Goal: Task Accomplishment & Management: Manage account settings

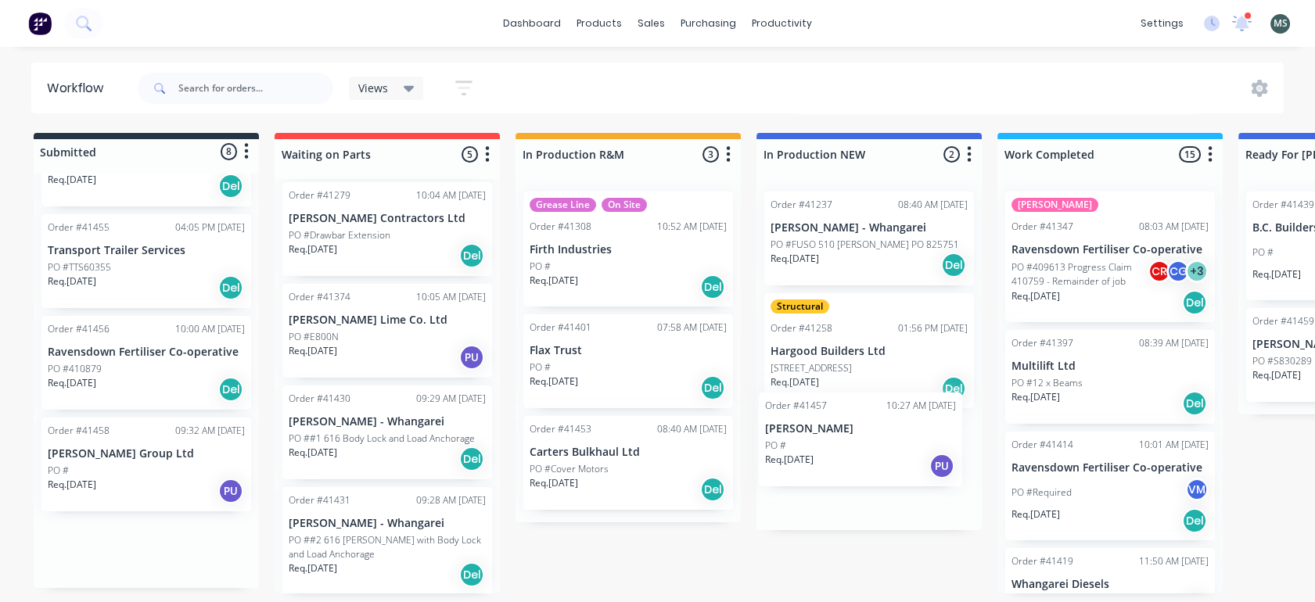
drag, startPoint x: 108, startPoint y: 462, endPoint x: 844, endPoint y: 462, distance: 736.1
click at [844, 462] on div "Submitted 8 Status colour #273444 hex #273444 Save Cancel Summaries Total order…" at bounding box center [1292, 363] width 2609 height 461
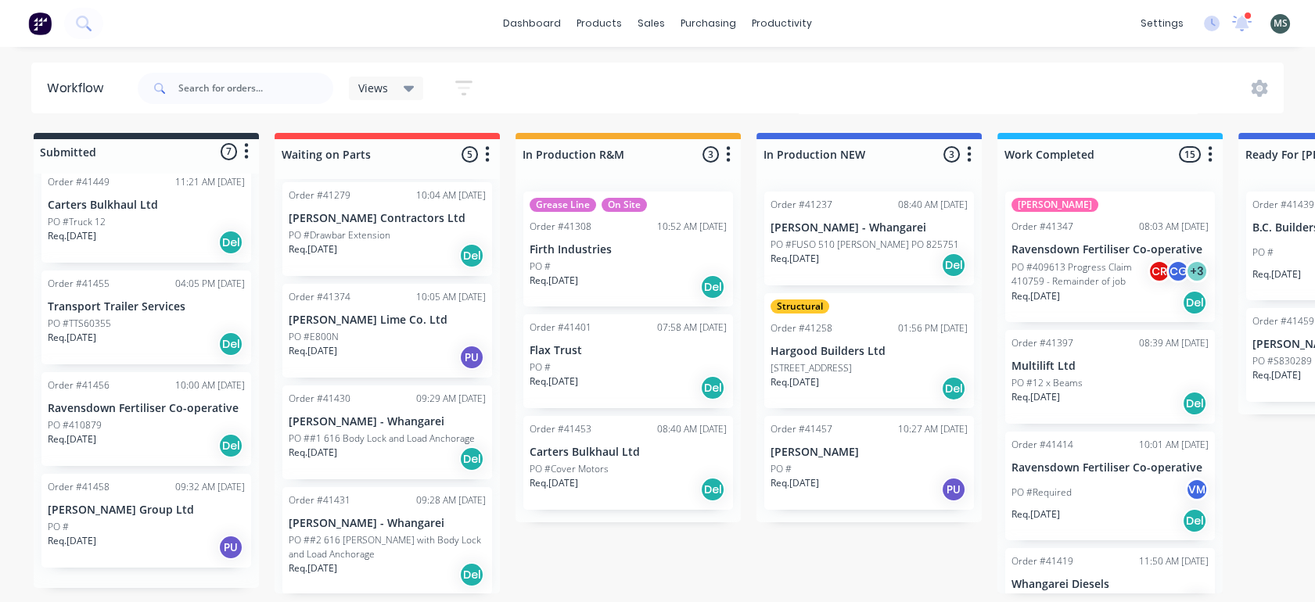
scroll to position [301, 0]
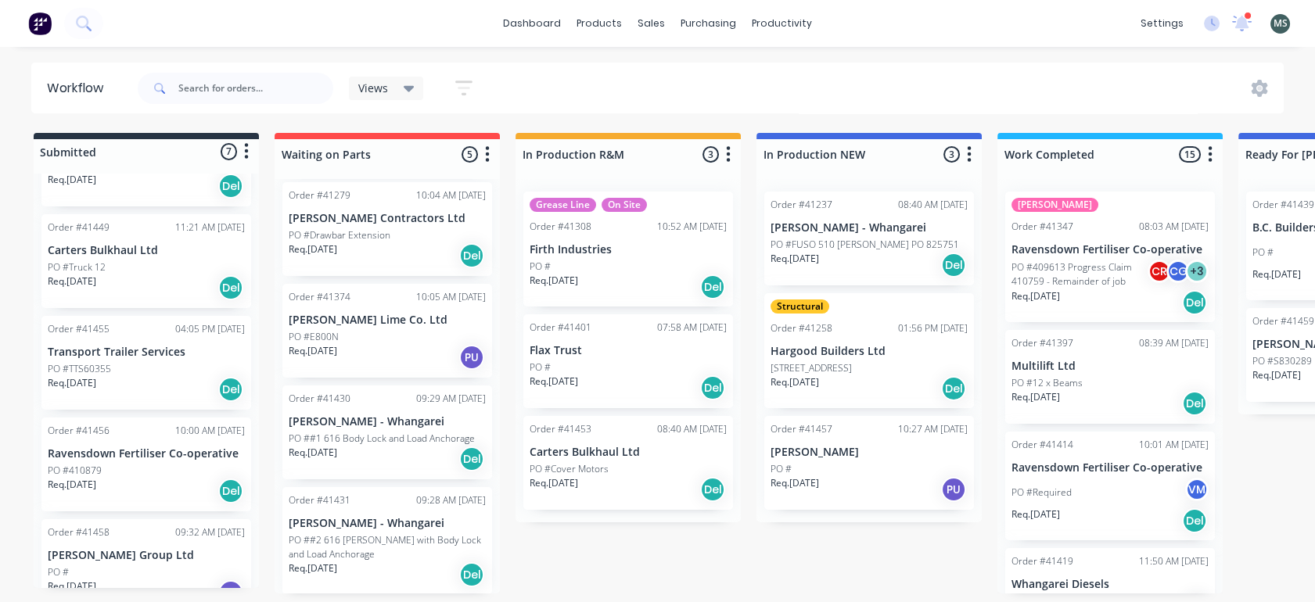
click at [89, 362] on p "PO #TTS60355" at bounding box center [79, 369] width 63 height 14
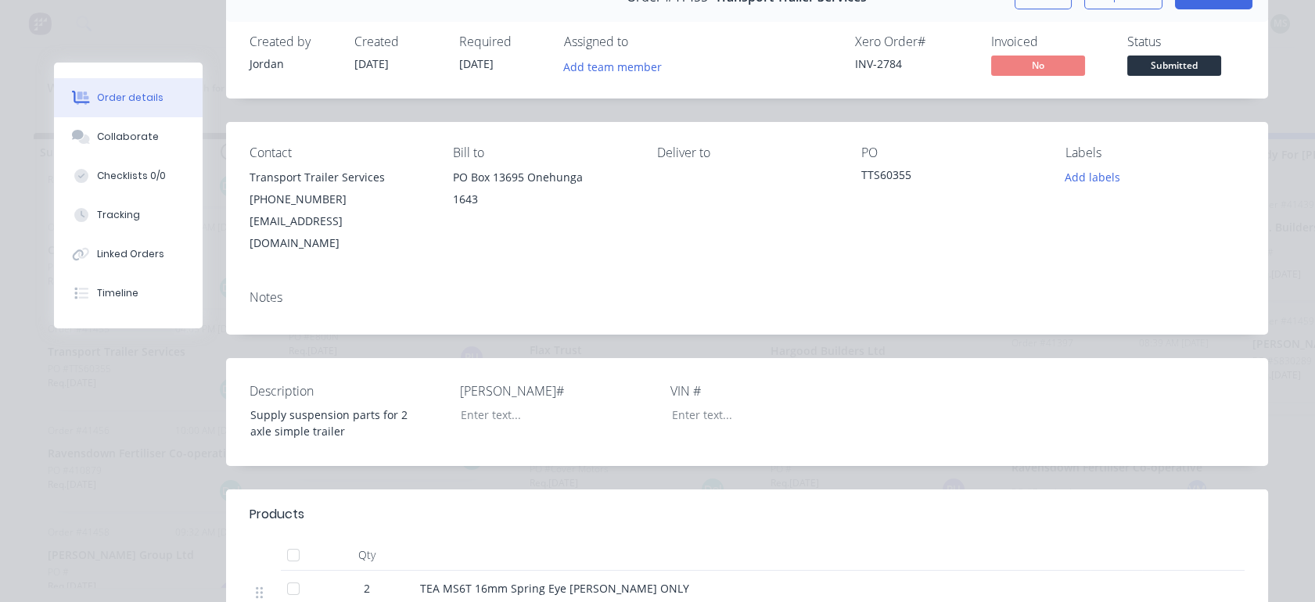
scroll to position [0, 0]
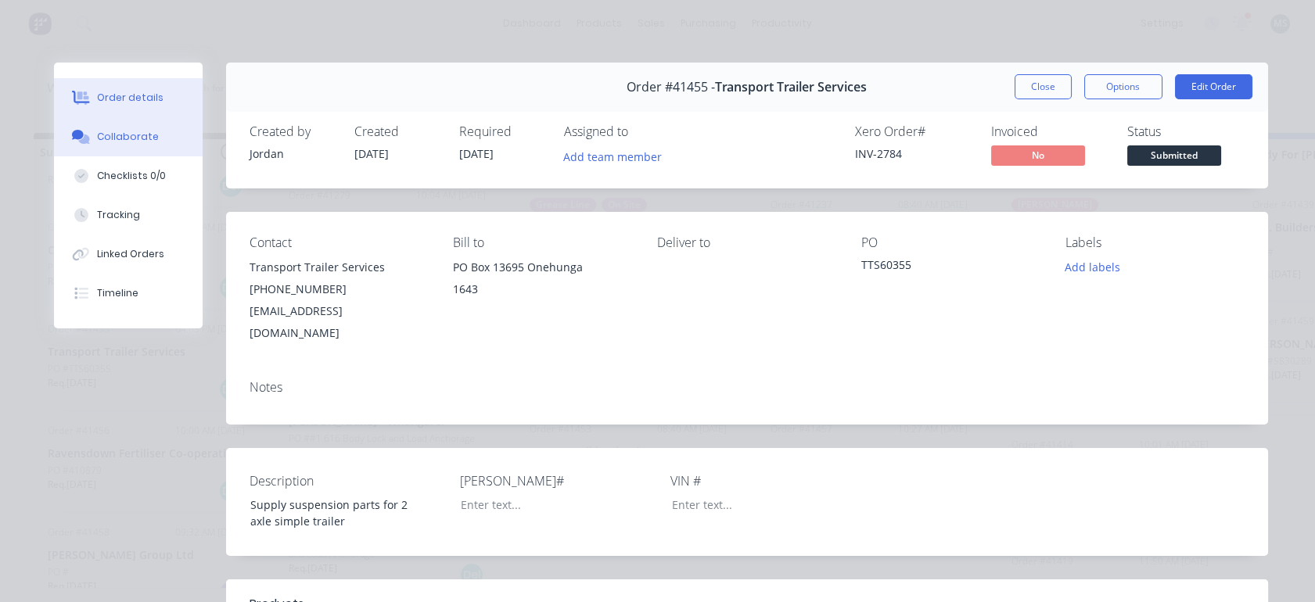
click at [110, 141] on div "Collaborate" at bounding box center [128, 137] width 62 height 14
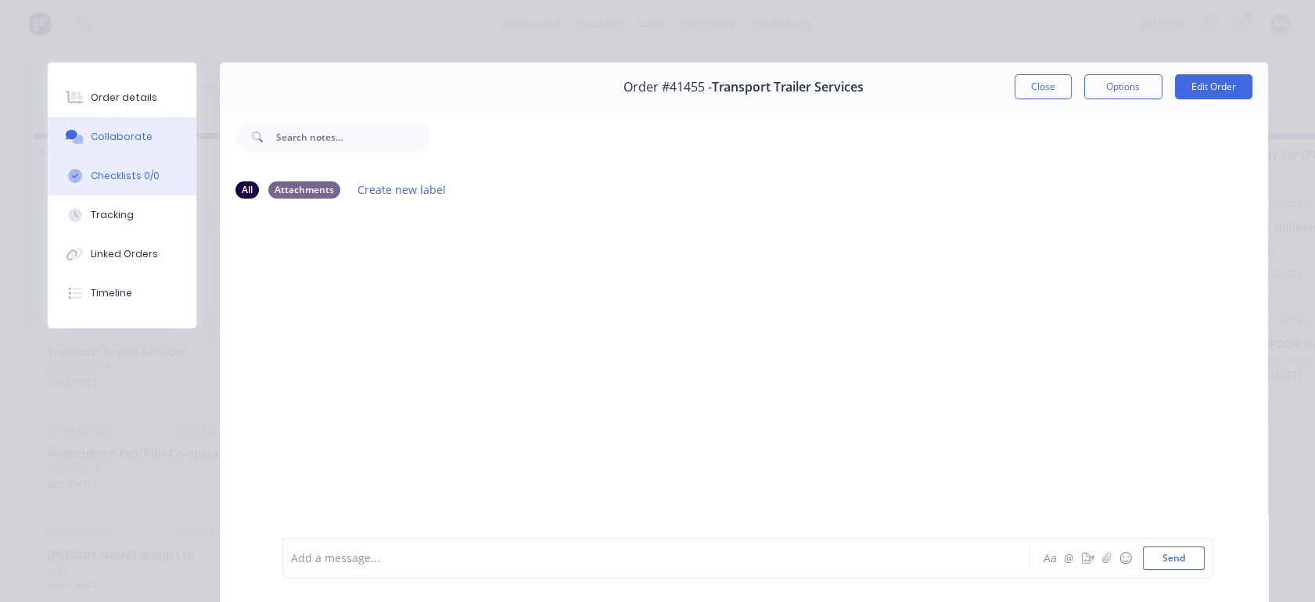
click at [110, 179] on div "Checklists 0/0" at bounding box center [125, 176] width 69 height 14
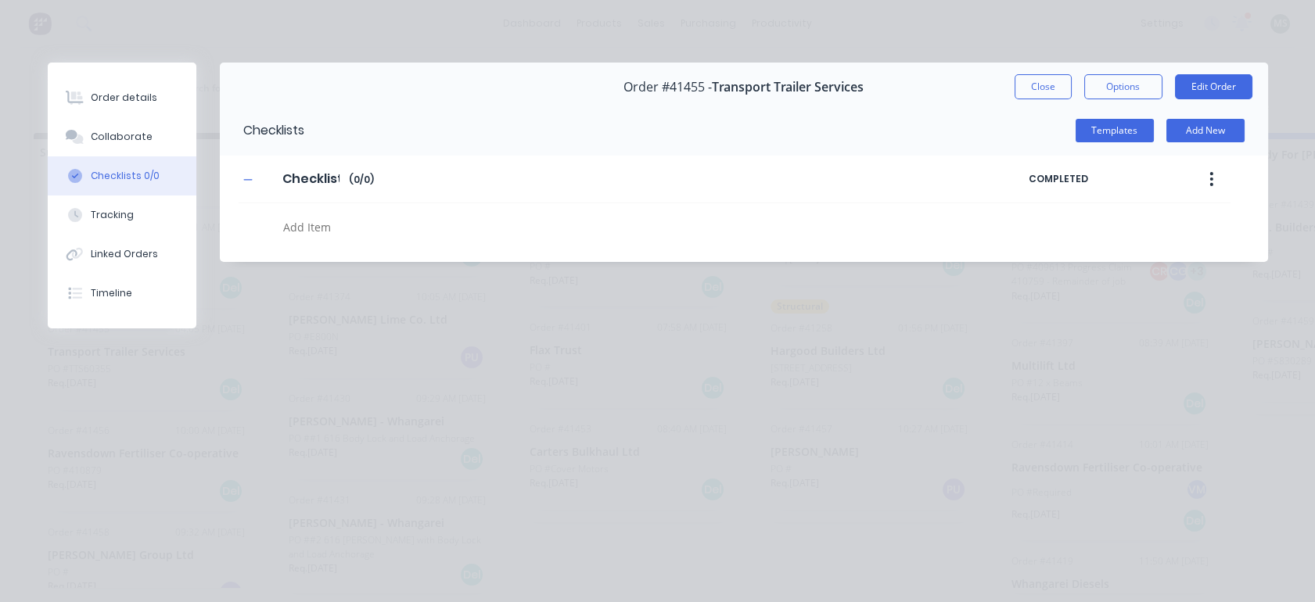
type textarea "x"
click at [1026, 88] on button "Close" at bounding box center [1043, 86] width 57 height 25
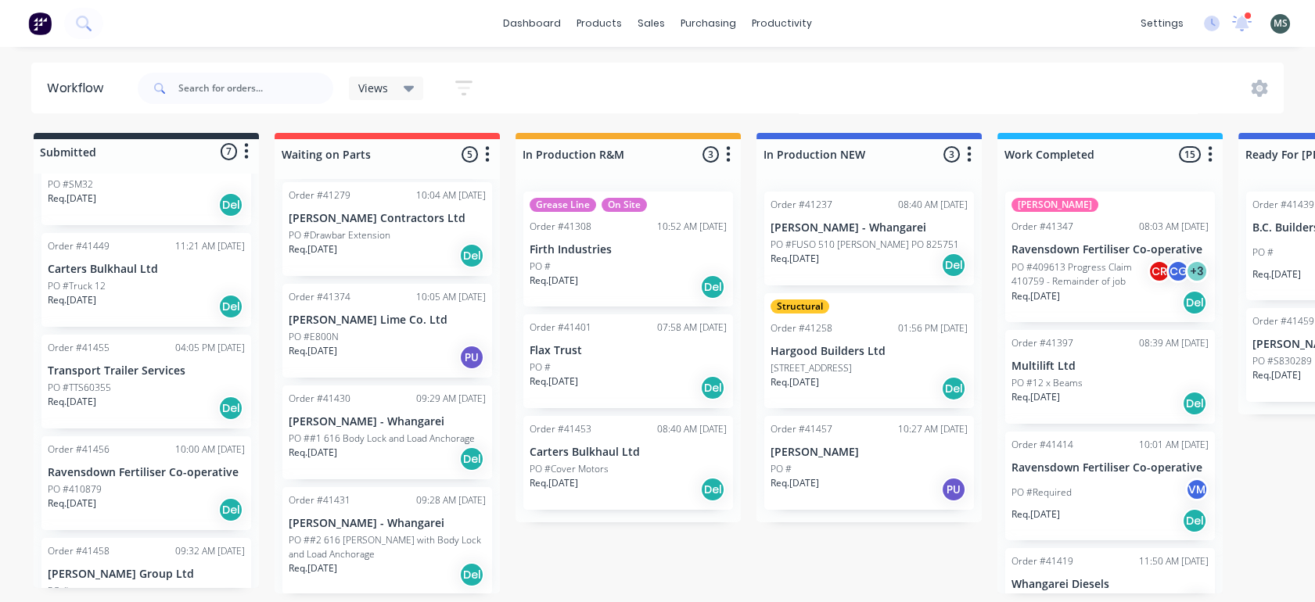
scroll to position [300, 0]
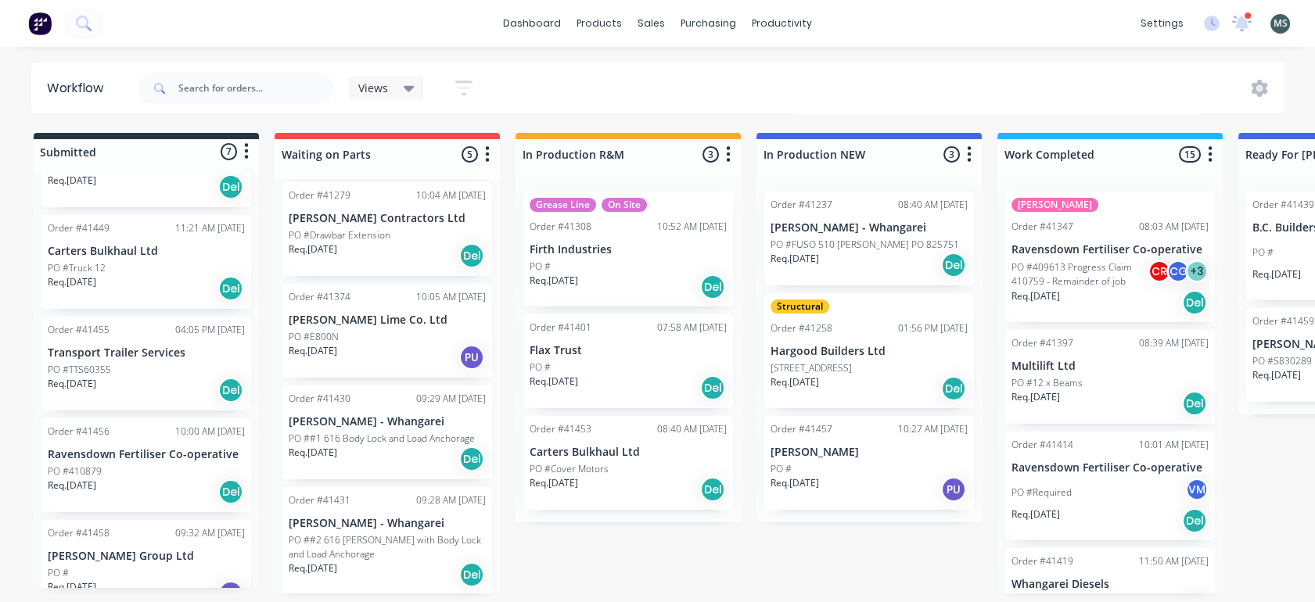
click at [1074, 384] on p "PO #12 x Beams" at bounding box center [1046, 383] width 71 height 14
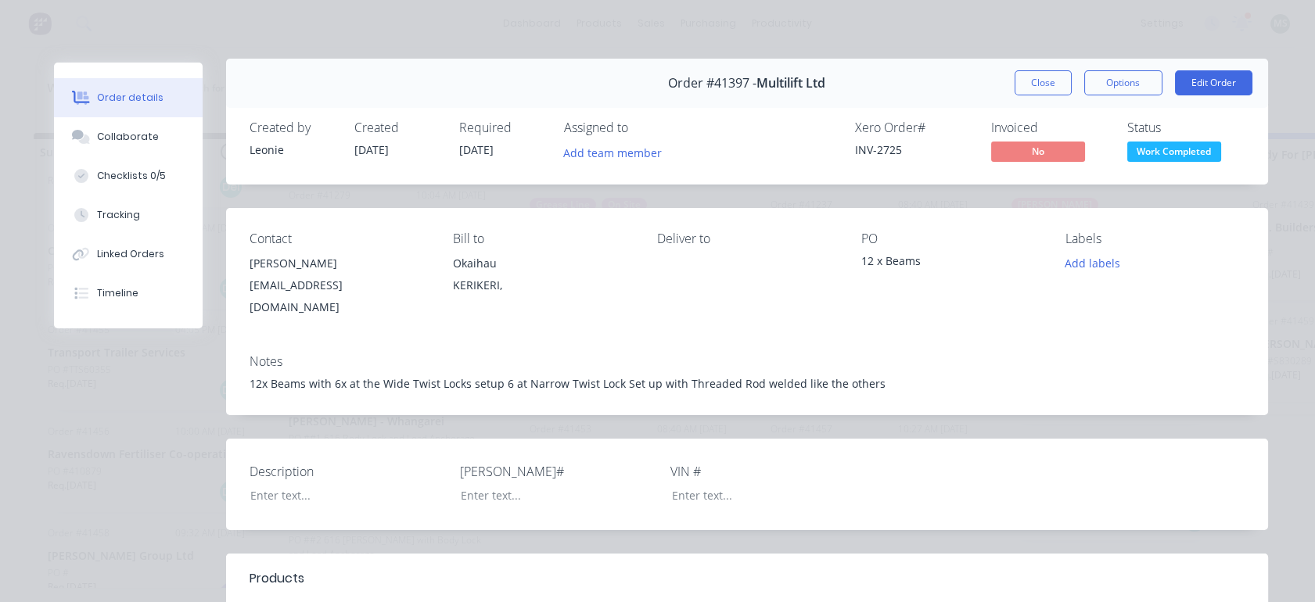
scroll to position [0, 0]
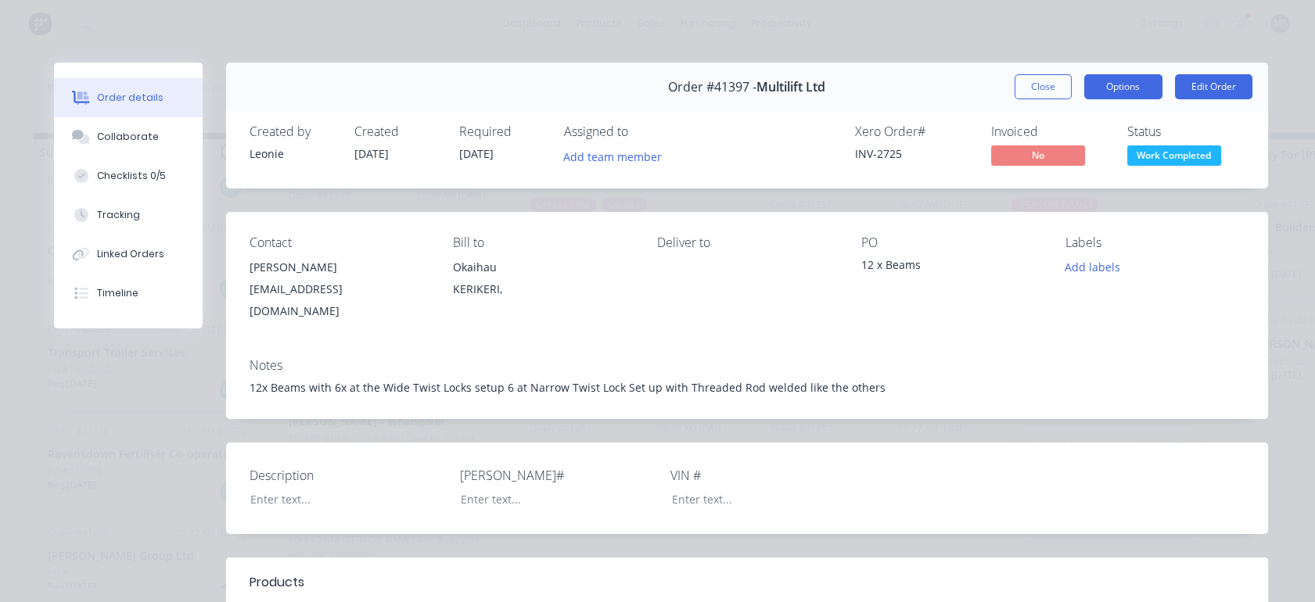
click at [1109, 90] on button "Options" at bounding box center [1123, 86] width 78 height 25
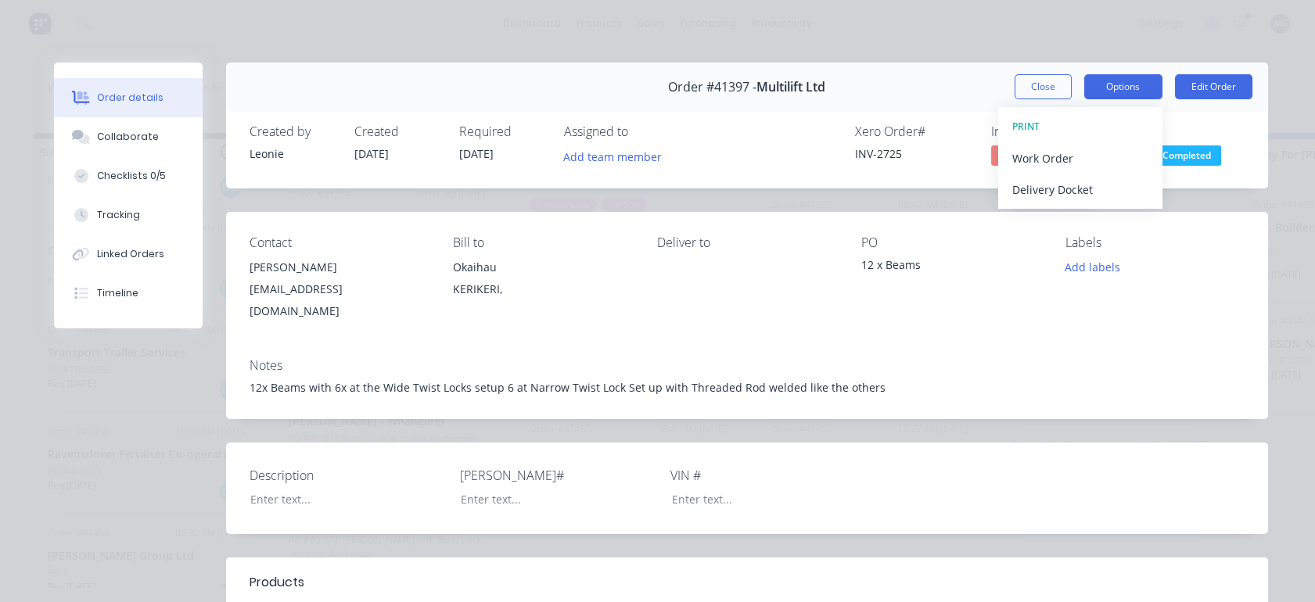
click at [1109, 90] on button "Options" at bounding box center [1123, 86] width 78 height 25
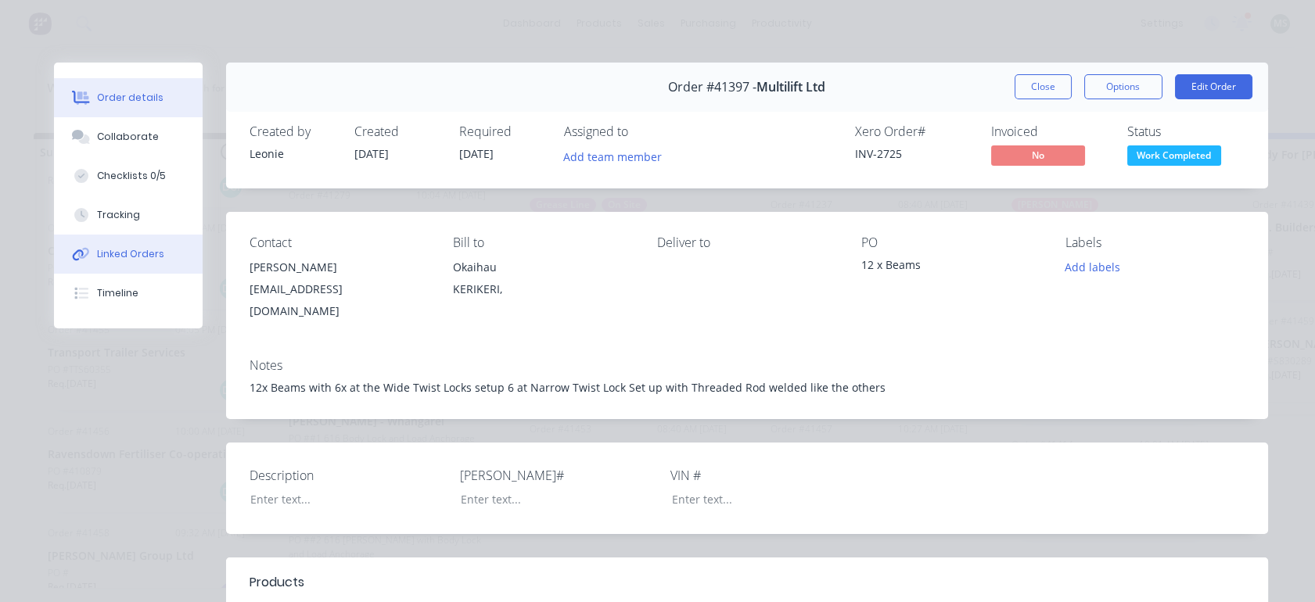
click at [114, 246] on button "Linked Orders" at bounding box center [128, 254] width 149 height 39
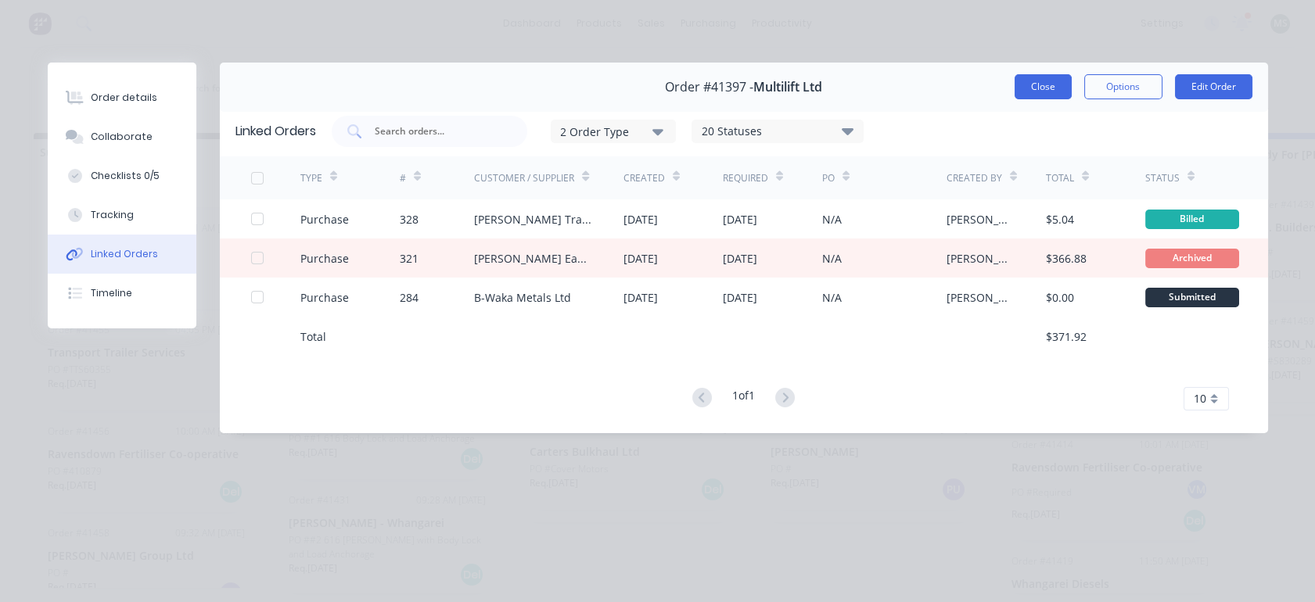
click at [1040, 78] on button "Close" at bounding box center [1043, 86] width 57 height 25
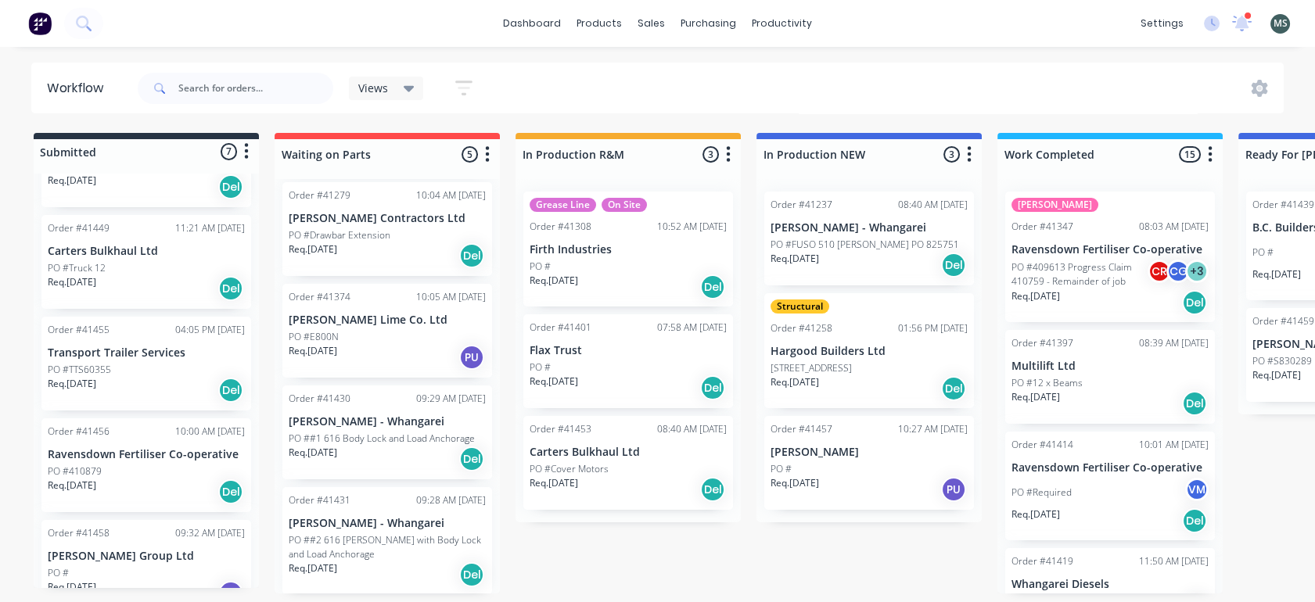
click at [1047, 390] on p "Req. [DATE]" at bounding box center [1035, 397] width 48 height 14
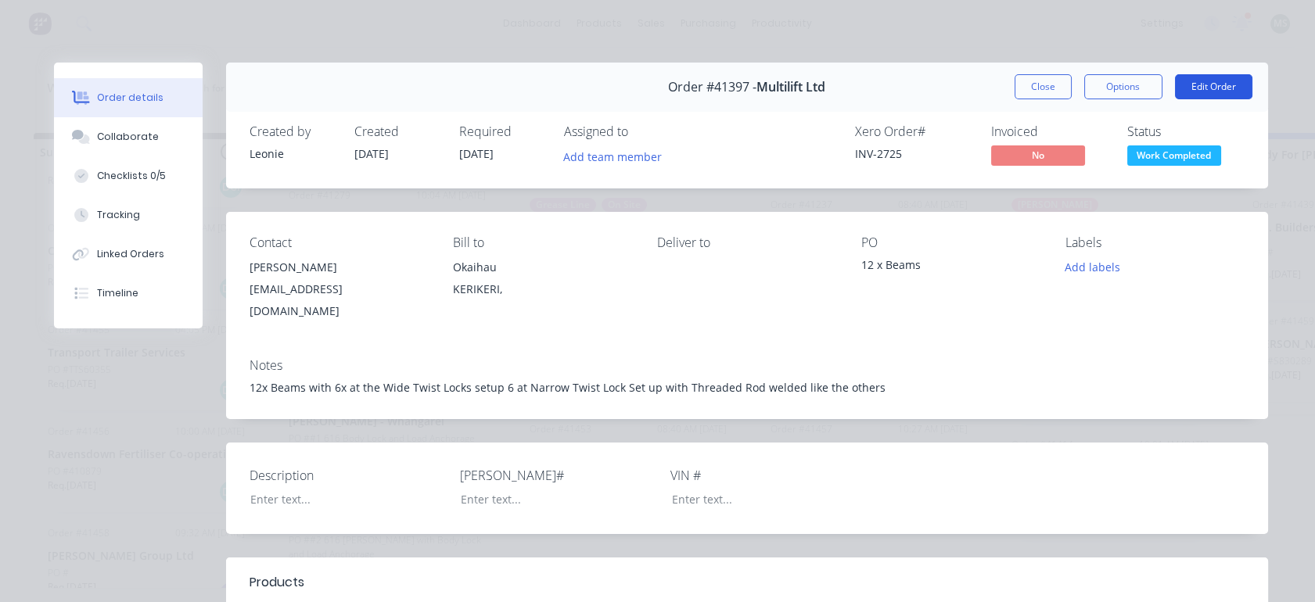
click at [1187, 88] on button "Edit Order" at bounding box center [1213, 86] width 77 height 25
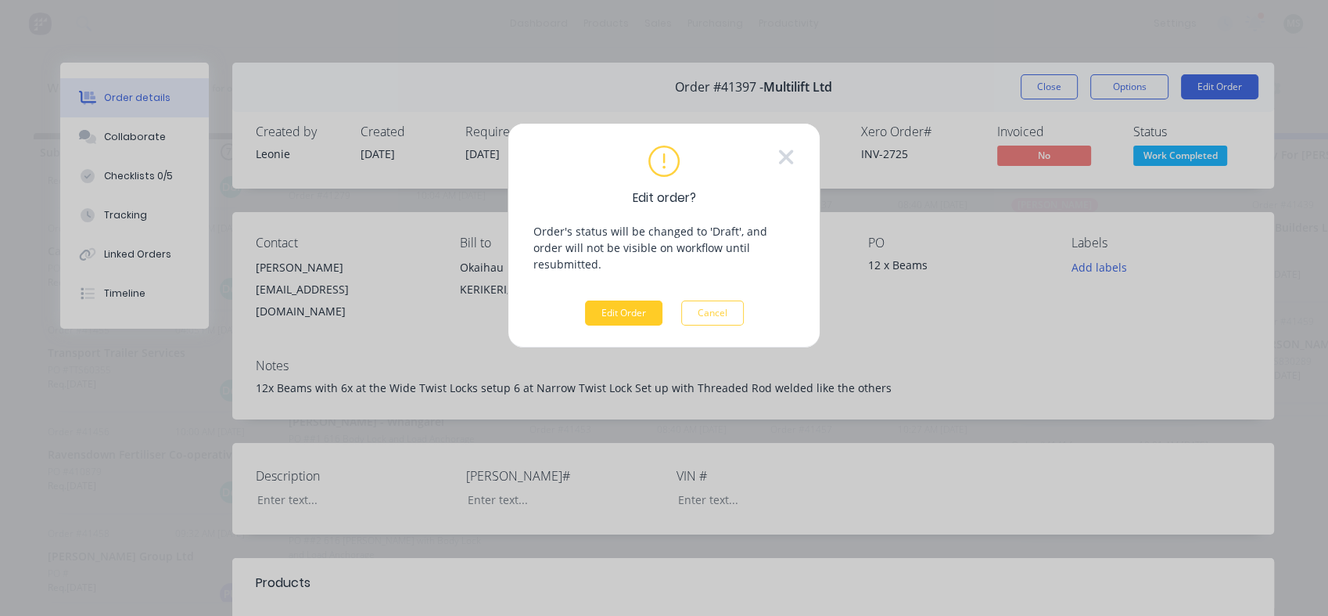
click at [630, 300] on button "Edit Order" at bounding box center [623, 312] width 77 height 25
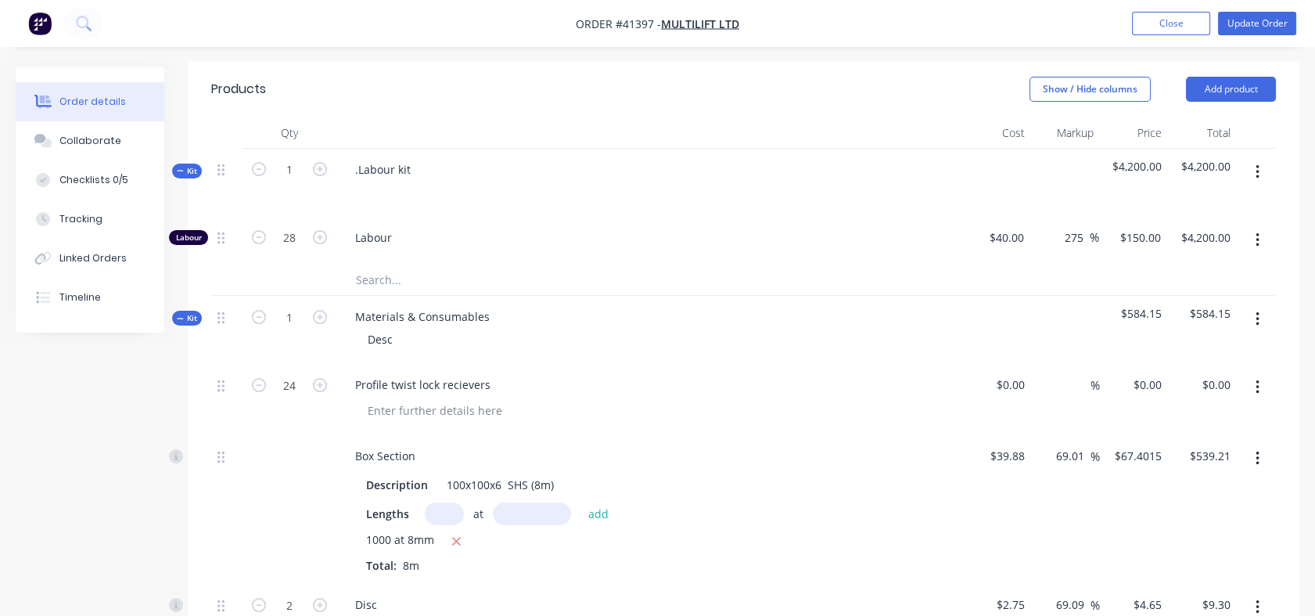
scroll to position [494, 0]
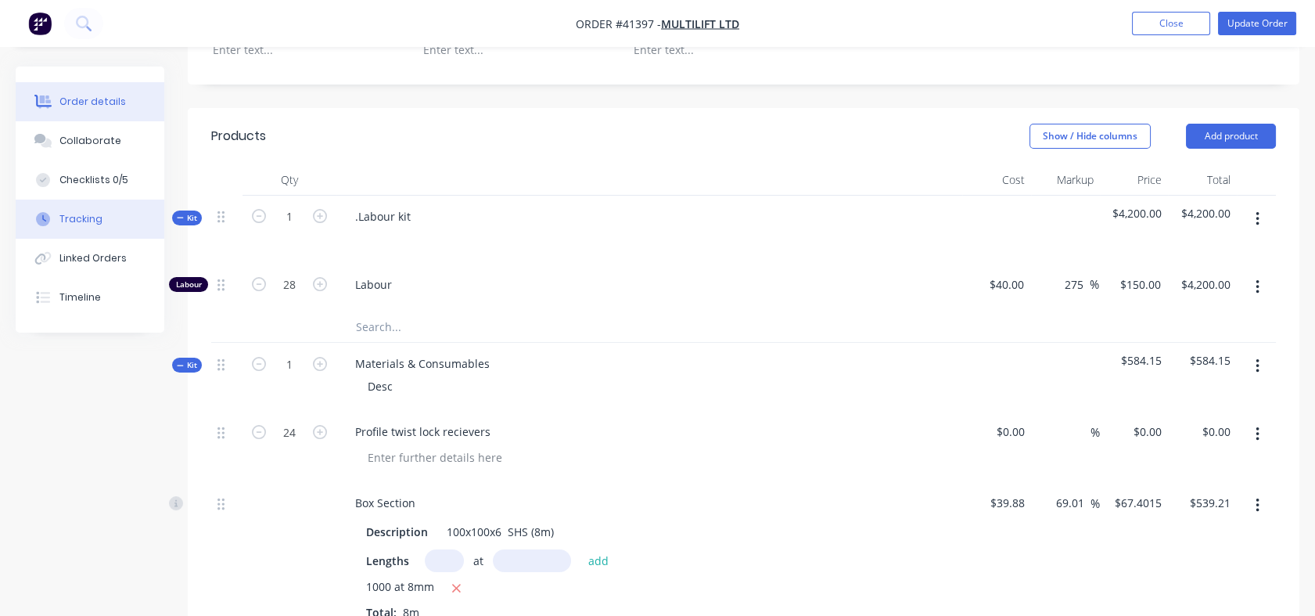
click at [75, 228] on button "Tracking" at bounding box center [90, 218] width 149 height 39
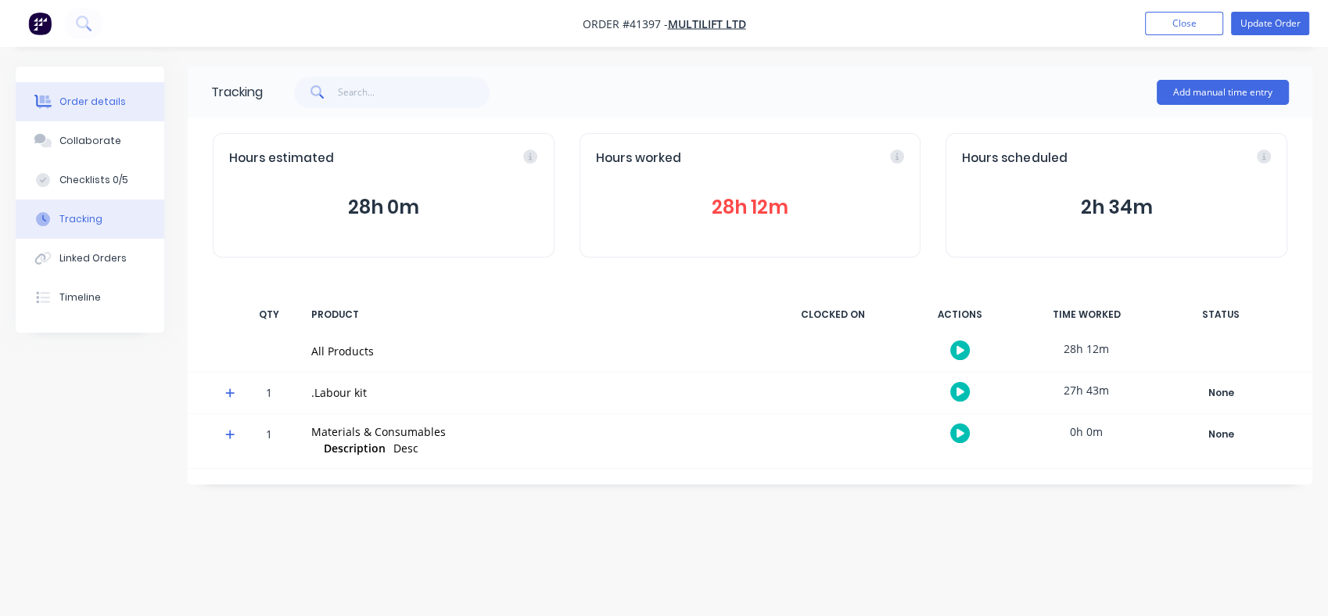
click at [73, 97] on div "Order details" at bounding box center [92, 102] width 66 height 14
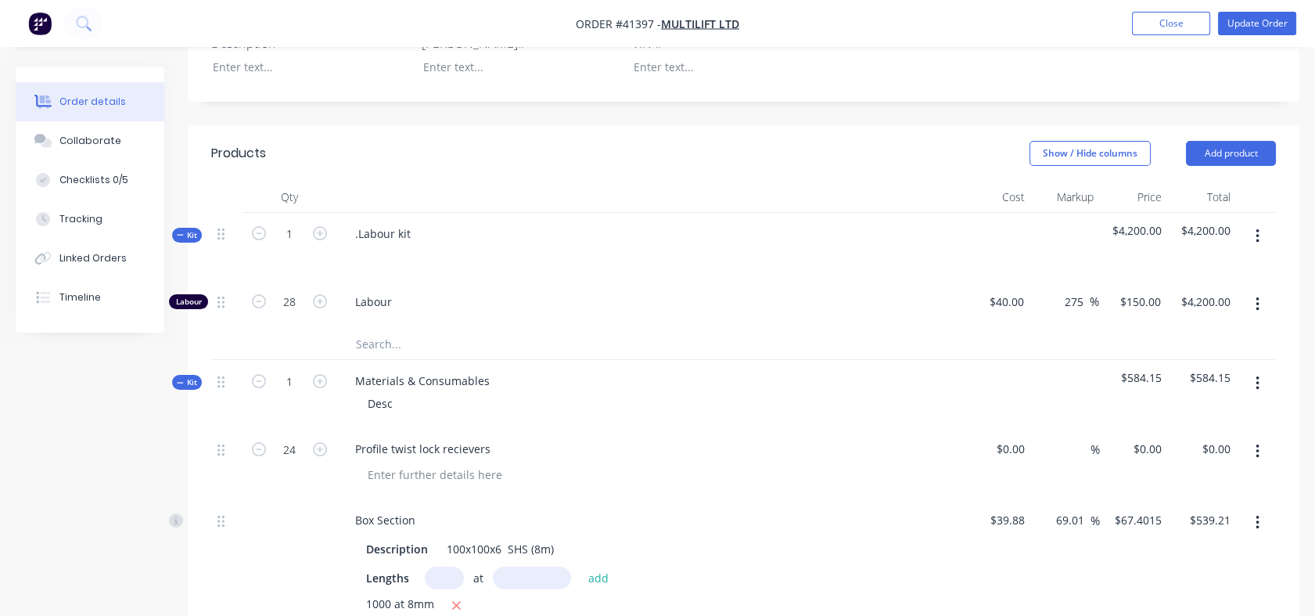
scroll to position [485, 0]
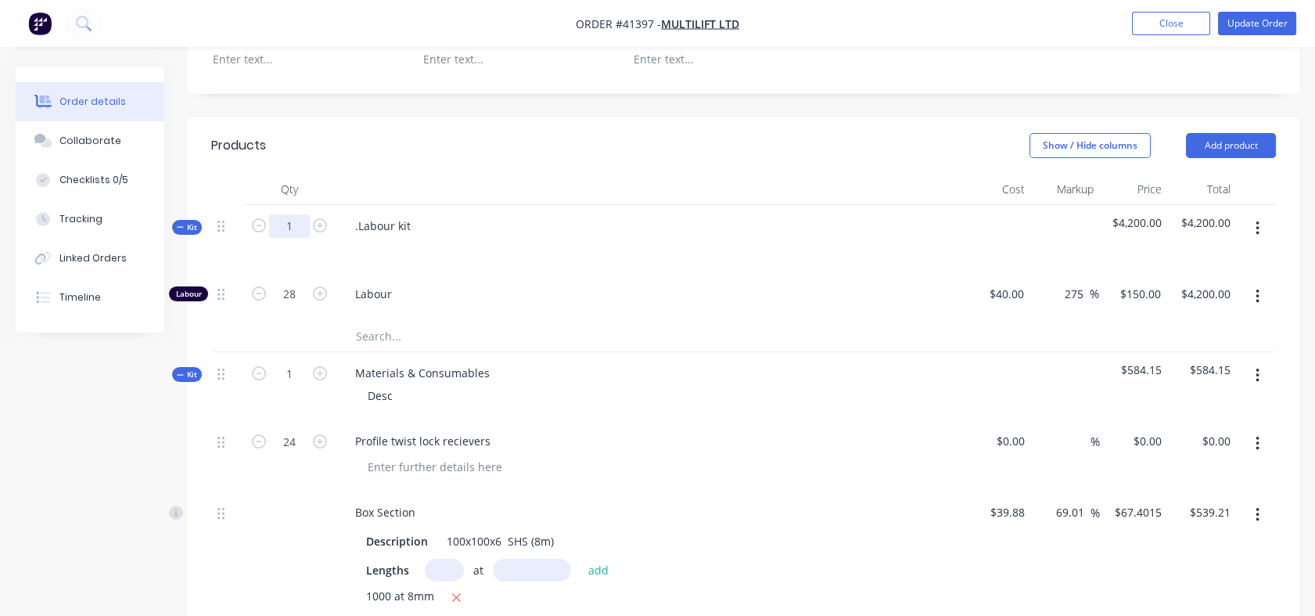
click at [301, 227] on input "1" at bounding box center [289, 225] width 41 height 23
type input "28"
click at [296, 316] on div "28" at bounding box center [289, 297] width 94 height 48
type input "784"
type input "$117,600.00"
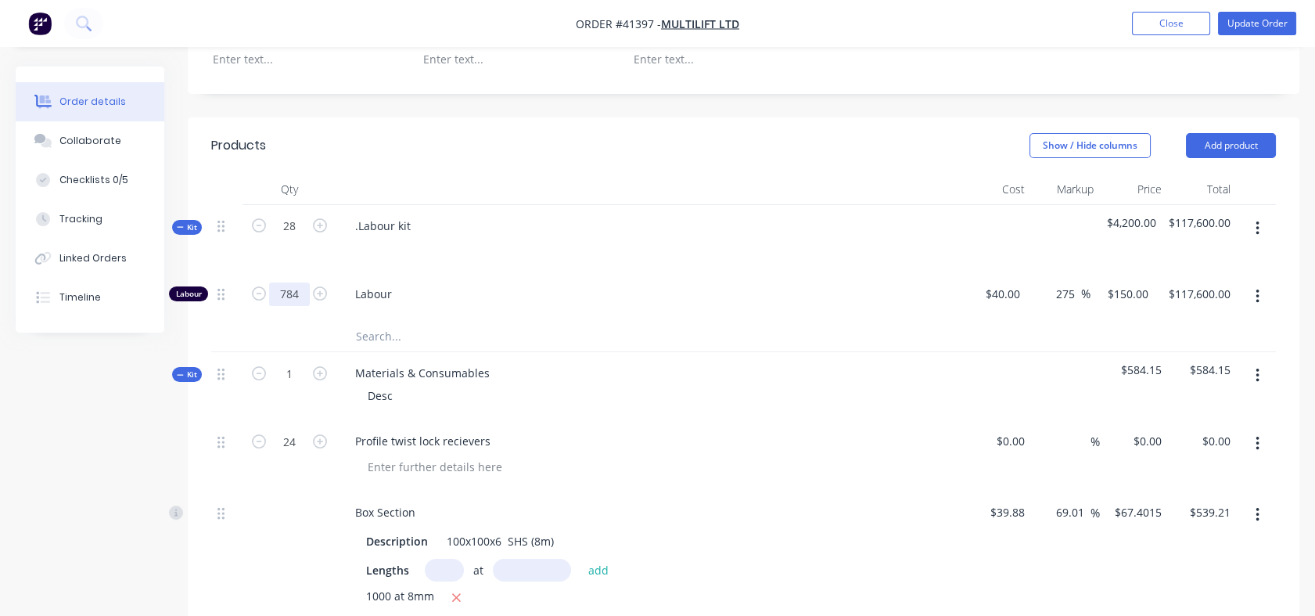
click at [288, 287] on input "784" at bounding box center [289, 293] width 41 height 23
type input "28"
click at [497, 339] on input "text" at bounding box center [511, 335] width 313 height 31
type input "$4,200.00"
click at [1127, 295] on div "150 150" at bounding box center [1133, 297] width 68 height 48
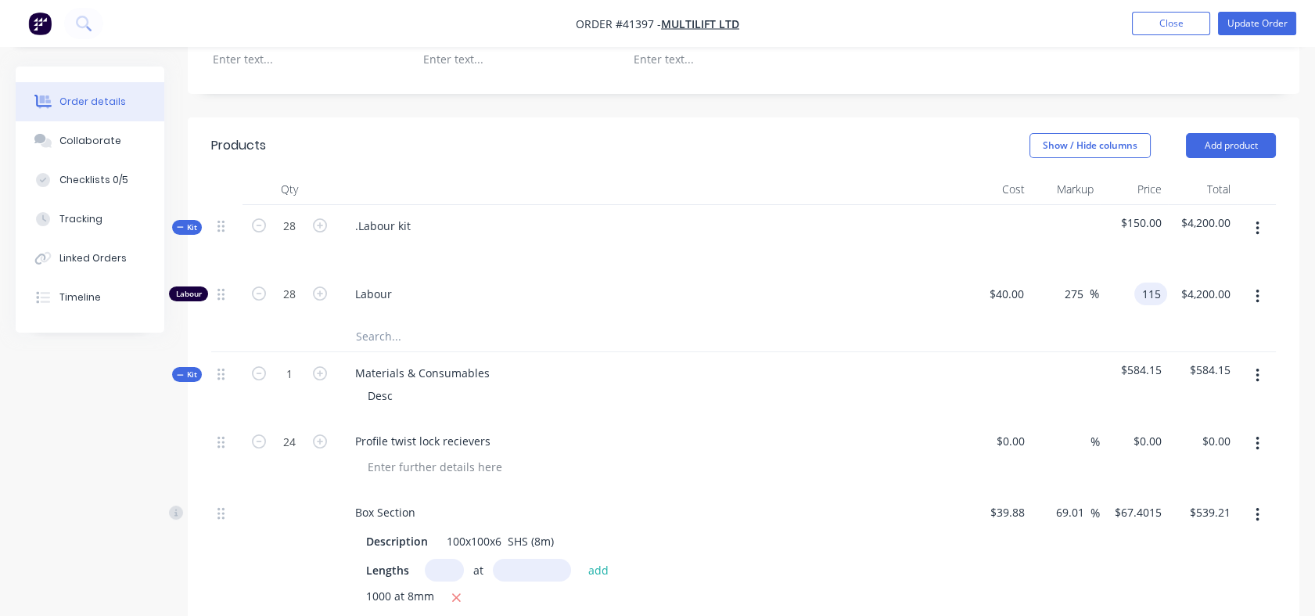
type input "115"
click at [1076, 344] on div at bounding box center [743, 336] width 1065 height 32
type input "187.5"
type input "$115.00"
type input "$3,220.00"
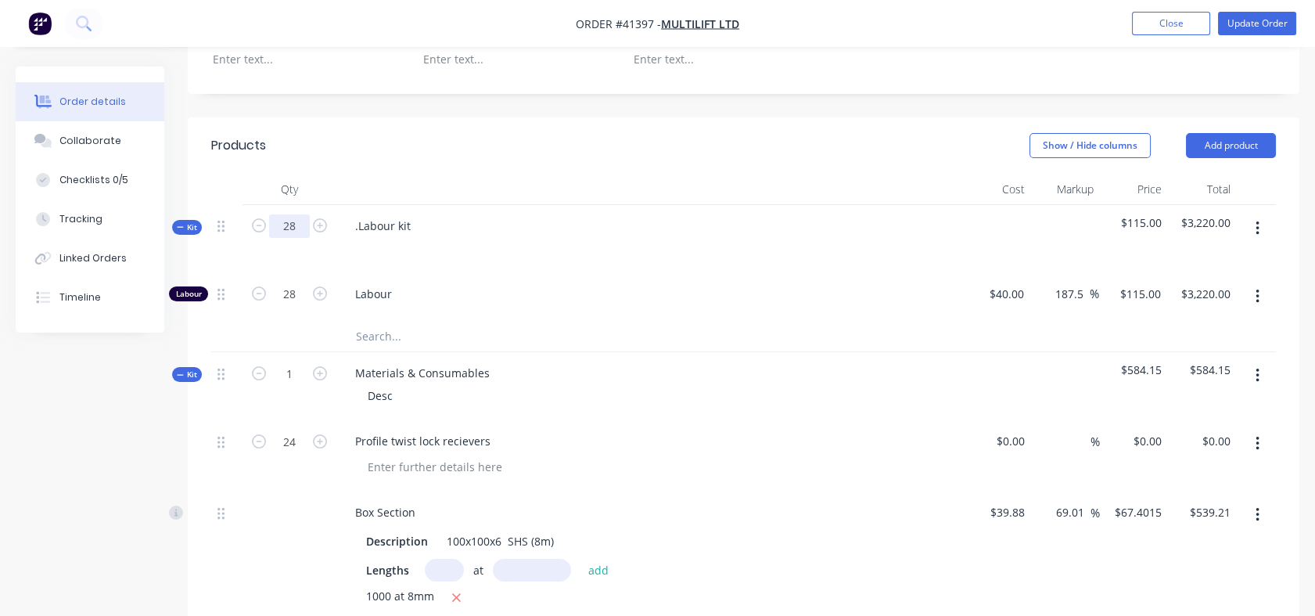
click at [286, 226] on input "28" at bounding box center [289, 225] width 41 height 23
type input "30"
click at [282, 288] on input "28" at bounding box center [289, 293] width 41 height 23
type input "30"
type input "$3,450.00"
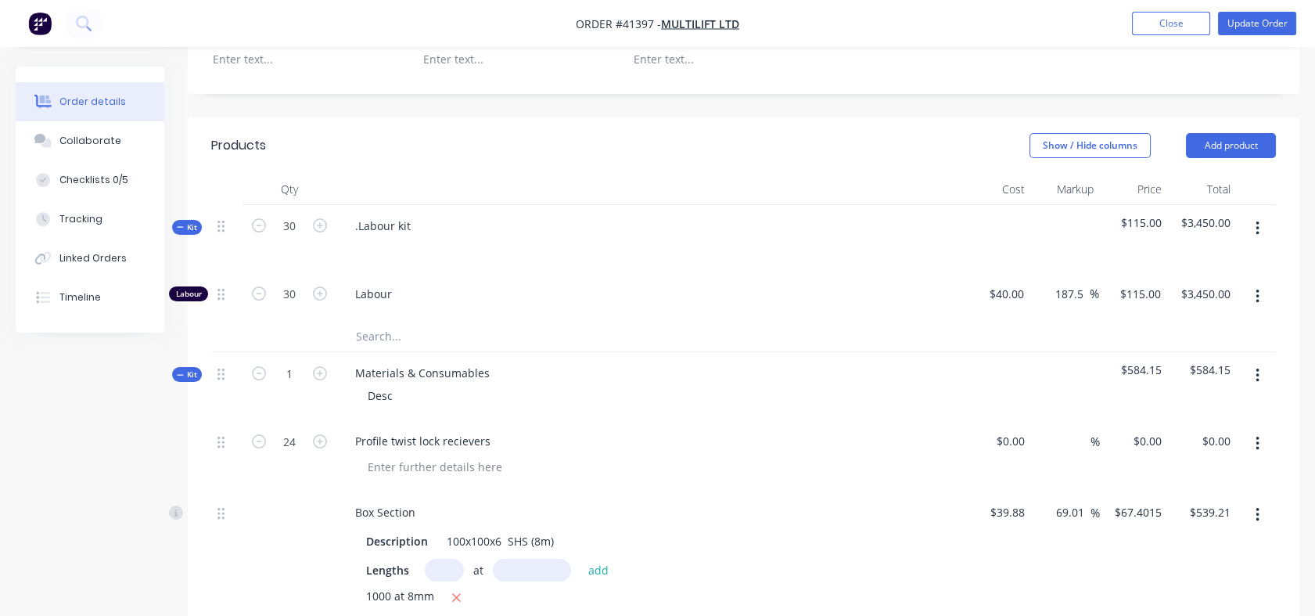
click at [278, 352] on div "1" at bounding box center [289, 386] width 94 height 68
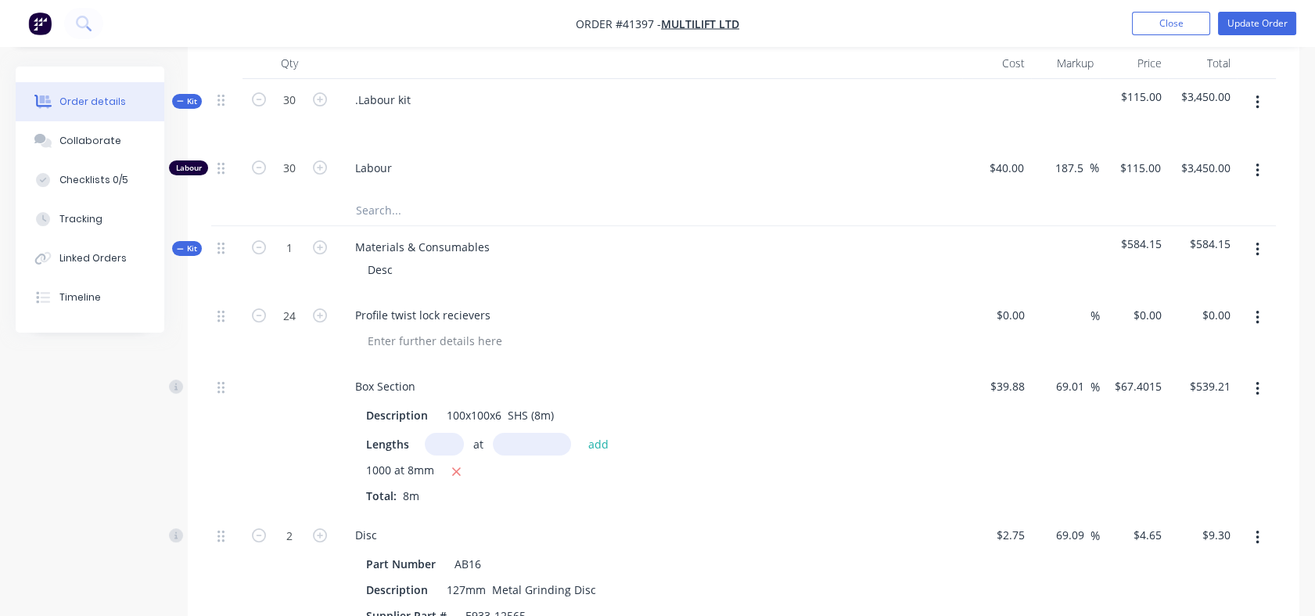
scroll to position [623, 0]
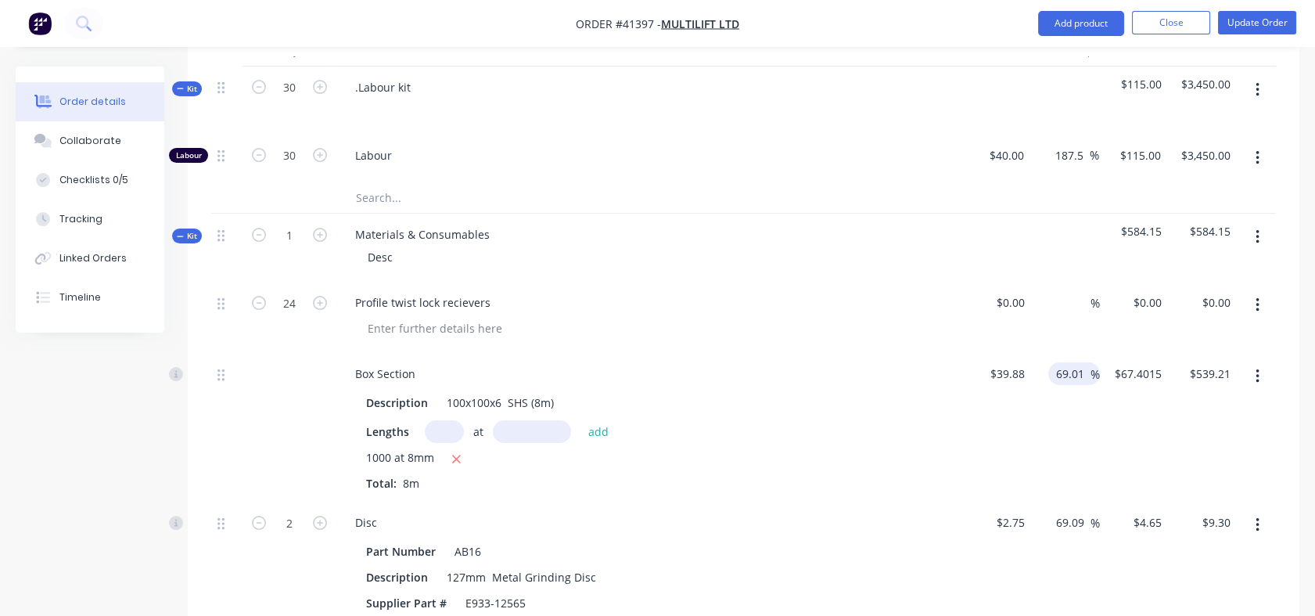
click at [1057, 375] on input "69.01" at bounding box center [1072, 373] width 36 height 23
drag, startPoint x: 1057, startPoint y: 375, endPoint x: 1085, endPoint y: 375, distance: 28.2
click at [1085, 375] on input "69.01" at bounding box center [1072, 373] width 36 height 23
type input "80"
type input "$71.784"
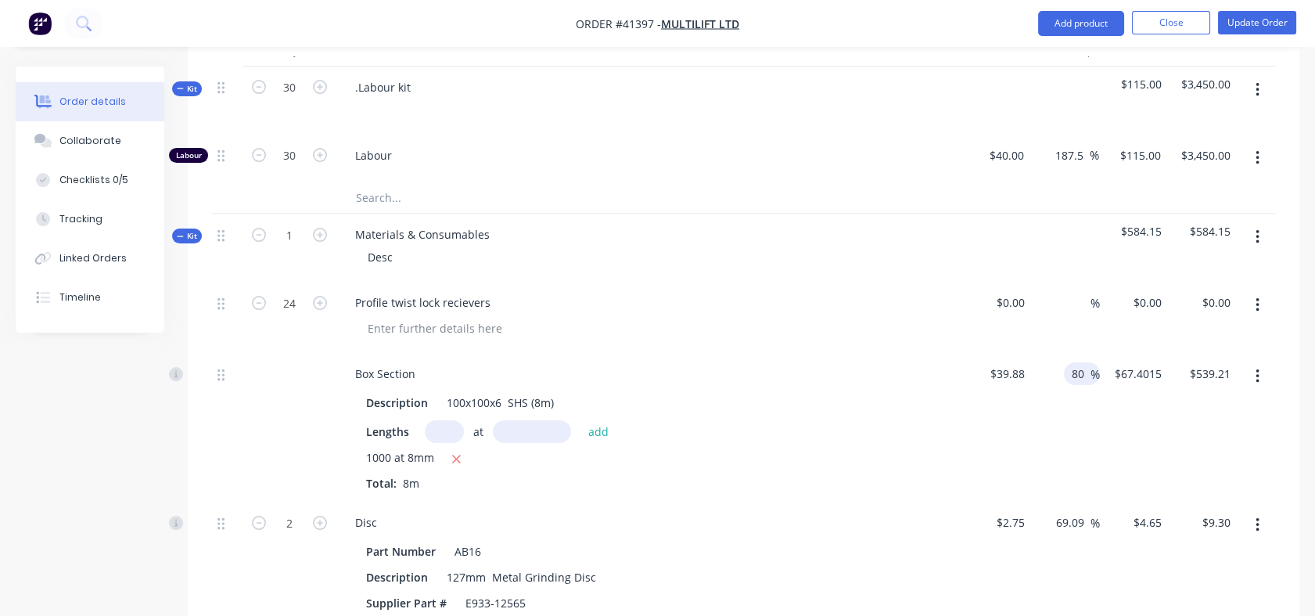
type input "$574.27"
click at [1082, 411] on div "80 80 %" at bounding box center [1065, 427] width 69 height 149
click at [114, 261] on div "Linked Orders" at bounding box center [92, 258] width 67 height 14
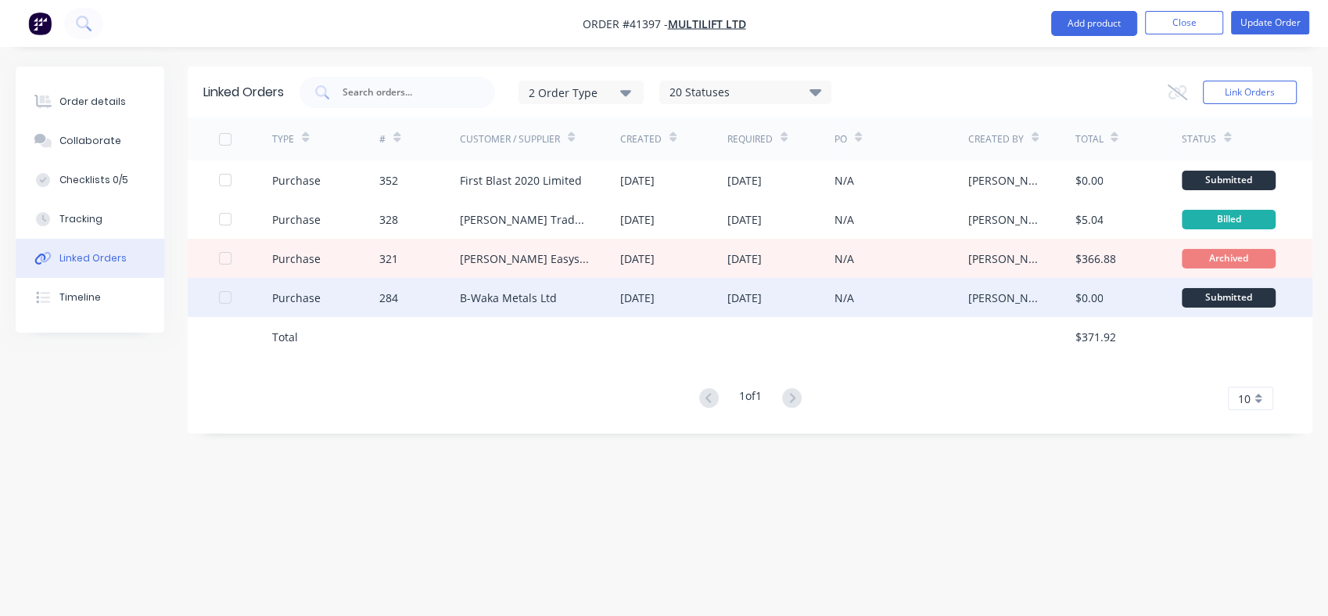
click at [501, 296] on div "B-Waka Metals Ltd" at bounding box center [508, 297] width 97 height 16
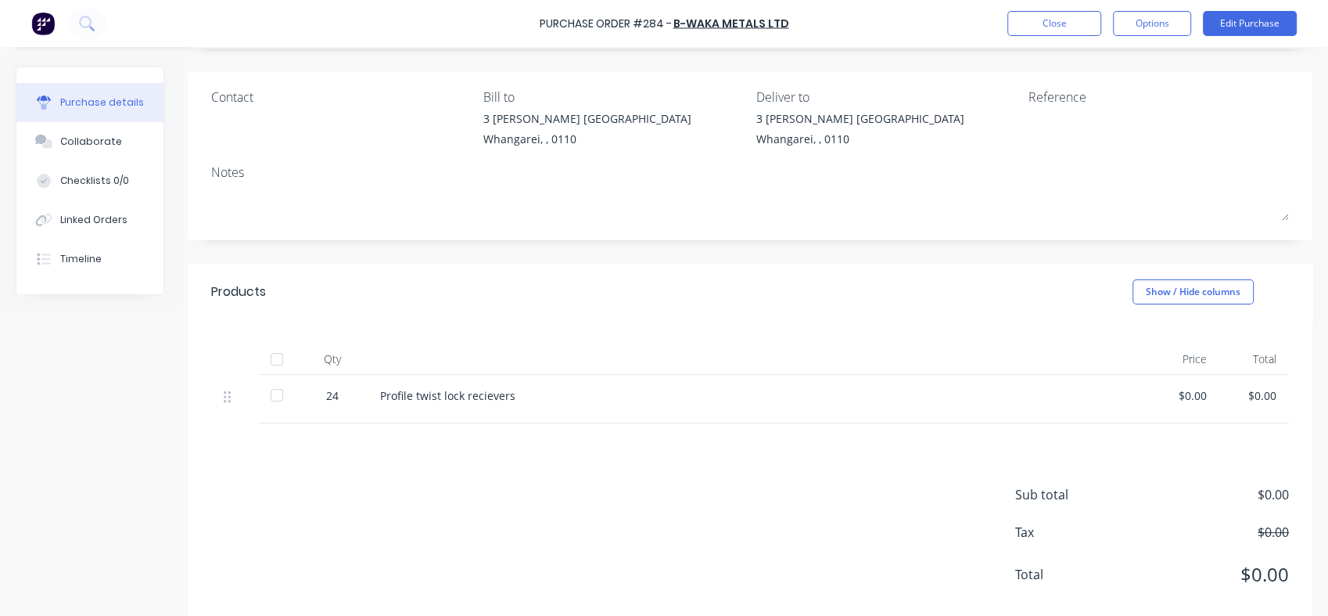
scroll to position [131, 0]
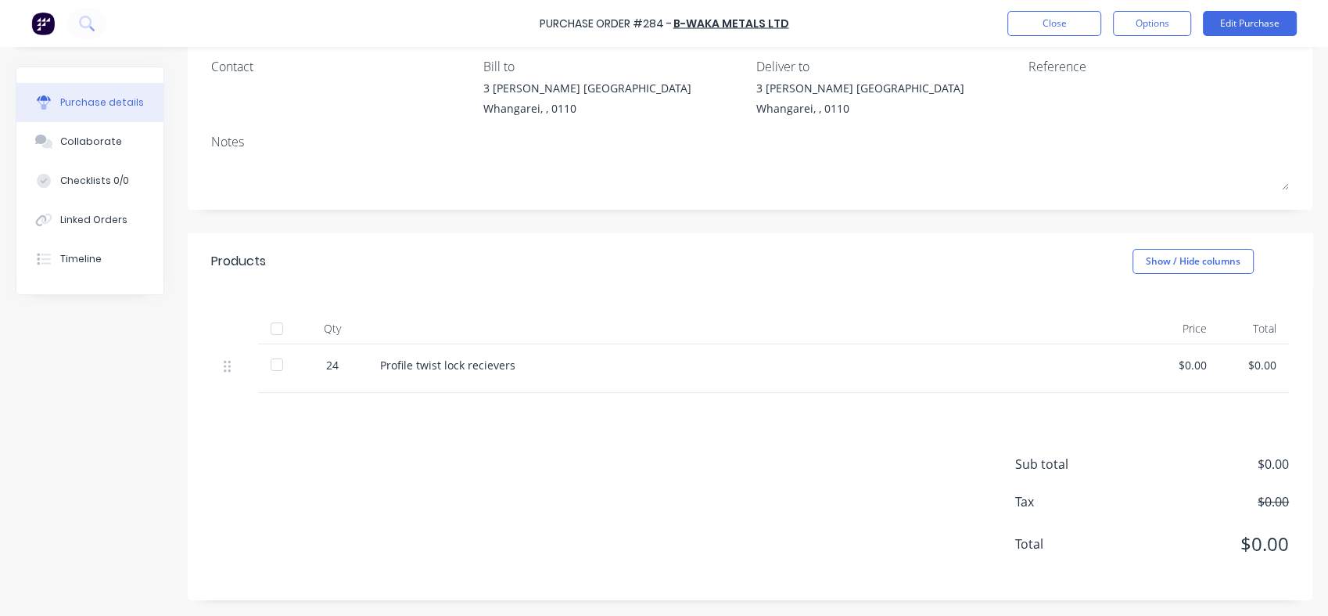
click at [1177, 365] on div "$0.00" at bounding box center [1184, 365] width 45 height 16
click at [1179, 365] on div "$0.00" at bounding box center [1184, 365] width 45 height 16
click at [1257, 24] on button "Edit Purchase" at bounding box center [1250, 23] width 94 height 25
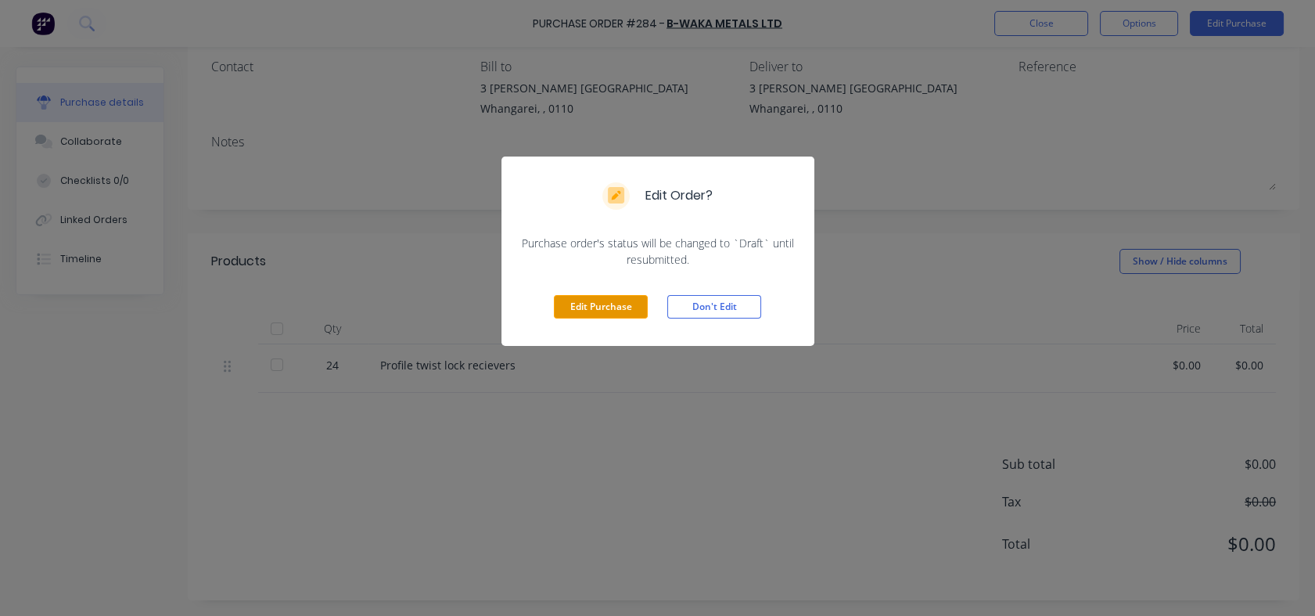
click at [588, 315] on button "Edit Purchase" at bounding box center [601, 306] width 94 height 23
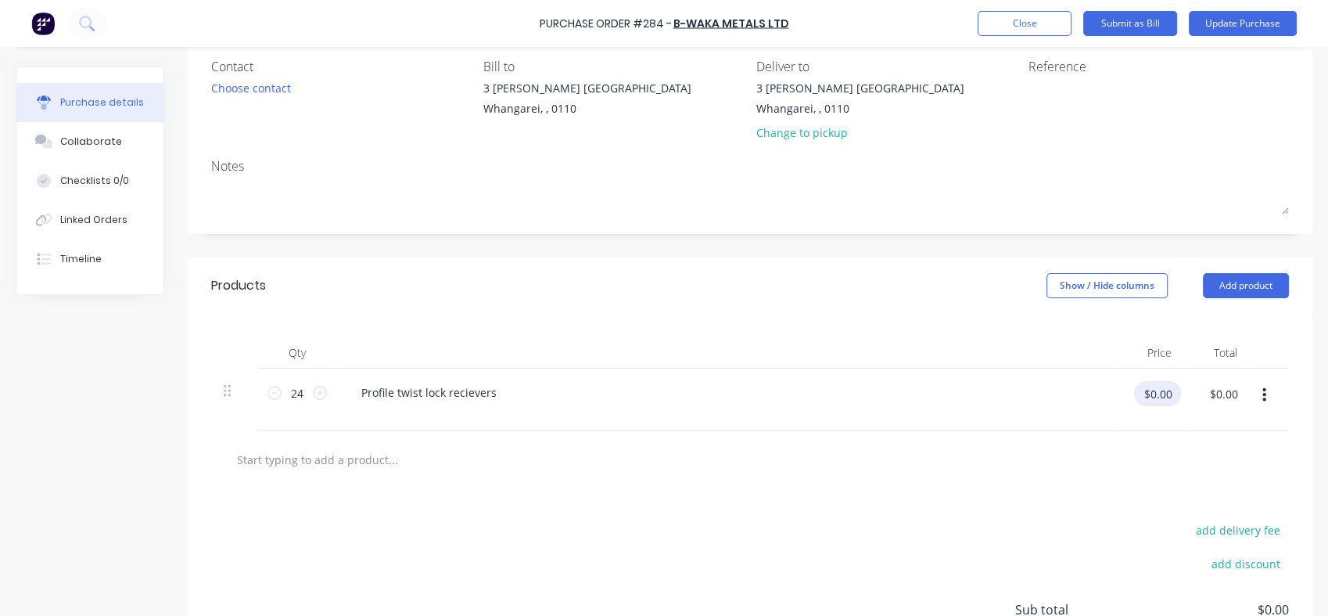
click at [1151, 396] on input "$0.00" at bounding box center [1157, 393] width 47 height 25
type input "$34.91"
type input "$837.84"
click at [1084, 432] on div at bounding box center [756, 459] width 1090 height 57
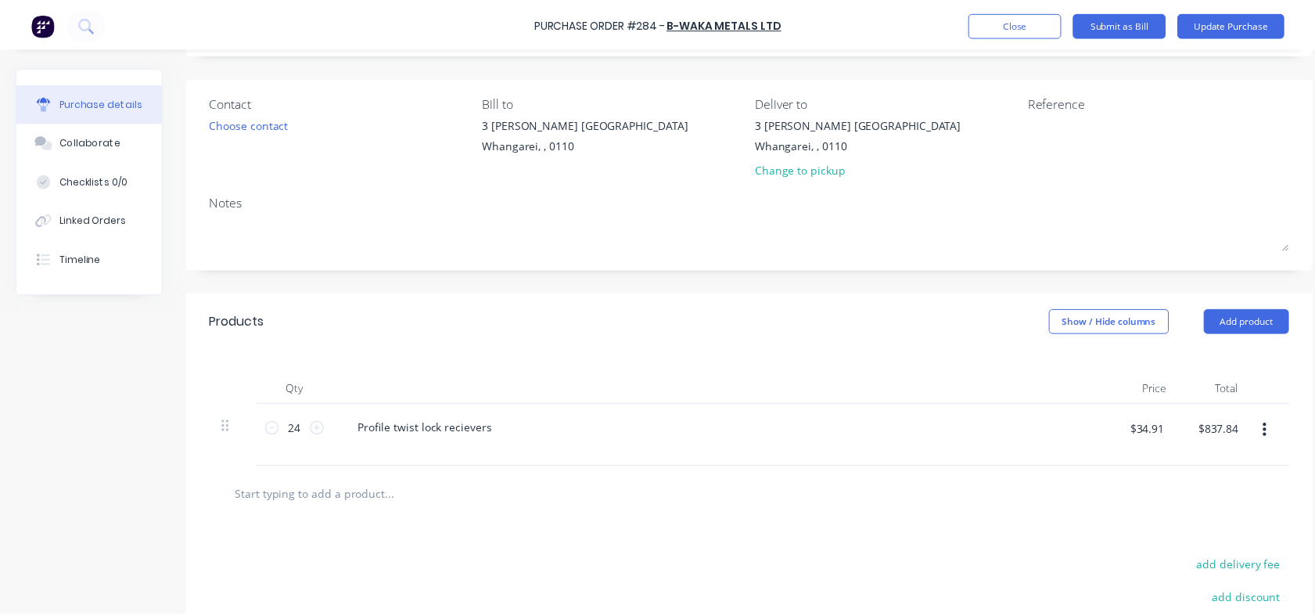
scroll to position [0, 0]
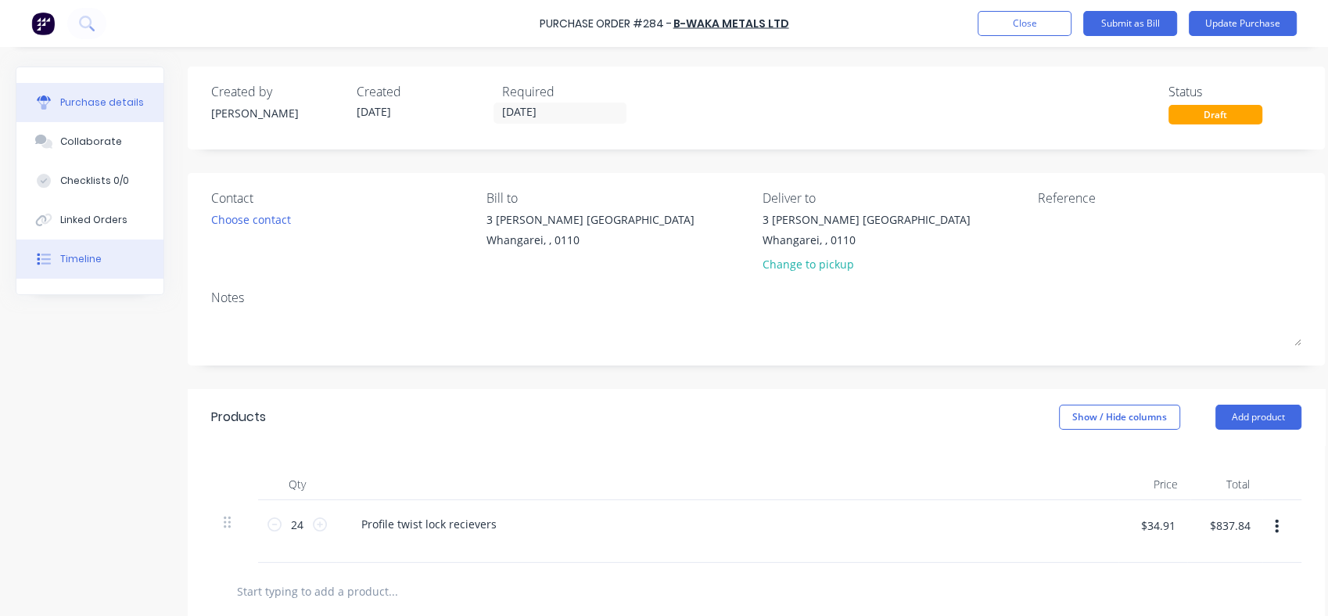
click at [94, 240] on button "Timeline" at bounding box center [89, 258] width 147 height 39
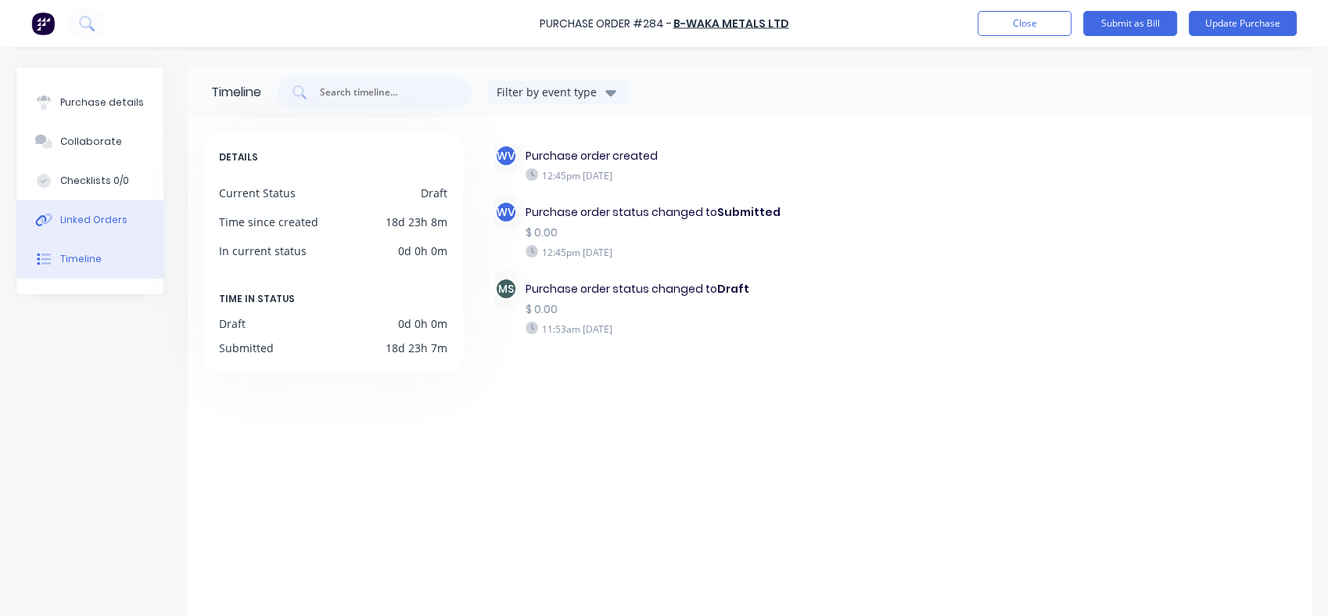
click at [112, 217] on div "Linked Orders" at bounding box center [93, 220] width 67 height 14
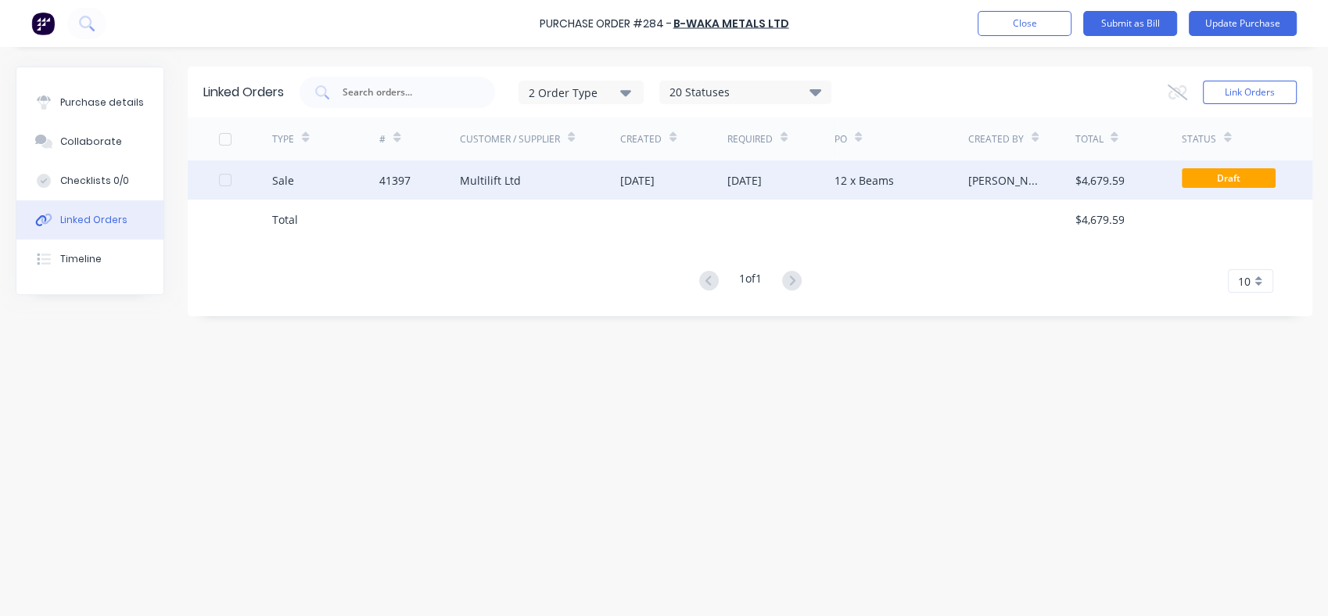
click at [485, 177] on div "Multilift Ltd" at bounding box center [490, 180] width 61 height 16
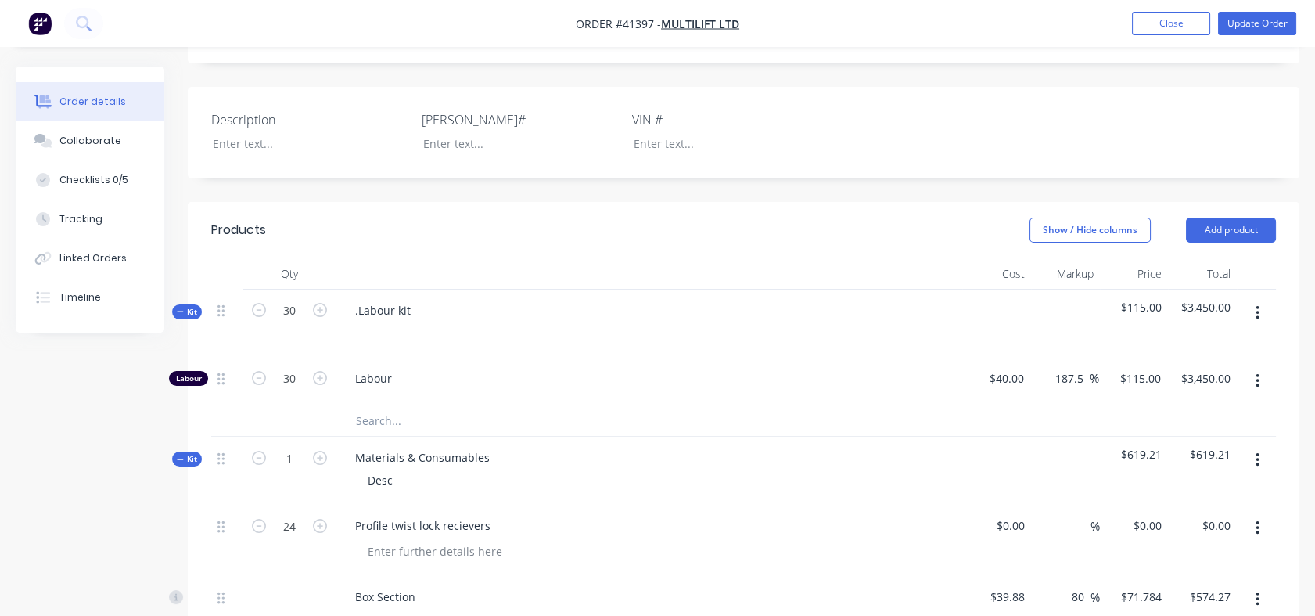
scroll to position [475, 0]
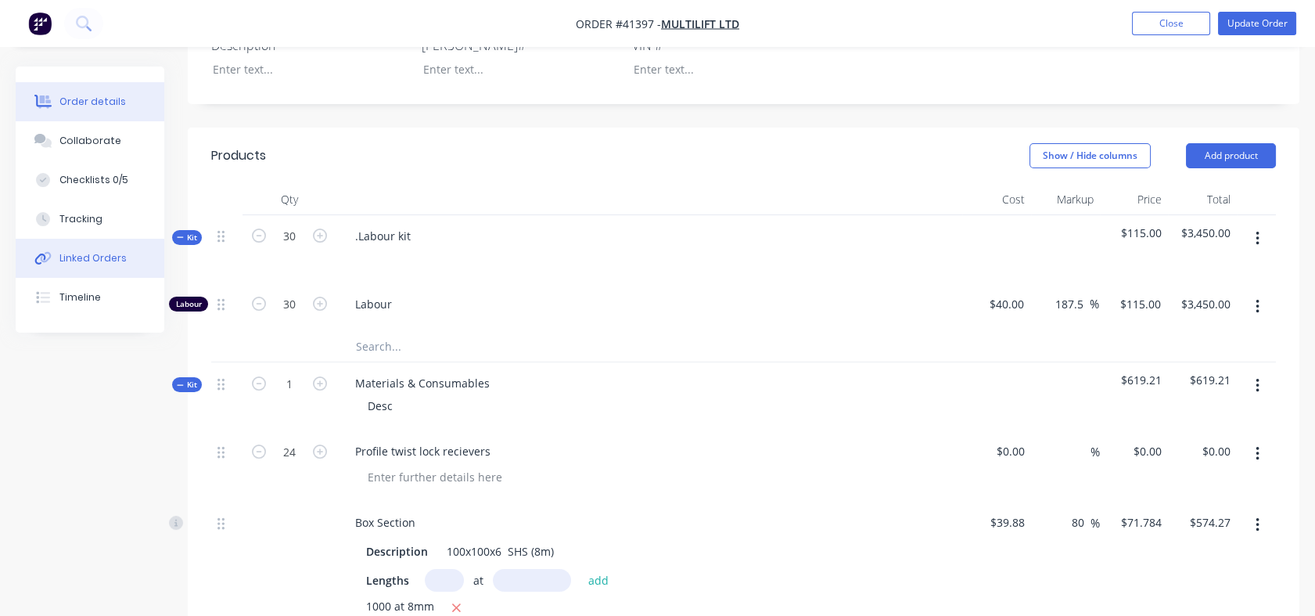
click at [103, 253] on div "Linked Orders" at bounding box center [92, 258] width 67 height 14
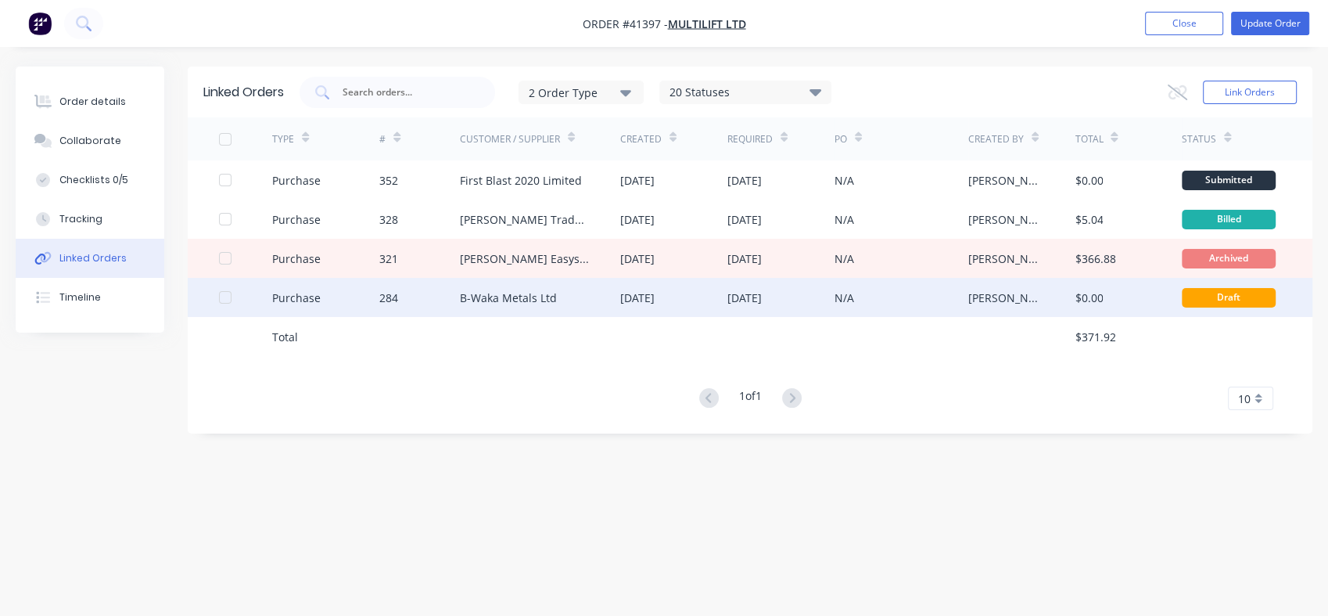
click at [487, 298] on div "B-Waka Metals Ltd" at bounding box center [508, 297] width 97 height 16
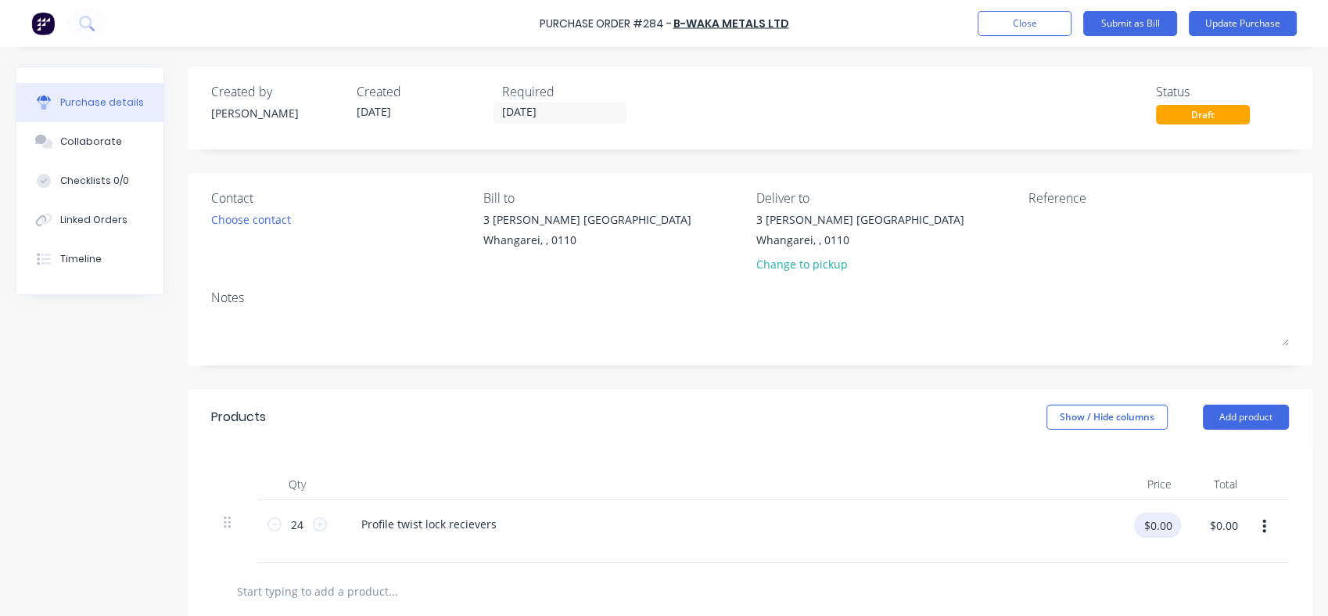
click at [1155, 534] on input "$0.00" at bounding box center [1157, 524] width 47 height 25
type input "$34.91"
type input "$837.84"
click at [1111, 571] on div at bounding box center [750, 590] width 1078 height 57
click at [1240, 25] on button "Update Purchase" at bounding box center [1243, 23] width 108 height 25
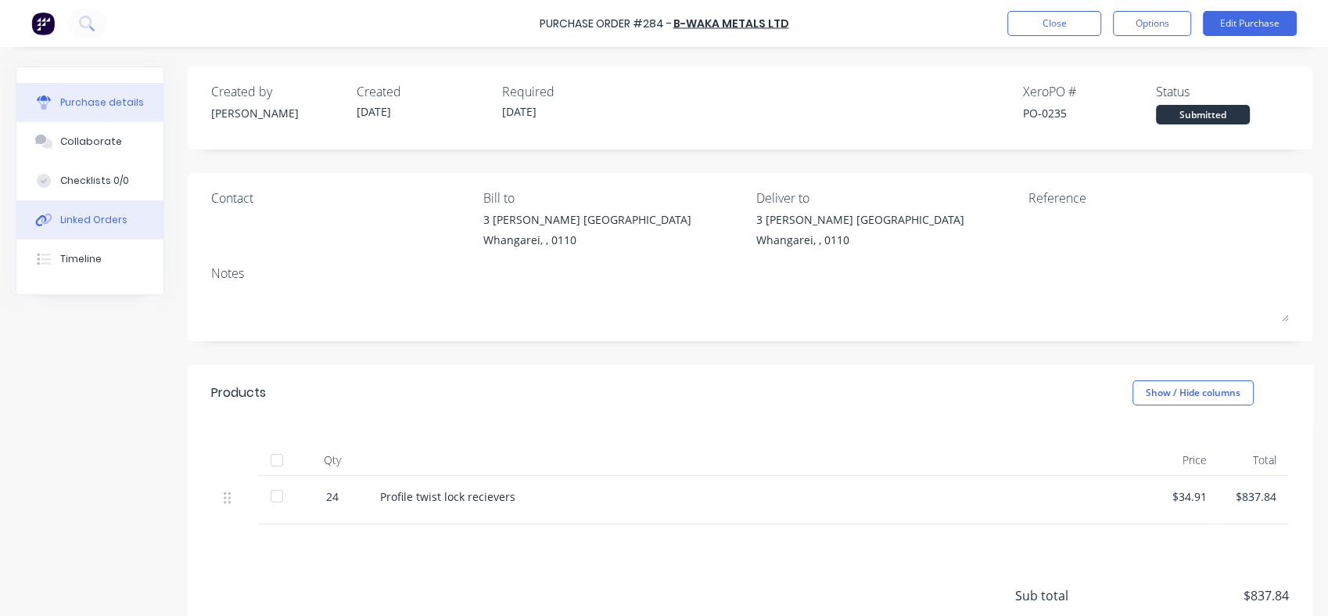
click at [94, 221] on div "Linked Orders" at bounding box center [93, 220] width 67 height 14
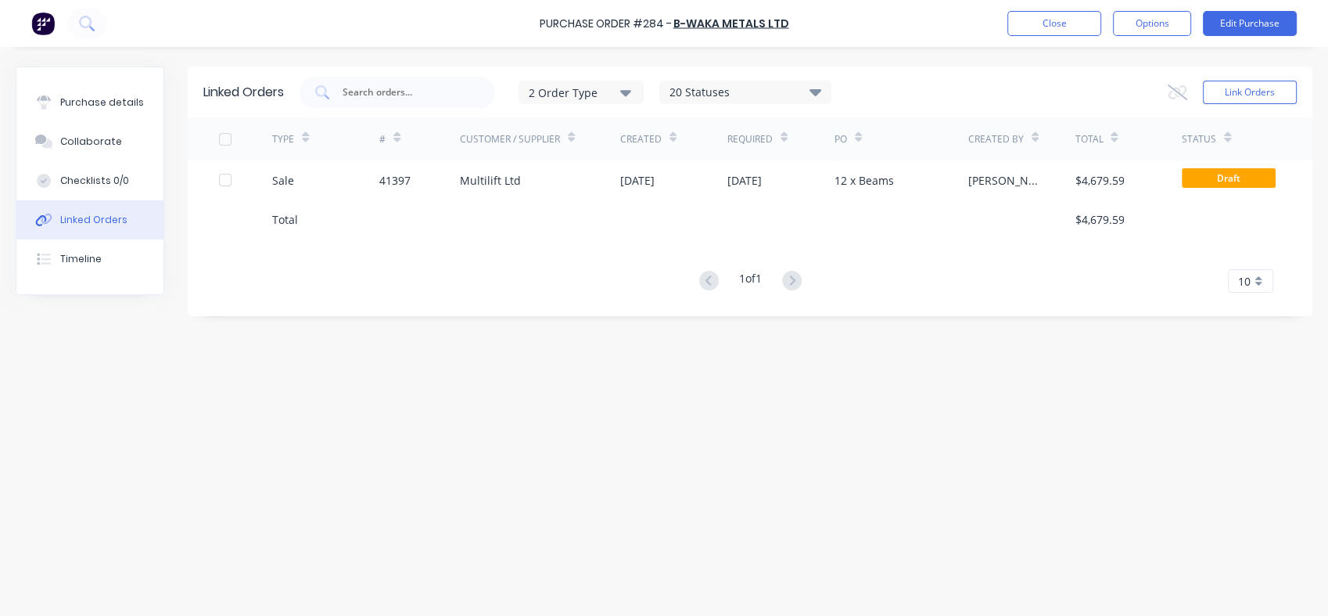
click at [77, 217] on div "Linked Orders" at bounding box center [93, 220] width 67 height 14
click at [1047, 27] on button "Close" at bounding box center [1055, 23] width 94 height 25
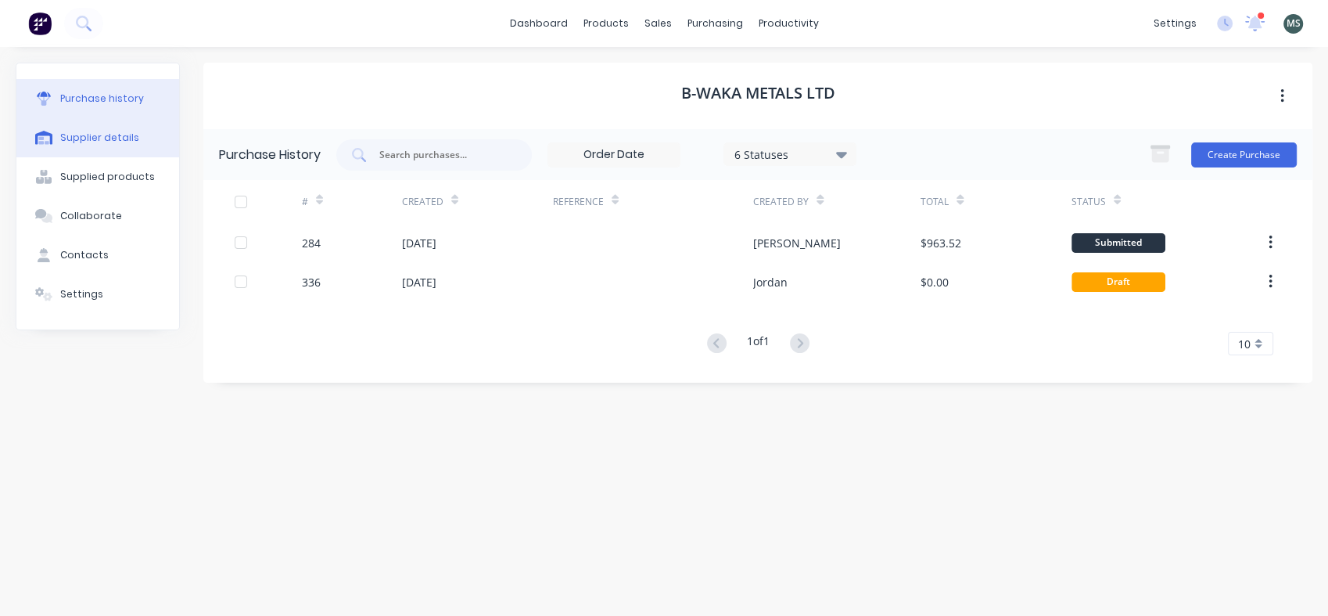
click at [104, 128] on button "Supplier details" at bounding box center [97, 137] width 163 height 39
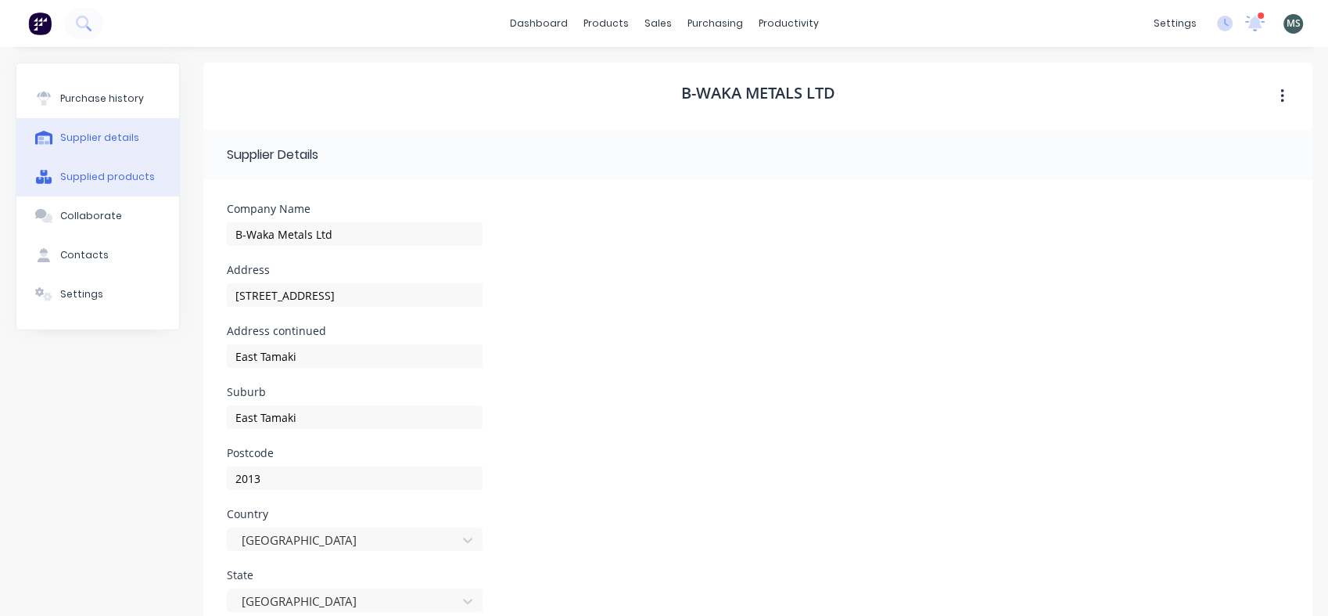
click at [95, 183] on div "Supplied products" at bounding box center [107, 177] width 95 height 14
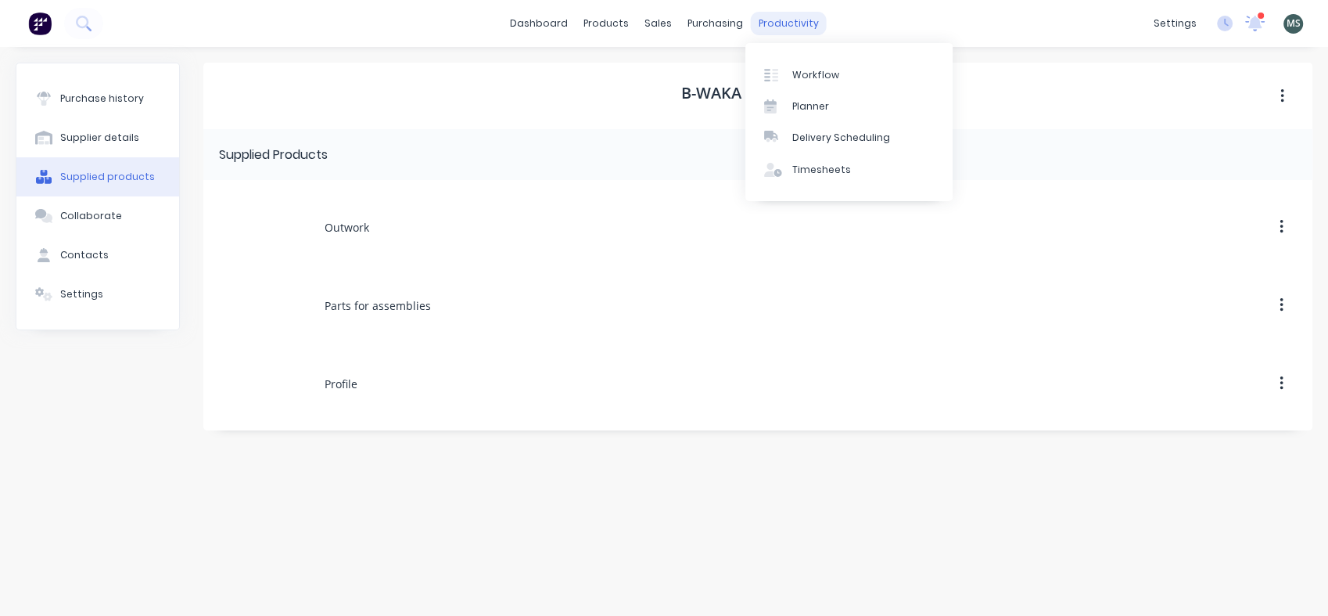
click at [774, 18] on div "productivity" at bounding box center [789, 23] width 76 height 23
click at [820, 73] on div "Workflow" at bounding box center [815, 75] width 47 height 14
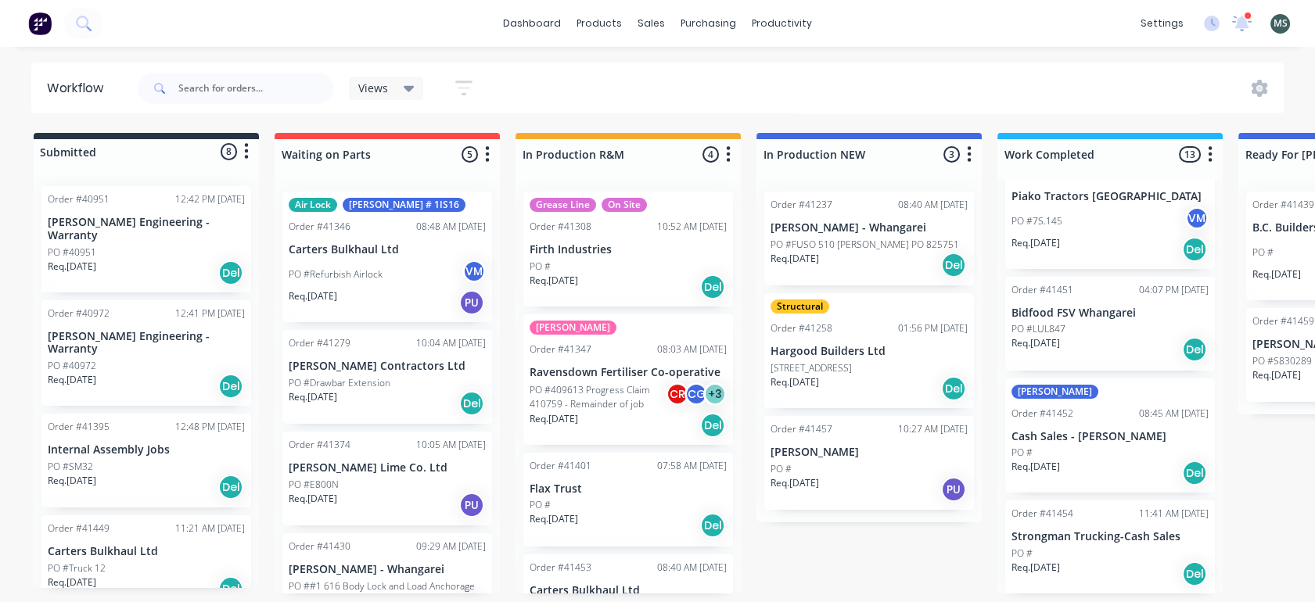
scroll to position [54, 0]
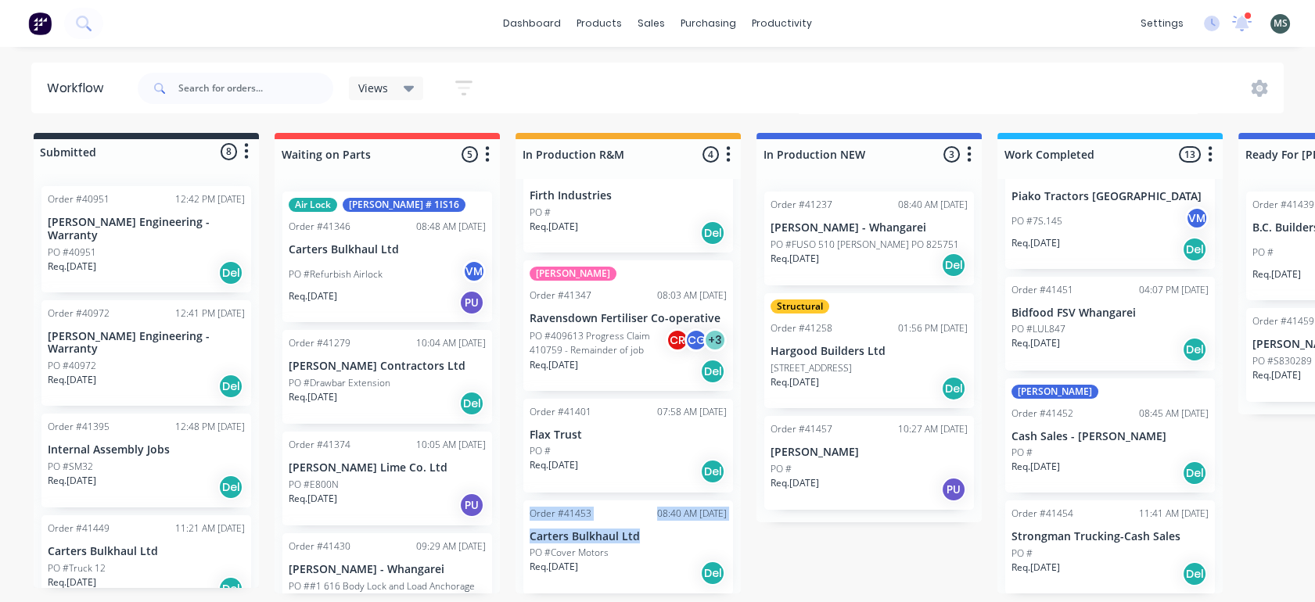
drag, startPoint x: 759, startPoint y: 542, endPoint x: 738, endPoint y: 474, distance: 71.0
click at [738, 474] on div "Submitted 8 Status colour #273444 hex #273444 Save Cancel Summaries Total order…" at bounding box center [1292, 363] width 2609 height 461
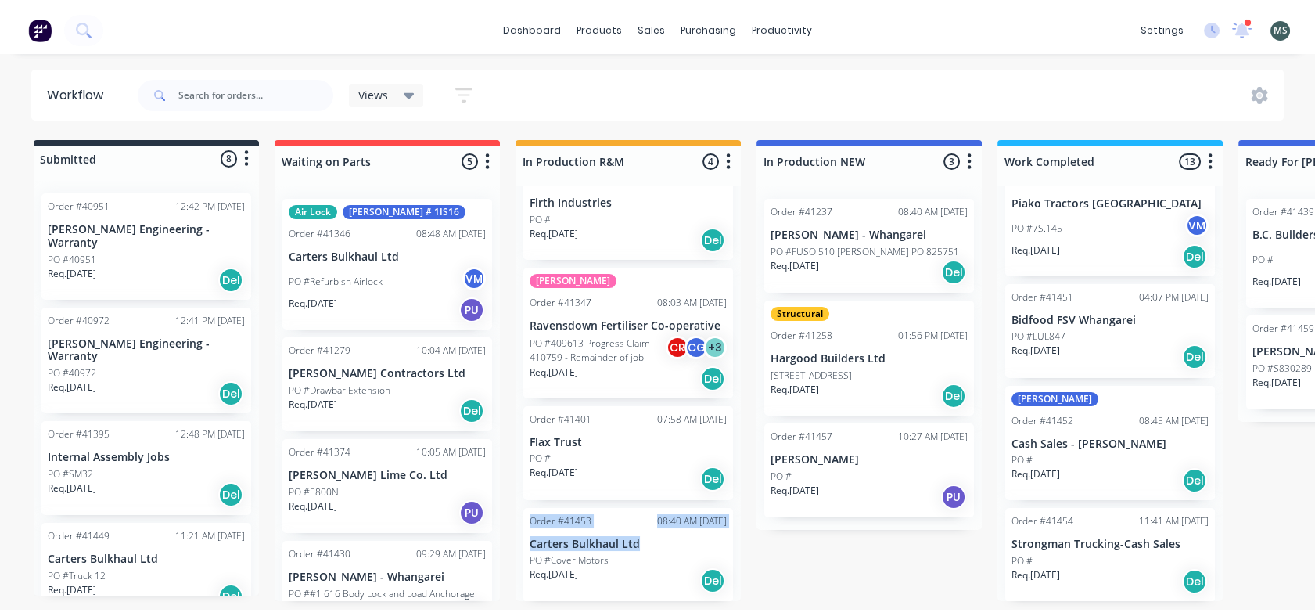
scroll to position [0, 0]
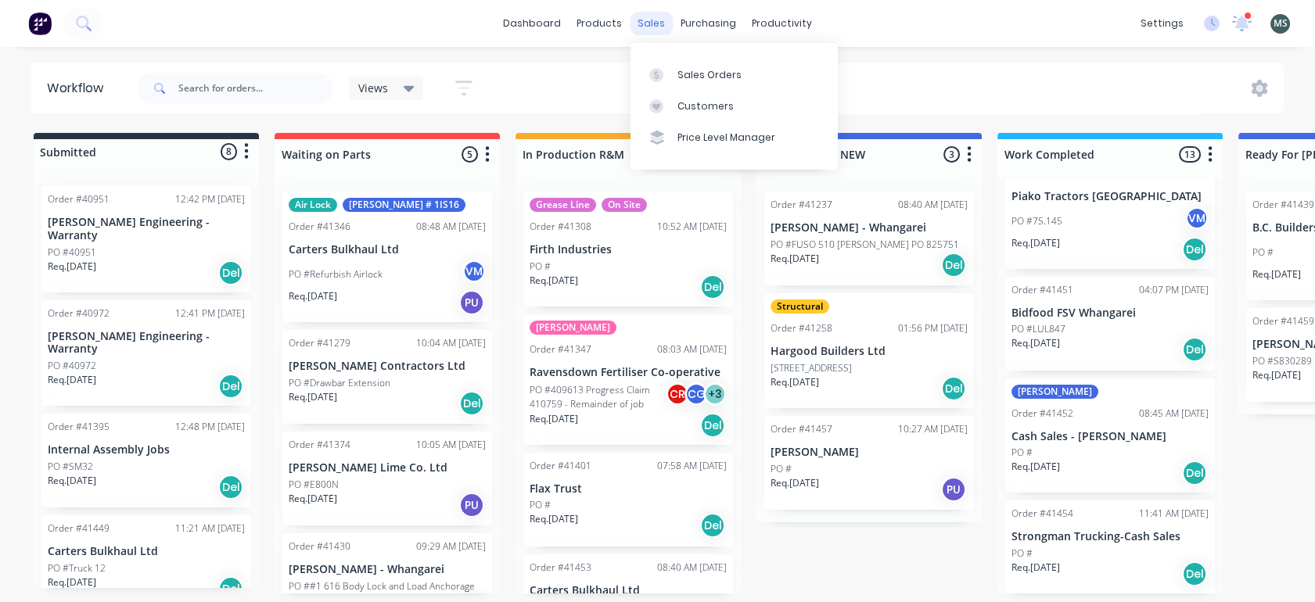
click at [651, 28] on div "sales" at bounding box center [651, 23] width 43 height 23
click at [687, 73] on div "Sales Orders" at bounding box center [709, 75] width 64 height 14
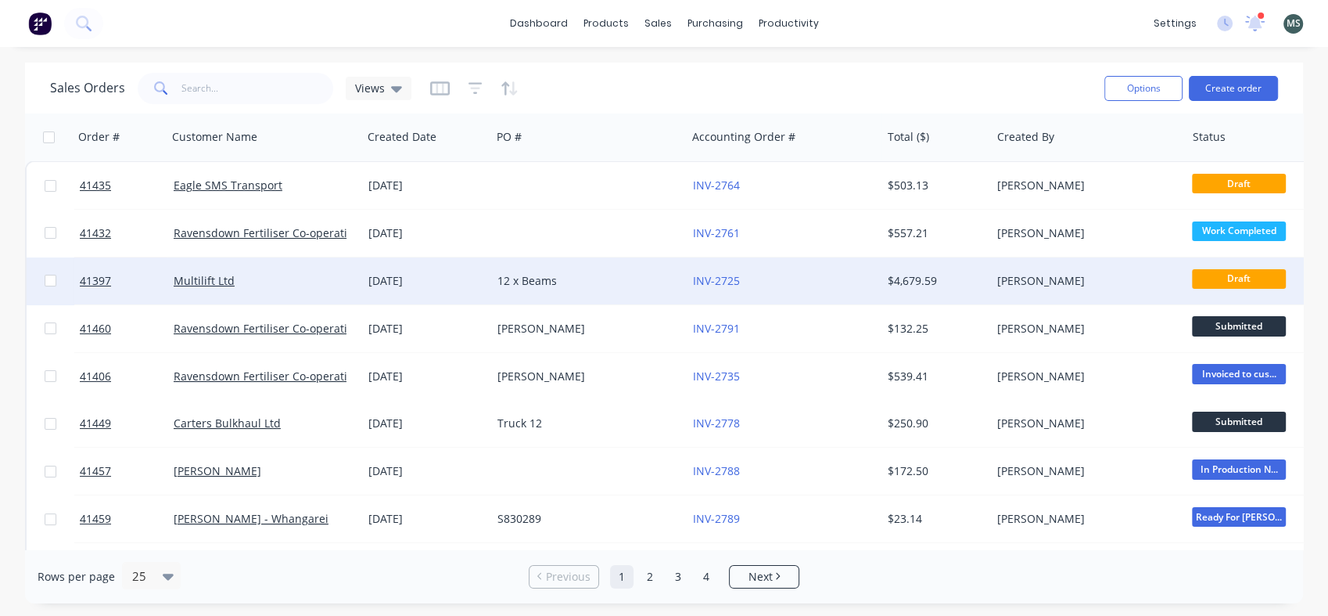
click at [408, 280] on div "[DATE]" at bounding box center [426, 281] width 117 height 16
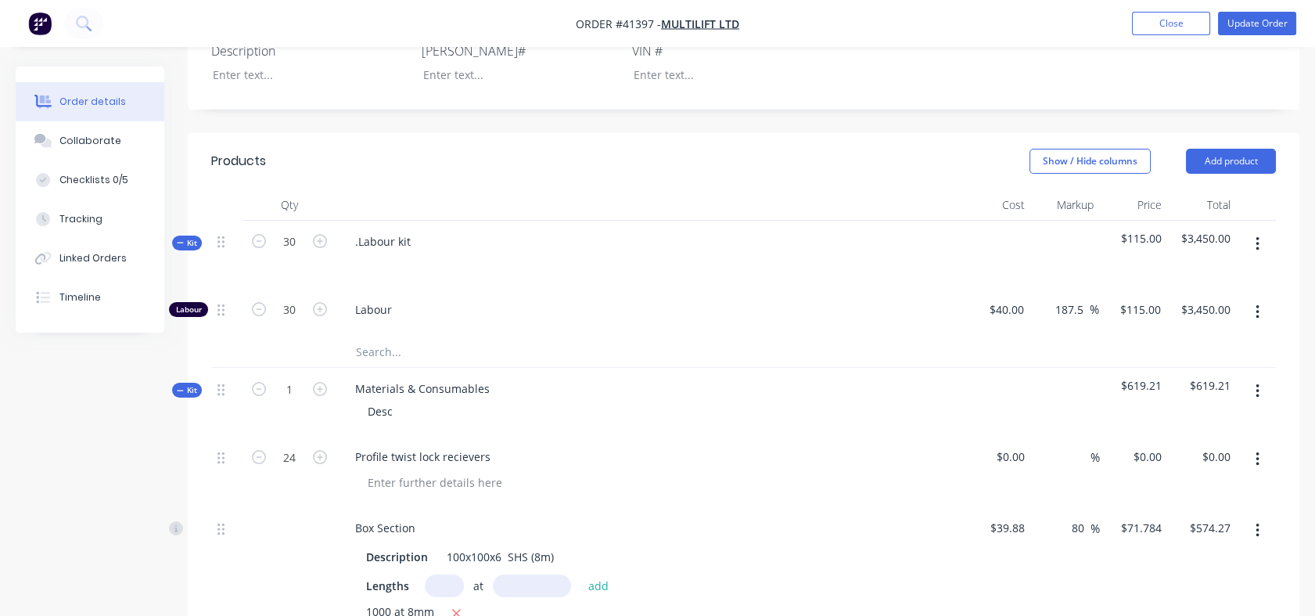
scroll to position [513, 0]
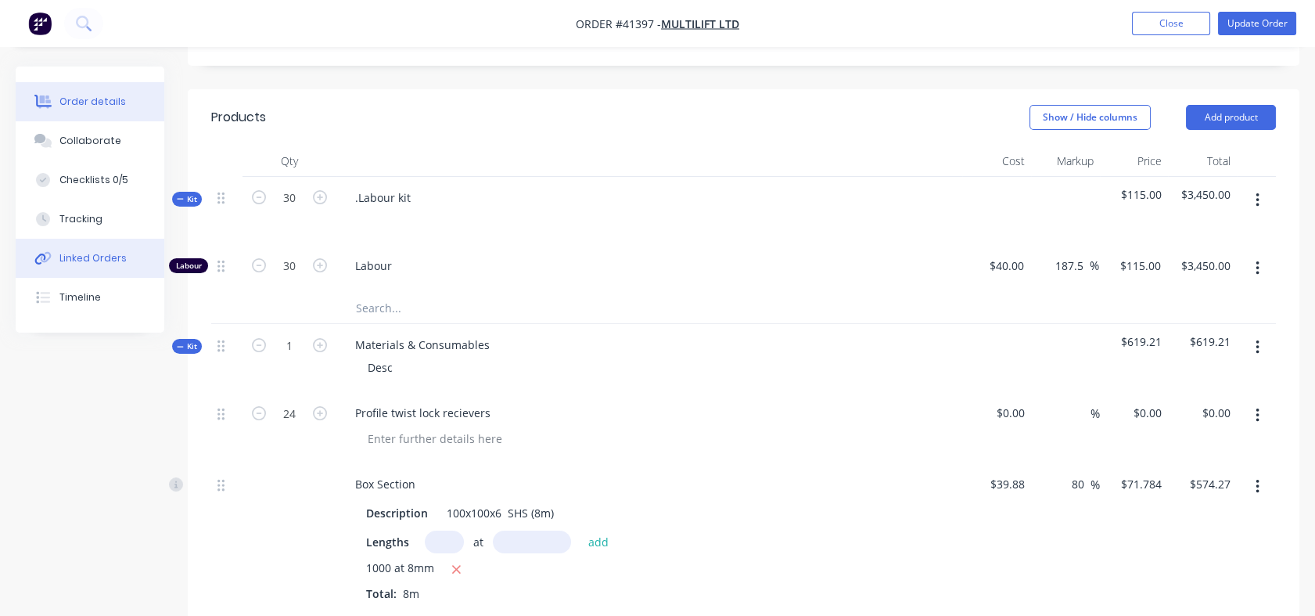
click at [98, 254] on div "Linked Orders" at bounding box center [92, 258] width 67 height 14
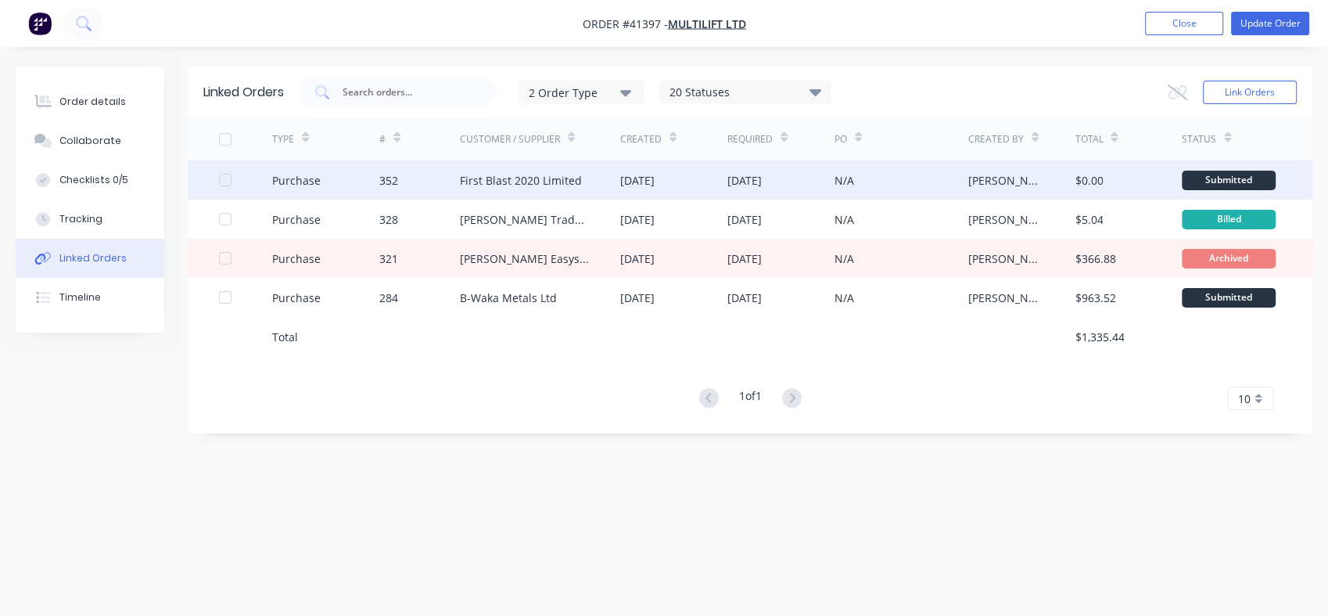
click at [494, 181] on div "First Blast 2020 Limited" at bounding box center [521, 180] width 122 height 16
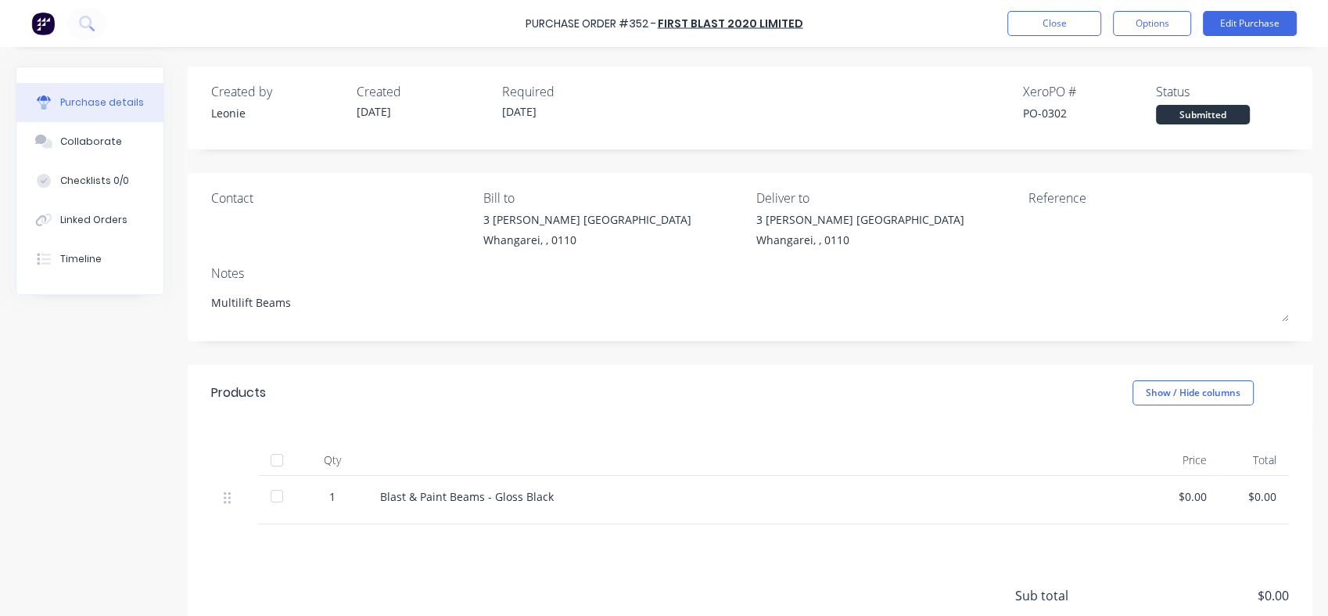
click at [333, 496] on div "1" at bounding box center [332, 496] width 45 height 16
click at [1236, 25] on button "Edit Purchase" at bounding box center [1250, 23] width 94 height 25
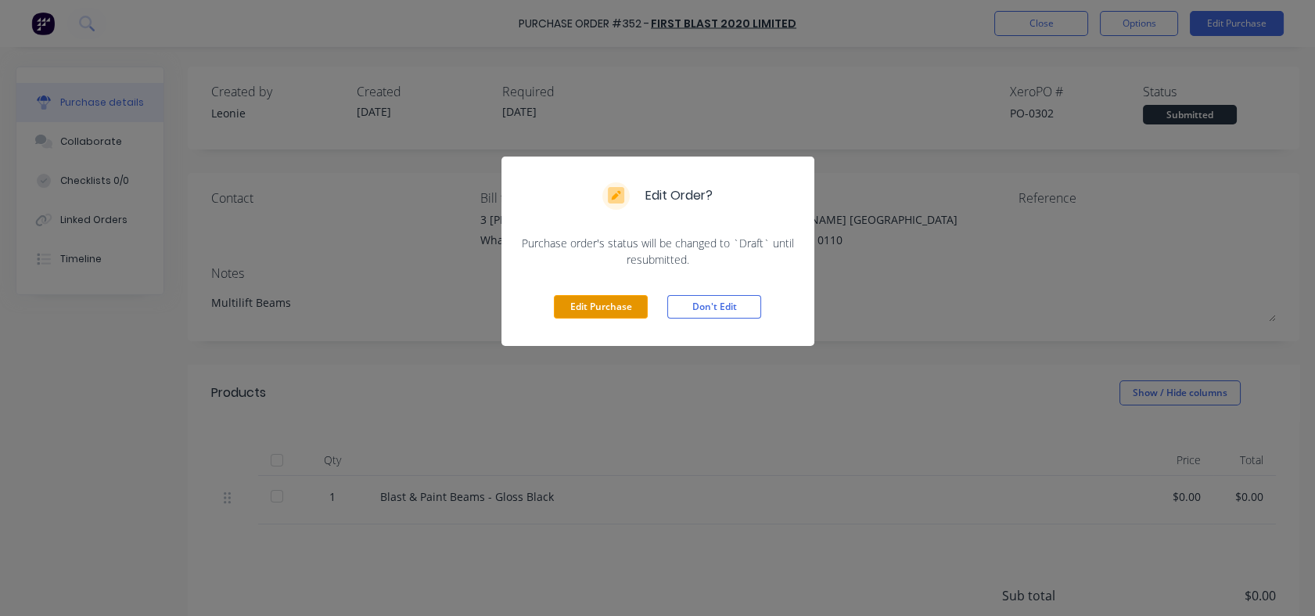
click at [613, 313] on button "Edit Purchase" at bounding box center [601, 306] width 94 height 23
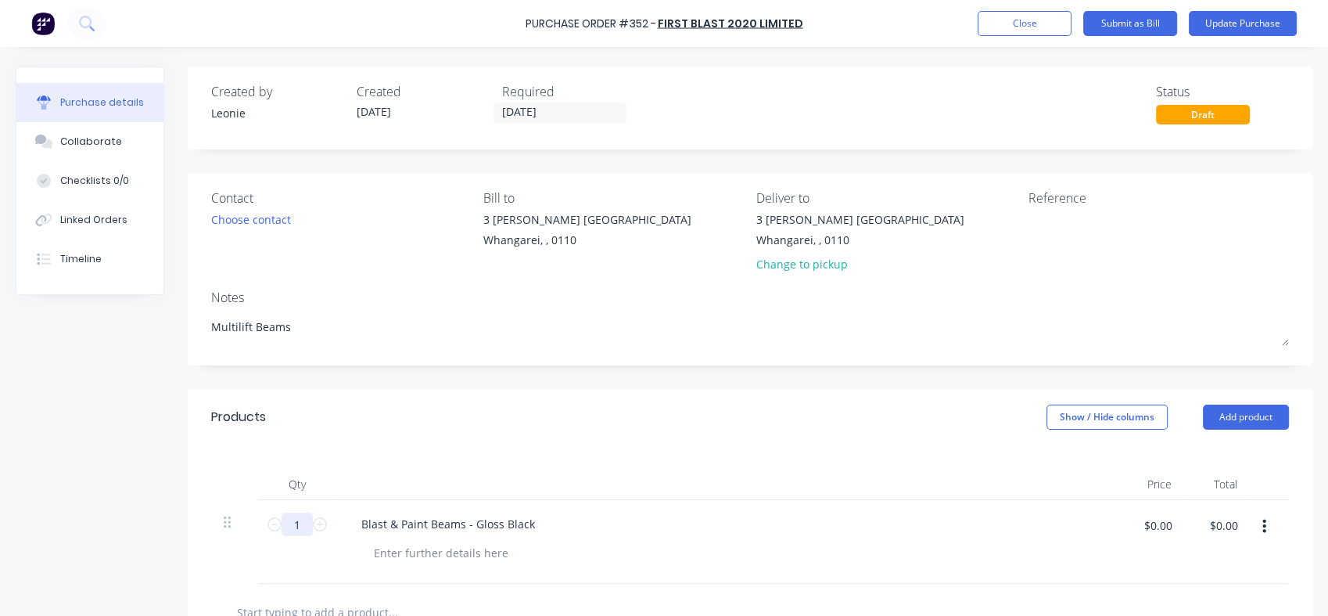
click at [296, 524] on input "1" at bounding box center [297, 523] width 31 height 23
type textarea "x"
type input "12"
type textarea "x"
type input "12"
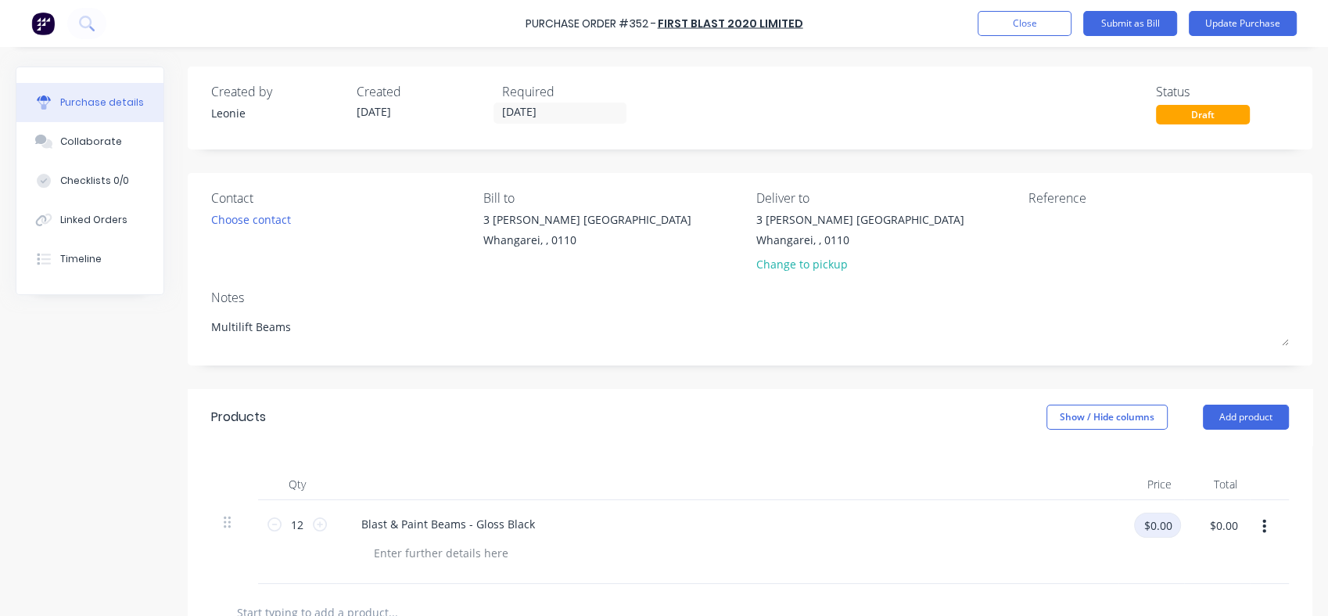
type textarea "x"
click at [1156, 526] on input "$0.00" at bounding box center [1157, 524] width 47 height 25
type input "100"
click at [914, 536] on div "Blast & Paint Beams - Gloss Black" at bounding box center [727, 542] width 782 height 84
type textarea "x"
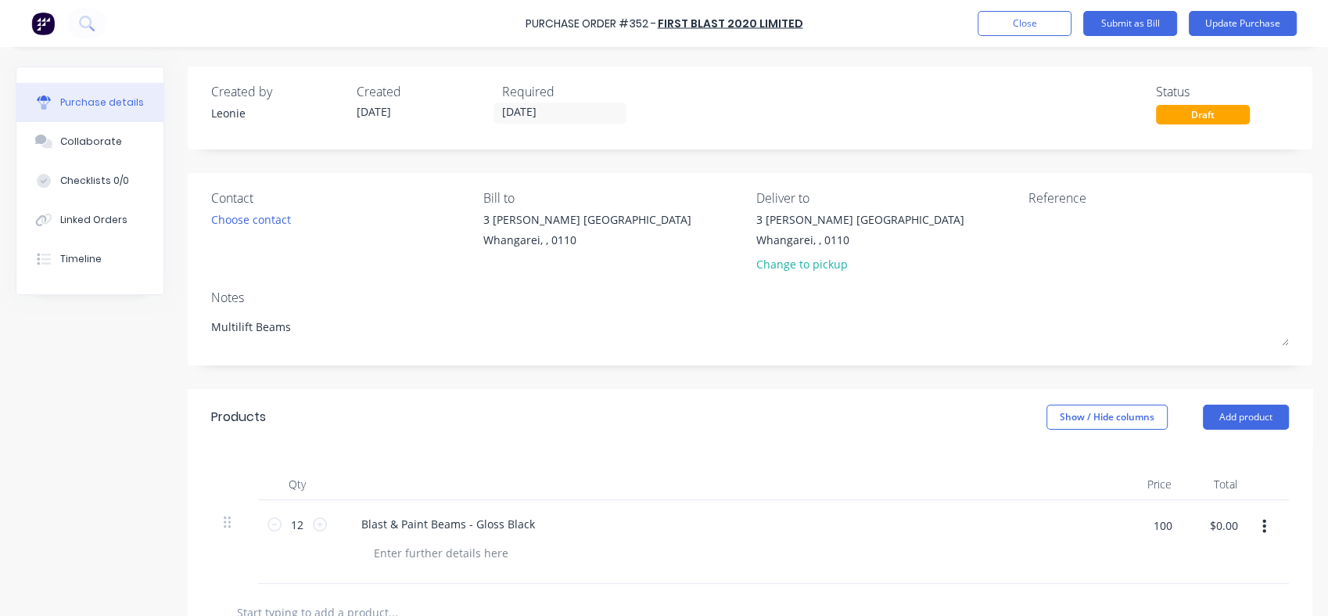
type input "$100.00"
type input "$1,200.00"
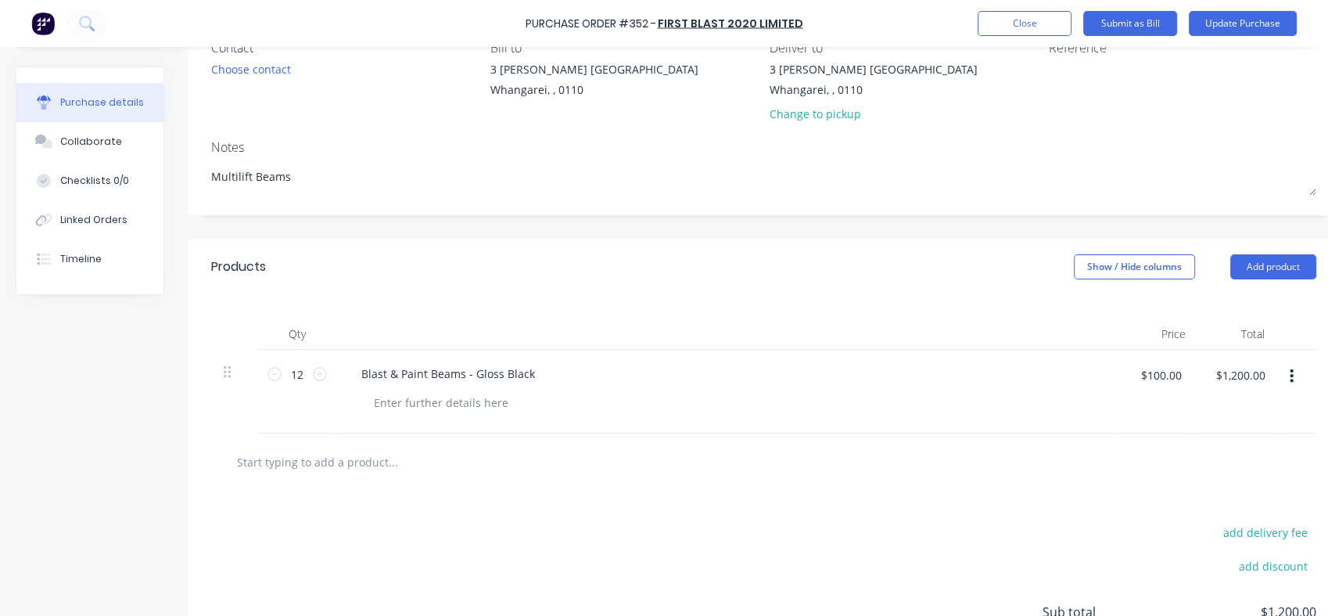
scroll to position [181, 0]
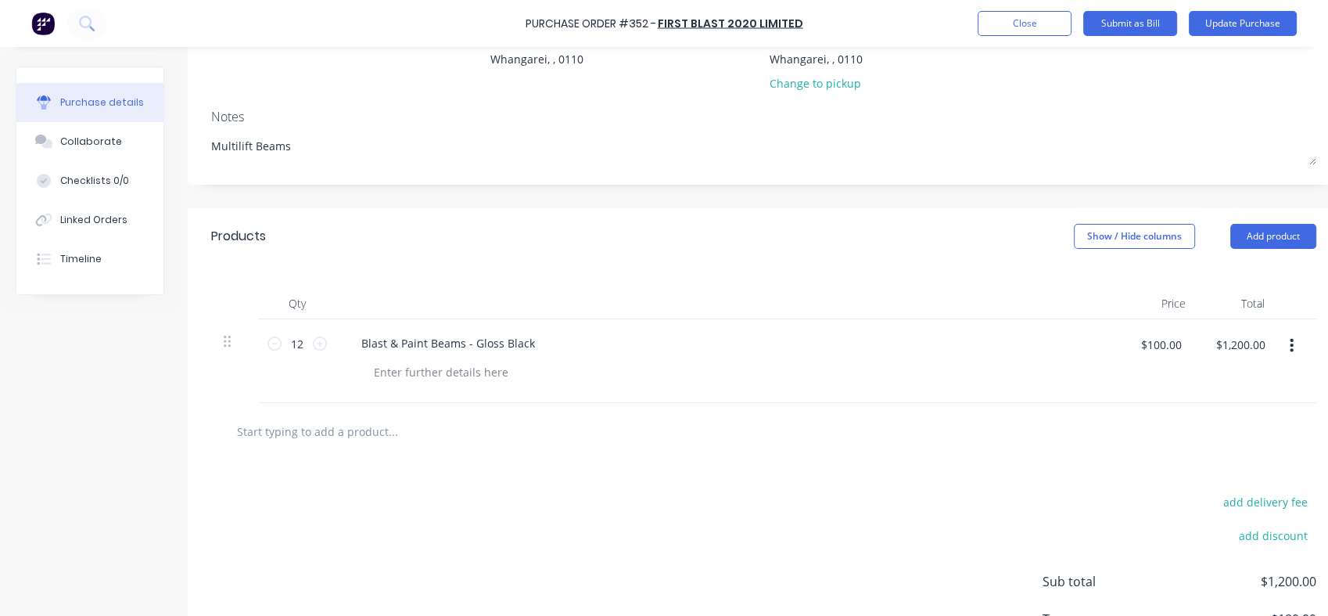
type textarea "x"
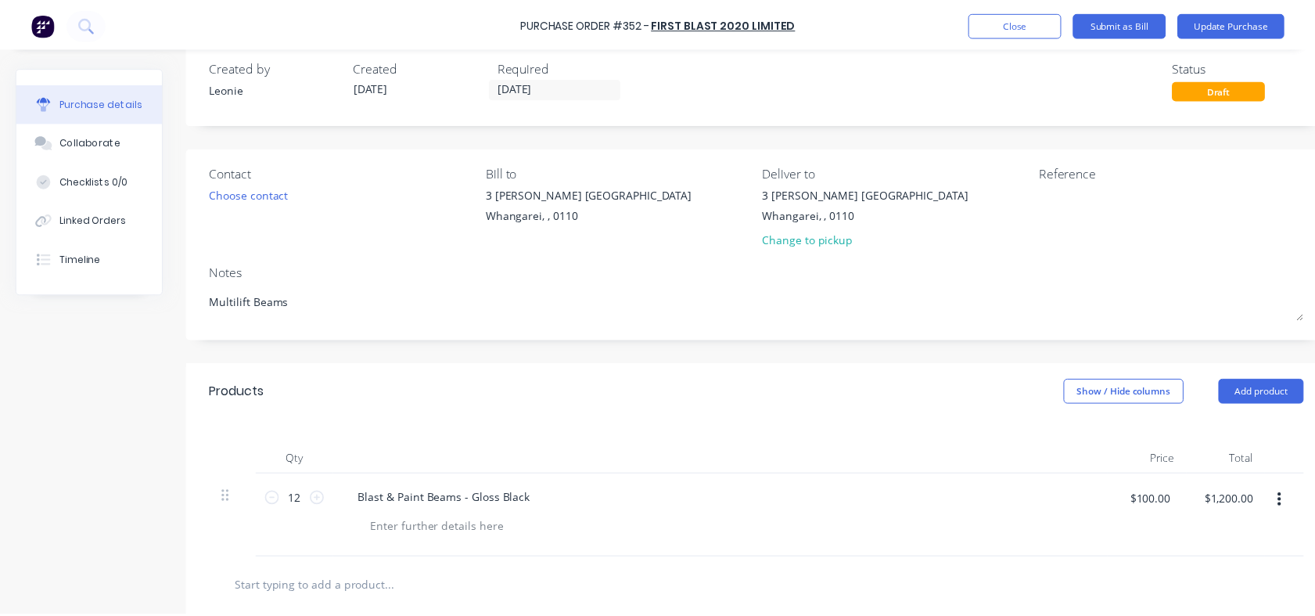
scroll to position [0, 0]
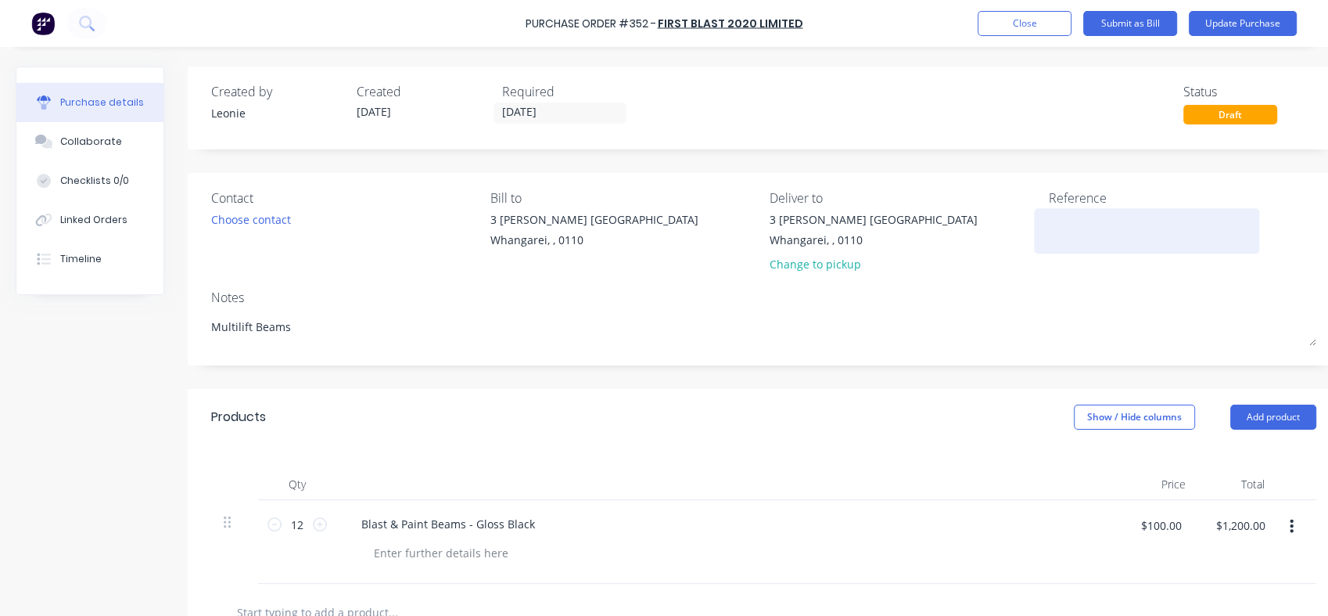
click at [1062, 213] on textarea at bounding box center [1147, 228] width 196 height 35
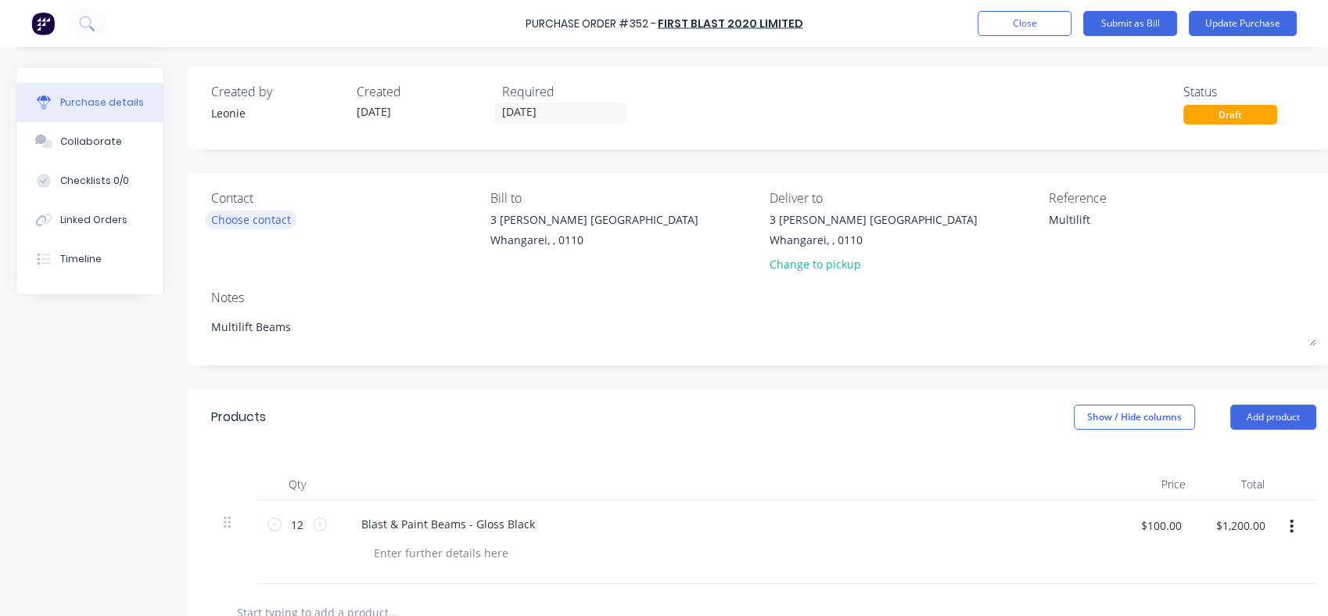
type textarea "Multilift"
type textarea "x"
type textarea "Multilift"
click at [269, 214] on div "Choose contact" at bounding box center [251, 219] width 80 height 16
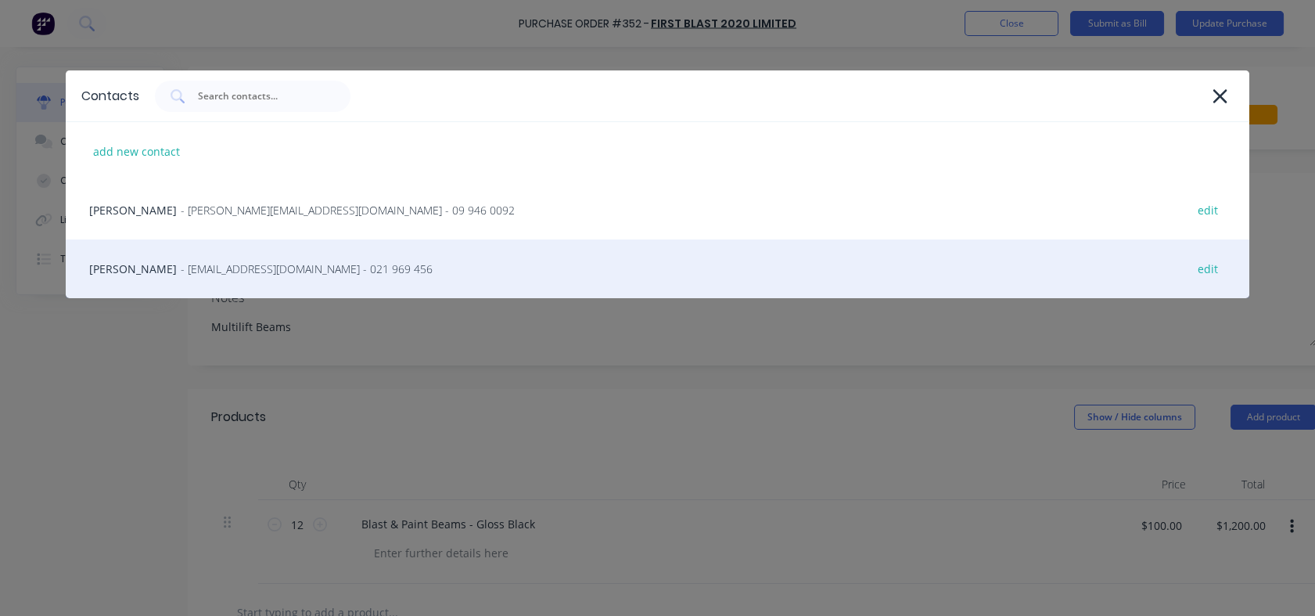
click at [181, 267] on span "- [EMAIL_ADDRESS][DOMAIN_NAME] - 021 969 456" at bounding box center [307, 268] width 252 height 16
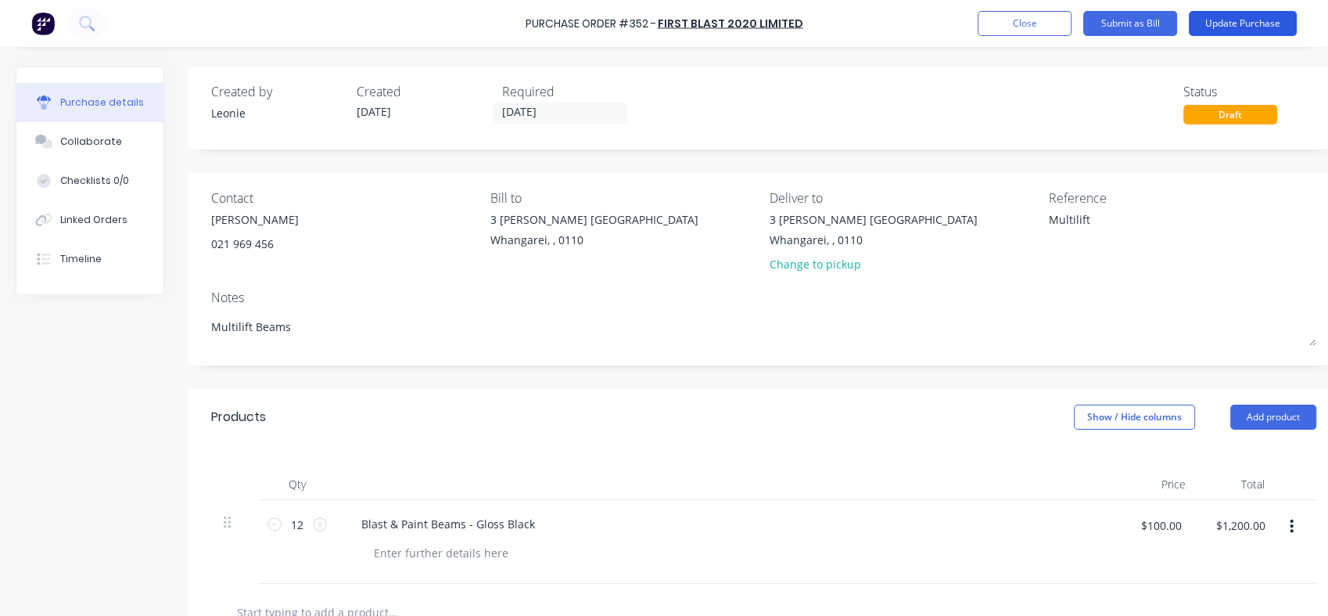
click at [1246, 16] on button "Update Purchase" at bounding box center [1243, 23] width 108 height 25
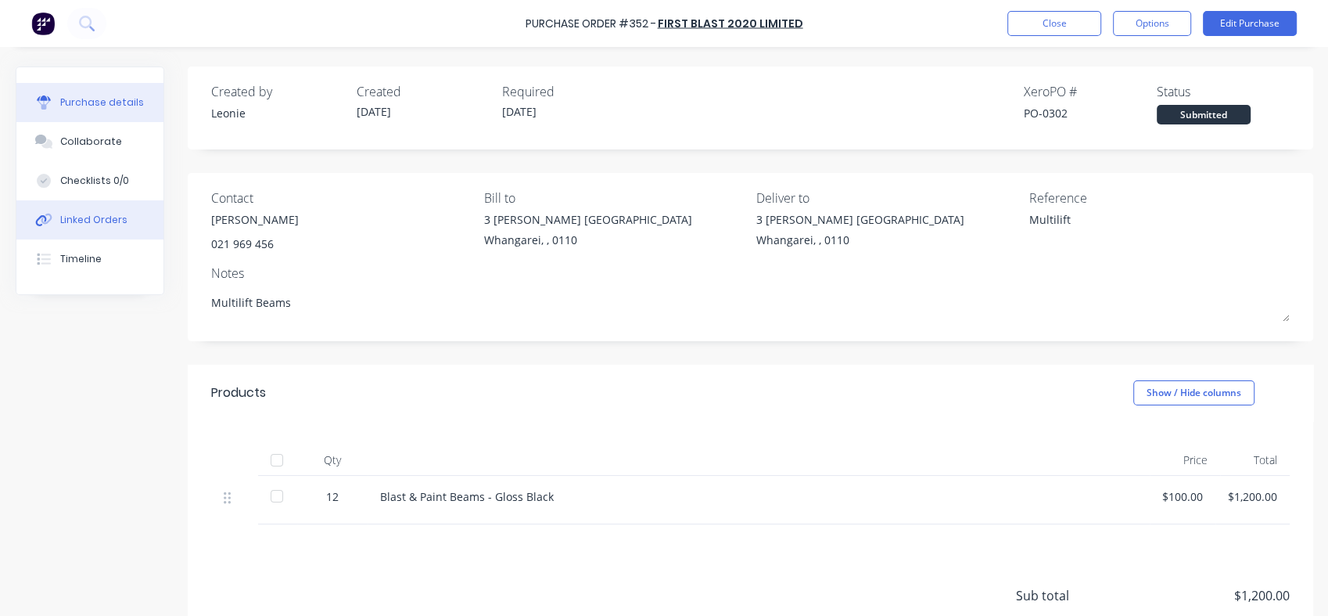
click at [59, 214] on button "Linked Orders" at bounding box center [89, 219] width 147 height 39
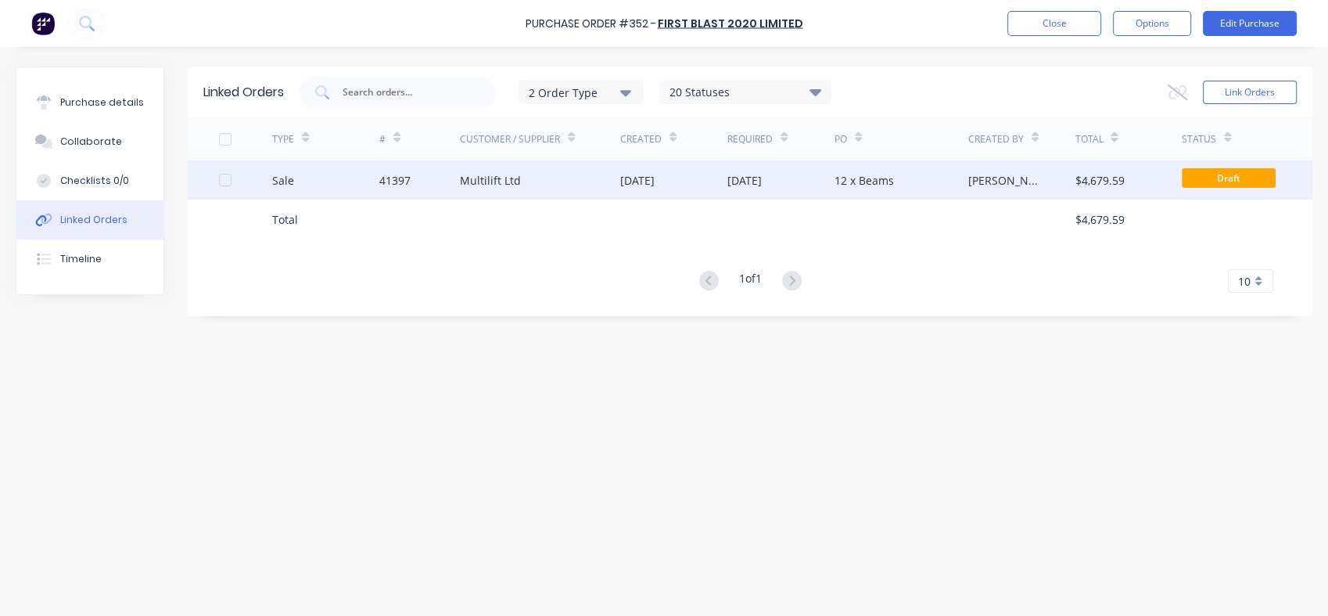
click at [476, 178] on div "Multilift Ltd" at bounding box center [490, 180] width 61 height 16
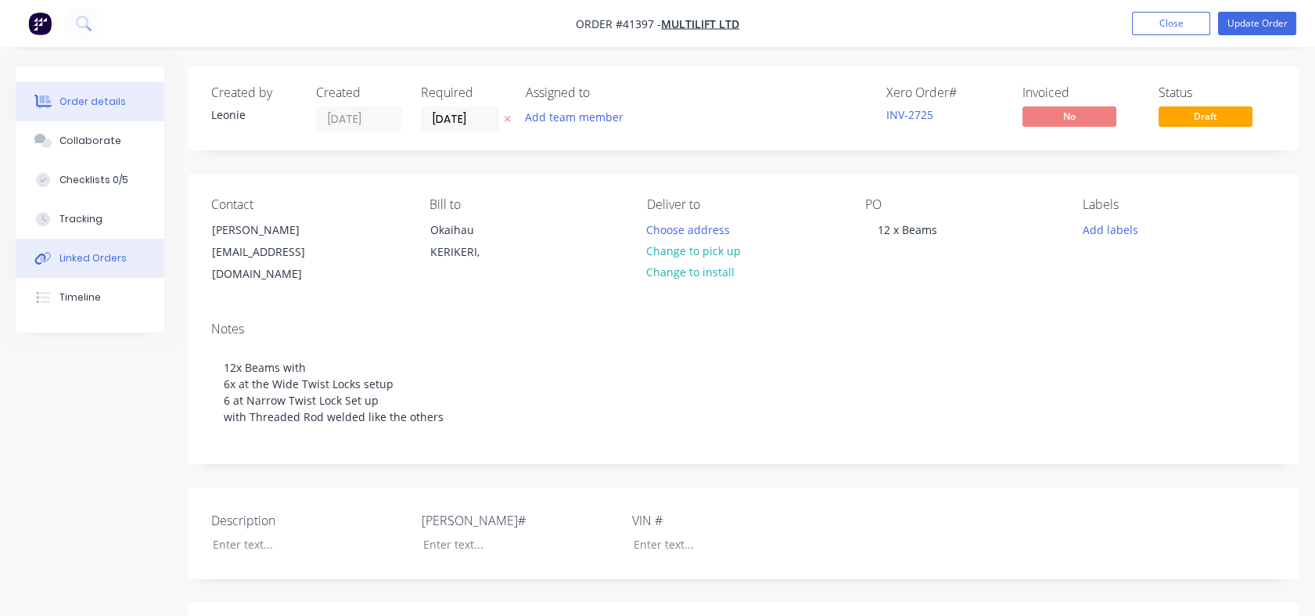
click at [113, 251] on div "Linked Orders" at bounding box center [92, 258] width 67 height 14
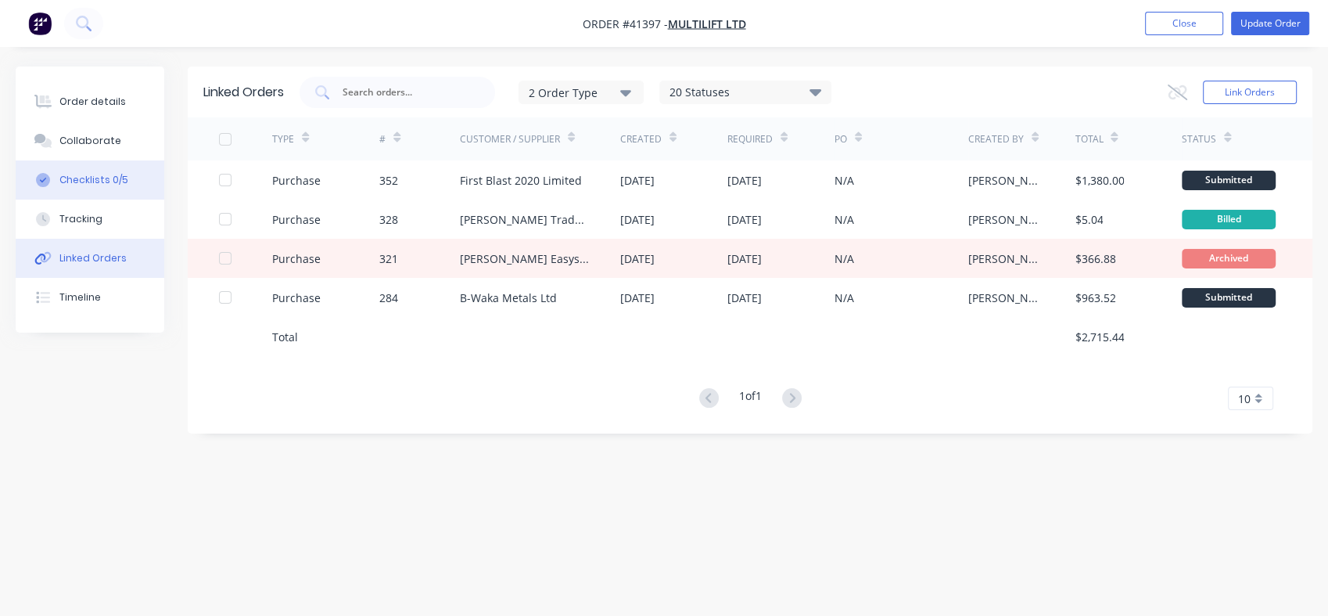
click at [74, 170] on button "Checklists 0/5" at bounding box center [90, 179] width 149 height 39
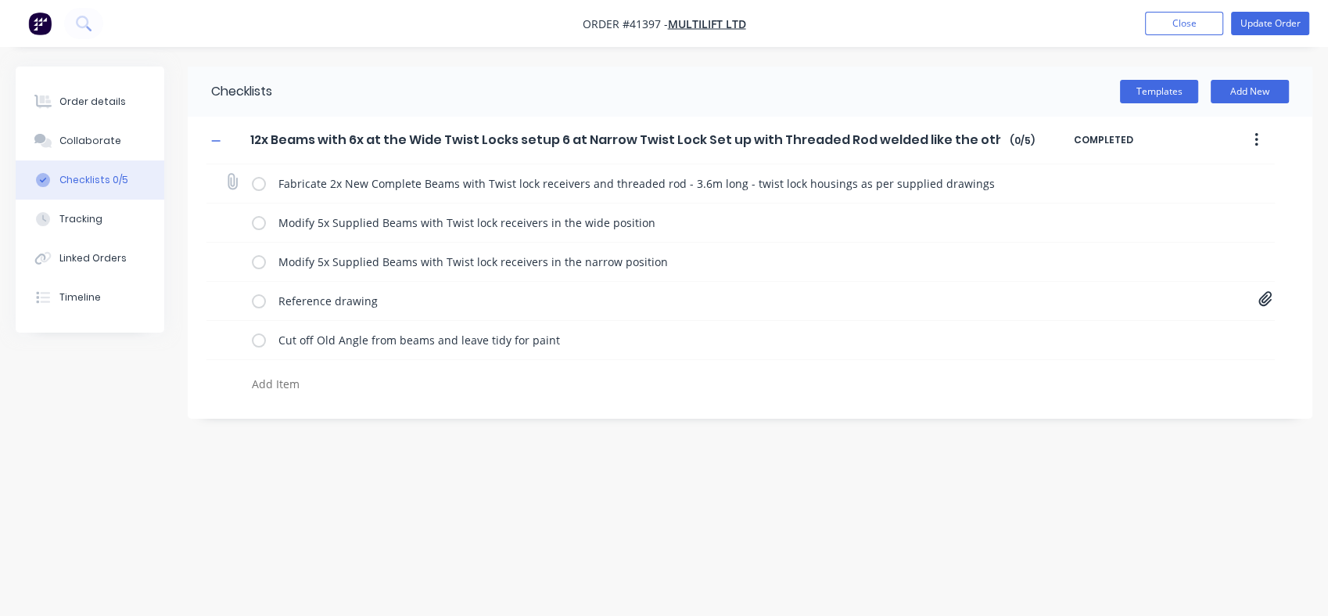
click at [260, 185] on label at bounding box center [259, 183] width 14 height 16
click at [0, 0] on input "checkbox" at bounding box center [0, 0] width 0 height 0
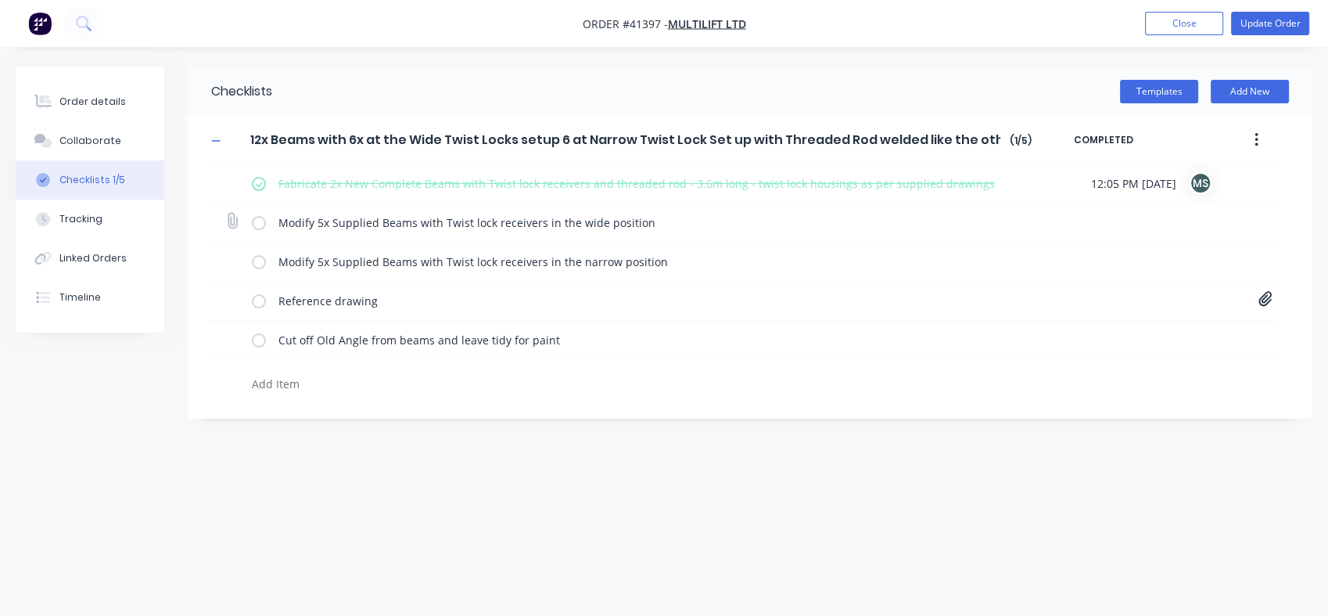
click at [257, 225] on label at bounding box center [259, 222] width 14 height 16
click at [0, 0] on input "checkbox" at bounding box center [0, 0] width 0 height 0
click at [257, 259] on label at bounding box center [259, 261] width 14 height 16
click at [0, 0] on input "checkbox" at bounding box center [0, 0] width 0 height 0
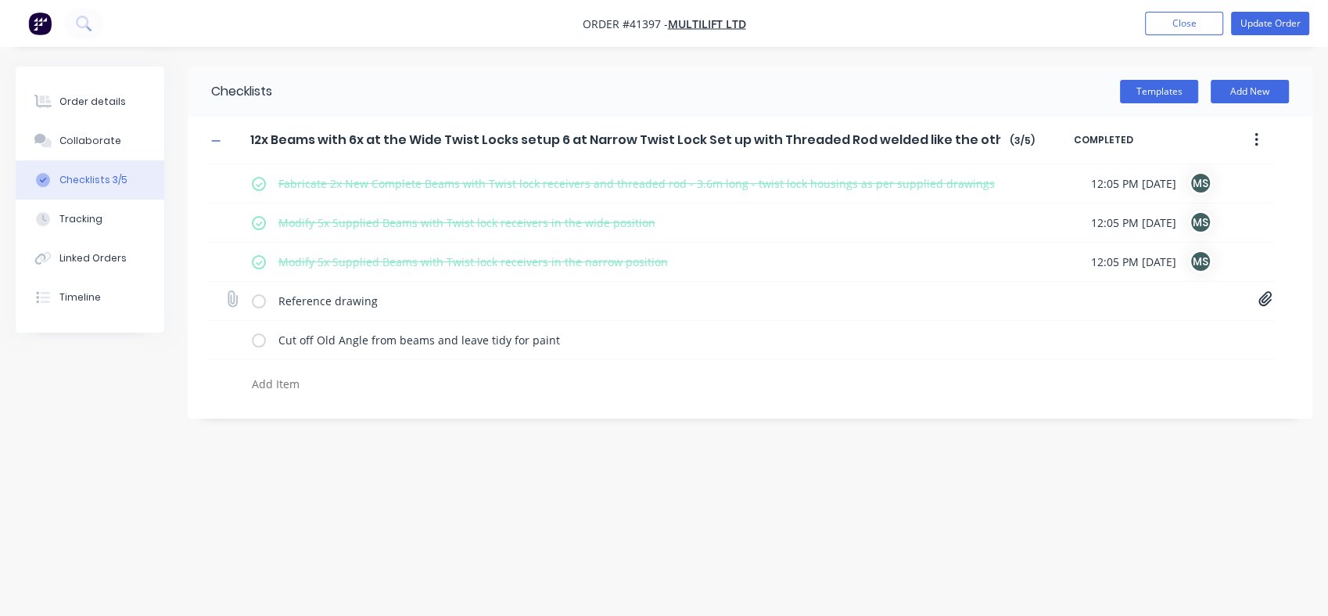
click at [257, 298] on label at bounding box center [259, 301] width 14 height 16
click at [0, 0] on input "checkbox" at bounding box center [0, 0] width 0 height 0
click at [259, 336] on label at bounding box center [259, 340] width 14 height 16
click at [0, 0] on input "checkbox" at bounding box center [0, 0] width 0 height 0
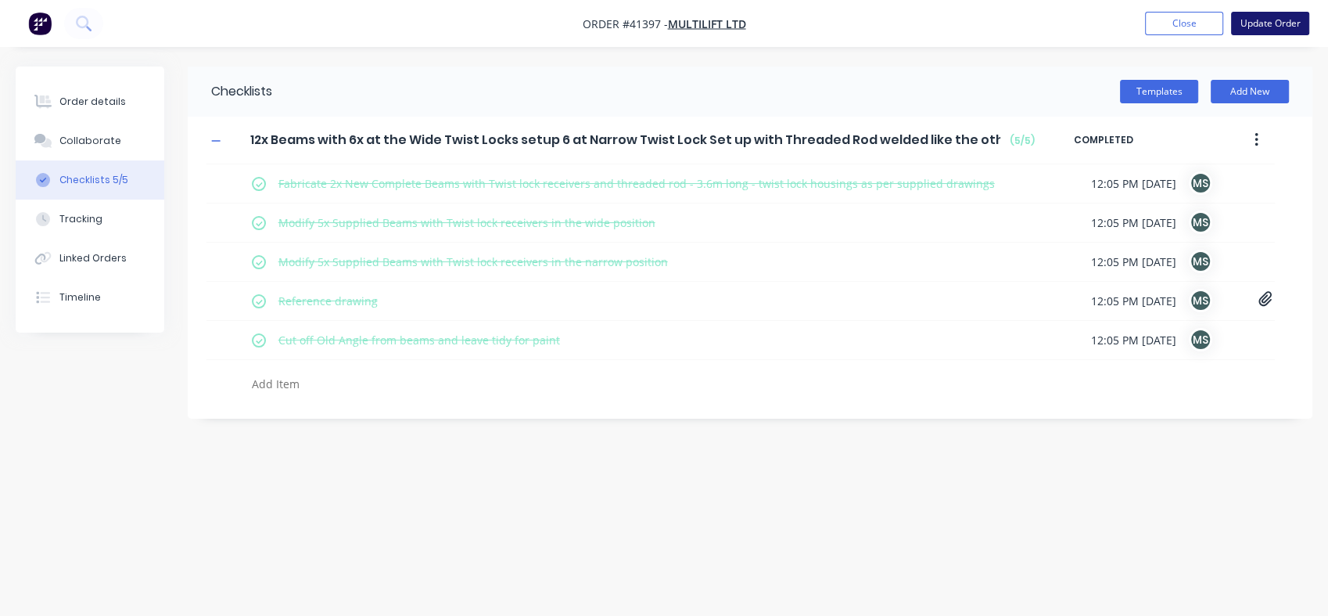
click at [1270, 25] on button "Update Order" at bounding box center [1270, 23] width 78 height 23
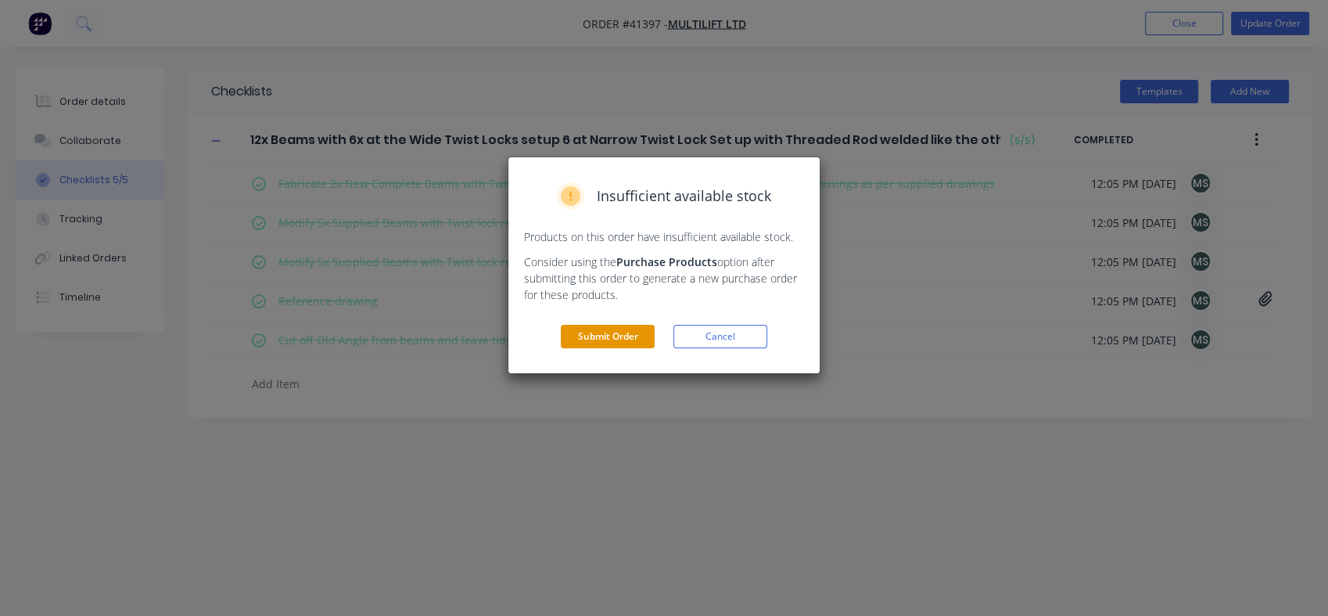
click at [613, 339] on button "Submit Order" at bounding box center [608, 336] width 94 height 23
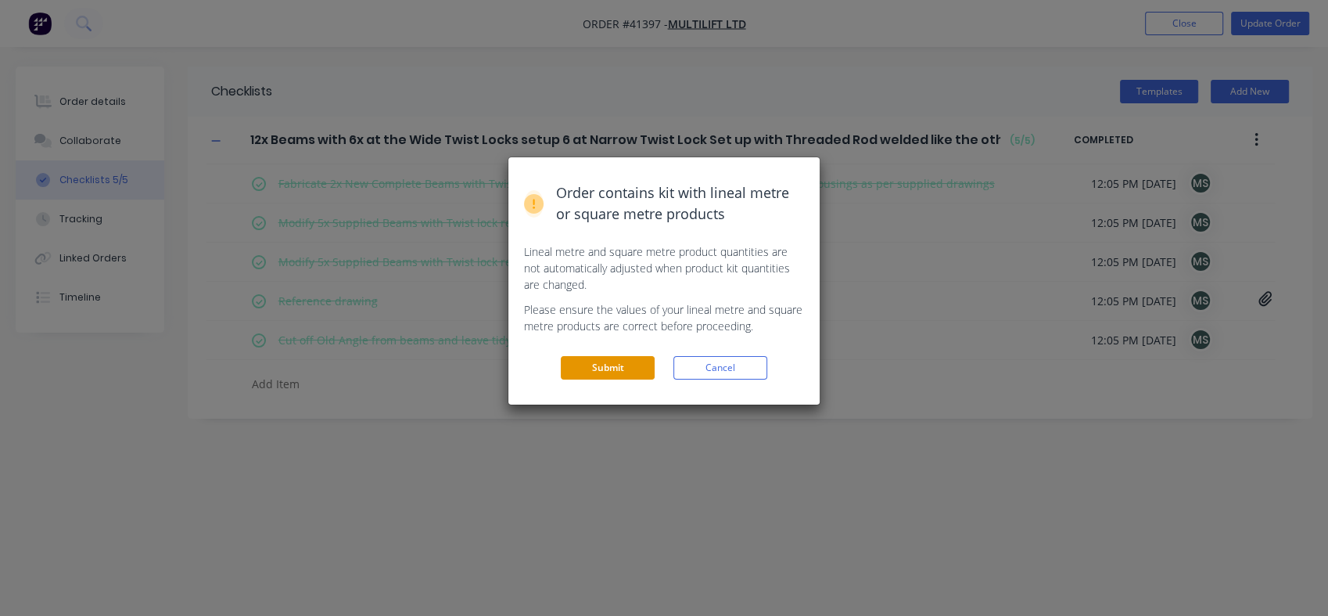
click at [595, 378] on button "Submit" at bounding box center [608, 367] width 94 height 23
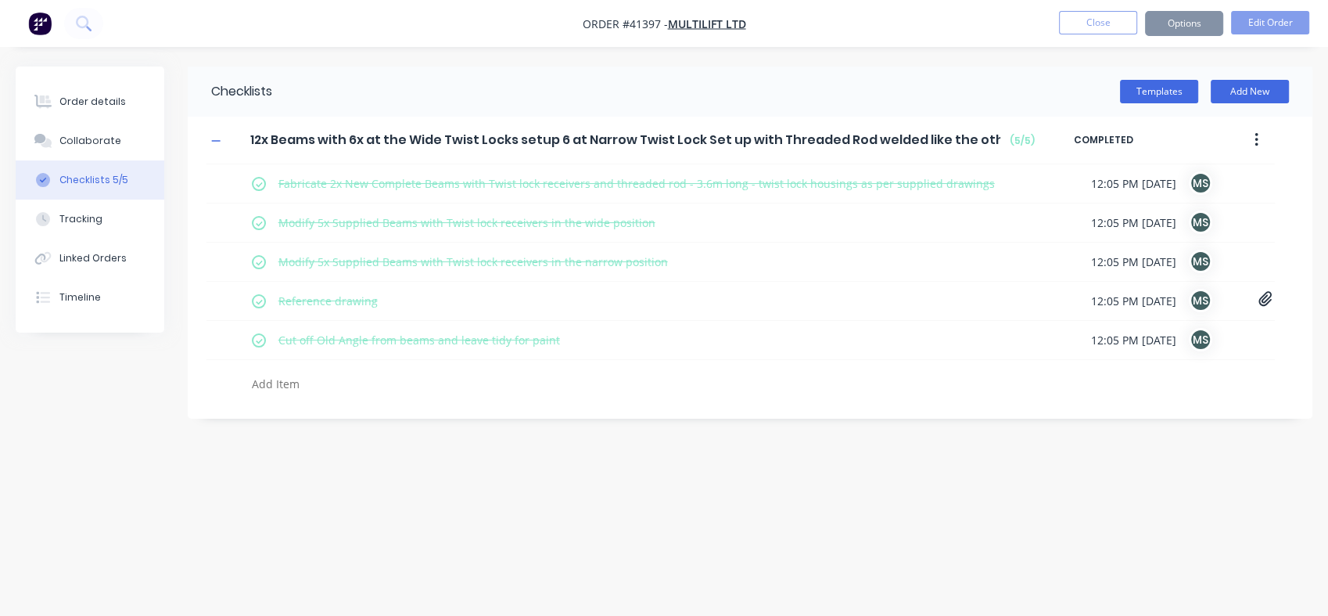
type textarea "x"
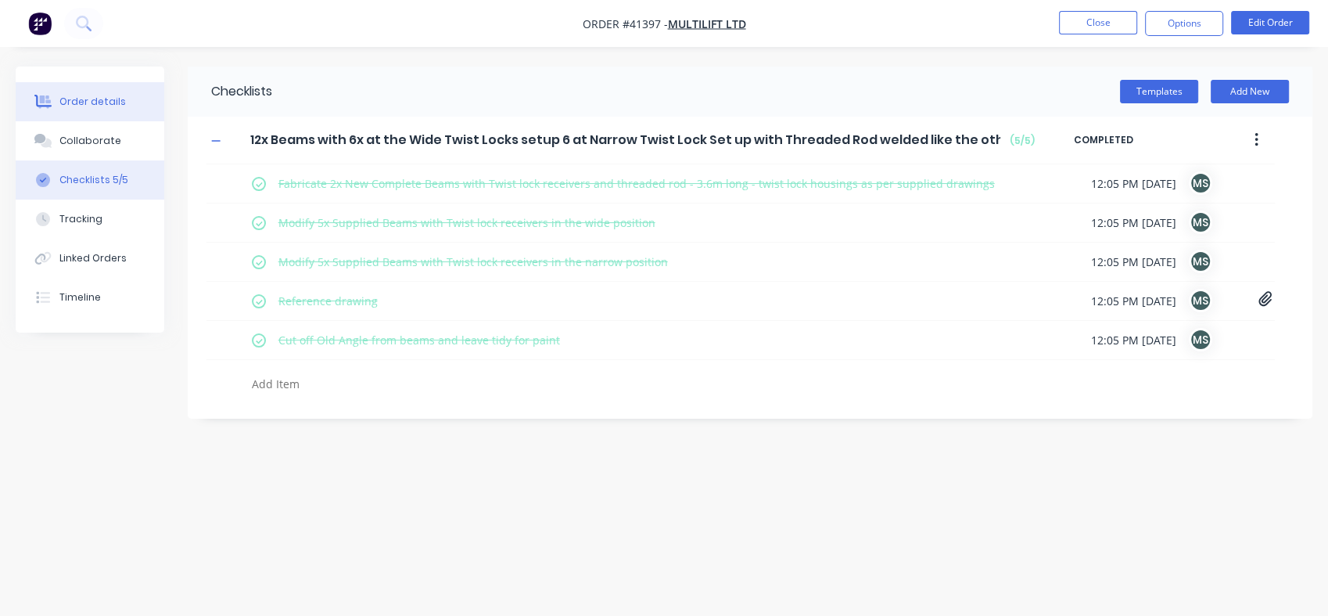
click at [78, 109] on button "Order details" at bounding box center [90, 101] width 149 height 39
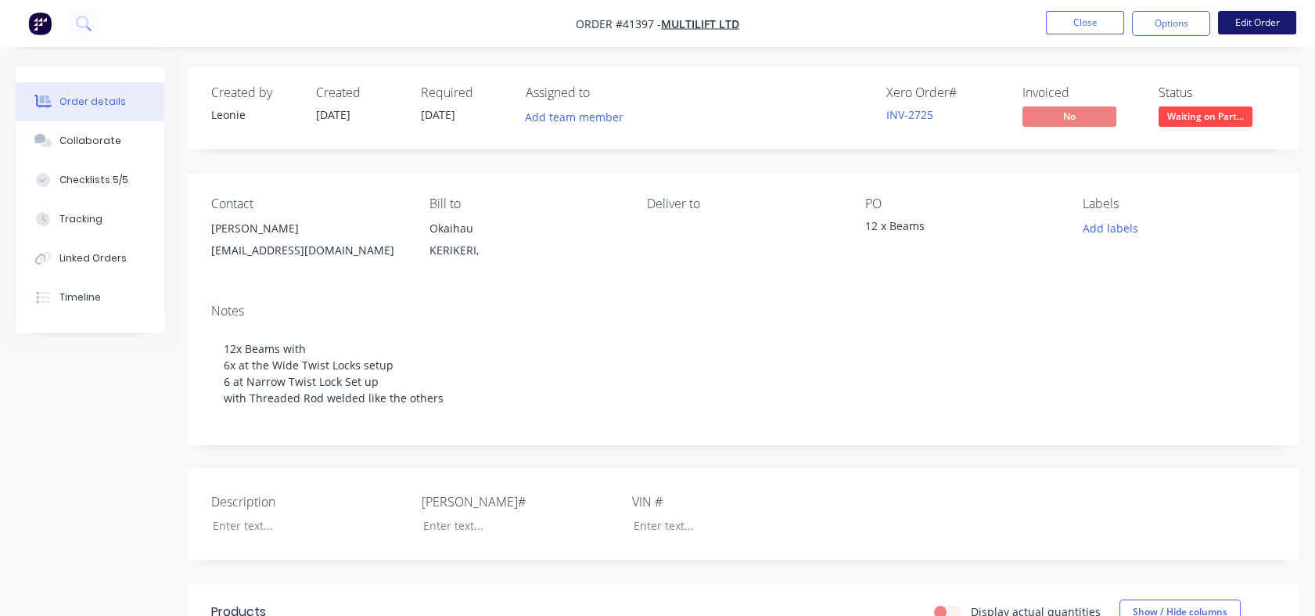
click at [1245, 27] on button "Edit Order" at bounding box center [1257, 22] width 78 height 23
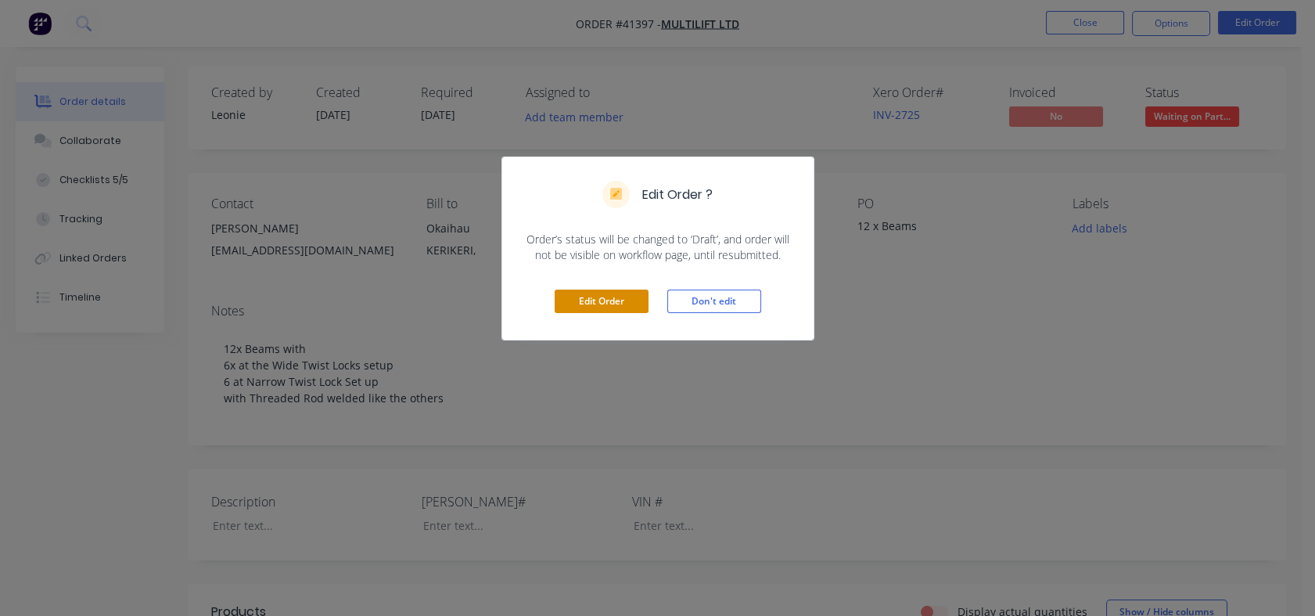
click at [589, 290] on button "Edit Order" at bounding box center [602, 300] width 94 height 23
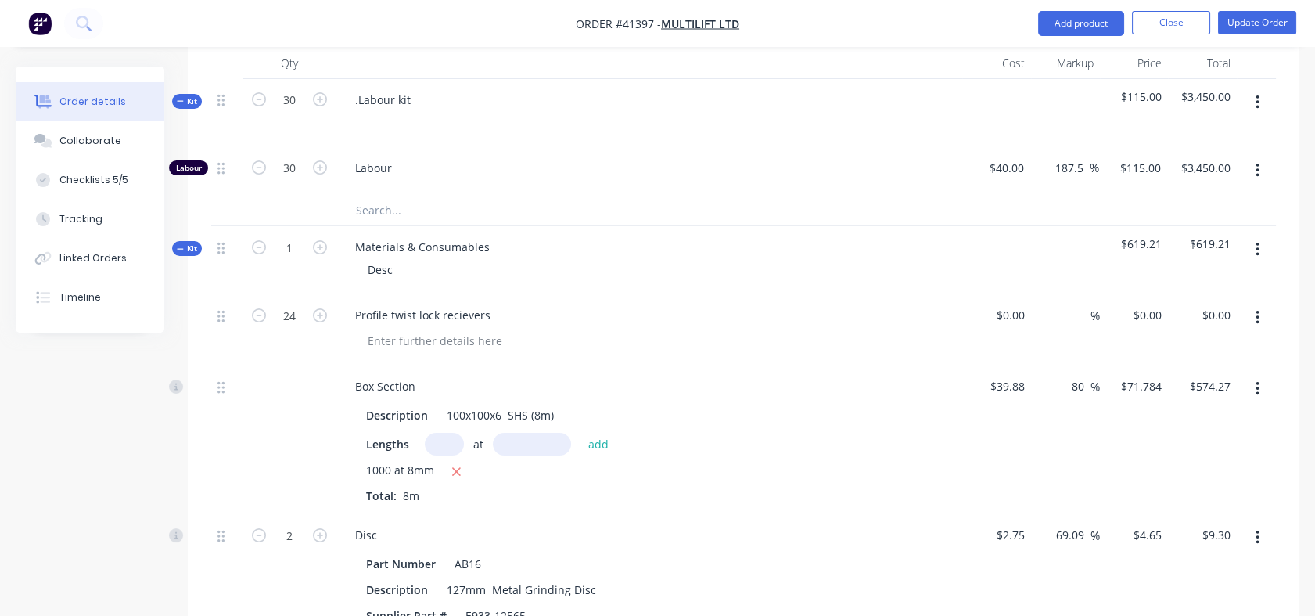
scroll to position [616, 0]
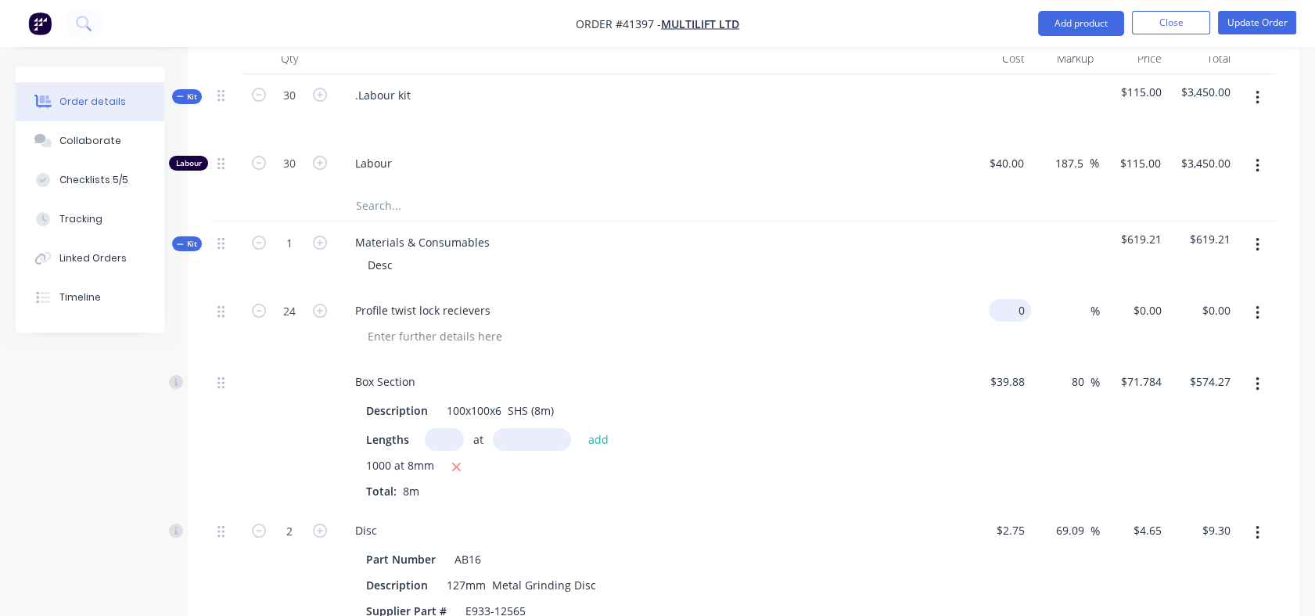
click at [1001, 314] on div "0 $0.00" at bounding box center [996, 324] width 69 height 71
type input "$40.00"
type input "$960.00"
click at [1022, 335] on div "$40.00 $40.00" at bounding box center [996, 324] width 69 height 71
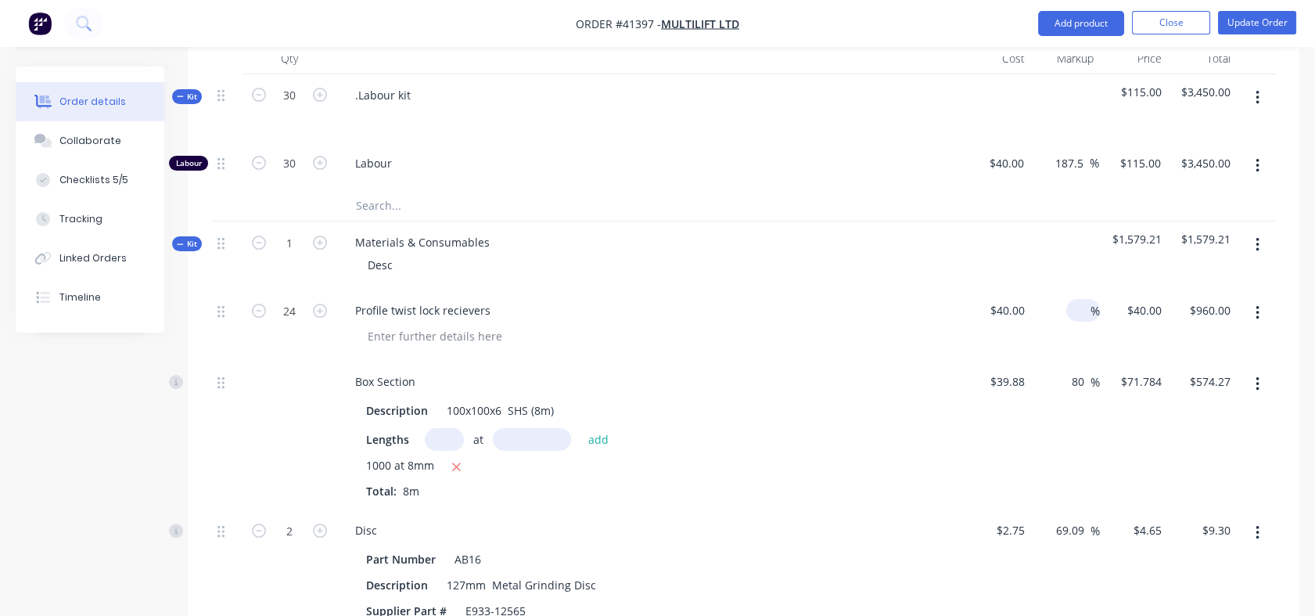
click at [1076, 310] on input at bounding box center [1081, 310] width 18 height 23
type input "80"
type input "$72.00"
type input "$1,728.00"
click at [1073, 343] on div "80 80 %" at bounding box center [1065, 324] width 69 height 71
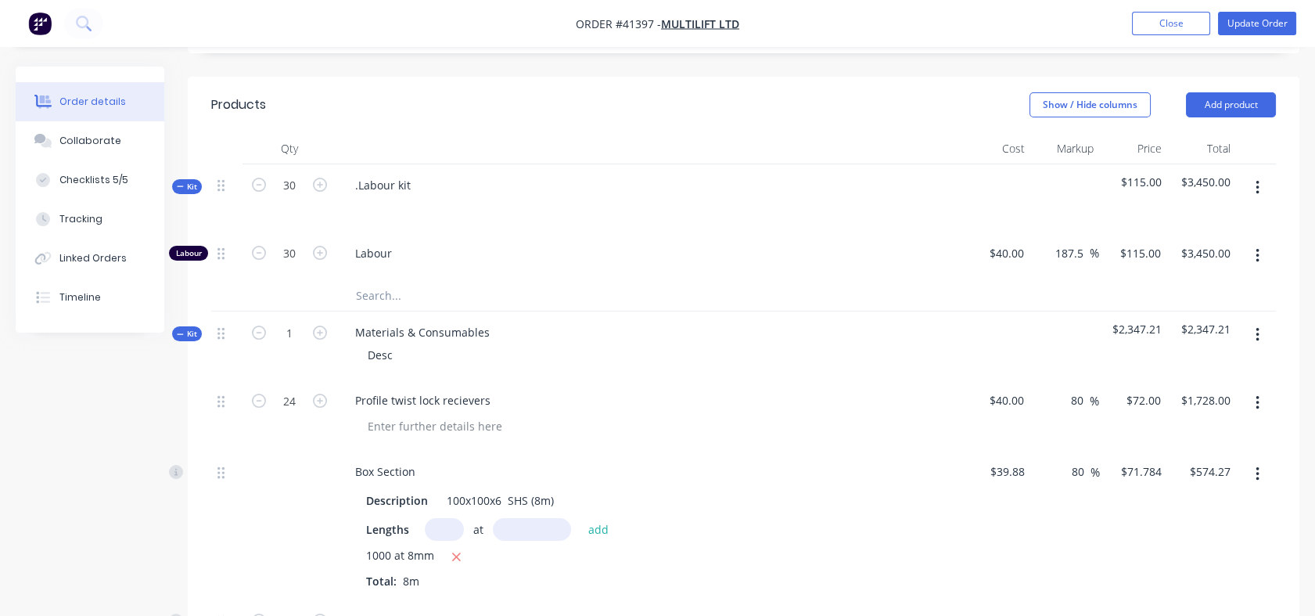
scroll to position [485, 0]
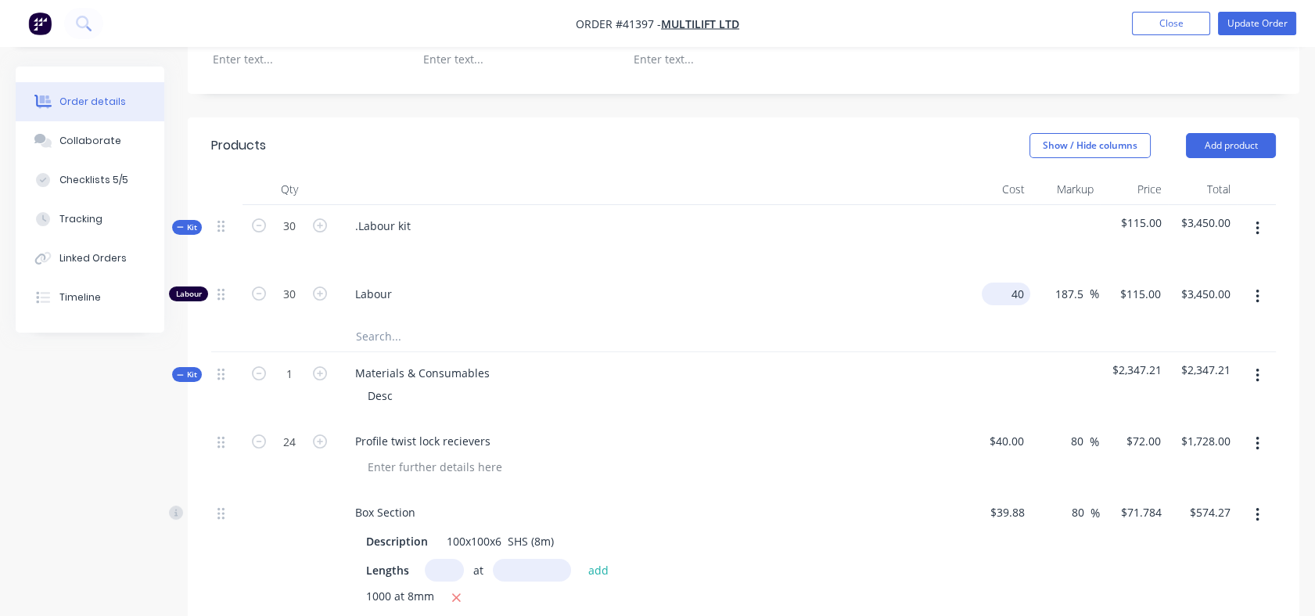
click at [1010, 292] on input "40" at bounding box center [1009, 293] width 42 height 23
type input "$37.00"
type input "$106.375"
type input "$3,191.25"
click at [1016, 315] on div "$37.00 37" at bounding box center [996, 297] width 68 height 48
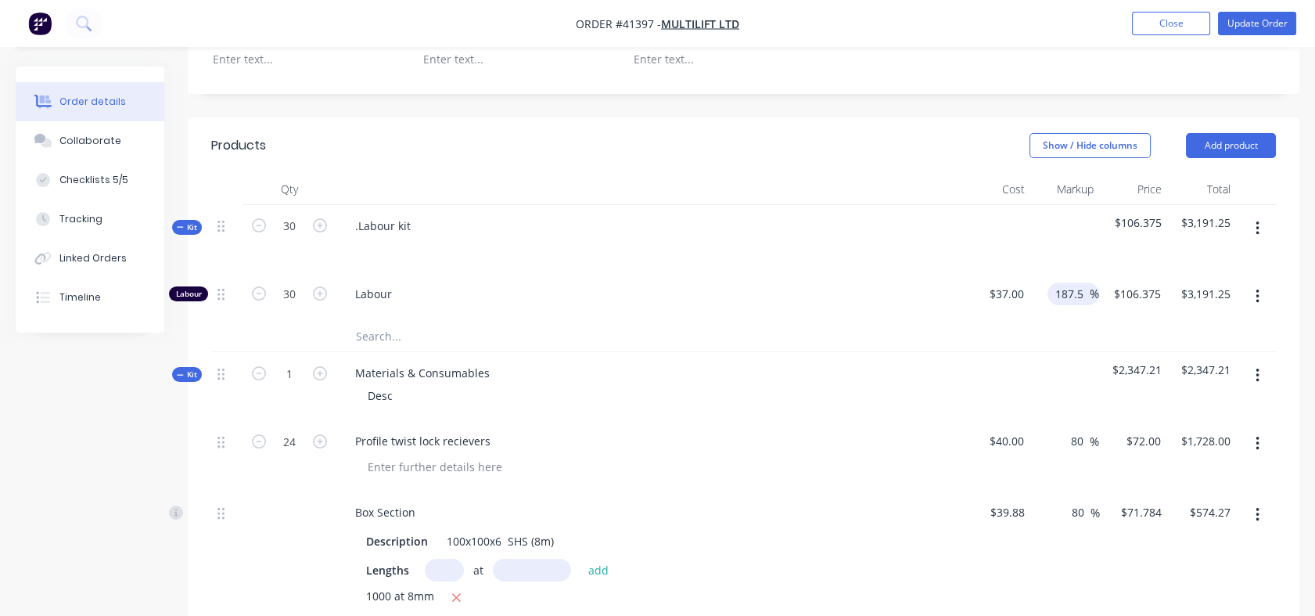
click at [1065, 294] on input "187.5" at bounding box center [1072, 293] width 36 height 23
click at [1054, 293] on input "187.5" at bounding box center [1072, 293] width 36 height 23
drag, startPoint x: 1053, startPoint y: 293, endPoint x: 1087, endPoint y: 293, distance: 34.4
click at [1087, 293] on input "187.5" at bounding box center [1072, 293] width 36 height 23
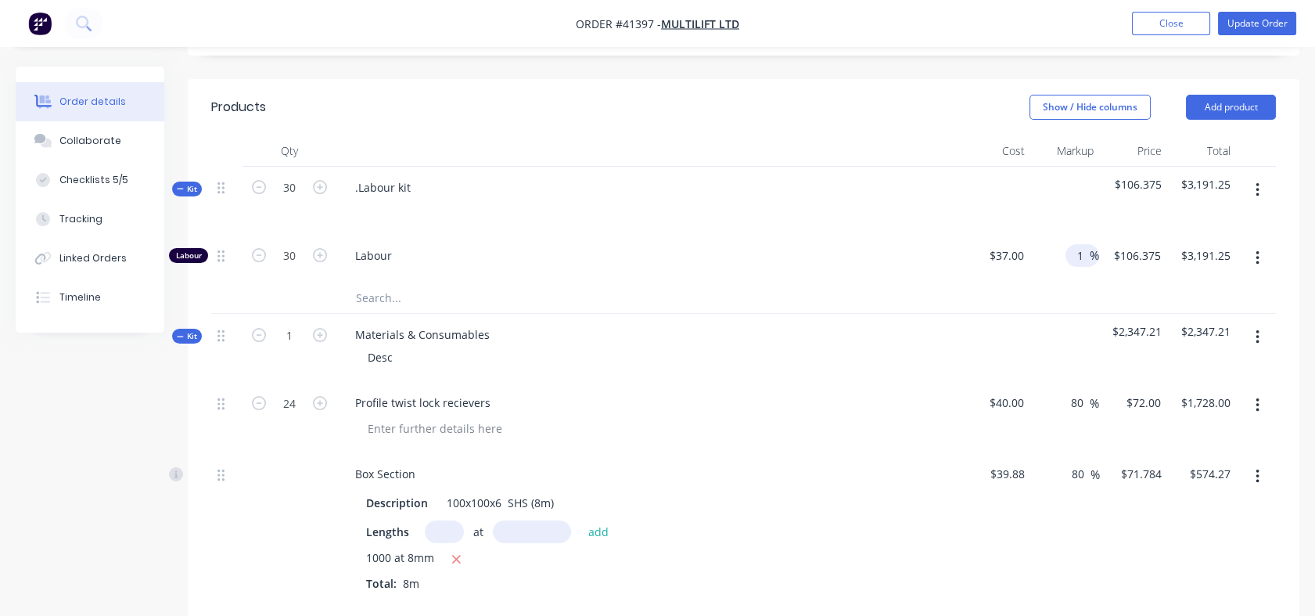
scroll to position [508, 0]
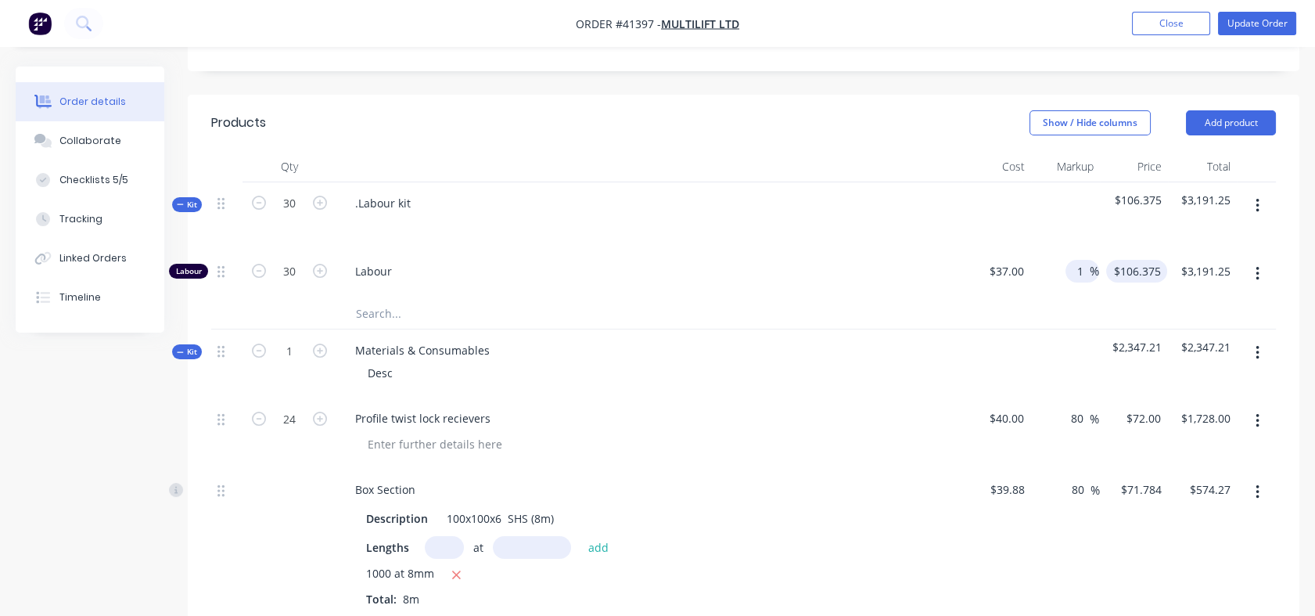
type input "1"
click at [1128, 275] on input "$106.375" at bounding box center [1139, 271] width 55 height 23
type input "37.37"
type input "$1,121.10"
click at [1076, 267] on input "1" at bounding box center [1081, 271] width 18 height 23
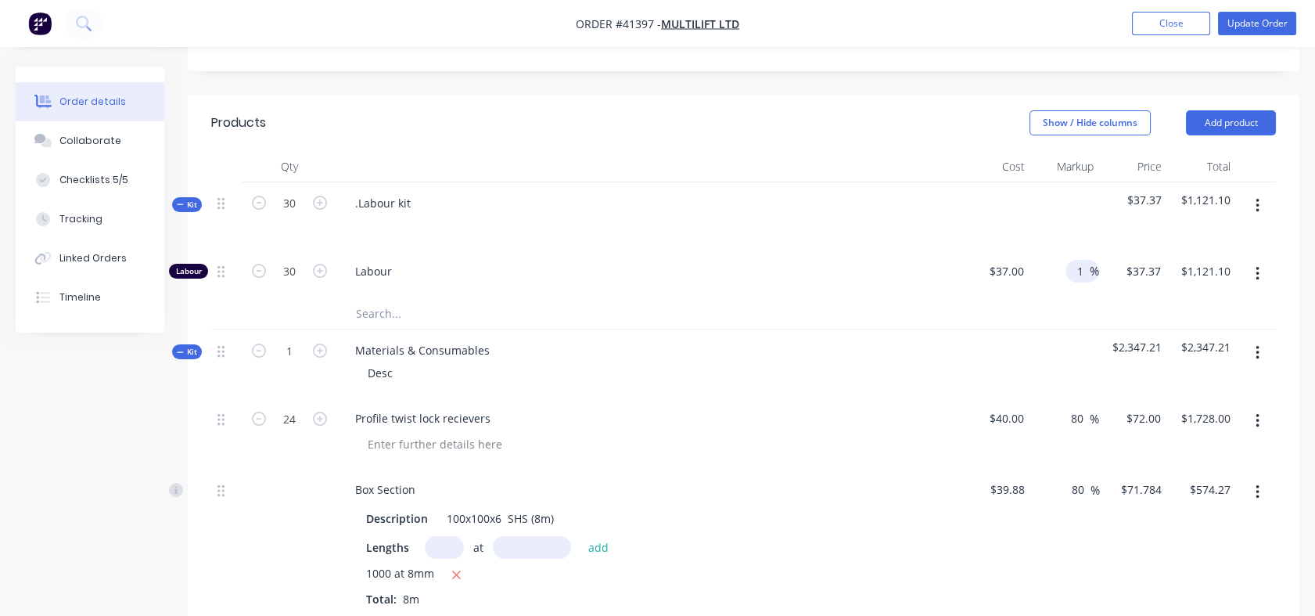
click at [1082, 267] on input "1" at bounding box center [1081, 271] width 18 height 23
click at [1128, 265] on div "$37.37 $37.37" at bounding box center [1143, 271] width 48 height 23
type input "115"
click at [1132, 312] on div at bounding box center [743, 313] width 1065 height 32
type input "210.81"
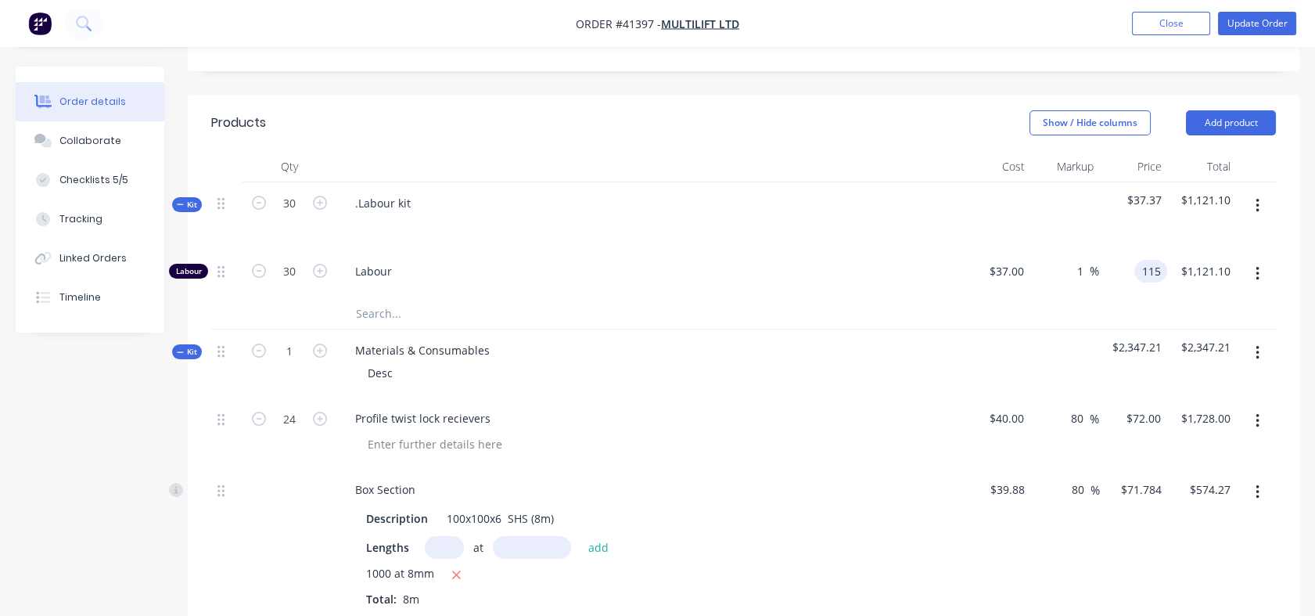
type input "$115.00"
type input "$3,450.00"
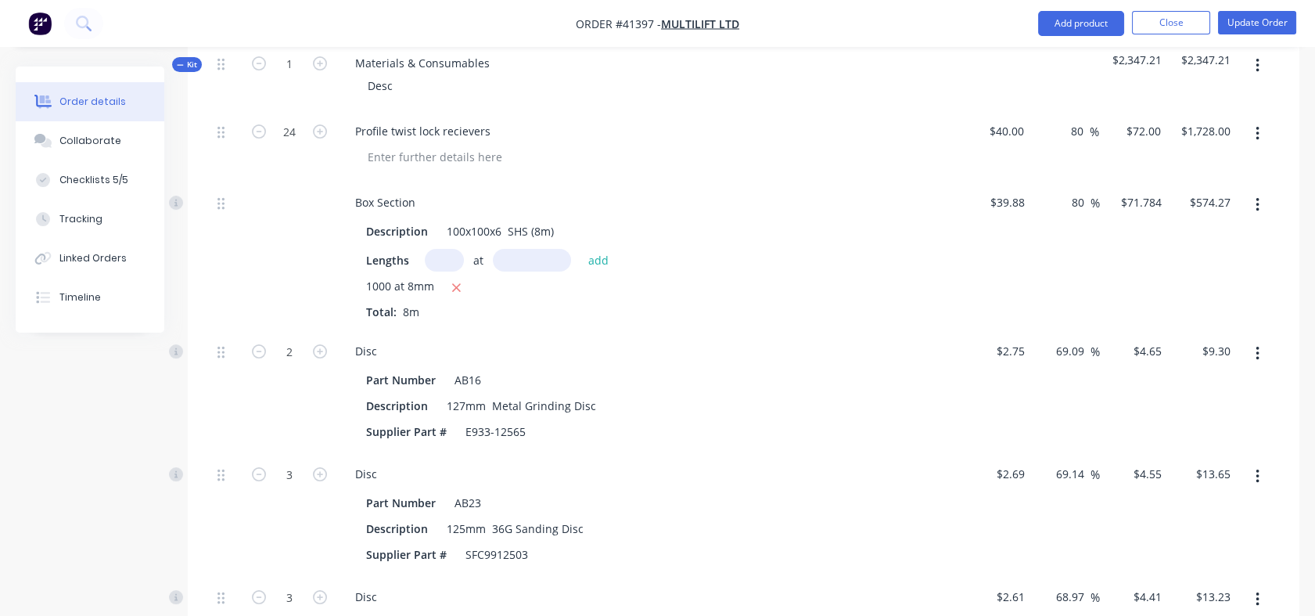
scroll to position [839, 0]
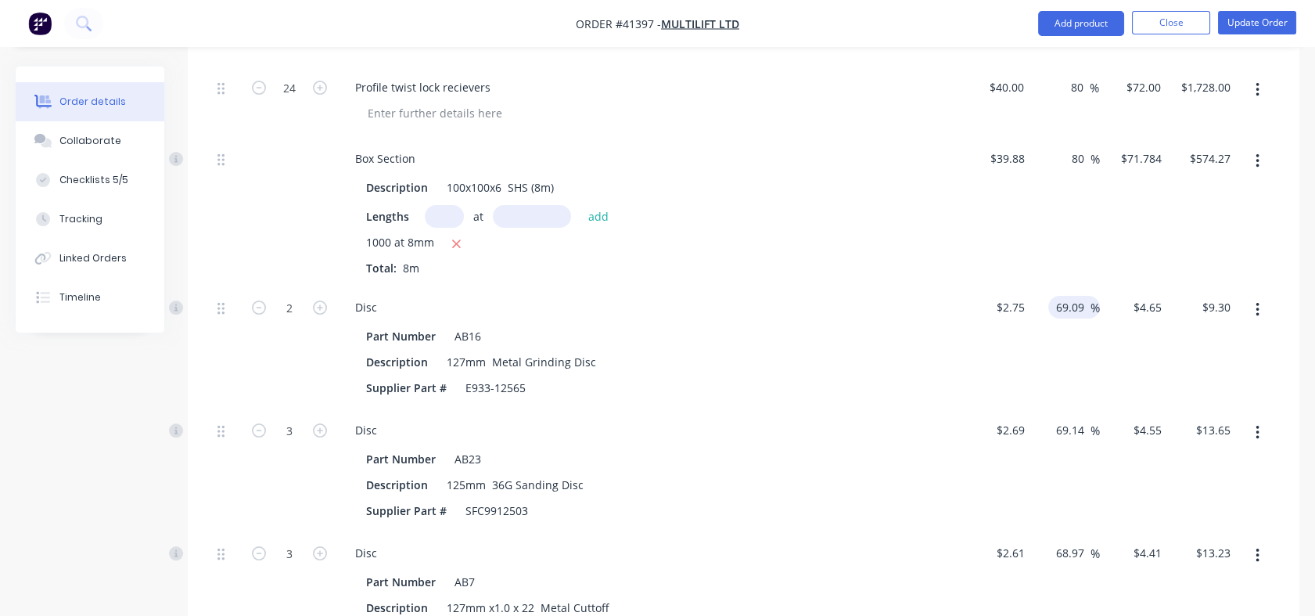
click at [1058, 305] on input "69.09" at bounding box center [1072, 307] width 36 height 23
drag, startPoint x: 1052, startPoint y: 303, endPoint x: 1070, endPoint y: 301, distance: 18.1
click at [1070, 301] on div "69.09 69.09 %" at bounding box center [1074, 307] width 52 height 23
drag, startPoint x: 1054, startPoint y: 303, endPoint x: 1082, endPoint y: 307, distance: 27.7
click at [1082, 307] on input "69.09" at bounding box center [1072, 307] width 36 height 23
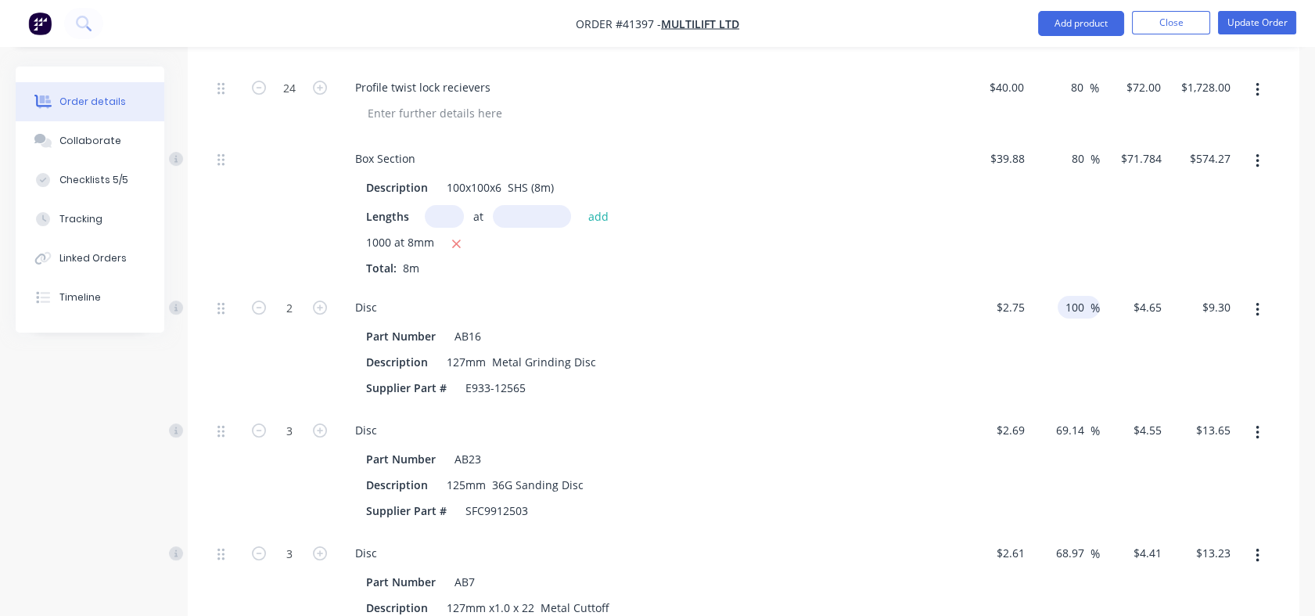
type input "100"
click at [1073, 387] on div "100 100 %" at bounding box center [1065, 347] width 69 height 123
type input "$5.50"
type input "$11.00"
click at [1056, 432] on input "69.14" at bounding box center [1072, 430] width 36 height 23
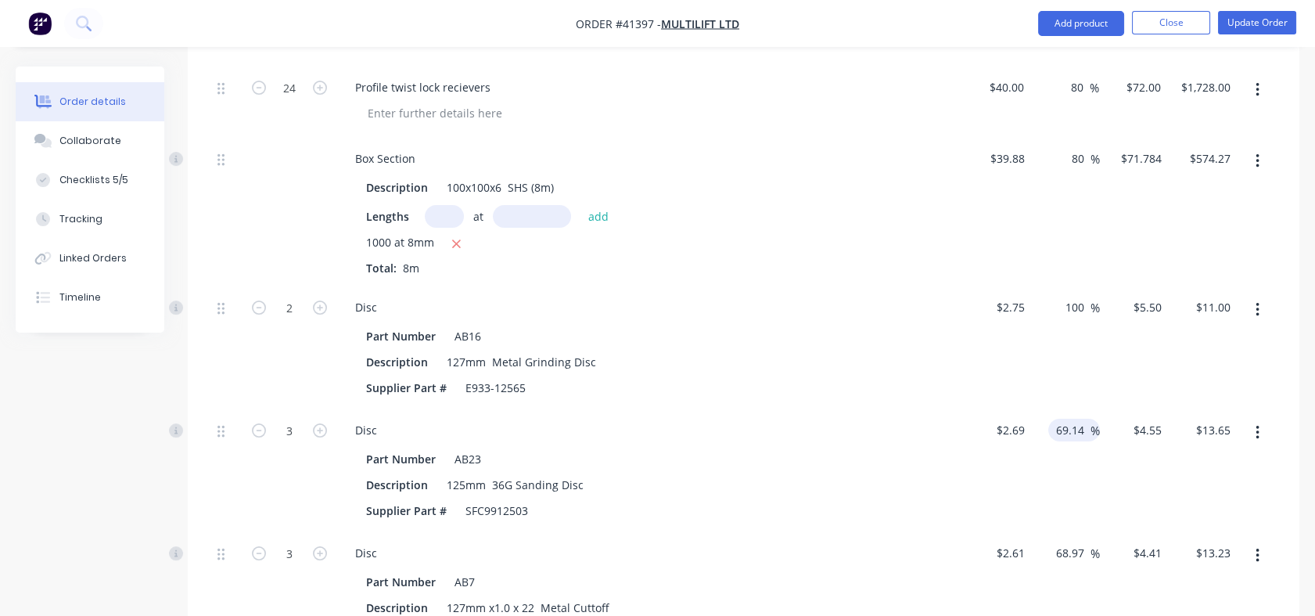
drag, startPoint x: 1056, startPoint y: 432, endPoint x: 1088, endPoint y: 431, distance: 32.1
click at [1088, 431] on input "69.14" at bounding box center [1072, 430] width 36 height 23
type input "100"
click at [1084, 441] on div "100 100 %" at bounding box center [1065, 470] width 69 height 123
type input "$5.38"
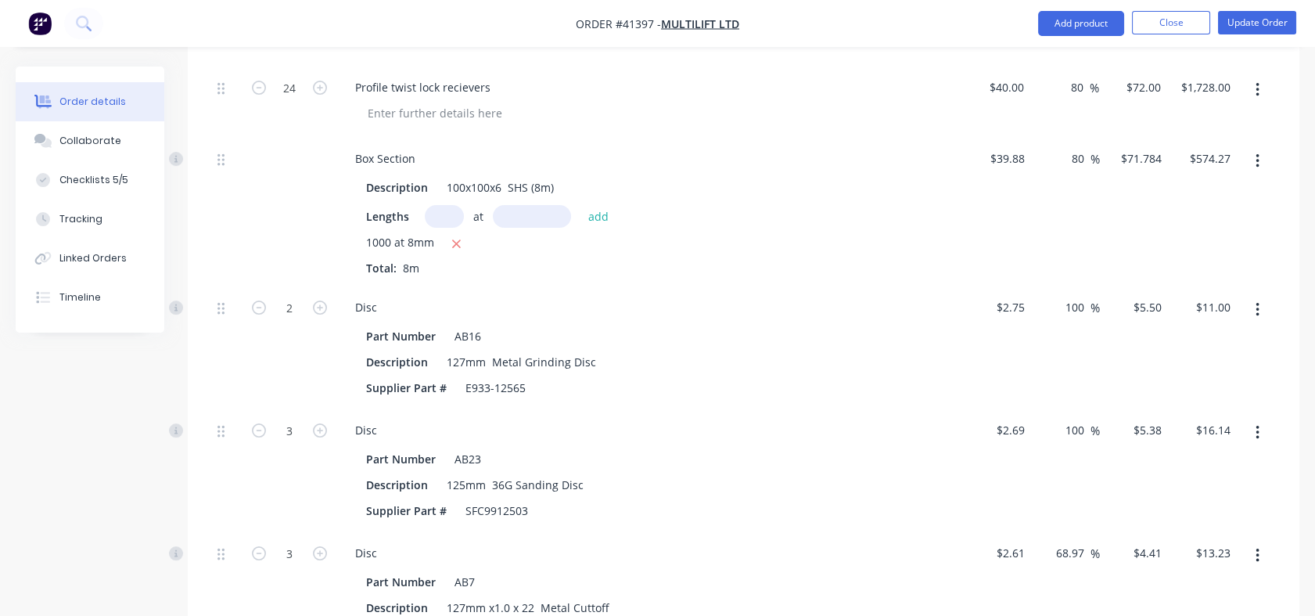
type input "$16.14"
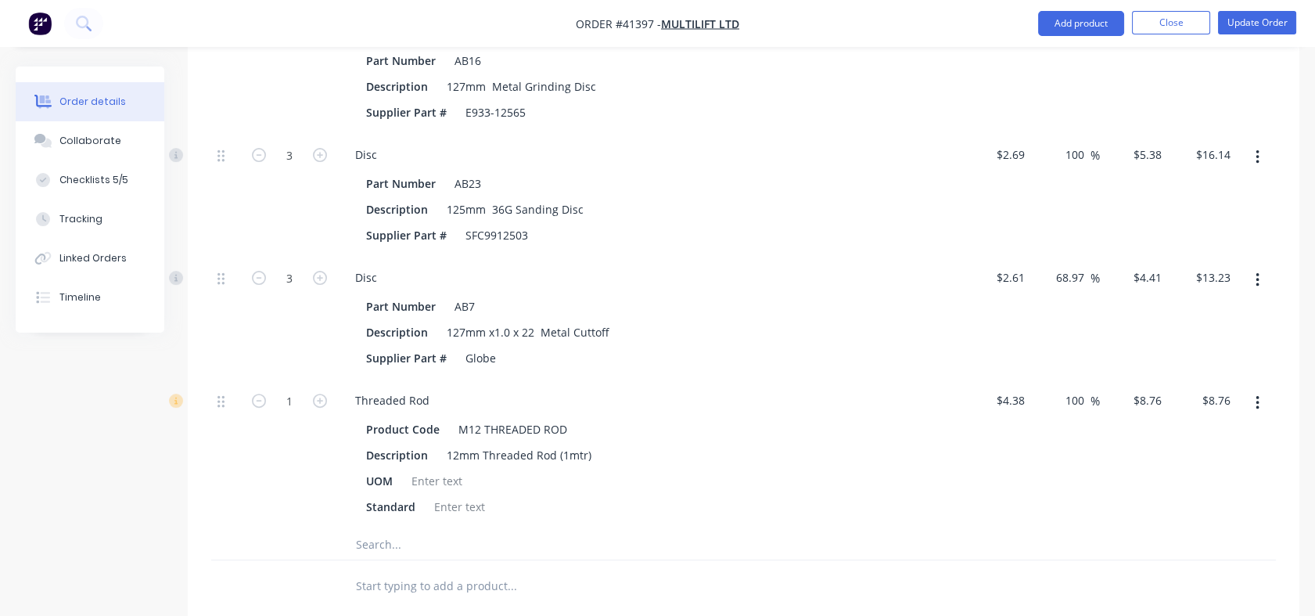
scroll to position [1152, 0]
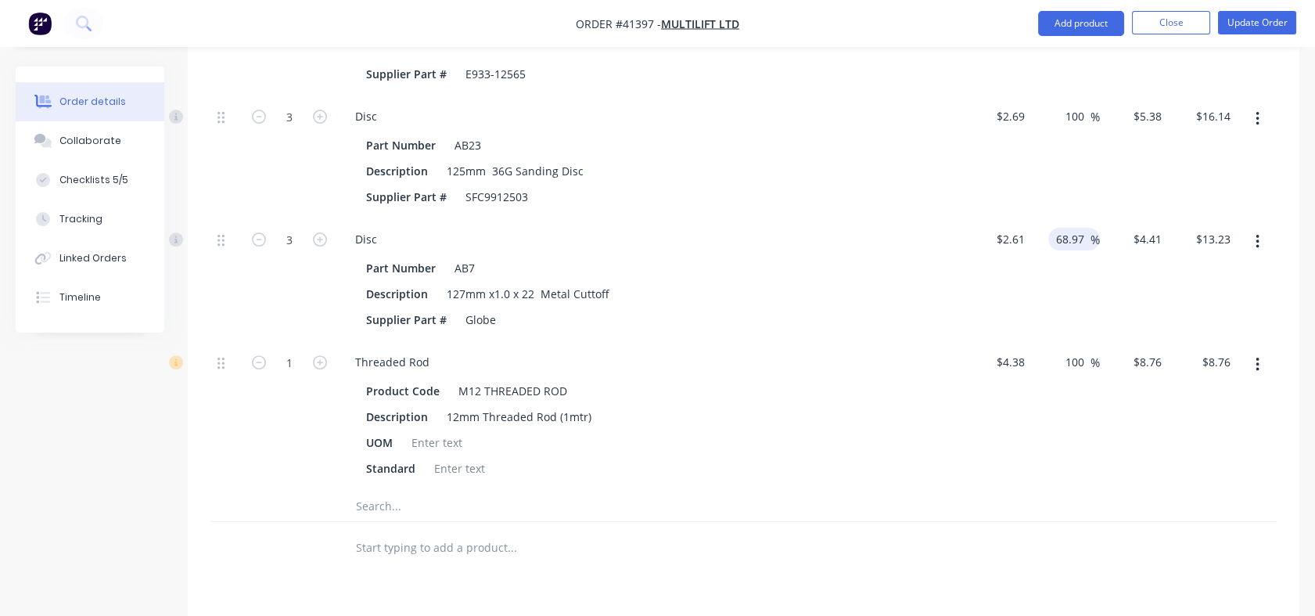
drag, startPoint x: 1054, startPoint y: 239, endPoint x: 1082, endPoint y: 243, distance: 28.5
click at [1082, 243] on input "68.97" at bounding box center [1072, 239] width 36 height 23
type input "100"
type input "$5.22"
type input "$15.66"
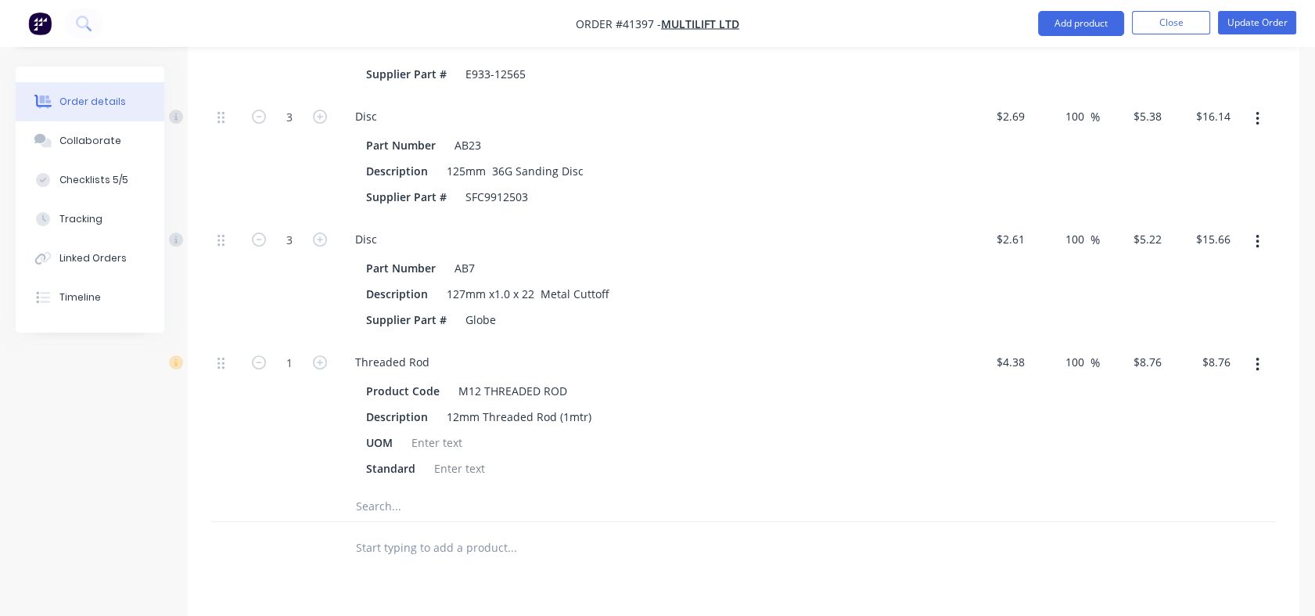
click at [1080, 278] on div "100 100 %" at bounding box center [1065, 279] width 69 height 123
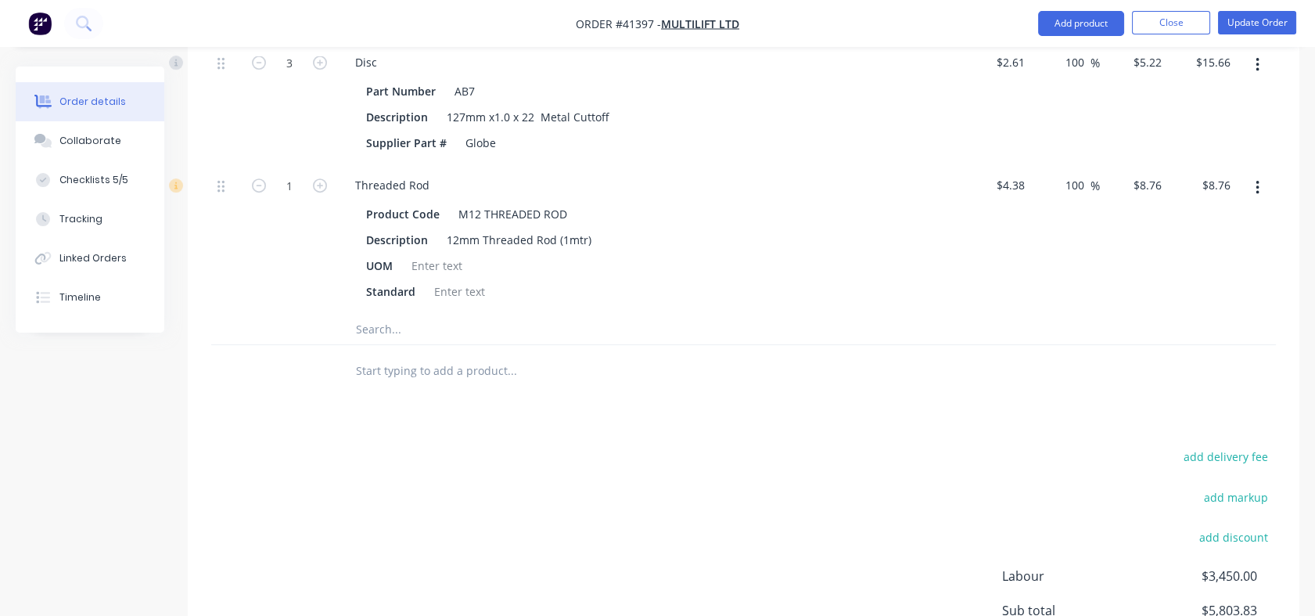
scroll to position [1234, 0]
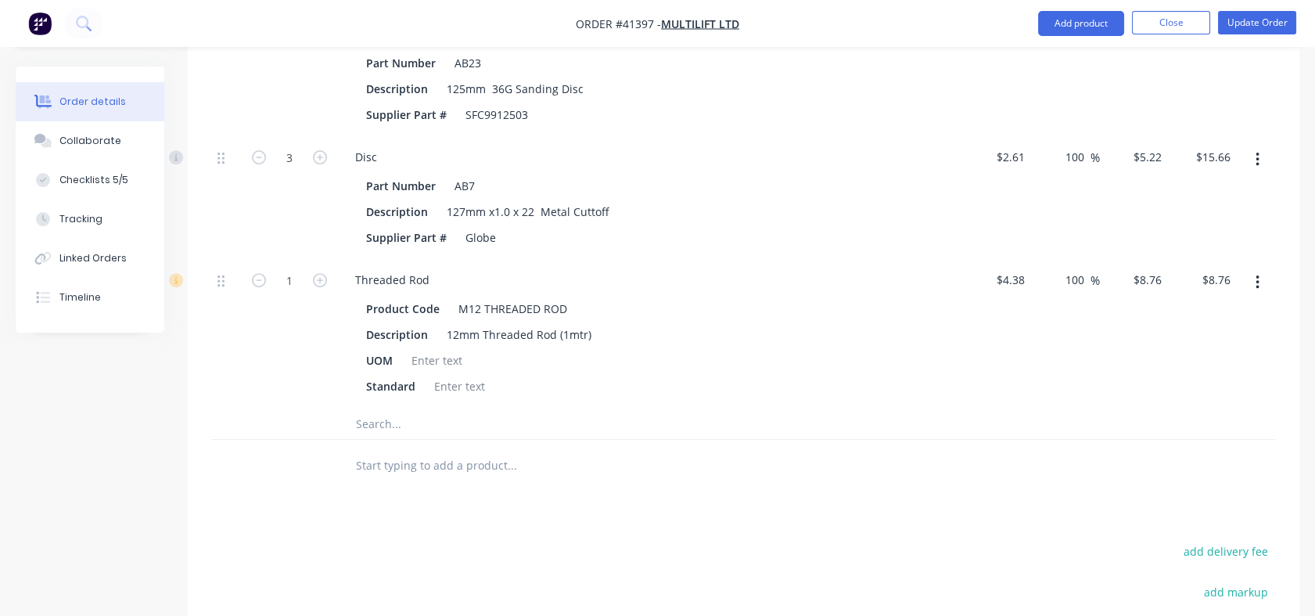
click at [384, 426] on input "text" at bounding box center [511, 423] width 313 height 31
type input "b"
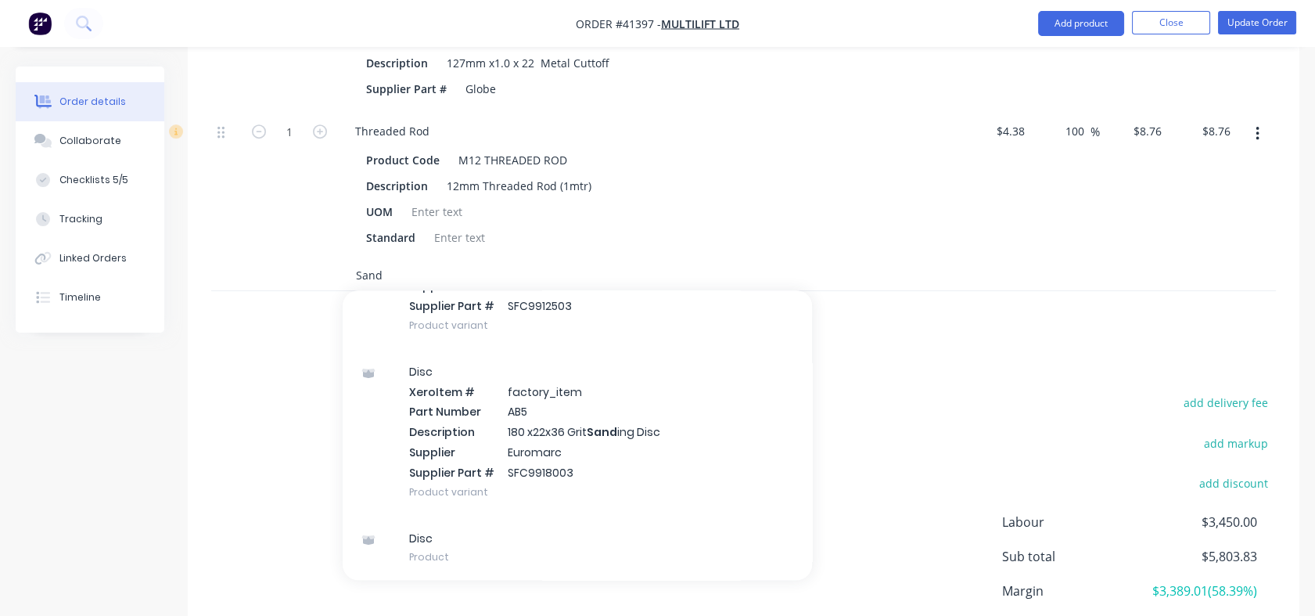
scroll to position [1507, 0]
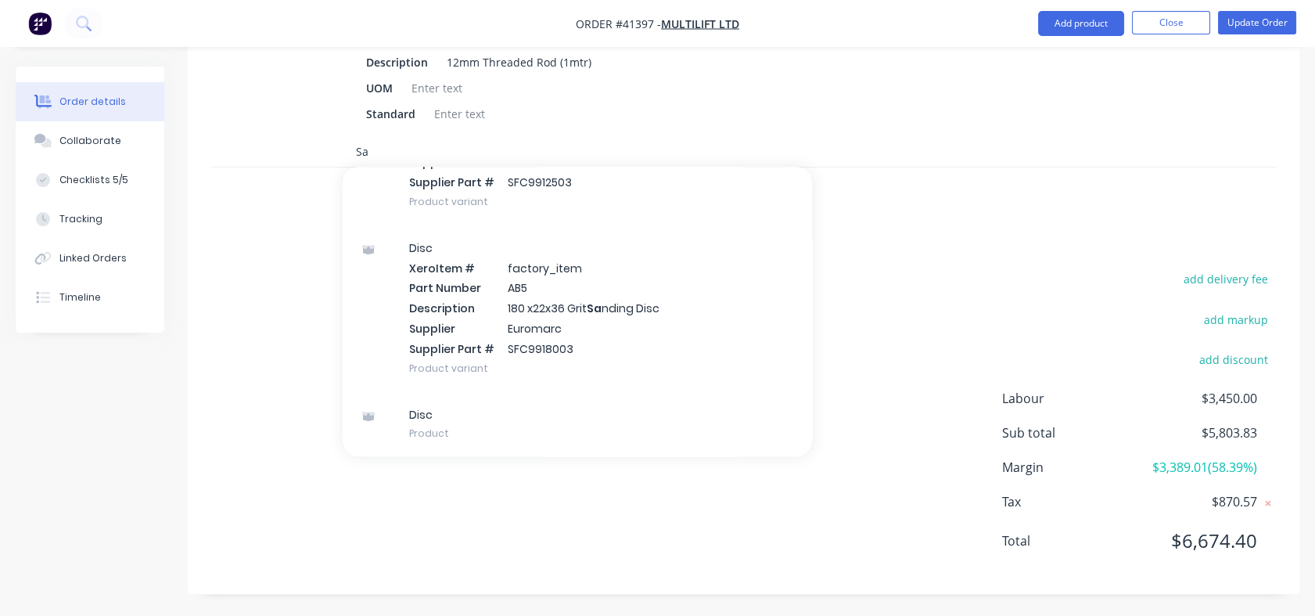
type input "S"
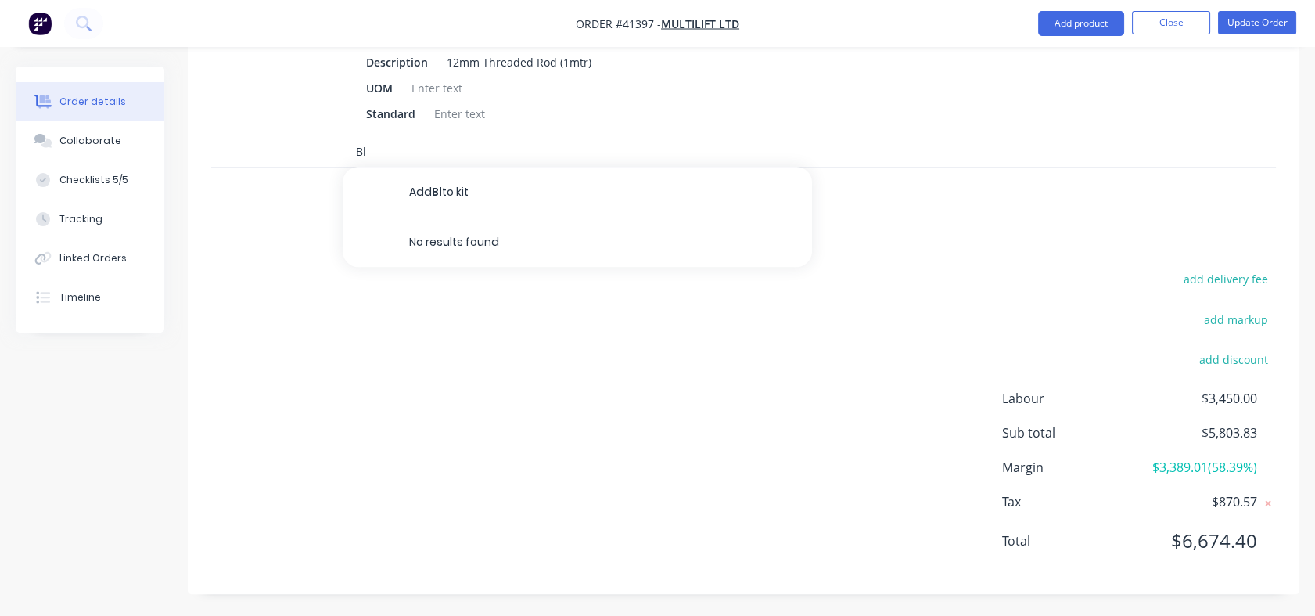
type input "B"
type input "O"
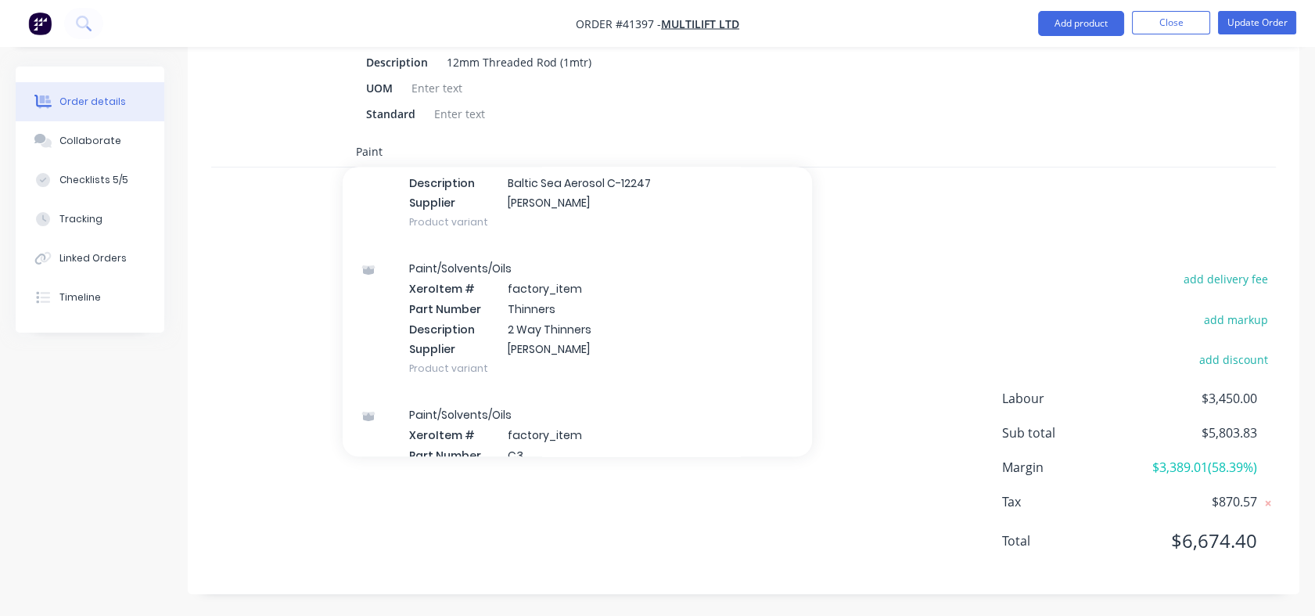
scroll to position [0, 0]
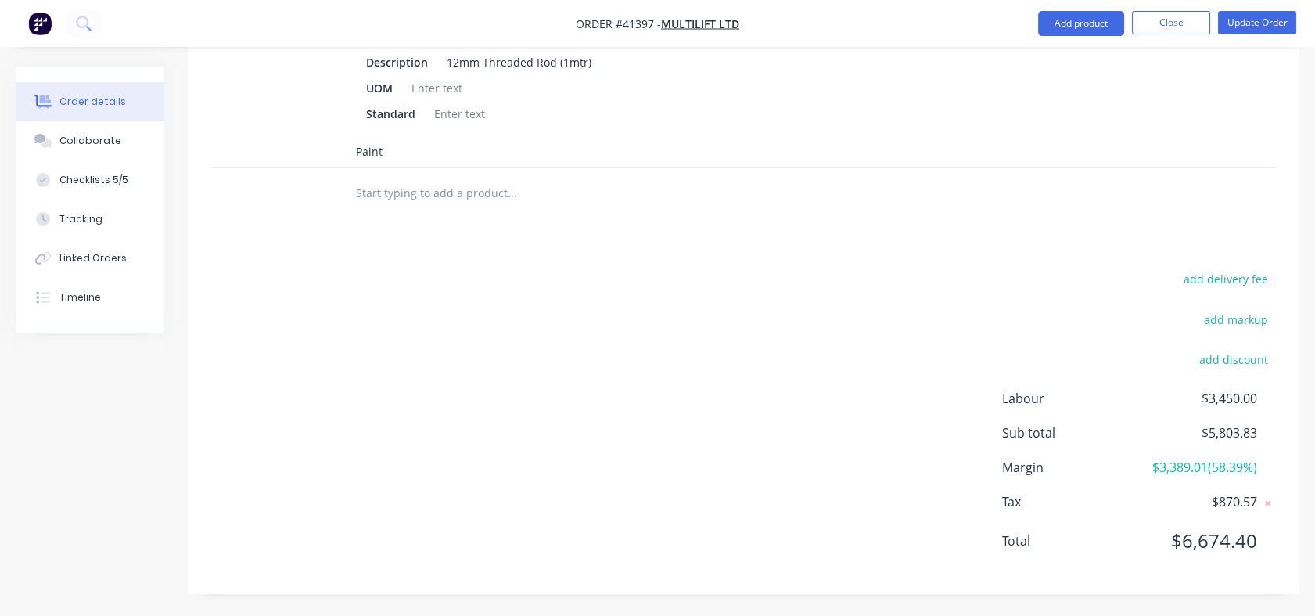
click at [375, 147] on input "Paint" at bounding box center [511, 150] width 313 height 31
drag, startPoint x: 394, startPoint y: 145, endPoint x: 357, endPoint y: 154, distance: 37.8
click at [357, 154] on input "Paint" at bounding box center [511, 150] width 313 height 31
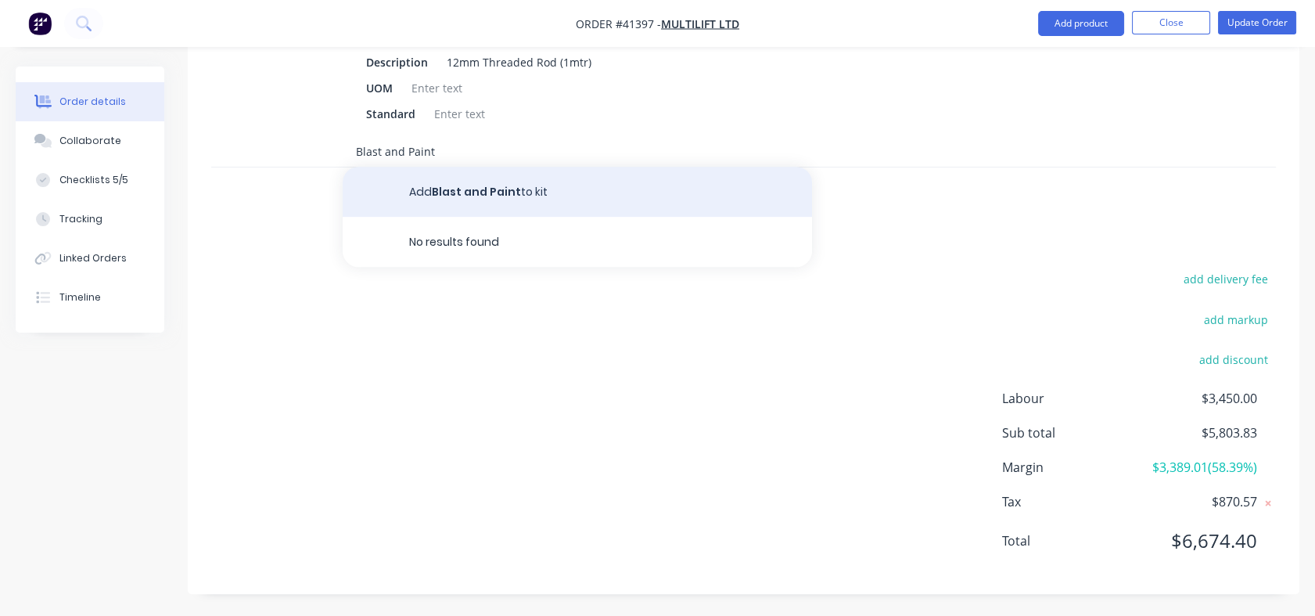
type input "Blast and Paint"
click at [457, 189] on button "Add Blast and Paint to kit" at bounding box center [577, 192] width 469 height 50
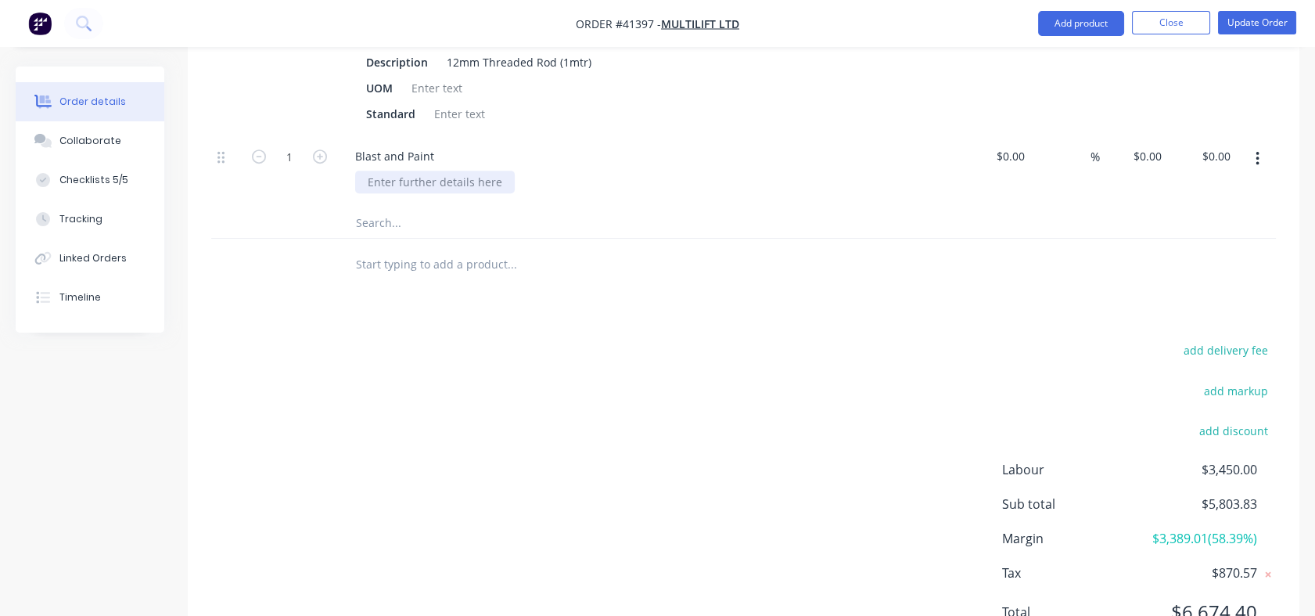
click at [391, 181] on div at bounding box center [435, 182] width 160 height 23
click at [1006, 150] on div "$0.00" at bounding box center [996, 170] width 69 height 71
type input "$100.00"
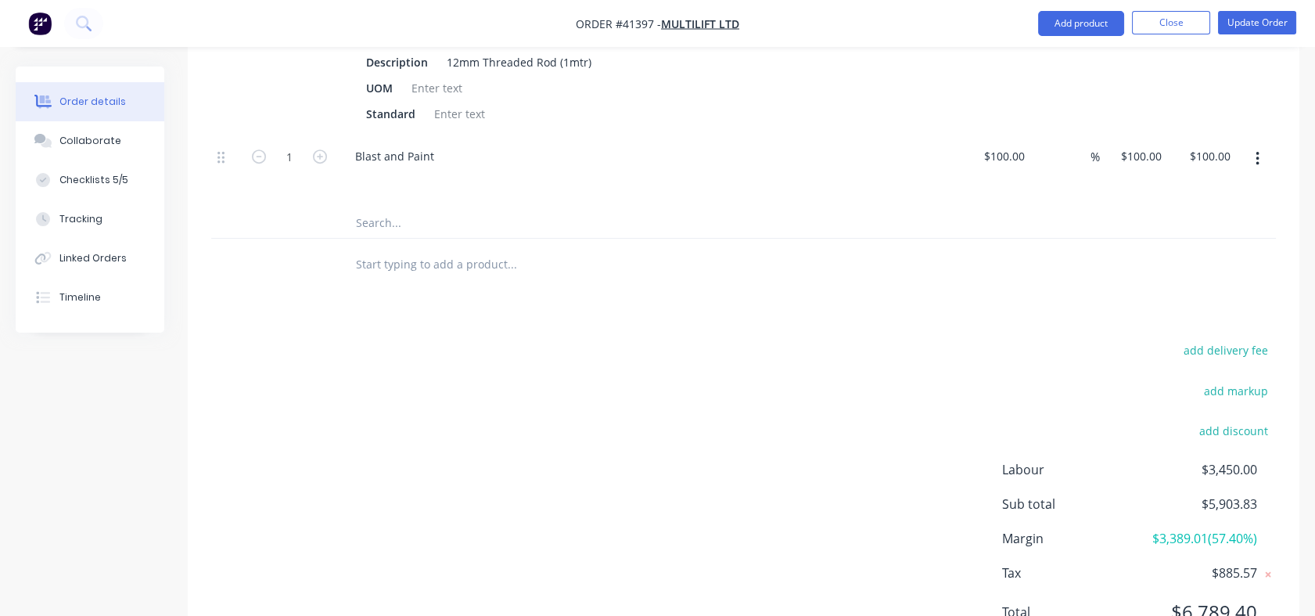
click at [1051, 150] on div "%" at bounding box center [1065, 170] width 69 height 71
click at [1126, 151] on div "100 $100.00" at bounding box center [1134, 170] width 69 height 71
type input "175"
type input "75"
type input "$175.00"
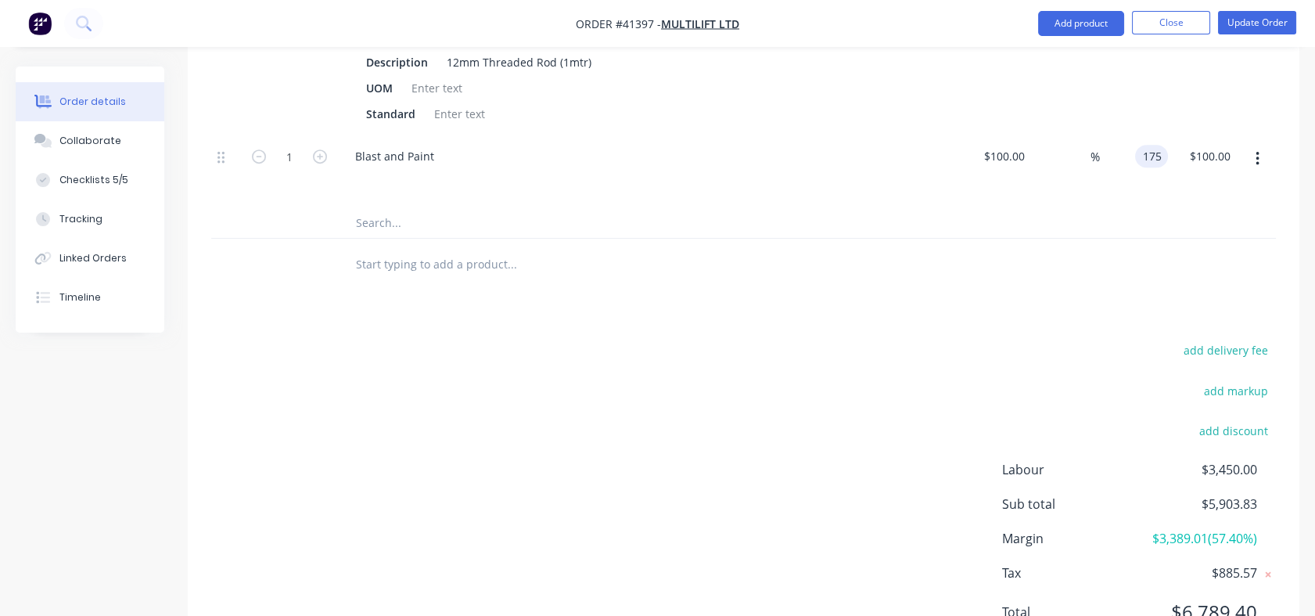
type input "$175.00"
click at [1105, 192] on div "$175.00 175" at bounding box center [1134, 170] width 69 height 71
drag, startPoint x: 1105, startPoint y: 191, endPoint x: 1320, endPoint y: 239, distance: 220.5
click at [319, 156] on icon "button" at bounding box center [320, 156] width 14 height 14
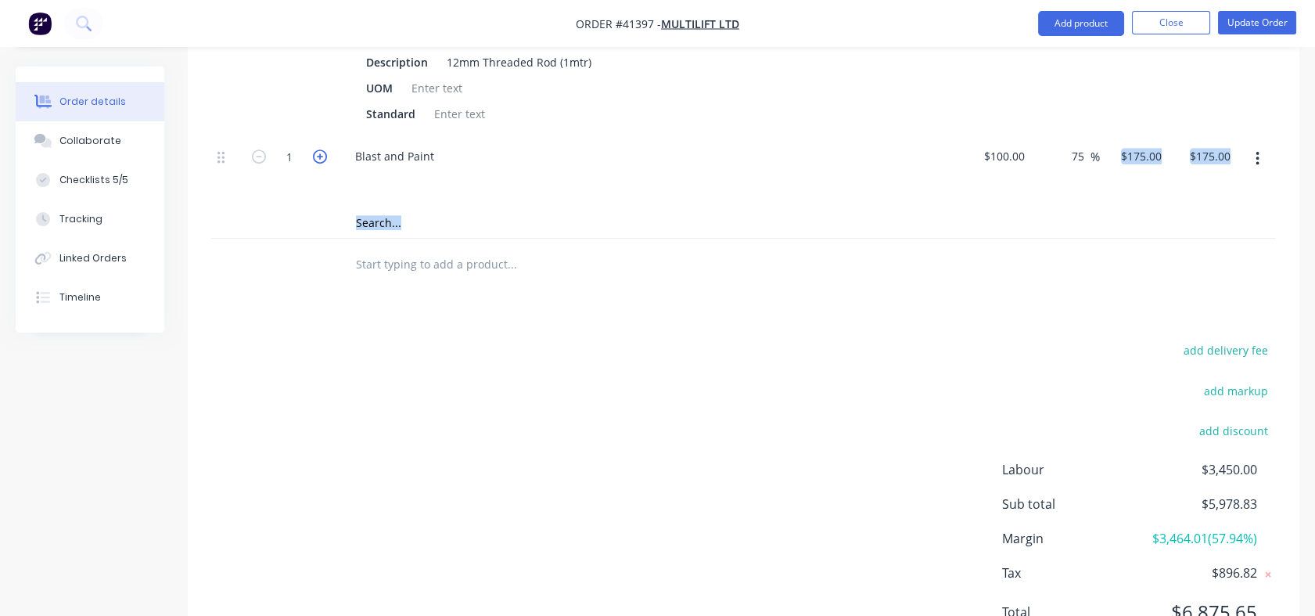
type input "2"
type input "$350.00"
click at [319, 156] on icon "button" at bounding box center [320, 156] width 14 height 14
type input "3"
type input "$525.00"
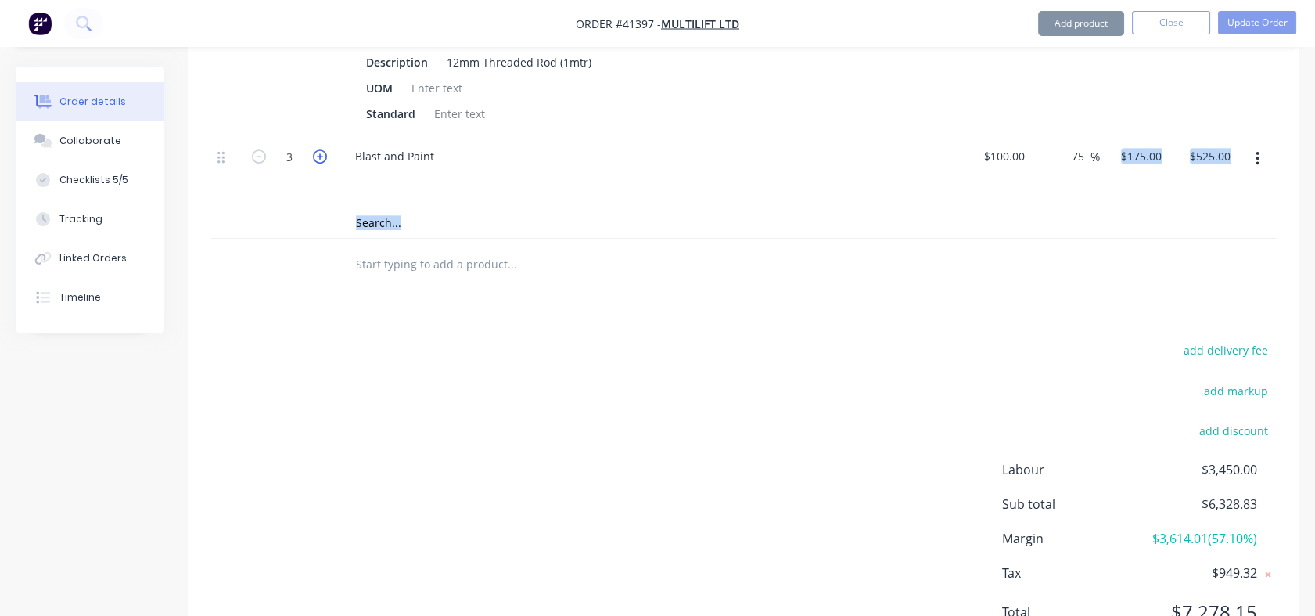
click at [319, 156] on icon "button" at bounding box center [320, 156] width 14 height 14
type input "4"
type input "$700.00"
click at [319, 156] on icon "button" at bounding box center [320, 156] width 14 height 14
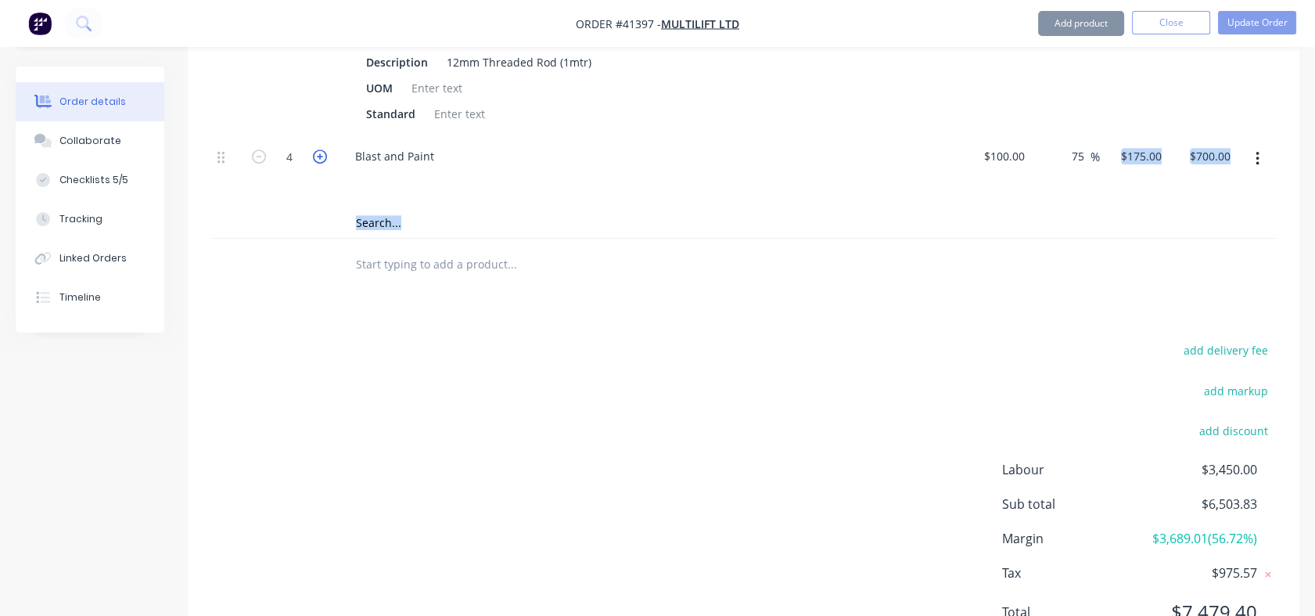
type input "6"
type input "$1,050.00"
click at [319, 156] on icon "button" at bounding box center [320, 156] width 14 height 14
type input "7"
type input "$1,225.00"
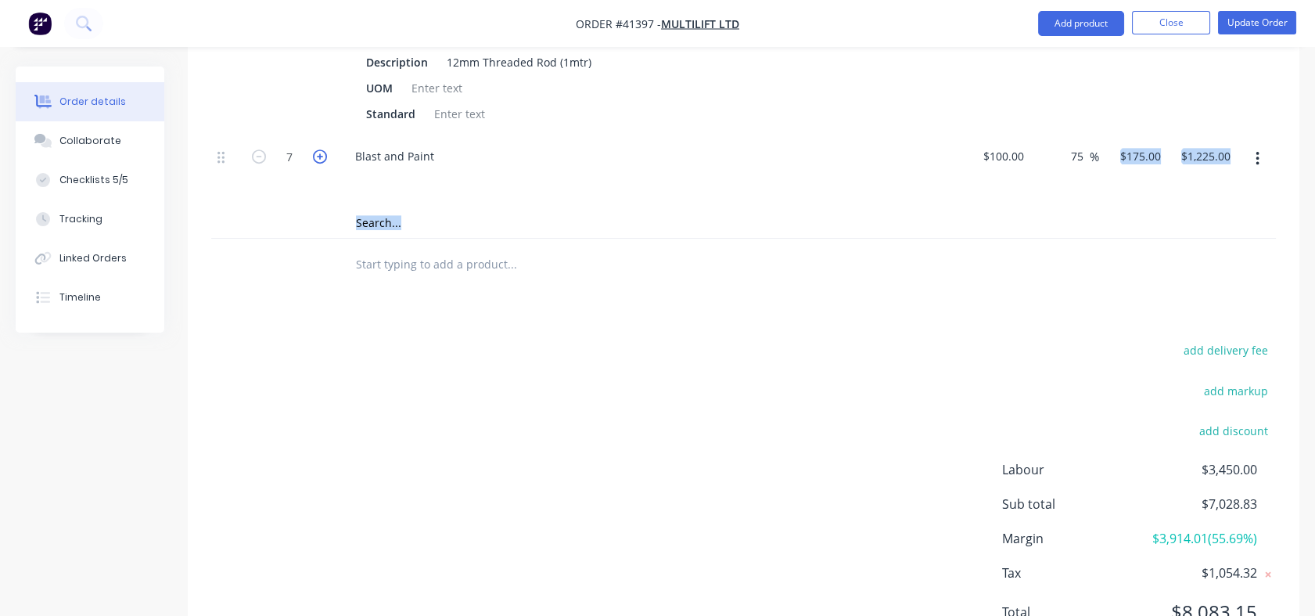
click at [319, 156] on icon "button" at bounding box center [320, 156] width 14 height 14
type input "8"
type input "$1,400.00"
click at [319, 156] on icon "button" at bounding box center [320, 156] width 14 height 14
type input "9"
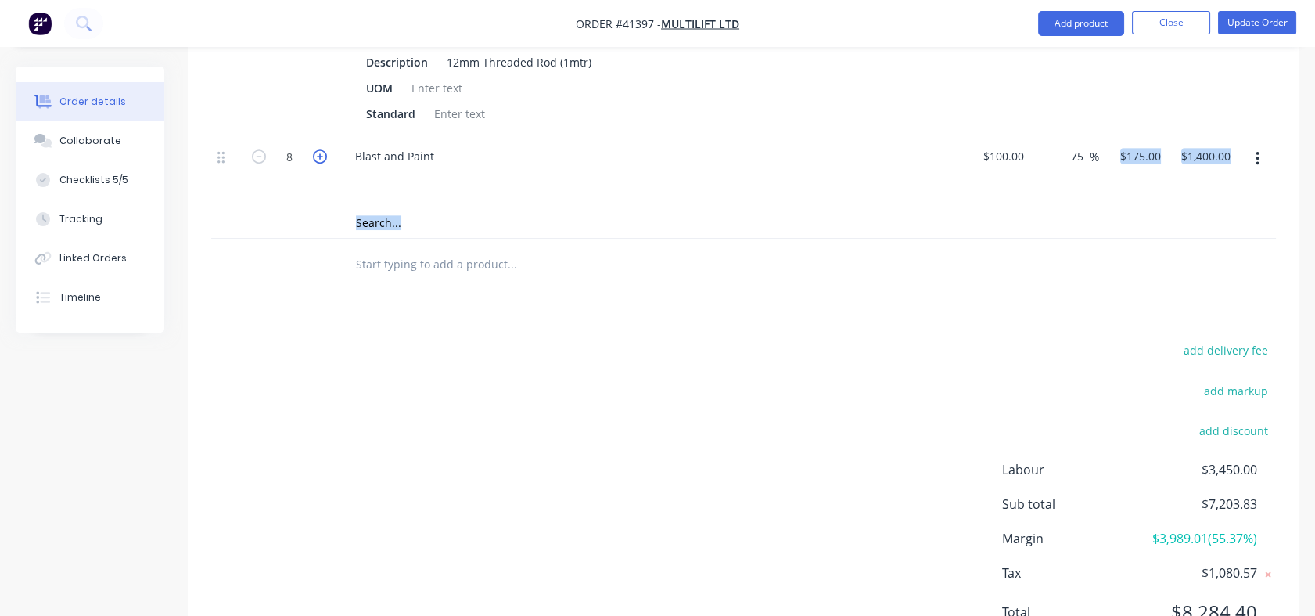
type input "$1,575.00"
click at [319, 156] on icon "button" at bounding box center [320, 156] width 14 height 14
type input "10"
type input "$1,750.00"
click at [319, 156] on icon "button" at bounding box center [320, 156] width 14 height 14
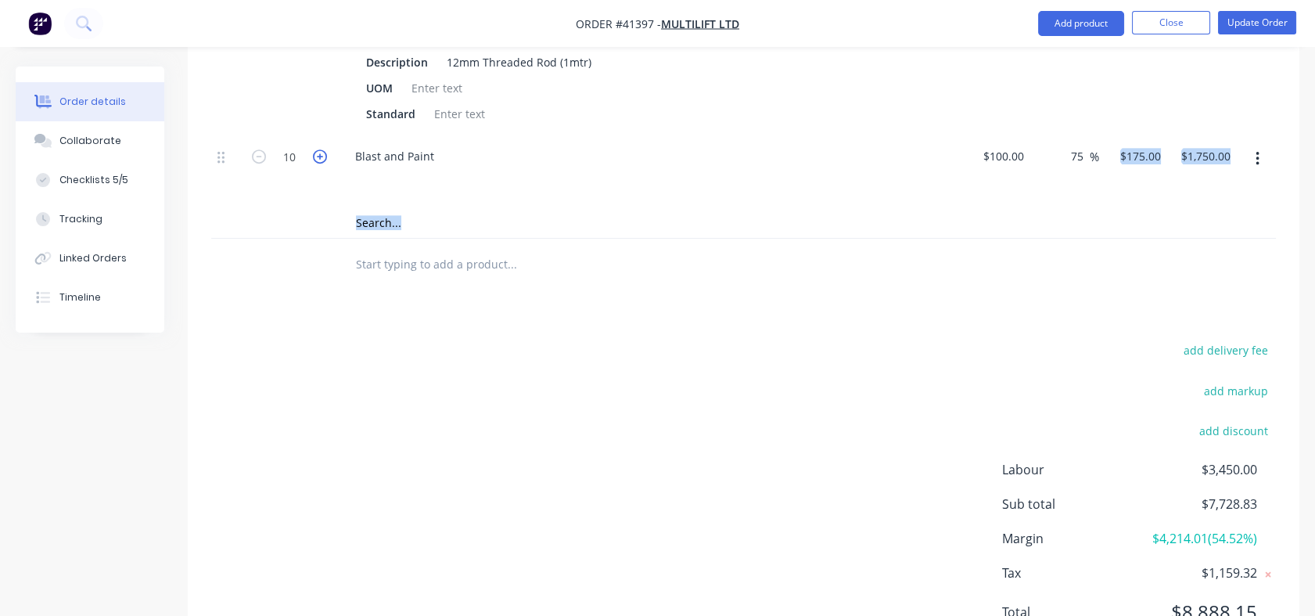
type input "11"
type input "$1,925.00"
click at [319, 156] on icon "button" at bounding box center [320, 156] width 14 height 14
type input "12"
type input "$2,100.00"
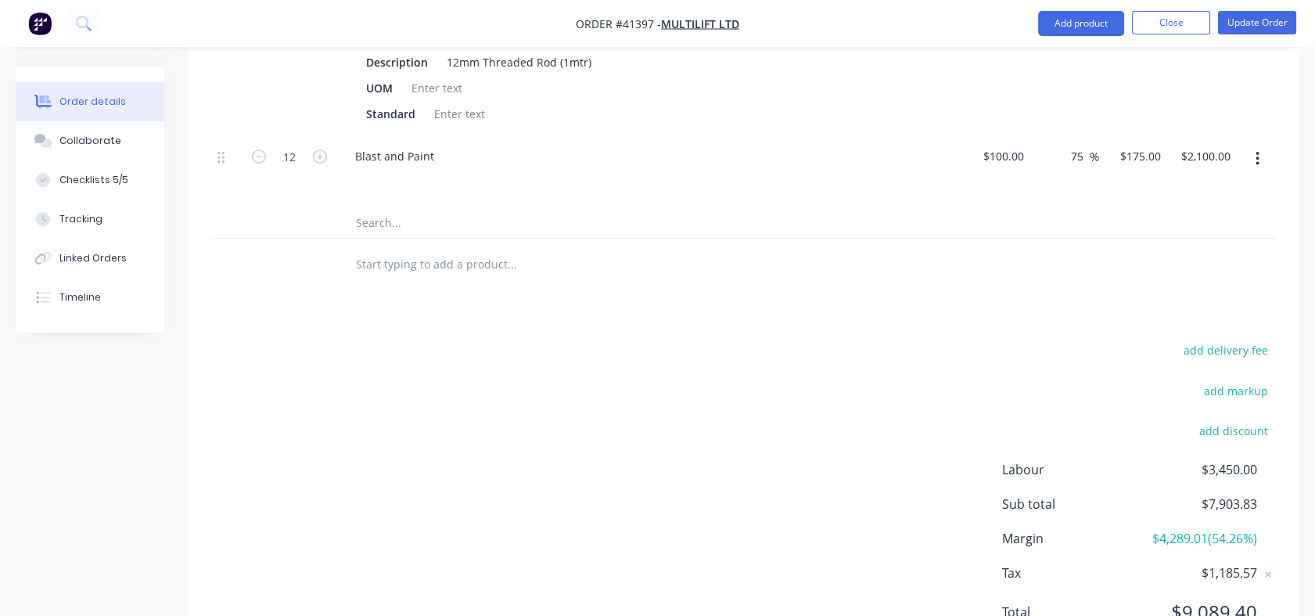
click at [807, 276] on div at bounding box center [577, 263] width 469 height 31
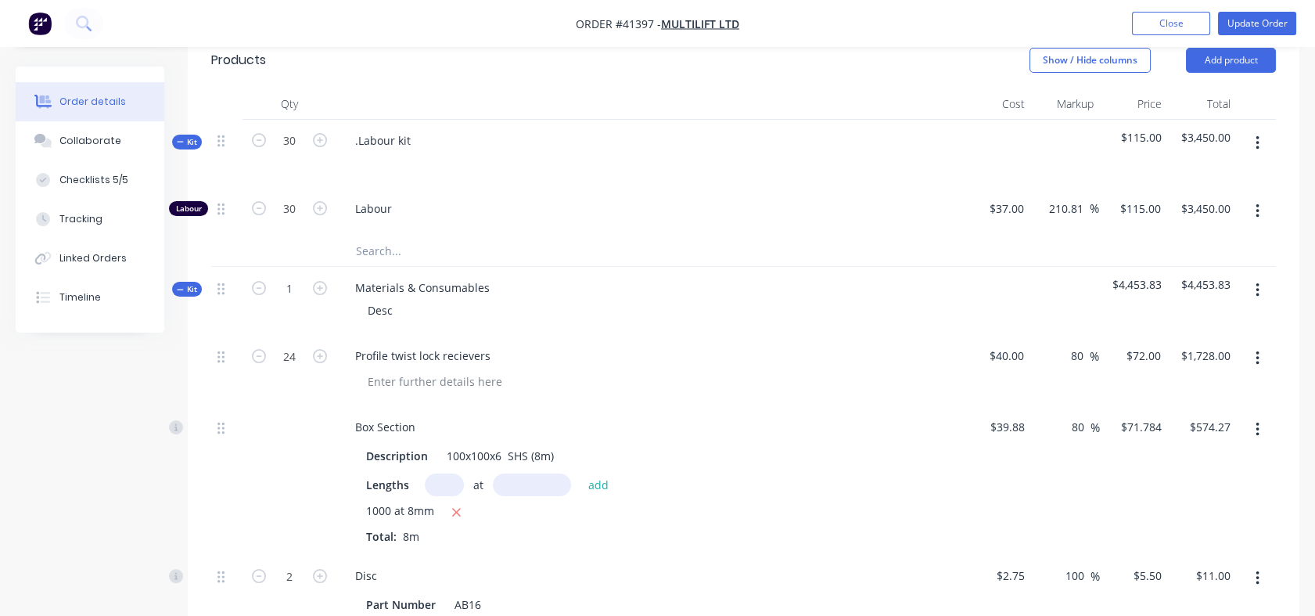
scroll to position [573, 0]
click at [257, 131] on icon "button" at bounding box center [259, 137] width 14 height 14
type input "29"
type input "$3,335.00"
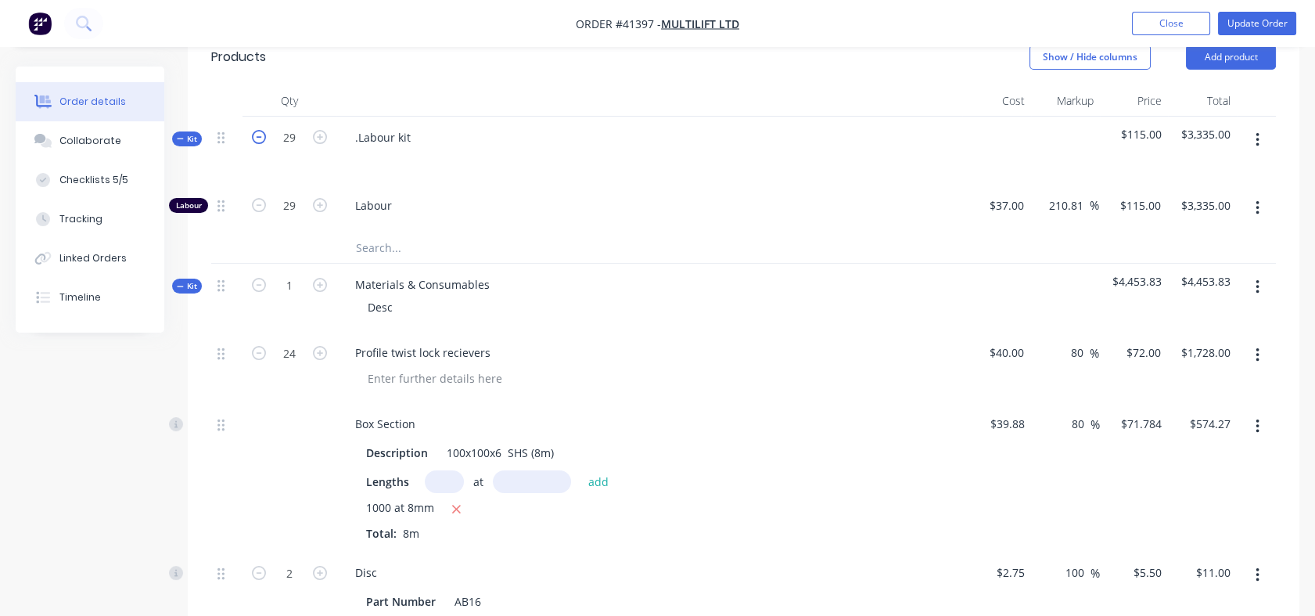
click at [257, 131] on icon "button" at bounding box center [259, 137] width 14 height 14
type input "28"
type input "$3,220.00"
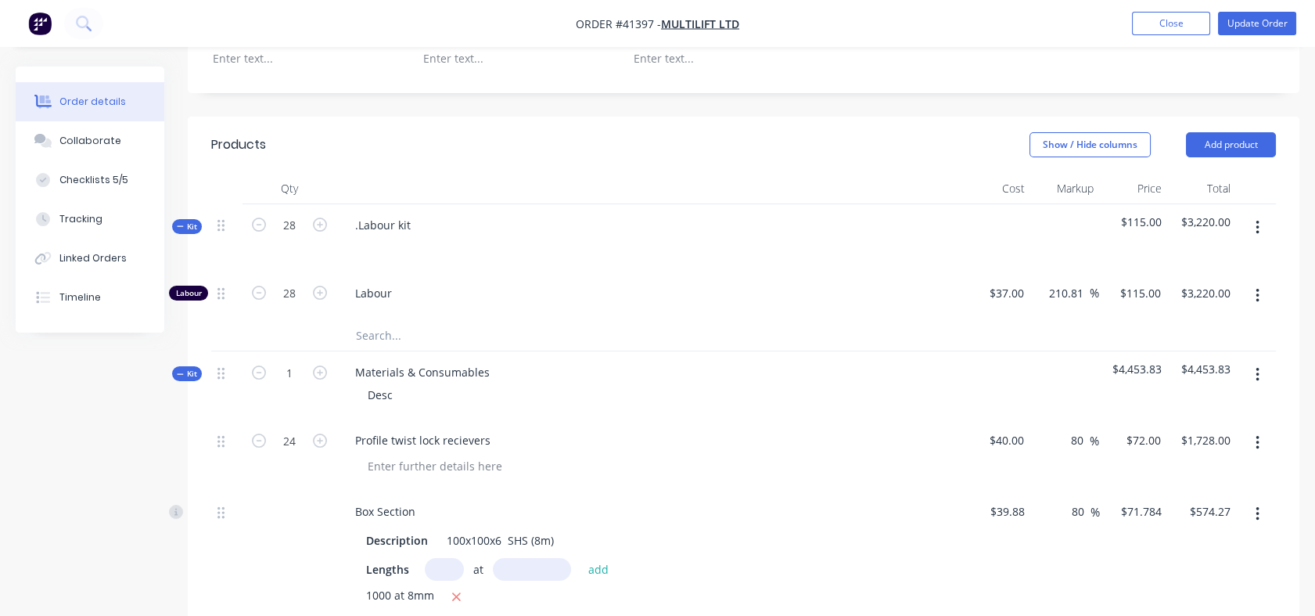
scroll to position [515, 0]
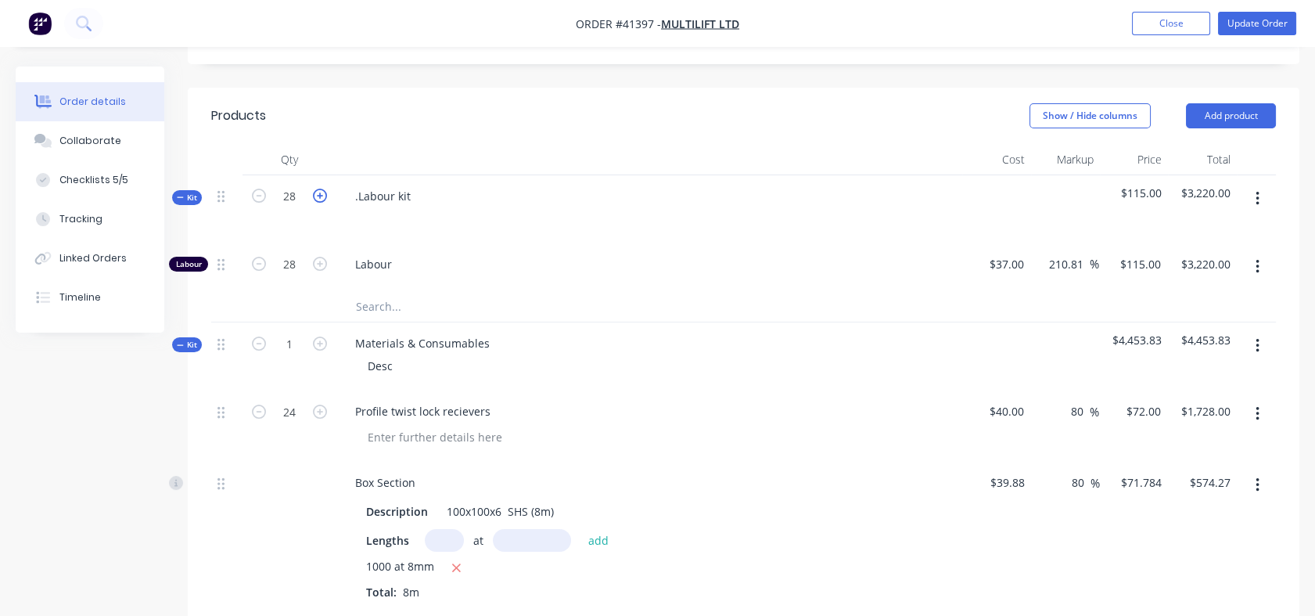
click at [318, 196] on icon "button" at bounding box center [320, 196] width 14 height 14
type input "29"
type input "$3,335.00"
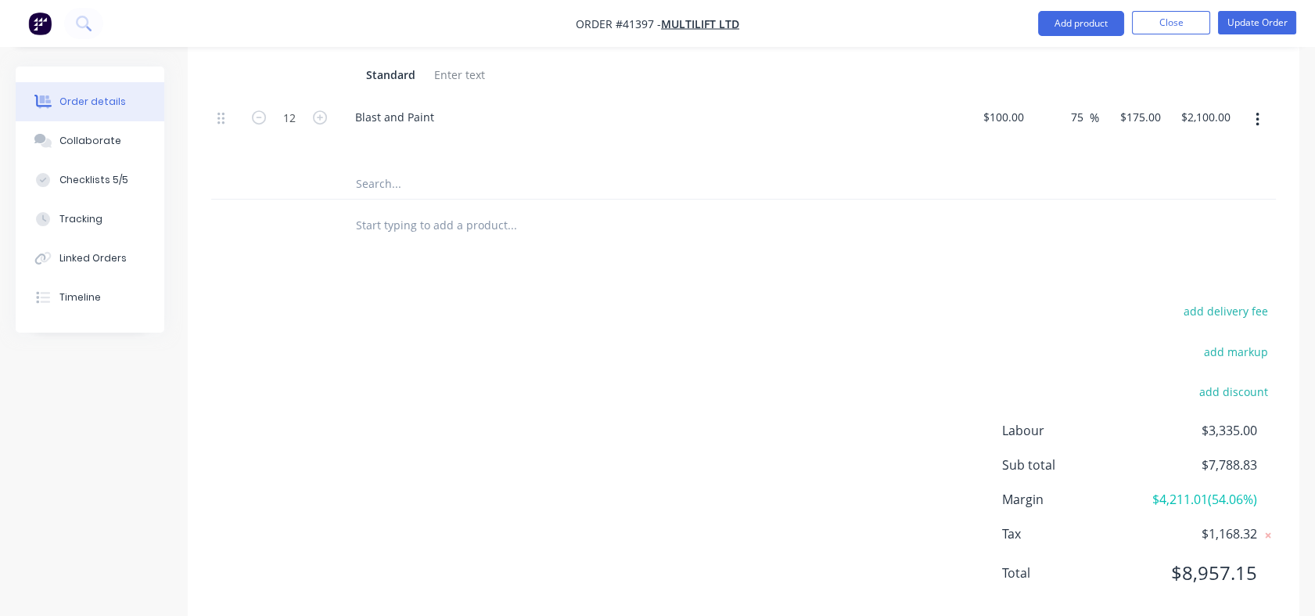
scroll to position [1577, 0]
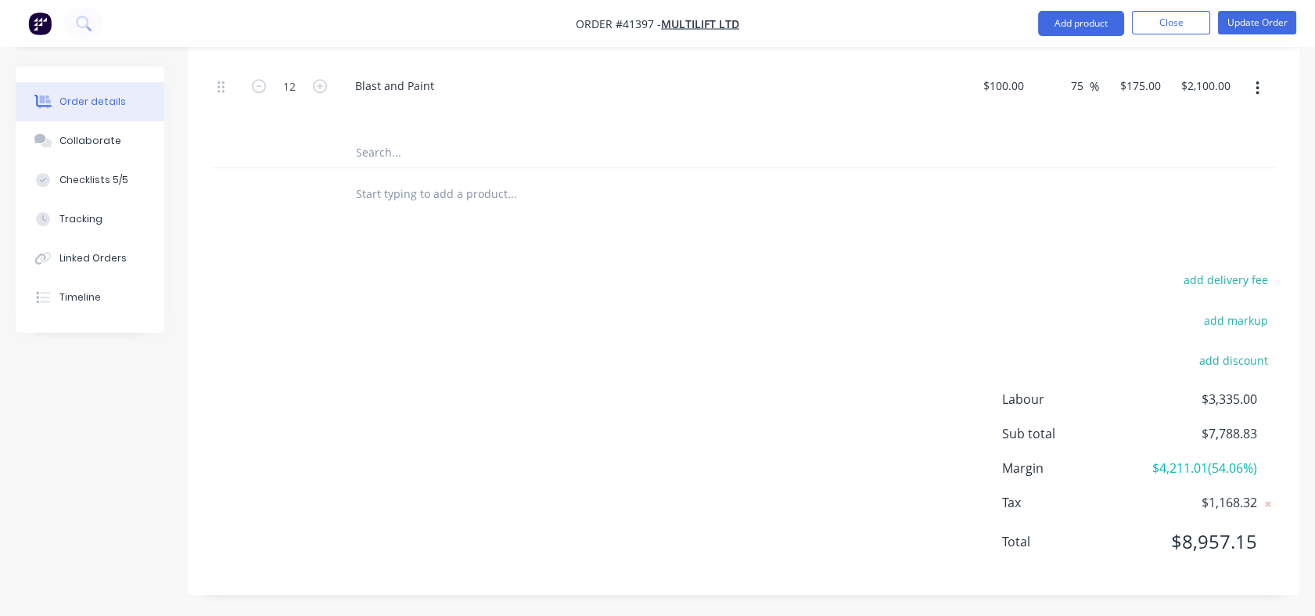
click at [1291, 557] on div "add delivery fee add markup add discount Labour $3,335.00 Sub total $7,788.83 M…" at bounding box center [744, 420] width 1112 height 302
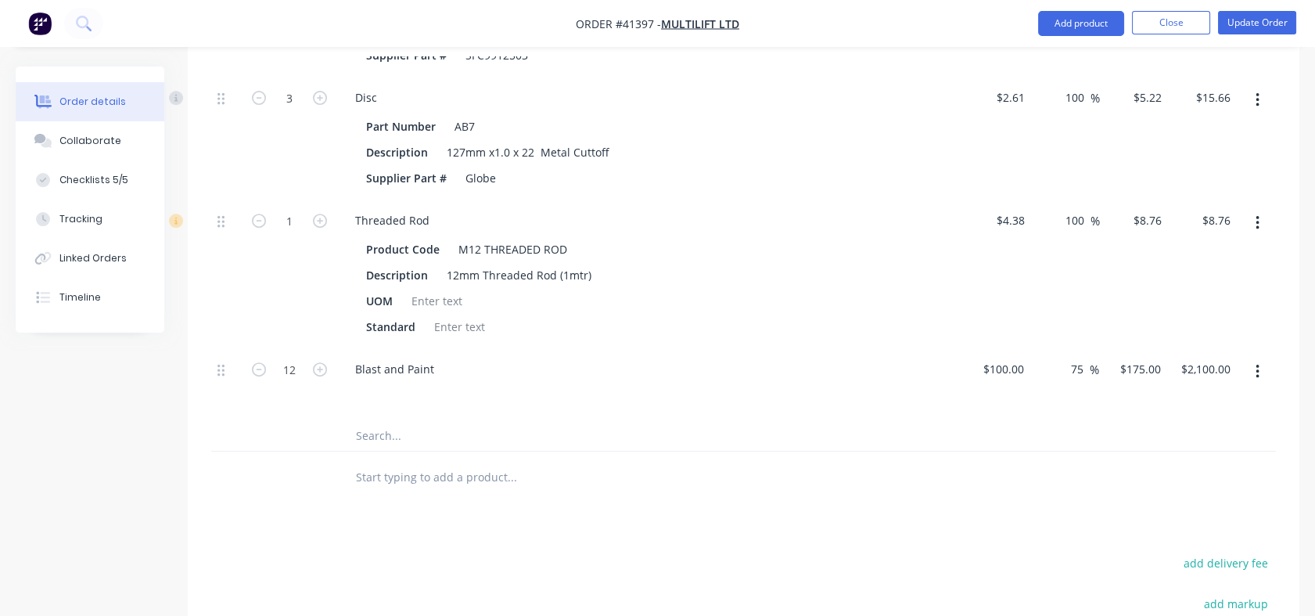
scroll to position [1262, 0]
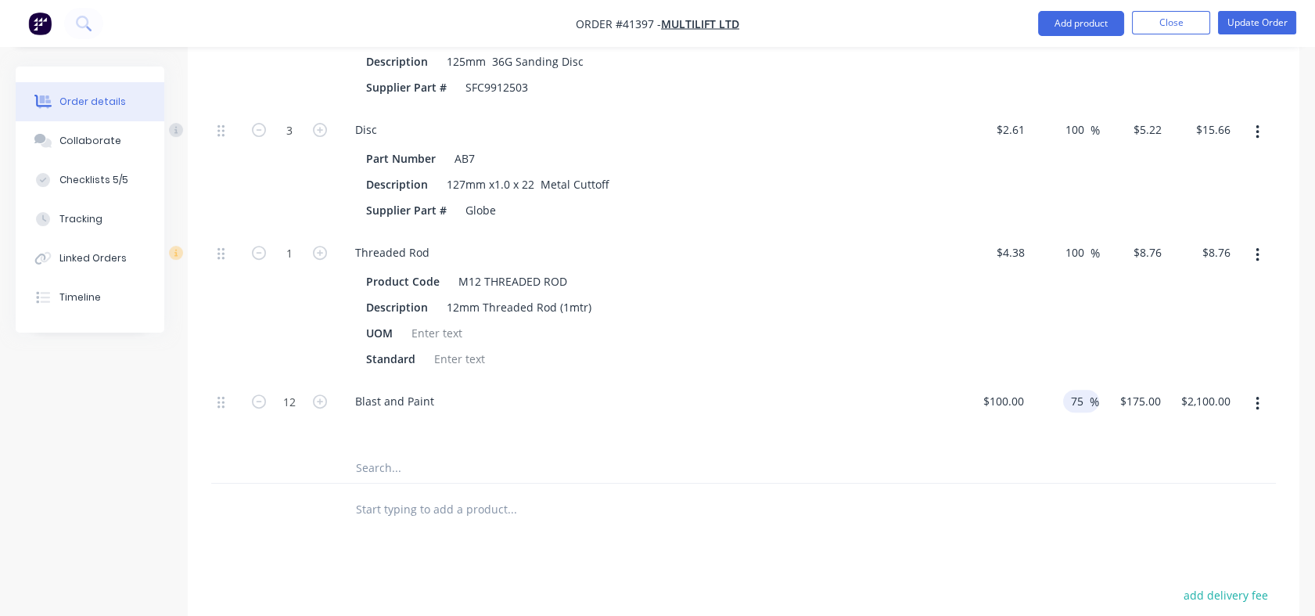
drag, startPoint x: 1072, startPoint y: 395, endPoint x: 1083, endPoint y: 397, distance: 11.2
click at [1083, 397] on input "75" at bounding box center [1079, 401] width 20 height 23
type input "69"
type input "$169.00"
type input "$2,028.00"
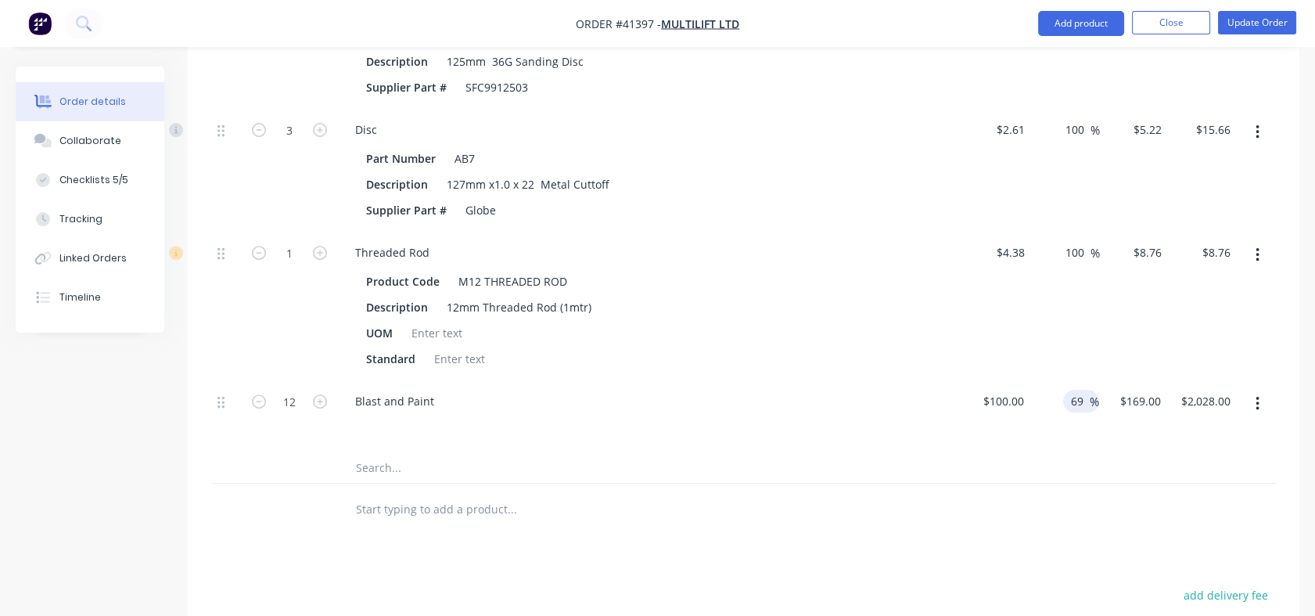
click at [1036, 336] on div "100 100 %" at bounding box center [1065, 306] width 69 height 149
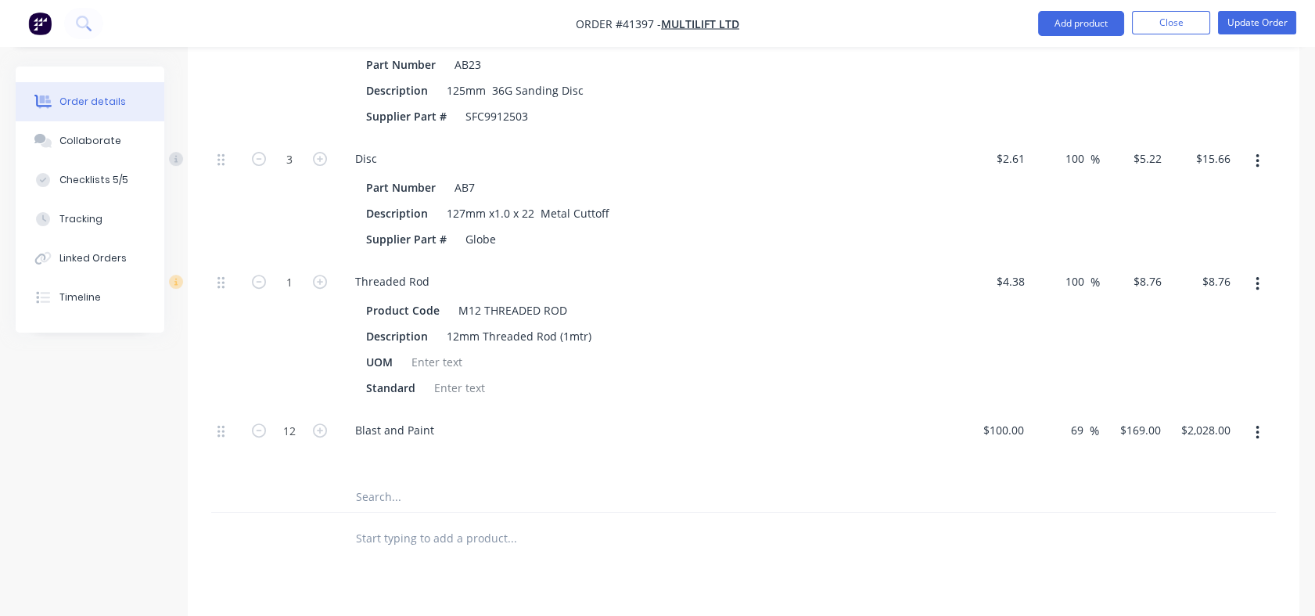
scroll to position [1238, 0]
click at [1090, 470] on div "69 69 %" at bounding box center [1064, 439] width 68 height 71
click at [1073, 426] on input "69" at bounding box center [1079, 424] width 20 height 23
drag, startPoint x: 1071, startPoint y: 422, endPoint x: 1086, endPoint y: 422, distance: 14.9
click at [1086, 422] on input "69" at bounding box center [1079, 424] width 20 height 23
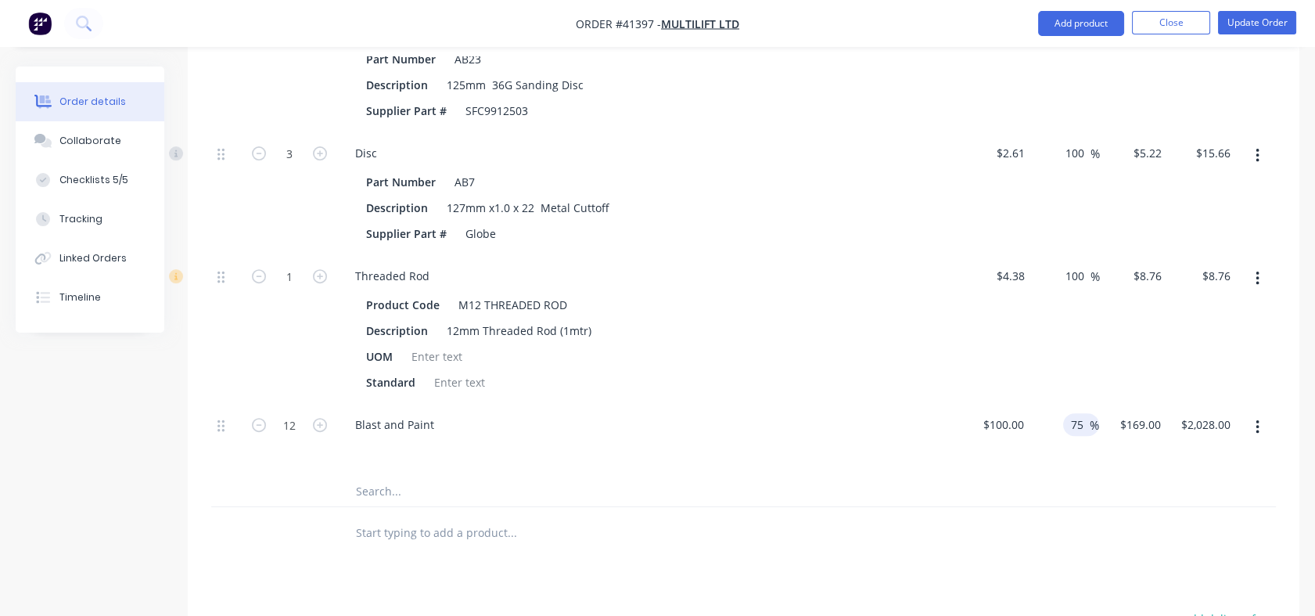
type input "75"
type input "$175.00"
type input "$2,100.00"
click at [1086, 407] on div "75 75 %" at bounding box center [1064, 439] width 68 height 71
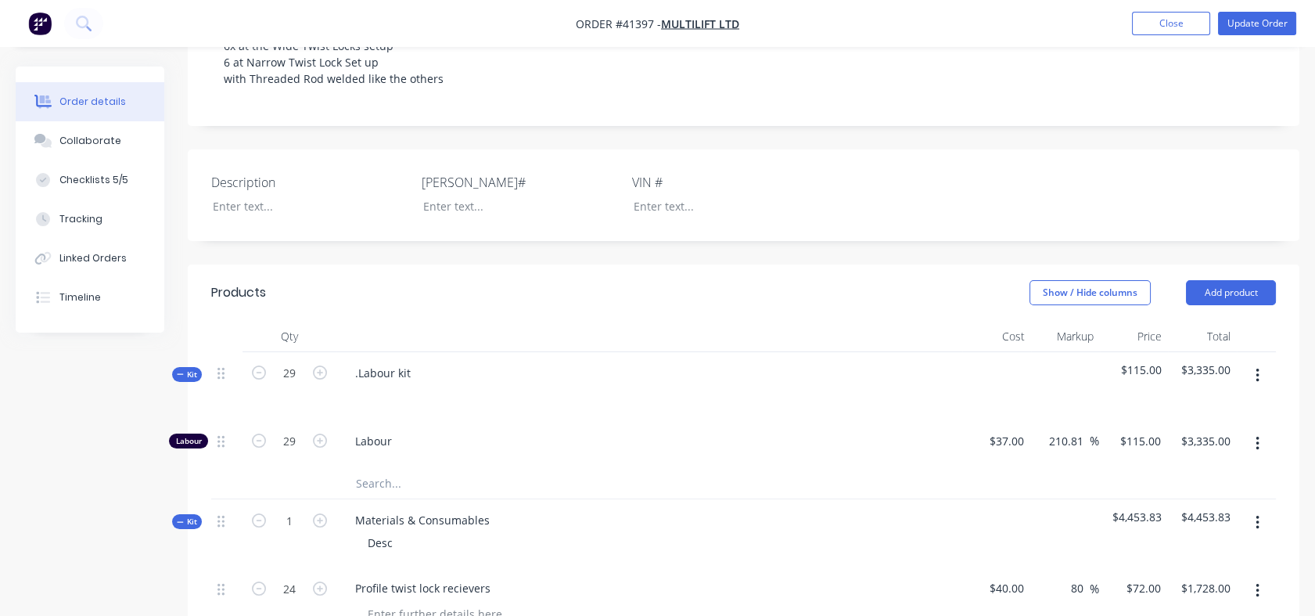
scroll to position [319, 0]
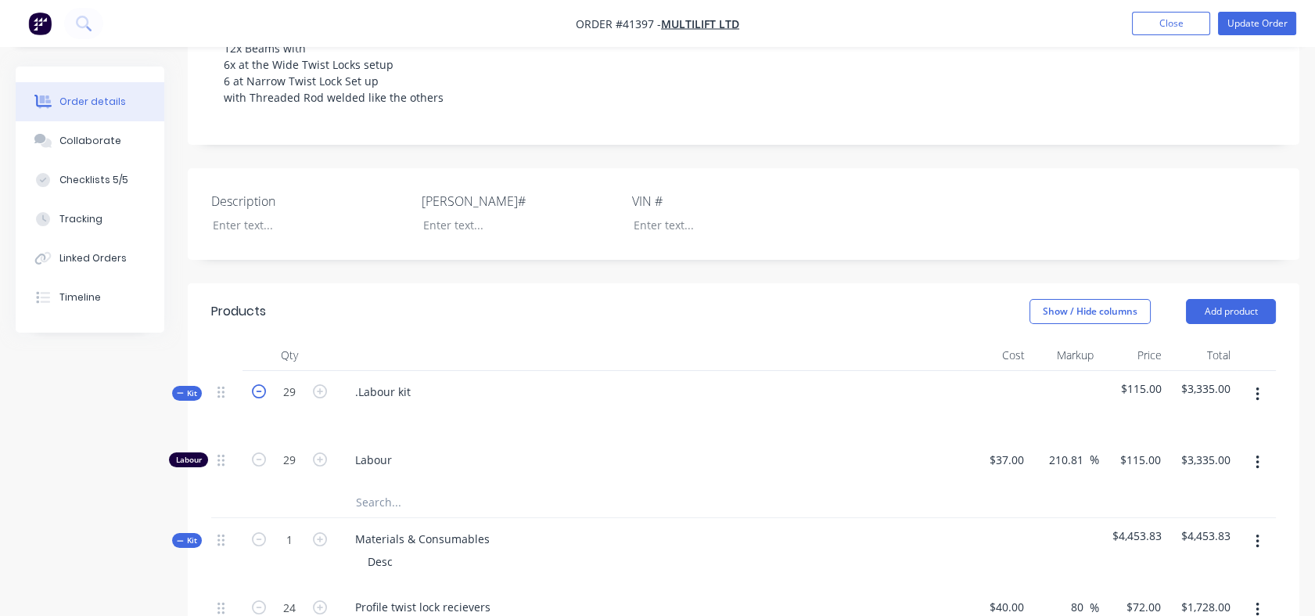
click at [259, 393] on icon "button" at bounding box center [259, 391] width 14 height 14
type input "28"
type input "$3,220.00"
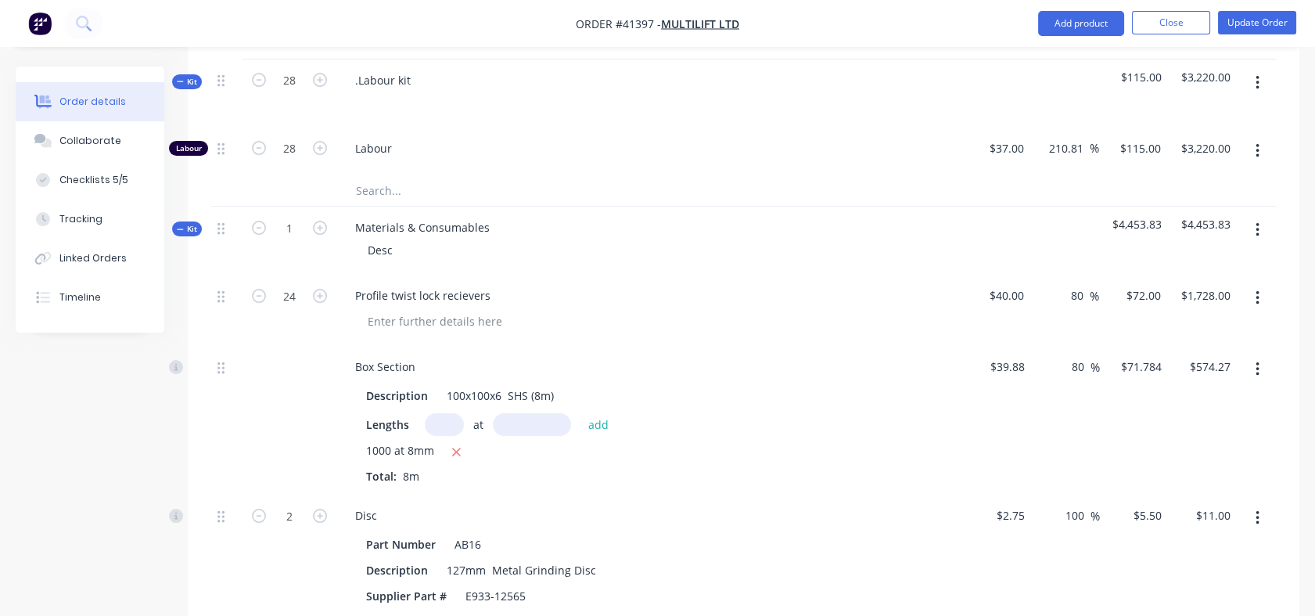
scroll to position [635, 0]
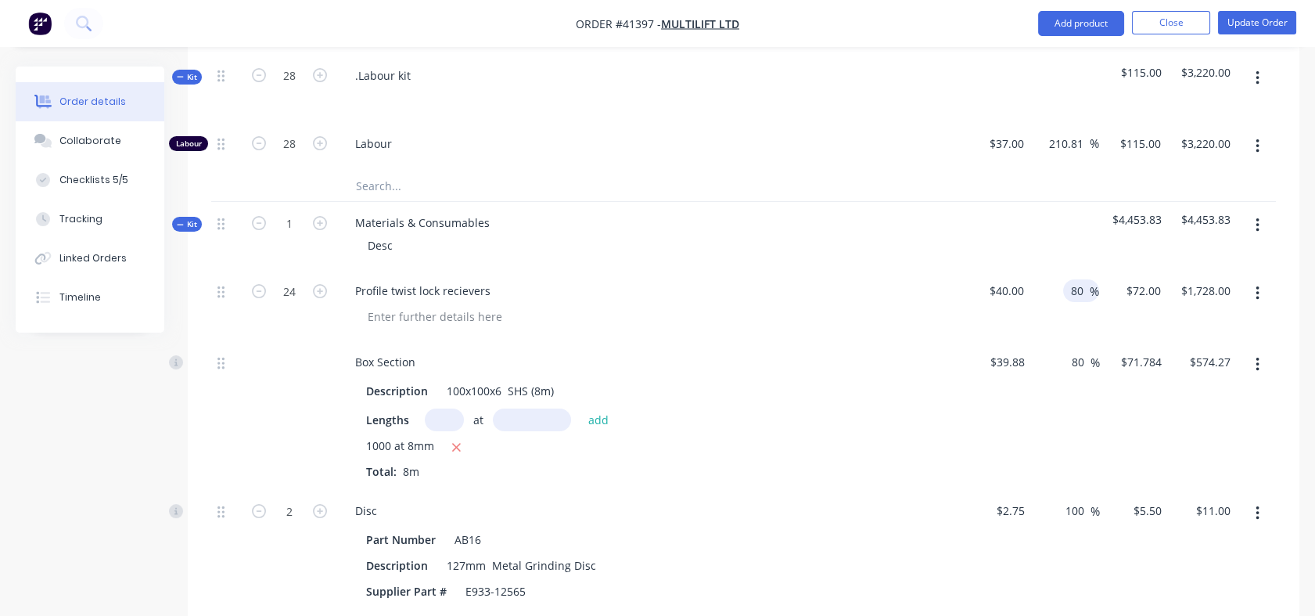
click at [1067, 283] on div "80 80 %" at bounding box center [1081, 290] width 36 height 23
click at [1072, 288] on input "80" at bounding box center [1079, 290] width 20 height 23
drag, startPoint x: 1072, startPoint y: 288, endPoint x: 1081, endPoint y: 288, distance: 8.6
click at [1081, 288] on input "80" at bounding box center [1079, 290] width 20 height 23
type input "70"
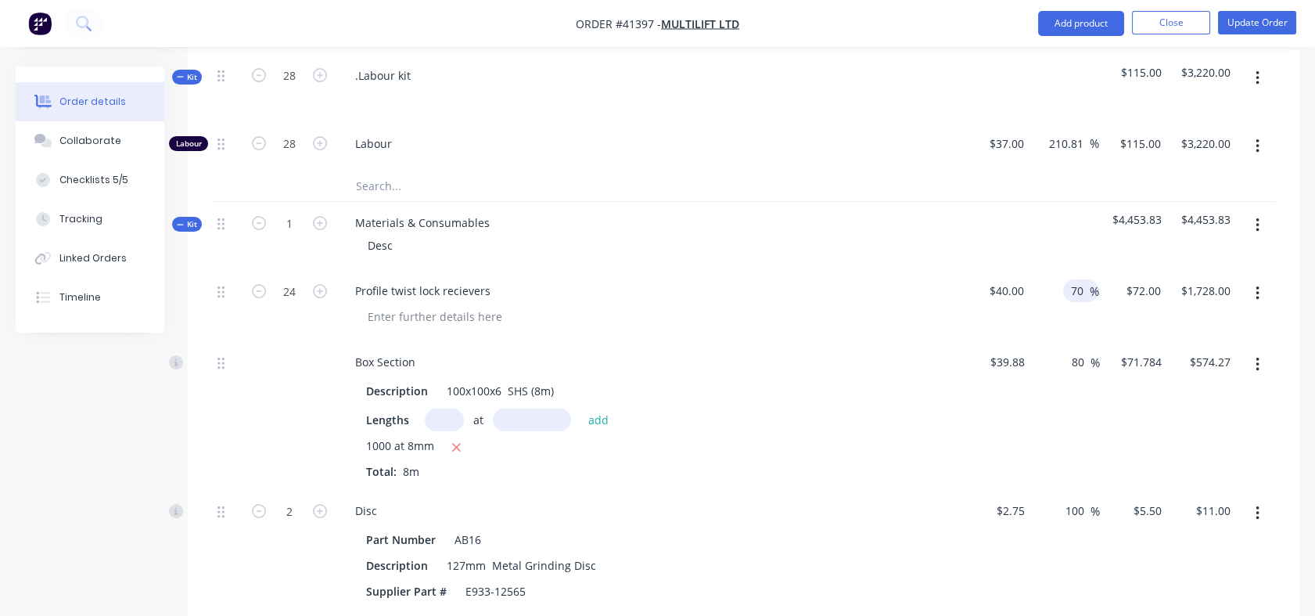
click at [1083, 325] on div "70 70 %" at bounding box center [1064, 305] width 68 height 71
type input "$68.00"
type input "$1,632.00"
click at [1071, 364] on input "80" at bounding box center [1080, 361] width 20 height 23
drag, startPoint x: 1071, startPoint y: 364, endPoint x: 1081, endPoint y: 364, distance: 10.2
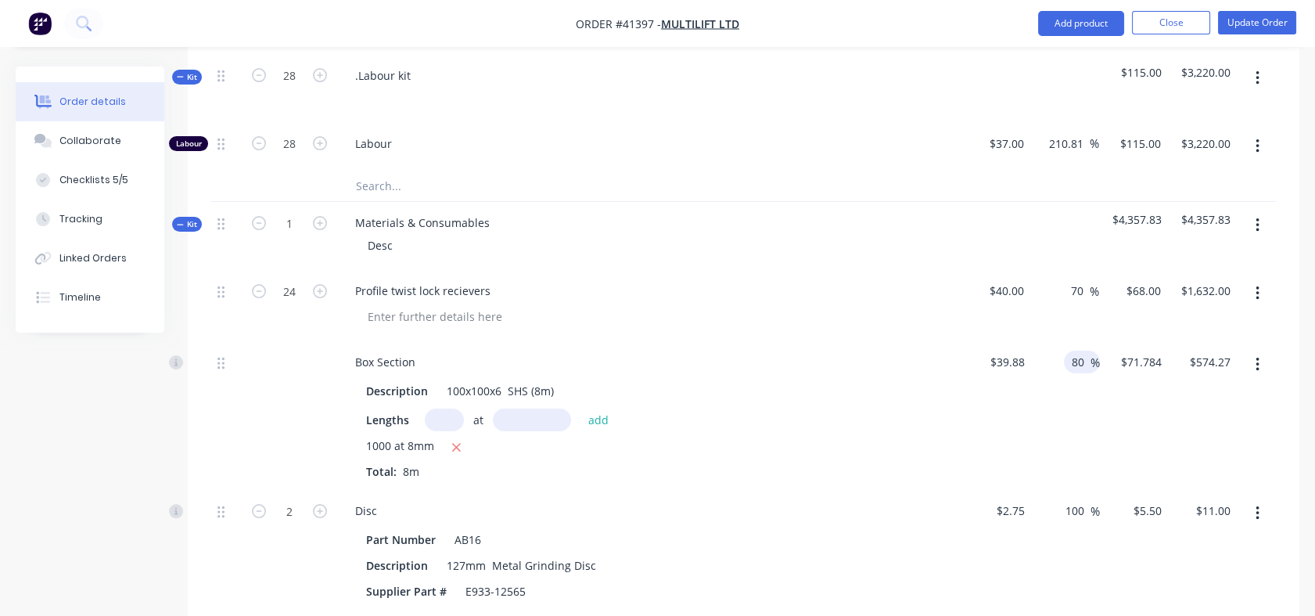
click at [1081, 364] on input "80" at bounding box center [1080, 361] width 20 height 23
type input "70"
click at [1084, 514] on input "100" at bounding box center [1077, 510] width 27 height 23
type input "$67.796"
type input "$542.37"
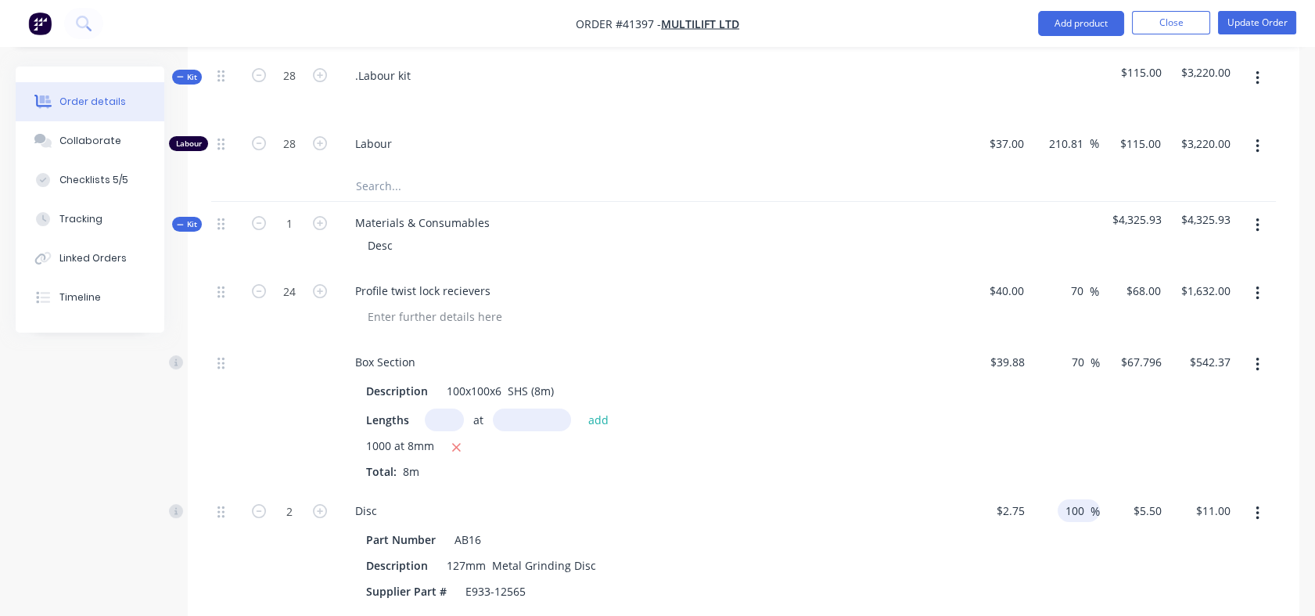
drag, startPoint x: 1069, startPoint y: 507, endPoint x: 1089, endPoint y: 501, distance: 21.1
click at [1089, 501] on div "100 100" at bounding box center [1077, 510] width 27 height 23
type input "1"
type input "70"
click at [1079, 569] on div "70 70 %" at bounding box center [1065, 551] width 69 height 123
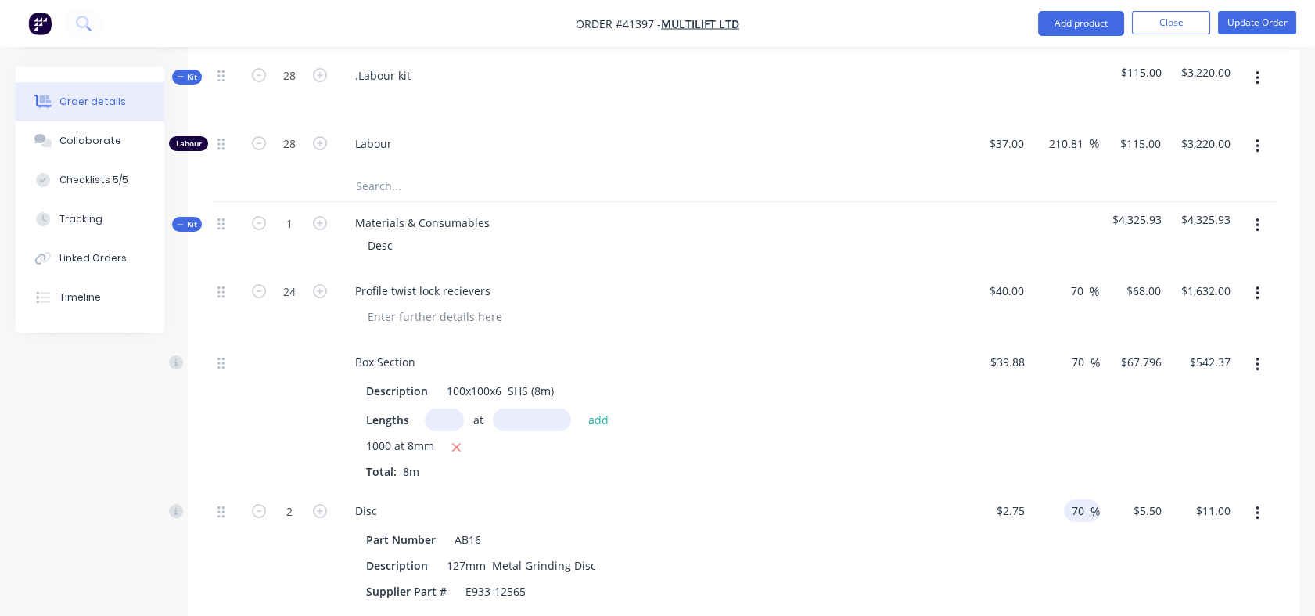
type input "$4.675"
type input "$9.35"
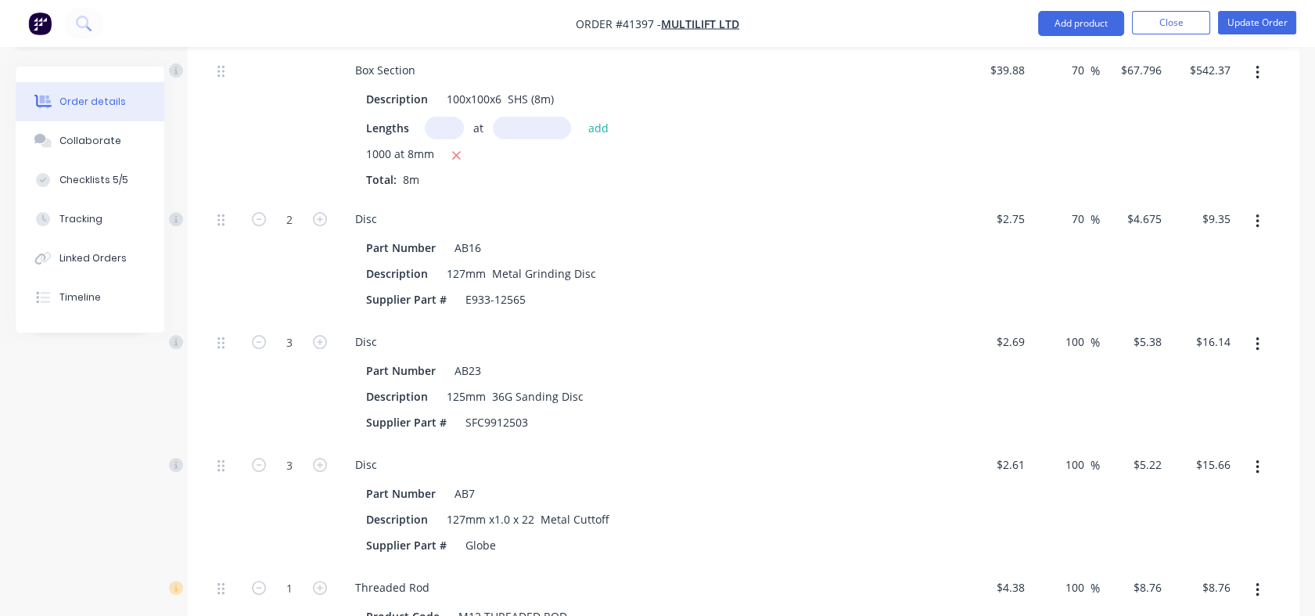
scroll to position [932, 0]
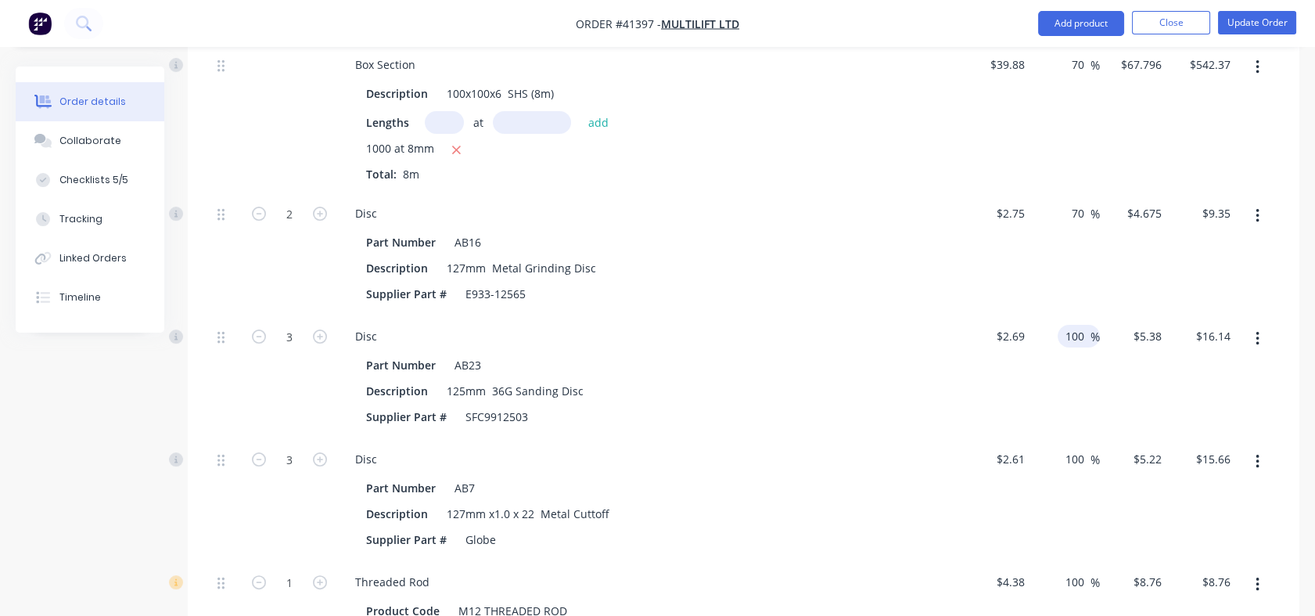
drag, startPoint x: 1065, startPoint y: 332, endPoint x: 1082, endPoint y: 333, distance: 17.3
click at [1082, 333] on input "100" at bounding box center [1077, 336] width 27 height 23
type input "70"
type input "$4.573"
type input "$13.72"
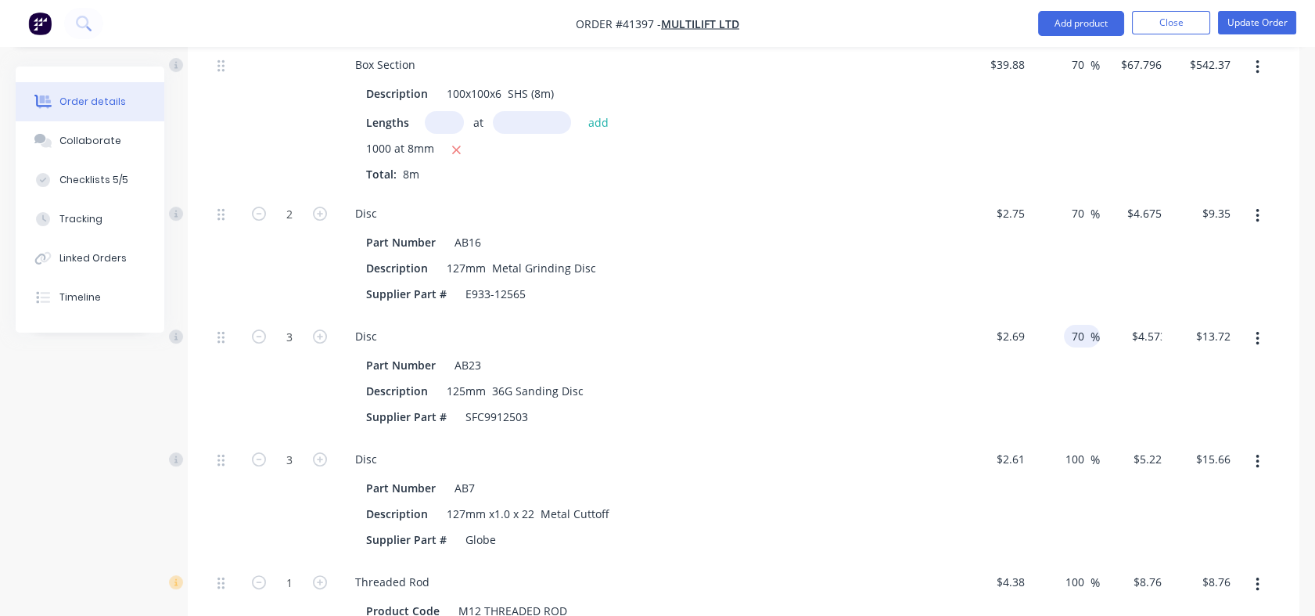
click at [1082, 388] on div "70 70 %" at bounding box center [1065, 376] width 69 height 123
drag, startPoint x: 1066, startPoint y: 459, endPoint x: 1087, endPoint y: 459, distance: 21.1
click at [1087, 459] on input "100" at bounding box center [1077, 458] width 27 height 23
type input "70"
type input "$4.437"
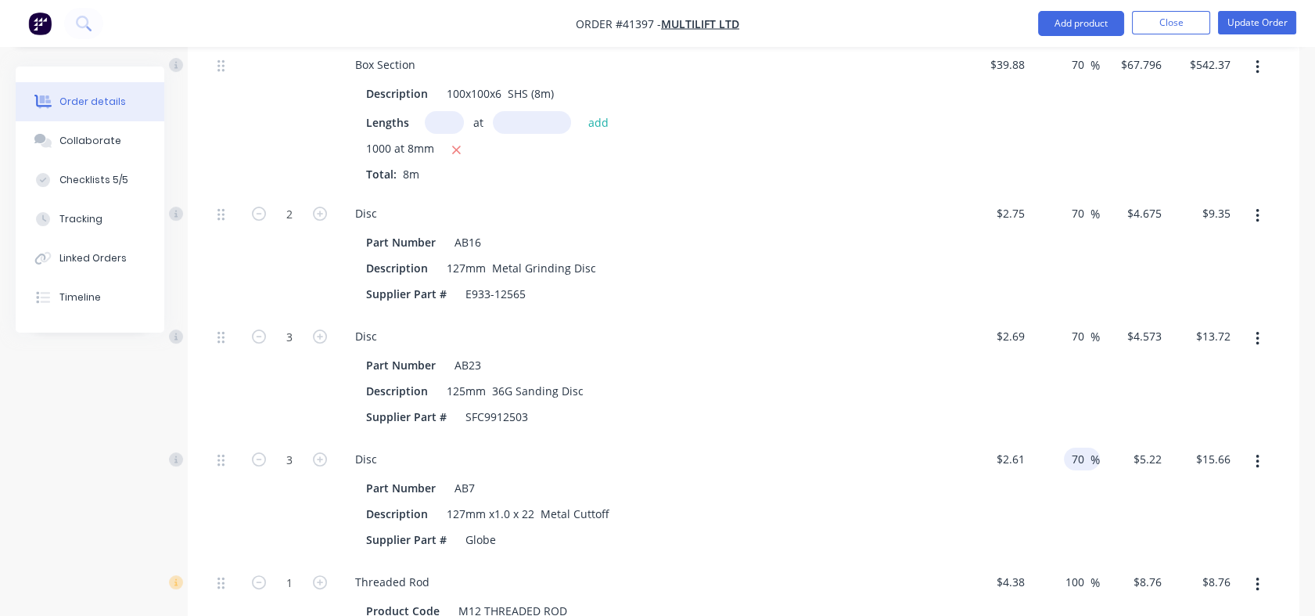
type input "$13.31"
click at [1086, 525] on div "70 70 %" at bounding box center [1065, 499] width 69 height 123
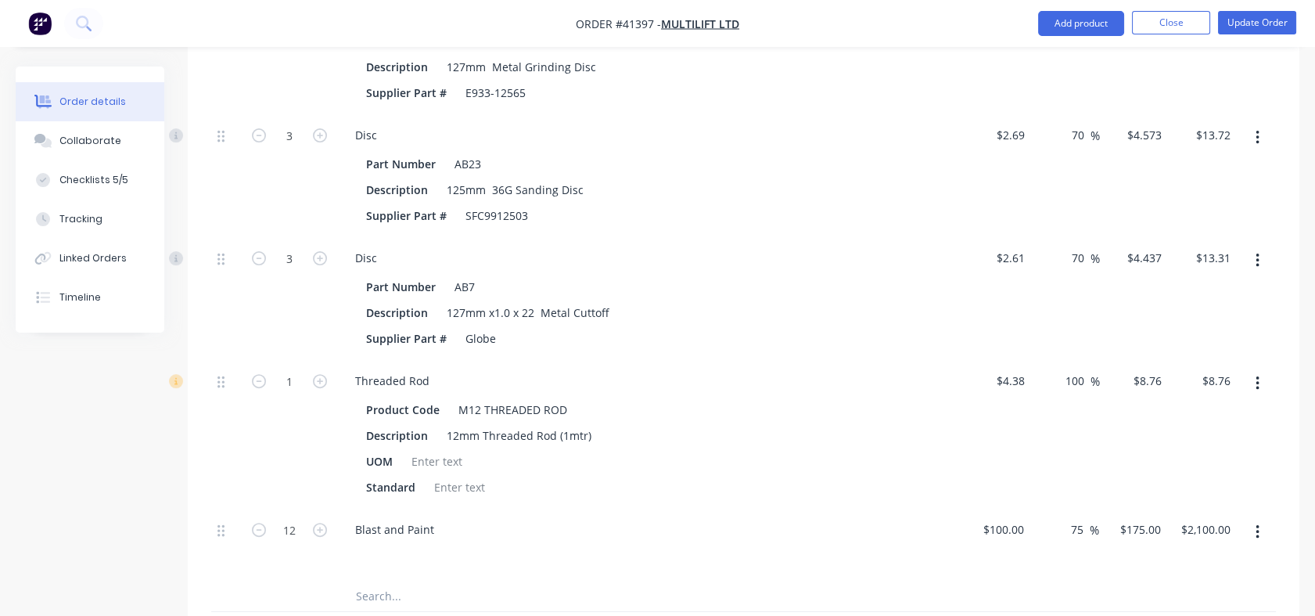
scroll to position [1201, 0]
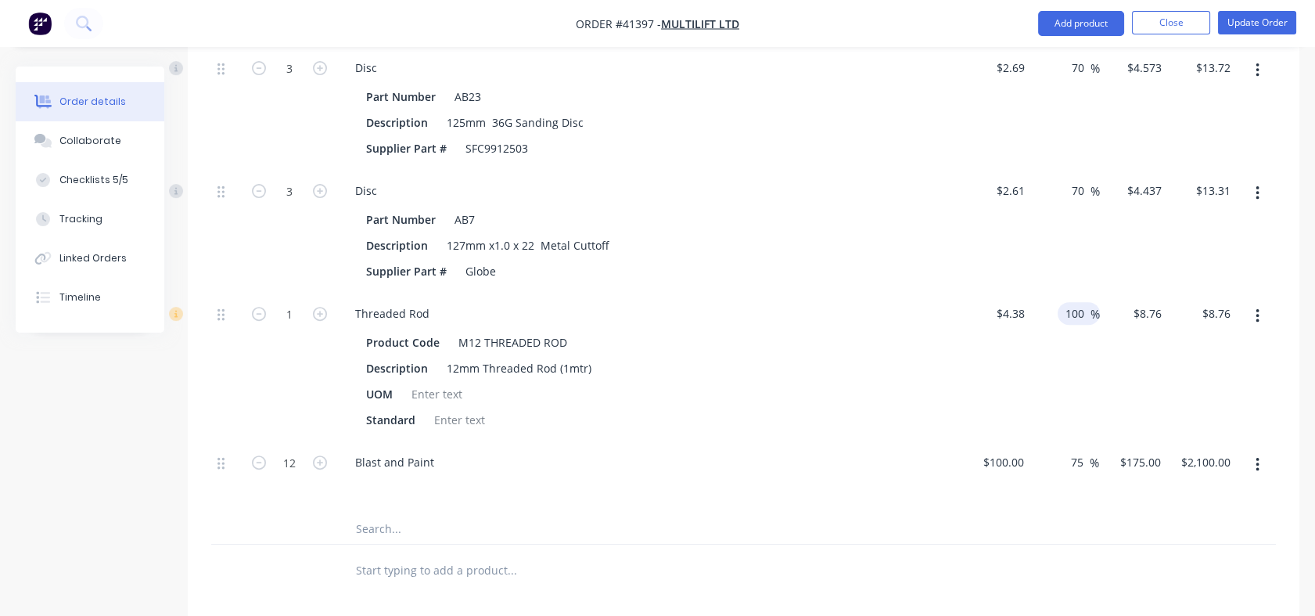
drag, startPoint x: 1065, startPoint y: 308, endPoint x: 1083, endPoint y: 308, distance: 18.0
click at [1083, 308] on input "100" at bounding box center [1077, 313] width 27 height 23
type input "70"
click at [1083, 389] on div "70 70 %" at bounding box center [1065, 367] width 69 height 149
type input "$7.446"
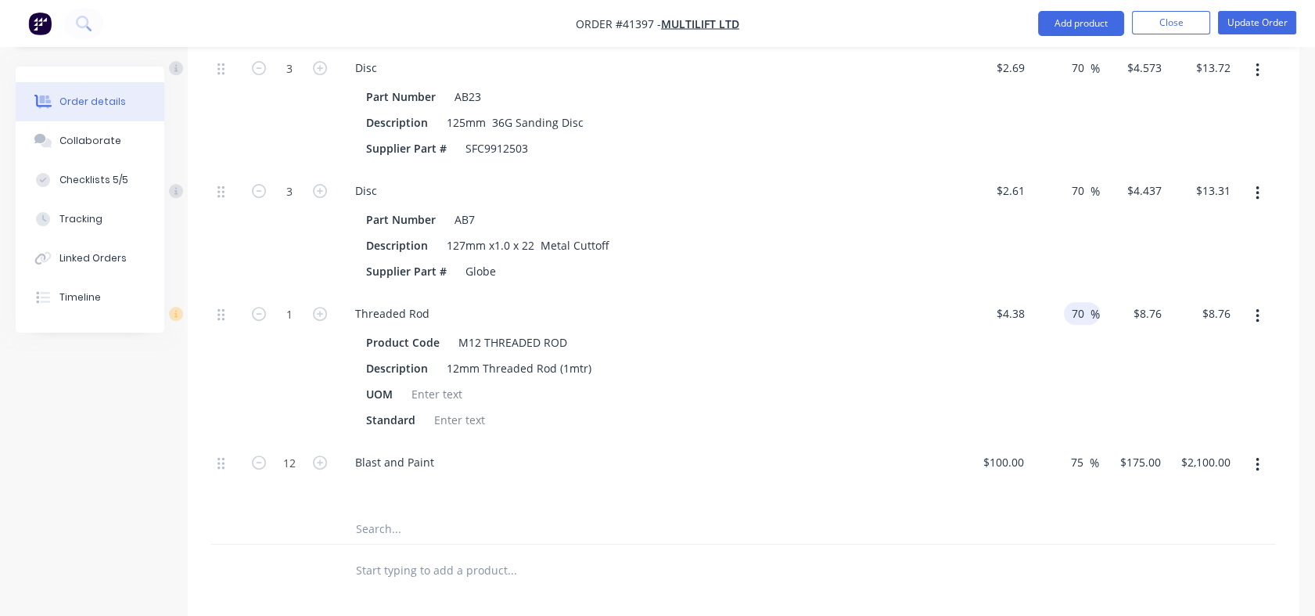
type input "$7.45"
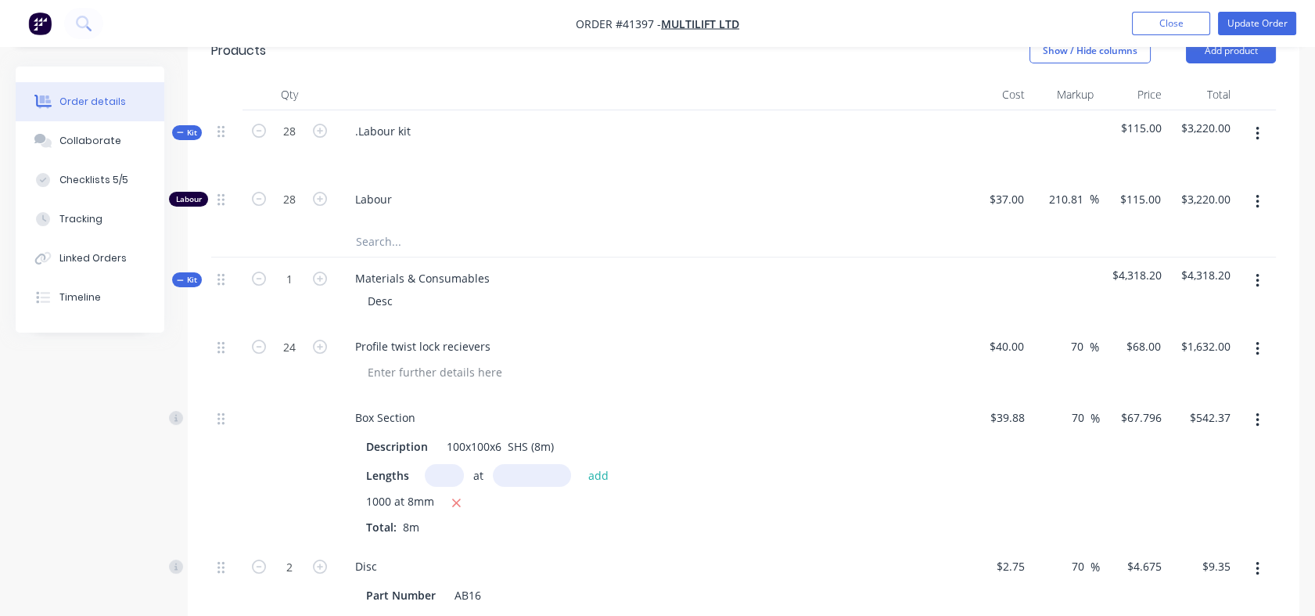
scroll to position [548, 0]
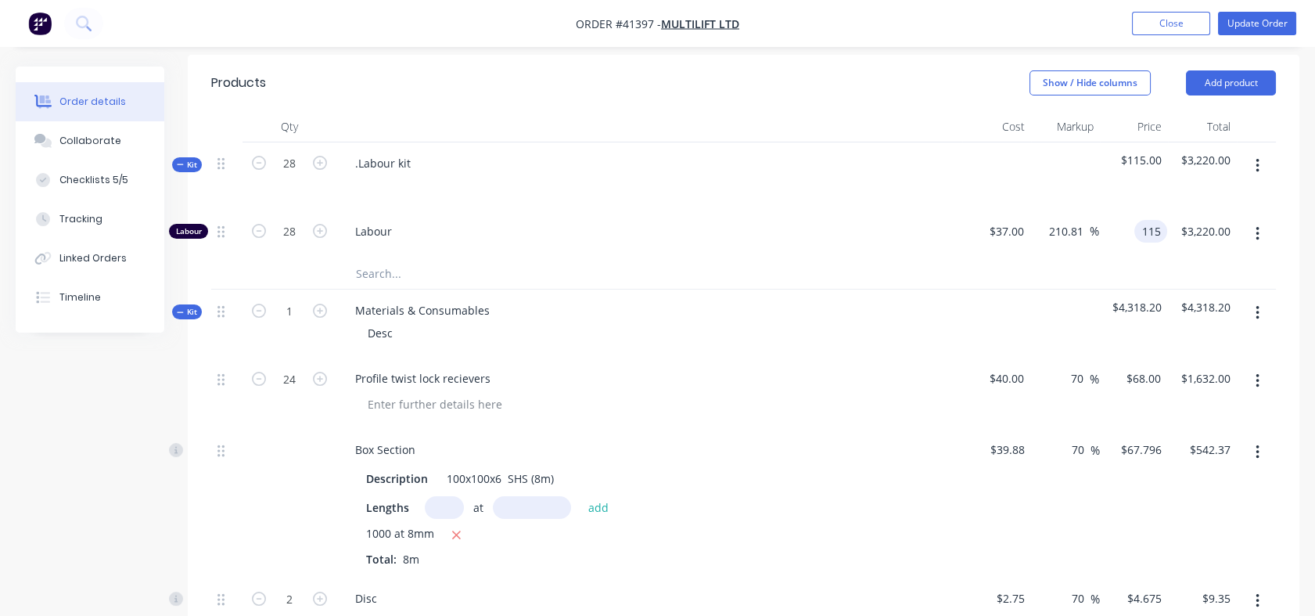
click at [1133, 228] on div "115 115" at bounding box center [1133, 234] width 68 height 48
click at [1144, 225] on input "115" at bounding box center [1154, 231] width 27 height 23
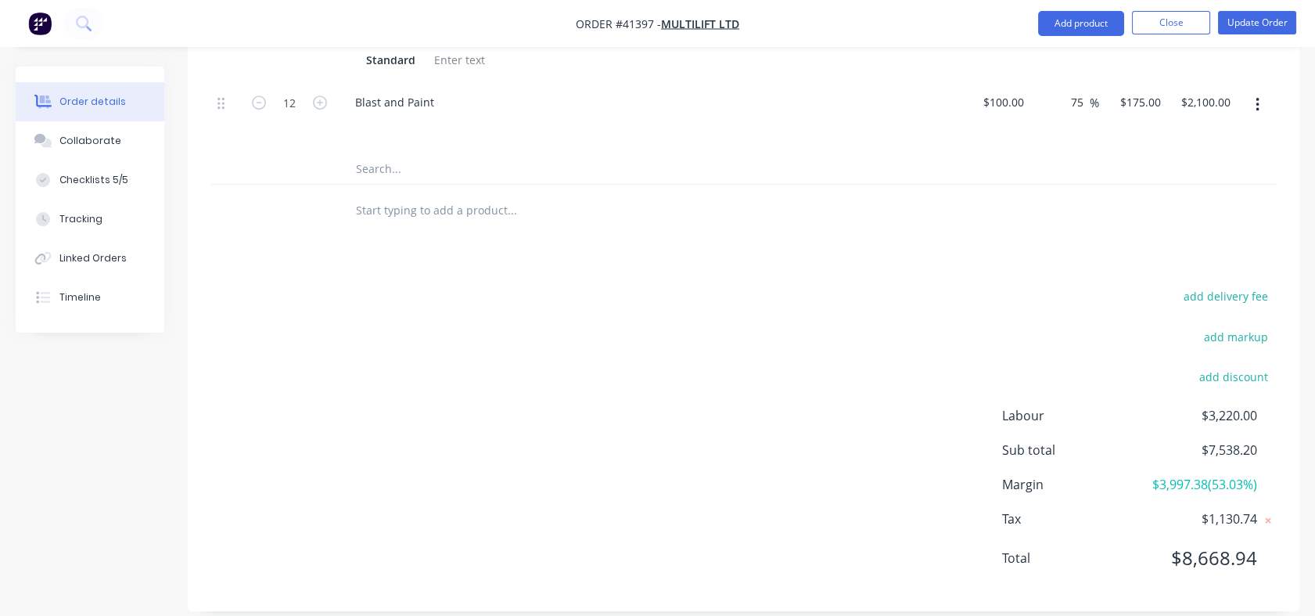
scroll to position [1569, 0]
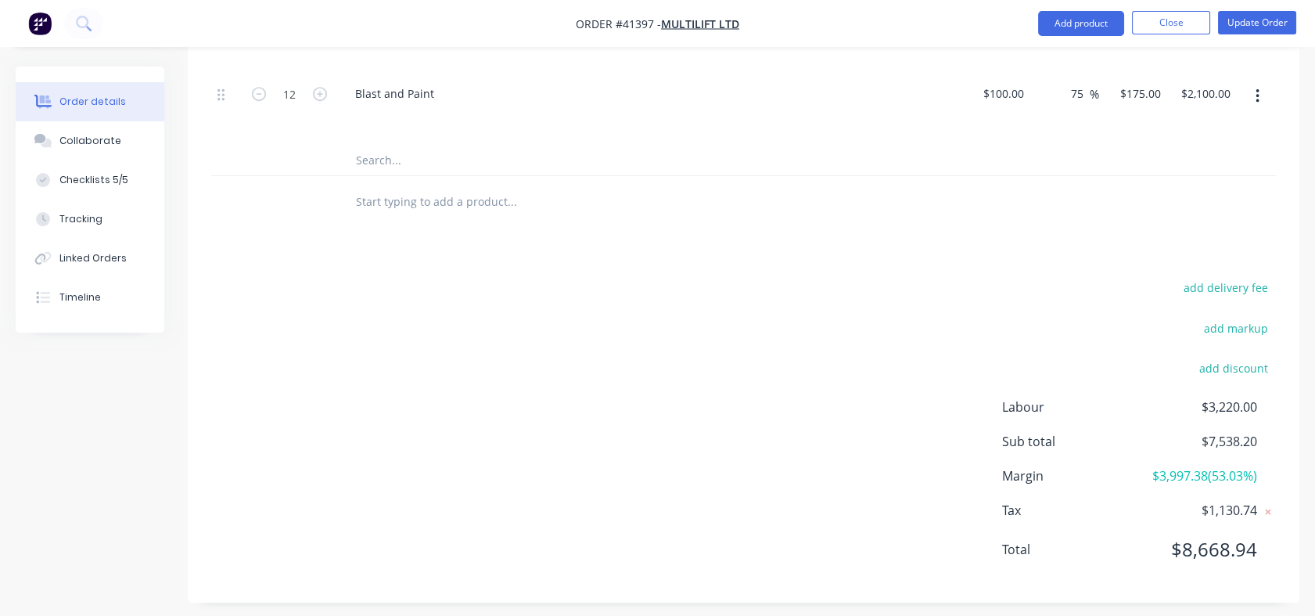
type input "$115.00"
click at [976, 336] on div "add delivery fee add markup add discount Labour $3,220.00 Sub total $7,538.20 M…" at bounding box center [743, 428] width 1065 height 302
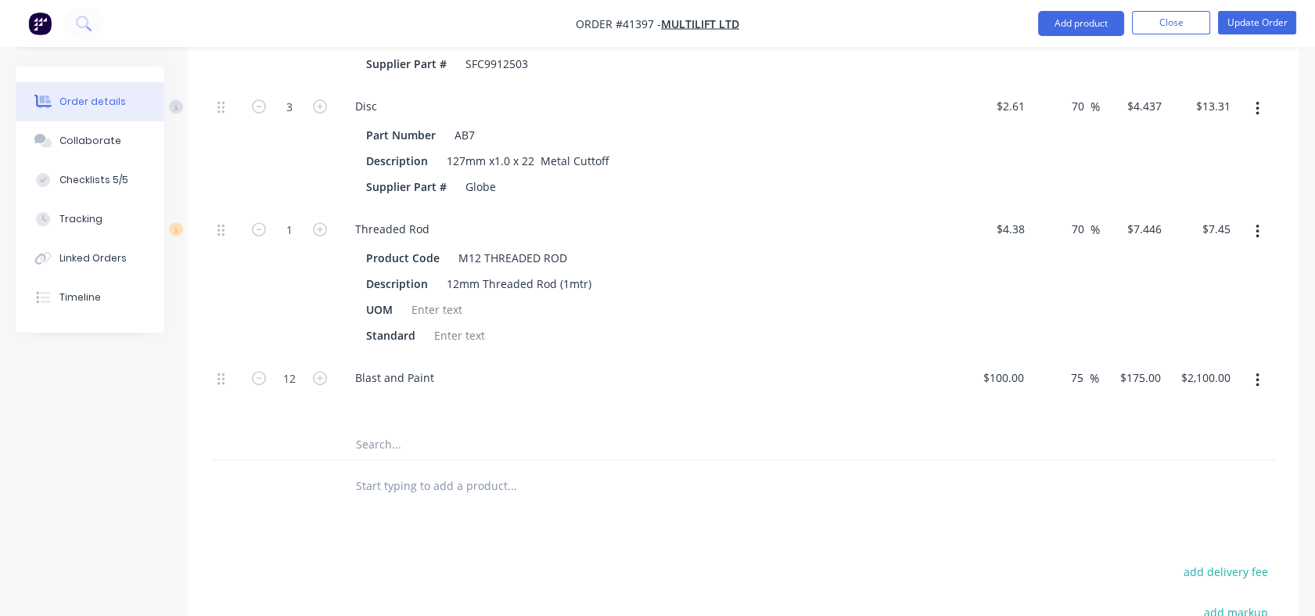
scroll to position [1320, 0]
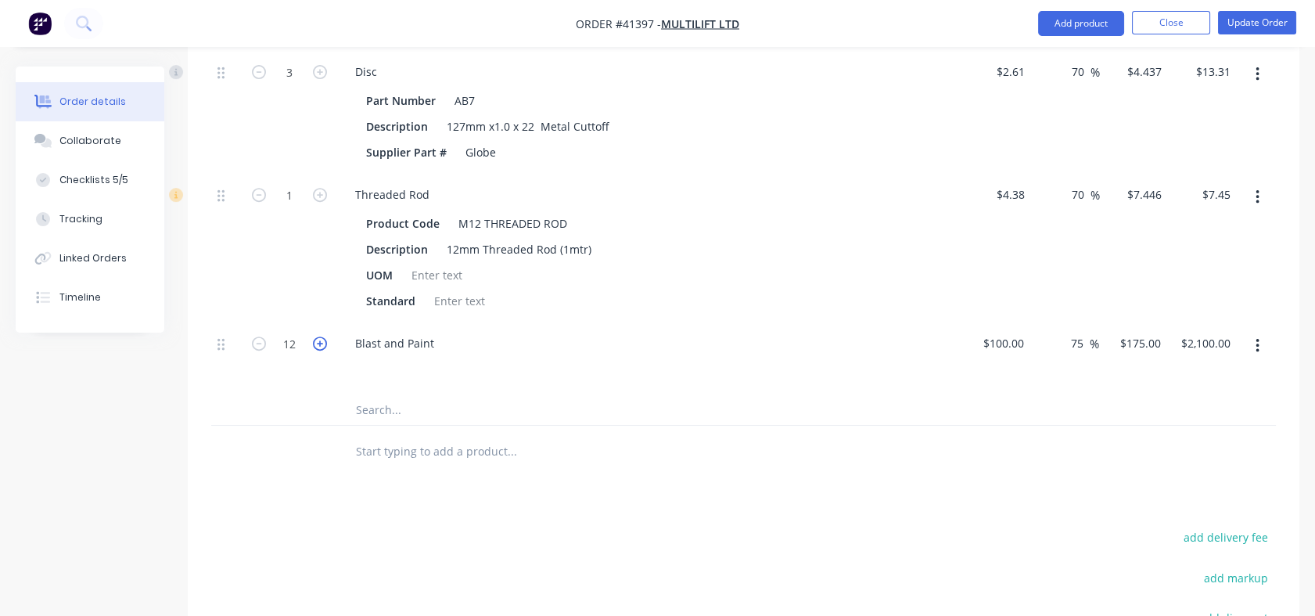
click at [319, 343] on icon "button" at bounding box center [320, 343] width 14 height 14
type input "13"
type input "$2,275.00"
click at [319, 343] on icon "button" at bounding box center [320, 343] width 14 height 14
type input "14"
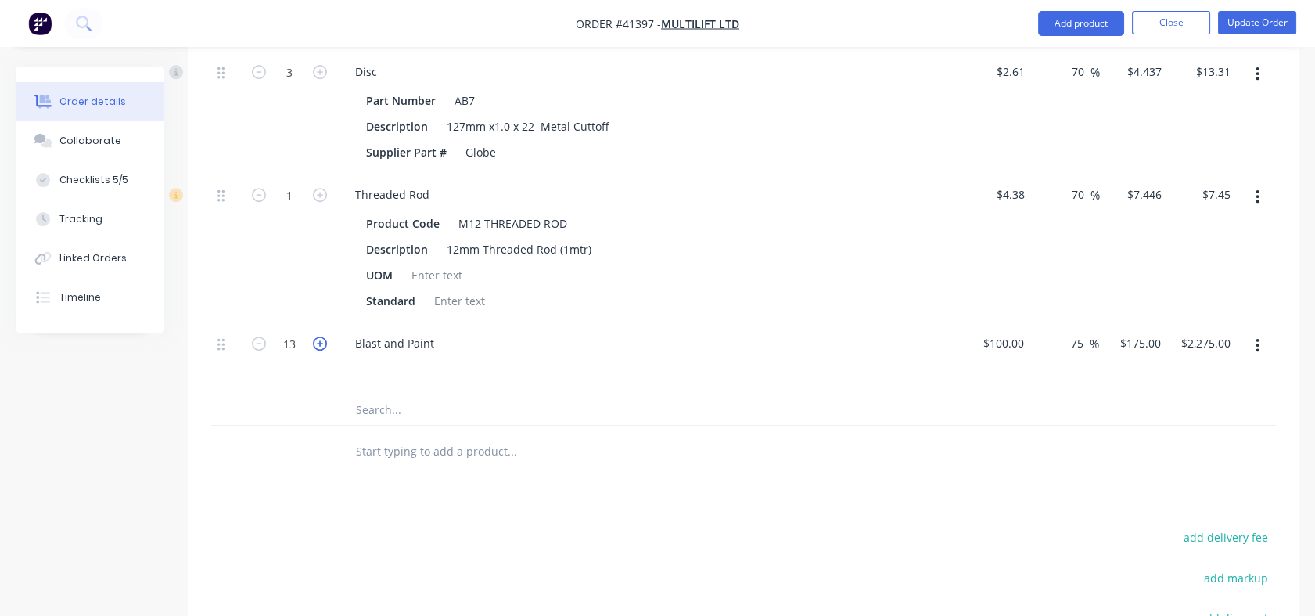
type input "$2,450.00"
click at [319, 343] on icon "button" at bounding box center [320, 343] width 14 height 14
type input "15"
type input "$2,625.00"
click at [319, 343] on icon "button" at bounding box center [320, 343] width 14 height 14
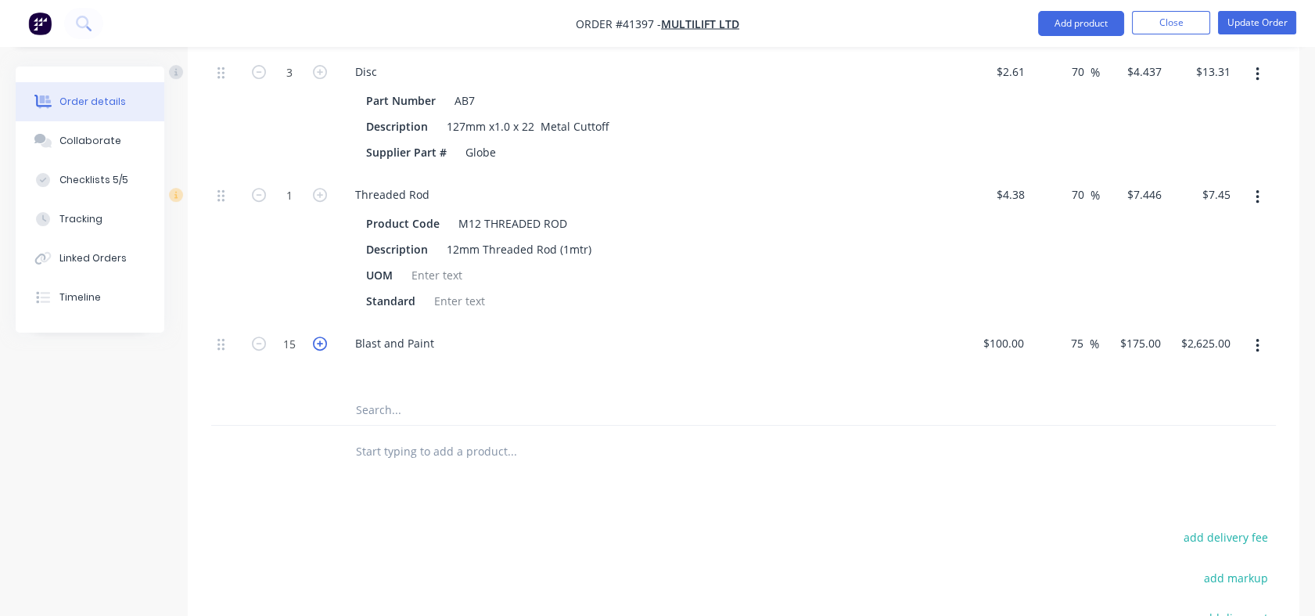
type input "16"
type input "$2,800.00"
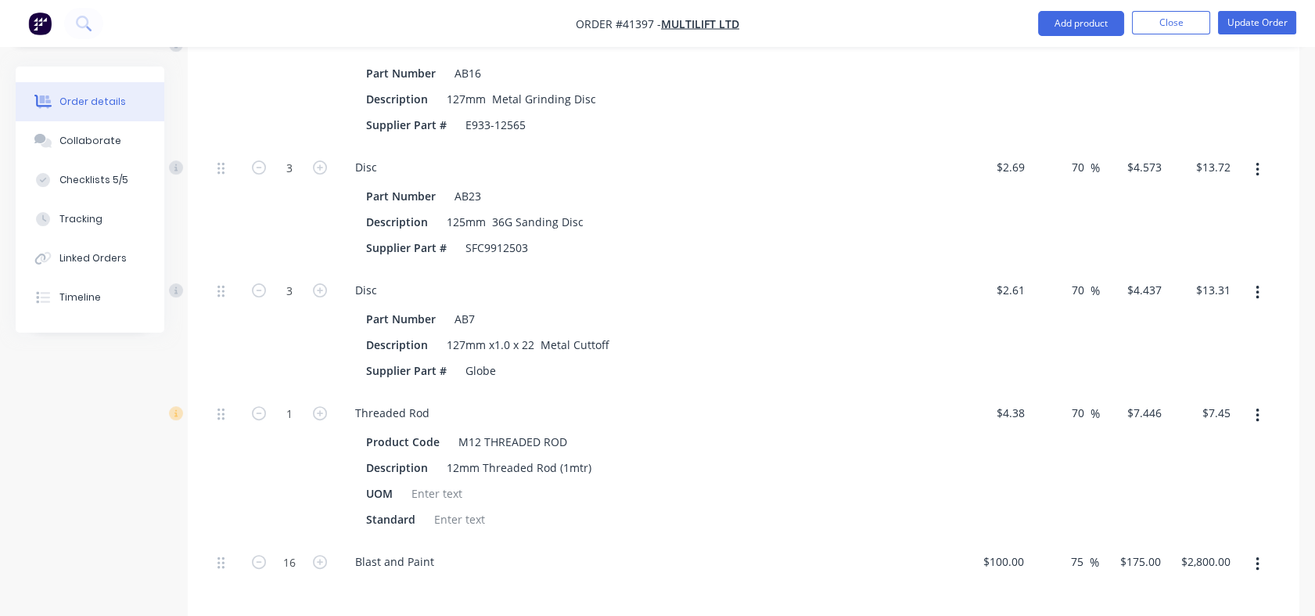
scroll to position [1105, 0]
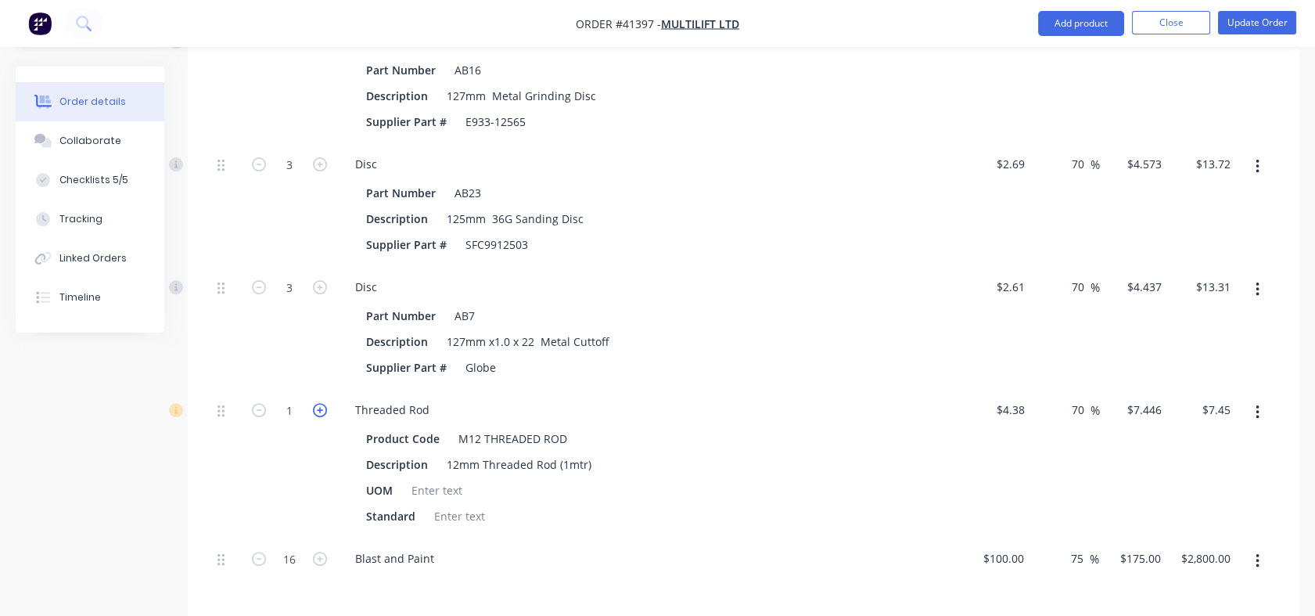
click at [318, 407] on icon "button" at bounding box center [320, 410] width 14 height 14
type input "2"
type input "$14.89"
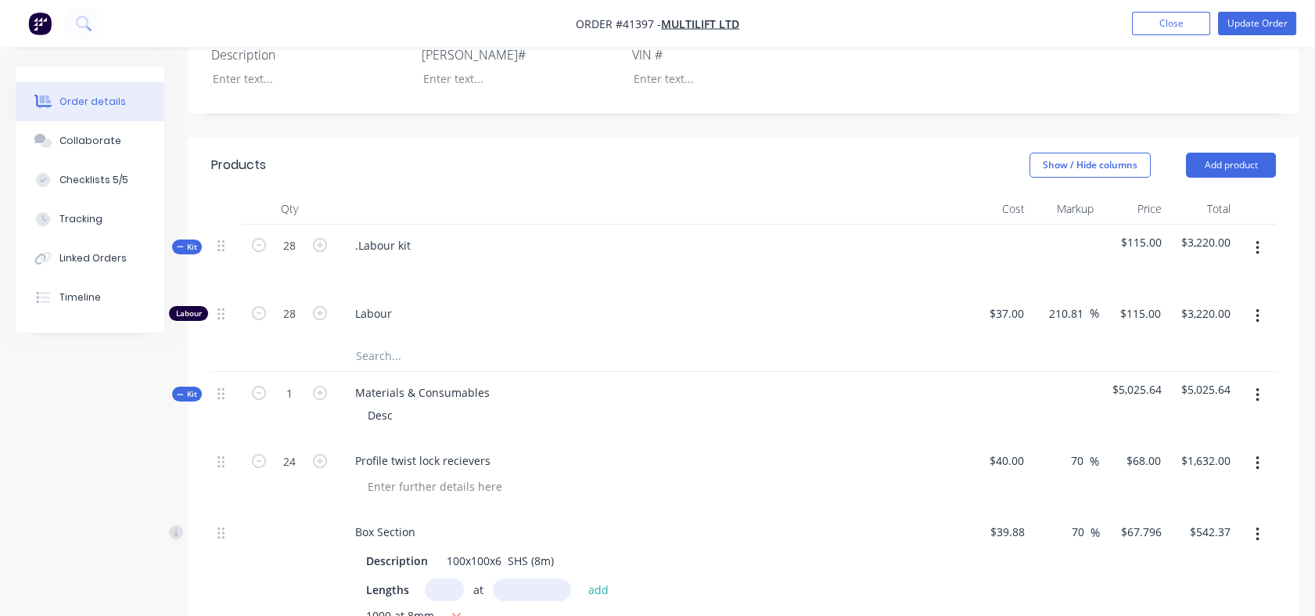
scroll to position [439, 0]
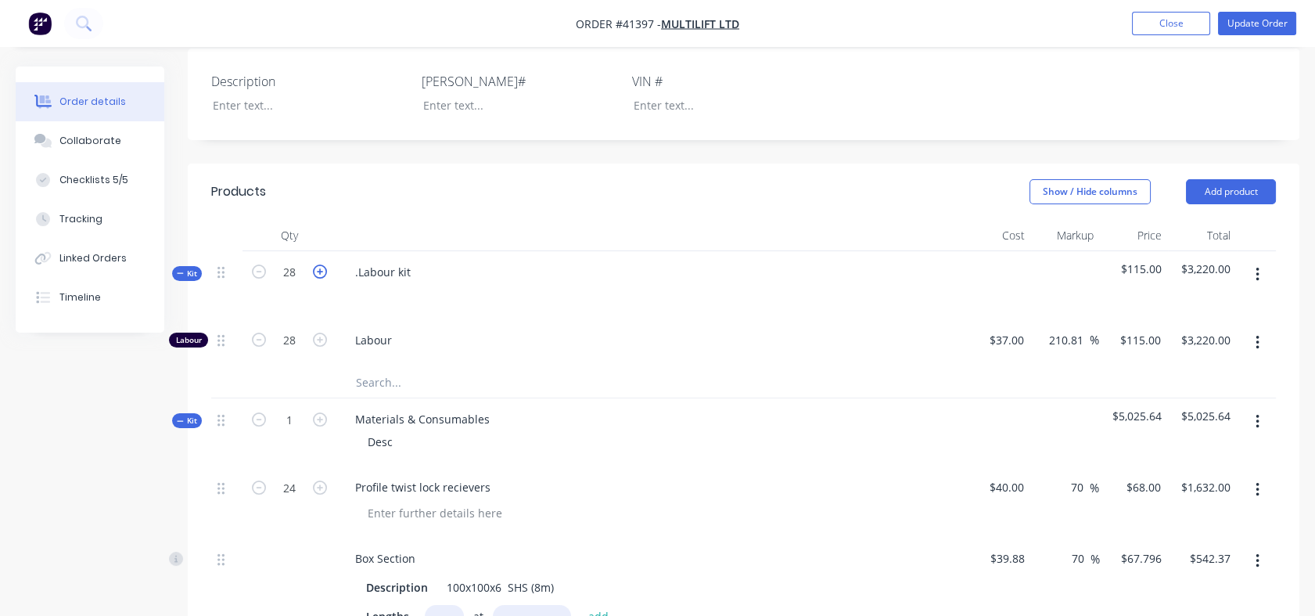
click at [314, 271] on icon "button" at bounding box center [320, 271] width 14 height 14
type input "29"
type input "$3,335.00"
click at [314, 271] on icon "button" at bounding box center [320, 271] width 14 height 14
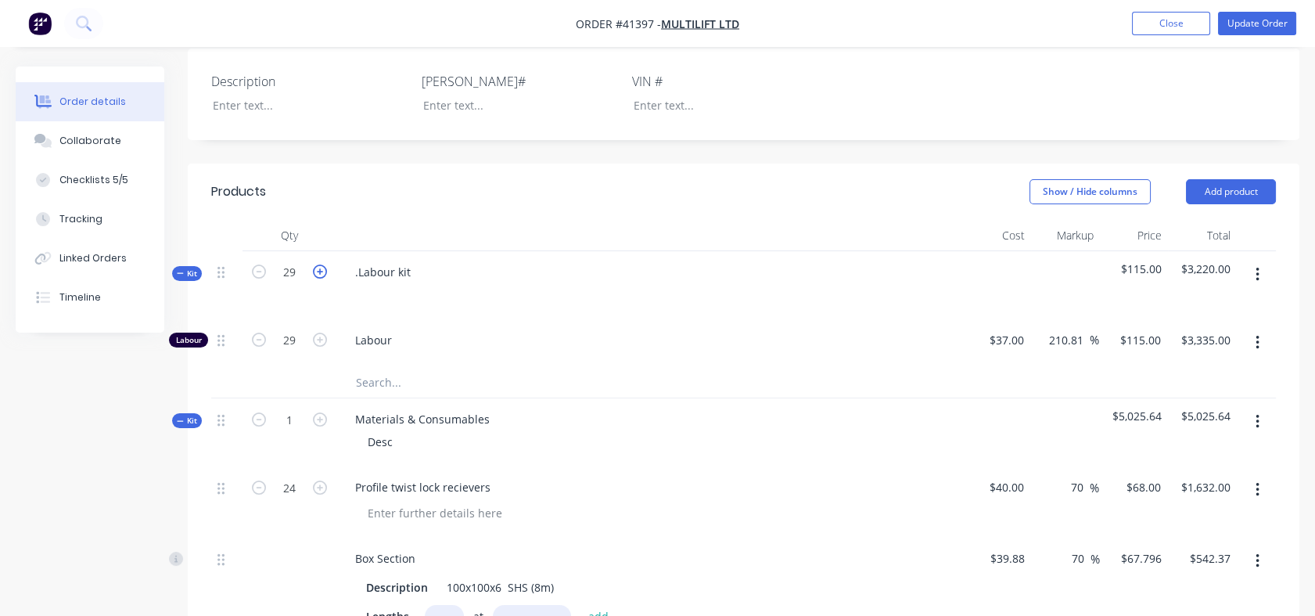
type input "30"
type input "$3,450.00"
click at [314, 271] on icon "button" at bounding box center [320, 271] width 14 height 14
type input "31"
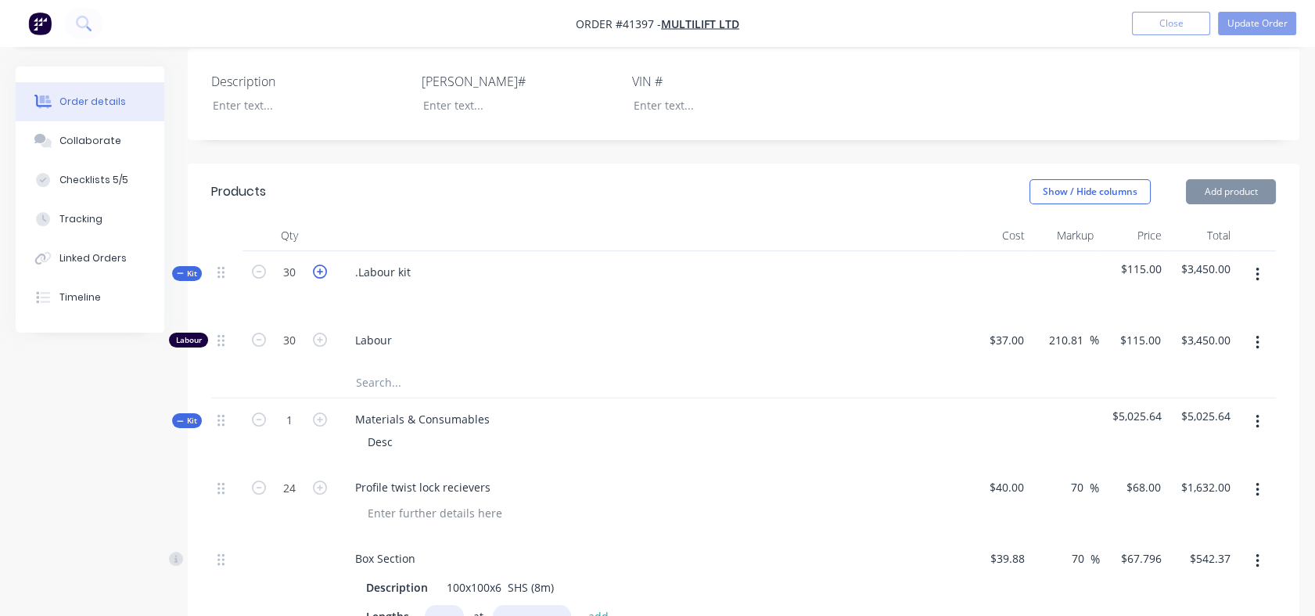
type input "31"
type input "$3,565.00"
click at [314, 271] on icon "button" at bounding box center [320, 271] width 14 height 14
type input "32"
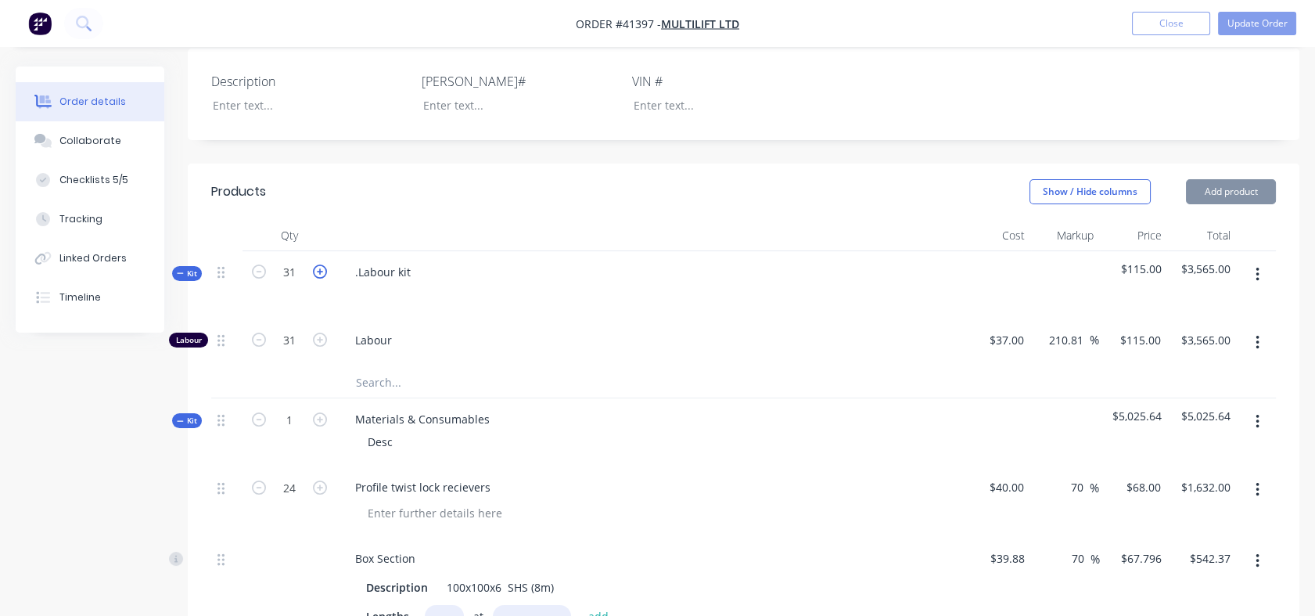
type input "$3,680.00"
click at [314, 271] on icon "button" at bounding box center [320, 271] width 14 height 14
type input "33"
type input "$3,795.00"
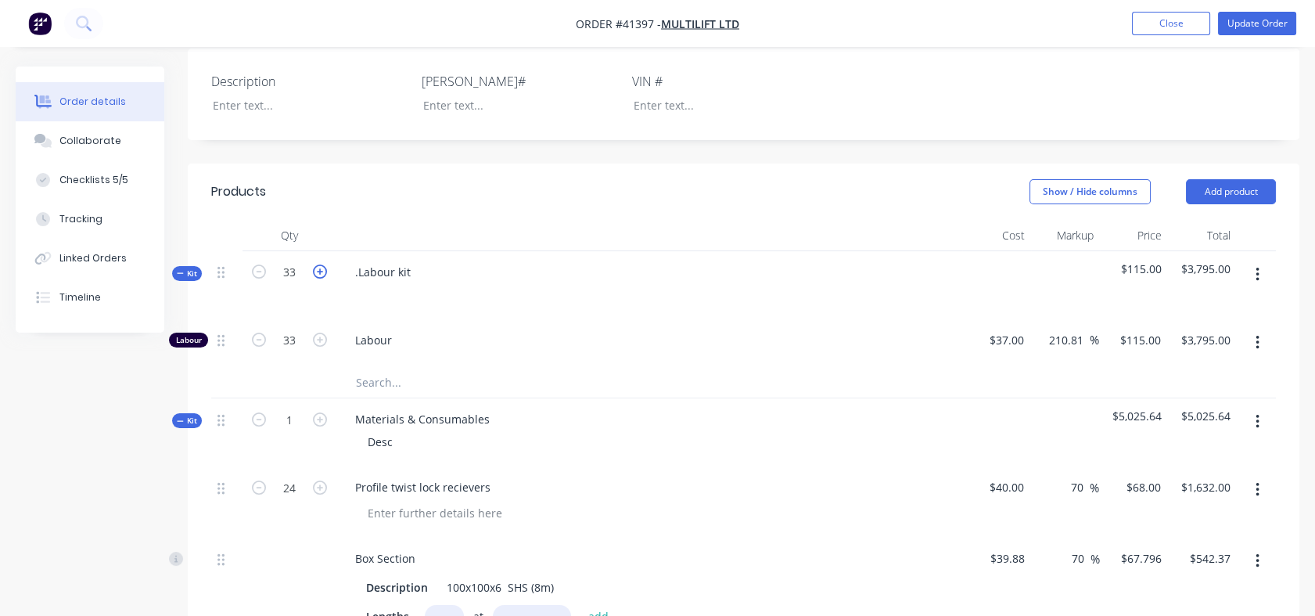
click at [314, 271] on icon "button" at bounding box center [320, 271] width 14 height 14
type input "34"
type input "$3,910.00"
click at [314, 271] on icon "button" at bounding box center [320, 271] width 14 height 14
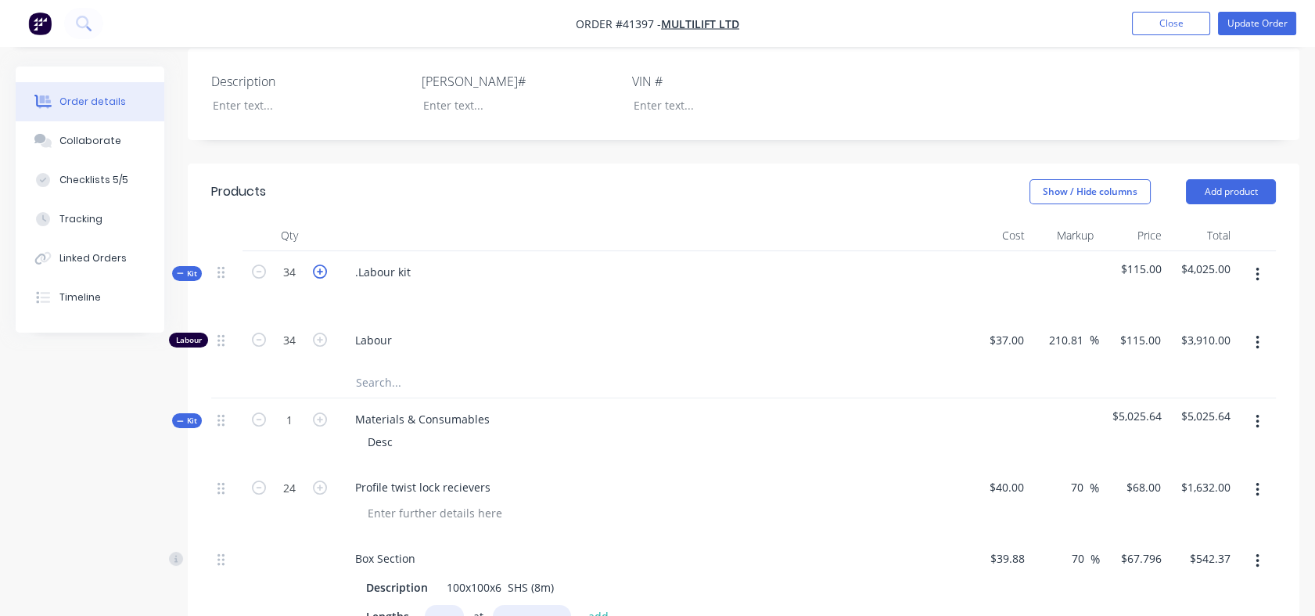
click at [314, 271] on icon "button" at bounding box center [320, 271] width 14 height 14
type input "36"
type input "$4,025.00"
click at [314, 271] on icon "button" at bounding box center [320, 271] width 14 height 14
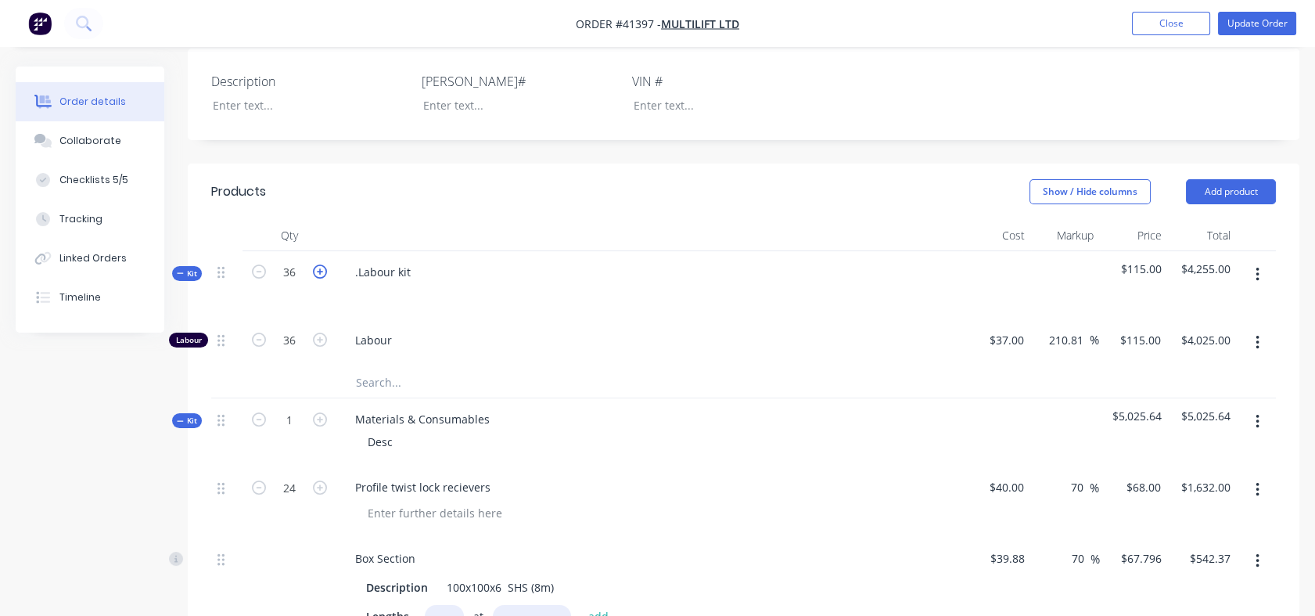
type input "37"
type input "$4,255.00"
click at [314, 271] on icon "button" at bounding box center [320, 271] width 14 height 14
type input "38"
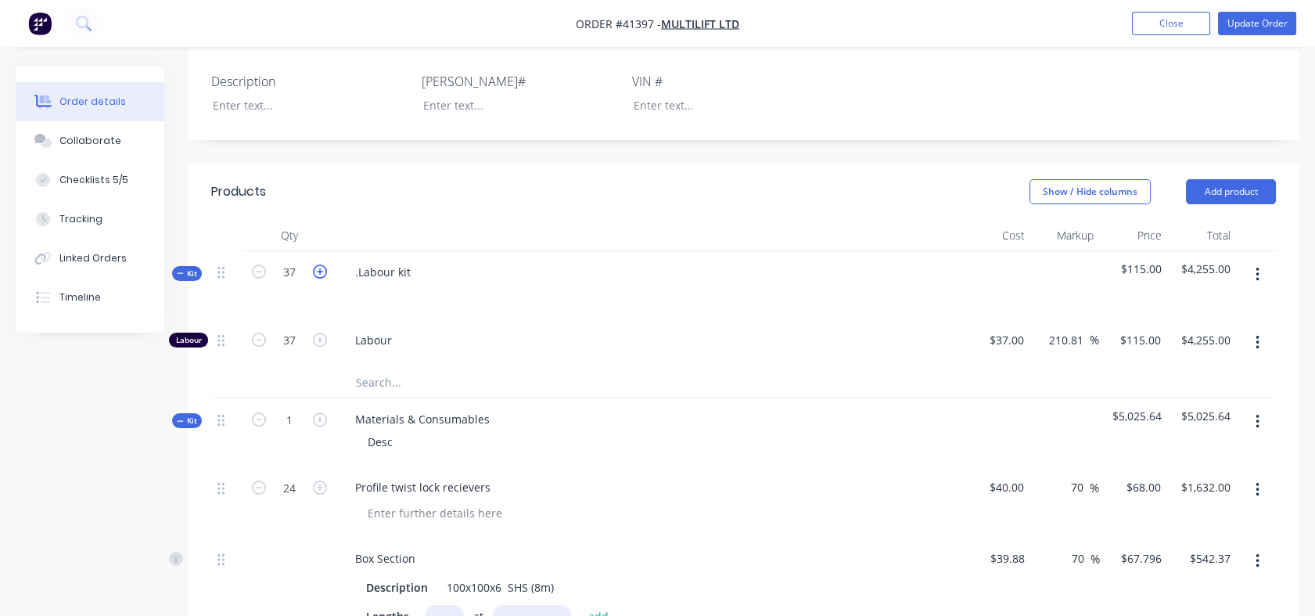
type input "38"
type input "$4,370.00"
click at [314, 271] on icon "button" at bounding box center [320, 271] width 14 height 14
type input "39"
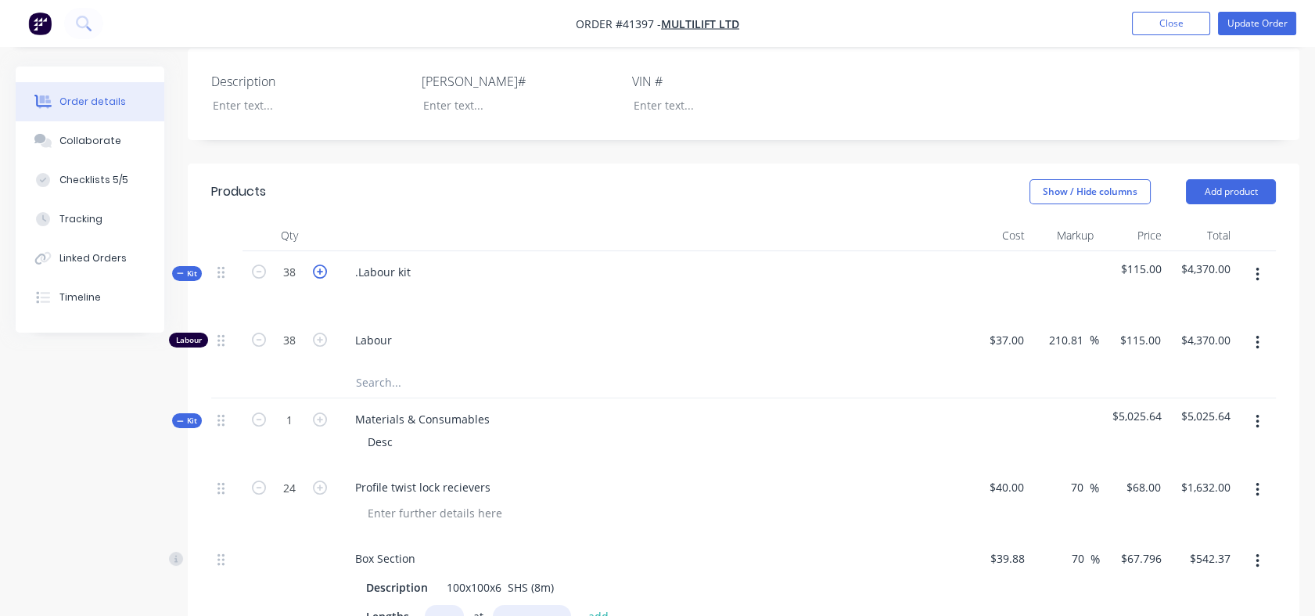
type input "$4,485.00"
click at [314, 271] on icon "button" at bounding box center [320, 271] width 14 height 14
type input "40"
type input "$4,600.00"
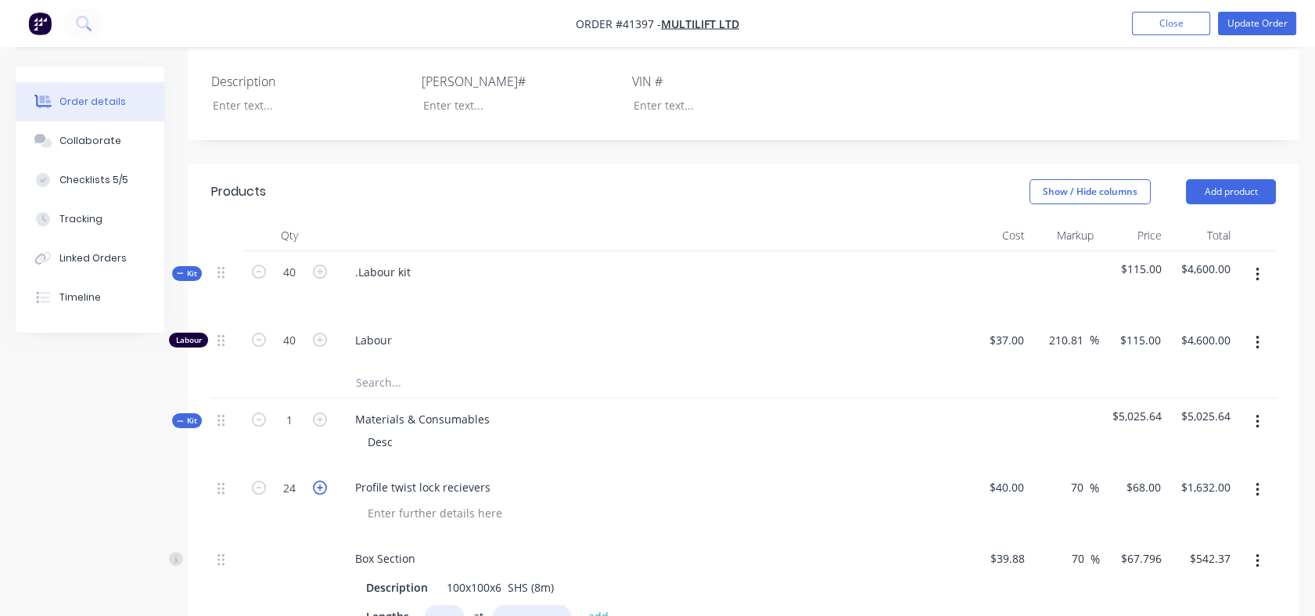
click at [318, 488] on icon "button" at bounding box center [320, 487] width 14 height 14
type input "25"
type input "$1,700.00"
click at [318, 488] on icon "button" at bounding box center [320, 487] width 14 height 14
type input "26"
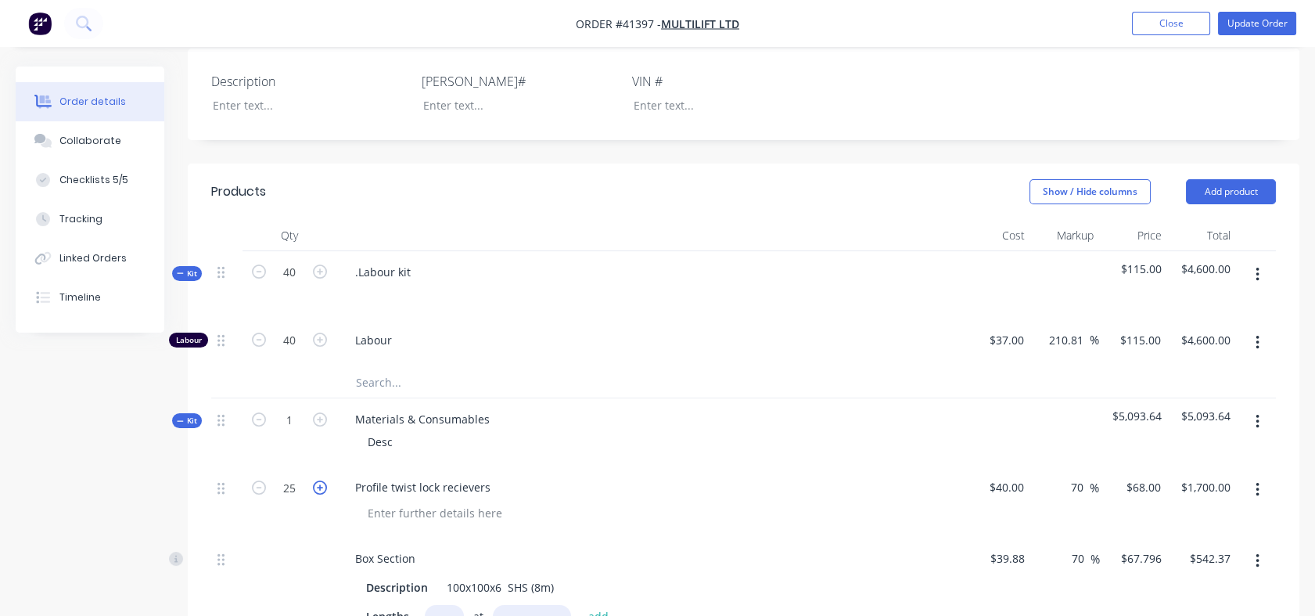
type input "$1,768.00"
click at [318, 488] on icon "button" at bounding box center [320, 487] width 14 height 14
type input "27"
type input "$1,836.00"
click at [318, 488] on icon "button" at bounding box center [320, 487] width 14 height 14
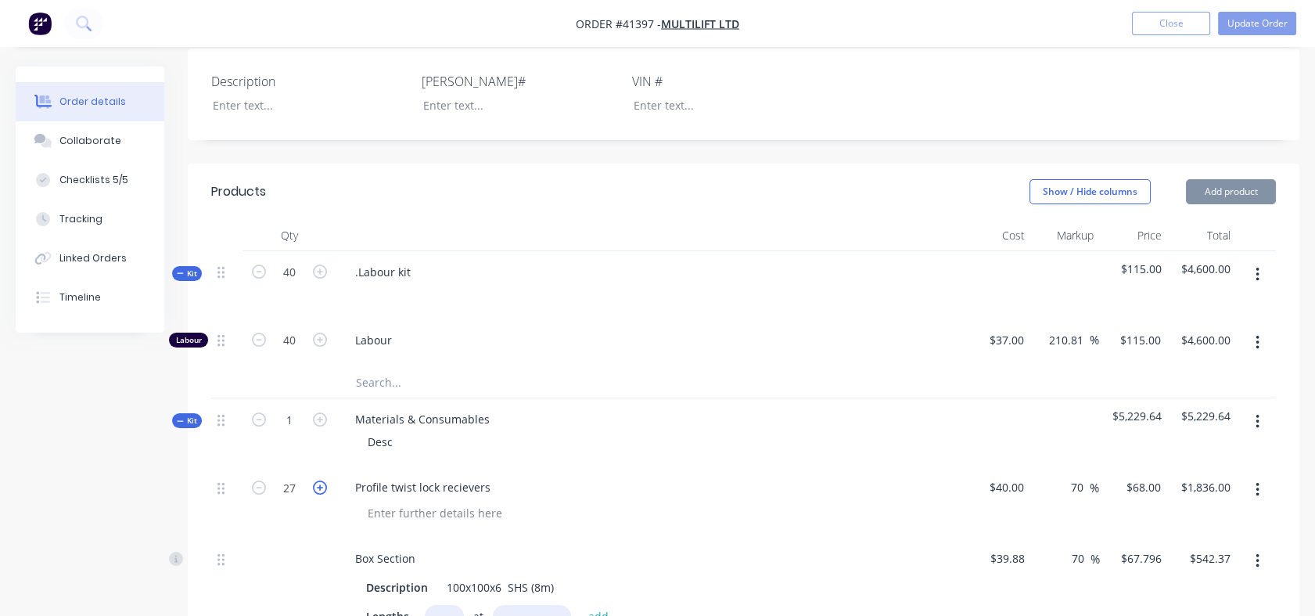
type input "28"
type input "$1,904.00"
click at [318, 488] on icon "button" at bounding box center [320, 487] width 14 height 14
type input "29"
type input "$1,972.00"
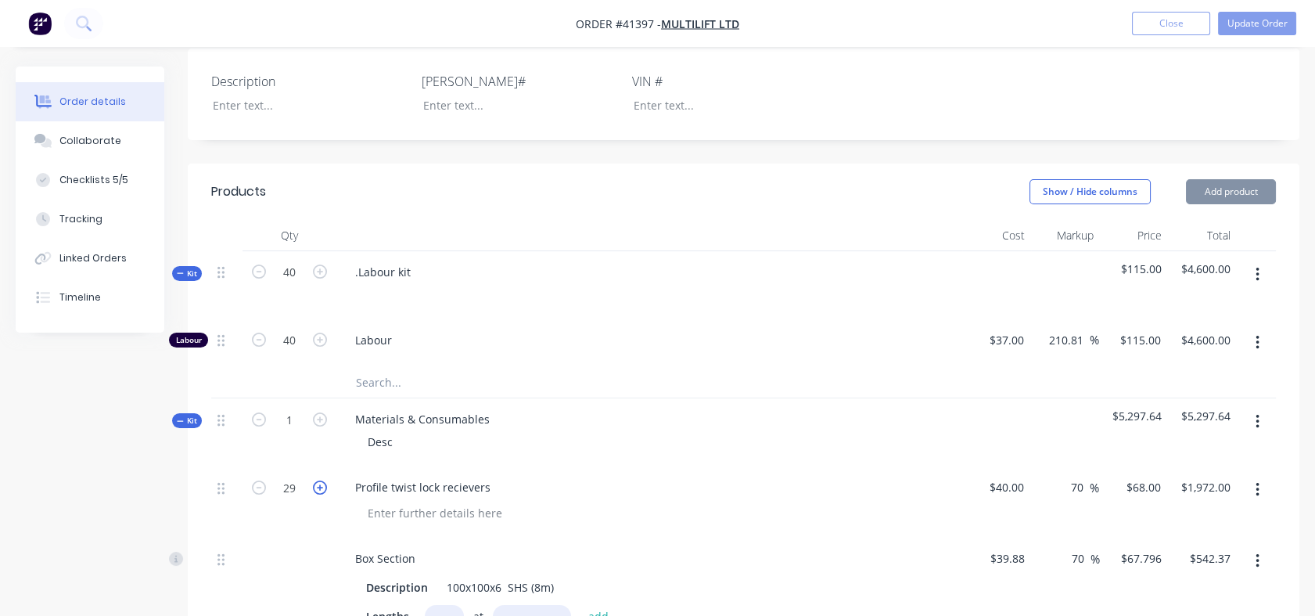
click at [318, 488] on icon "button" at bounding box center [320, 487] width 14 height 14
type input "31"
type input "$2,108.00"
click at [318, 488] on icon "button" at bounding box center [320, 487] width 14 height 14
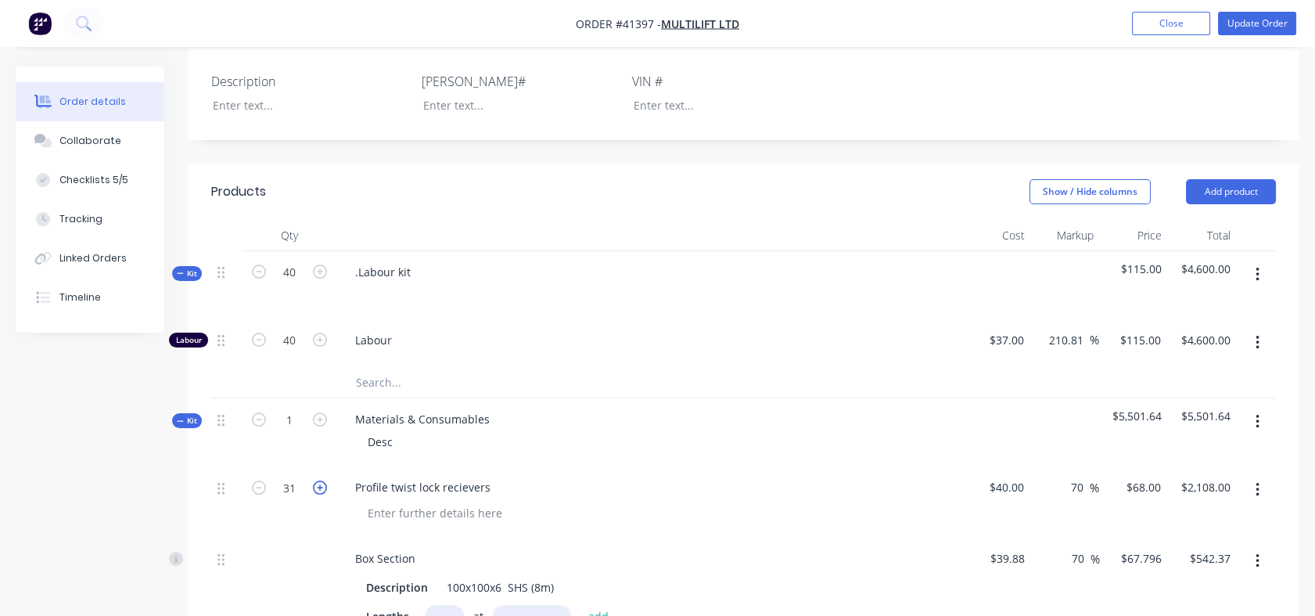
click at [318, 488] on icon "button" at bounding box center [320, 487] width 14 height 14
type input "33"
type input "$2,244.00"
click at [263, 482] on icon "button" at bounding box center [259, 487] width 14 height 14
type input "32"
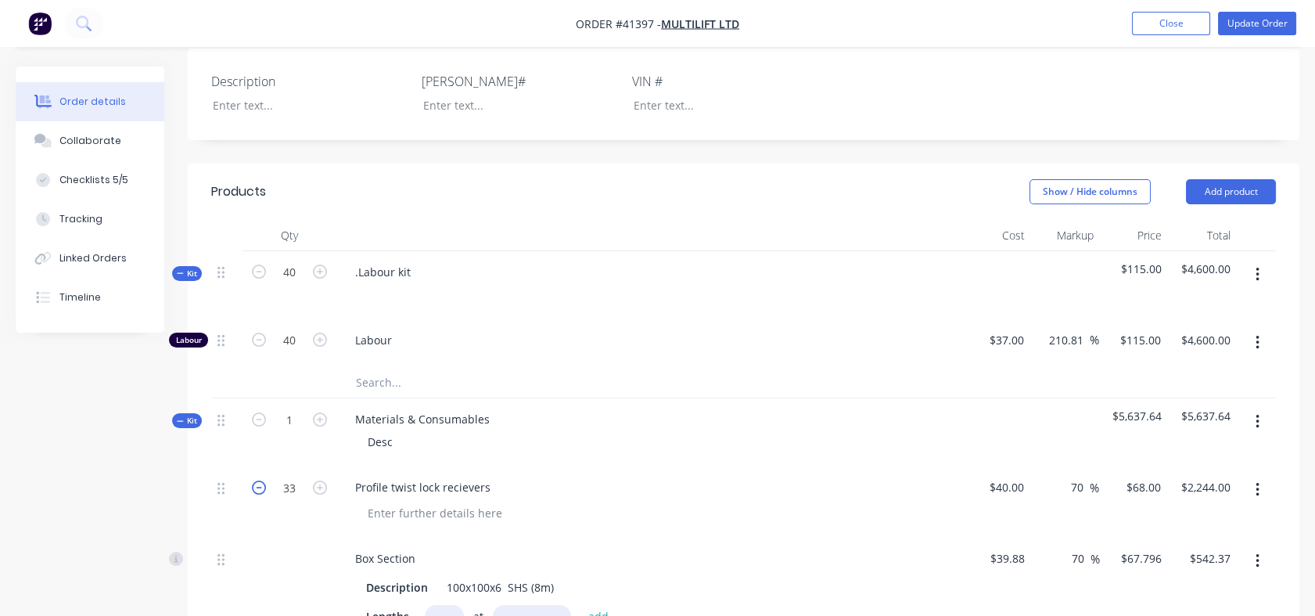
type input "$2,176.00"
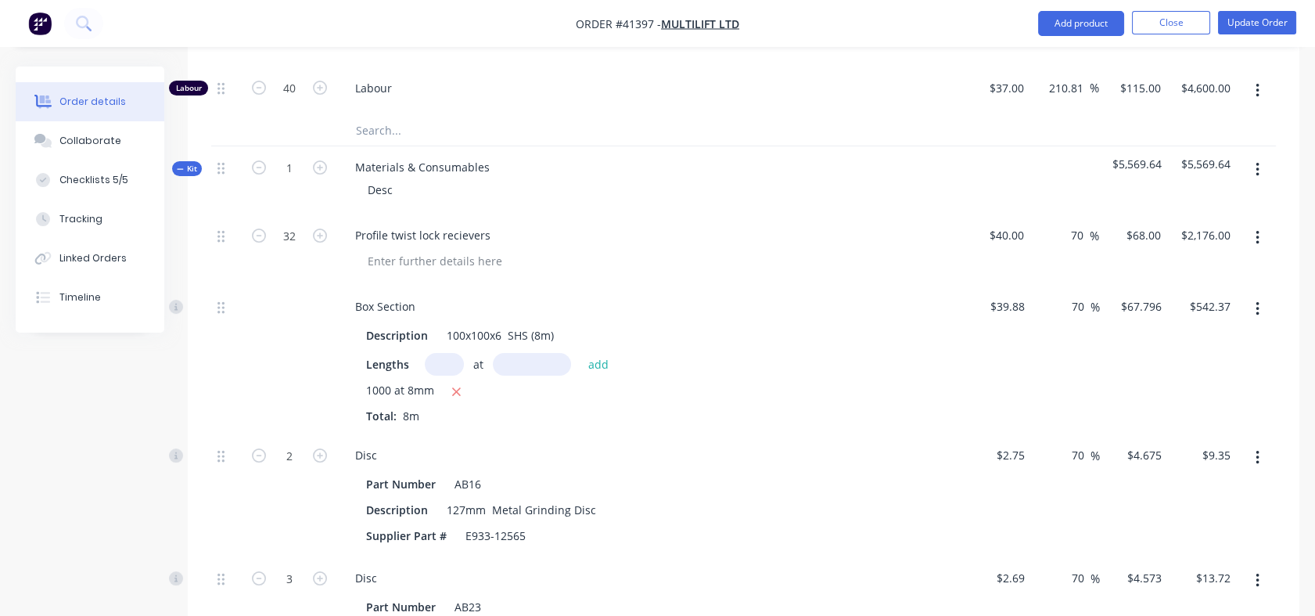
scroll to position [702, 0]
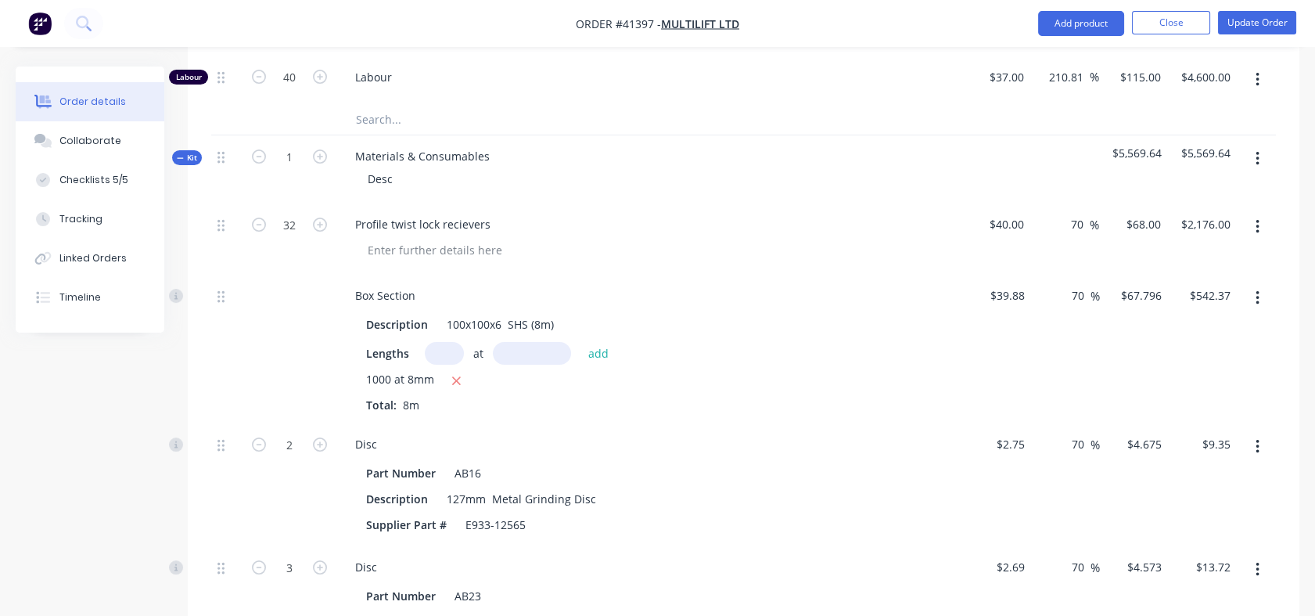
click at [441, 351] on input "text" at bounding box center [444, 353] width 39 height 23
type input "1"
type input "2000"
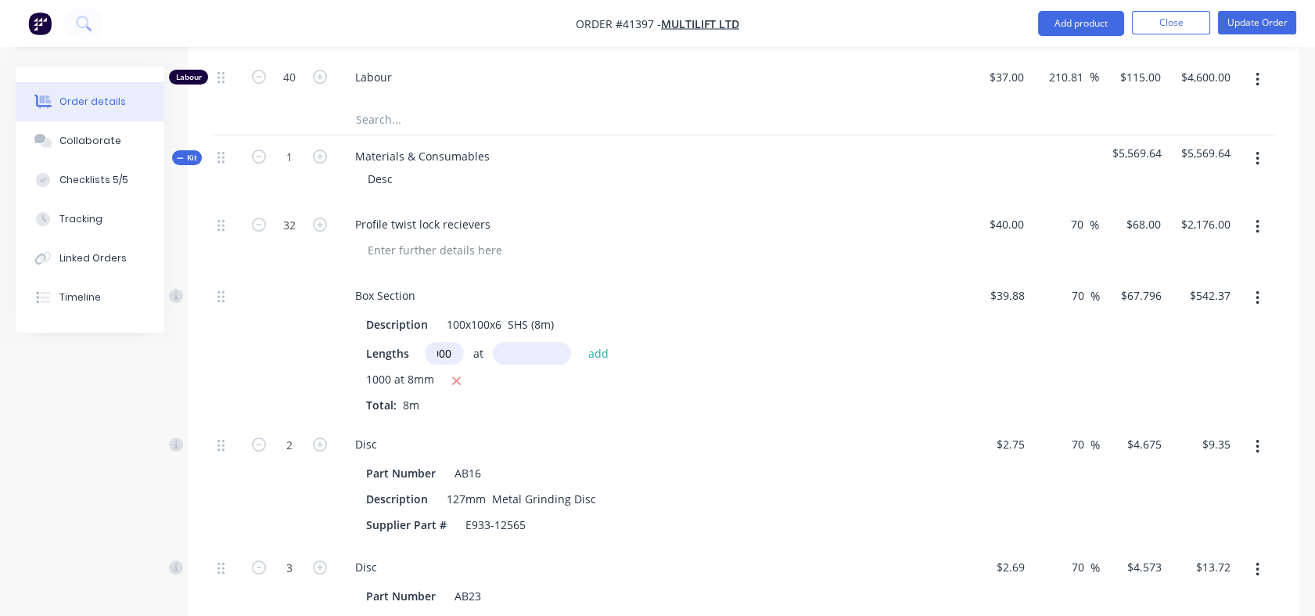
click at [513, 342] on input "text" at bounding box center [532, 353] width 78 height 23
type input "8mm"
click at [593, 350] on button "add" at bounding box center [598, 353] width 37 height 21
type input "$1,627.10"
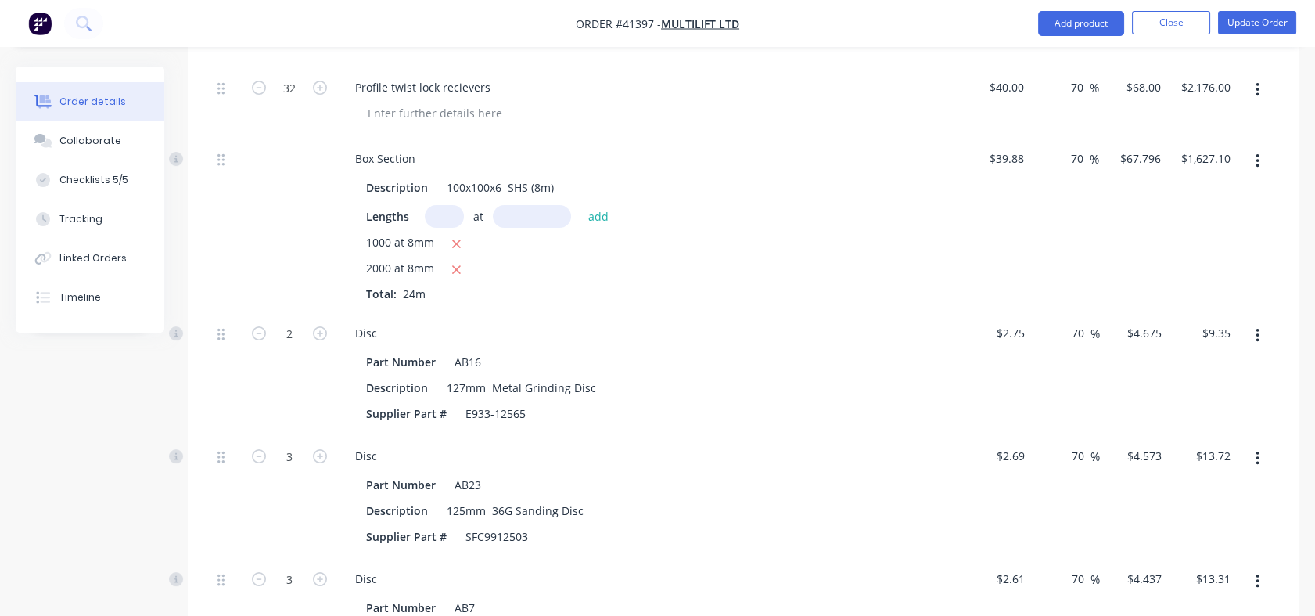
scroll to position [857, 0]
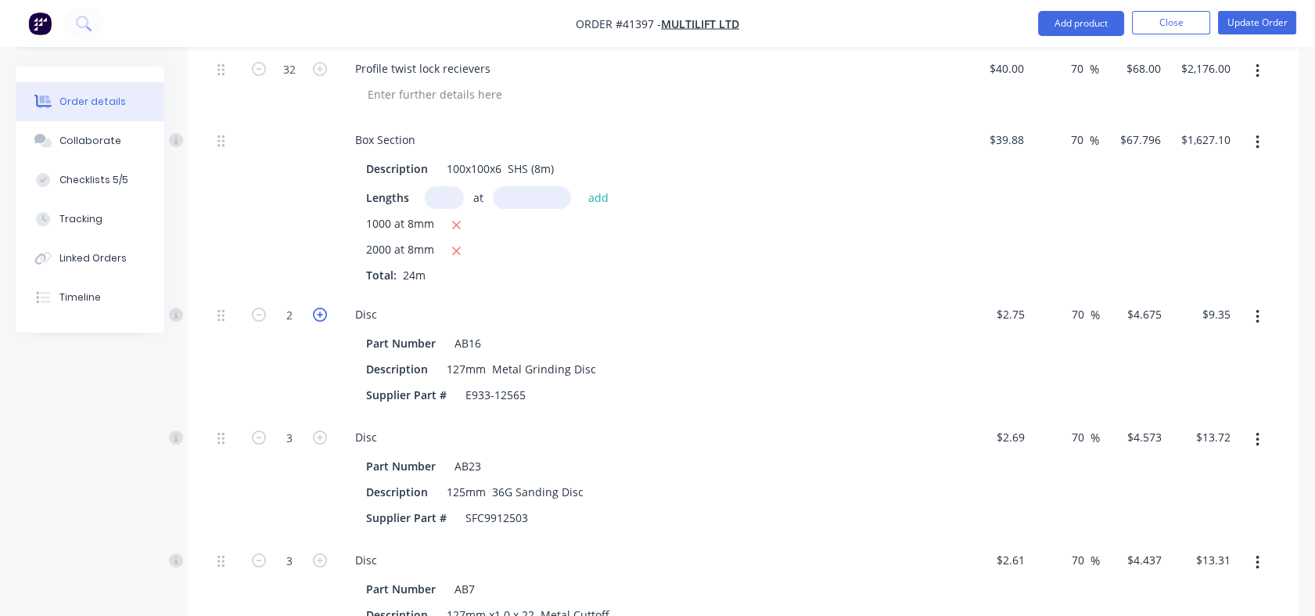
click at [321, 315] on icon "button" at bounding box center [320, 314] width 14 height 14
type input "3"
type input "$14.03"
click at [321, 432] on icon "button" at bounding box center [320, 437] width 14 height 14
type input "4"
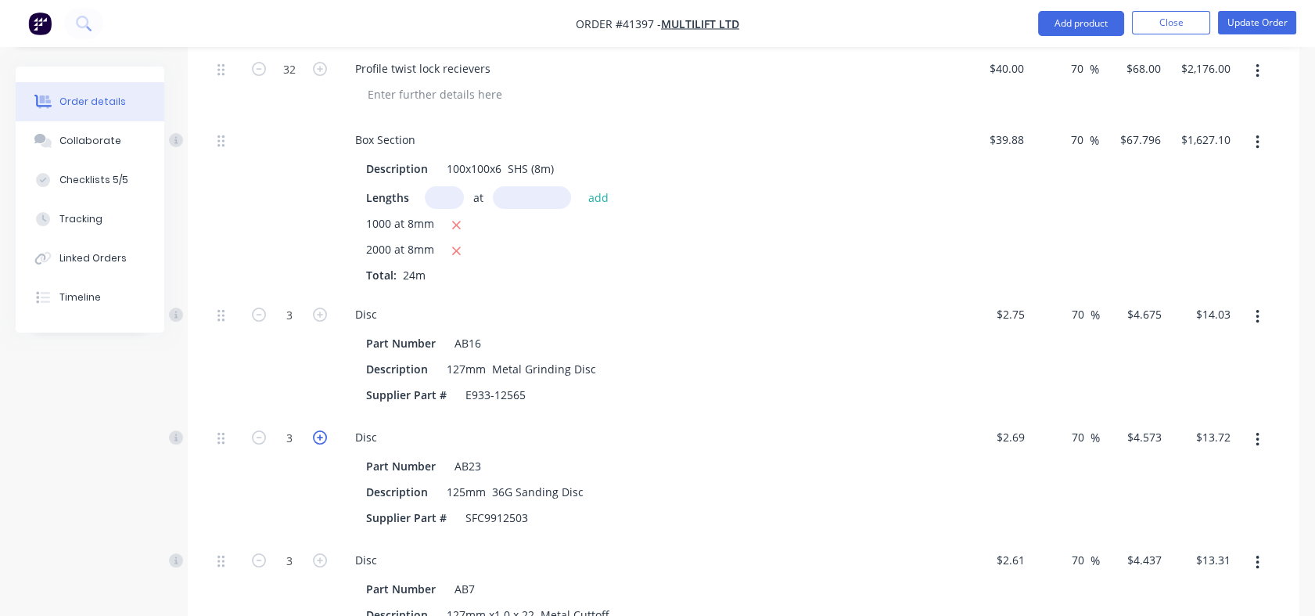
type input "$18.29"
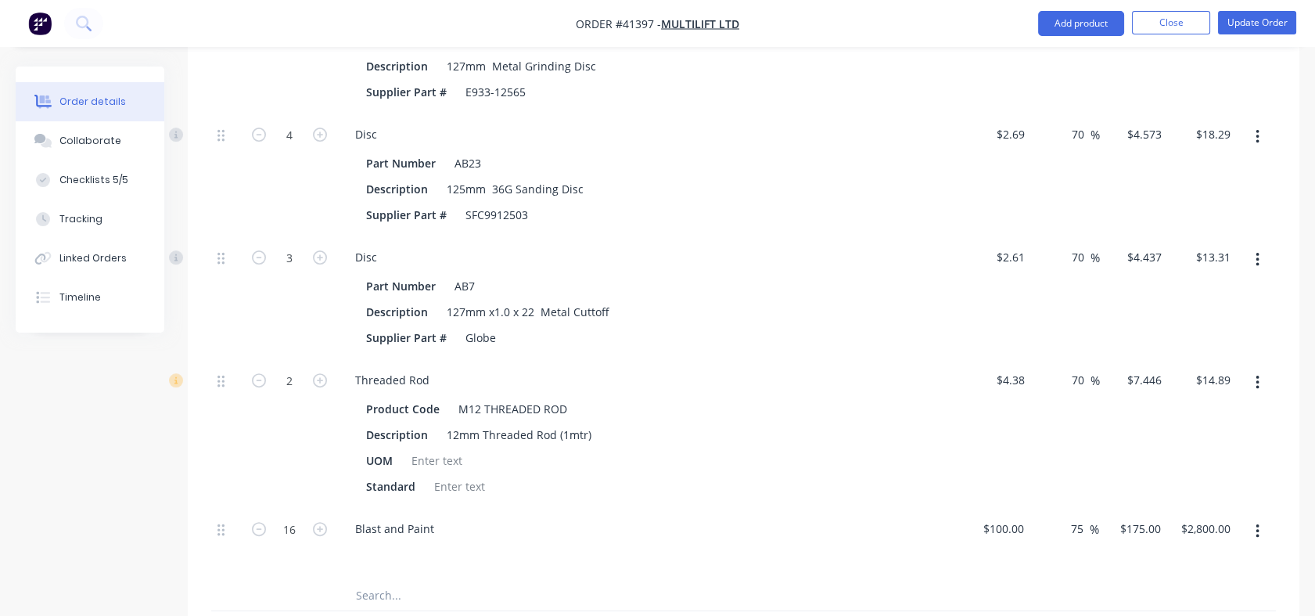
scroll to position [1192, 0]
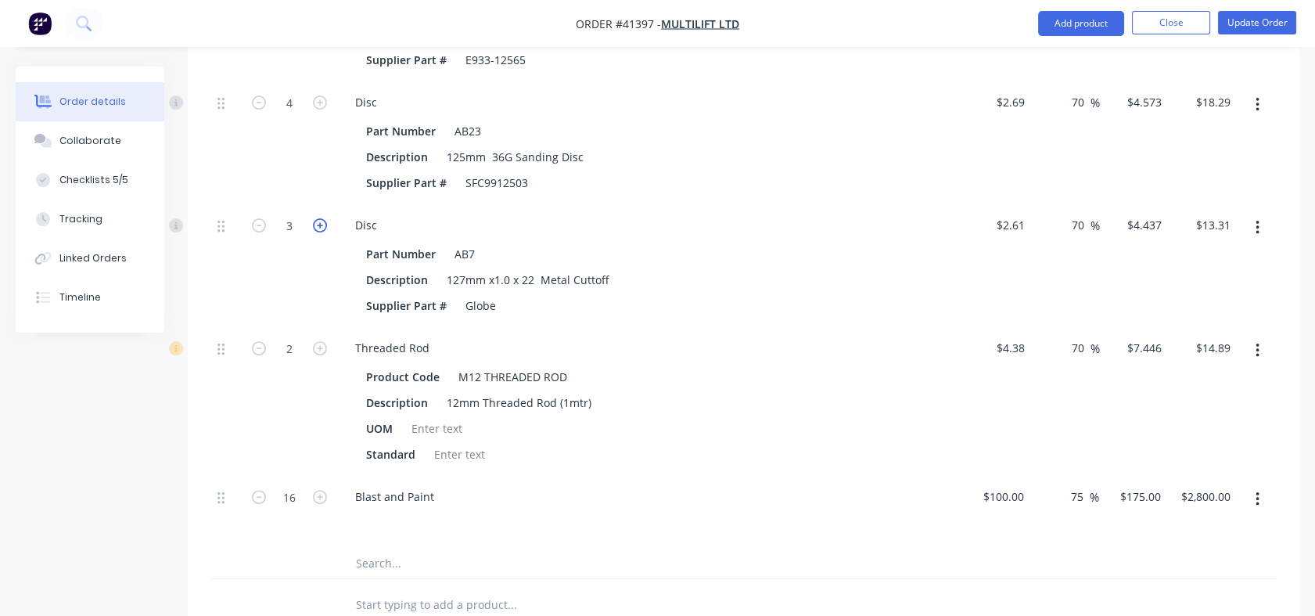
click at [316, 224] on icon "button" at bounding box center [320, 225] width 14 height 14
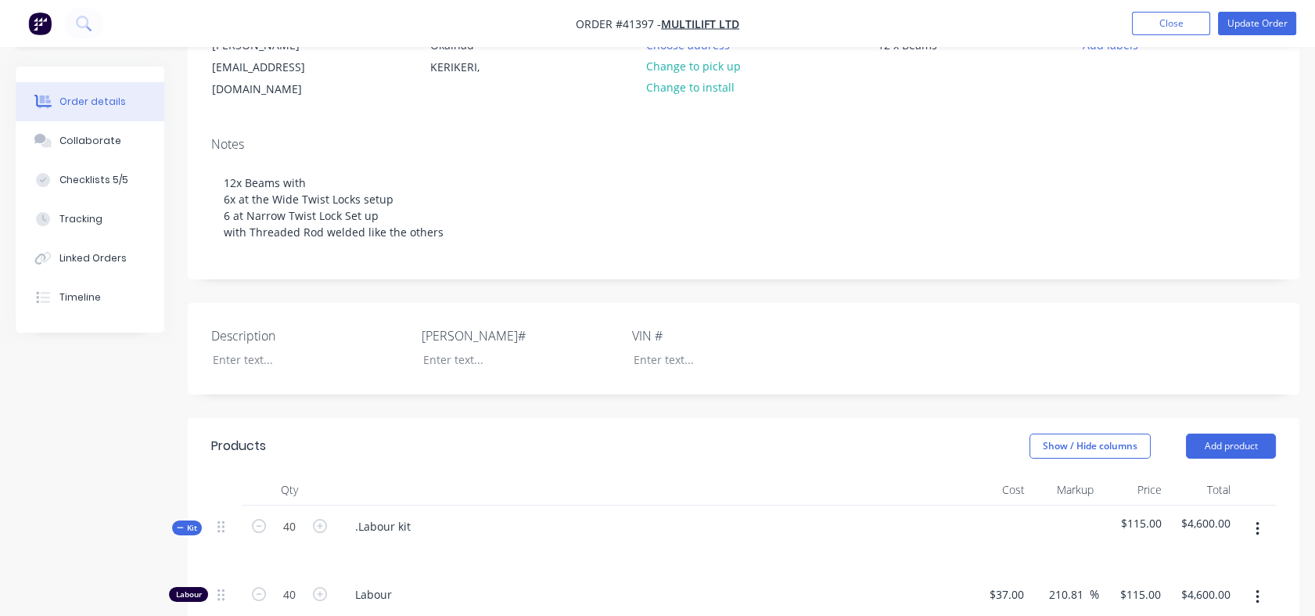
scroll to position [147, 0]
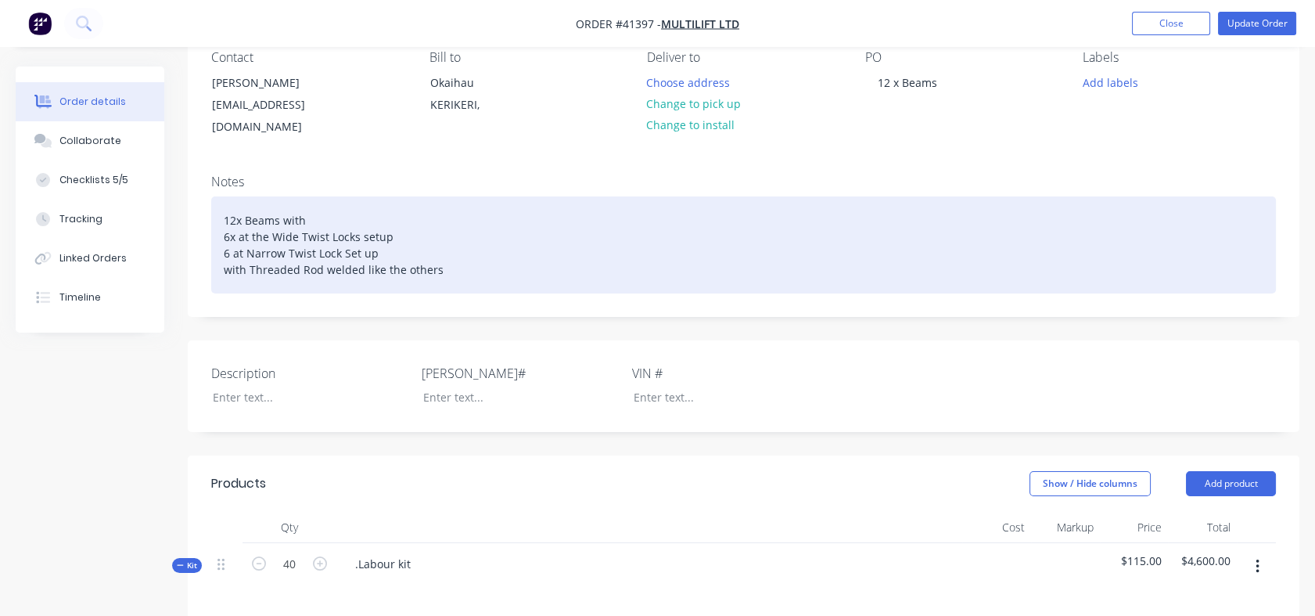
click at [236, 203] on div "12x Beams with 6x at the Wide Twist Locks setup 6 at Narrow Twist Lock Set up w…" at bounding box center [743, 244] width 1065 height 97
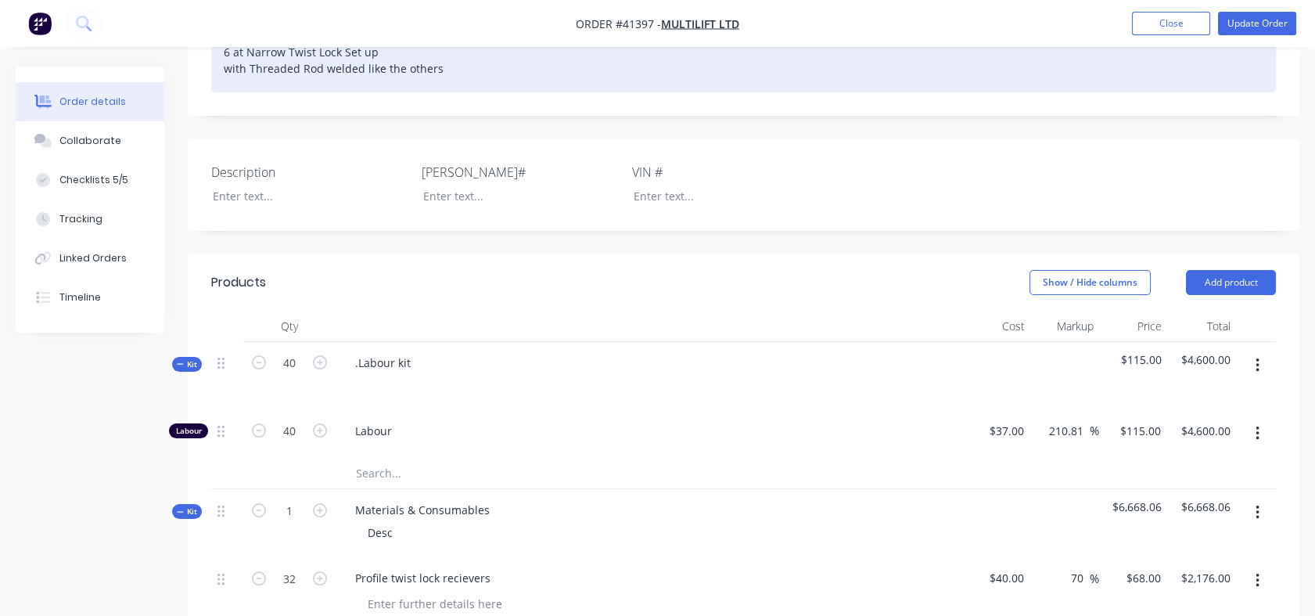
scroll to position [429, 0]
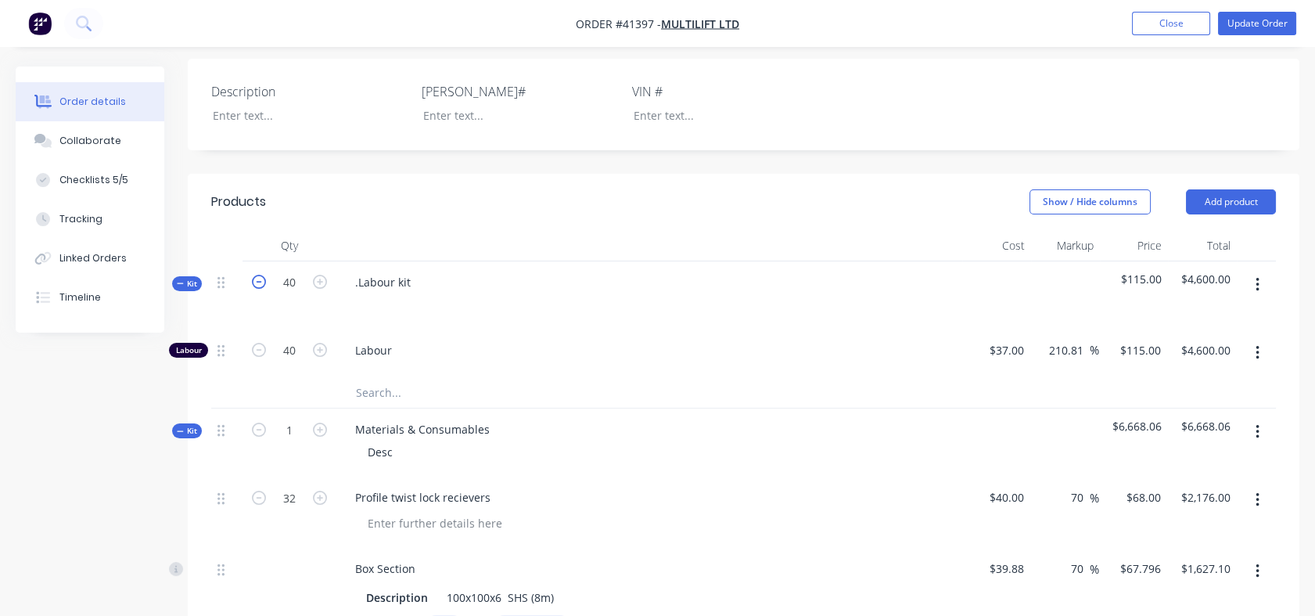
click at [261, 286] on icon "button" at bounding box center [259, 282] width 14 height 14
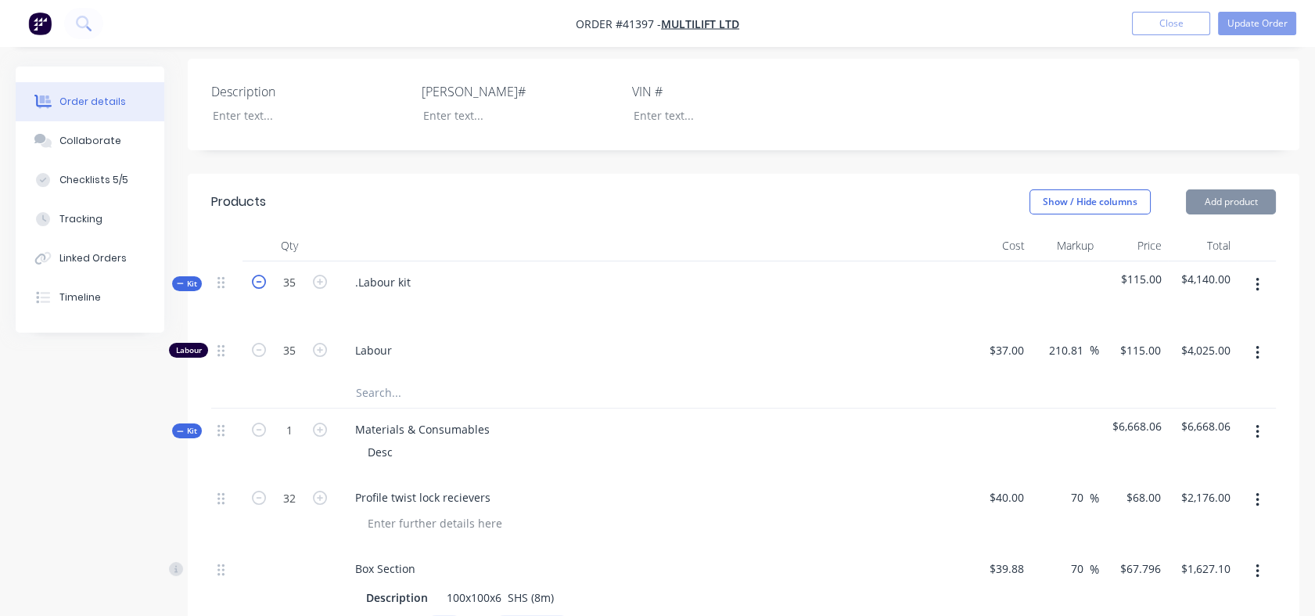
click at [261, 286] on icon "button" at bounding box center [259, 282] width 14 height 14
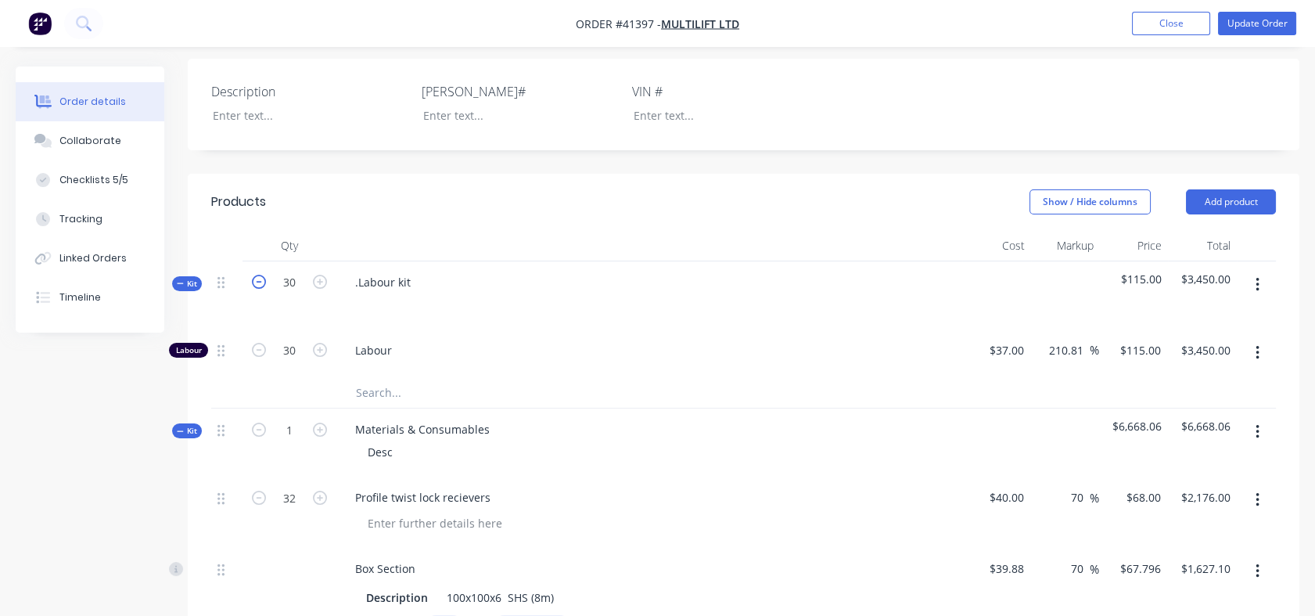
click at [261, 286] on icon "button" at bounding box center [259, 282] width 14 height 14
click at [260, 494] on icon "button" at bounding box center [259, 497] width 14 height 14
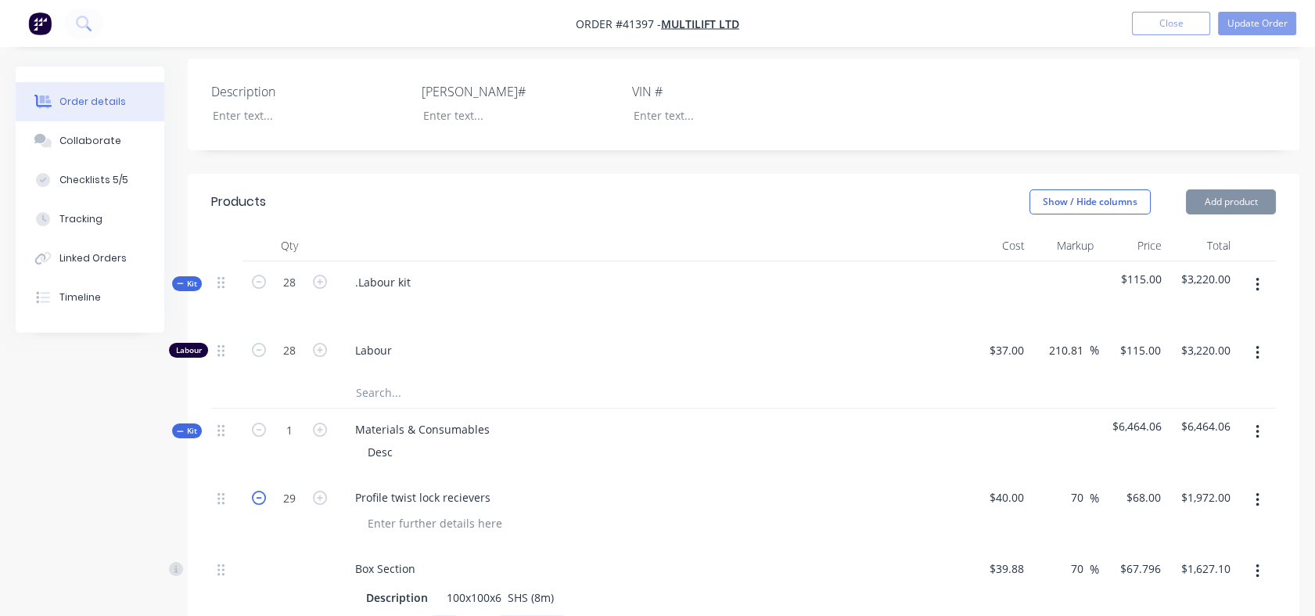
click at [260, 494] on icon "button" at bounding box center [259, 497] width 14 height 14
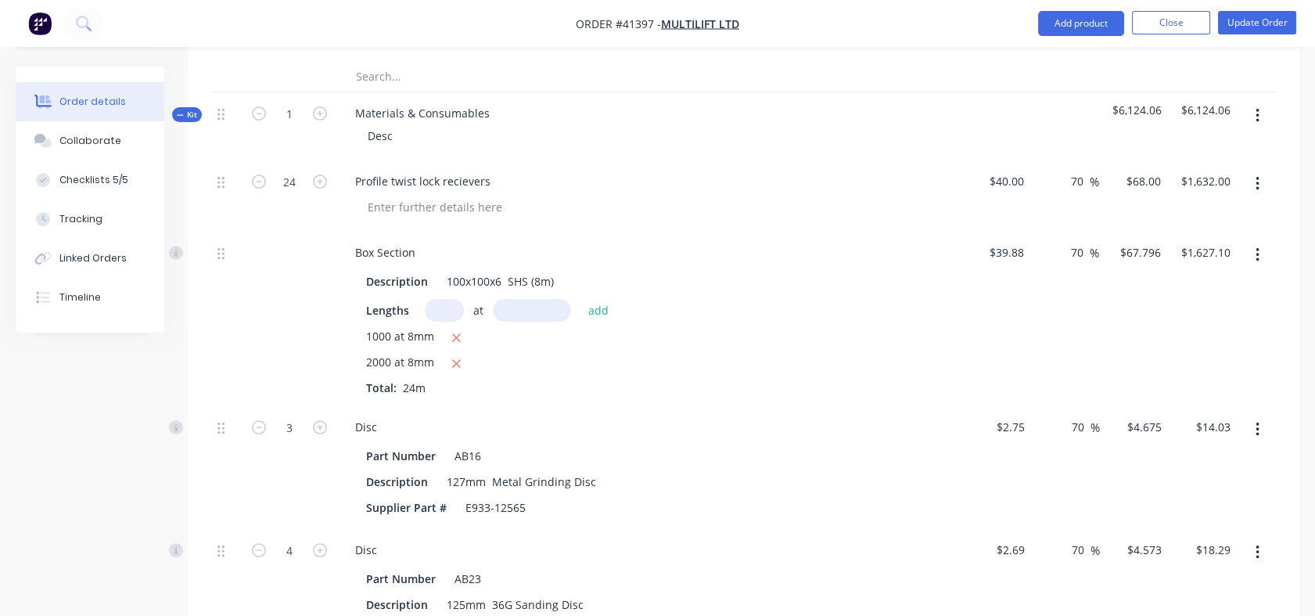
scroll to position [782, 0]
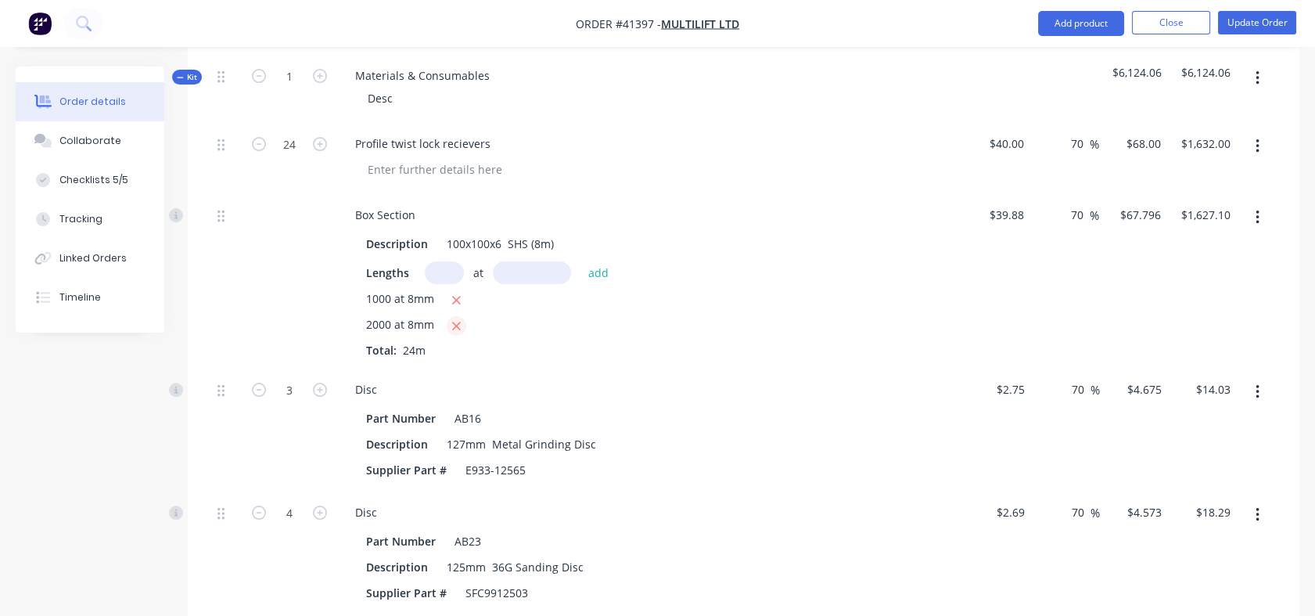
click at [451, 323] on icon "button" at bounding box center [456, 326] width 10 height 14
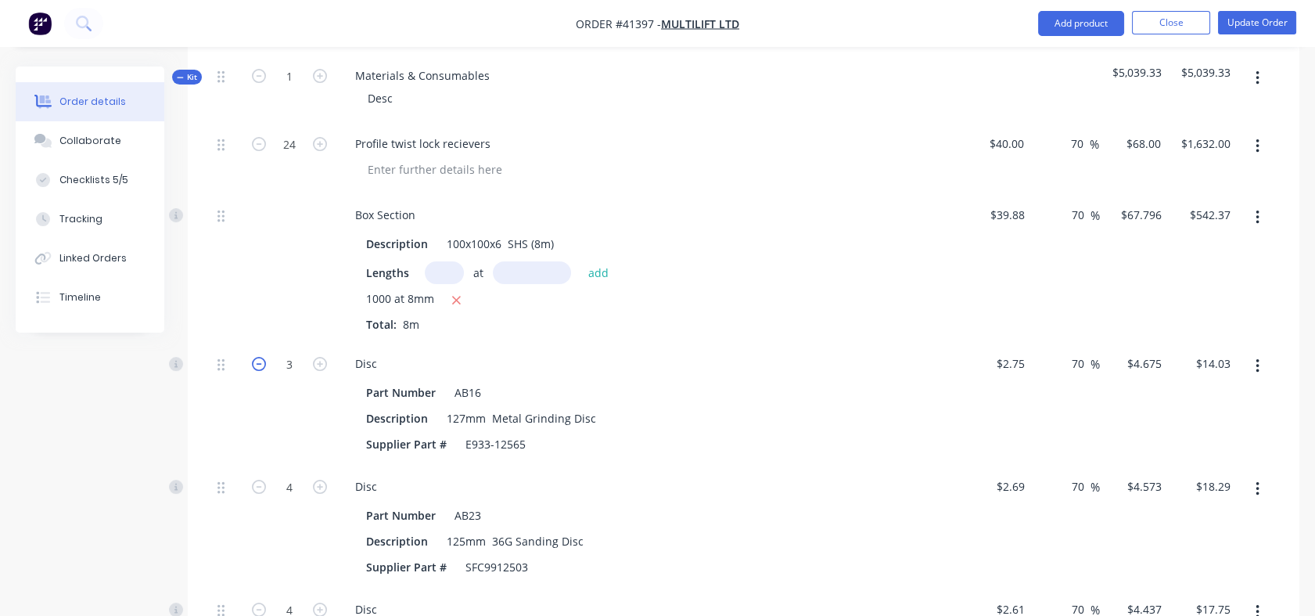
click at [264, 357] on icon "button" at bounding box center [259, 364] width 14 height 14
click at [260, 482] on icon "button" at bounding box center [259, 487] width 14 height 14
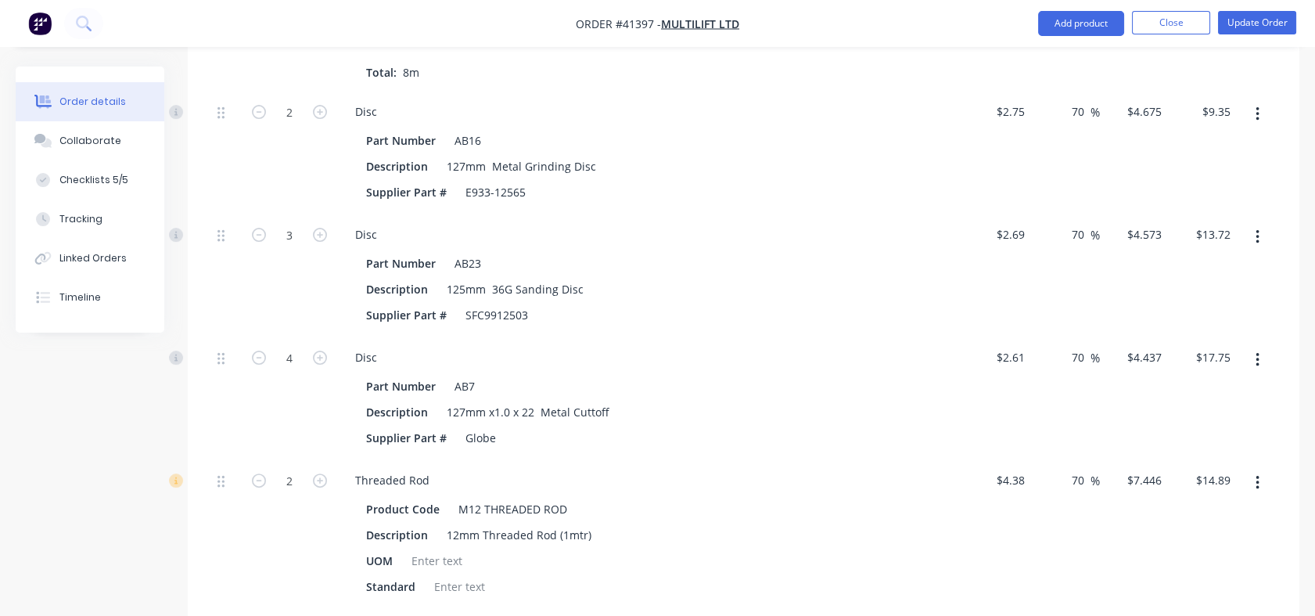
scroll to position [1074, 0]
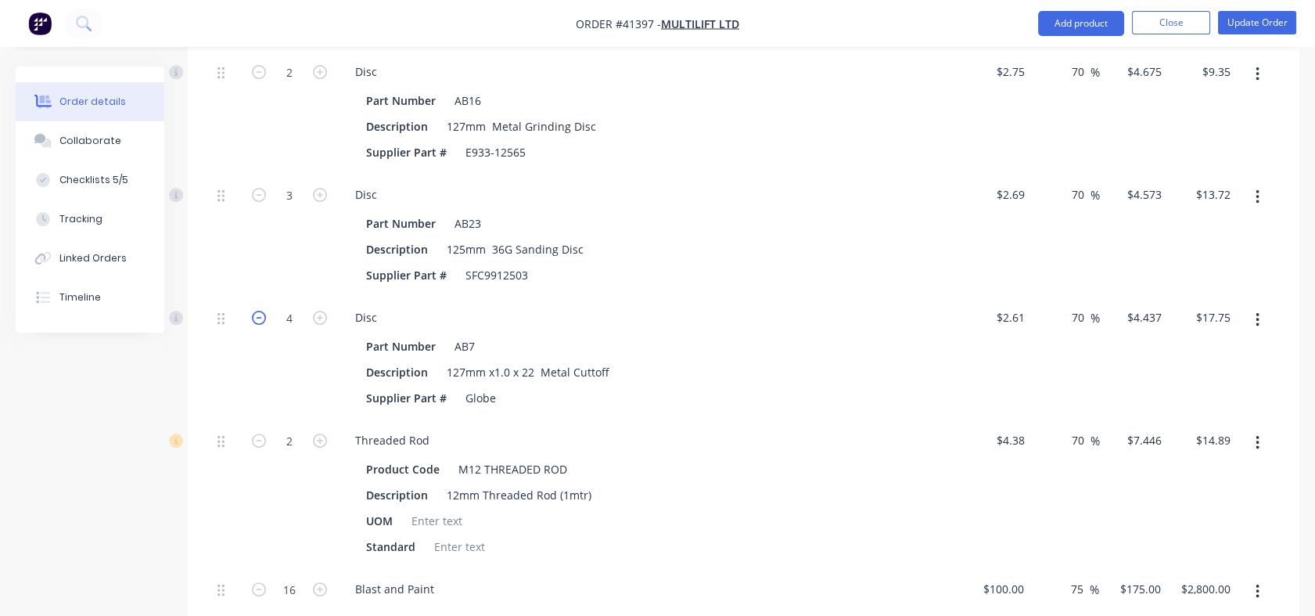
click at [257, 311] on icon "button" at bounding box center [259, 318] width 14 height 14
click at [256, 437] on icon "button" at bounding box center [259, 440] width 14 height 14
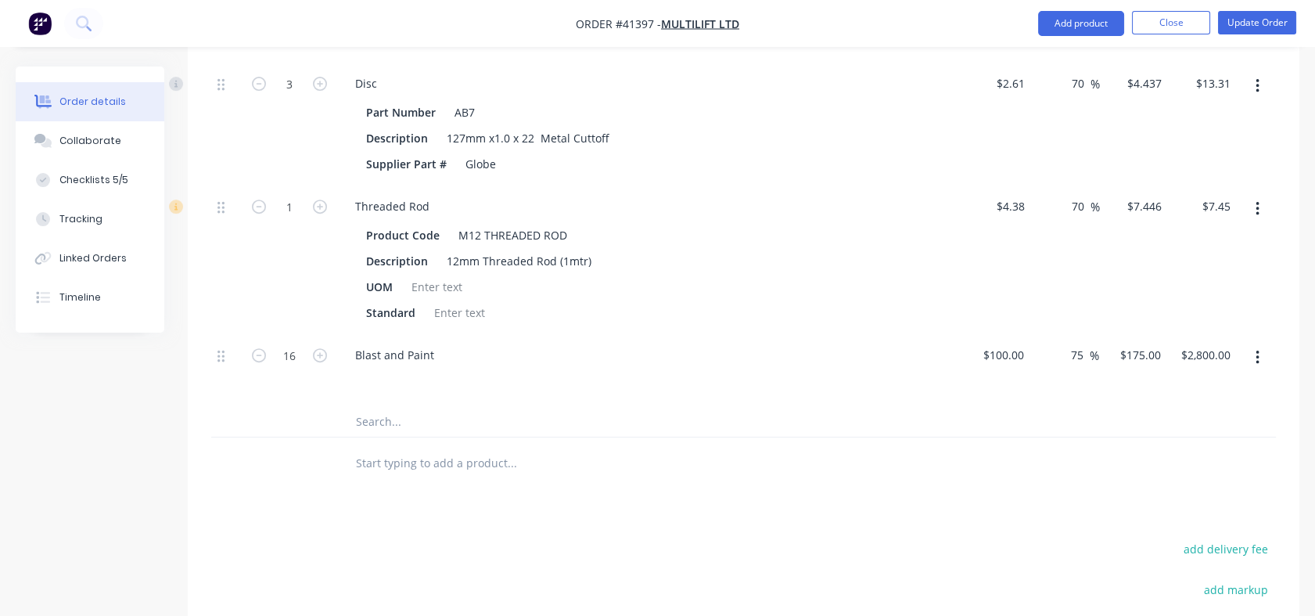
scroll to position [1318, 0]
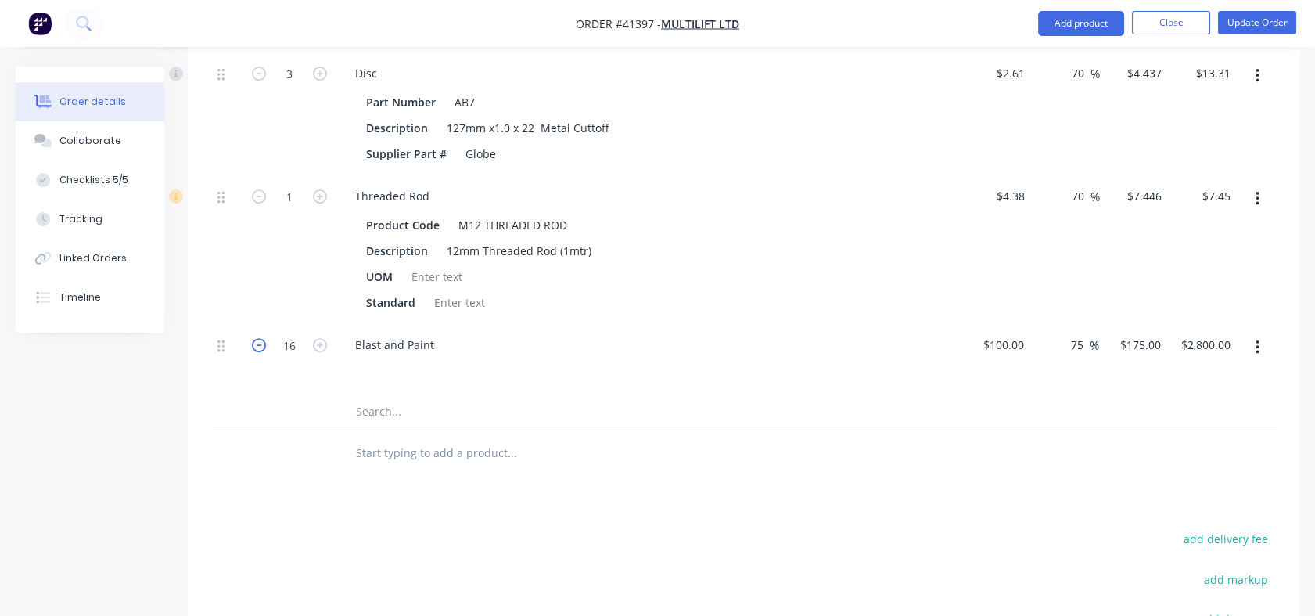
click at [255, 343] on icon "button" at bounding box center [259, 345] width 14 height 14
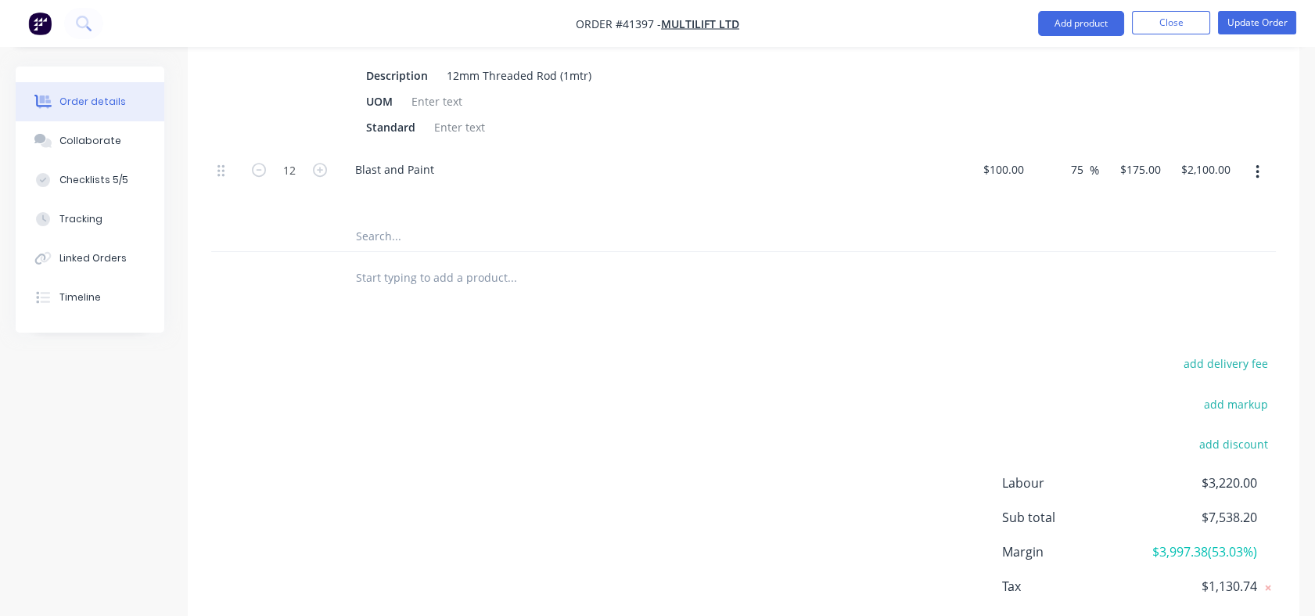
scroll to position [1577, 0]
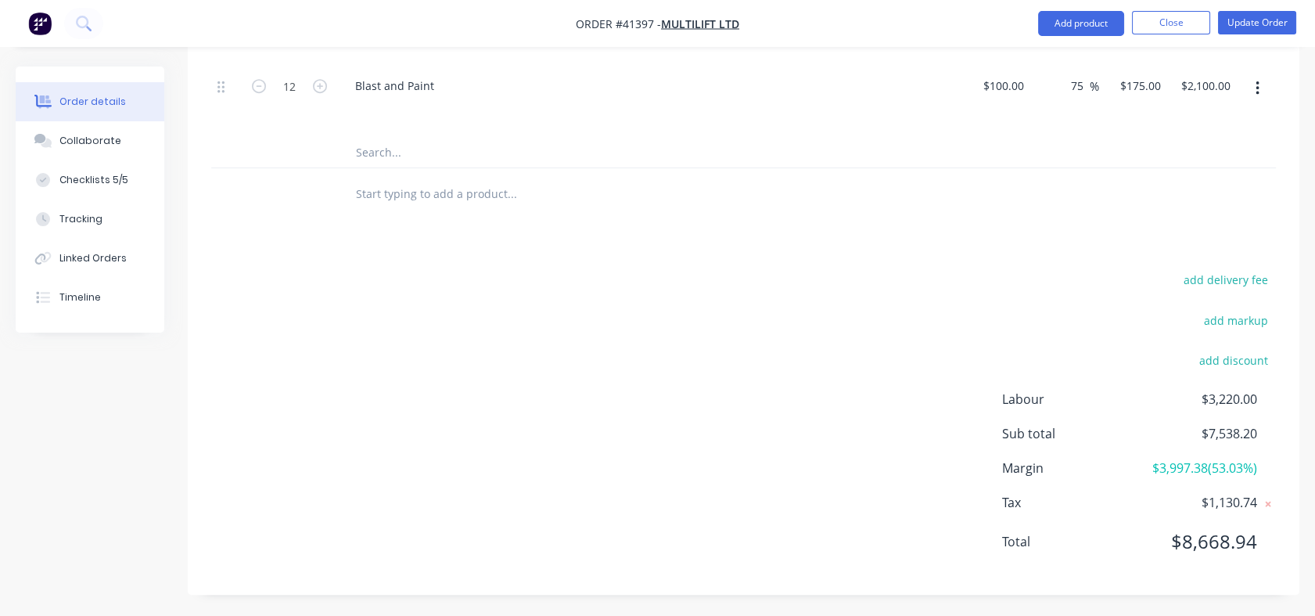
click at [1051, 361] on div "add delivery fee add markup add discount Labour $3,220.00 Sub total $7,538.20 M…" at bounding box center [743, 420] width 1065 height 302
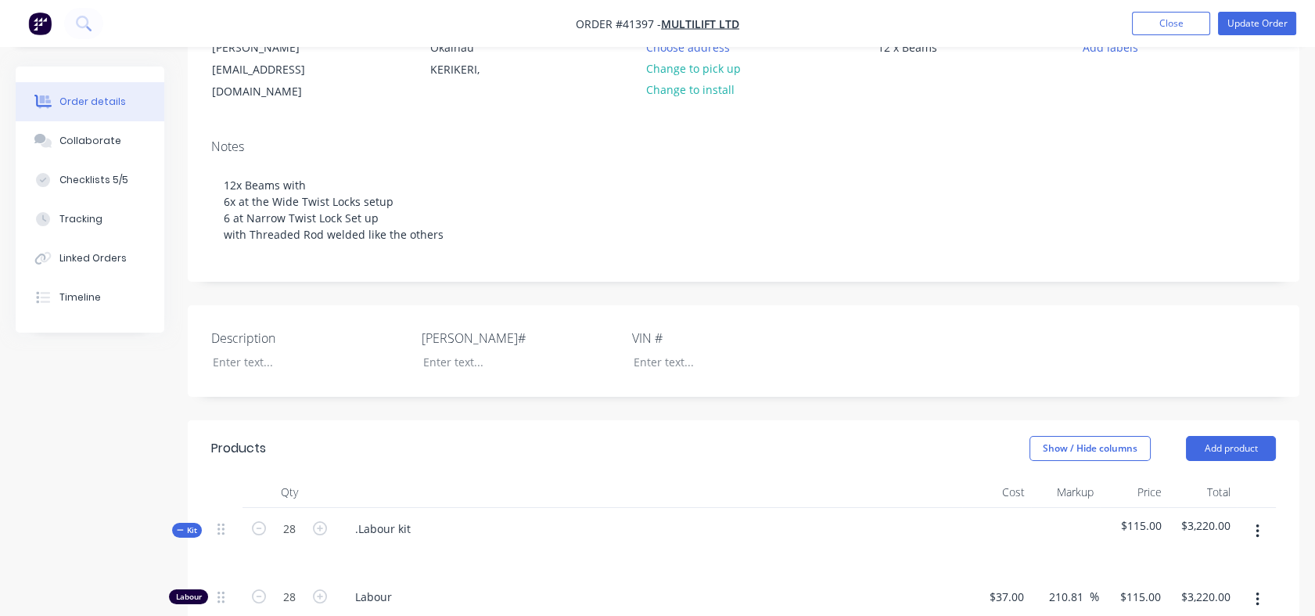
scroll to position [95, 0]
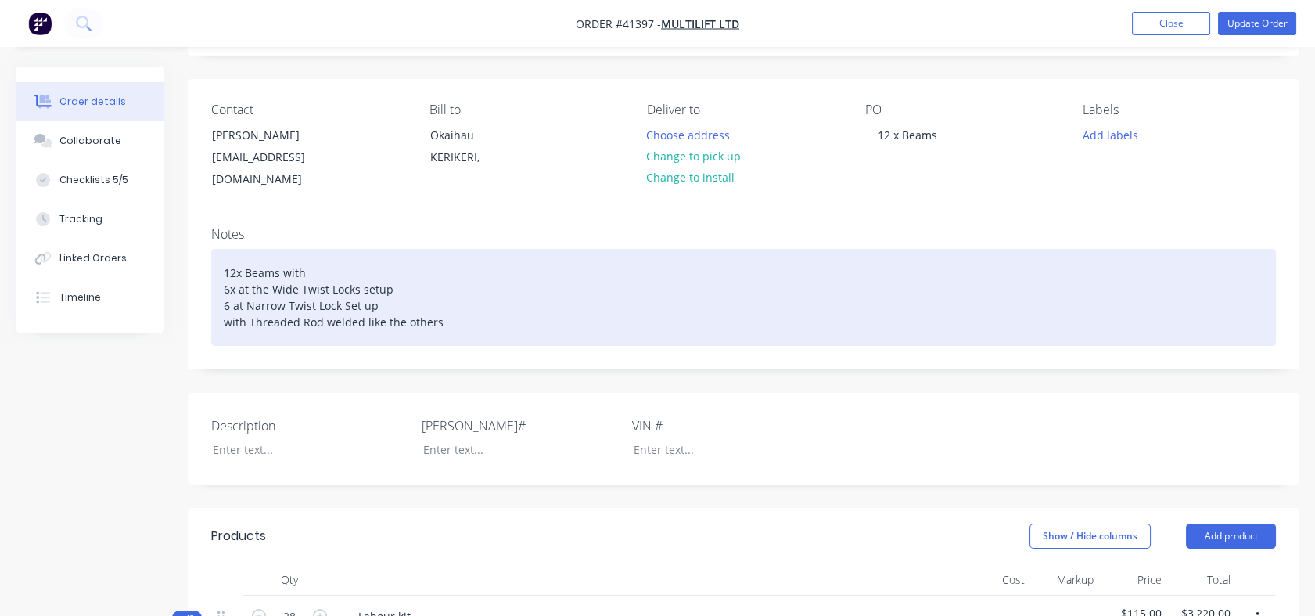
click at [449, 308] on div "12x Beams with 6x at the Wide Twist Locks setup 6 at Narrow Twist Lock Set up w…" at bounding box center [743, 297] width 1065 height 97
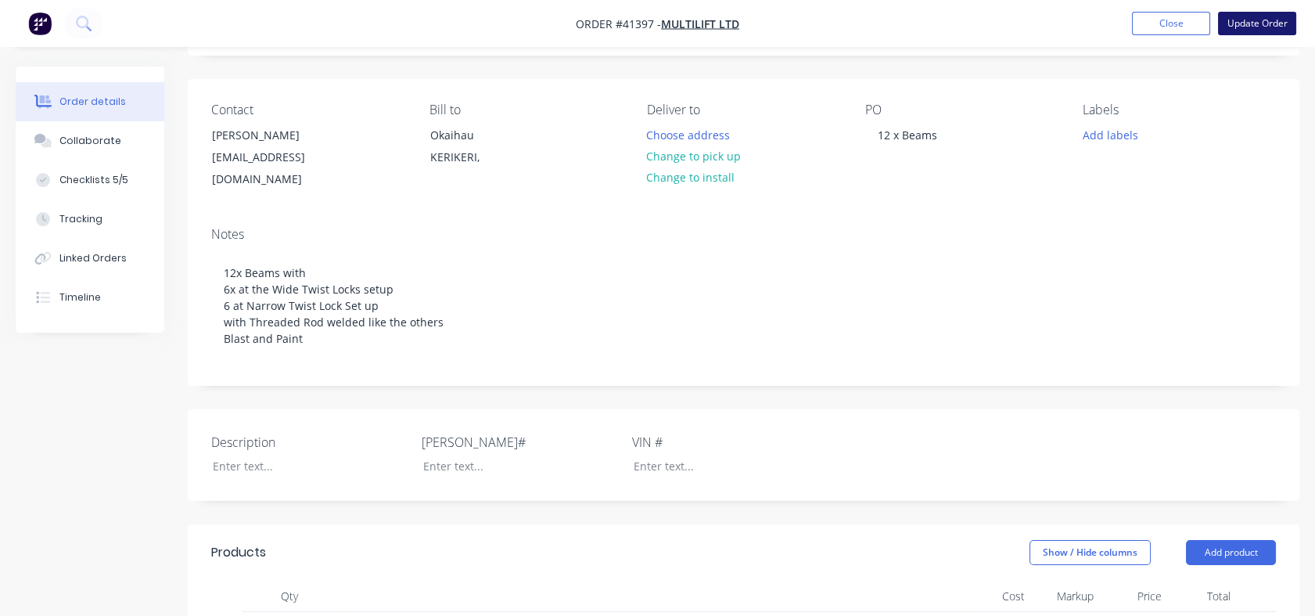
click at [1258, 22] on button "Update Order" at bounding box center [1257, 23] width 78 height 23
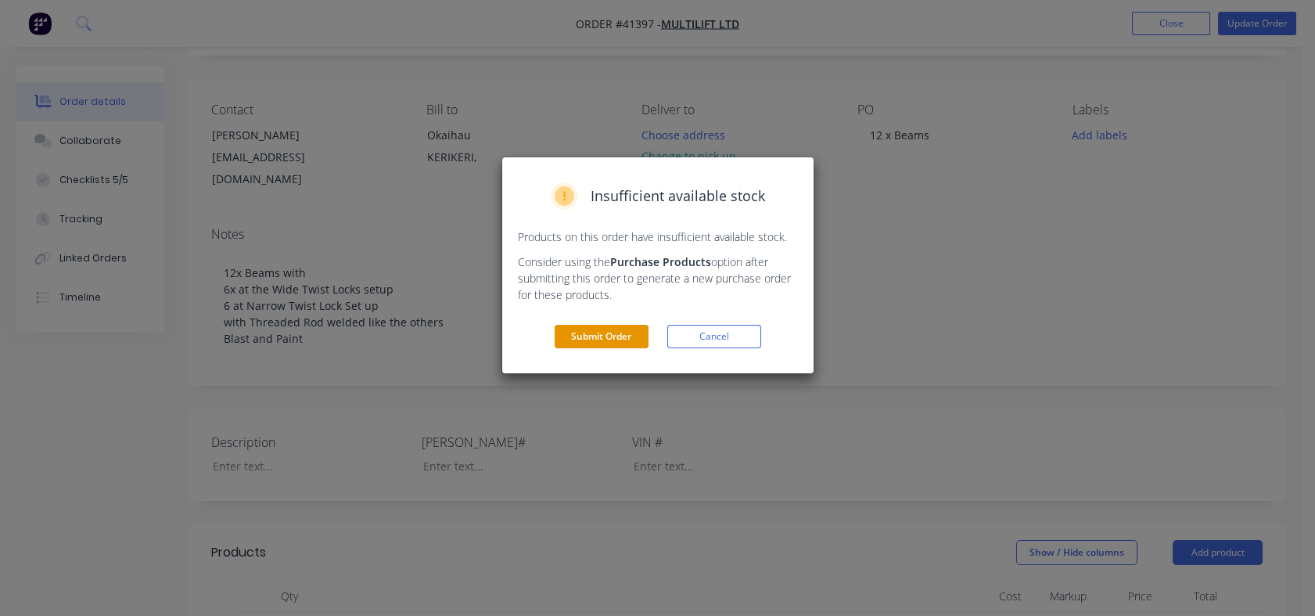
click at [583, 336] on button "Submit Order" at bounding box center [602, 336] width 94 height 23
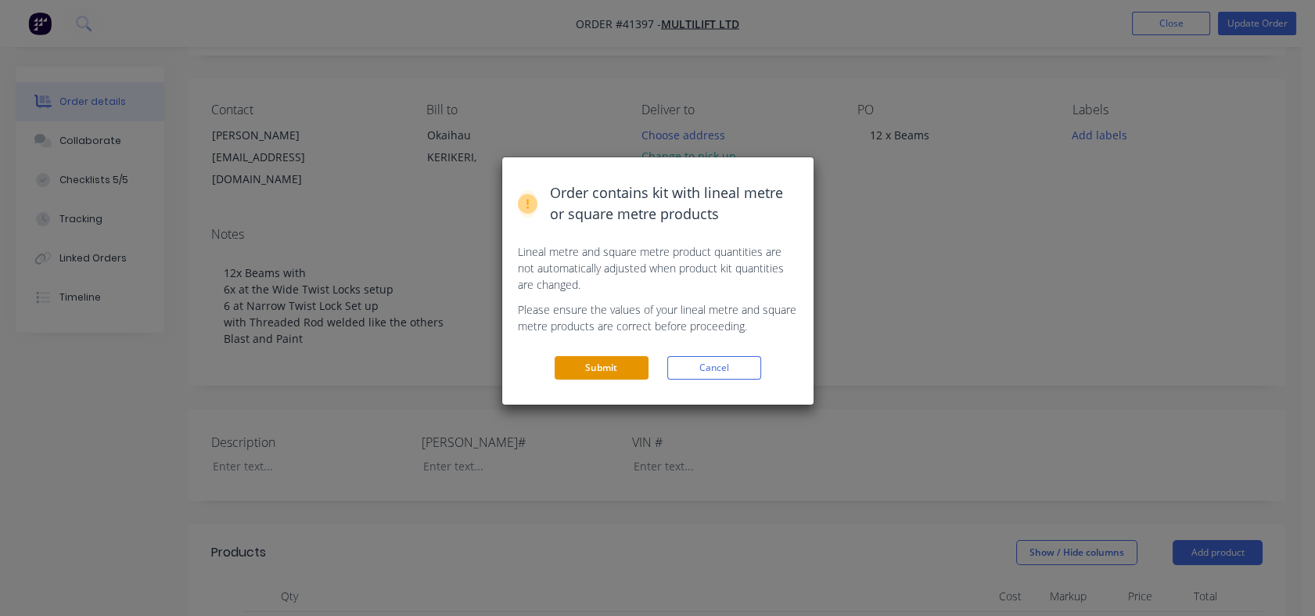
click at [610, 368] on button "Submit" at bounding box center [602, 367] width 94 height 23
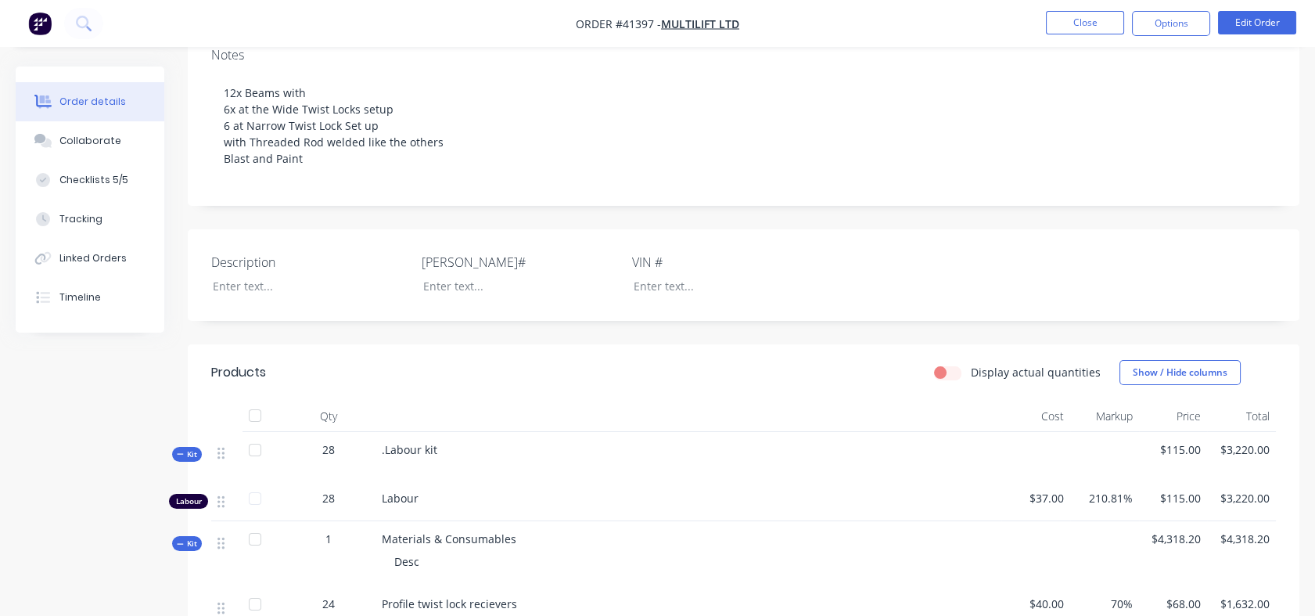
scroll to position [238, 0]
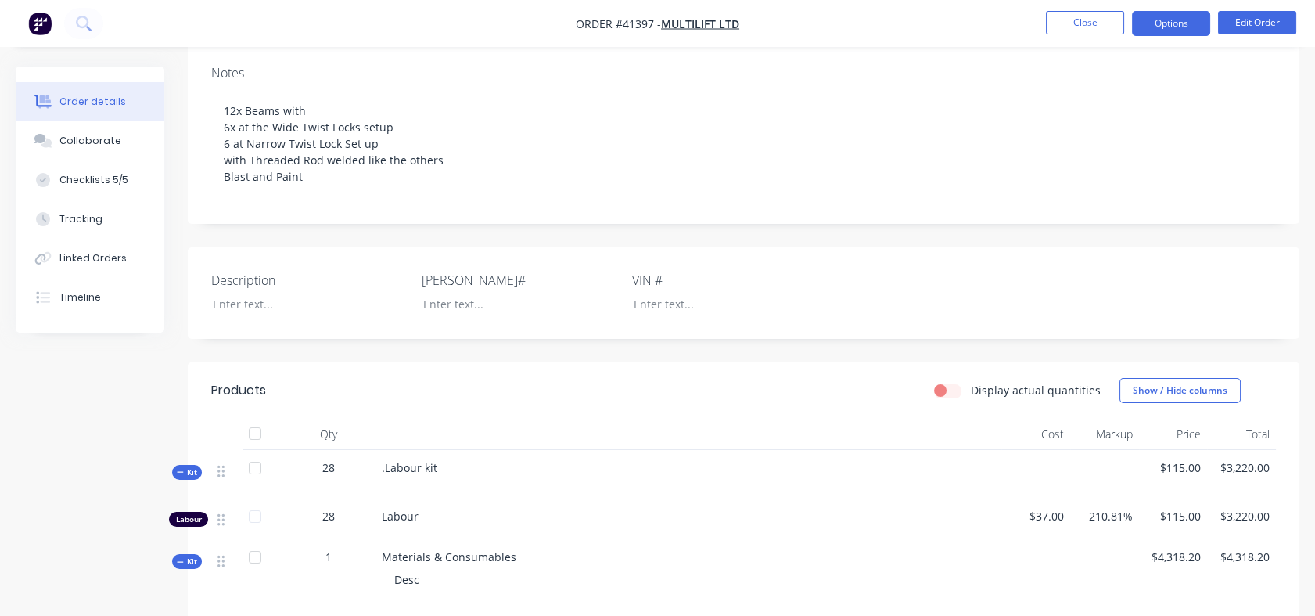
click at [1169, 20] on button "Options" at bounding box center [1171, 23] width 78 height 25
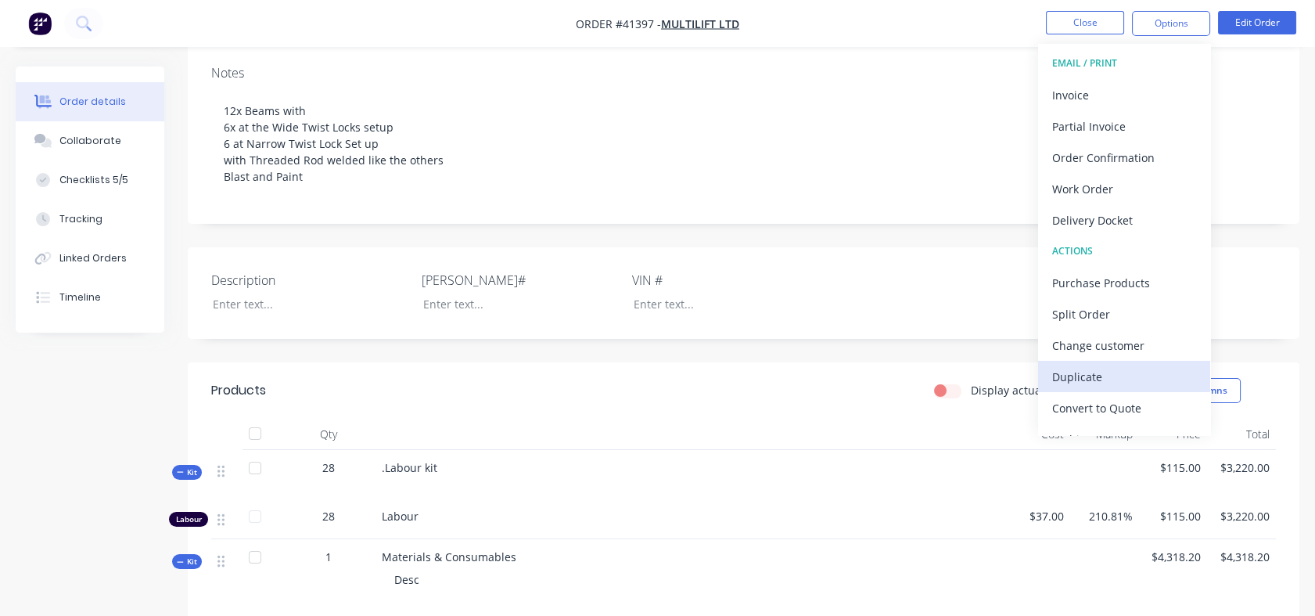
click at [1078, 372] on div "Duplicate" at bounding box center [1124, 376] width 144 height 23
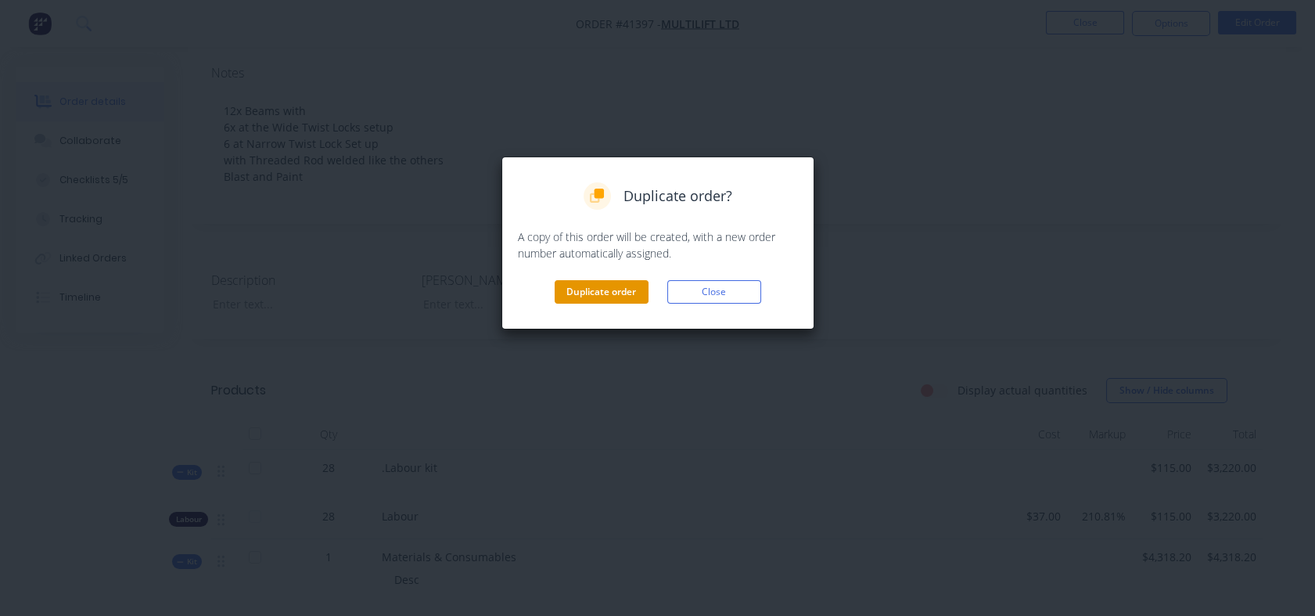
click at [595, 296] on button "Duplicate order" at bounding box center [602, 291] width 94 height 23
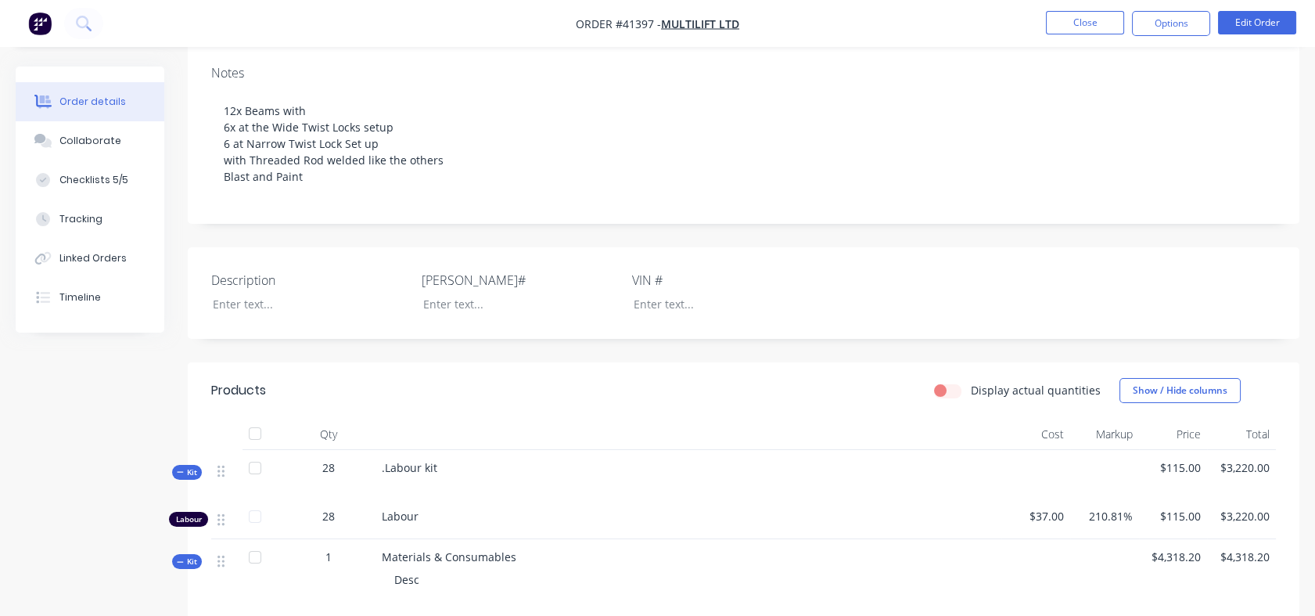
scroll to position [0, 0]
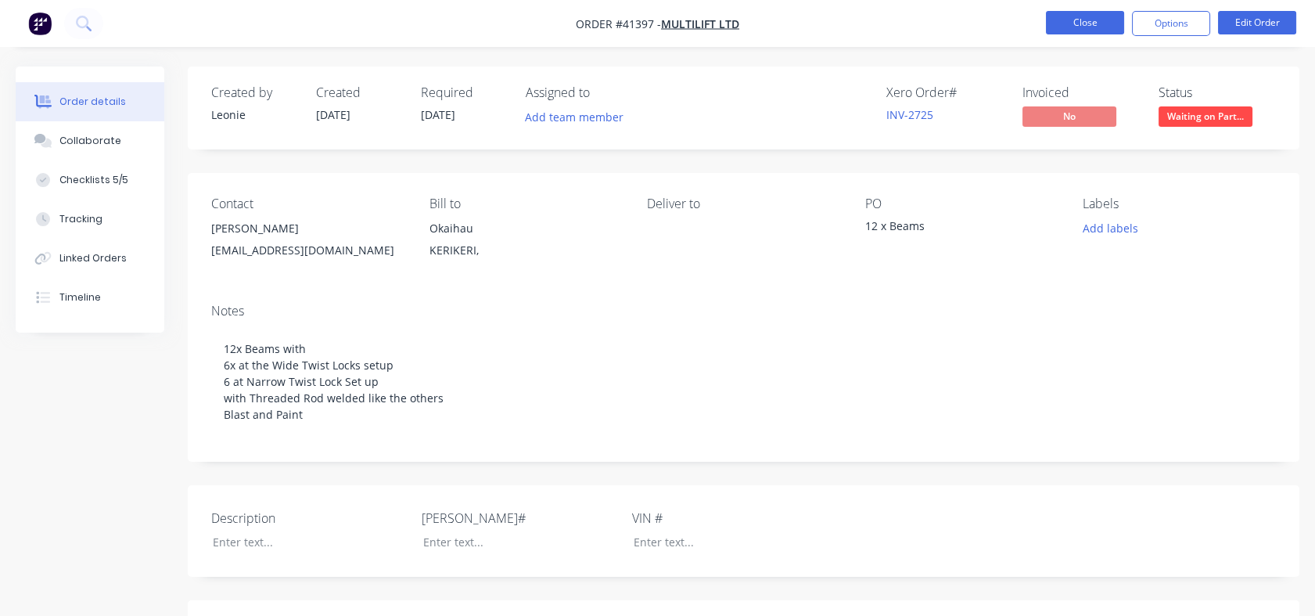
click at [1095, 20] on button "Close" at bounding box center [1085, 22] width 78 height 23
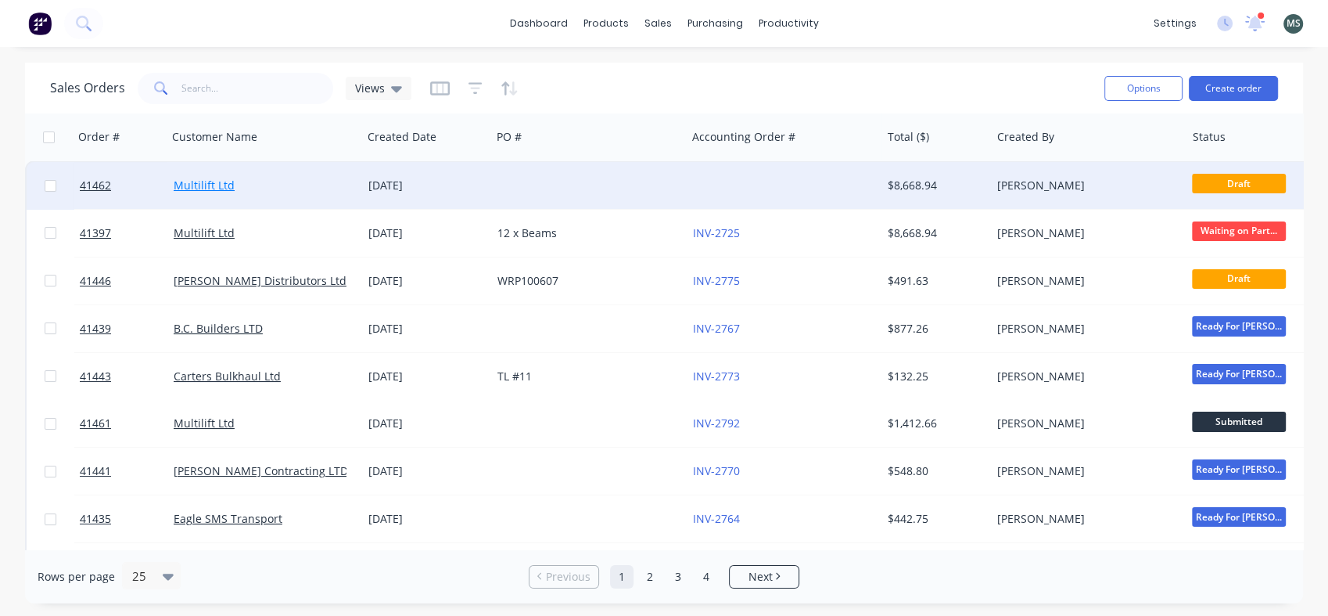
click at [214, 186] on link "Multilift Ltd" at bounding box center [204, 185] width 61 height 15
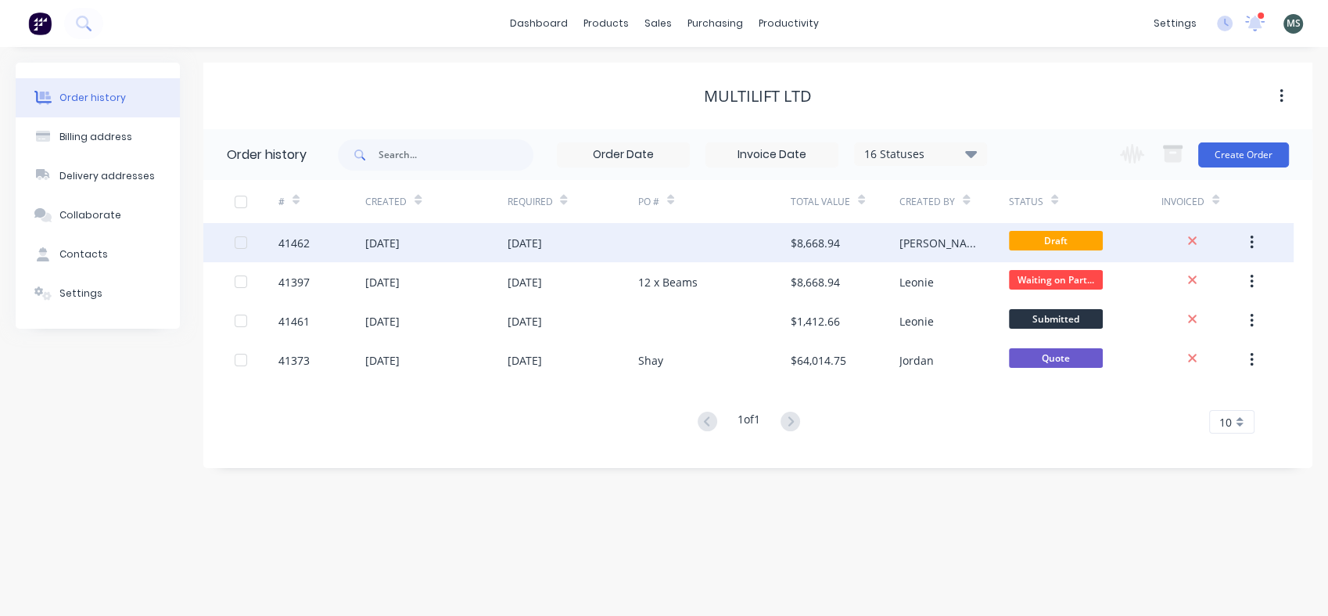
click at [386, 247] on div "[DATE]" at bounding box center [382, 243] width 34 height 16
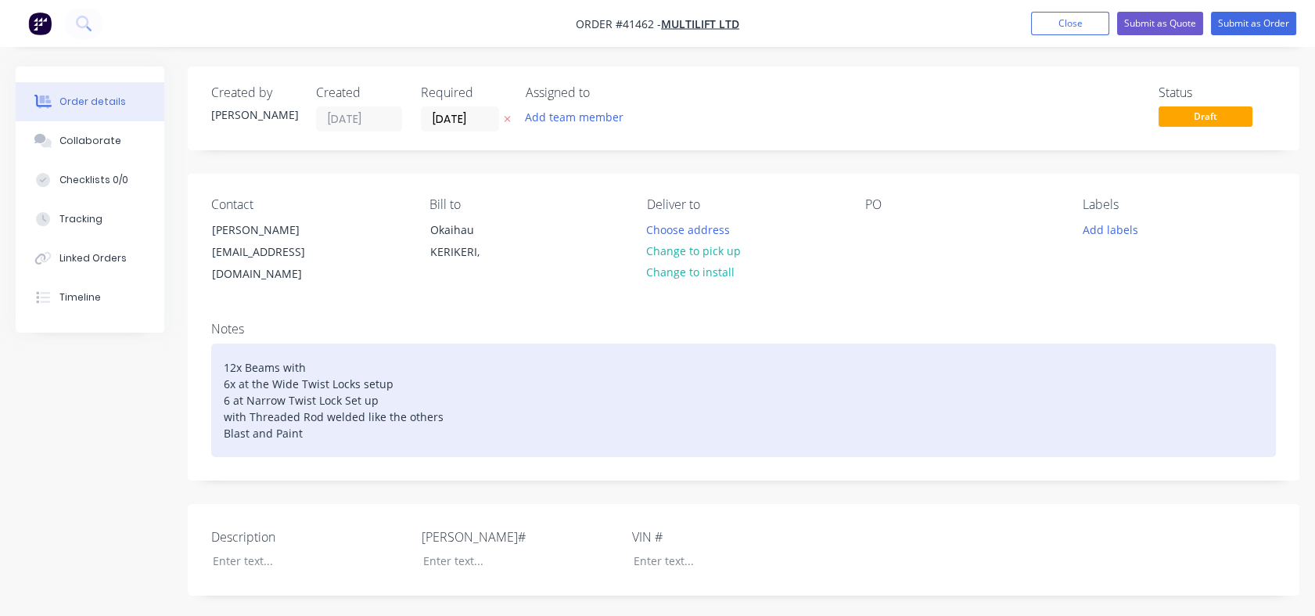
click at [235, 346] on div "12x Beams with 6x at the Wide Twist Locks setup 6 at Narrow Twist Lock Set up w…" at bounding box center [743, 399] width 1065 height 113
click at [228, 369] on div "4x Beams with 6x at the Wide Twist Locks setup 6 at Narrow Twist Lock Set up wi…" at bounding box center [743, 399] width 1065 height 113
click at [235, 369] on div "4x Beams with 6x at the Wide Twist Locks setup 6 at Narrow Twist Lock Set up wi…" at bounding box center [743, 399] width 1065 height 113
click at [275, 345] on div "4x Beams with twist at the Wide Twist Locks setup 6 at Narrow Twist Lock Set up…" at bounding box center [743, 399] width 1065 height 113
click at [325, 348] on div "4x Beams 3.6with twist at the Wide Twist Locks setup 6 at Narrow Twist Lock Set…" at bounding box center [743, 399] width 1065 height 113
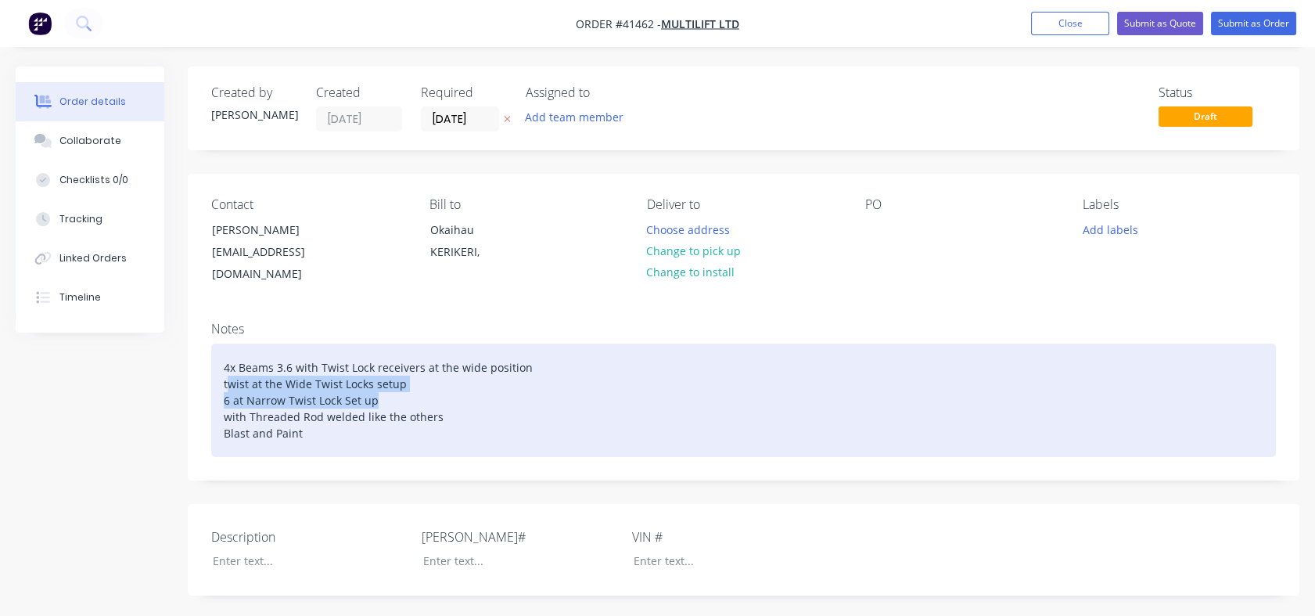
drag, startPoint x: 227, startPoint y: 363, endPoint x: 375, endPoint y: 379, distance: 148.8
click at [375, 379] on div "4x Beams 3.6 with Twist Lock receivers at the wide position twist at the Wide T…" at bounding box center [743, 399] width 1065 height 113
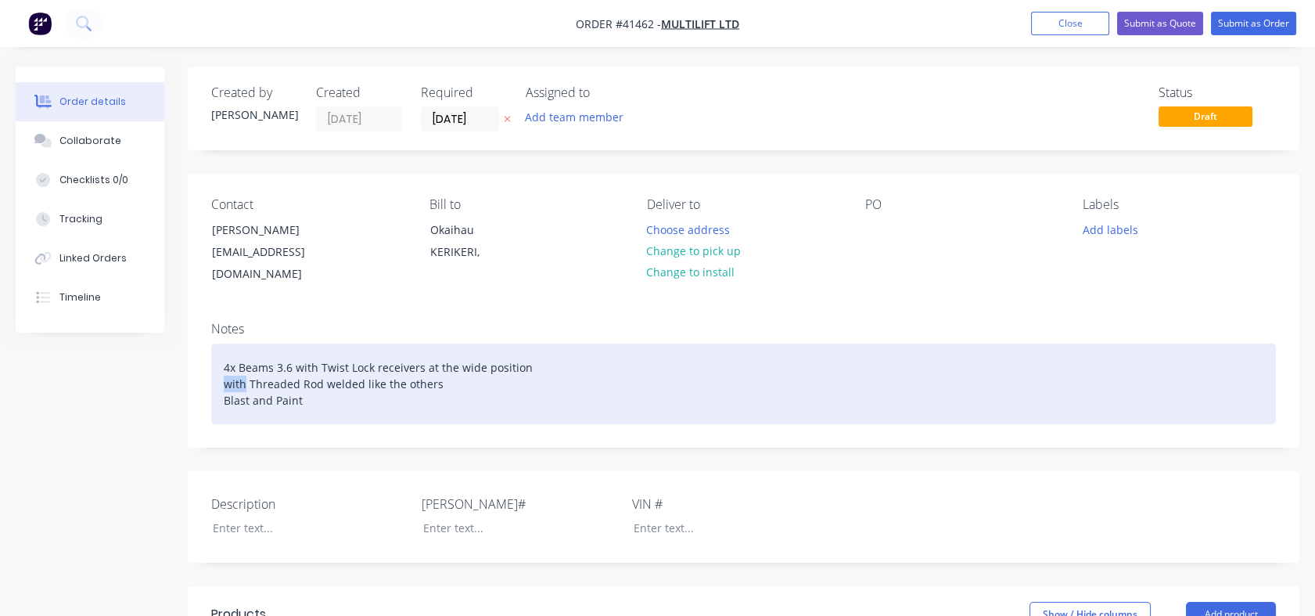
drag, startPoint x: 245, startPoint y: 363, endPoint x: 225, endPoint y: 365, distance: 19.7
click at [225, 365] on div "4x Beams 3.6 with Twist Lock receivers at the wide position with Threaded Rod w…" at bounding box center [743, 383] width 1065 height 81
click at [311, 383] on div "4x Beams 3.6 with Twist Lock receivers at the wide position Add Threaded Rod we…" at bounding box center [743, 383] width 1065 height 81
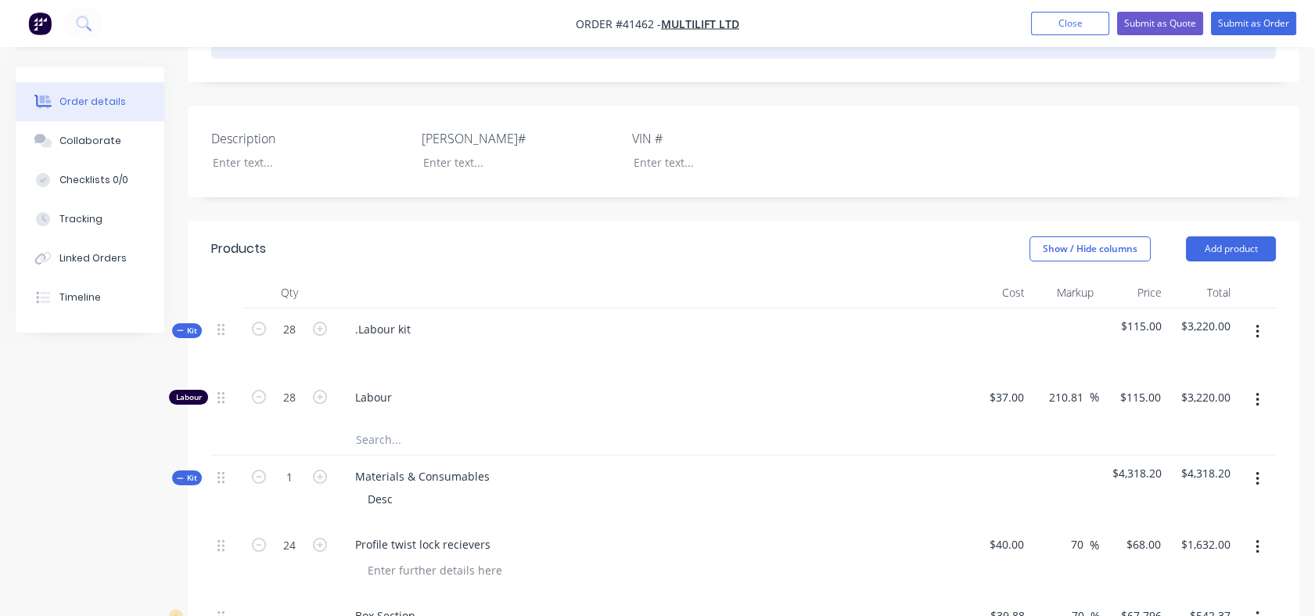
scroll to position [374, 0]
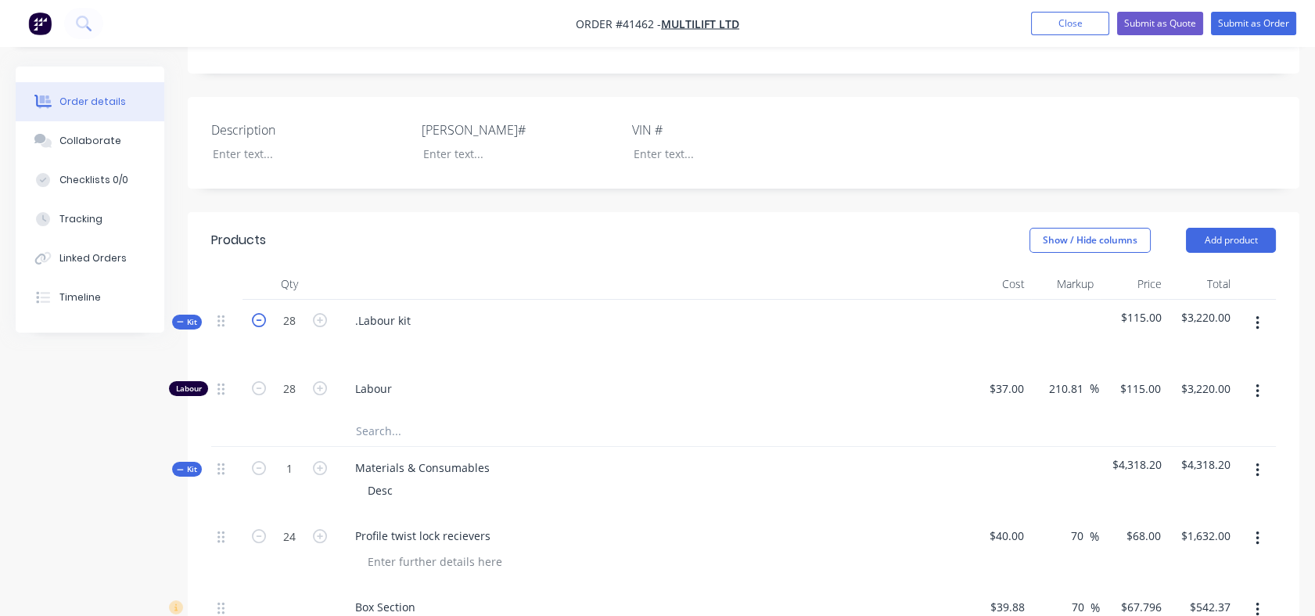
click at [258, 325] on icon "button" at bounding box center [259, 320] width 14 height 14
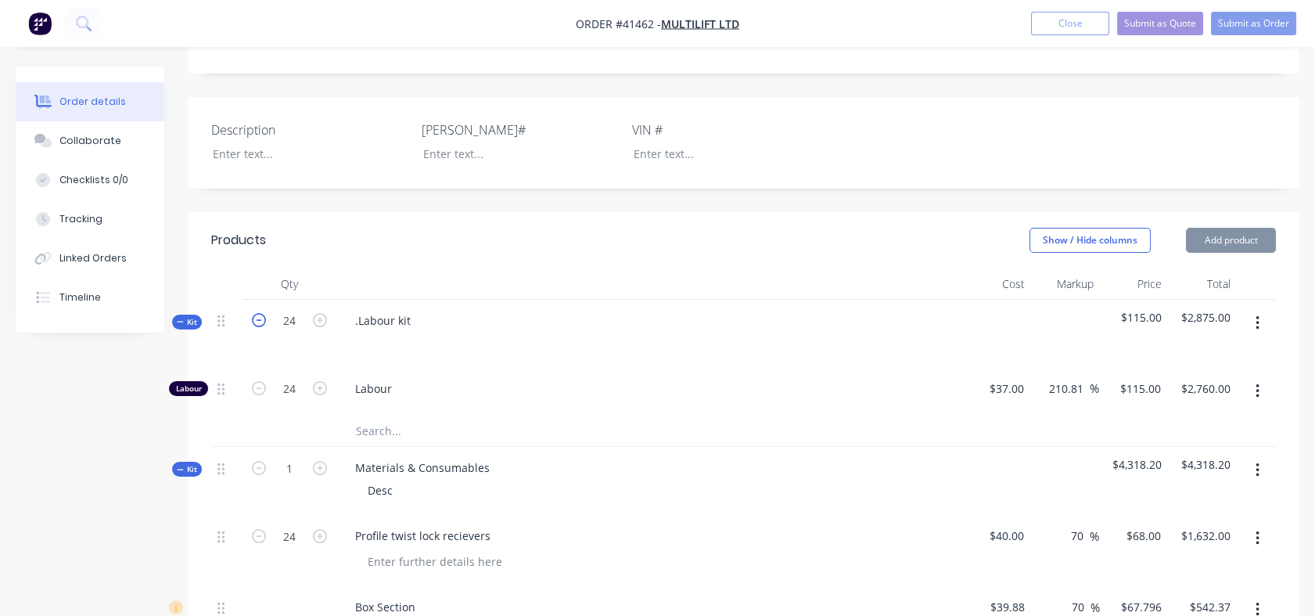
click at [258, 325] on icon "button" at bounding box center [259, 320] width 14 height 14
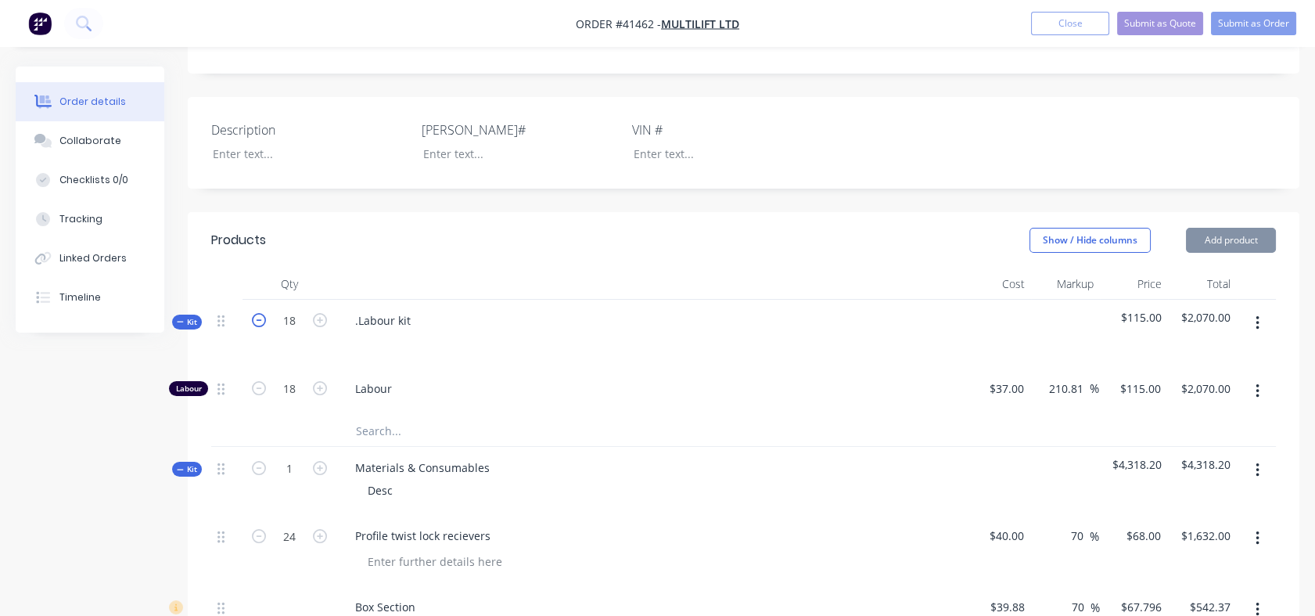
click at [258, 325] on icon "button" at bounding box center [259, 320] width 14 height 14
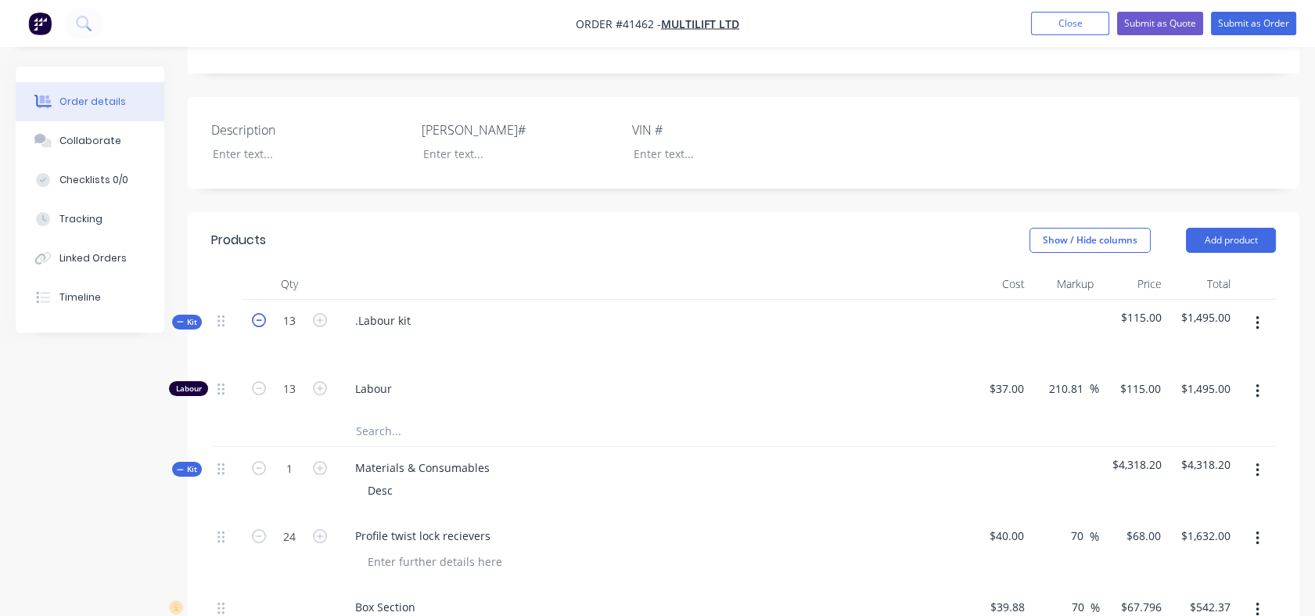
click at [258, 325] on icon "button" at bounding box center [259, 320] width 14 height 14
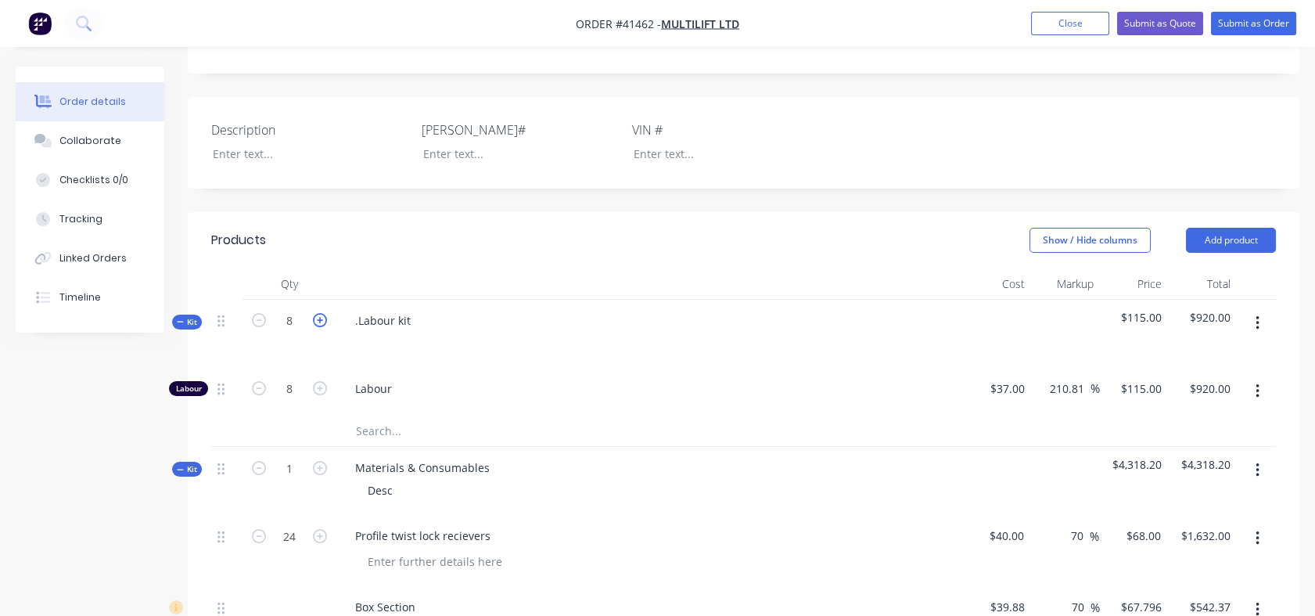
click at [320, 321] on icon "button" at bounding box center [320, 320] width 14 height 14
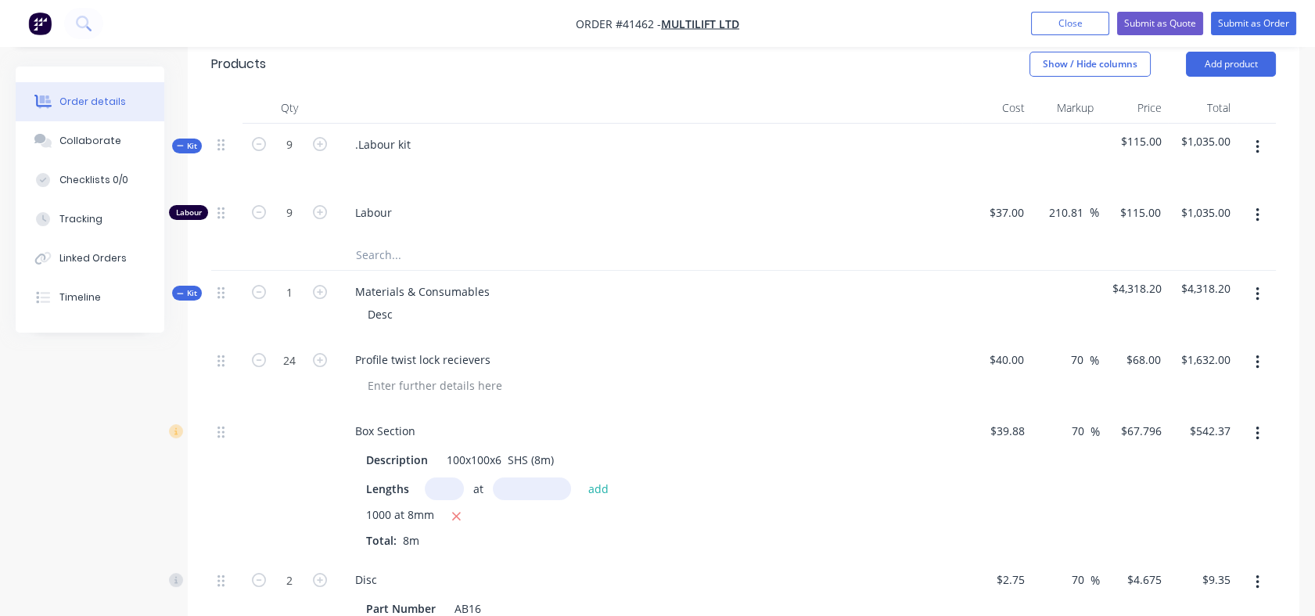
scroll to position [597, 0]
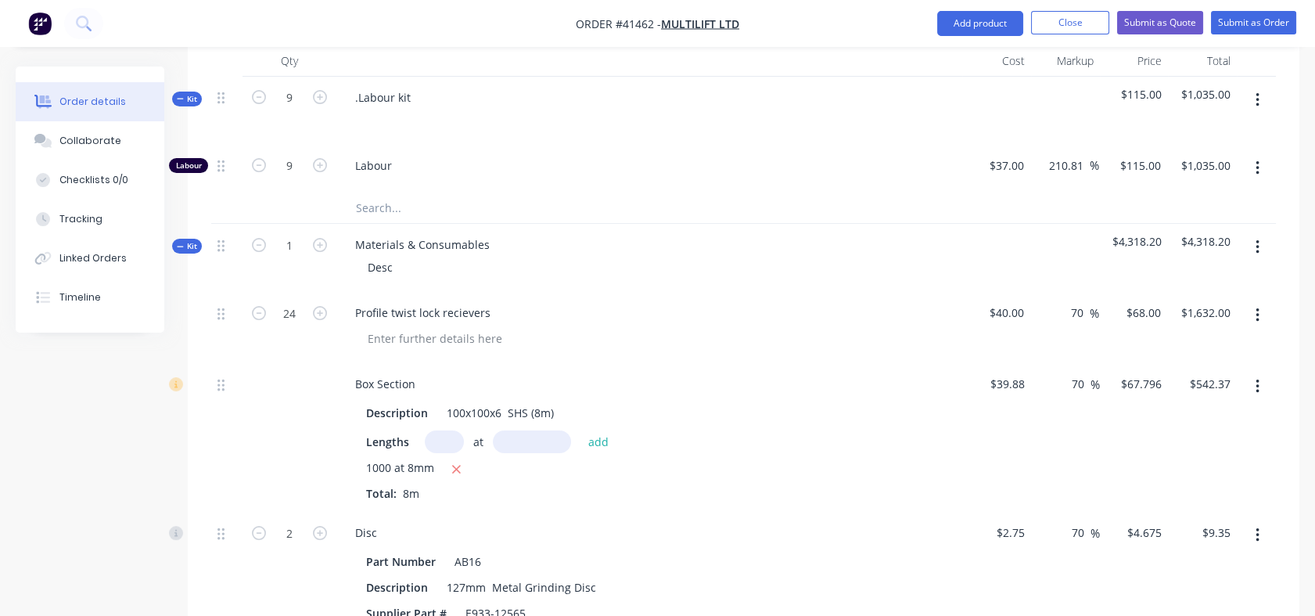
click at [407, 490] on span "8m" at bounding box center [411, 493] width 29 height 15
click at [438, 438] on input "text" at bounding box center [444, 441] width 39 height 23
click at [508, 438] on input "text" at bounding box center [532, 441] width 78 height 23
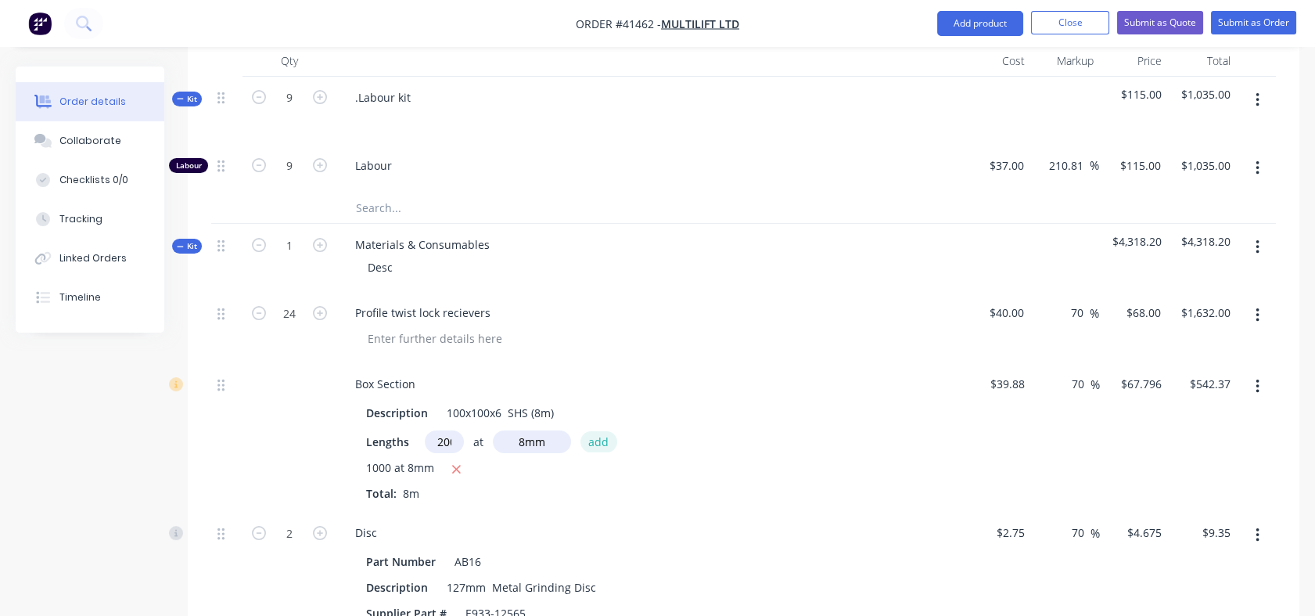
click at [595, 437] on button "add" at bounding box center [598, 441] width 37 height 21
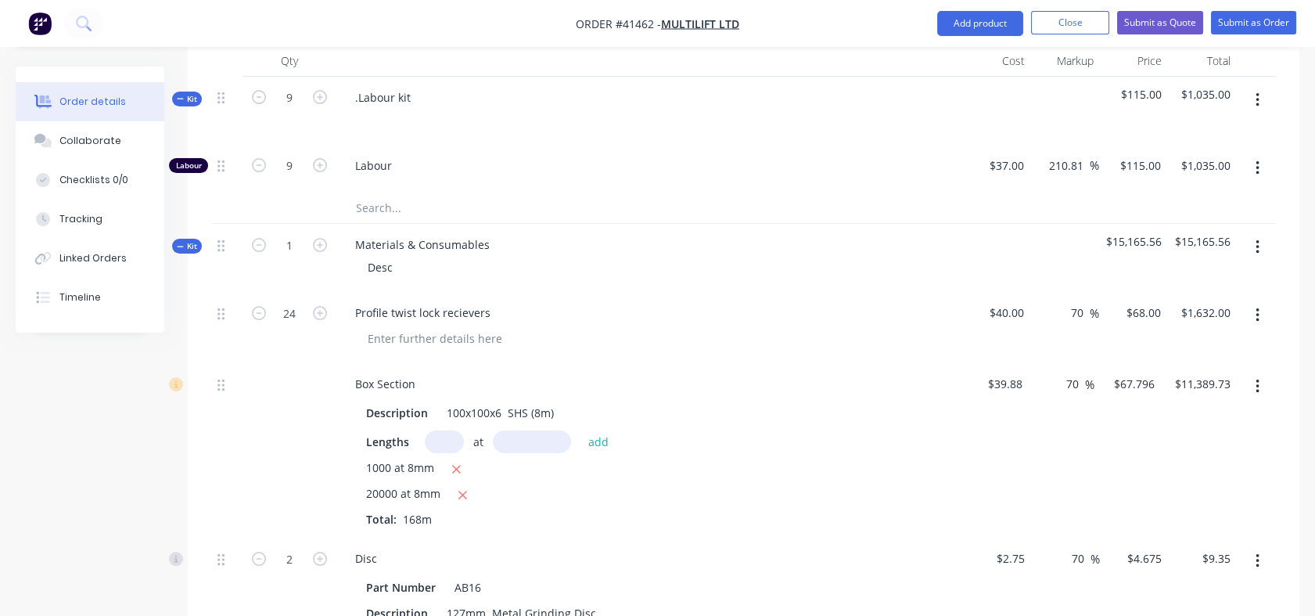
click at [394, 487] on span "20000 at 8mm" at bounding box center [403, 495] width 74 height 20
click at [394, 491] on span "20000 at 8mm" at bounding box center [403, 495] width 74 height 20
click at [436, 447] on input "text" at bounding box center [444, 441] width 39 height 23
click at [510, 444] on input "text" at bounding box center [532, 441] width 78 height 23
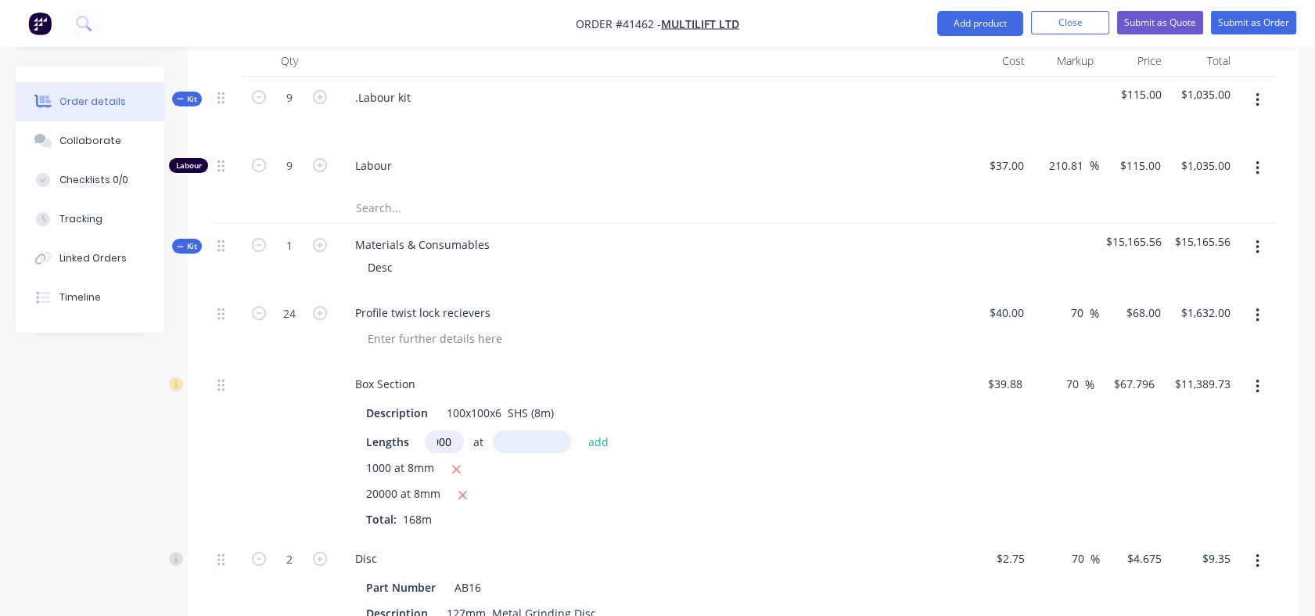
scroll to position [0, 0]
click at [599, 432] on button "add" at bounding box center [598, 441] width 37 height 21
click at [458, 490] on icon "button" at bounding box center [462, 494] width 9 height 9
click at [455, 469] on icon "button" at bounding box center [456, 469] width 10 height 14
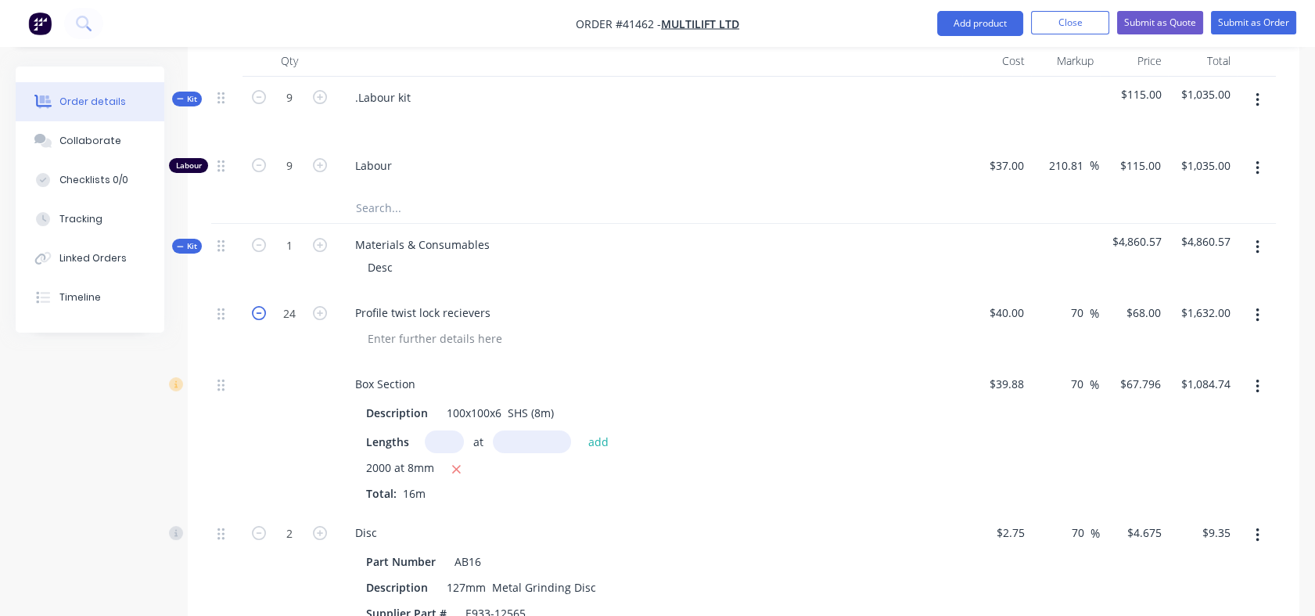
click at [257, 315] on icon "button" at bounding box center [259, 313] width 14 height 14
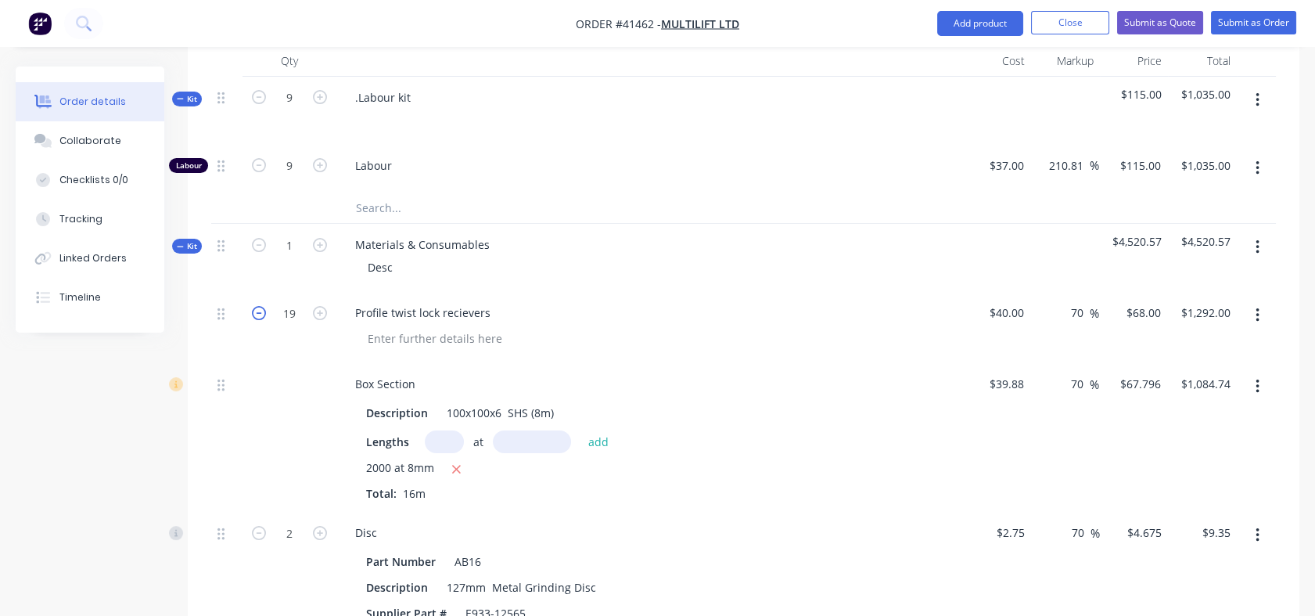
click at [257, 315] on icon "button" at bounding box center [259, 313] width 14 height 14
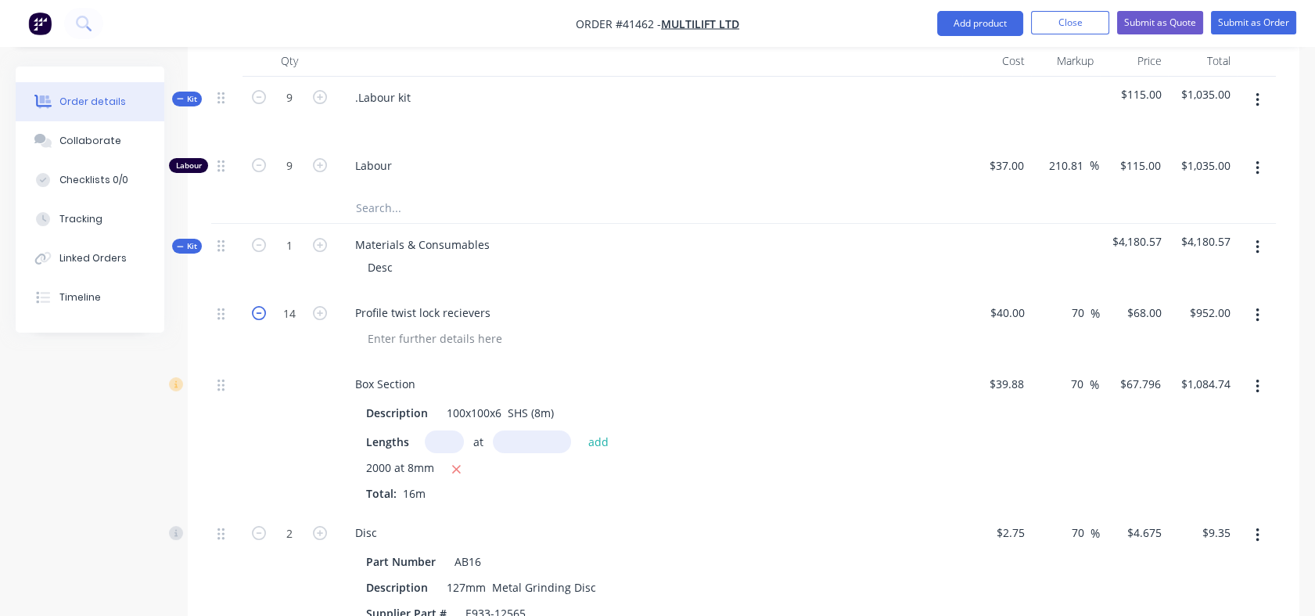
click at [257, 315] on icon "button" at bounding box center [259, 313] width 14 height 14
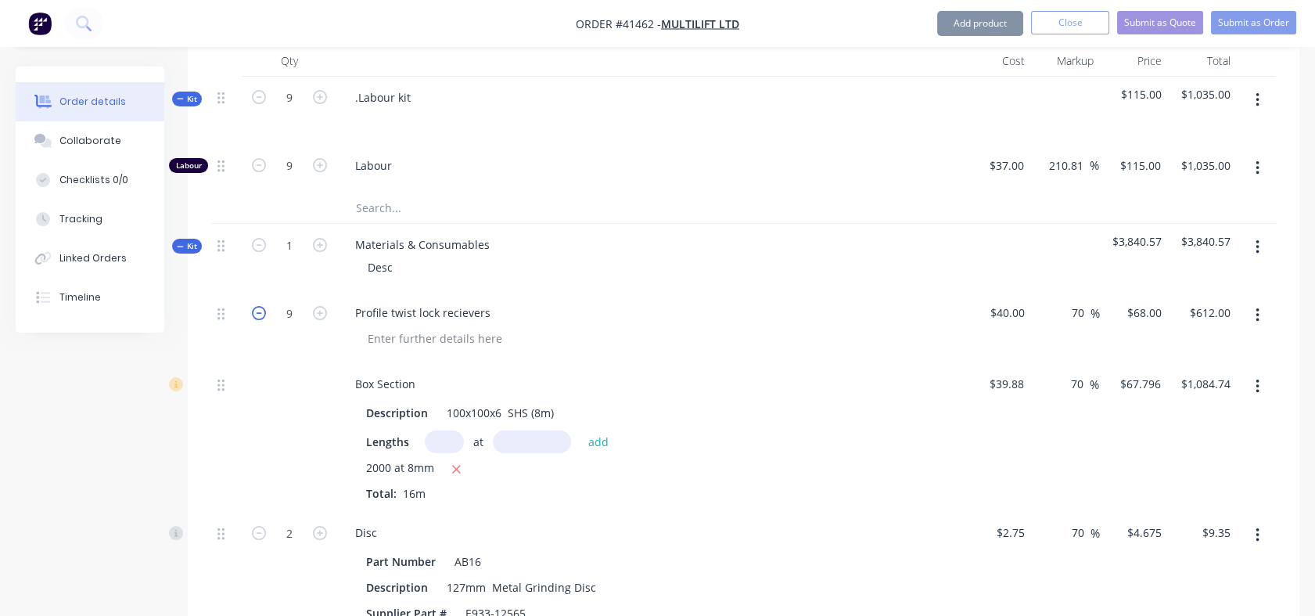
click at [257, 315] on icon "button" at bounding box center [259, 313] width 14 height 14
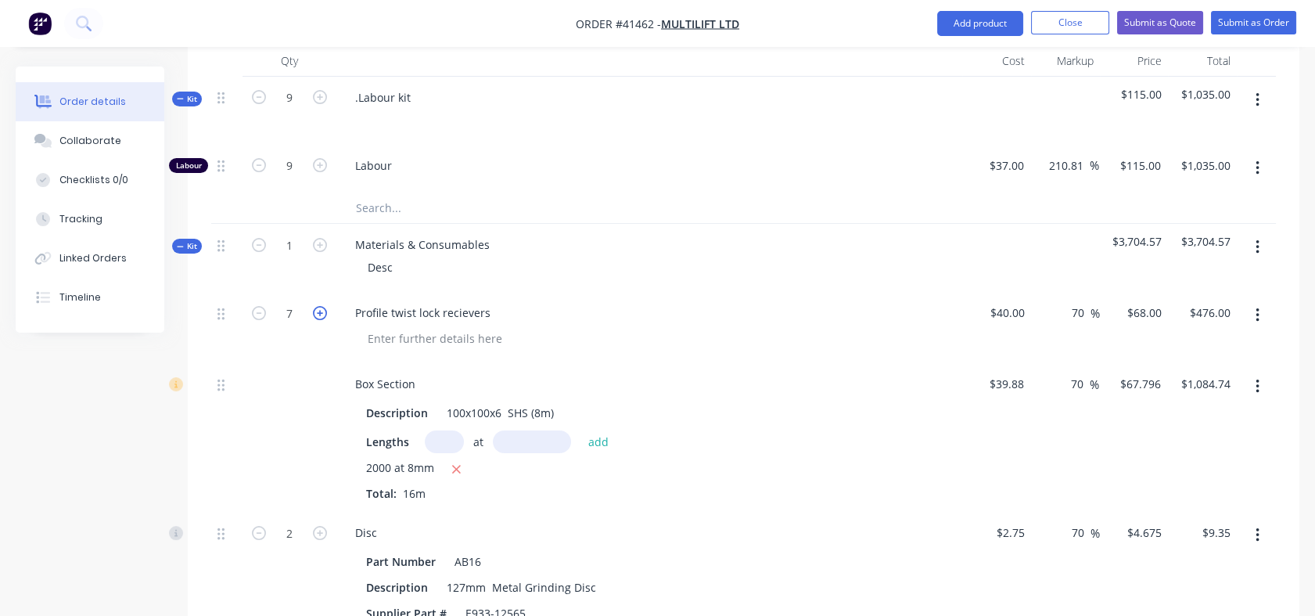
click at [321, 312] on icon "button" at bounding box center [320, 313] width 14 height 14
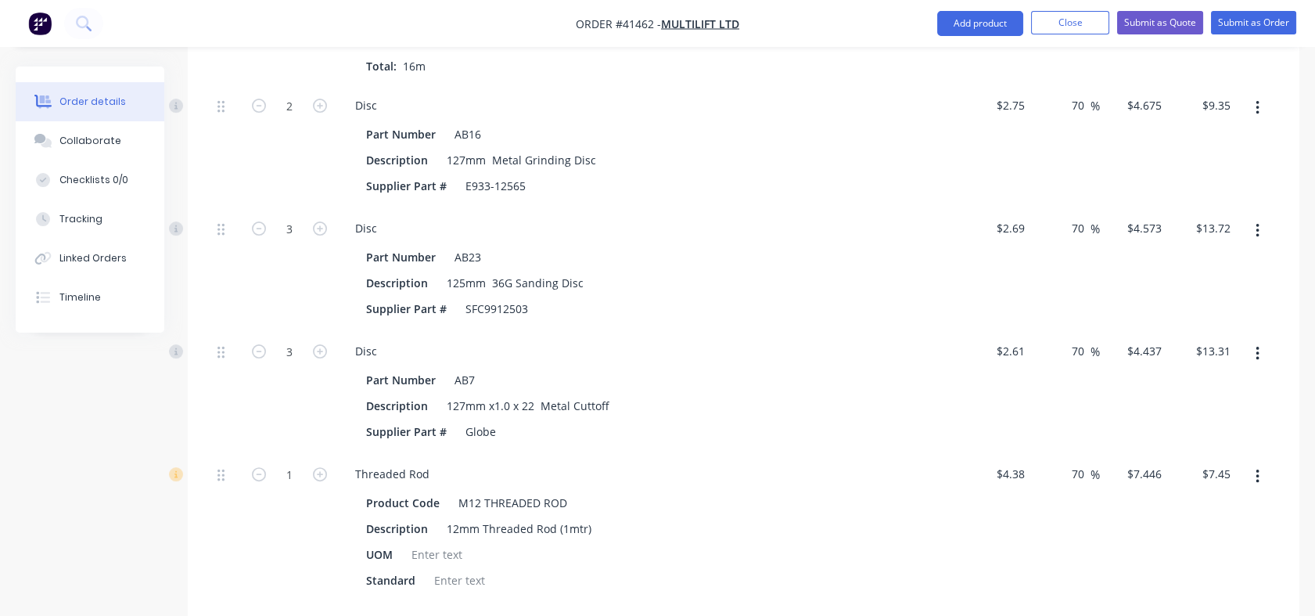
scroll to position [1034, 0]
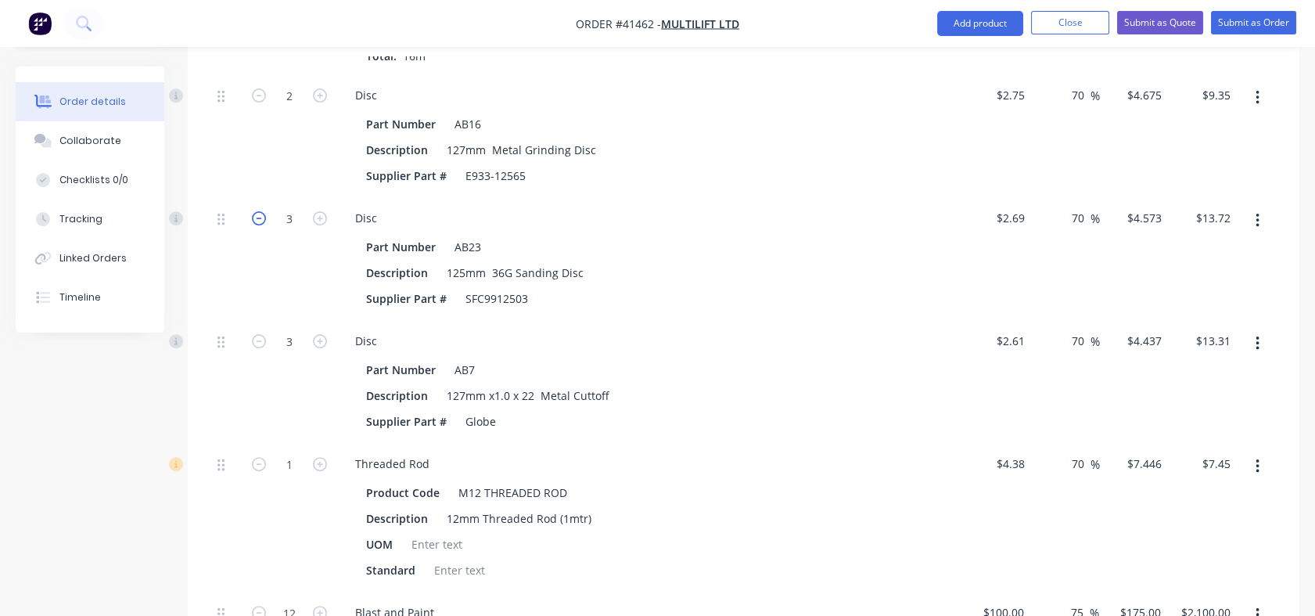
click at [260, 219] on icon "button" at bounding box center [259, 218] width 14 height 14
click at [258, 336] on icon "button" at bounding box center [259, 341] width 14 height 14
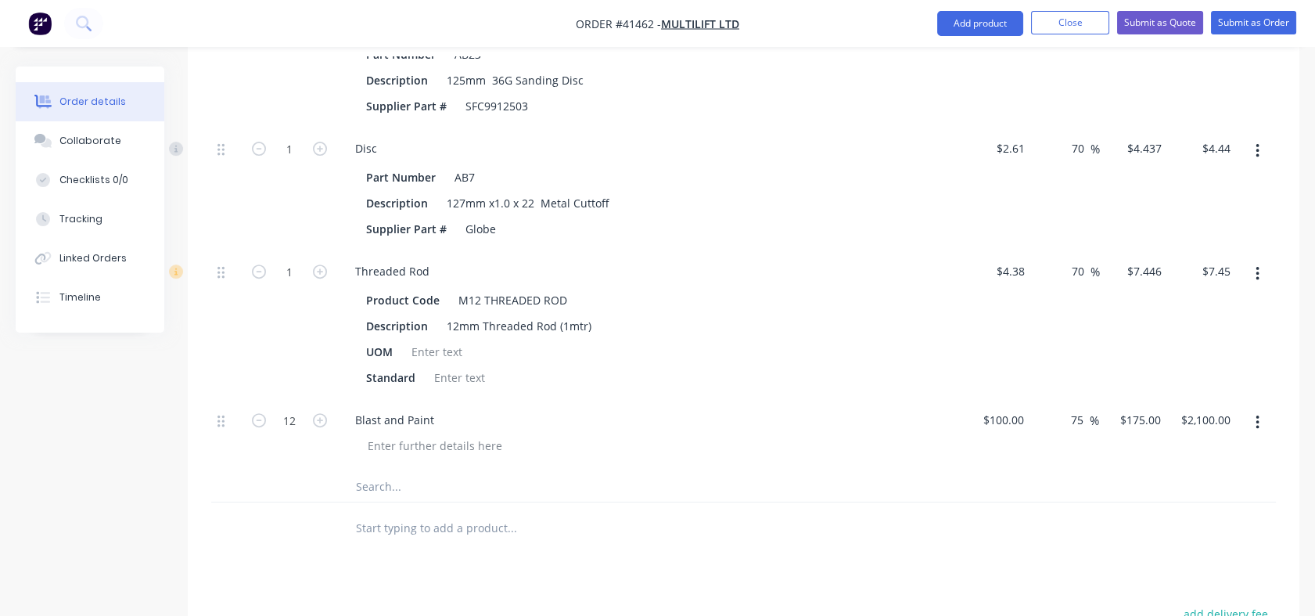
scroll to position [1250, 0]
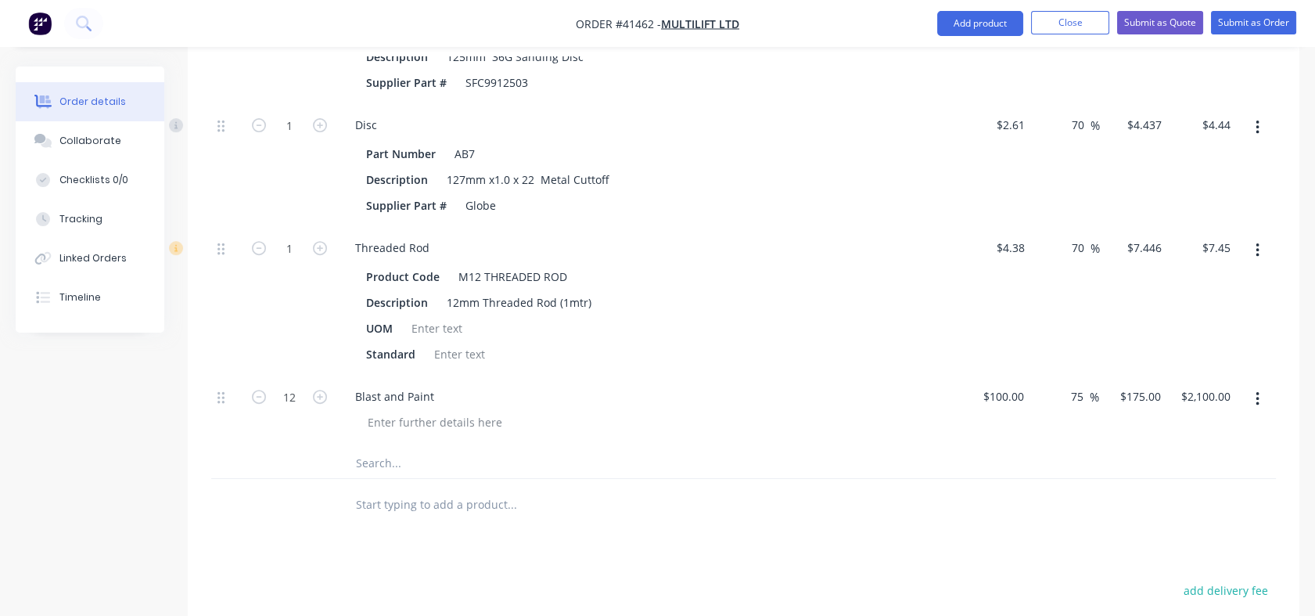
click at [375, 456] on input "text" at bounding box center [511, 462] width 313 height 31
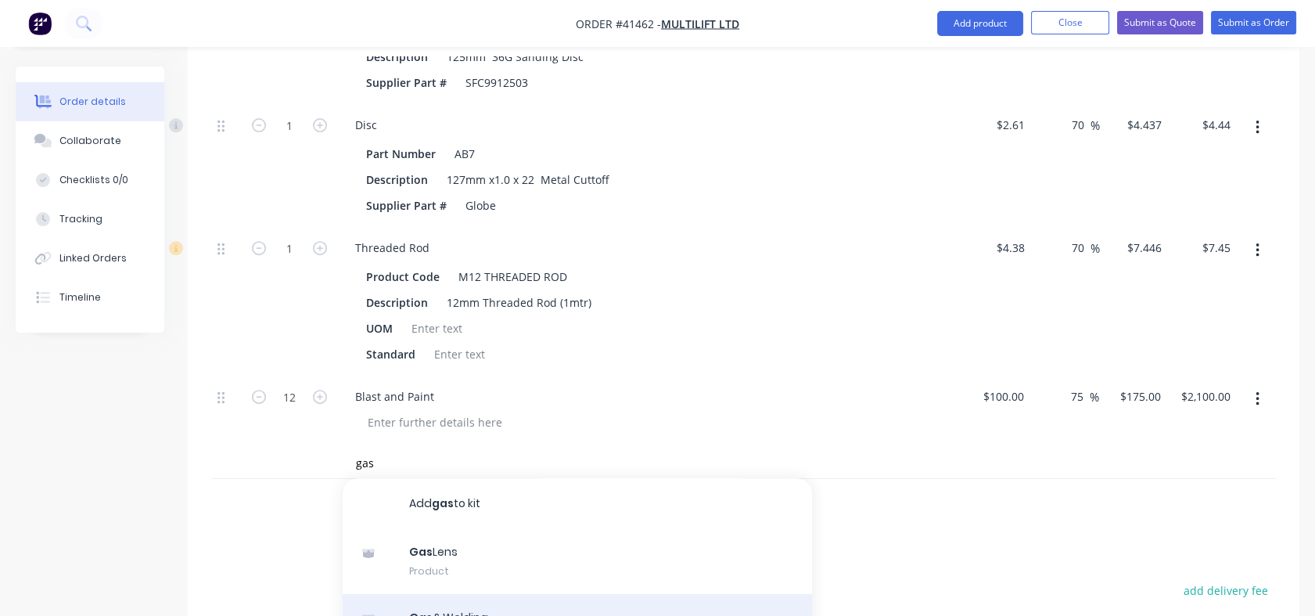
click at [449, 611] on div "Gas & Welding Product" at bounding box center [577, 627] width 469 height 66
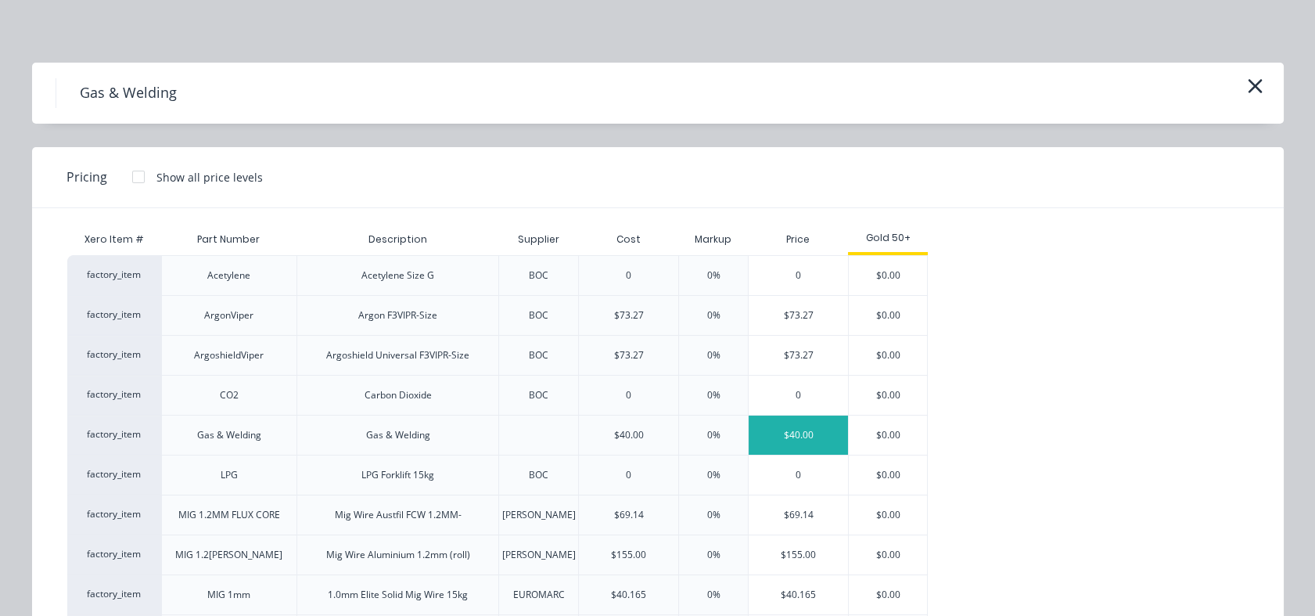
click at [784, 443] on div "$40.00" at bounding box center [798, 434] width 99 height 39
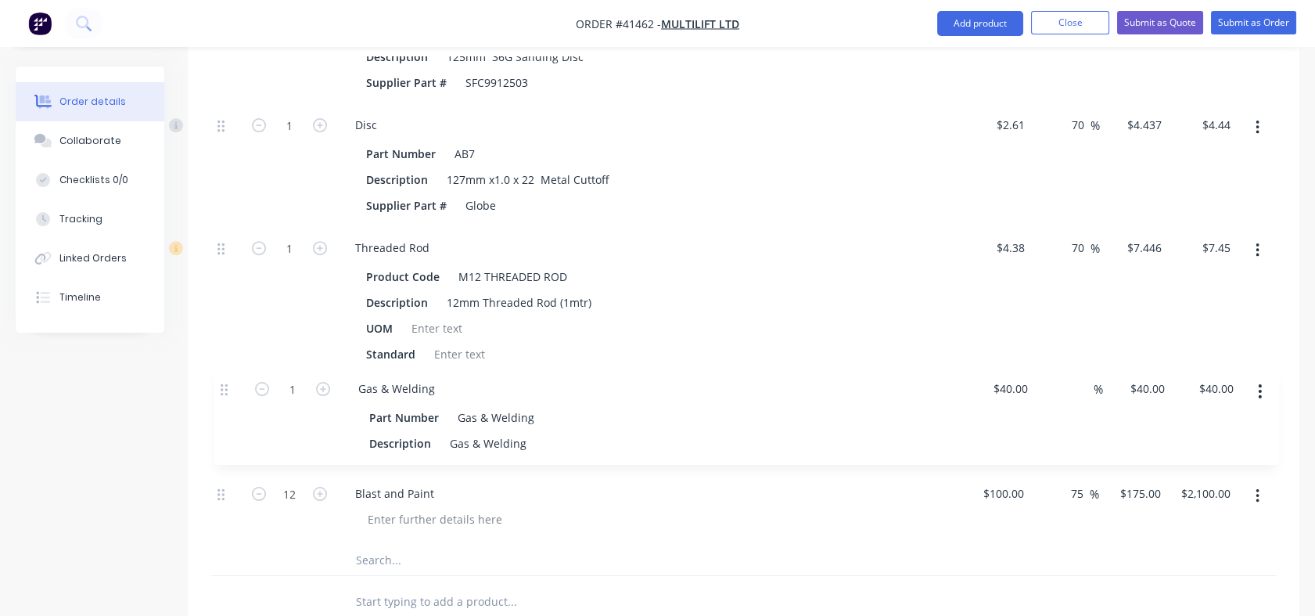
scroll to position [1251, 0]
drag, startPoint x: 221, startPoint y: 462, endPoint x: 214, endPoint y: 354, distance: 109.0
click at [214, 354] on div "8 Profile twist lock recievers $40.00 $40.00 70 70 % $68.00 $68.00 $544.00 $544…" at bounding box center [743, 90] width 1065 height 905
click at [1130, 388] on div "40 $40.00" at bounding box center [1134, 423] width 69 height 97
click at [1128, 432] on div "60 60" at bounding box center [1134, 423] width 69 height 97
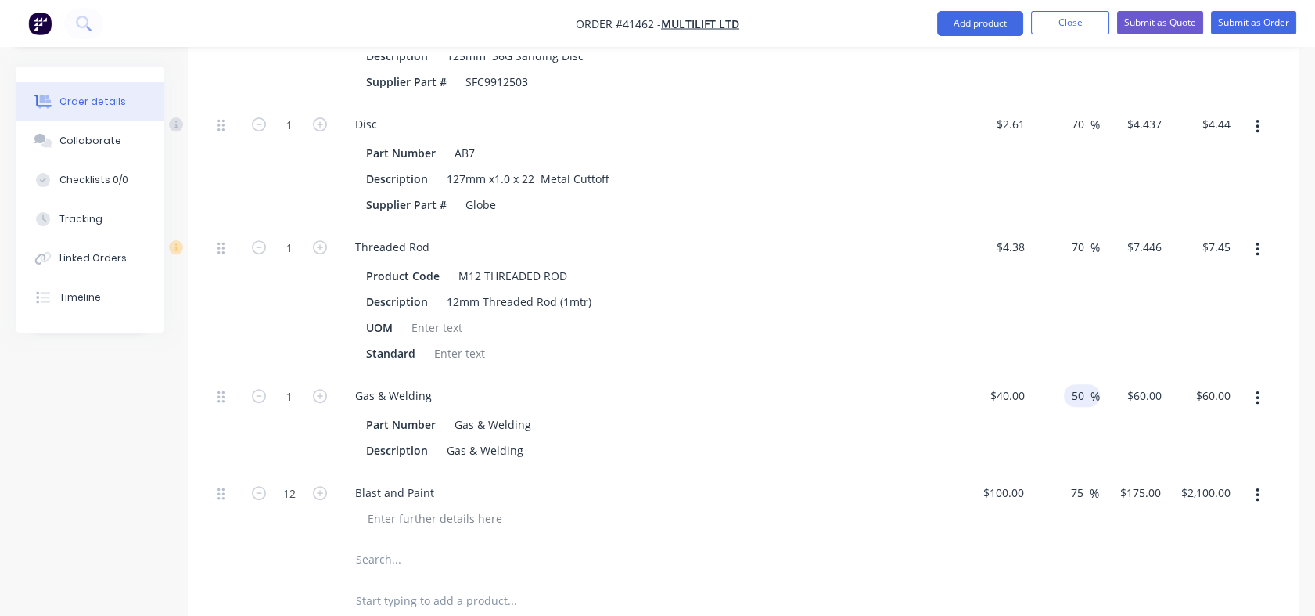
click at [1073, 397] on input "50" at bounding box center [1080, 395] width 20 height 23
click at [1081, 397] on input "50" at bounding box center [1080, 395] width 20 height 23
click at [1073, 352] on div "70 70 %" at bounding box center [1065, 300] width 69 height 149
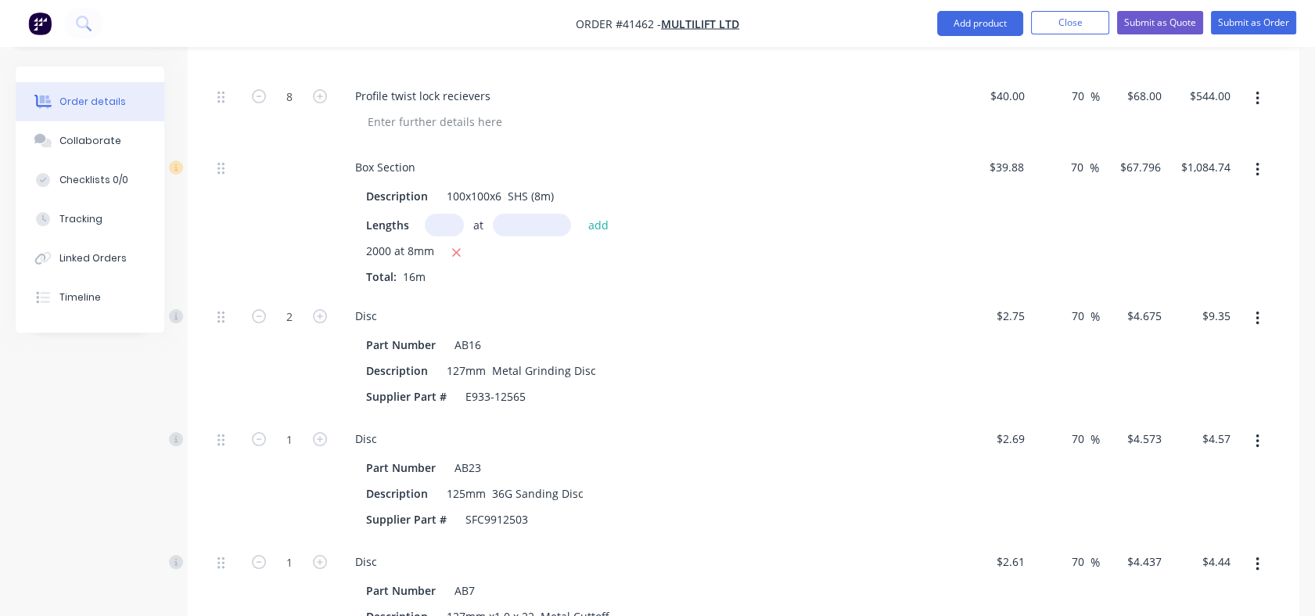
scroll to position [792, 0]
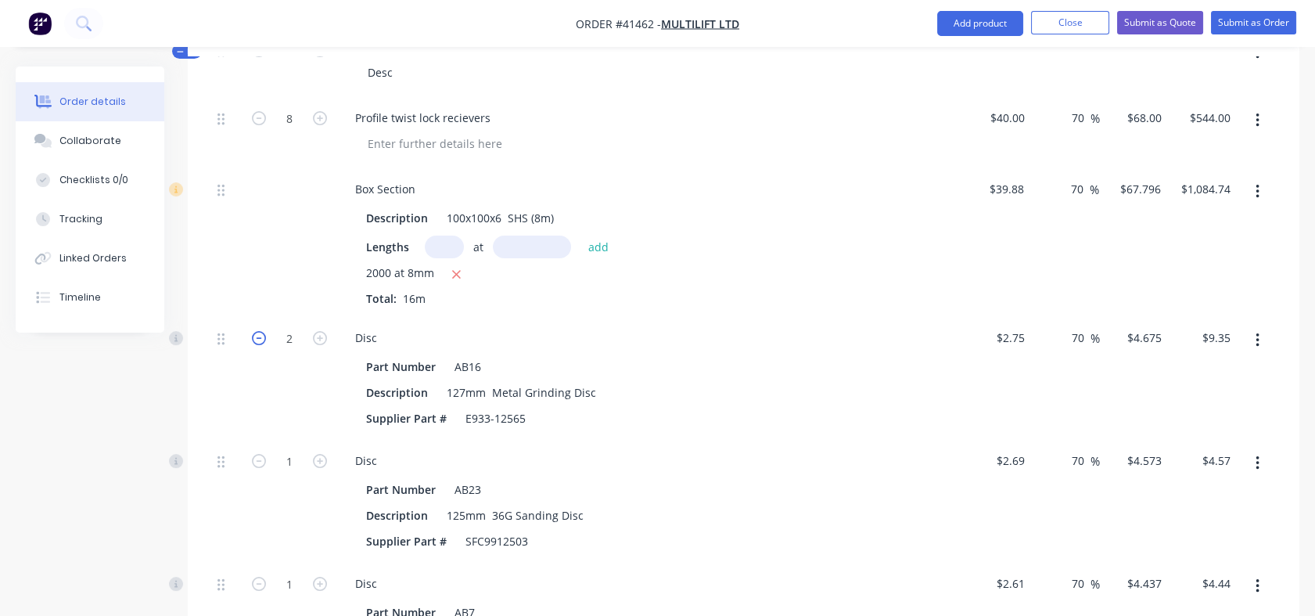
click at [254, 338] on icon "button" at bounding box center [259, 338] width 14 height 14
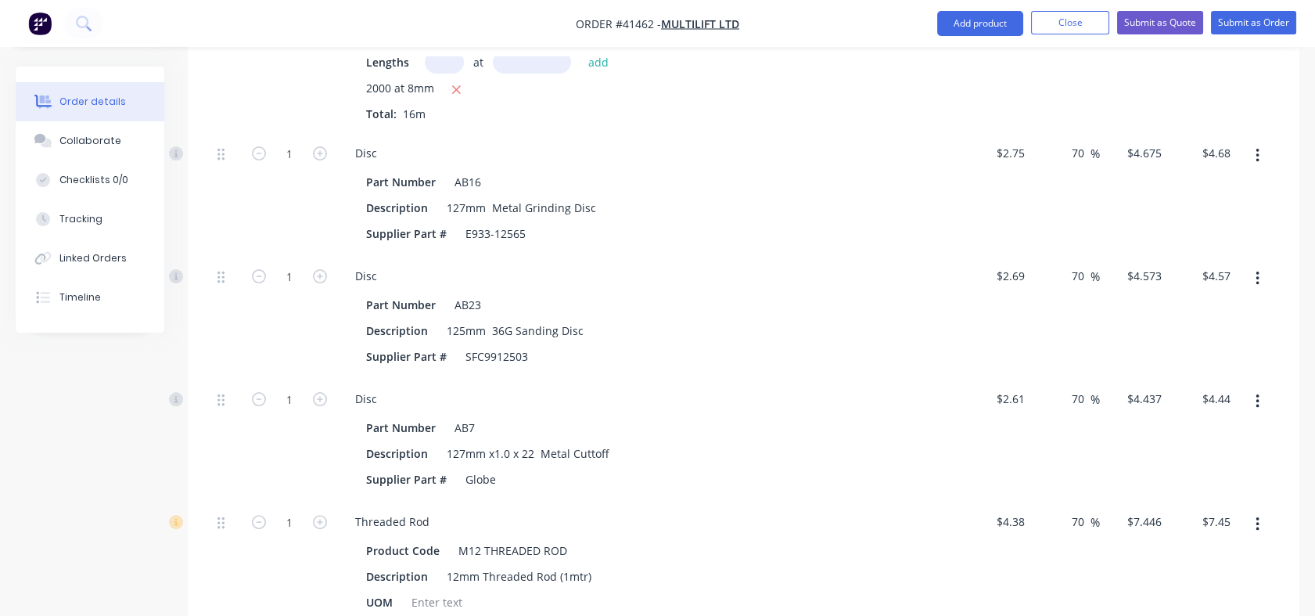
scroll to position [1047, 0]
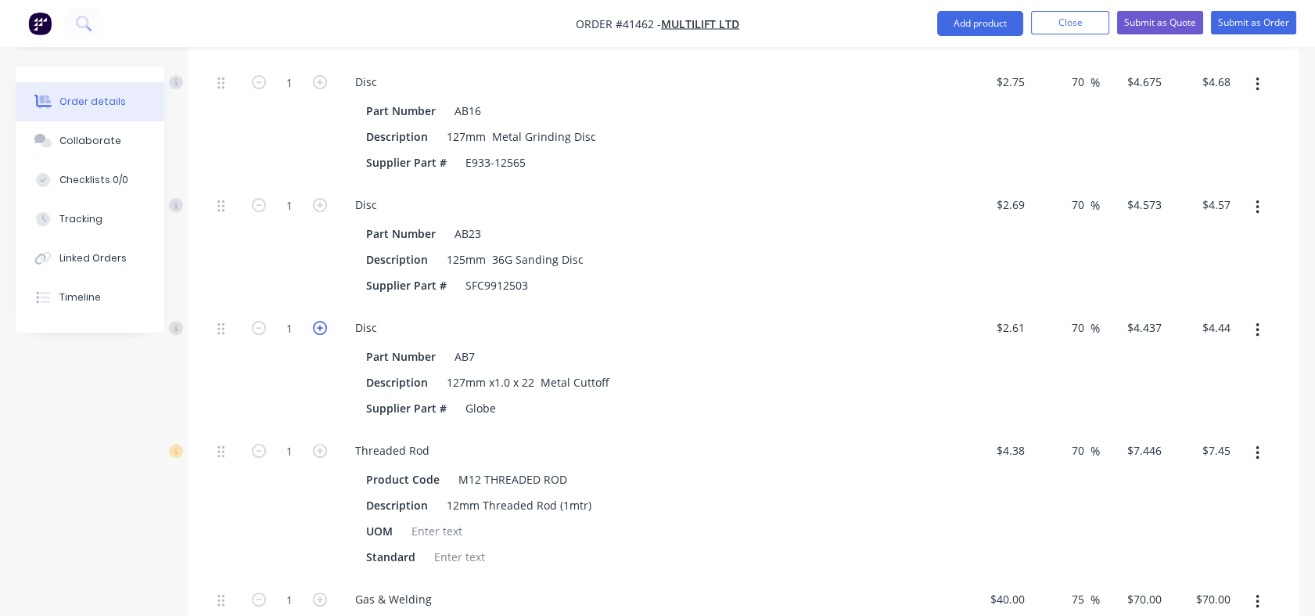
click at [319, 321] on icon "button" at bounding box center [320, 328] width 14 height 14
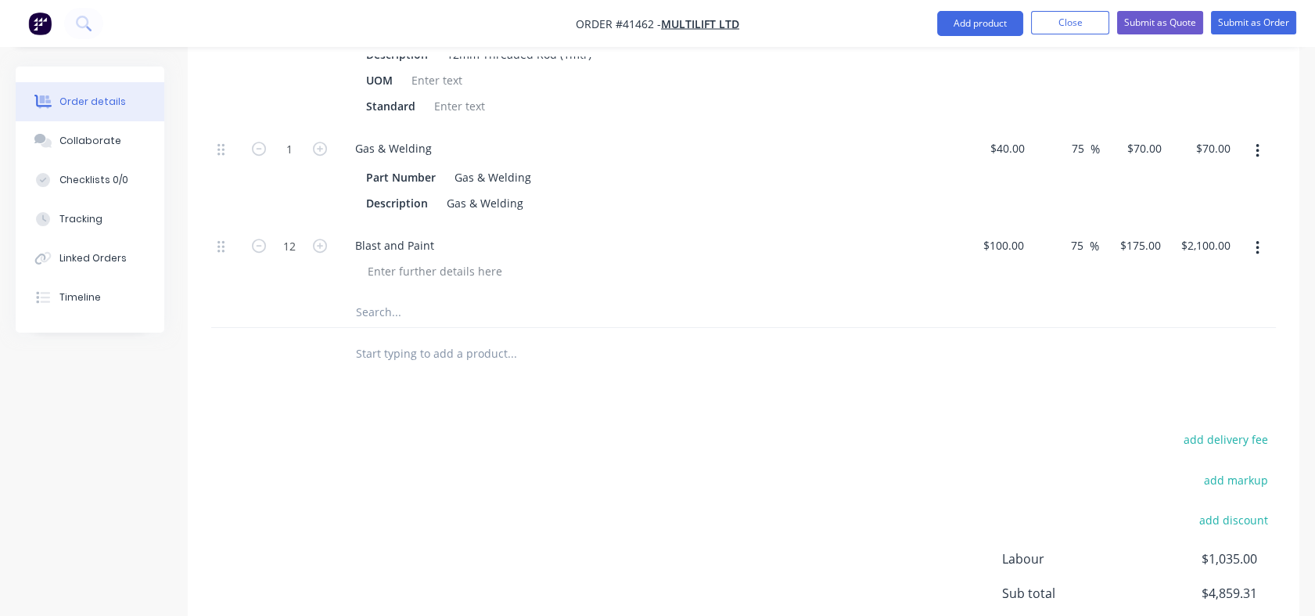
scroll to position [1493, 0]
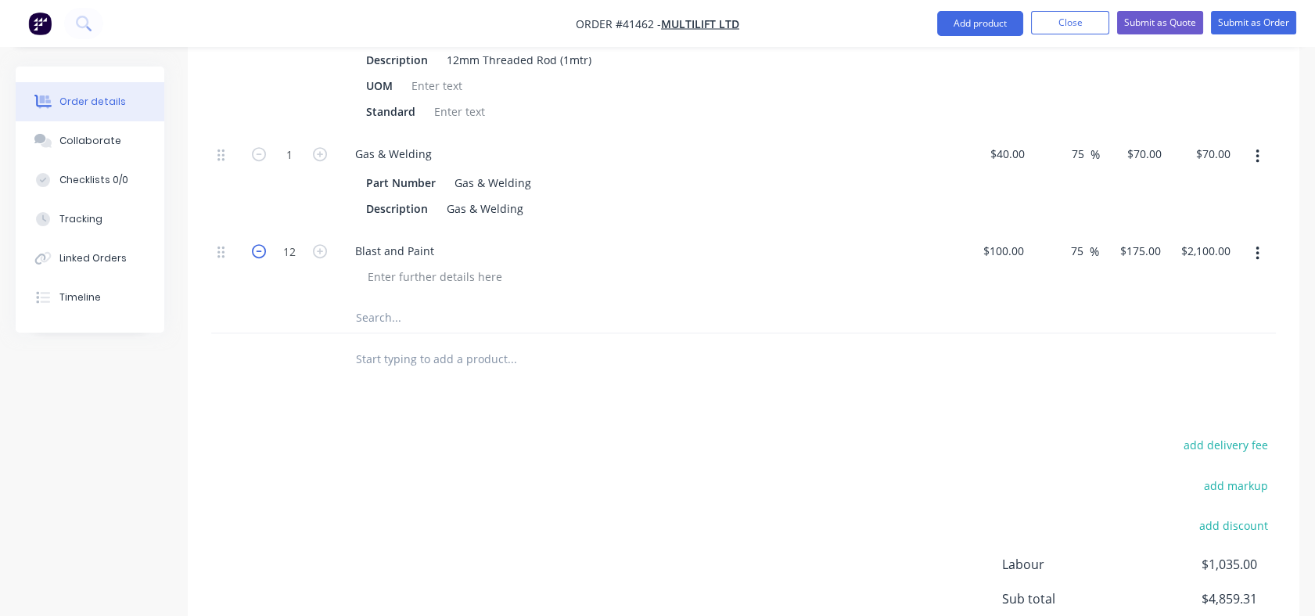
click at [258, 248] on icon "button" at bounding box center [259, 251] width 14 height 14
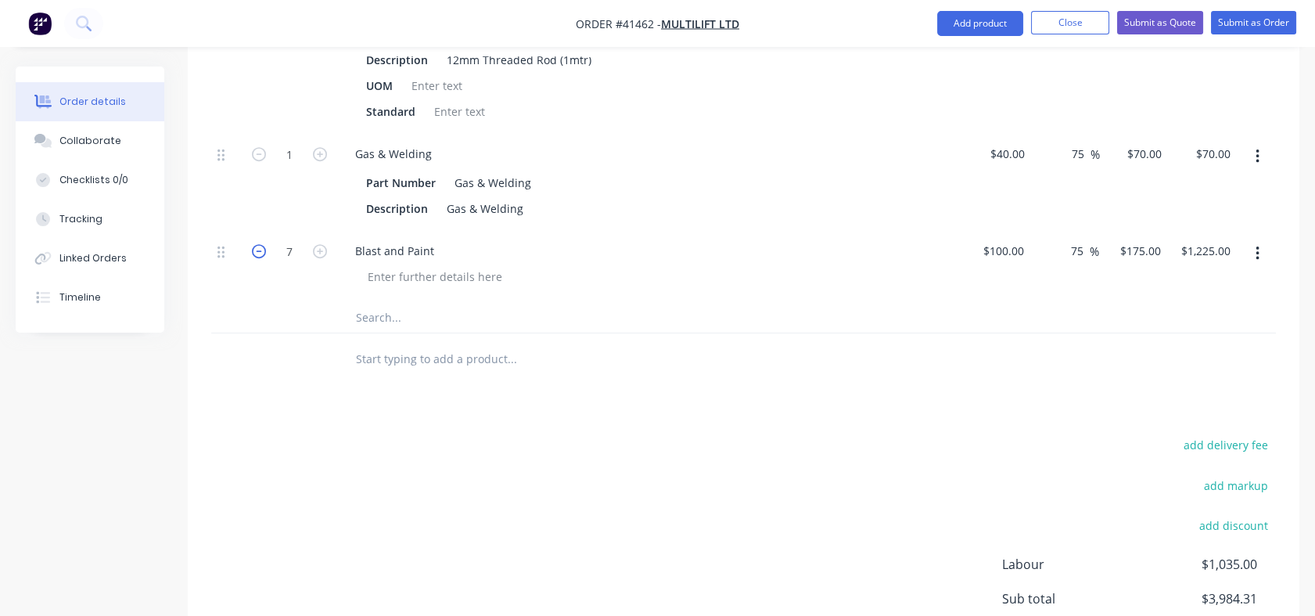
click at [258, 248] on icon "button" at bounding box center [259, 251] width 14 height 14
click at [800, 321] on div at bounding box center [577, 316] width 469 height 31
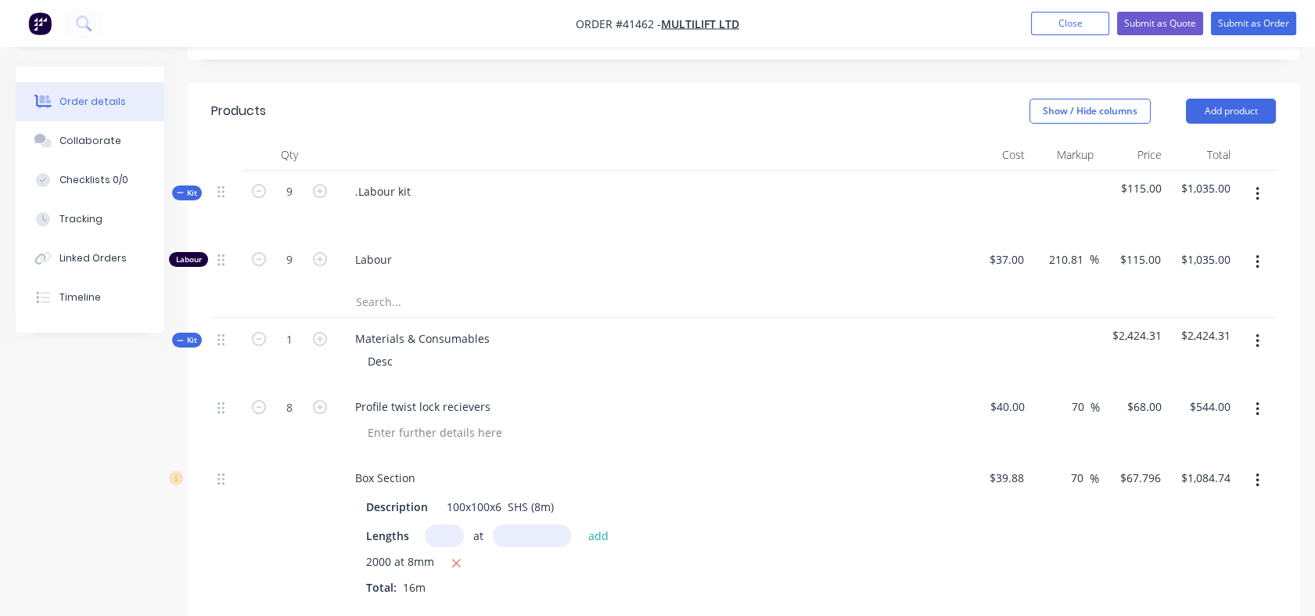
scroll to position [483, 0]
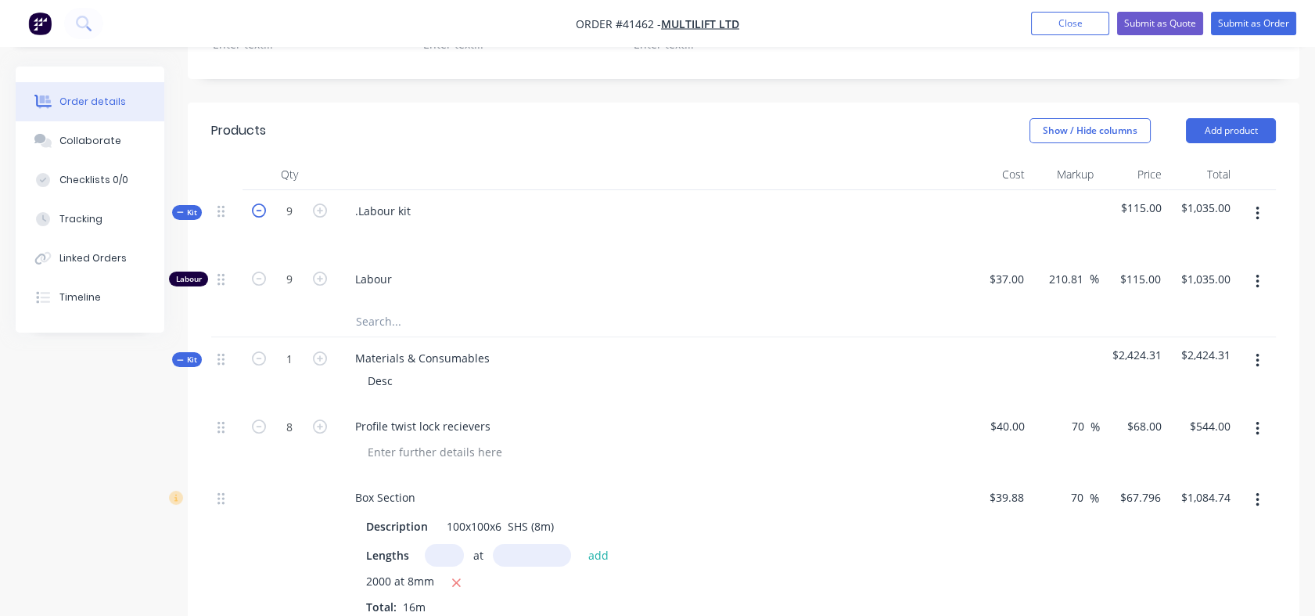
click at [261, 213] on icon "button" at bounding box center [259, 210] width 14 height 14
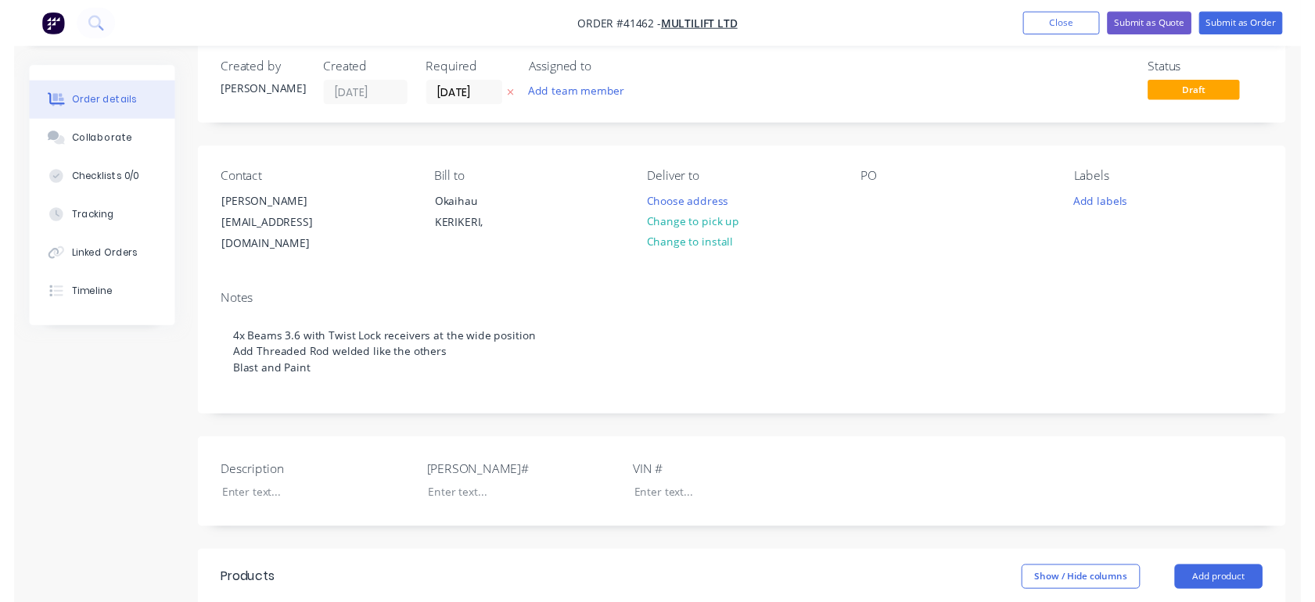
scroll to position [0, 0]
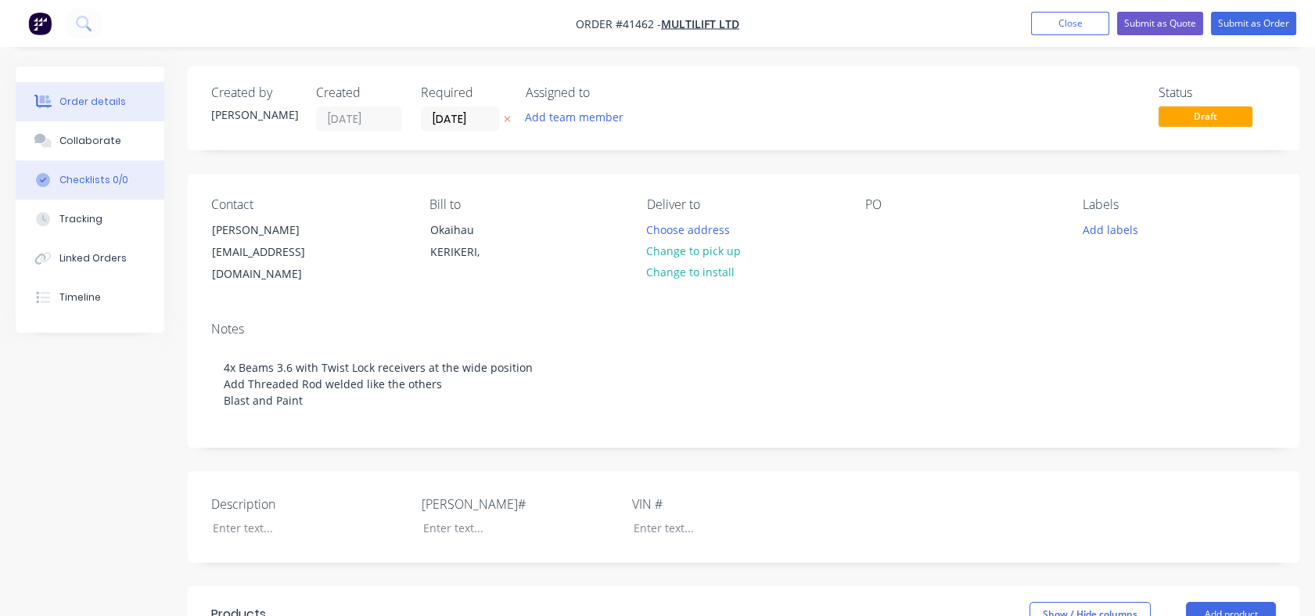
click at [94, 181] on div "Checklists 0/0" at bounding box center [93, 180] width 69 height 14
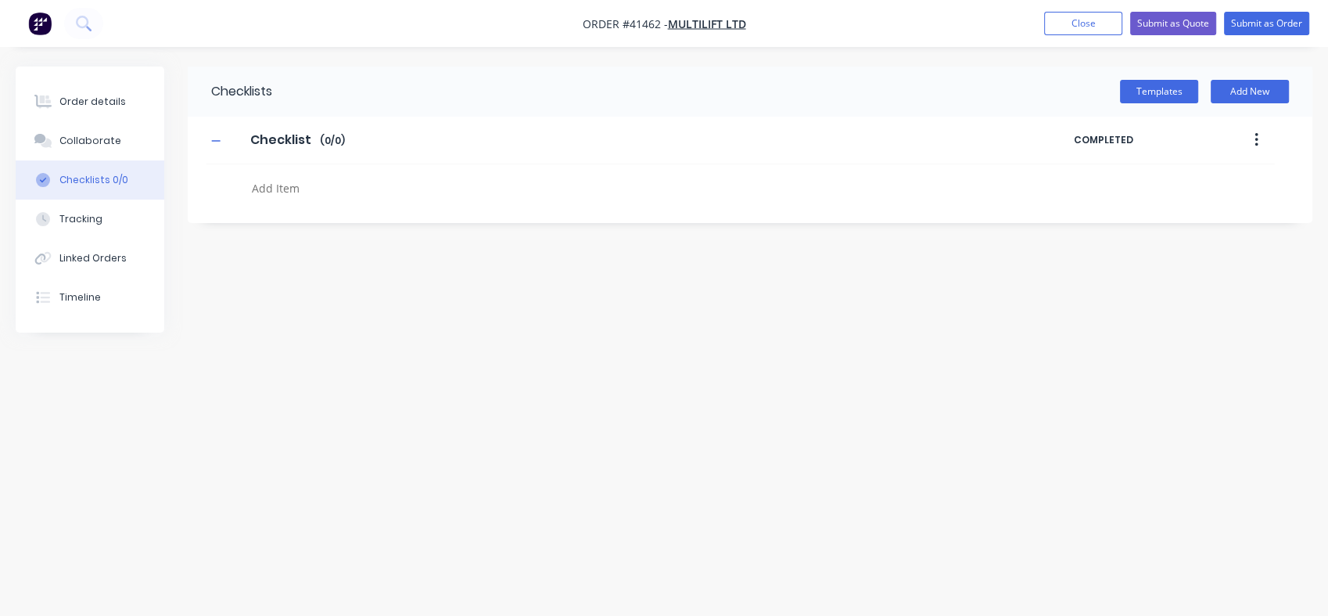
click at [267, 188] on textarea at bounding box center [589, 188] width 686 height 23
click at [664, 182] on textarea at bounding box center [589, 188] width 686 height 23
click at [1246, 18] on button "Submit as Order" at bounding box center [1266, 23] width 85 height 23
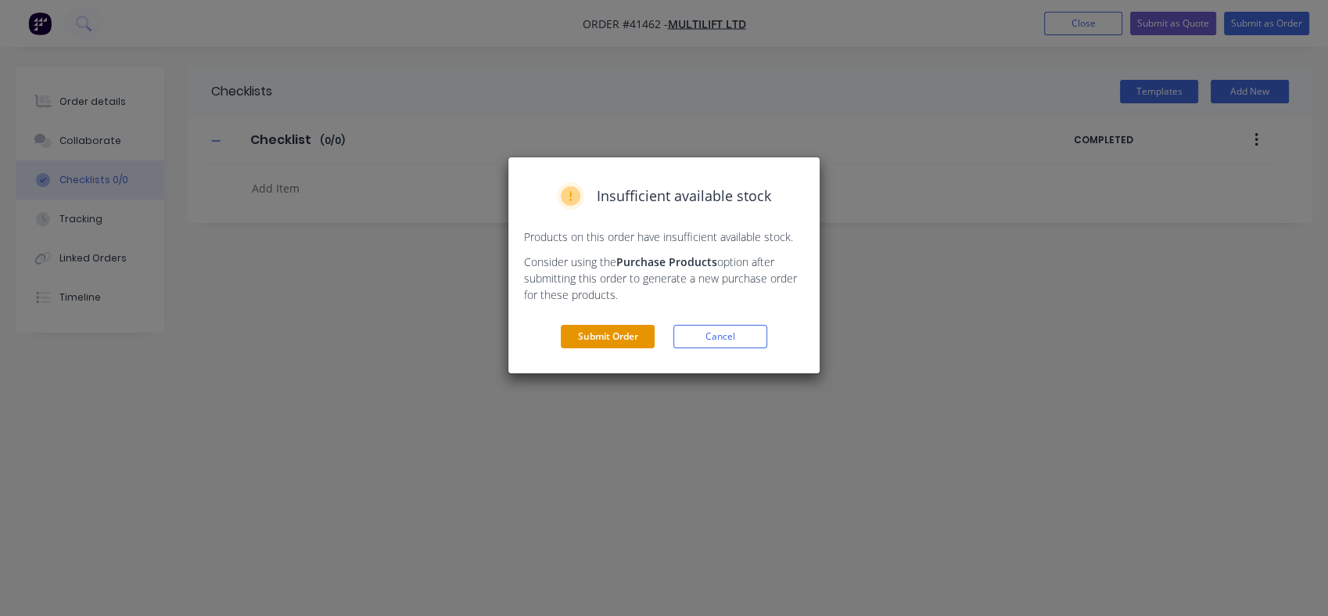
click at [600, 340] on button "Submit Order" at bounding box center [608, 336] width 94 height 23
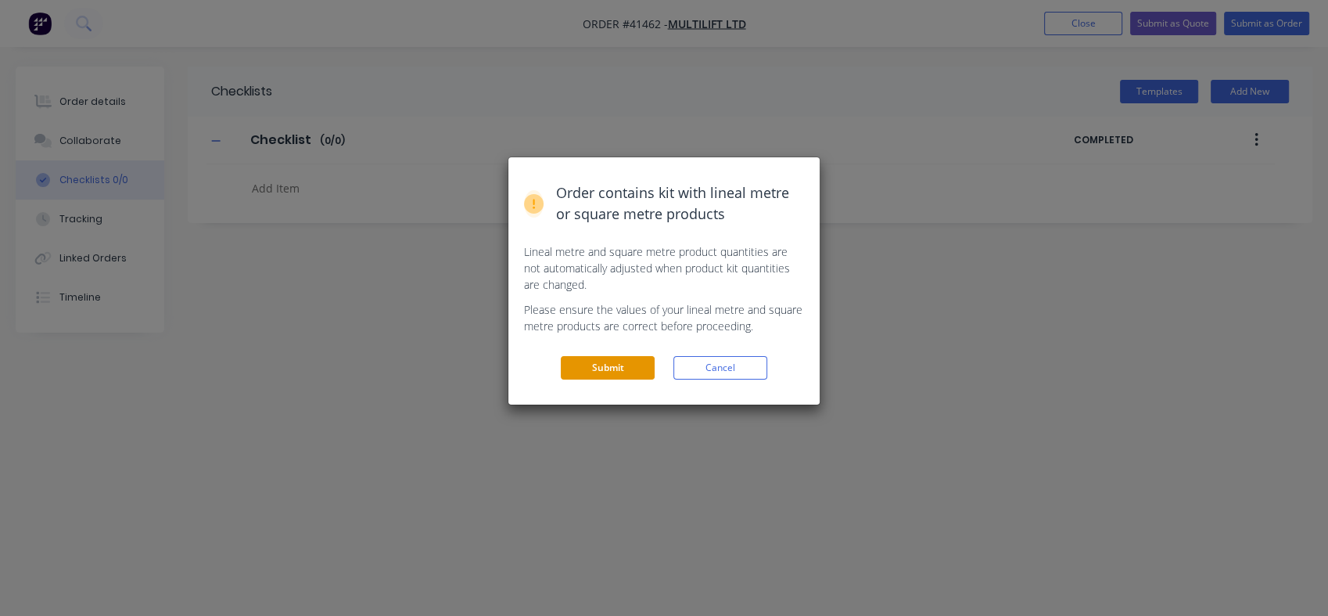
click at [601, 372] on button "Submit" at bounding box center [608, 367] width 94 height 23
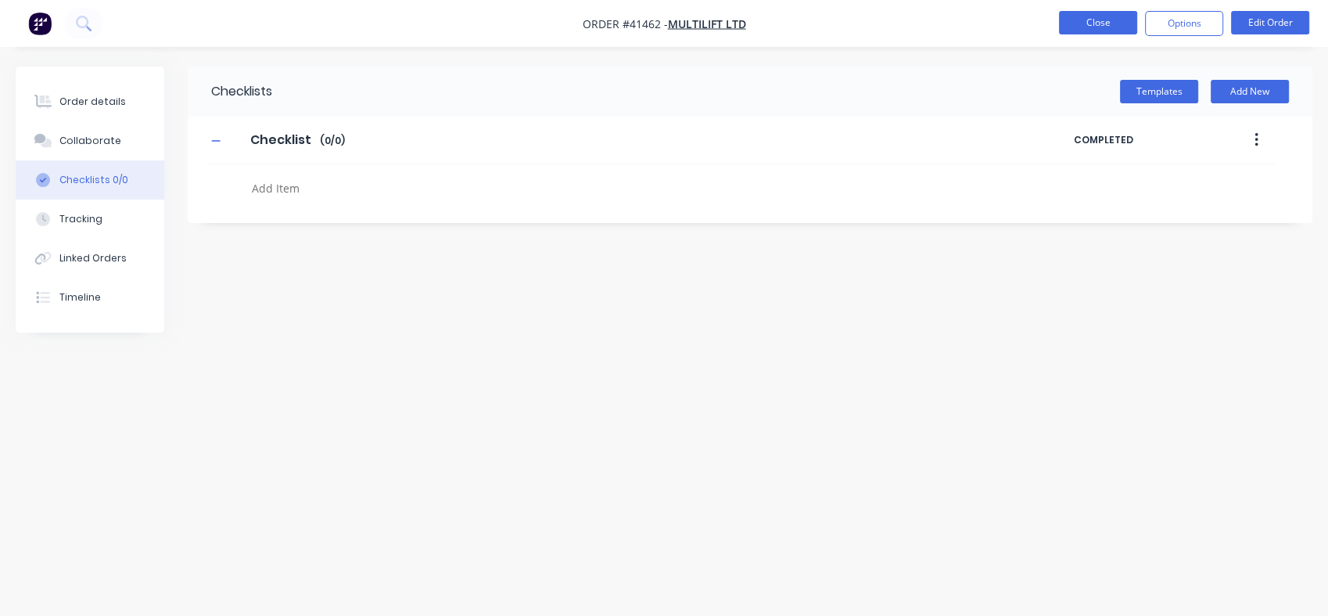
click at [1108, 20] on button "Close" at bounding box center [1098, 22] width 78 height 23
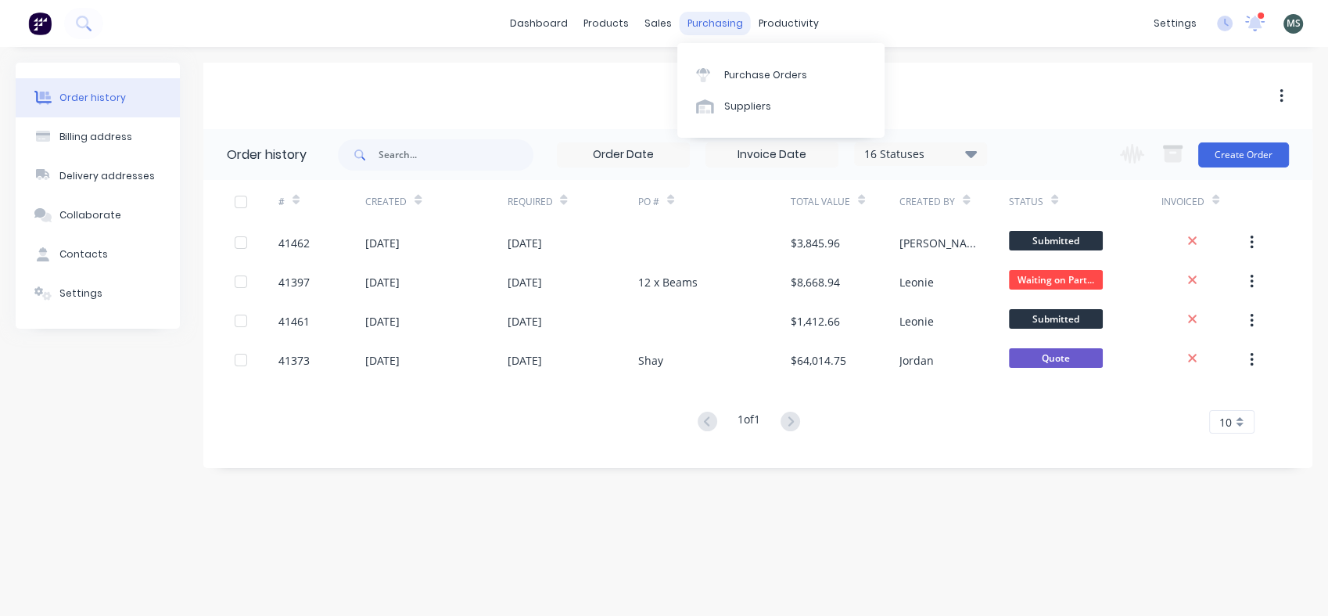
click at [710, 20] on div "purchasing" at bounding box center [715, 23] width 71 height 23
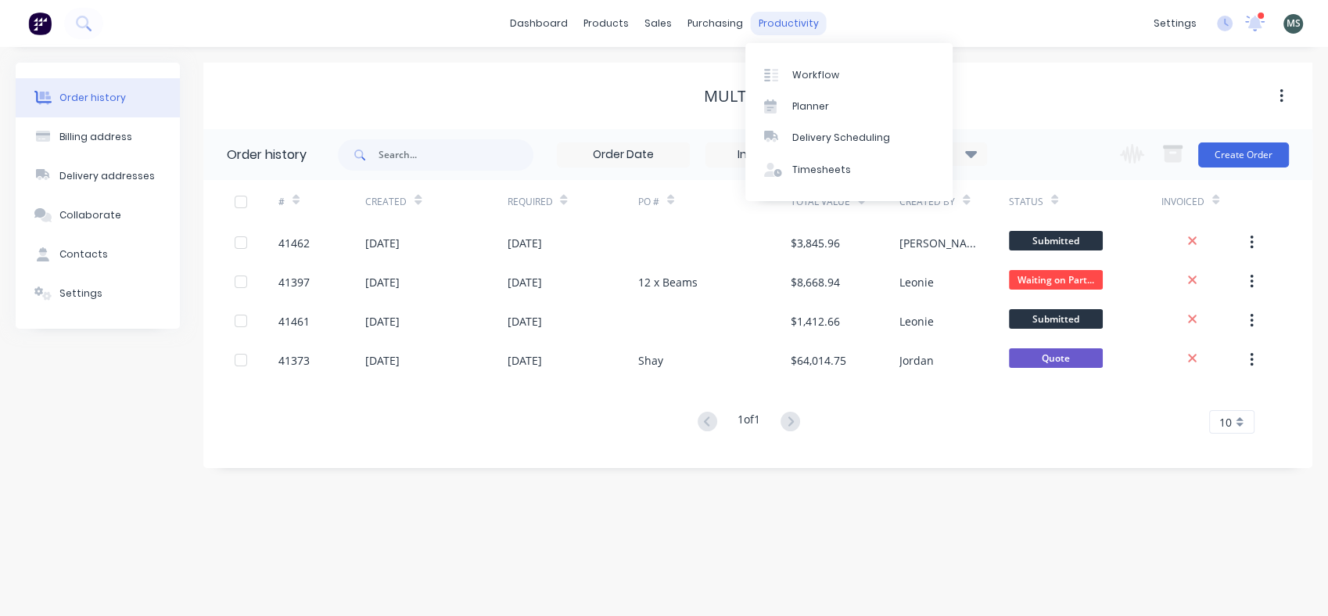
click at [782, 20] on div "productivity" at bounding box center [789, 23] width 76 height 23
click at [813, 70] on div "Workflow" at bounding box center [815, 75] width 47 height 14
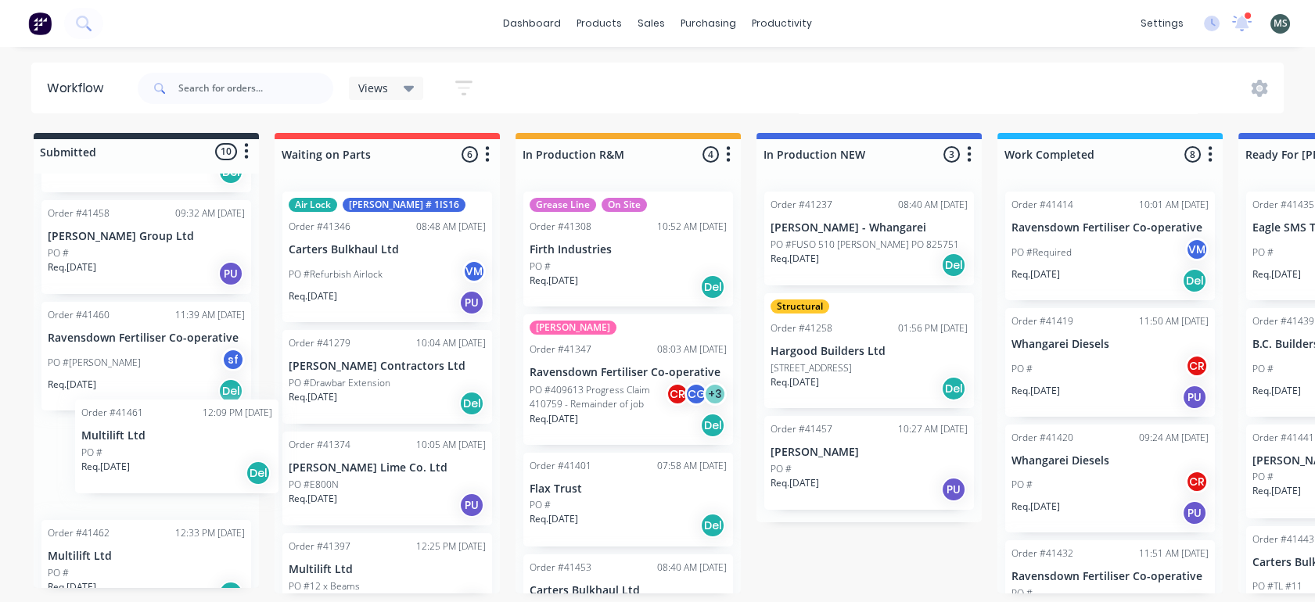
scroll to position [4, 0]
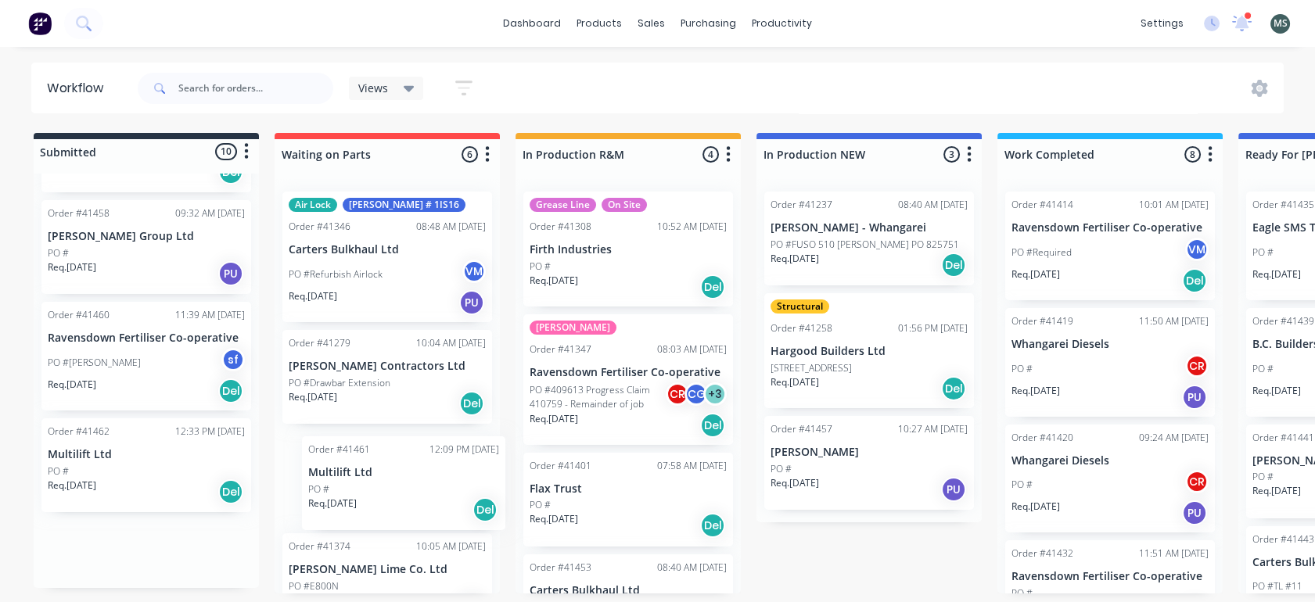
drag, startPoint x: 154, startPoint y: 442, endPoint x: 432, endPoint y: 488, distance: 281.5
click at [432, 488] on div "Submitted 10 Status colour #273444 hex #273444 Save Cancel Summaries Total orde…" at bounding box center [1292, 363] width 2609 height 461
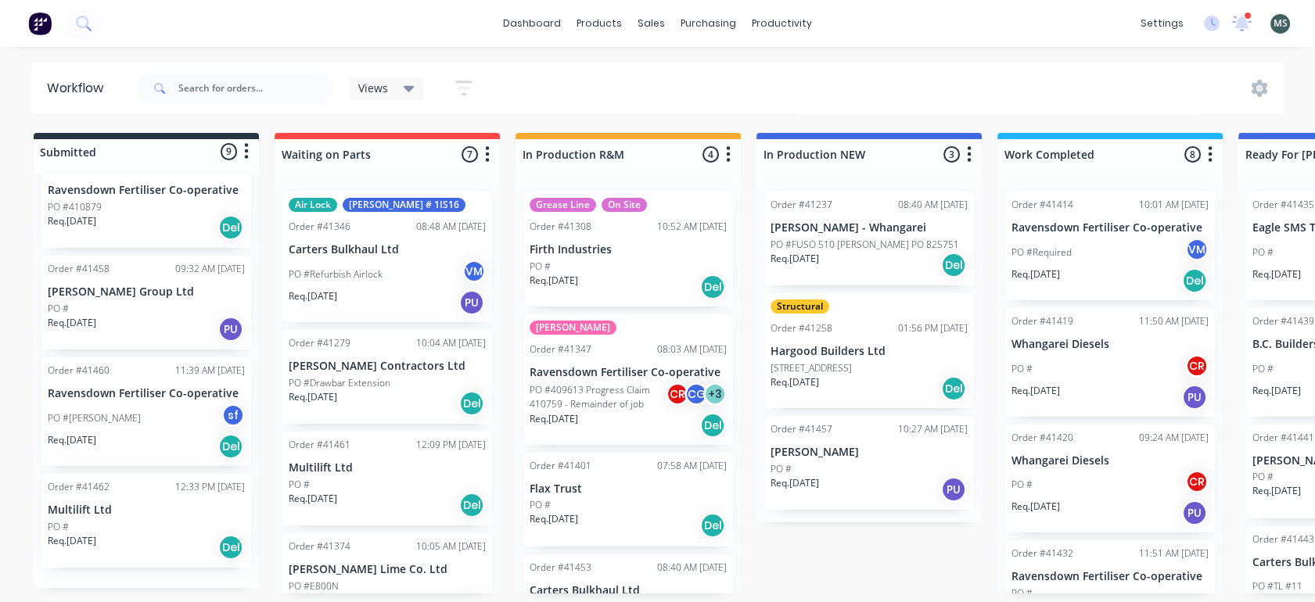
scroll to position [519, 0]
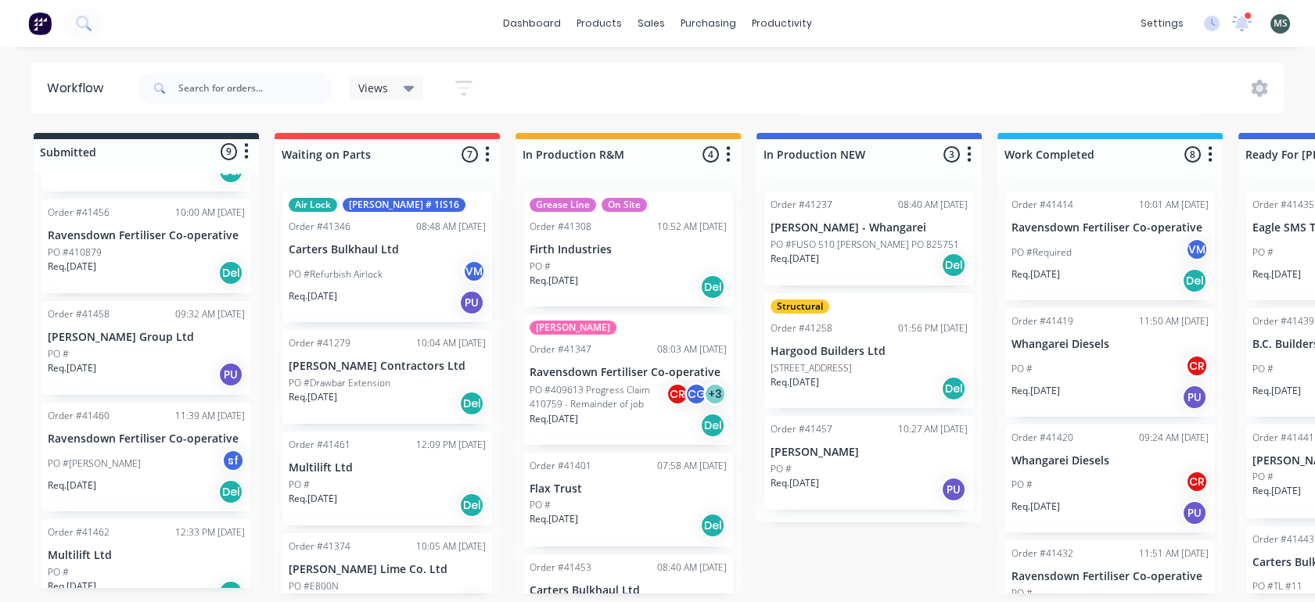
click at [342, 468] on p "Multilift Ltd" at bounding box center [387, 468] width 197 height 13
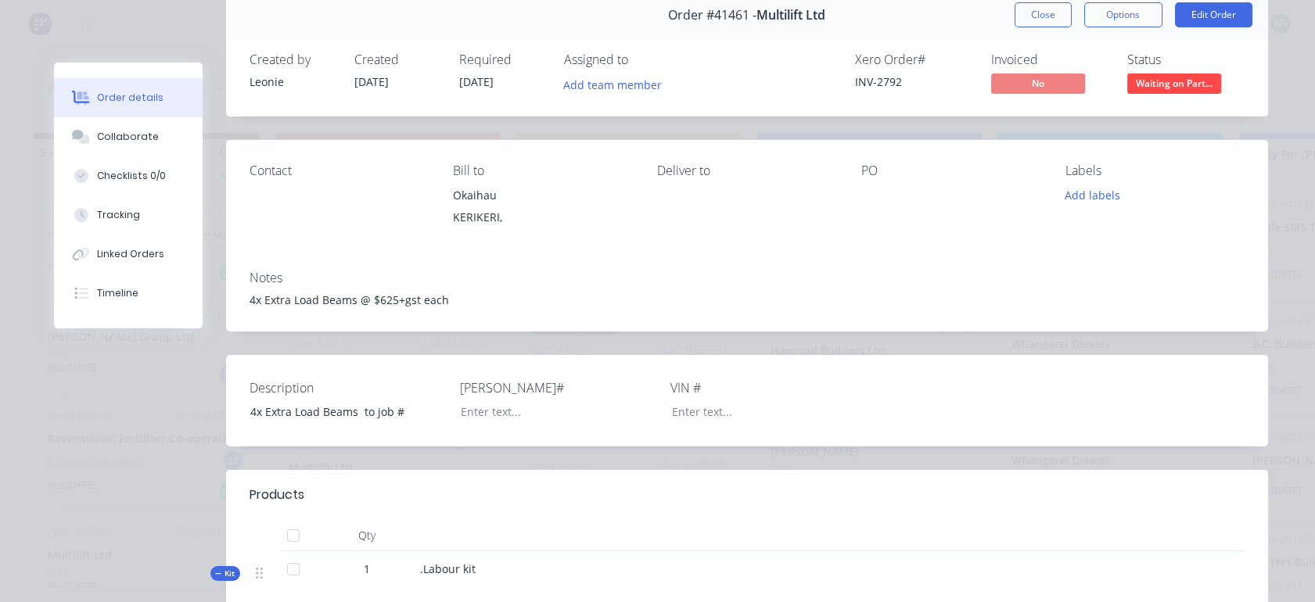
scroll to position [0, 0]
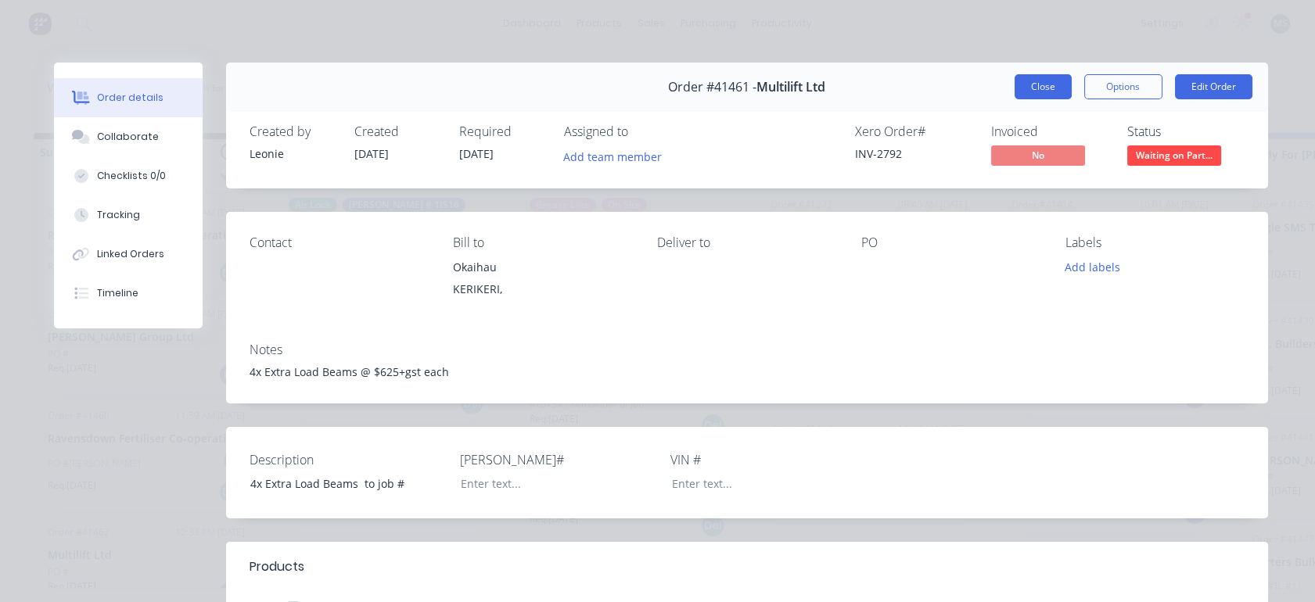
click at [1037, 89] on button "Close" at bounding box center [1043, 86] width 57 height 25
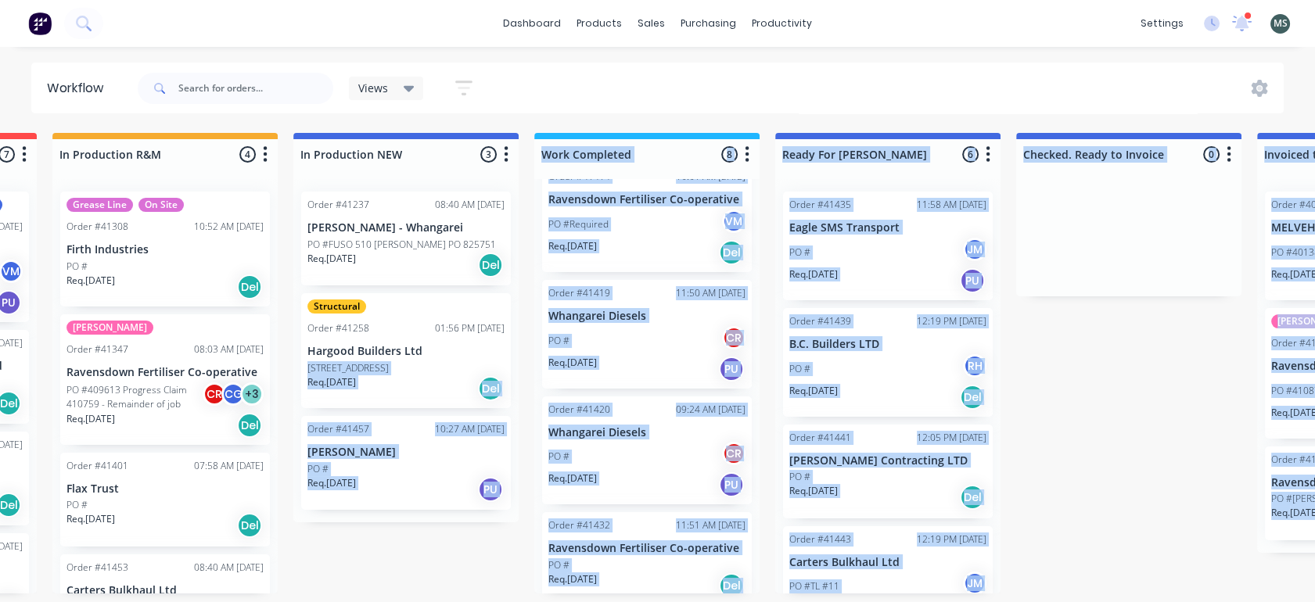
drag, startPoint x: 291, startPoint y: 355, endPoint x: 250, endPoint y: 638, distance: 286.1
click at [250, 508] on html "dashboard products sales purchasing productivity dashboard products Product Cat…" at bounding box center [194, 254] width 1315 height 508
click at [1161, 481] on div "Submitted 9 Status colour #273444 hex #273444 Save Cancel Summaries Total order…" at bounding box center [829, 363] width 2609 height 461
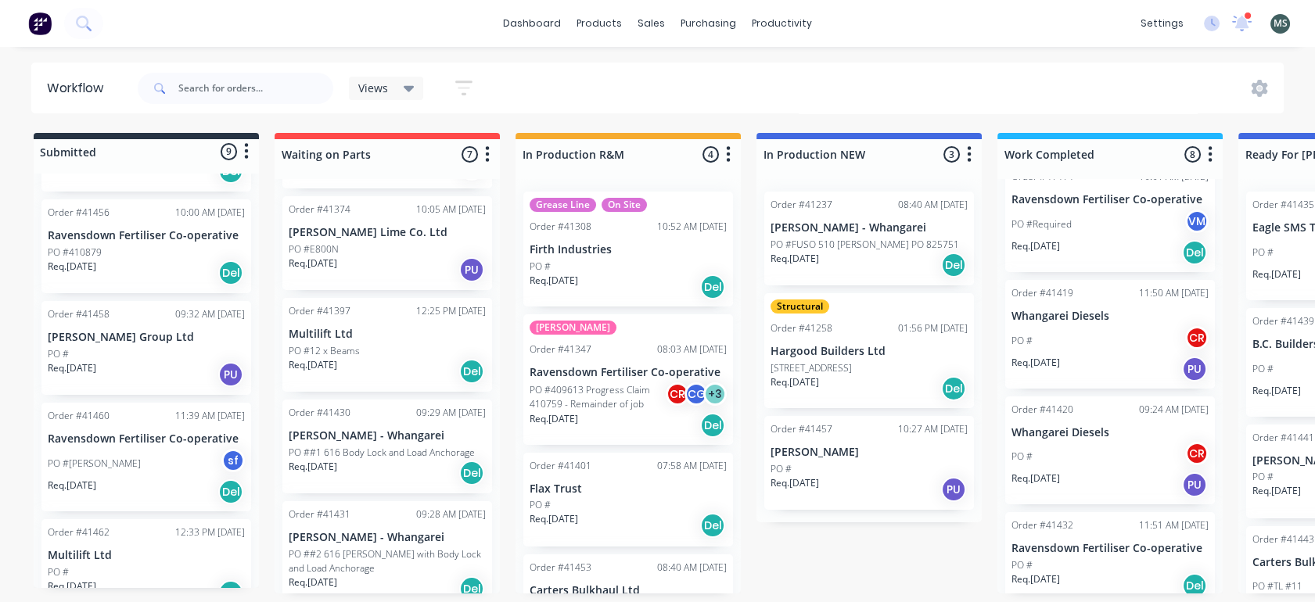
scroll to position [339, 0]
click at [115, 549] on p "Multilift Ltd" at bounding box center [146, 555] width 197 height 13
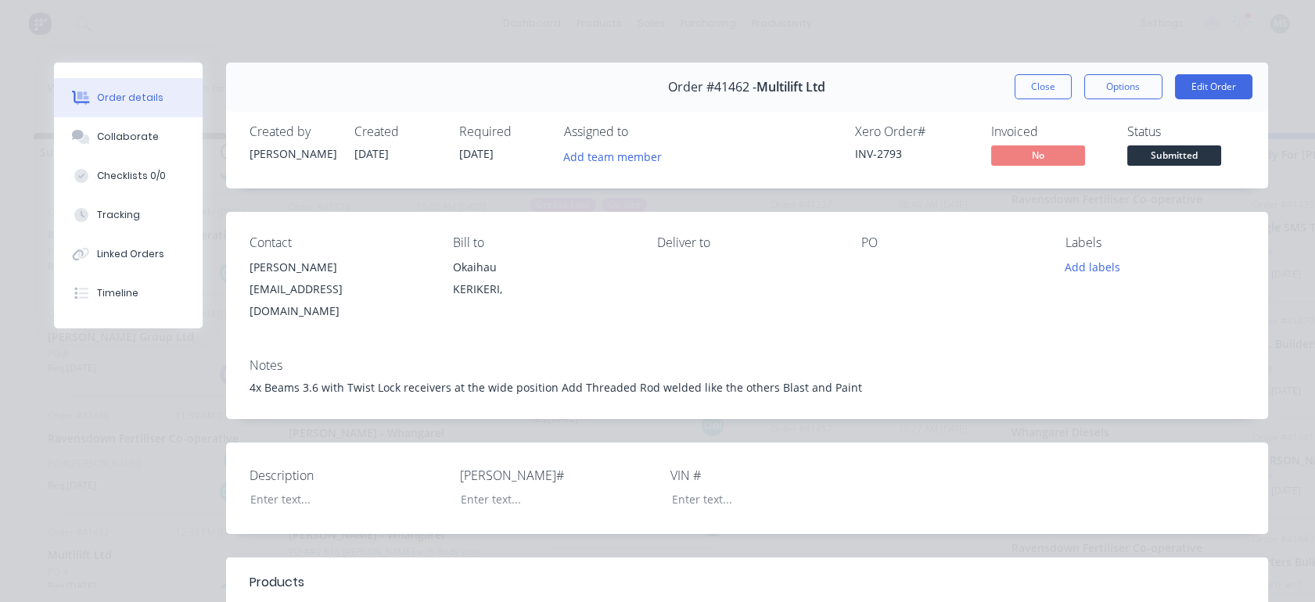
click at [873, 262] on div at bounding box center [950, 268] width 179 height 22
click at [868, 248] on div "PO" at bounding box center [950, 242] width 179 height 15
click at [1202, 90] on button "Edit Order" at bounding box center [1213, 86] width 77 height 25
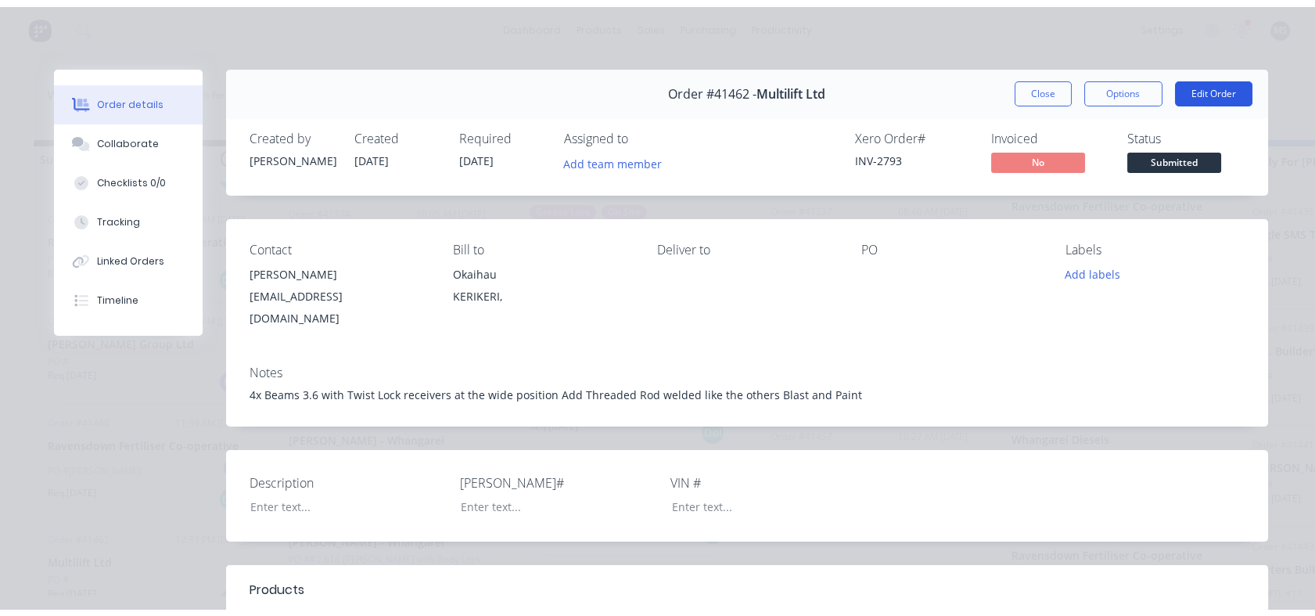
scroll to position [0, 0]
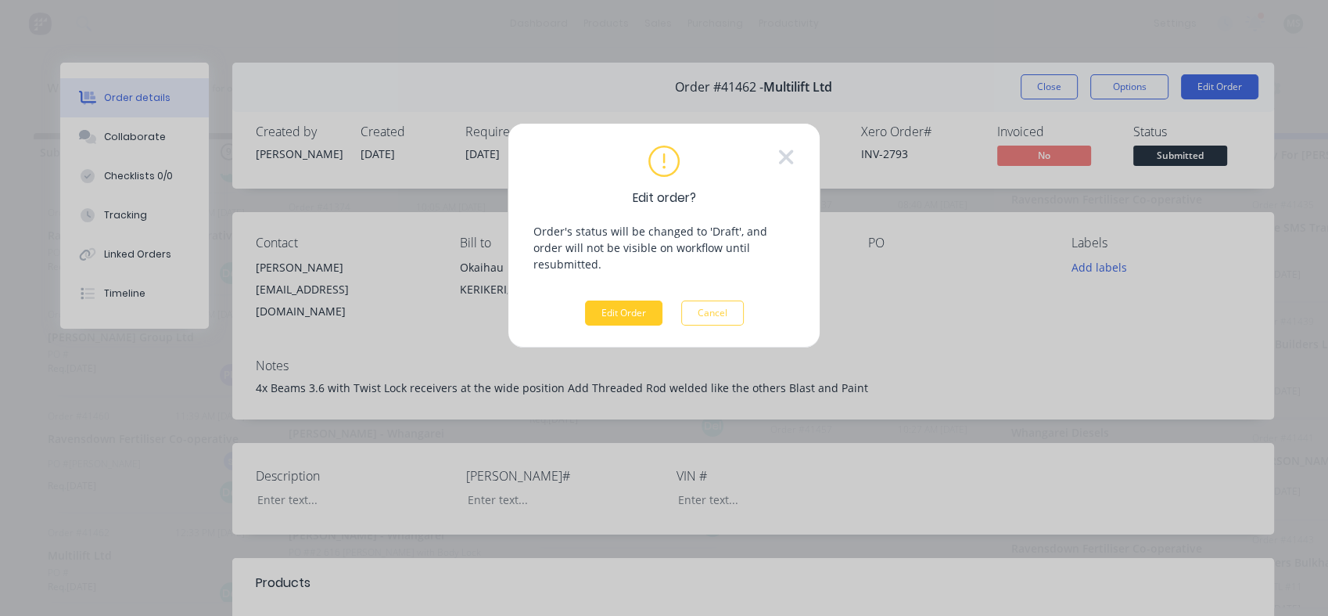
click at [628, 300] on button "Edit Order" at bounding box center [623, 312] width 77 height 25
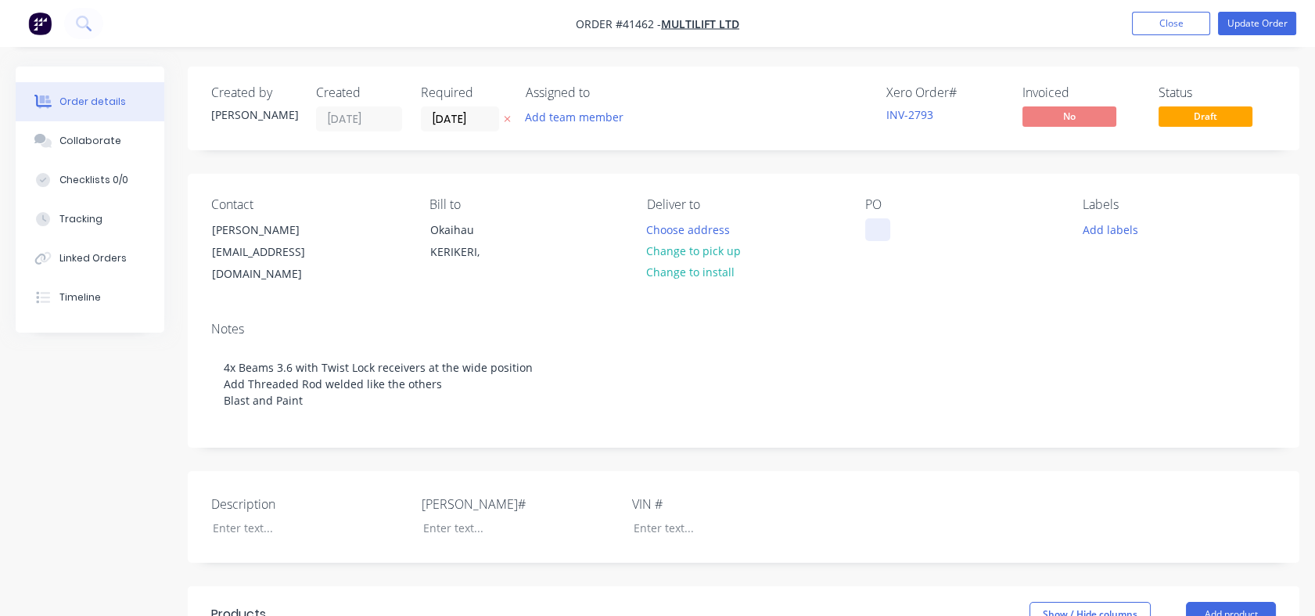
click at [876, 234] on div at bounding box center [877, 229] width 25 height 23
click at [1262, 24] on button "Update Order" at bounding box center [1257, 23] width 78 height 23
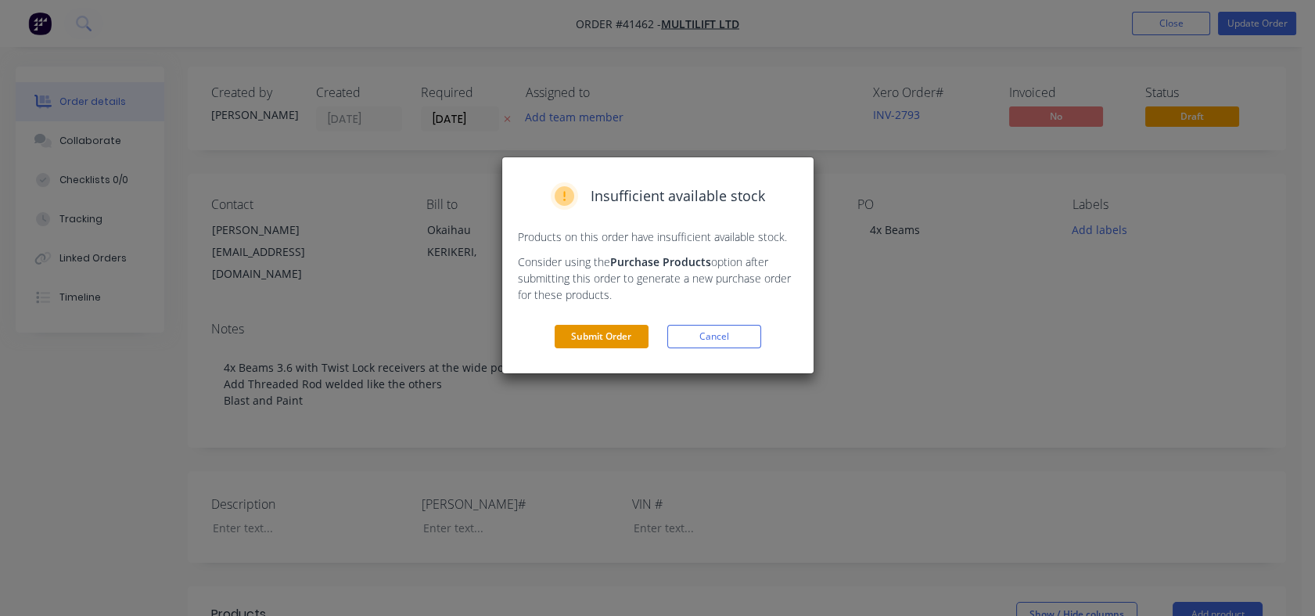
click at [604, 346] on button "Submit Order" at bounding box center [602, 336] width 94 height 23
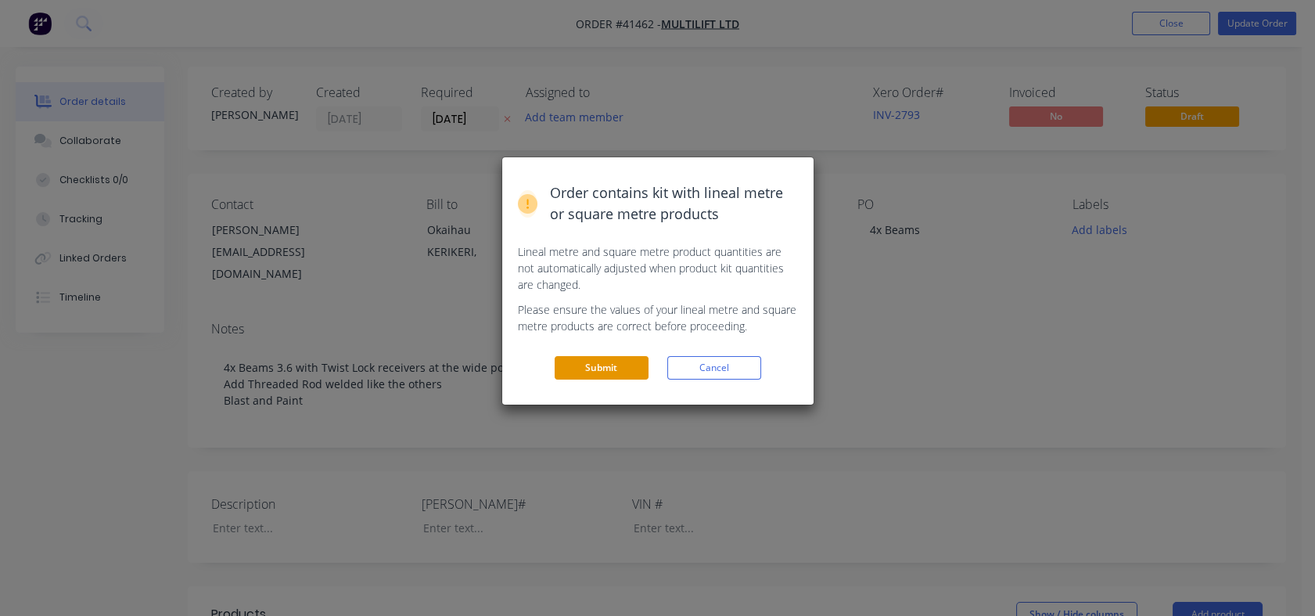
click at [595, 368] on button "Submit" at bounding box center [602, 367] width 94 height 23
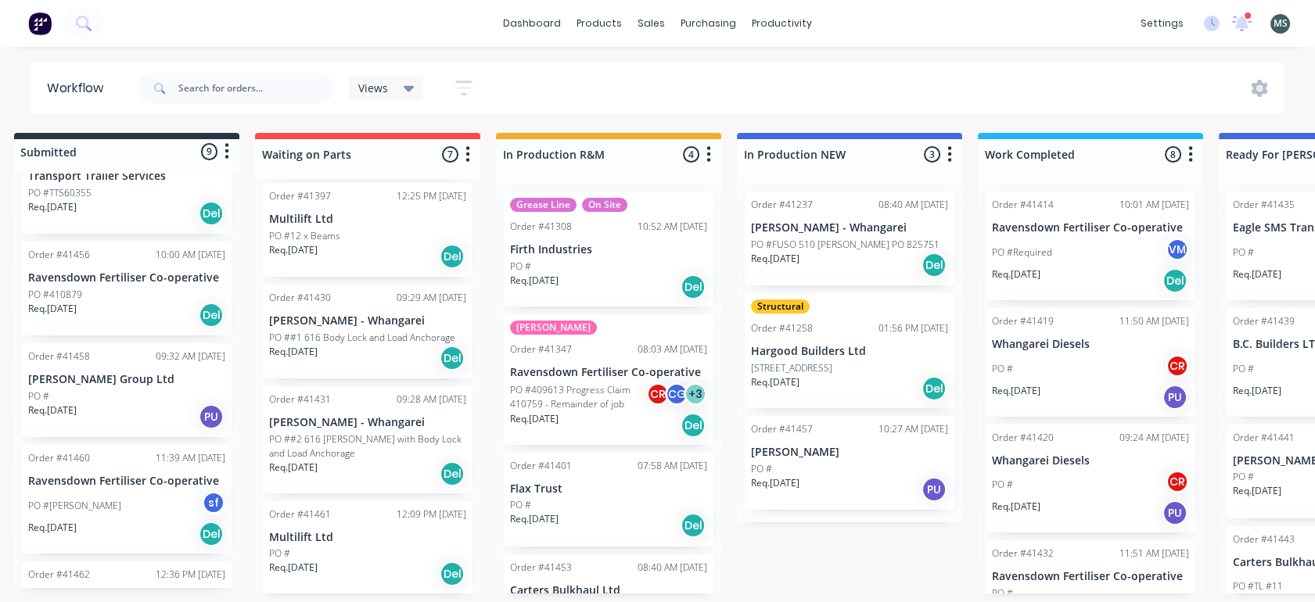
scroll to position [350, 0]
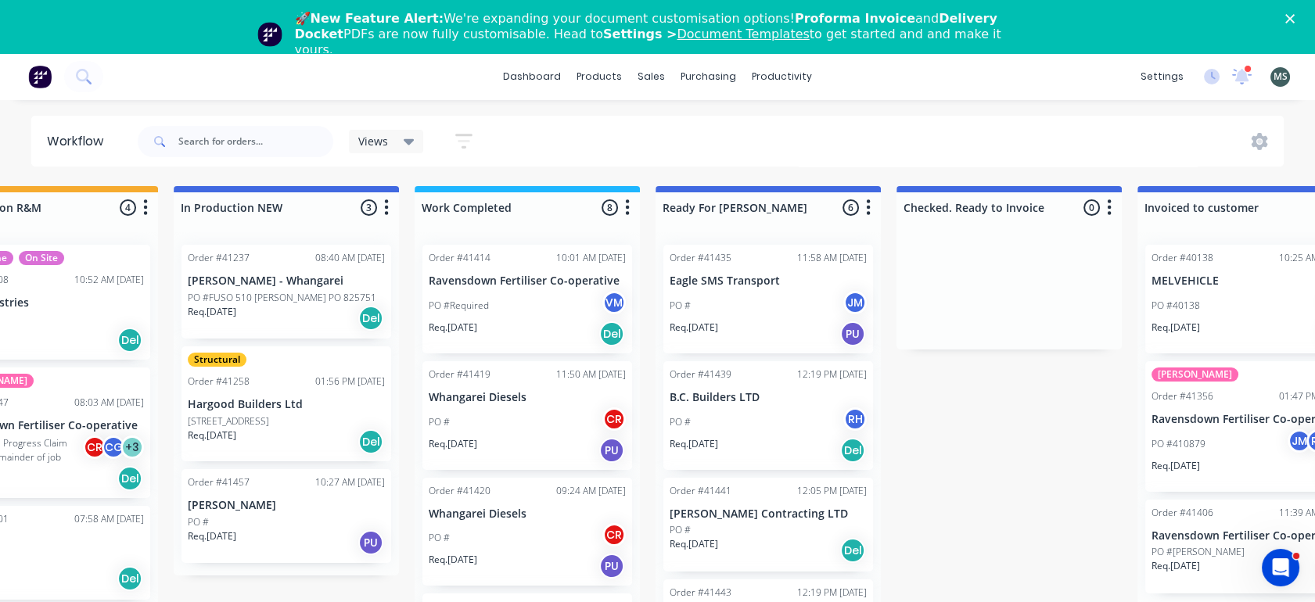
scroll to position [0, 586]
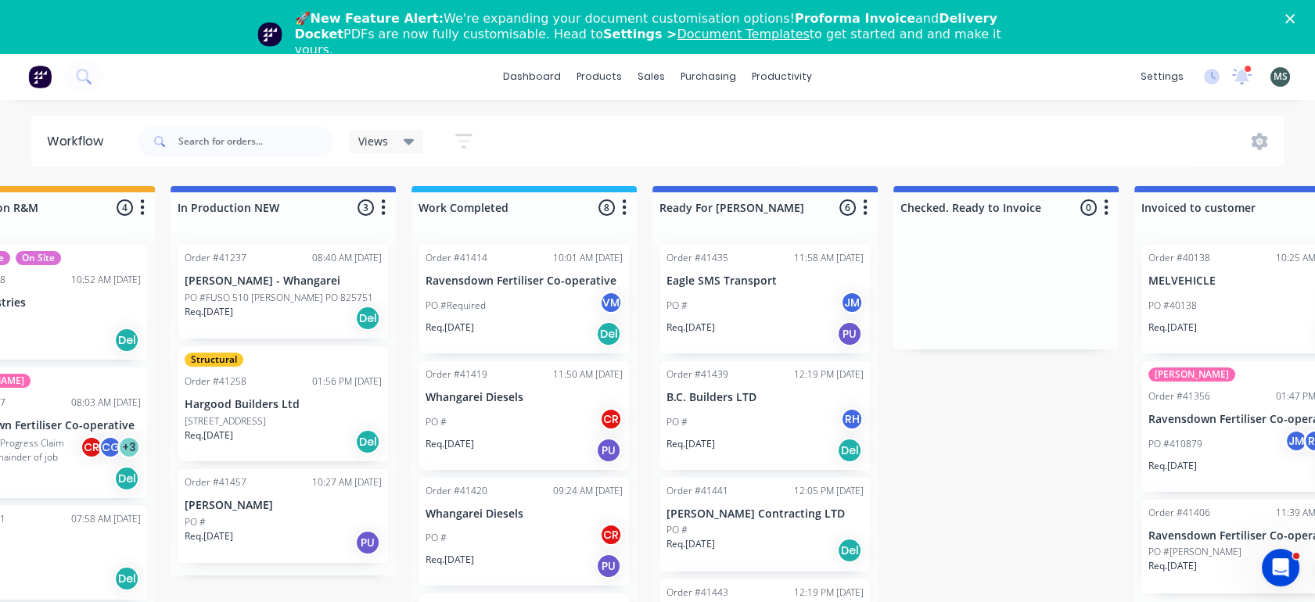
click at [760, 306] on div "PO # JM" at bounding box center [764, 306] width 197 height 30
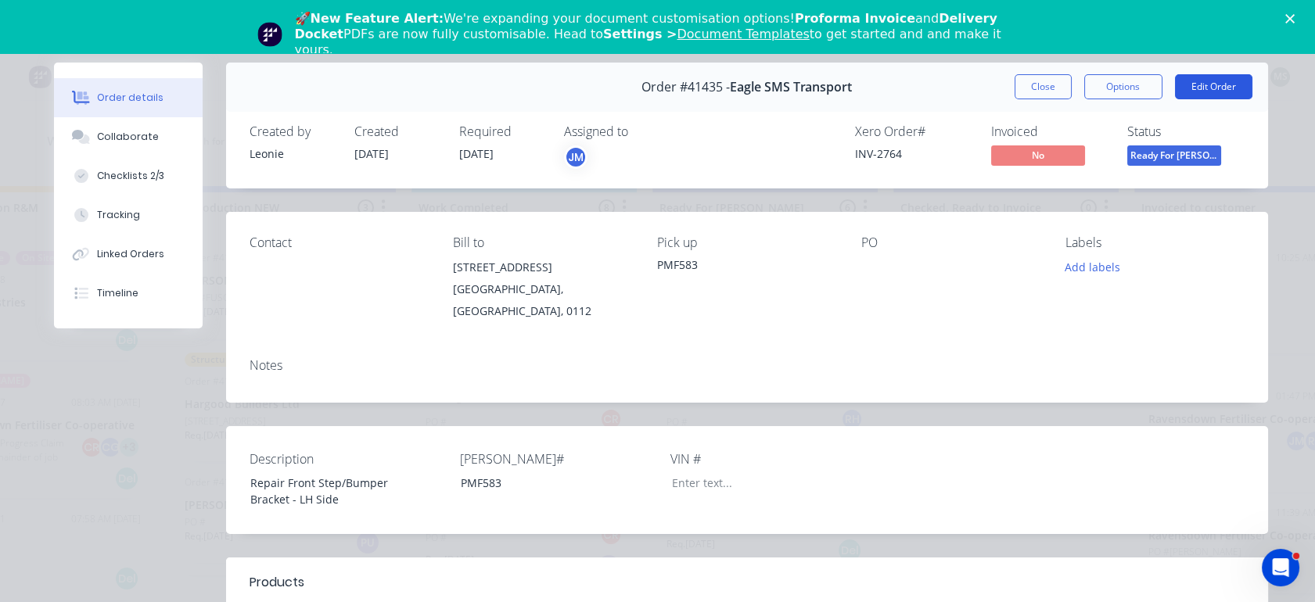
click at [1214, 86] on button "Edit Order" at bounding box center [1213, 86] width 77 height 25
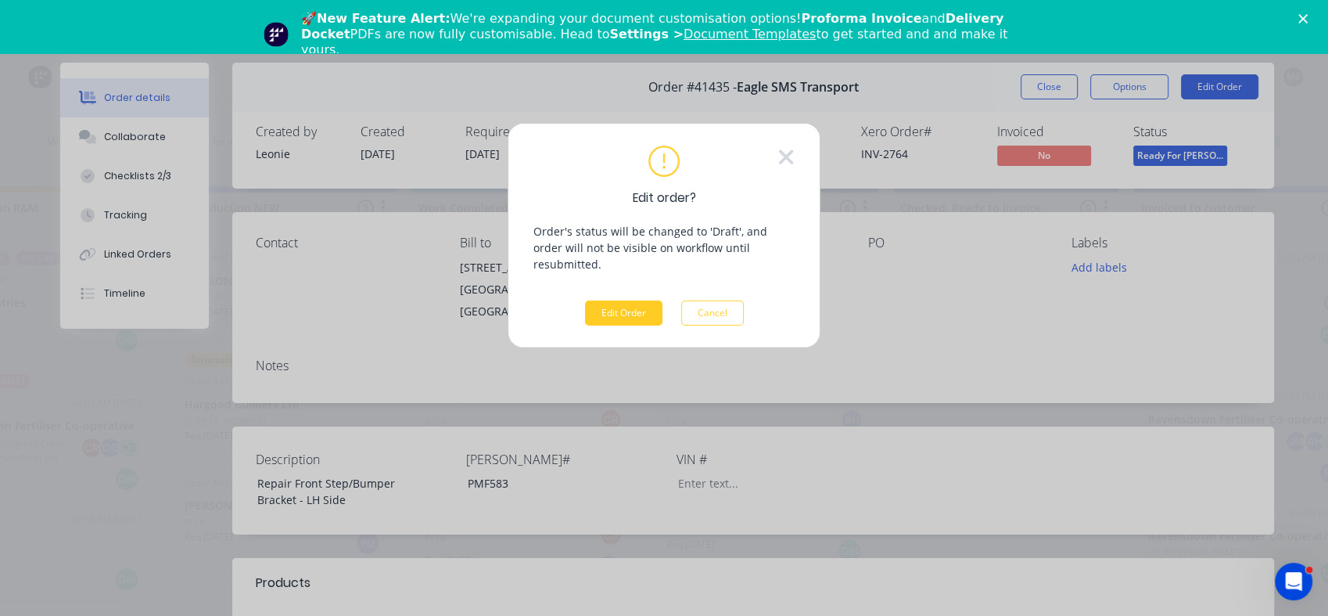
click at [630, 300] on button "Edit Order" at bounding box center [623, 312] width 77 height 25
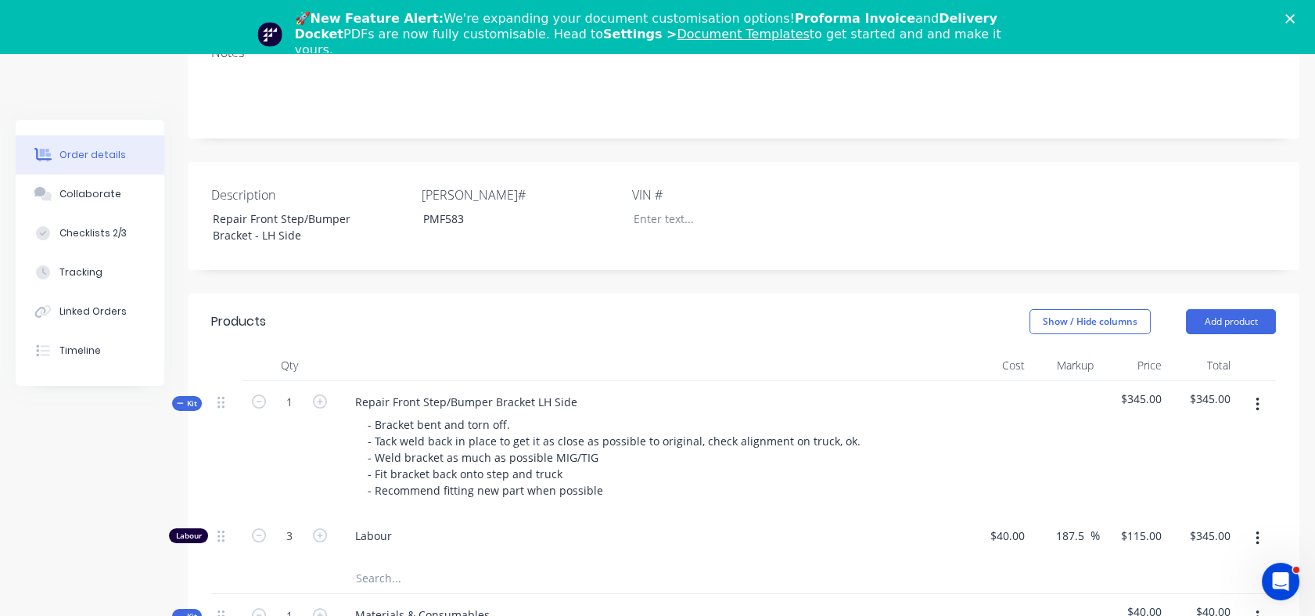
scroll to position [356, 0]
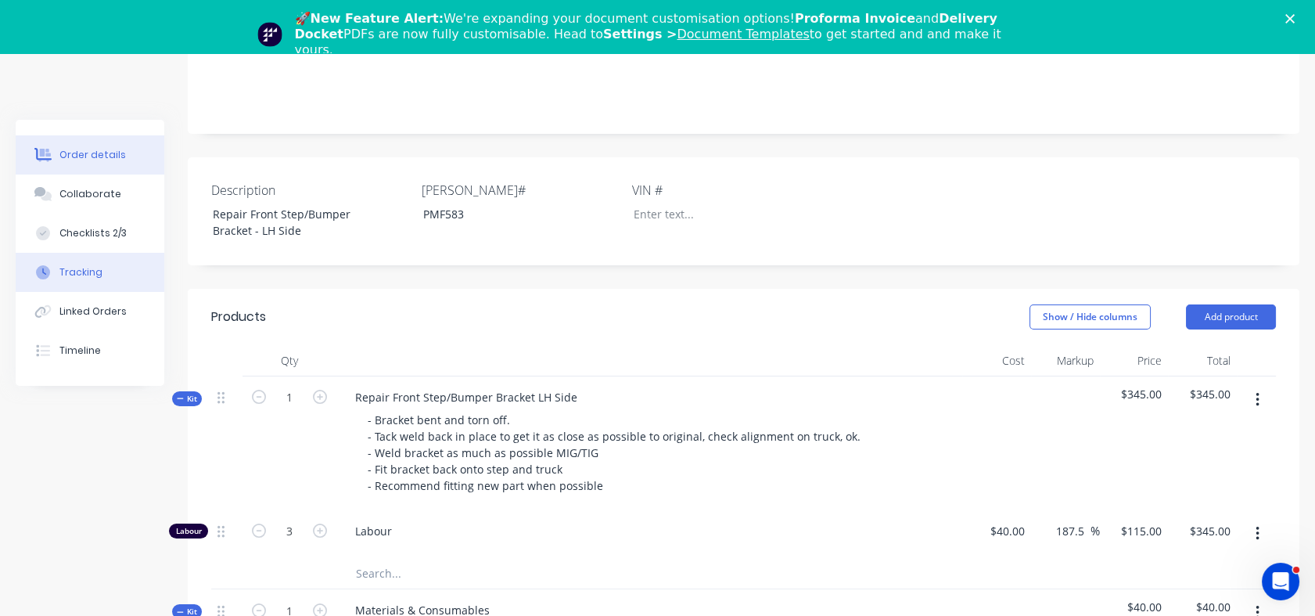
click at [88, 275] on div "Tracking" at bounding box center [80, 272] width 43 height 14
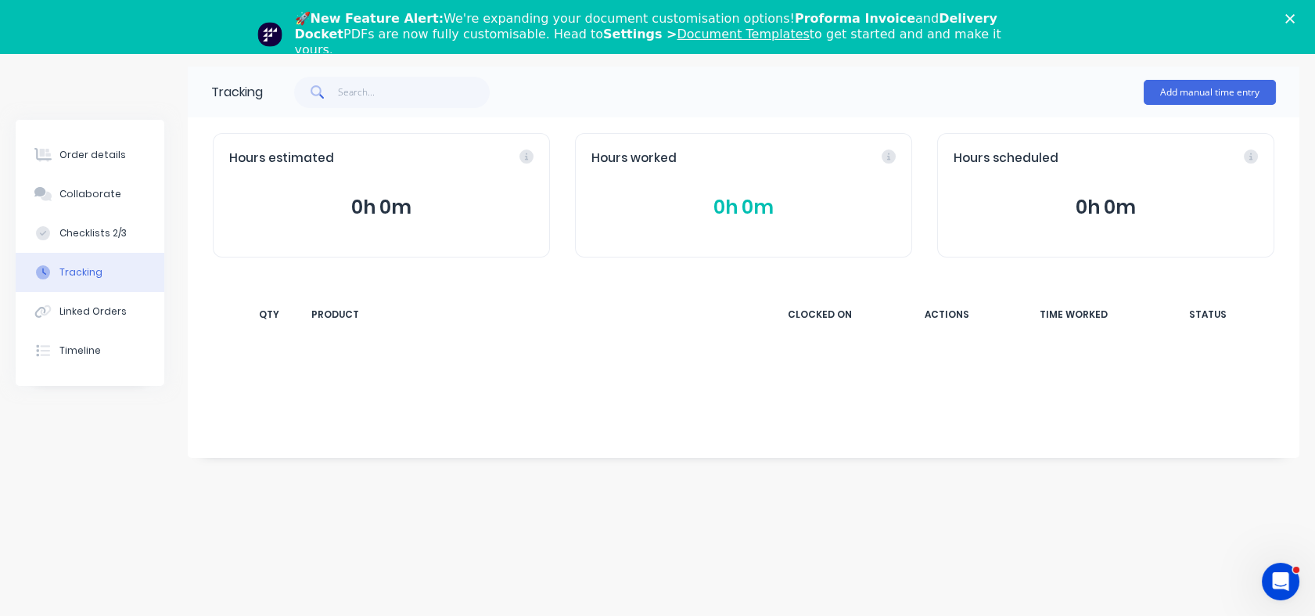
scroll to position [53, 0]
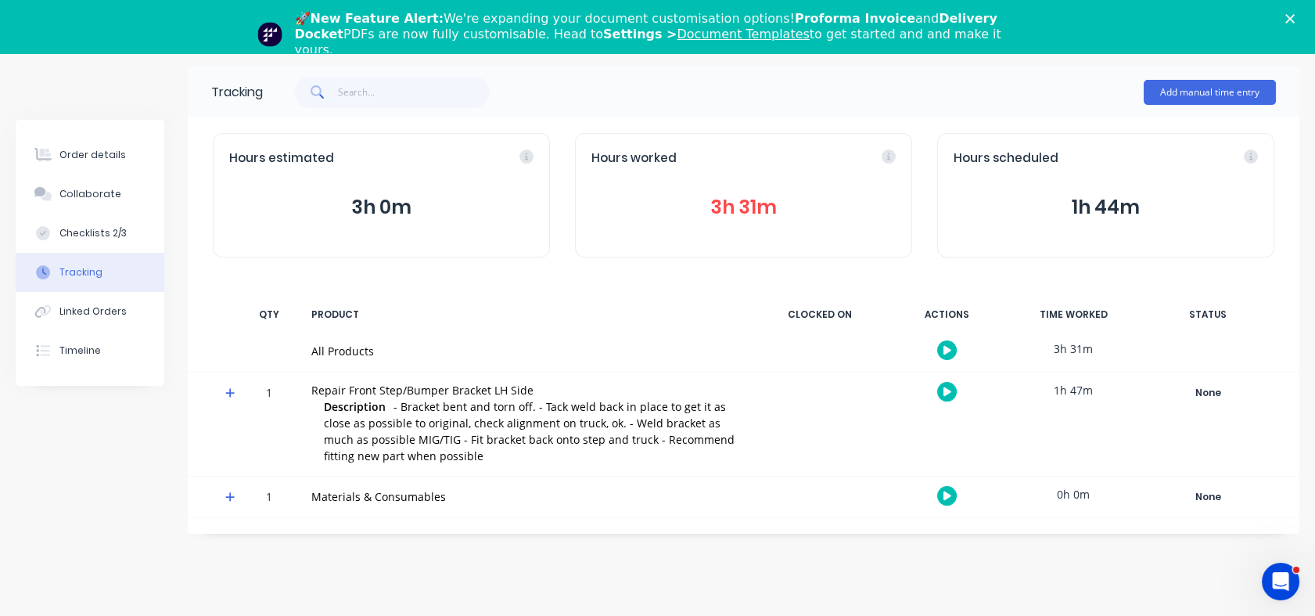
click at [718, 202] on button "3h 31m" at bounding box center [743, 207] width 304 height 30
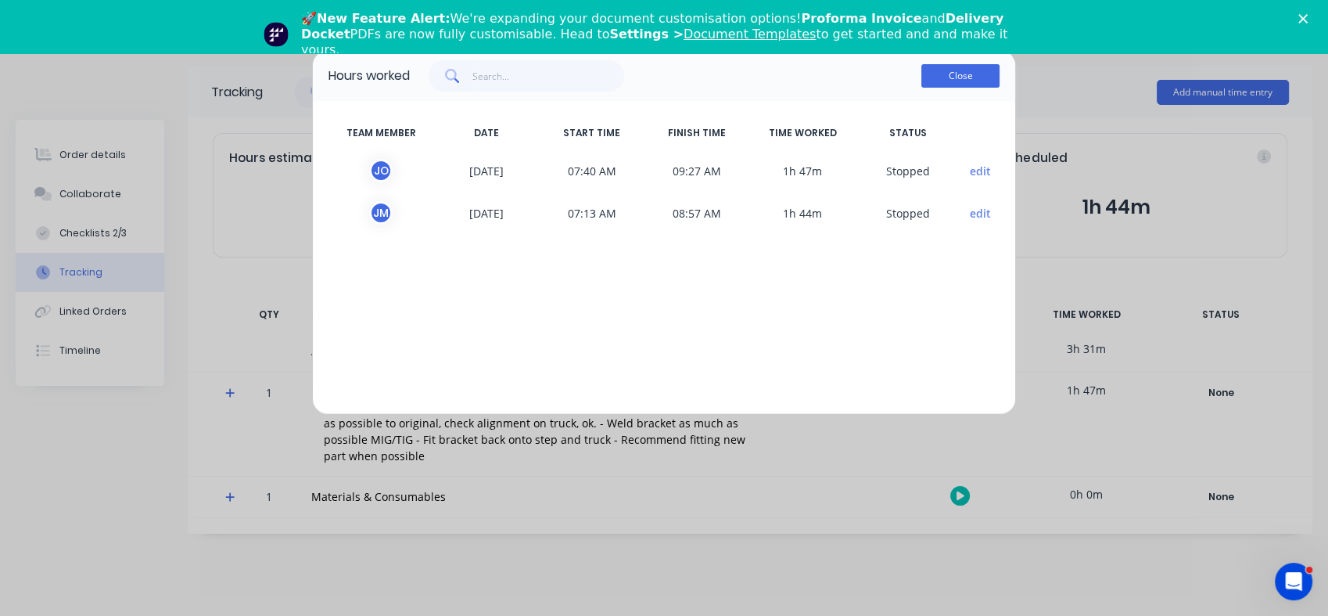
click at [954, 81] on button "Close" at bounding box center [960, 75] width 78 height 23
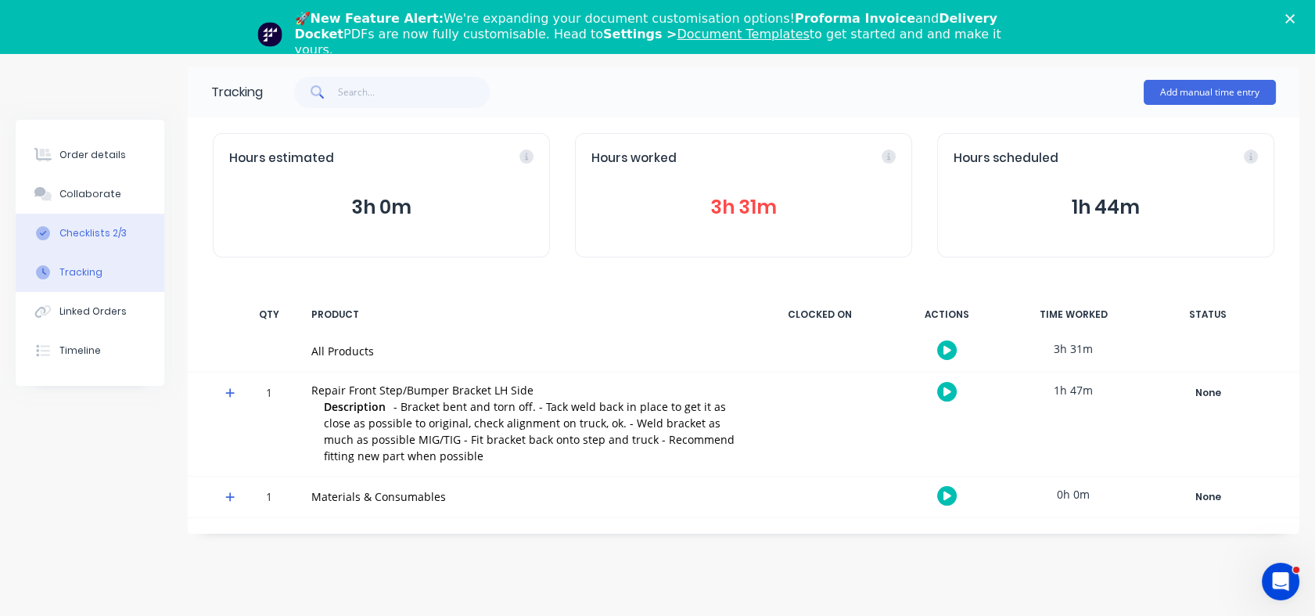
click at [85, 235] on div "Checklists 2/3" at bounding box center [92, 233] width 67 height 14
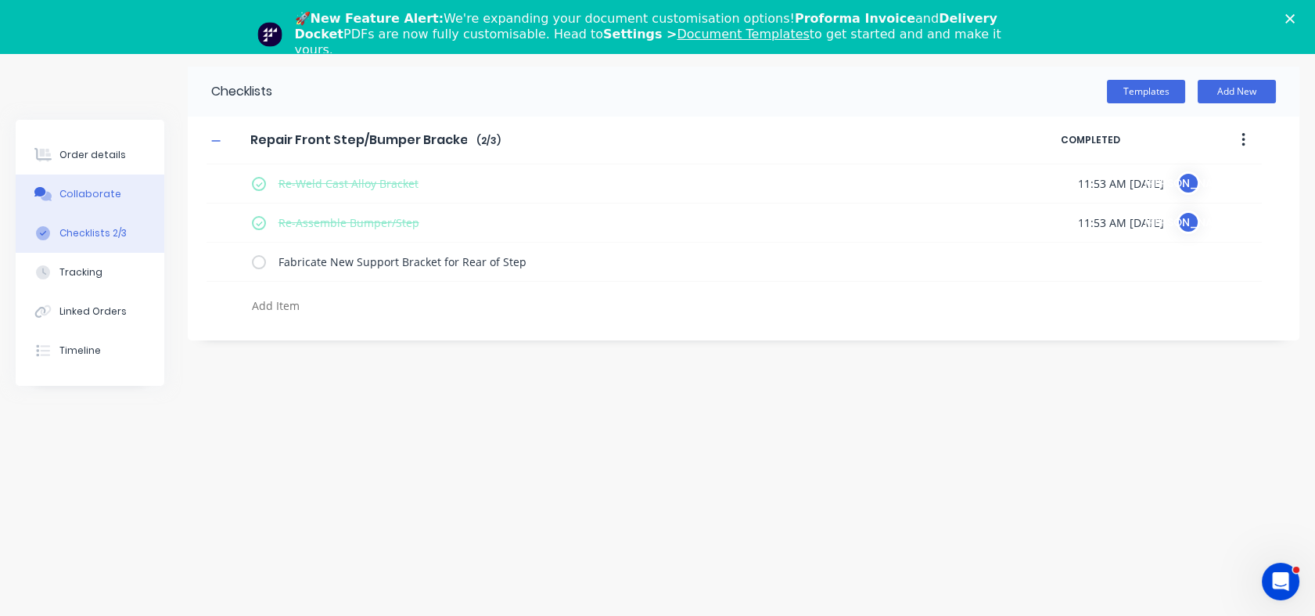
click at [90, 193] on div "Collaborate" at bounding box center [90, 194] width 62 height 14
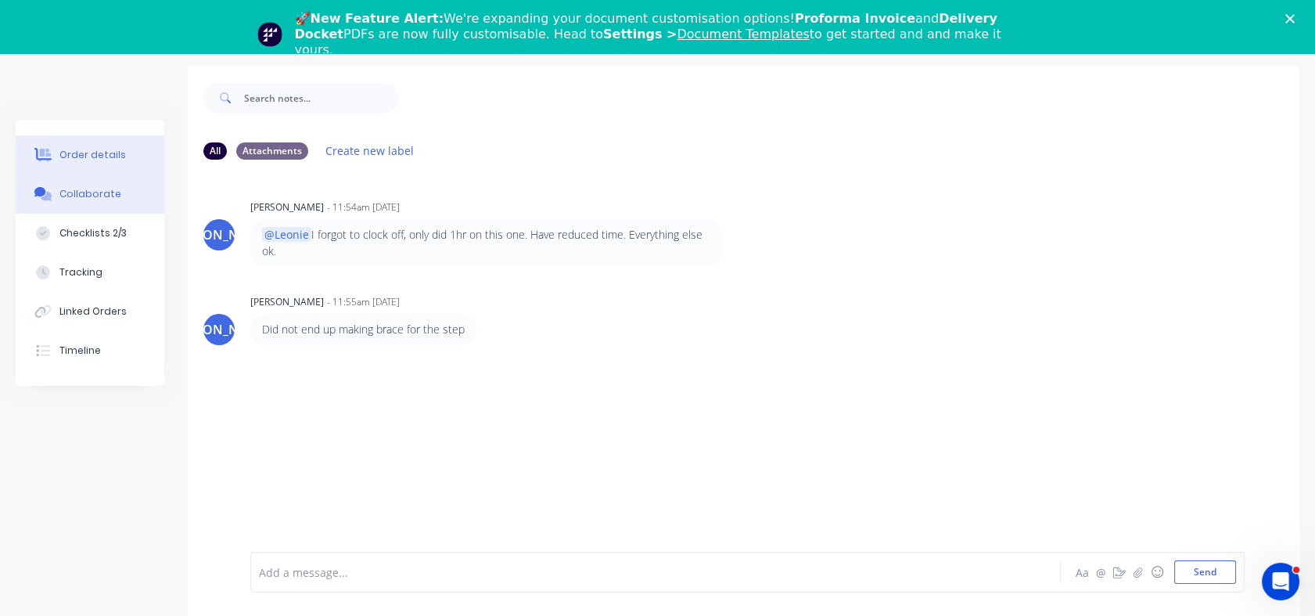
click at [93, 154] on div "Order details" at bounding box center [92, 155] width 66 height 14
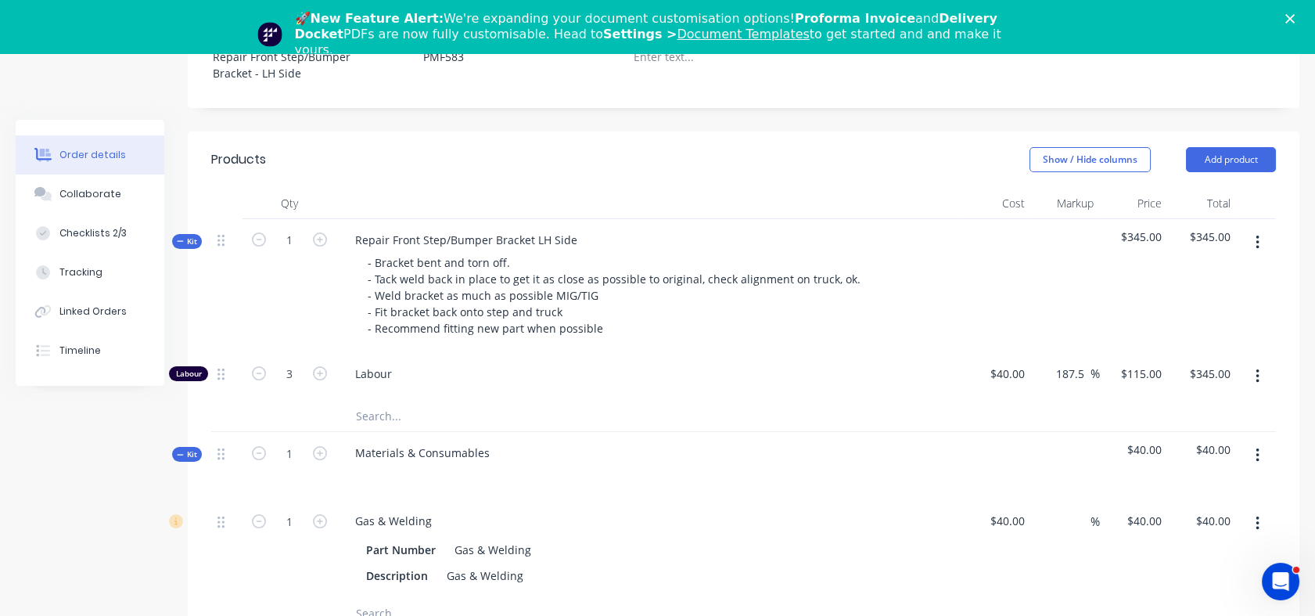
scroll to position [526, 0]
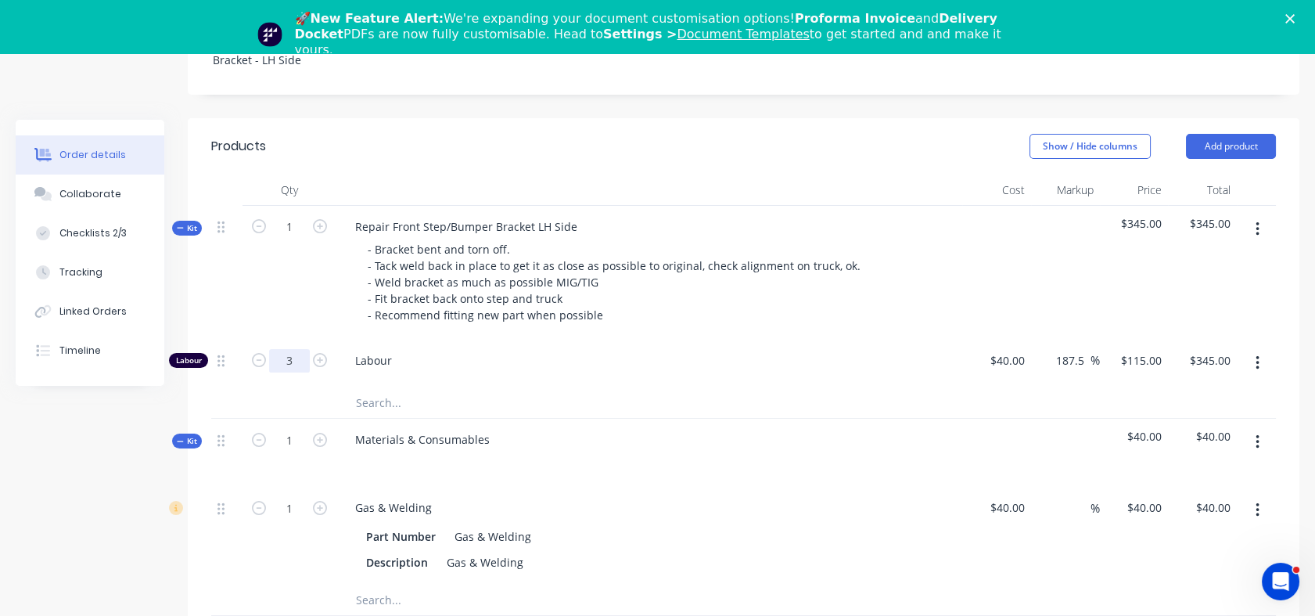
click at [294, 365] on input "3" at bounding box center [289, 360] width 41 height 23
click at [296, 362] on input "3" at bounding box center [289, 360] width 41 height 23
click at [81, 278] on div "Tracking" at bounding box center [80, 272] width 43 height 14
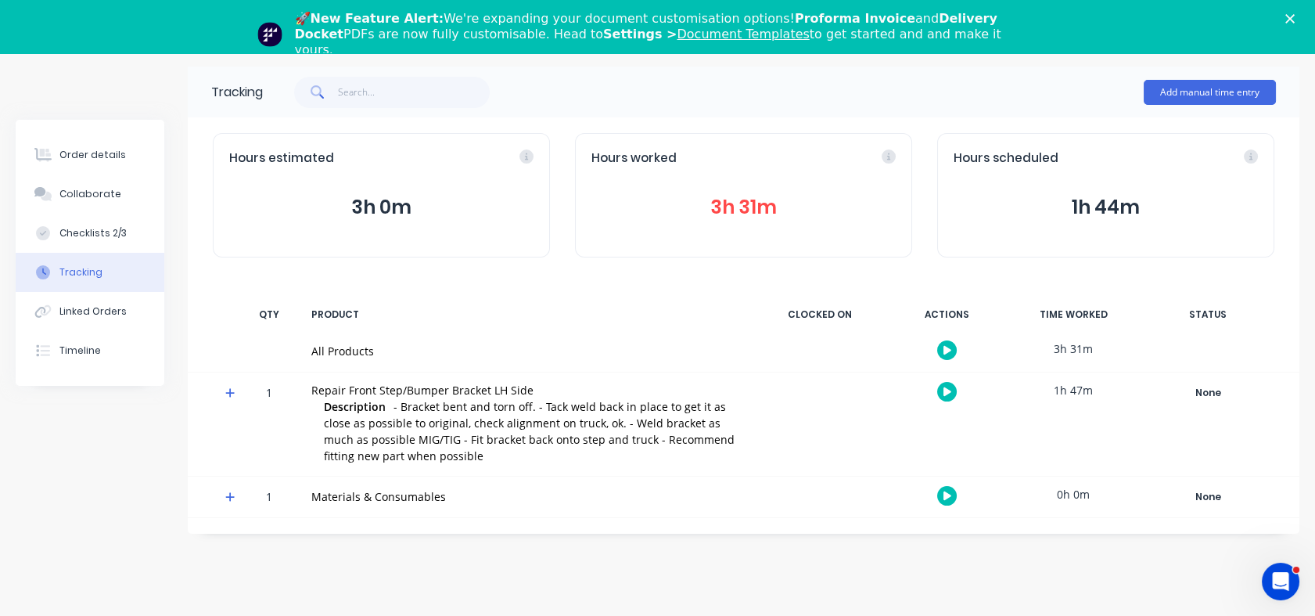
scroll to position [53, 0]
click at [81, 278] on div "Tracking" at bounding box center [80, 272] width 43 height 14
click at [86, 156] on div "Order details" at bounding box center [92, 155] width 66 height 14
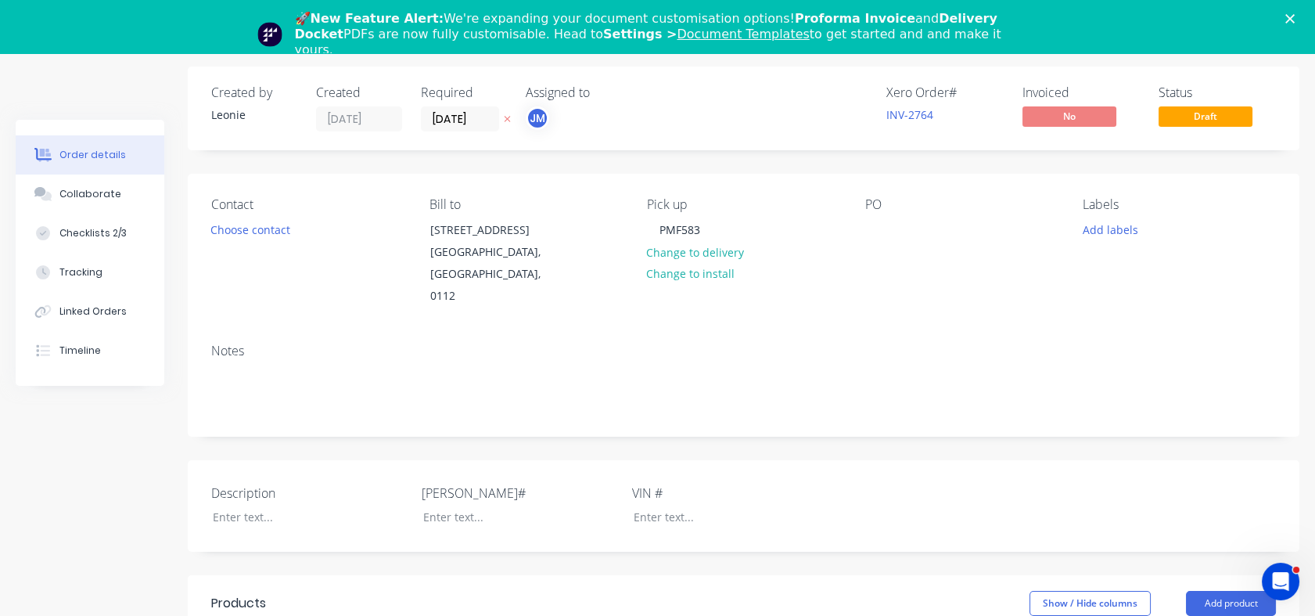
type input "$40.00"
type input "187.5"
type input "$115.00"
type input "$345.00"
type input "$40.00"
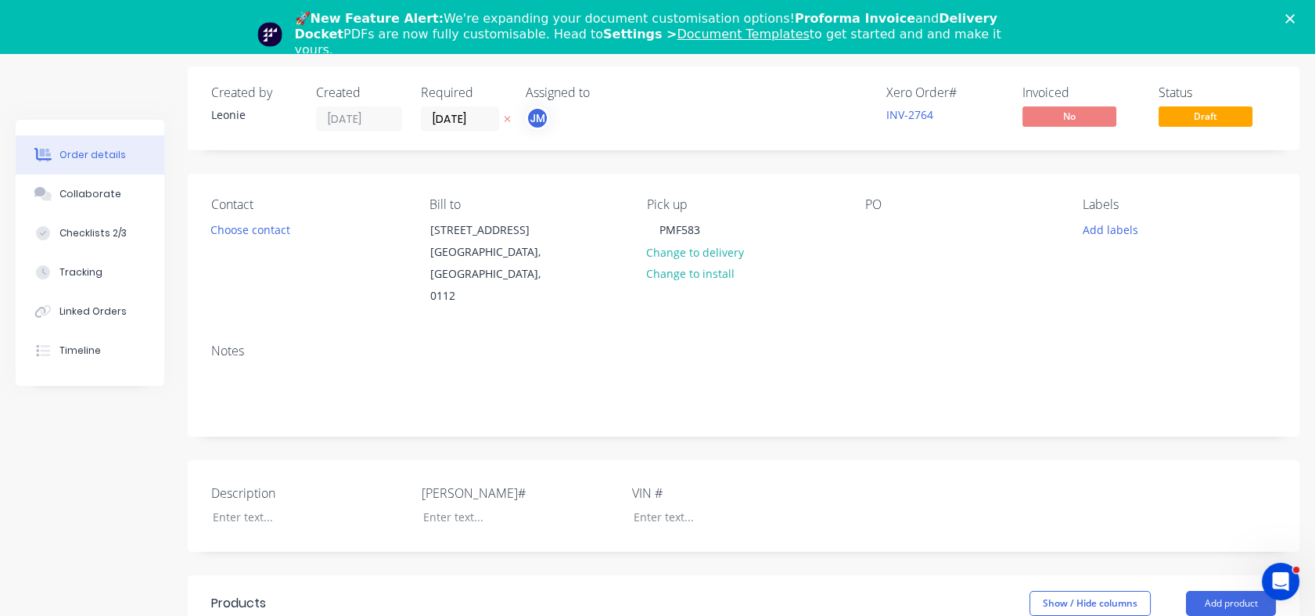
type input "$40.00"
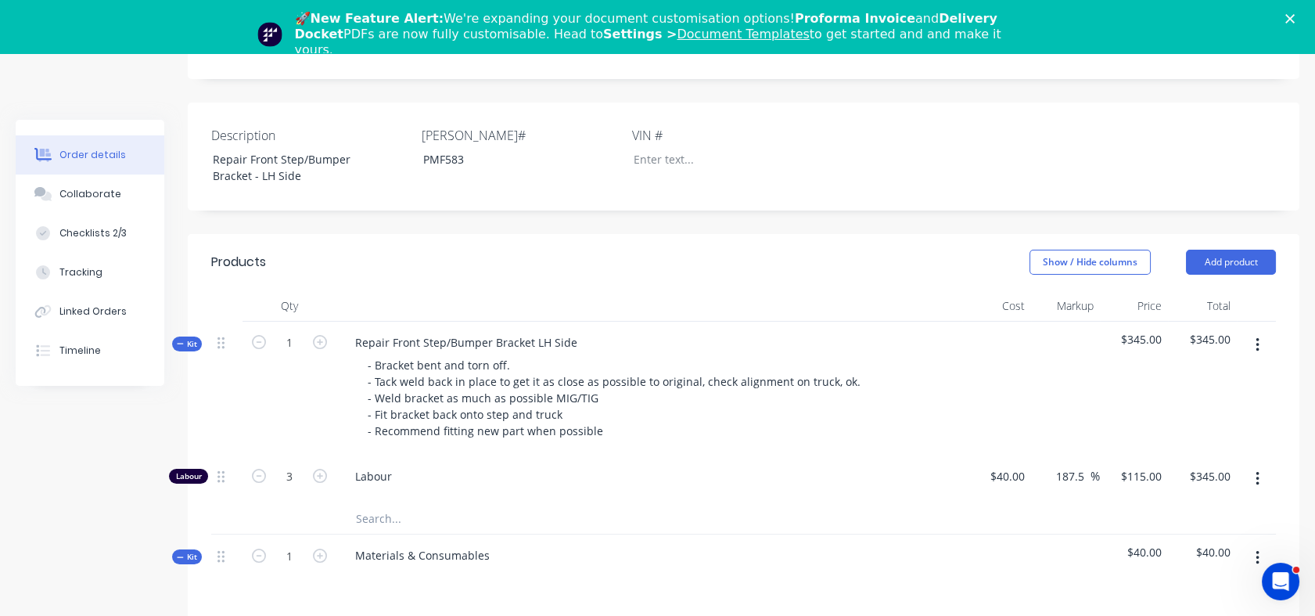
scroll to position [413, 0]
click at [300, 476] on input "3" at bounding box center [289, 473] width 41 height 23
type input "3.5"
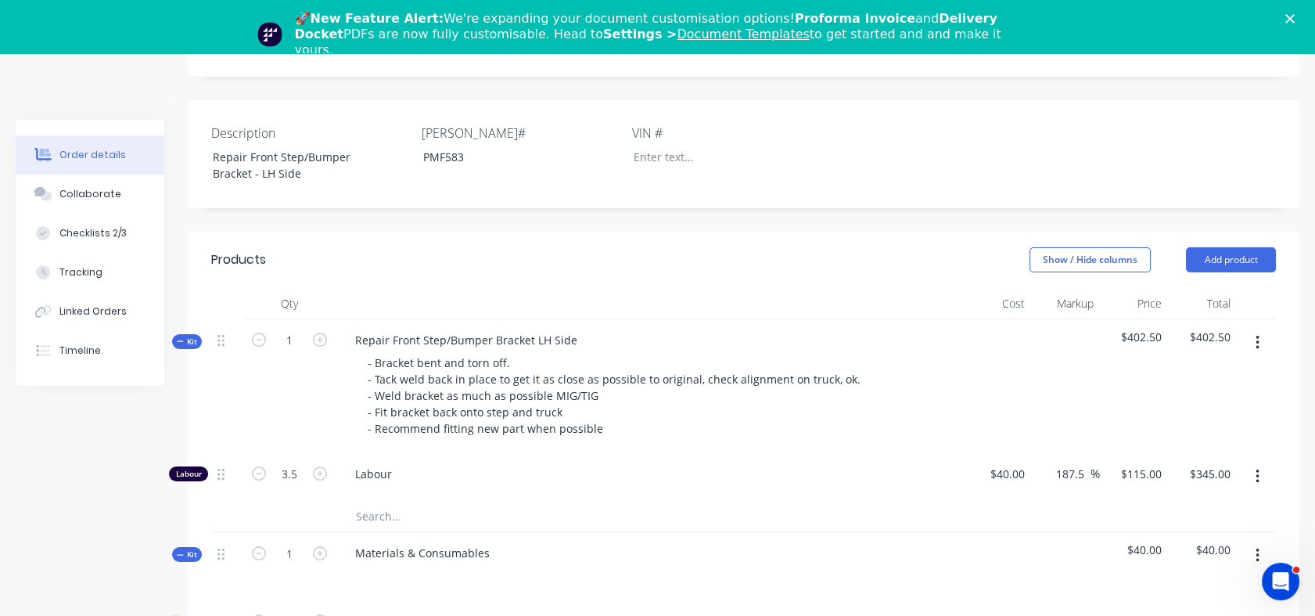
type input "$402.50"
click at [436, 474] on span "Labour" at bounding box center [655, 473] width 601 height 16
click at [296, 335] on input "1" at bounding box center [289, 340] width 41 height 23
type input "3.5"
click at [296, 372] on div "3.5" at bounding box center [289, 386] width 94 height 134
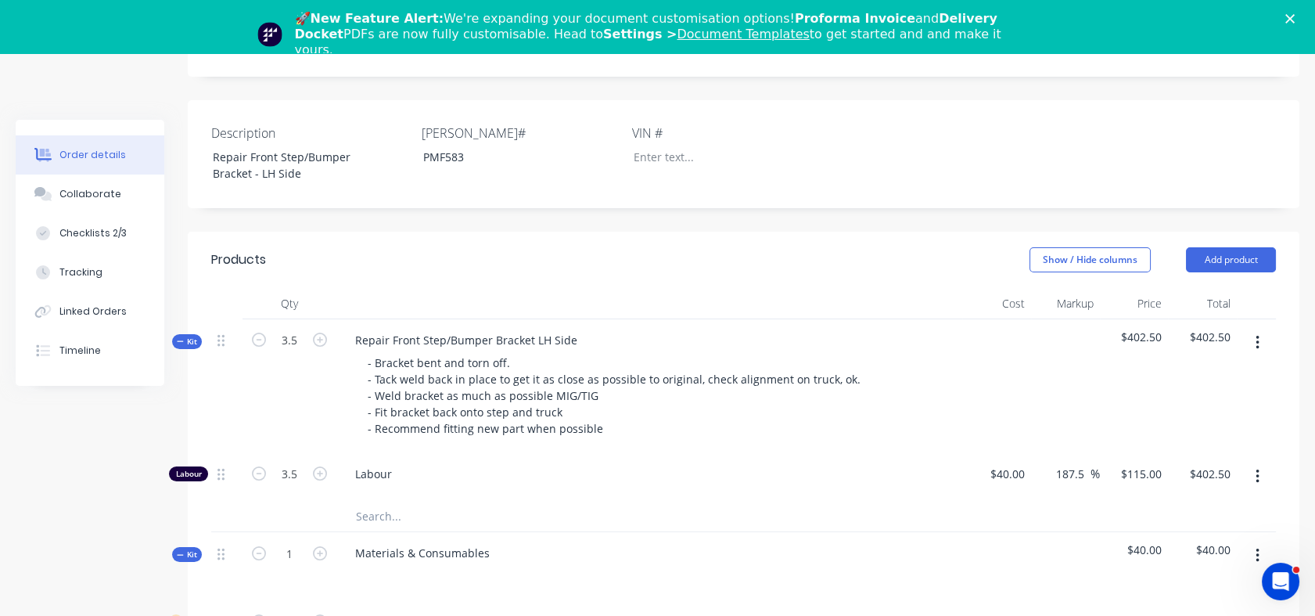
type input "12.25"
type input "$1,408.75"
click at [297, 465] on input "12.25" at bounding box center [289, 473] width 41 height 23
type input "3.5"
click at [452, 508] on input "text" at bounding box center [511, 515] width 313 height 31
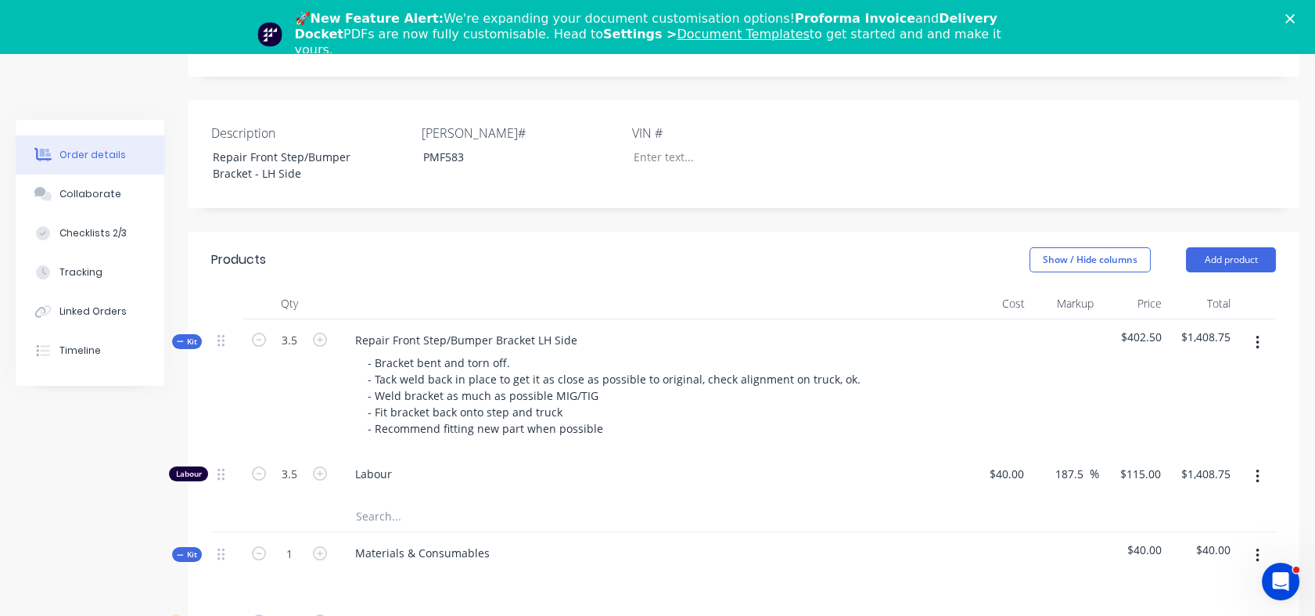
type input "$402.50"
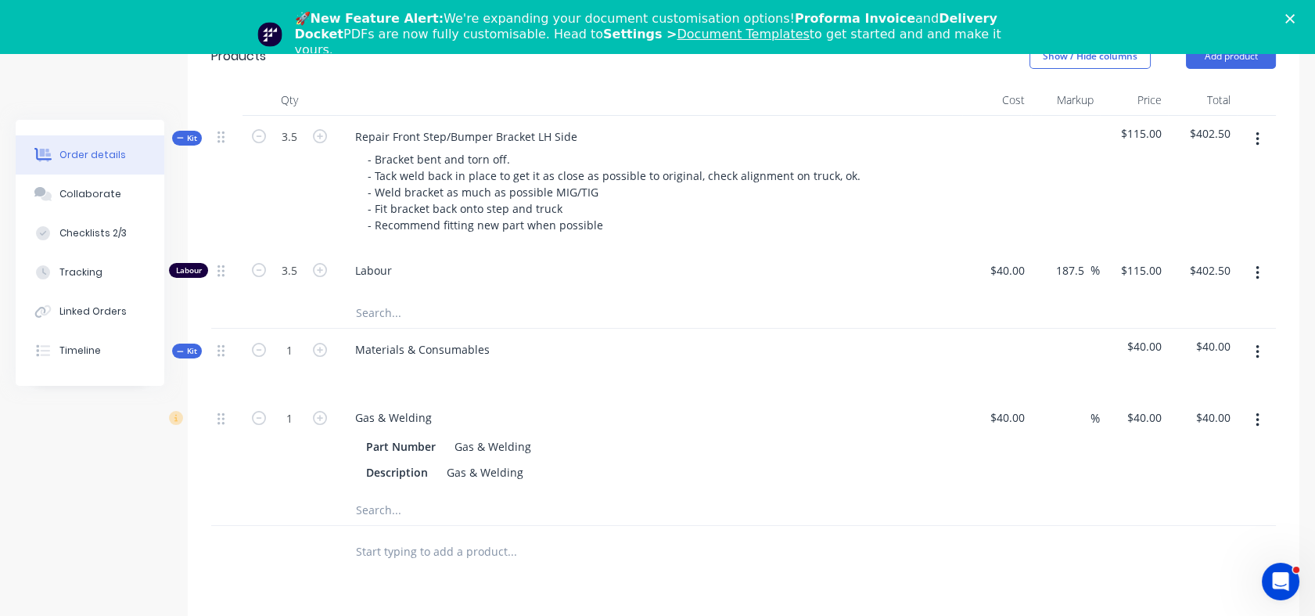
scroll to position [626, 0]
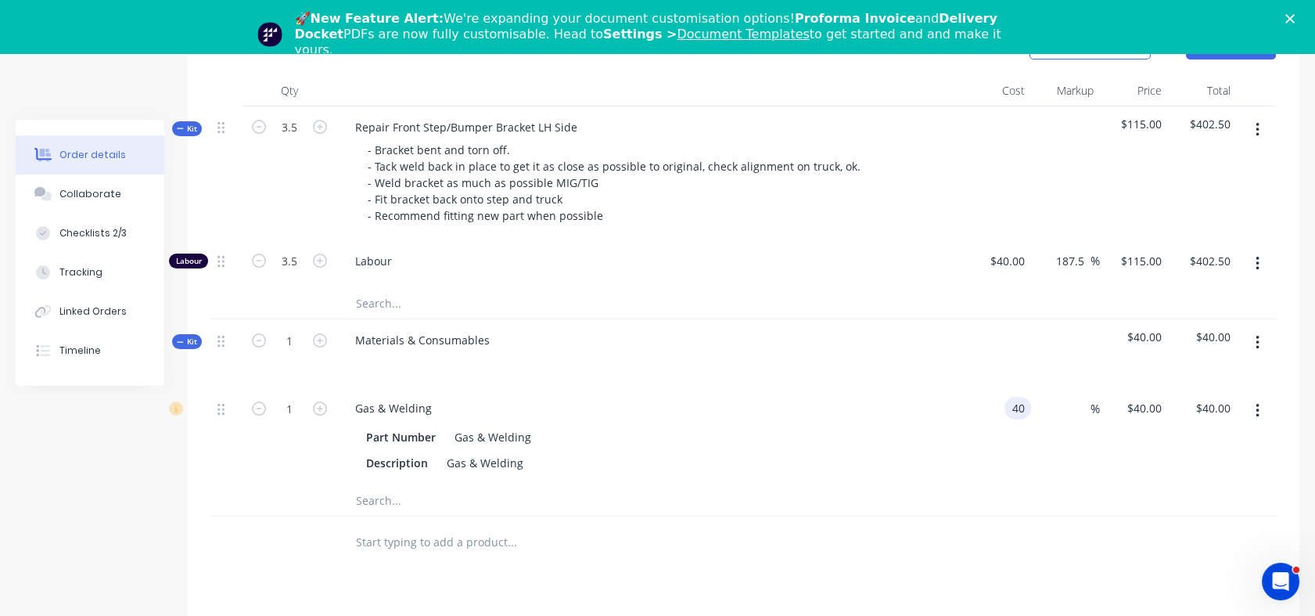
click at [1008, 403] on div "40 40" at bounding box center [1017, 408] width 27 height 23
type input "$20.00"
click at [1021, 459] on div "$20.00 20" at bounding box center [996, 435] width 69 height 97
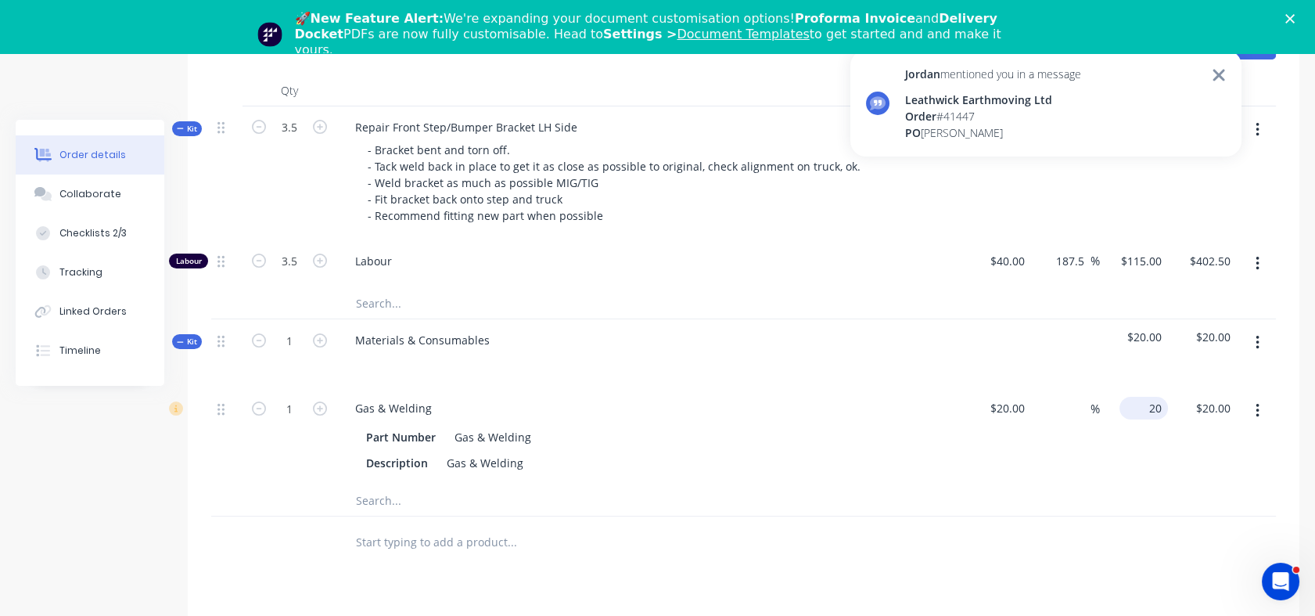
click at [1136, 404] on div "20 $20.00" at bounding box center [1134, 435] width 69 height 97
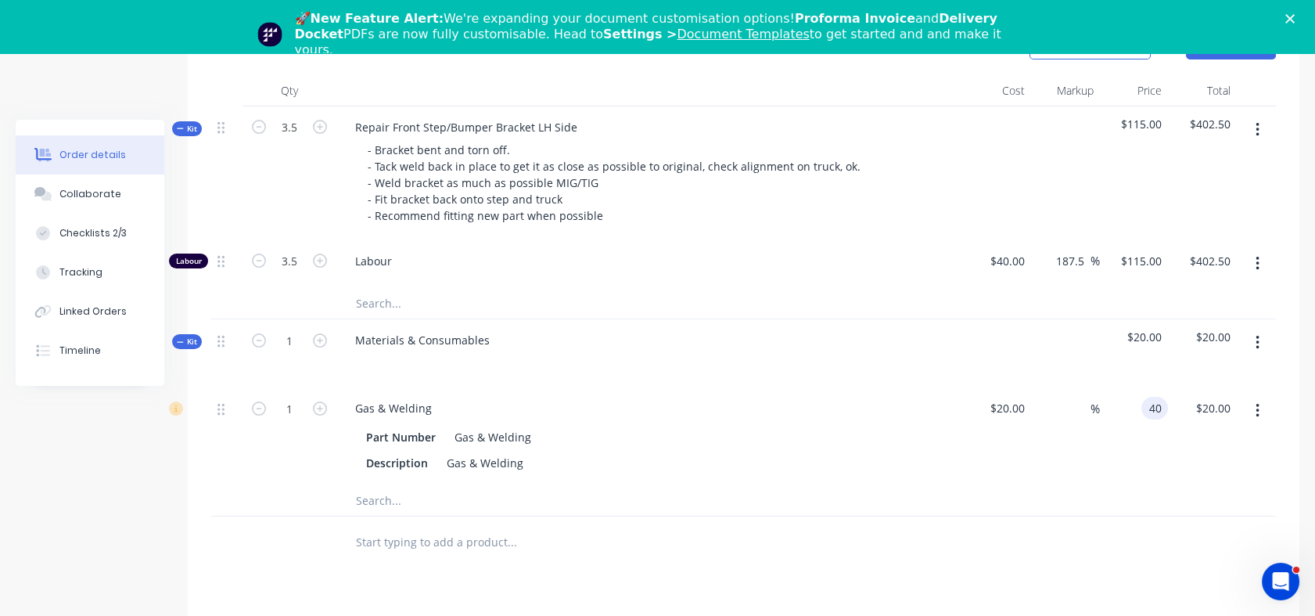
type input "40"
type input "100"
type input "$40.00"
click at [1133, 468] on div "$40.00 $40.00" at bounding box center [1134, 435] width 69 height 97
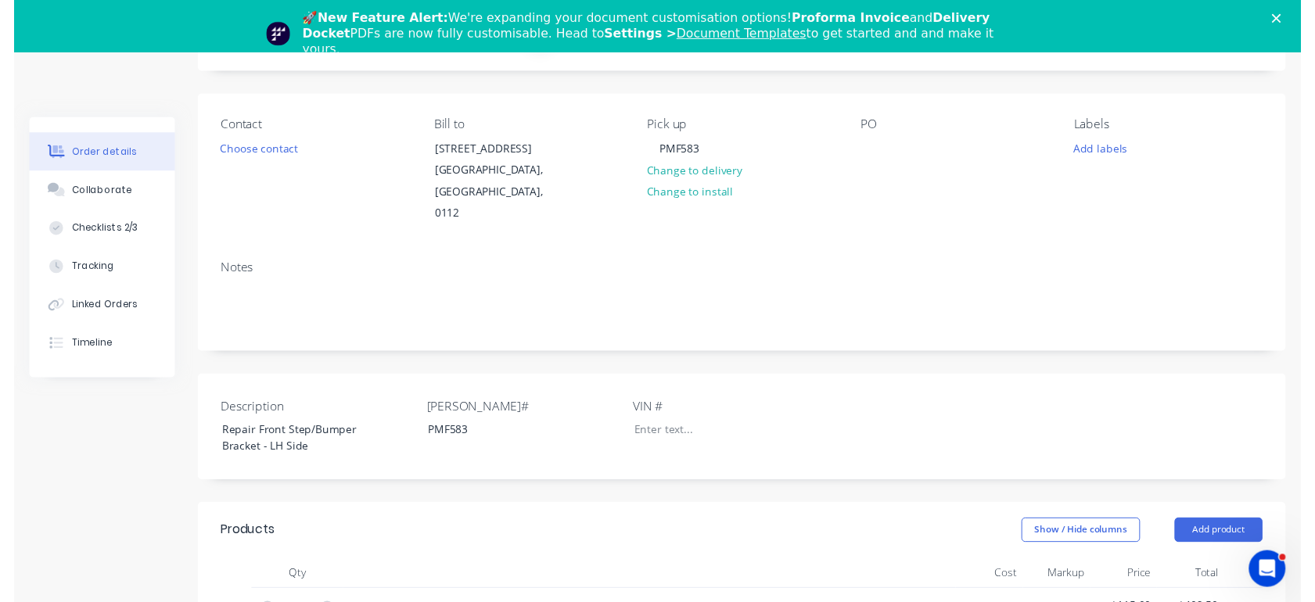
scroll to position [0, 0]
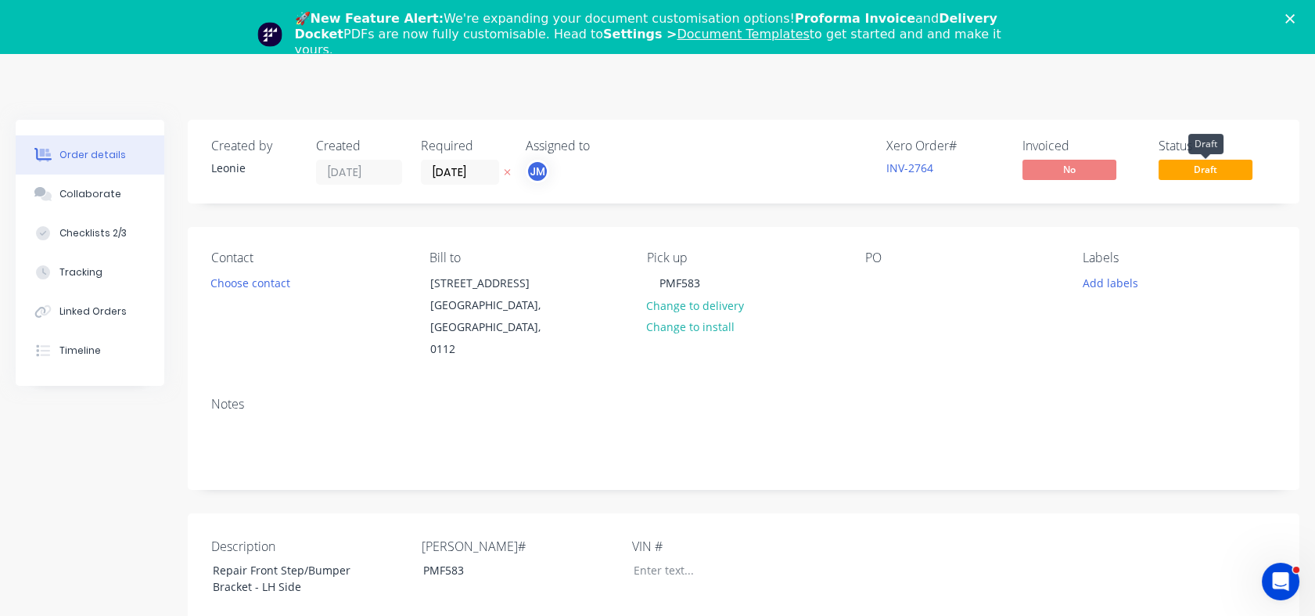
click at [1209, 171] on span "Draft" at bounding box center [1206, 170] width 94 height 20
click at [1295, 17] on polygon "Close" at bounding box center [1289, 18] width 9 height 9
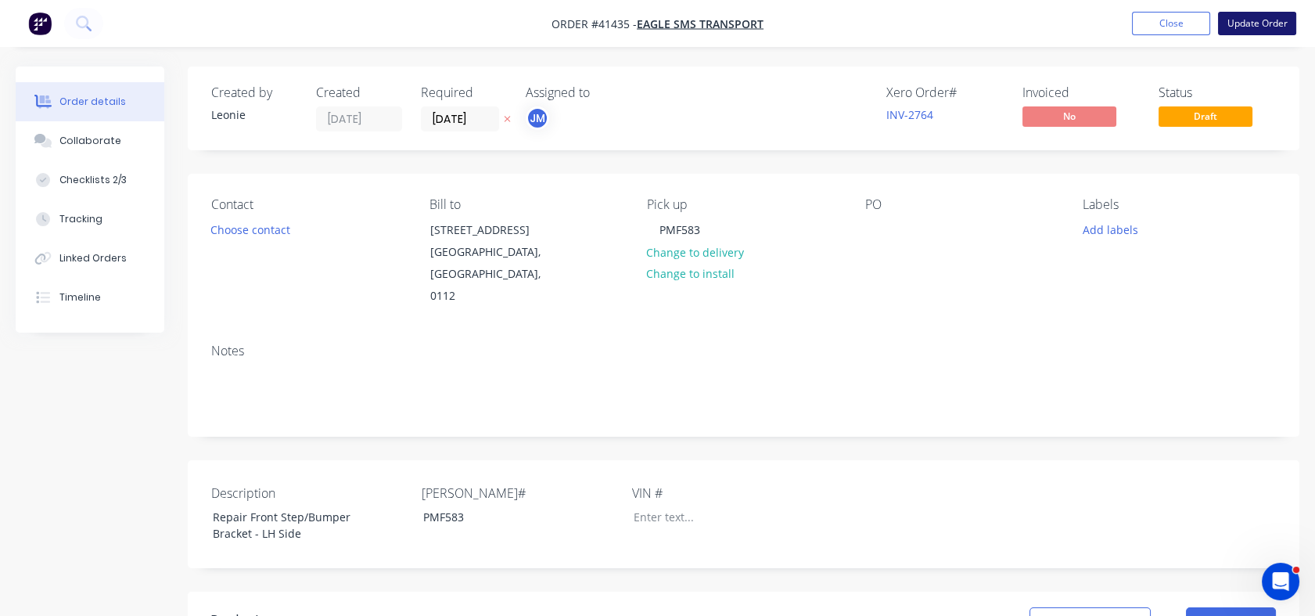
click at [1259, 19] on button "Update Order" at bounding box center [1257, 23] width 78 height 23
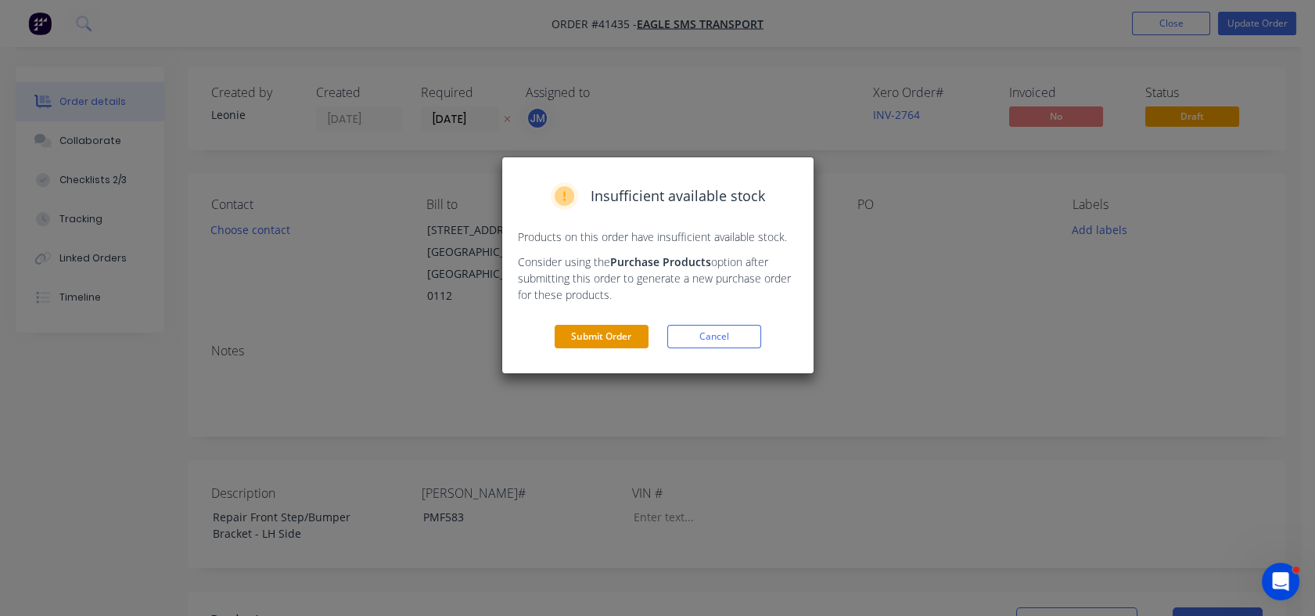
click at [603, 332] on button "Submit Order" at bounding box center [602, 336] width 94 height 23
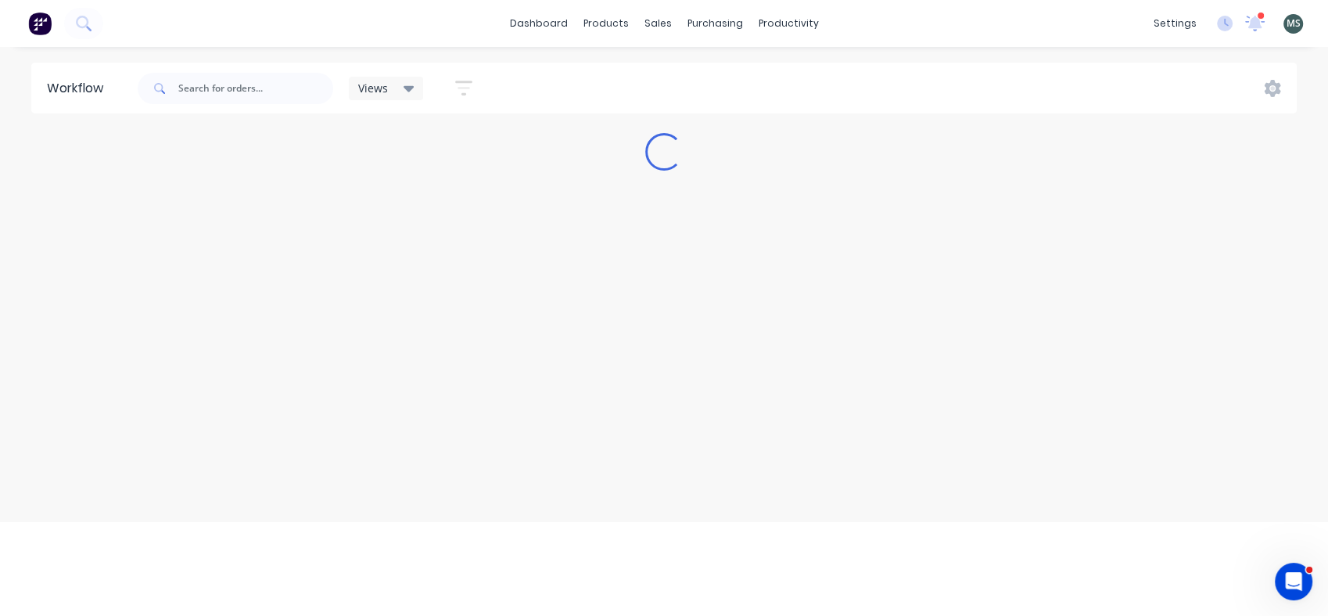
click at [603, 332] on div "Workflow Views Save new view None (Default) edit Admin edit Show/Hide statuses …" at bounding box center [664, 324] width 1328 height 522
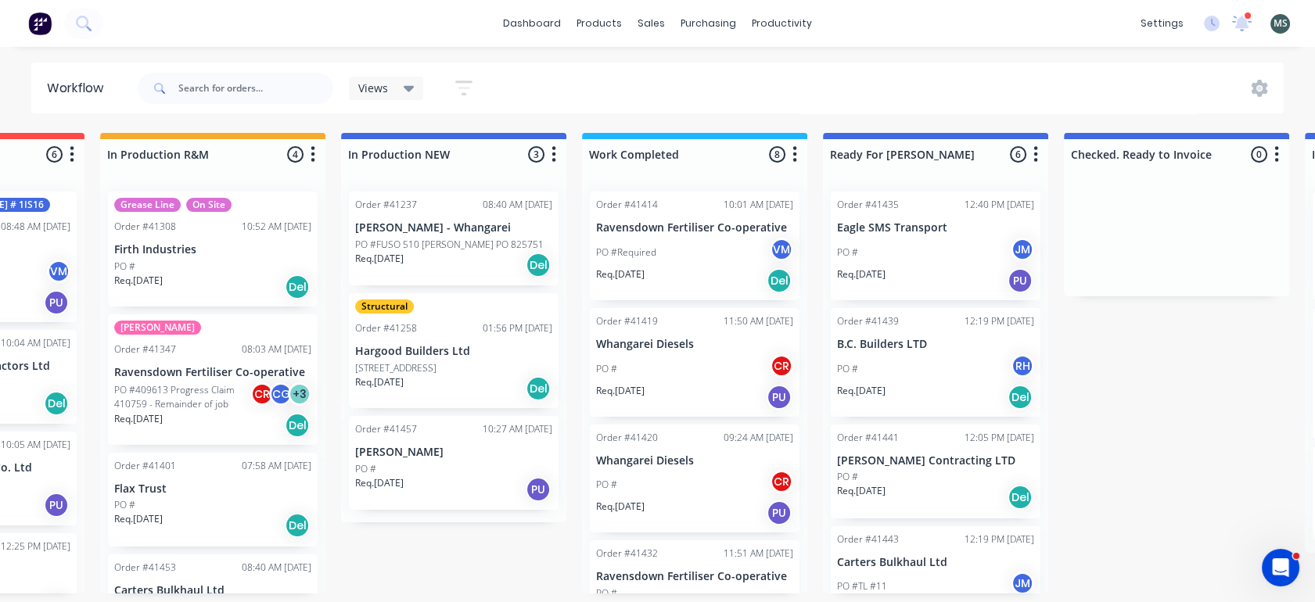
scroll to position [0, 480]
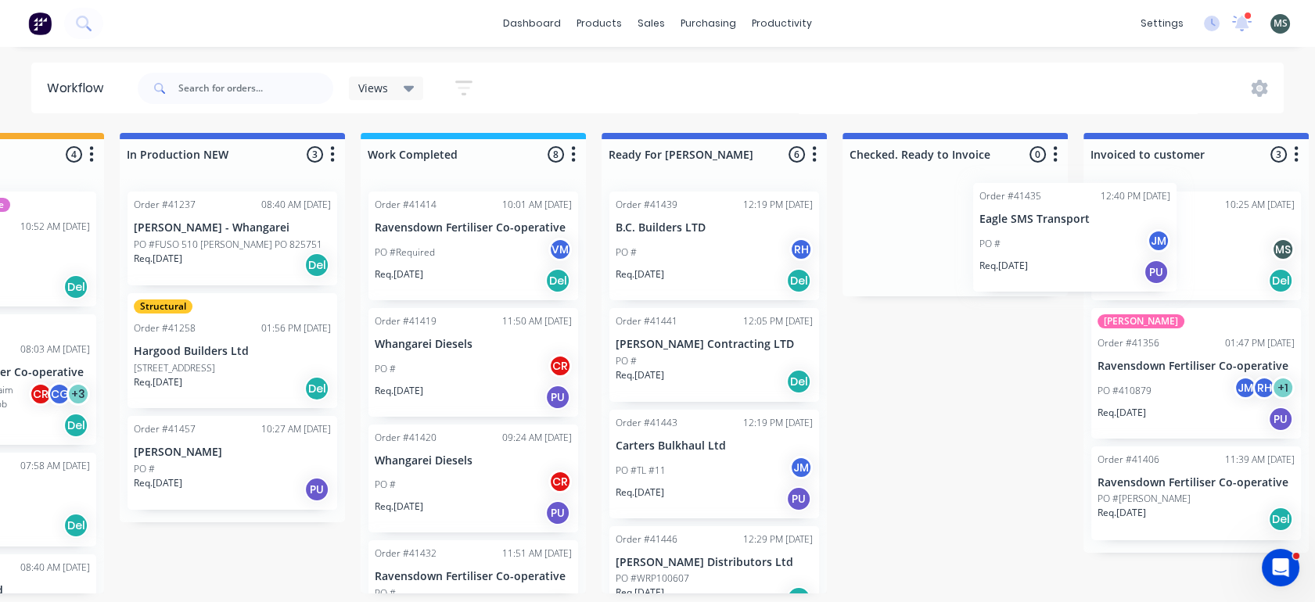
drag, startPoint x: 820, startPoint y: 278, endPoint x: 1021, endPoint y: 271, distance: 201.2
click at [1021, 271] on div "Submitted 9 Status colour #273444 hex #273444 Save Cancel Summaries Total order…" at bounding box center [656, 363] width 2609 height 461
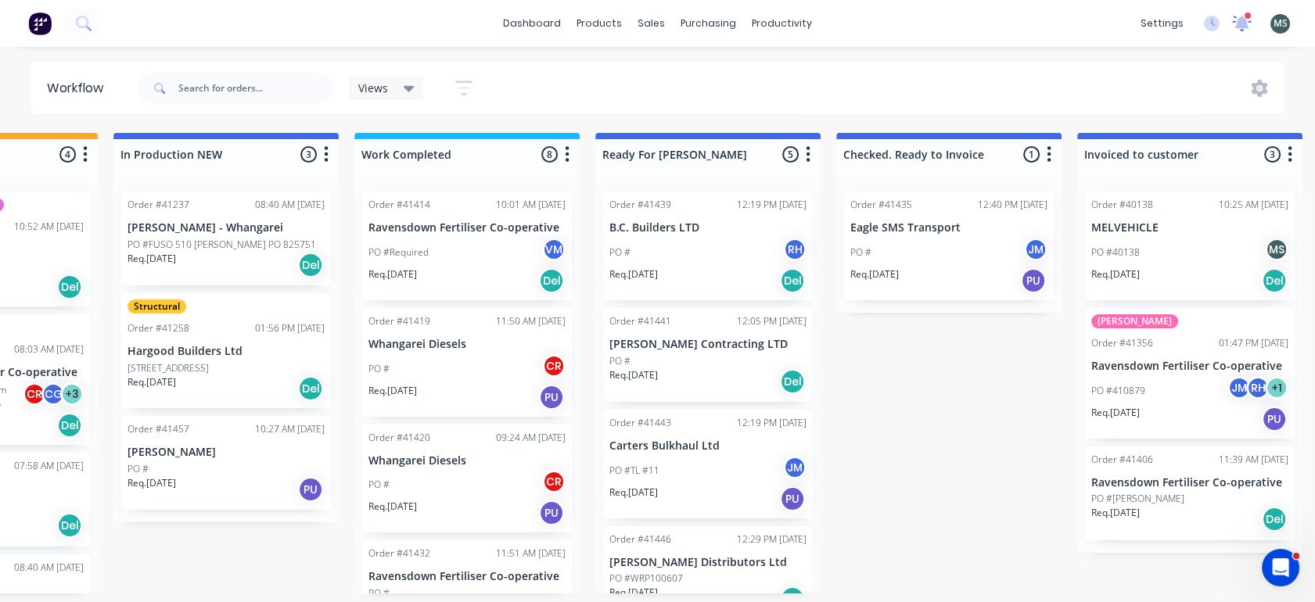
click at [1238, 20] on icon at bounding box center [1242, 22] width 14 height 13
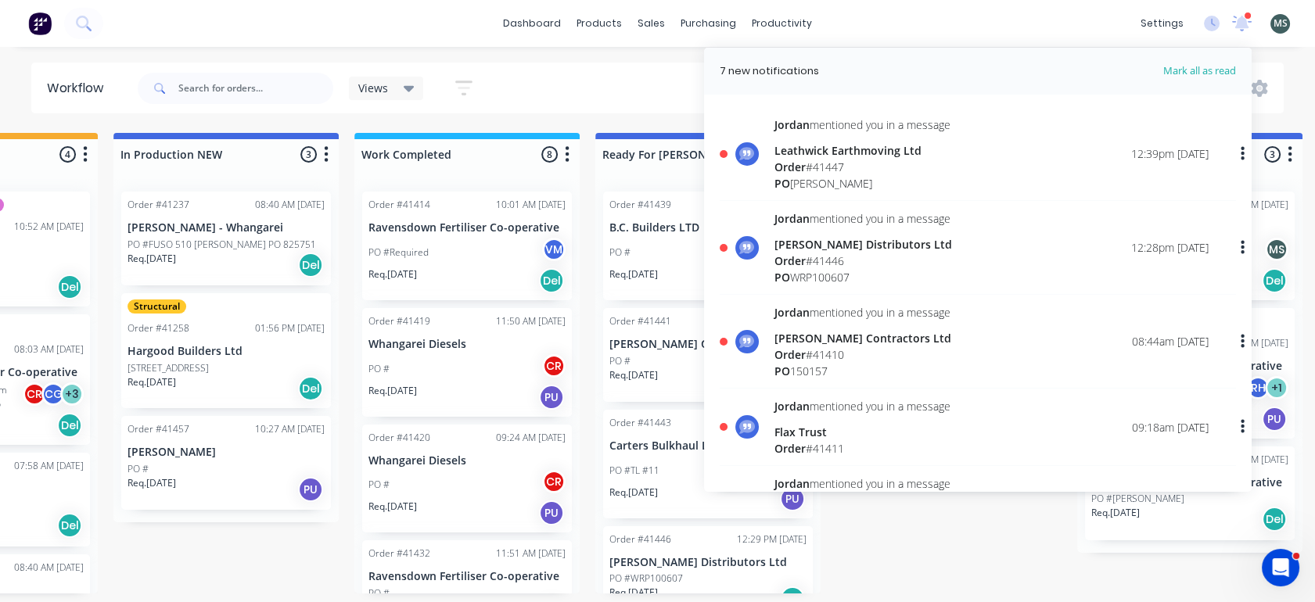
click at [843, 161] on div "Order # 41447" at bounding box center [862, 167] width 176 height 16
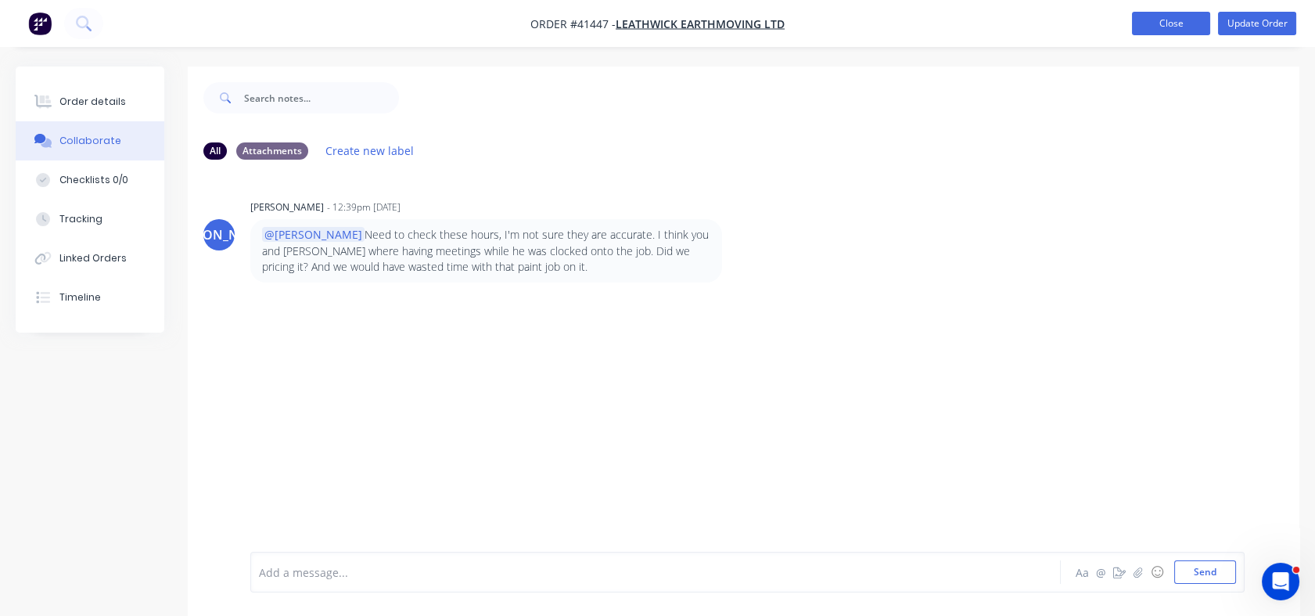
click at [1159, 20] on button "Close" at bounding box center [1171, 23] width 78 height 23
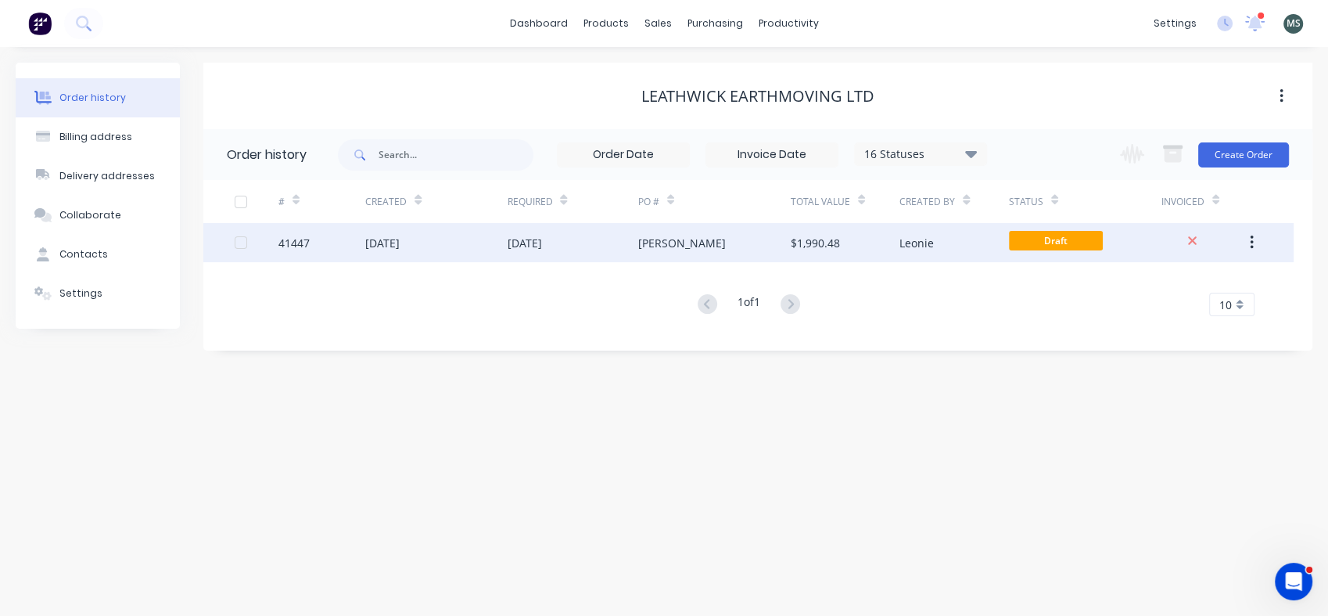
click at [400, 244] on div "[DATE]" at bounding box center [382, 243] width 34 height 16
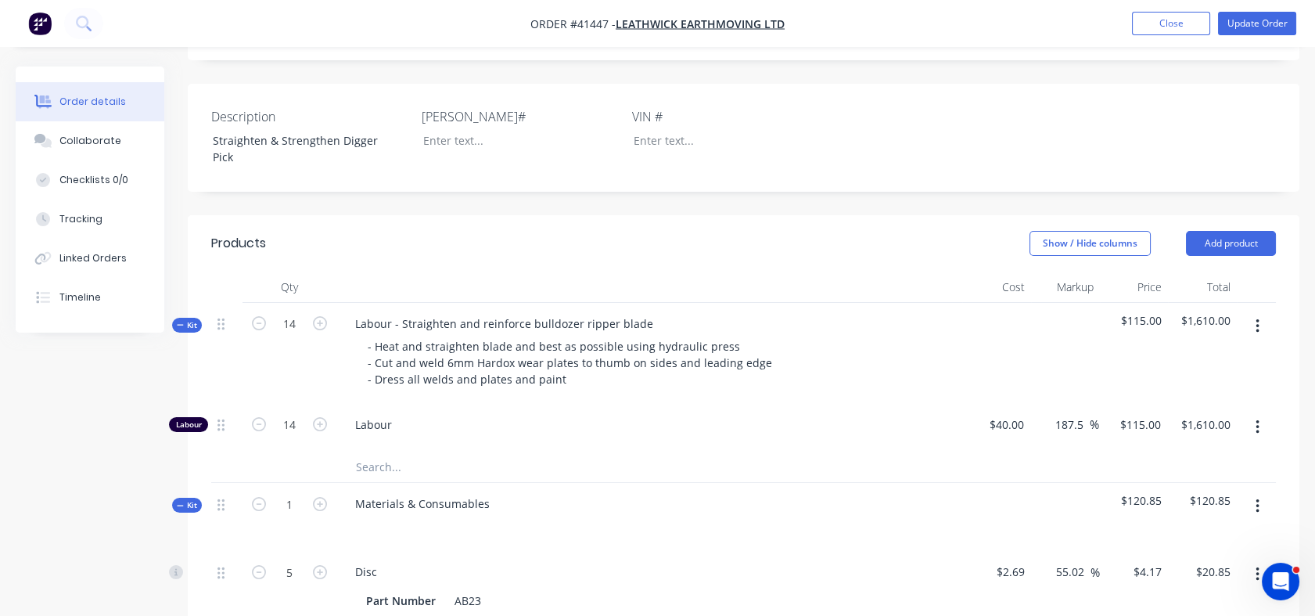
scroll to position [341, 0]
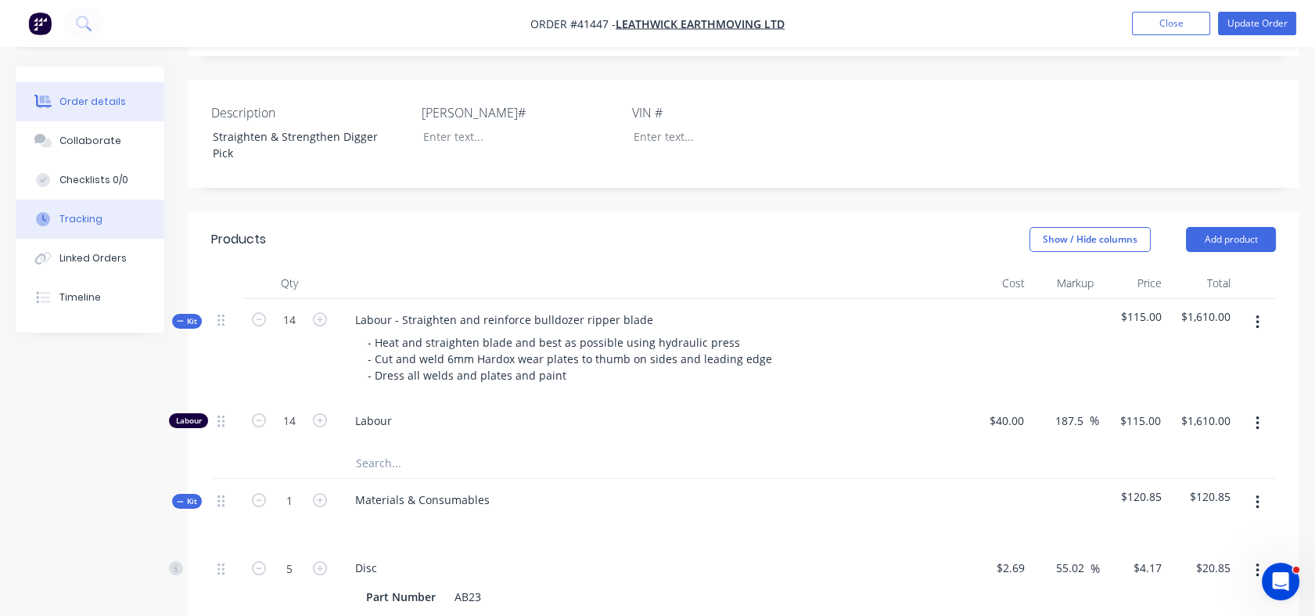
click at [112, 224] on button "Tracking" at bounding box center [90, 218] width 149 height 39
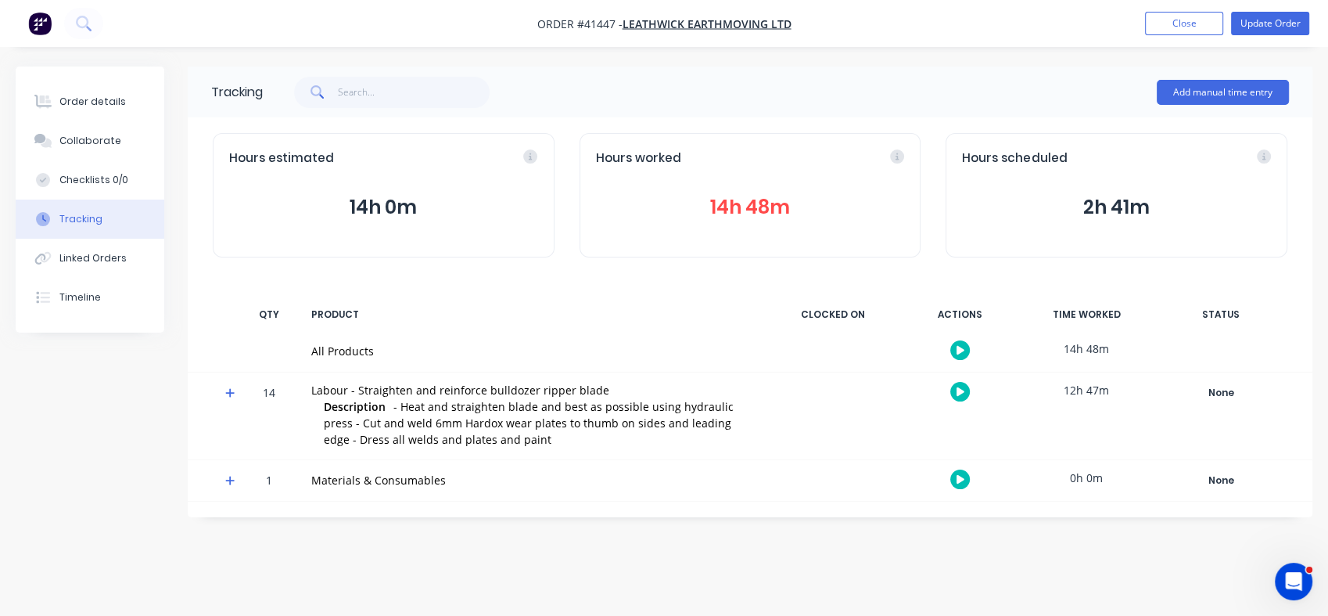
click at [735, 200] on button "14h 48m" at bounding box center [750, 207] width 309 height 30
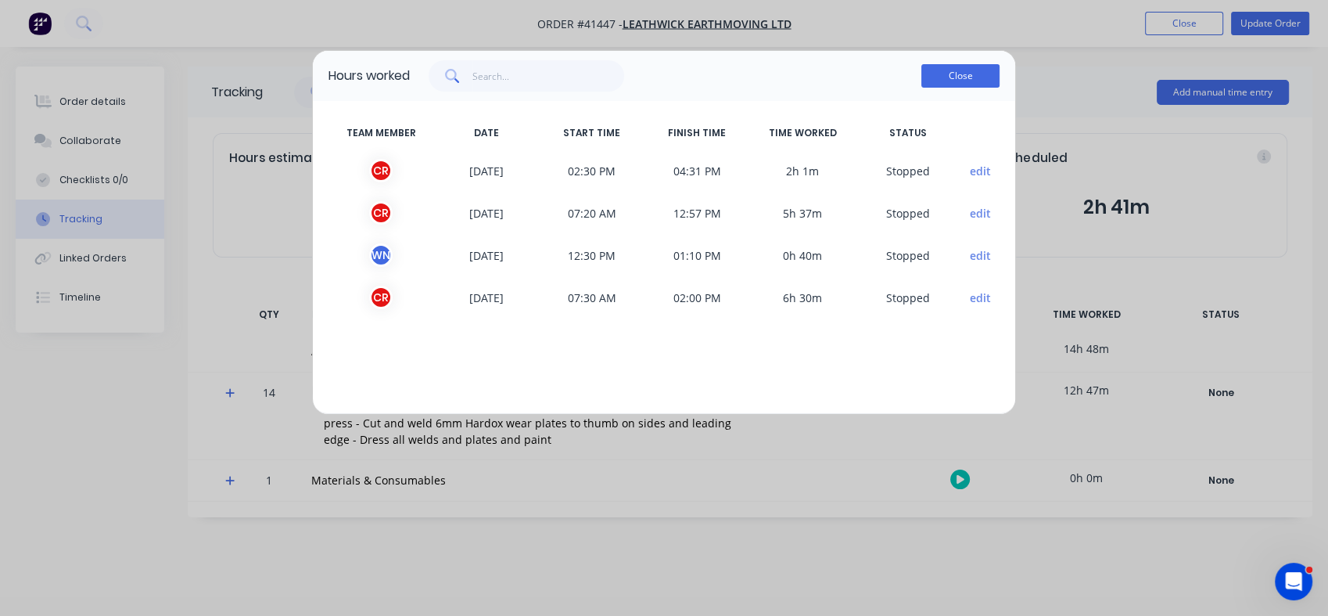
click at [965, 77] on button "Close" at bounding box center [960, 75] width 78 height 23
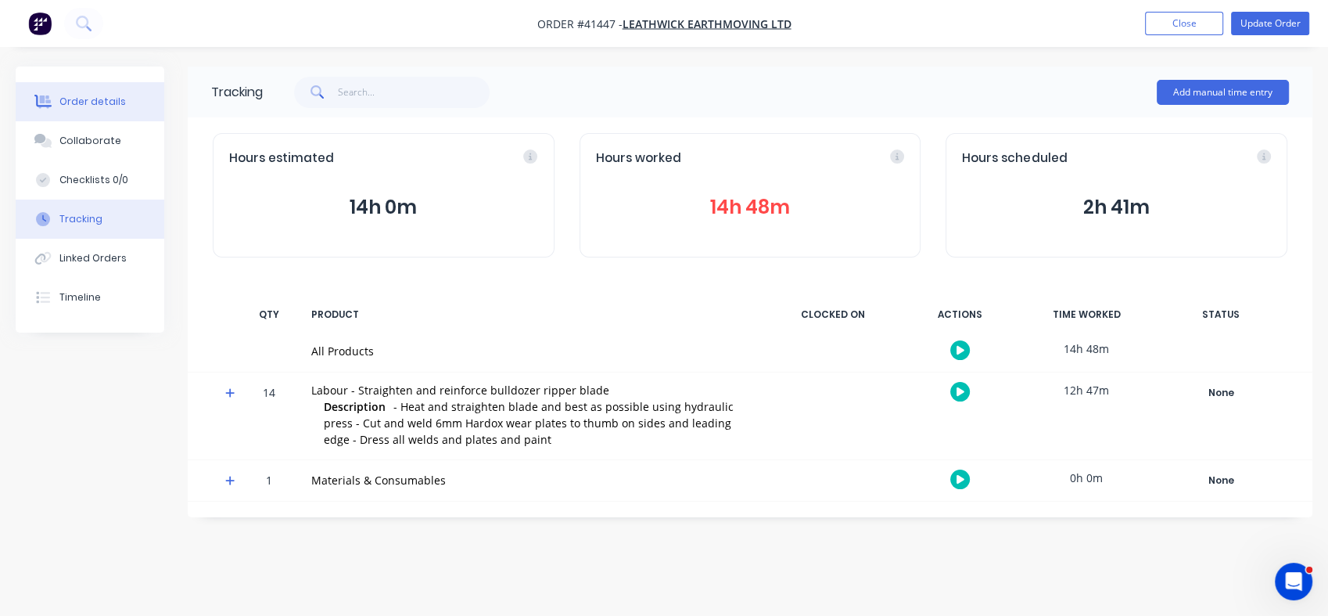
click at [81, 110] on button "Order details" at bounding box center [90, 101] width 149 height 39
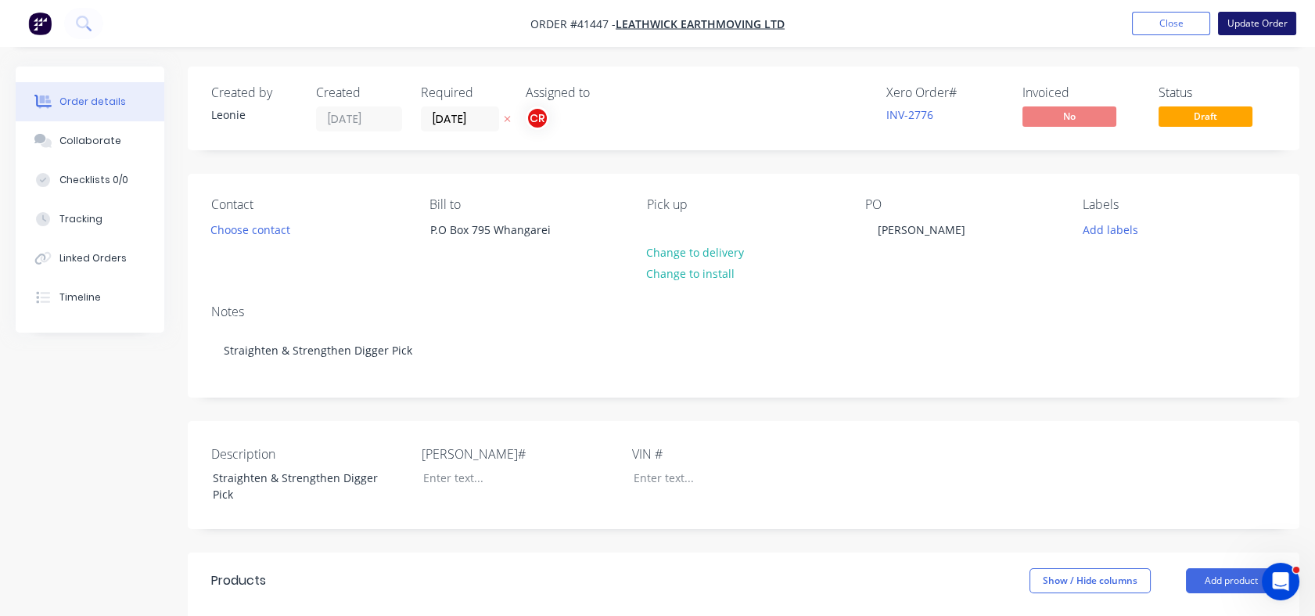
click at [1250, 25] on button "Update Order" at bounding box center [1257, 23] width 78 height 23
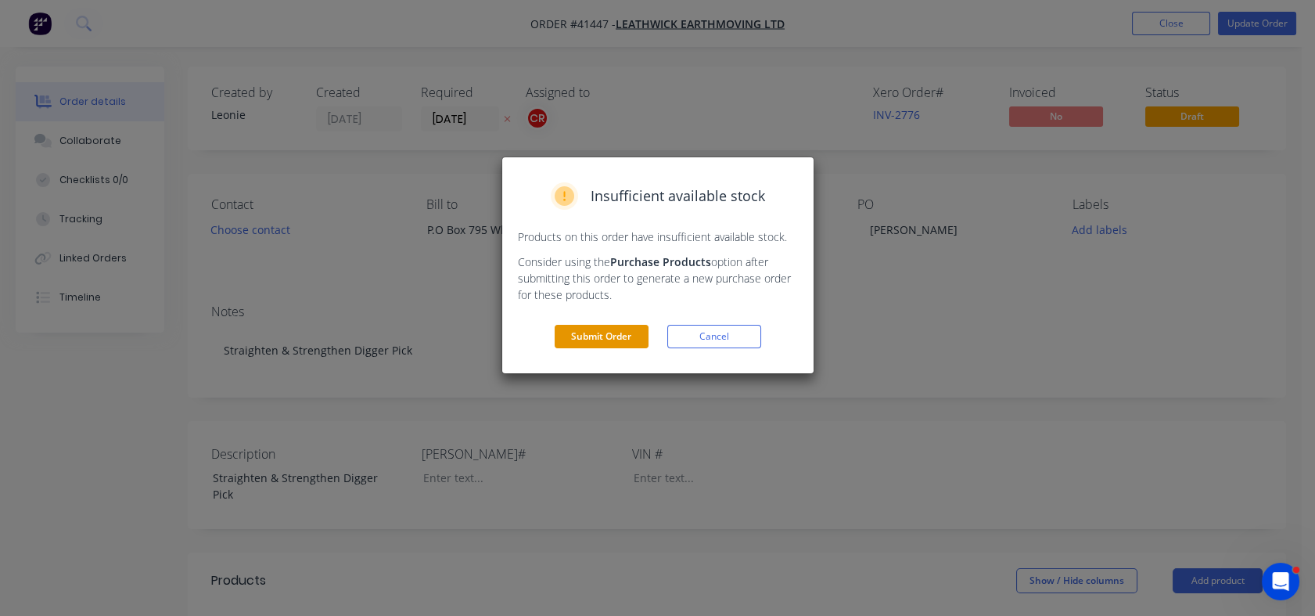
click at [579, 334] on button "Submit Order" at bounding box center [602, 336] width 94 height 23
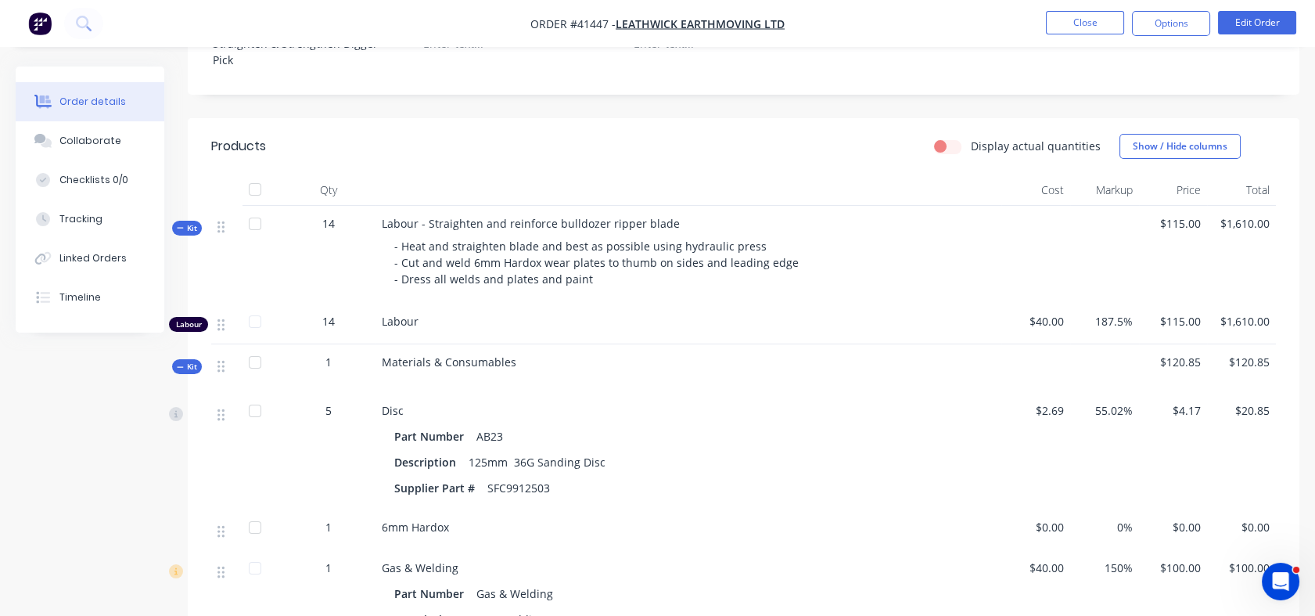
scroll to position [436, 0]
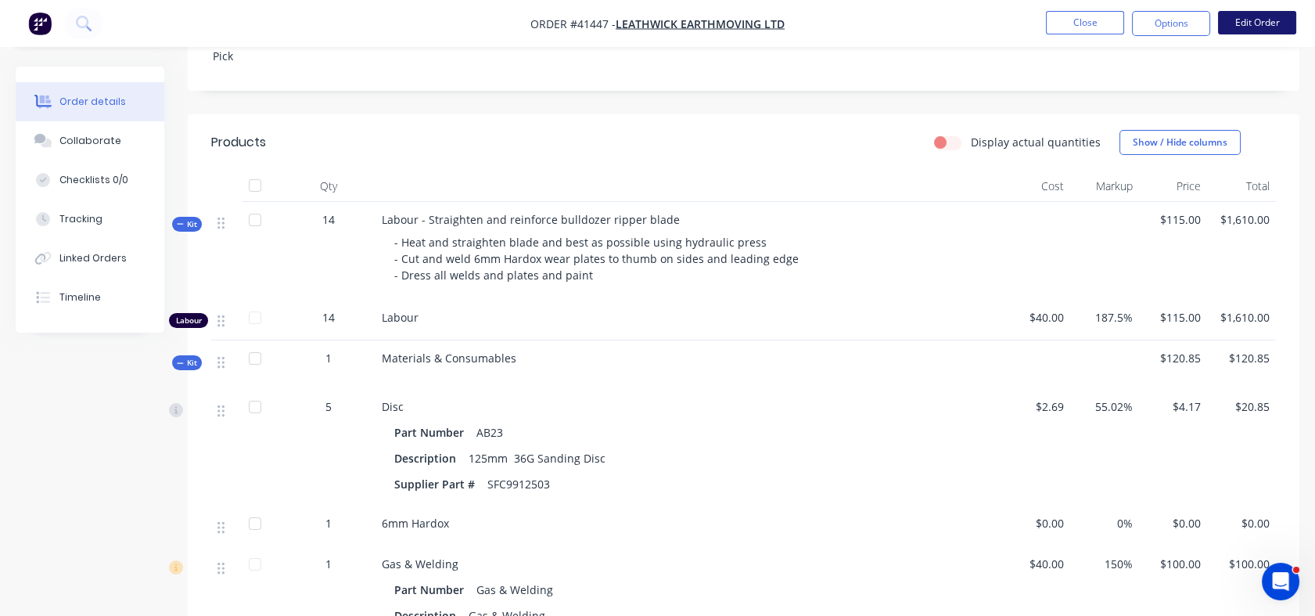
click at [1256, 27] on button "Edit Order" at bounding box center [1257, 22] width 78 height 23
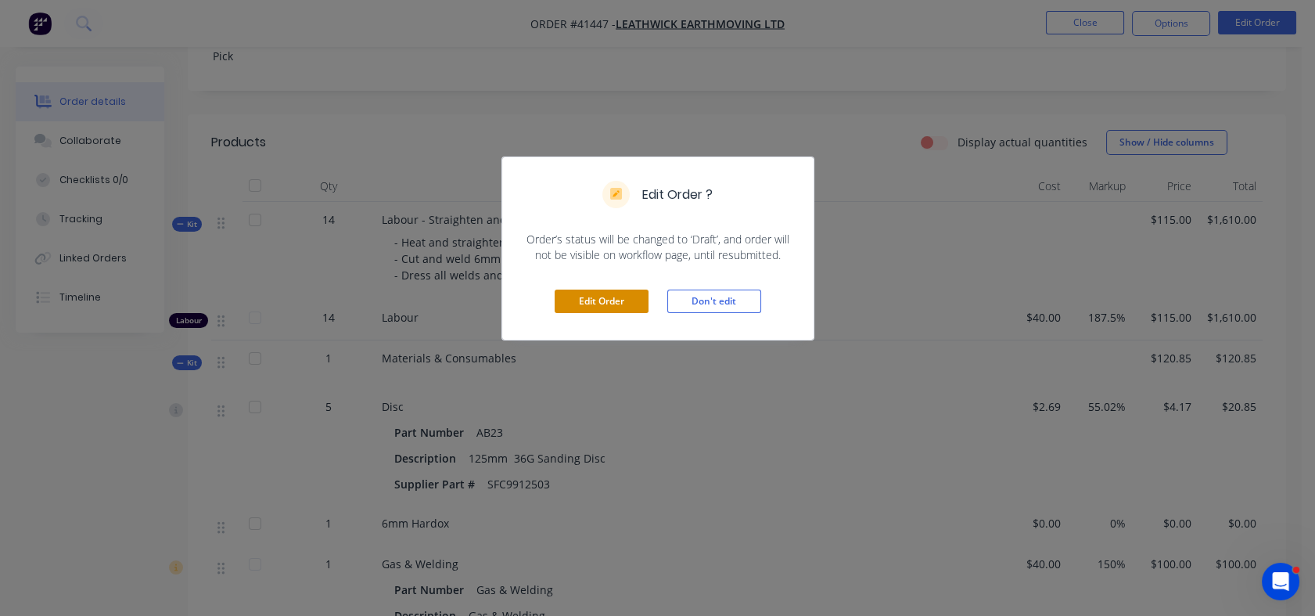
click at [581, 300] on button "Edit Order" at bounding box center [602, 300] width 94 height 23
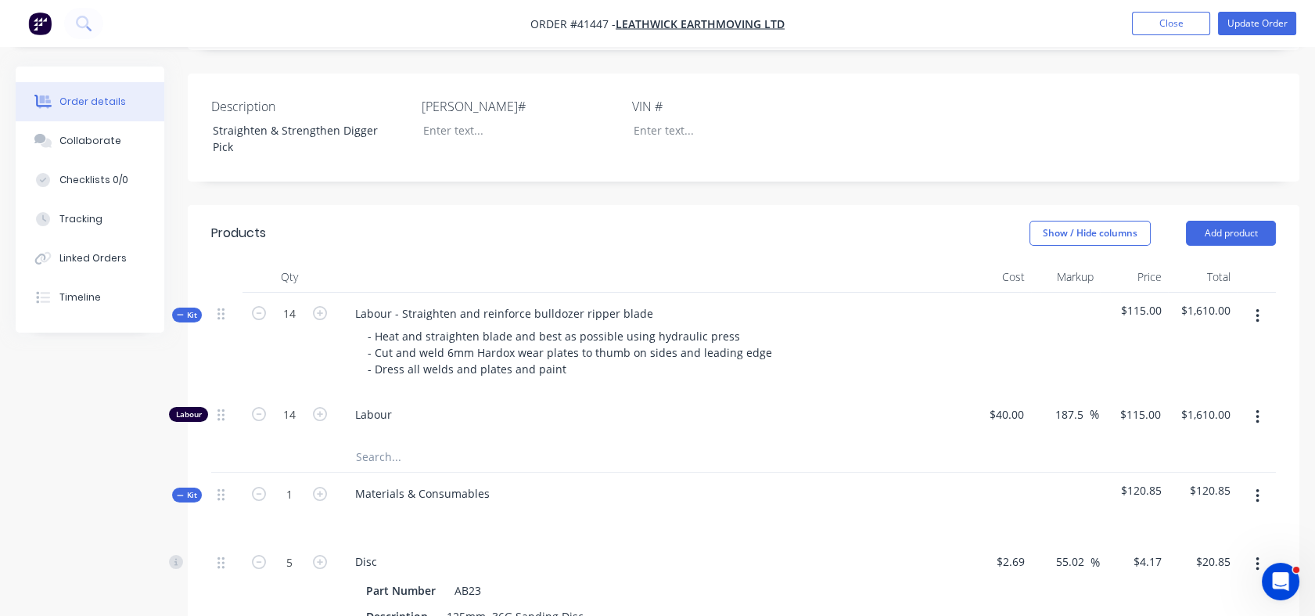
scroll to position [355, 0]
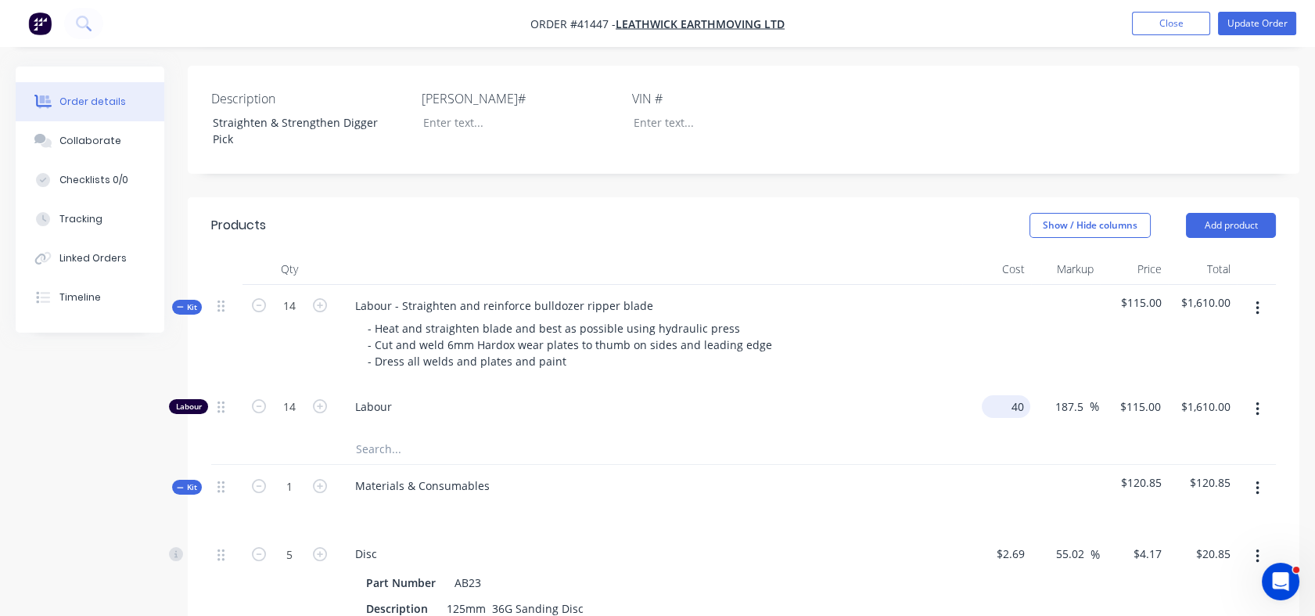
click at [1009, 407] on input "40" at bounding box center [1009, 406] width 42 height 23
click at [1010, 423] on div "37 37" at bounding box center [996, 410] width 68 height 48
type input "$37.00"
type input "$106.375"
type input "$1,489.25"
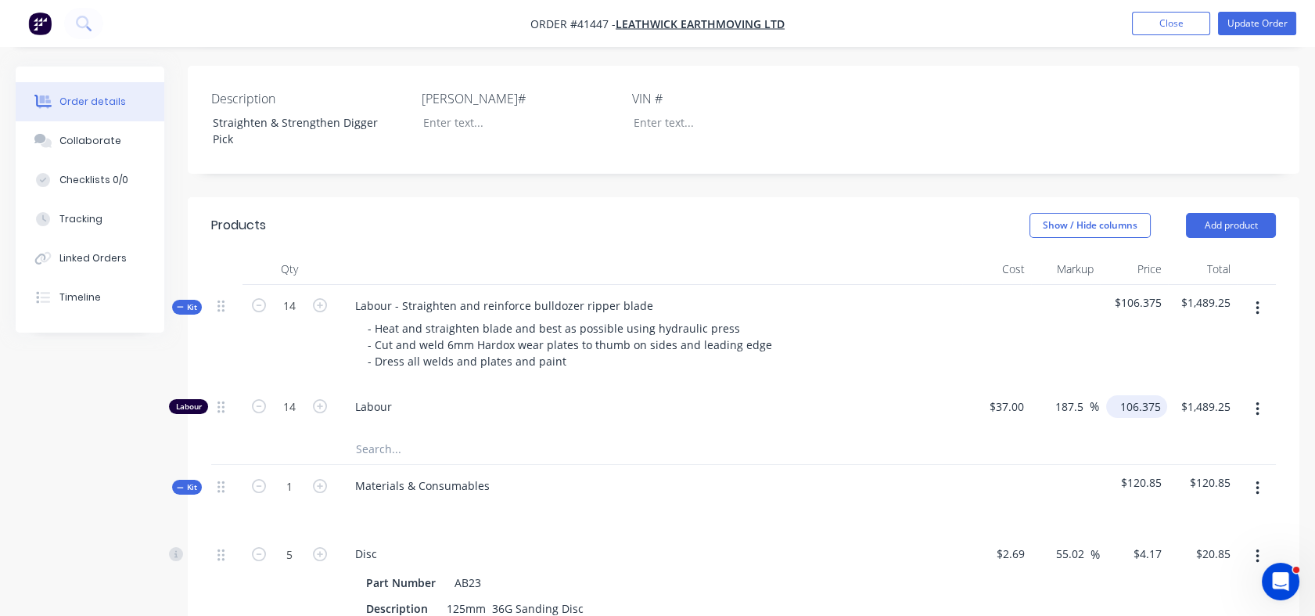
click at [1125, 404] on input "106.375" at bounding box center [1139, 406] width 55 height 23
type input "115"
type input "210.81"
type input "$115.00"
type input "$1,610.00"
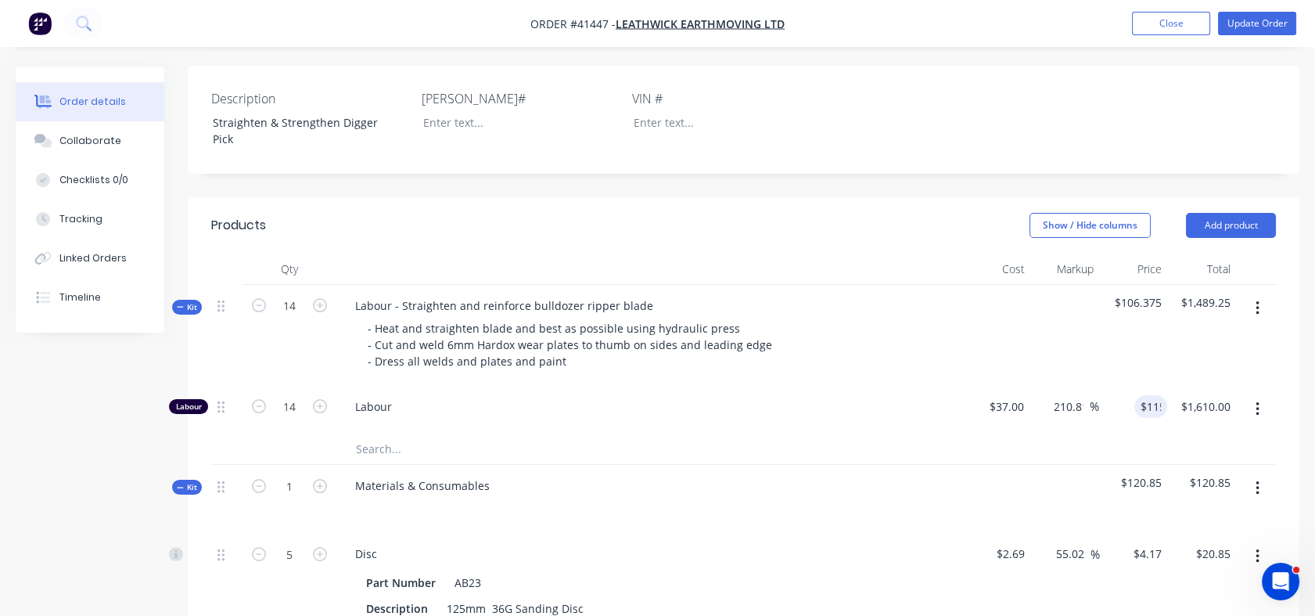
click at [1125, 413] on div "$115.00 115" at bounding box center [1133, 410] width 68 height 48
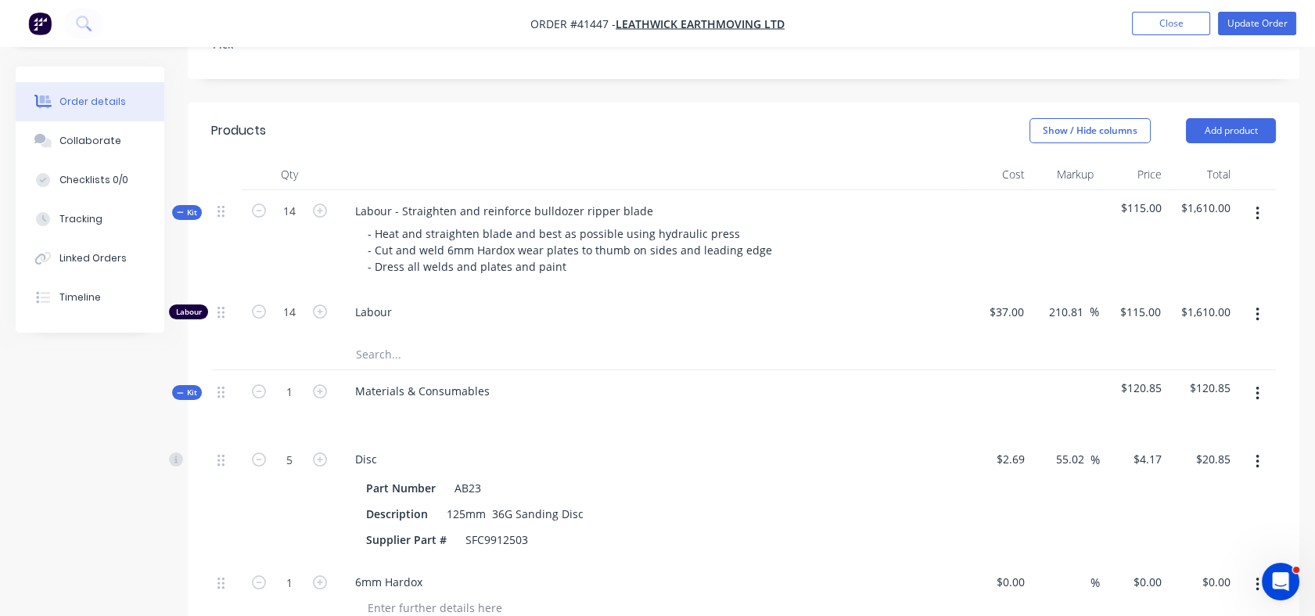
scroll to position [445, 0]
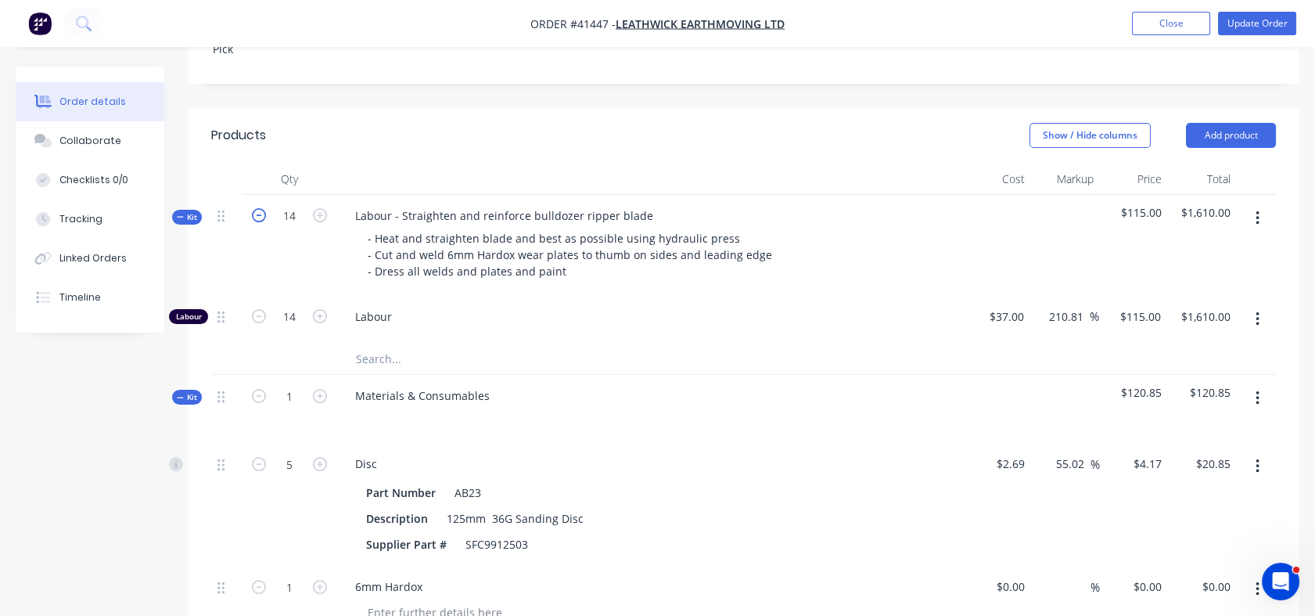
click at [258, 219] on icon "button" at bounding box center [259, 215] width 14 height 14
type input "13"
type input "$1,495.00"
click at [258, 219] on icon "button" at bounding box center [259, 215] width 14 height 14
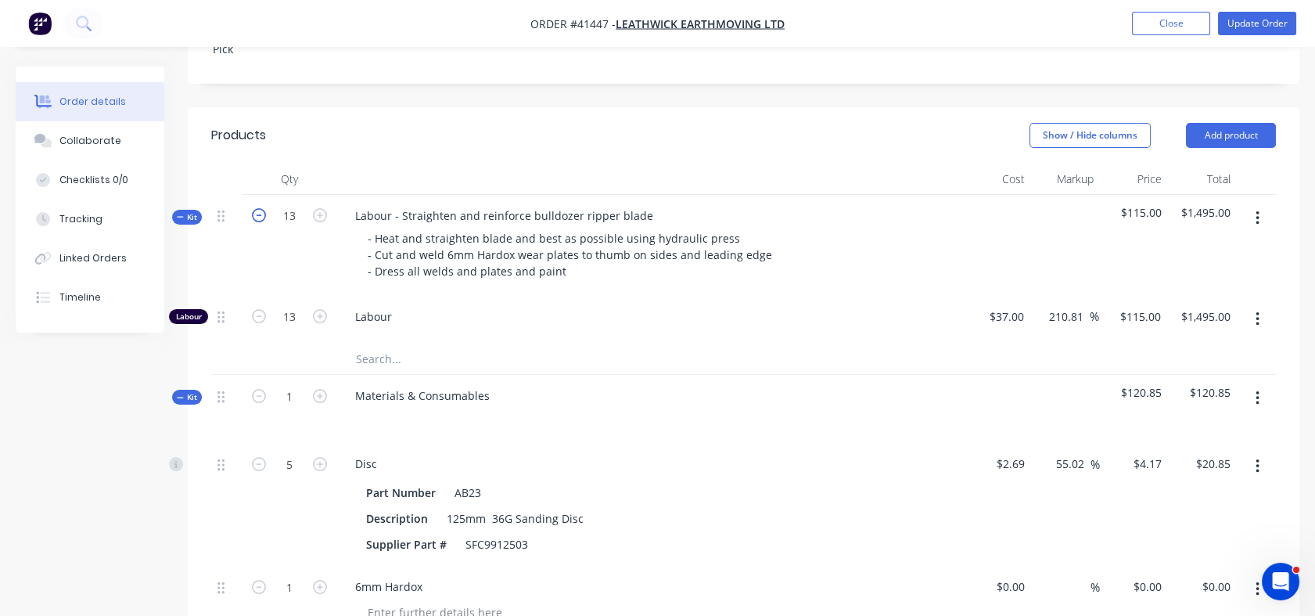
type input "12"
type input "$1,380.00"
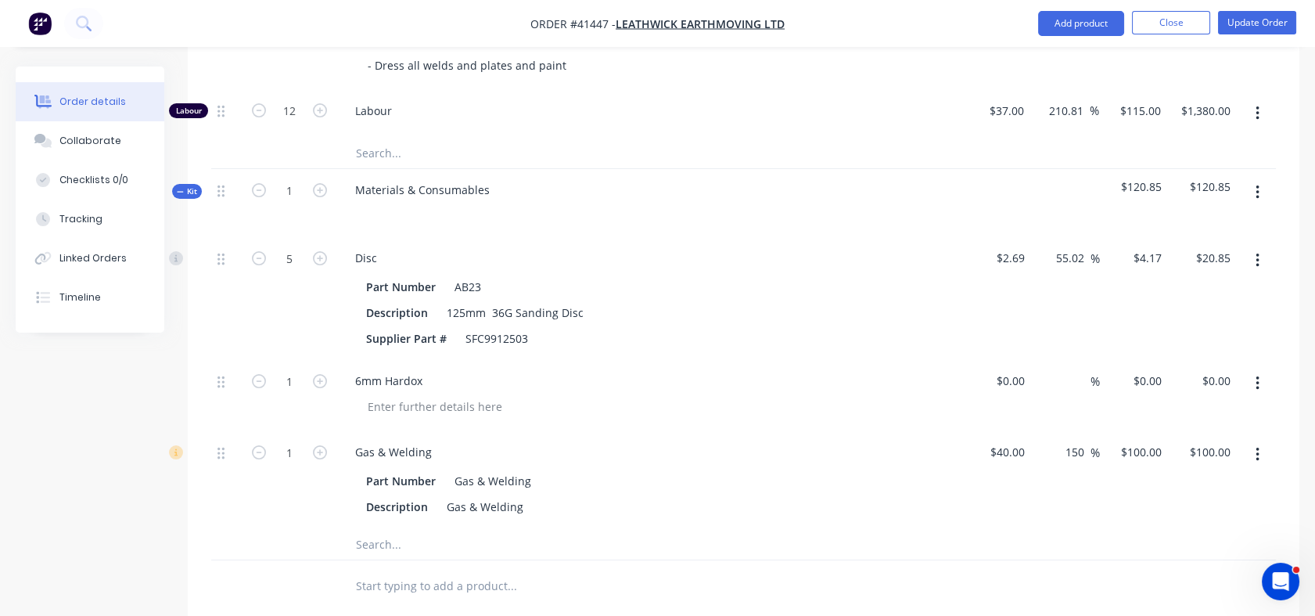
scroll to position [657, 0]
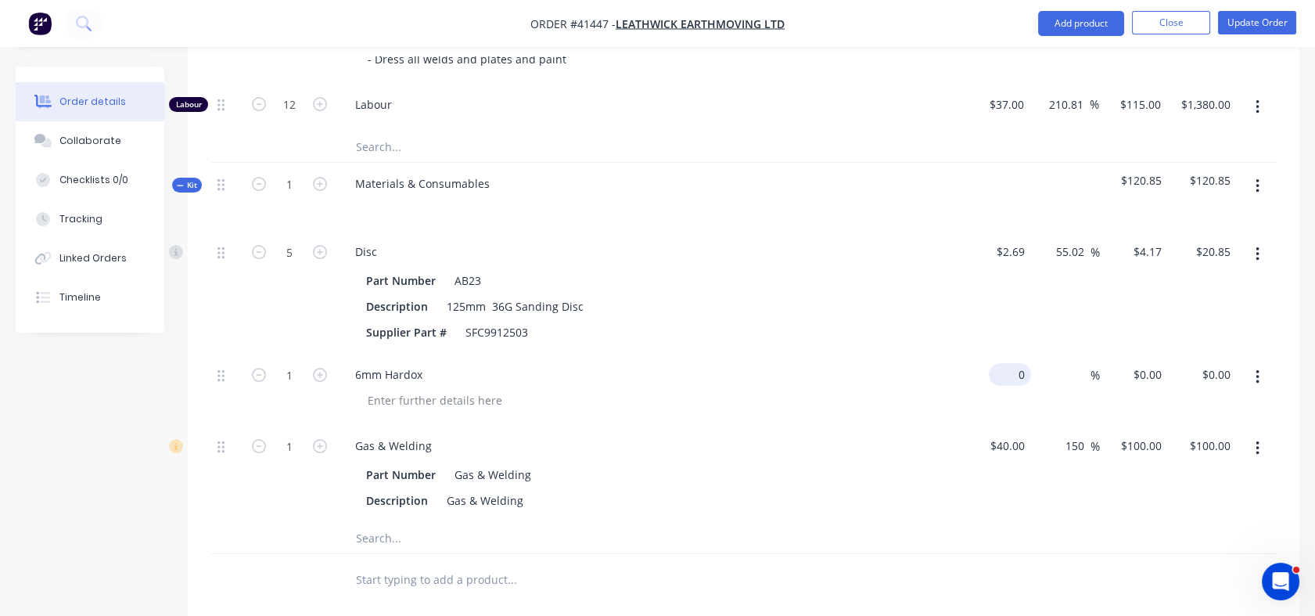
click at [1001, 375] on div "0 $0.00" at bounding box center [996, 389] width 69 height 71
type input "$100.00"
click at [1052, 376] on div "%" at bounding box center [1065, 389] width 69 height 71
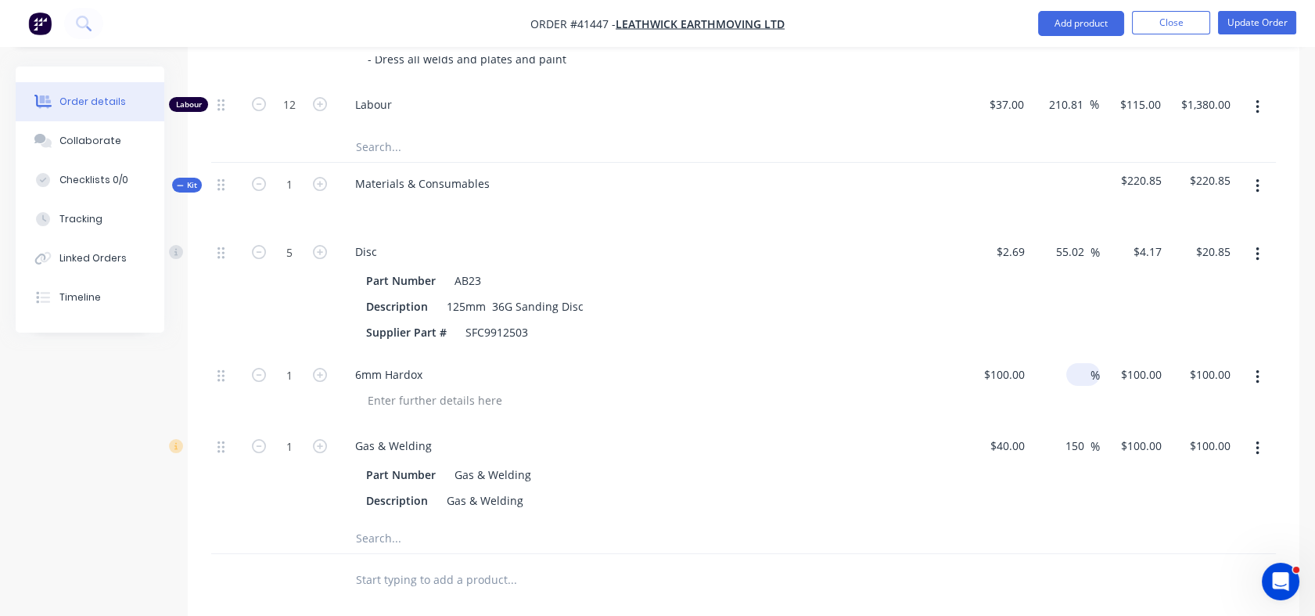
click at [1066, 373] on div "%" at bounding box center [1083, 374] width 34 height 23
type input "100"
type input "$200.00"
click at [1065, 407] on div "100 100 %" at bounding box center [1065, 389] width 69 height 71
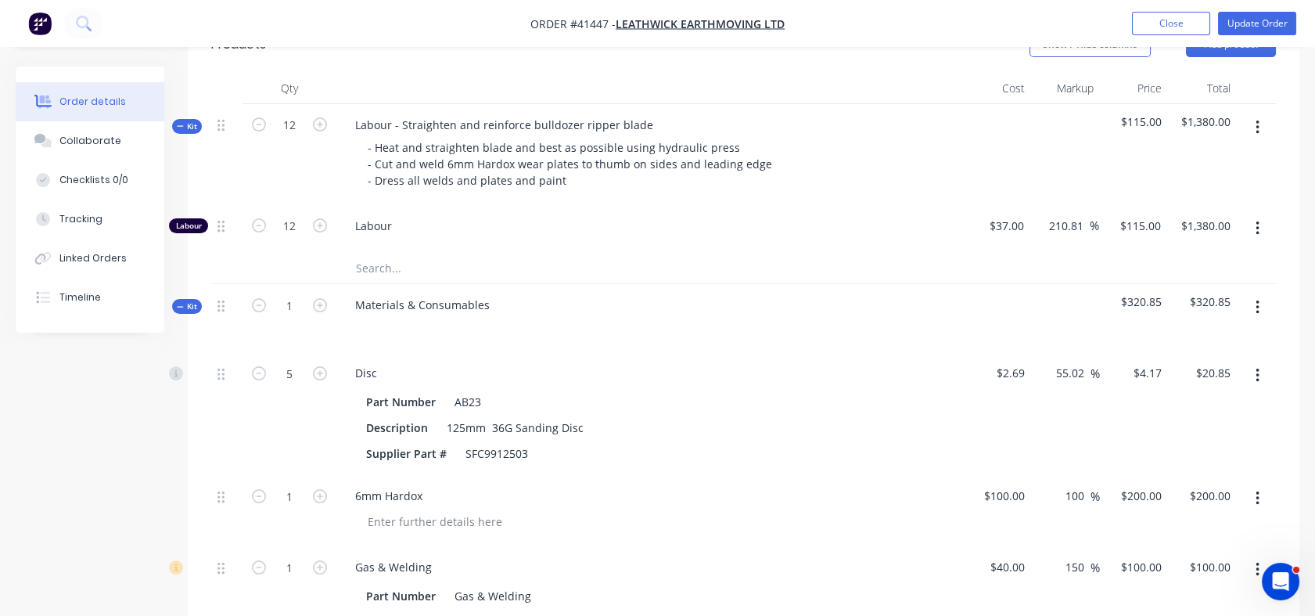
scroll to position [445, 0]
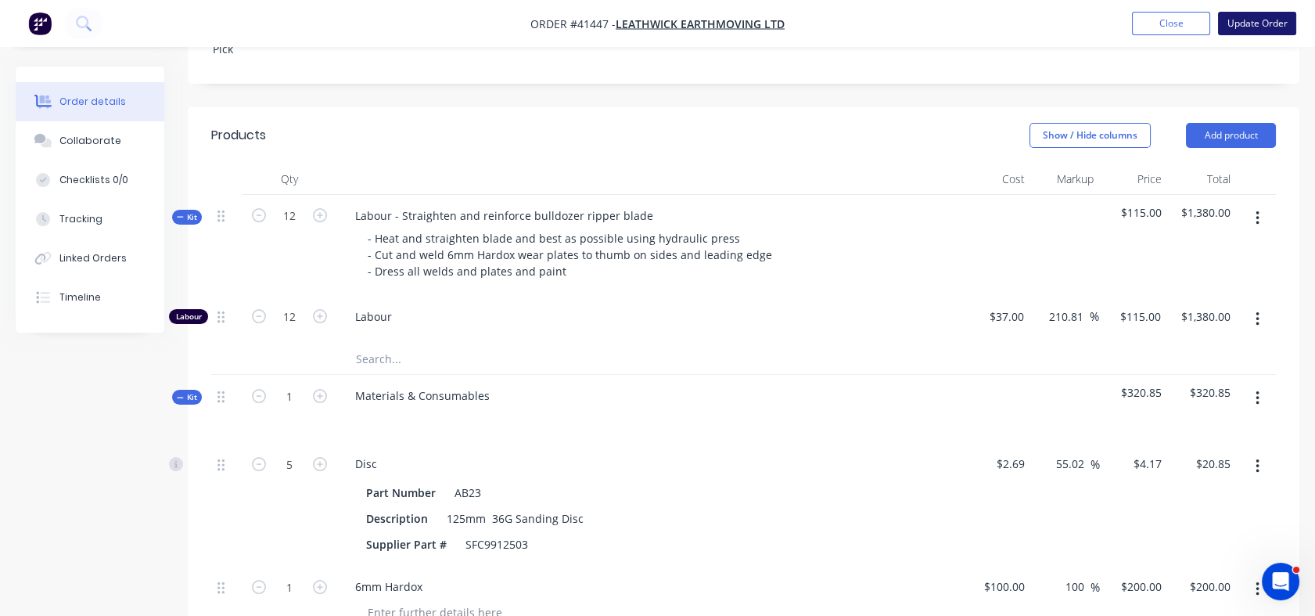
click at [1264, 25] on button "Update Order" at bounding box center [1257, 23] width 78 height 23
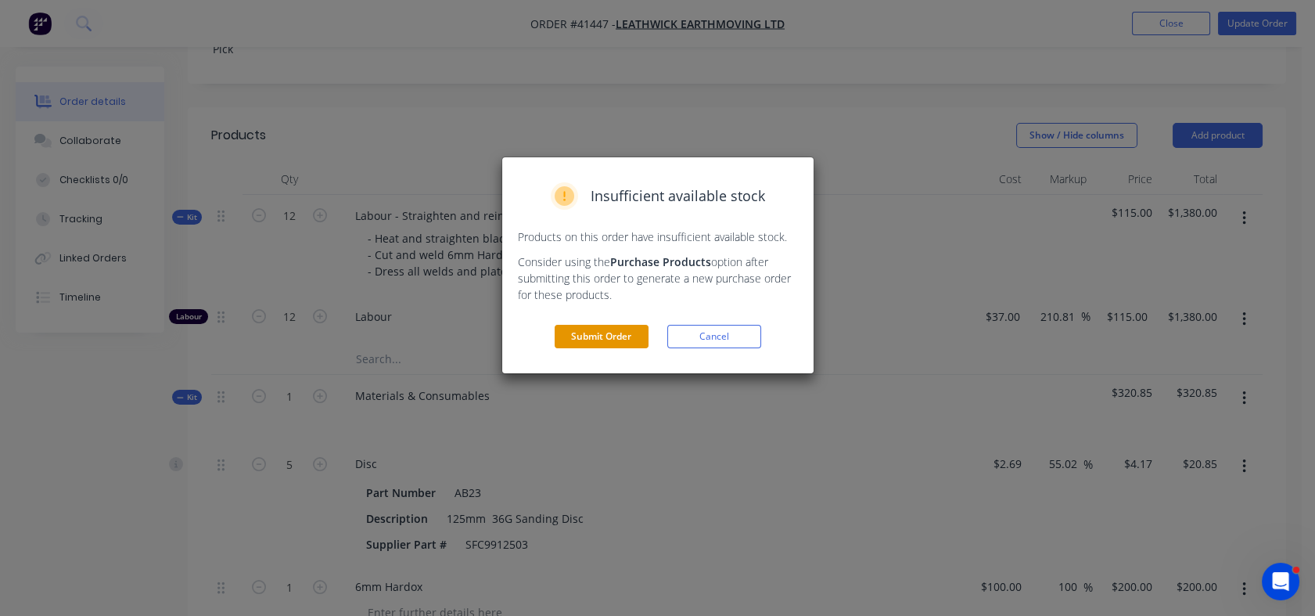
click at [594, 339] on button "Submit Order" at bounding box center [602, 336] width 94 height 23
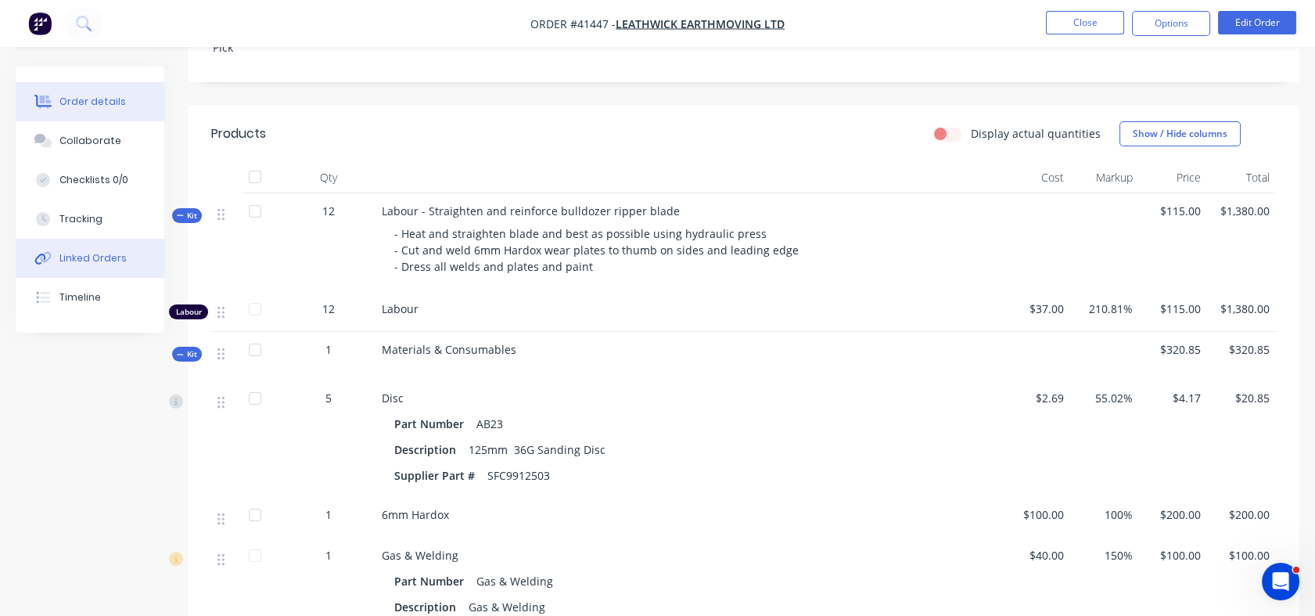
click at [74, 260] on div "Linked Orders" at bounding box center [92, 258] width 67 height 14
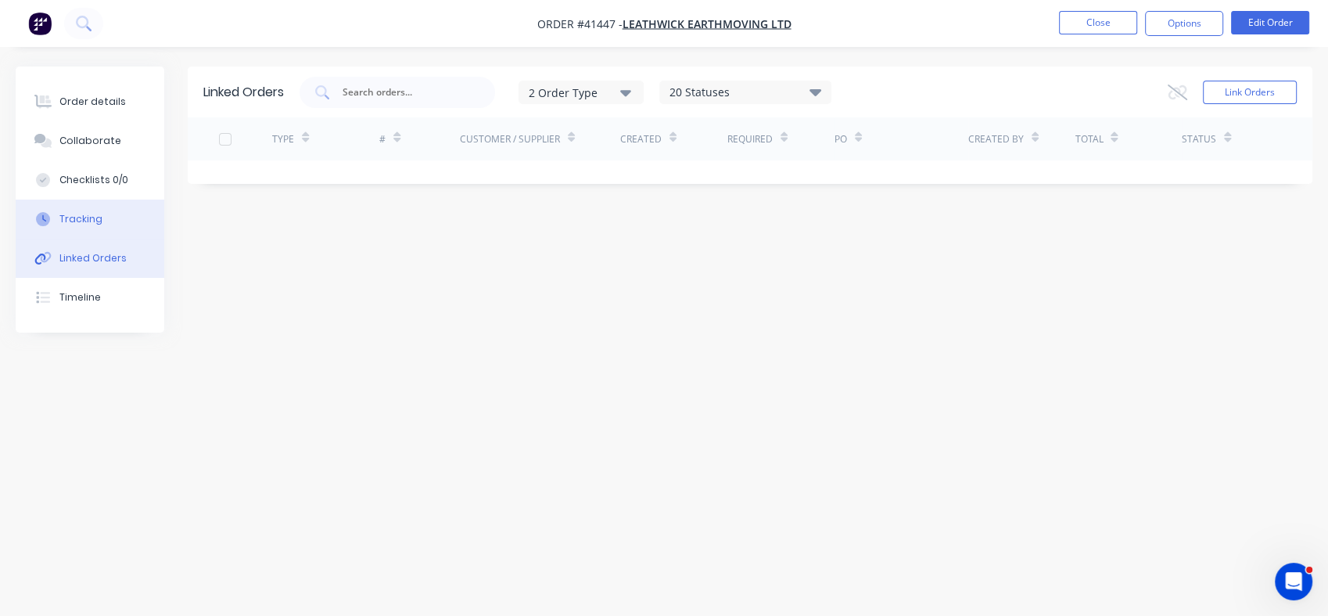
click at [76, 219] on div "Tracking" at bounding box center [80, 219] width 43 height 14
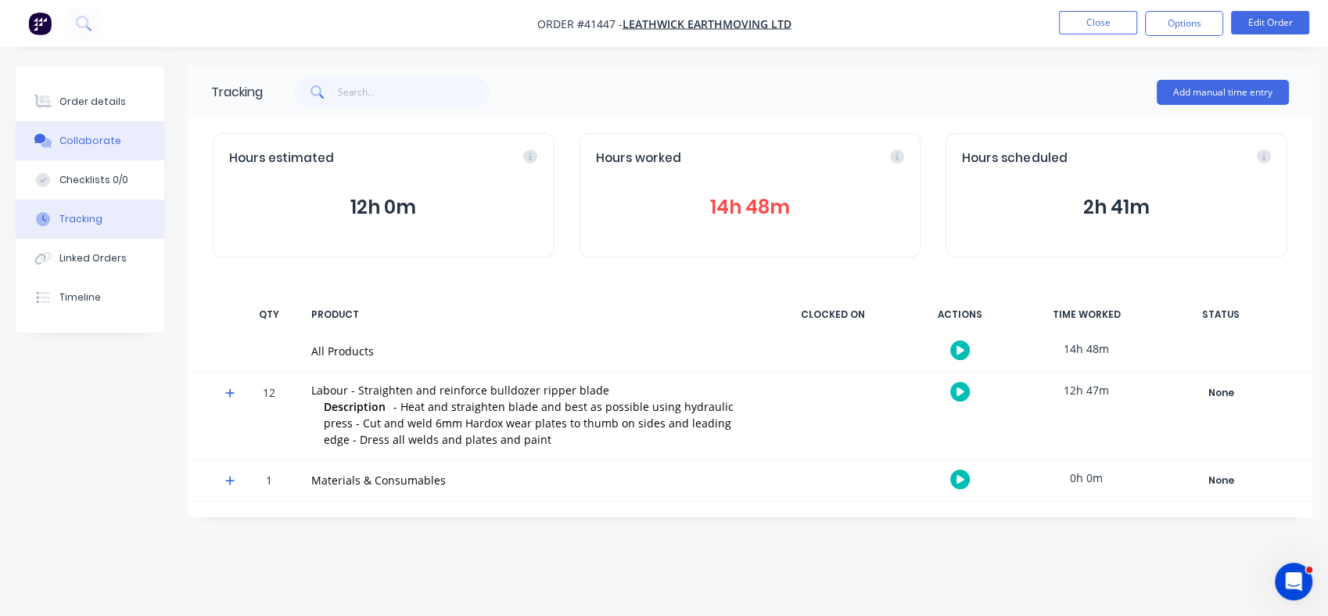
click at [87, 139] on div "Collaborate" at bounding box center [90, 141] width 62 height 14
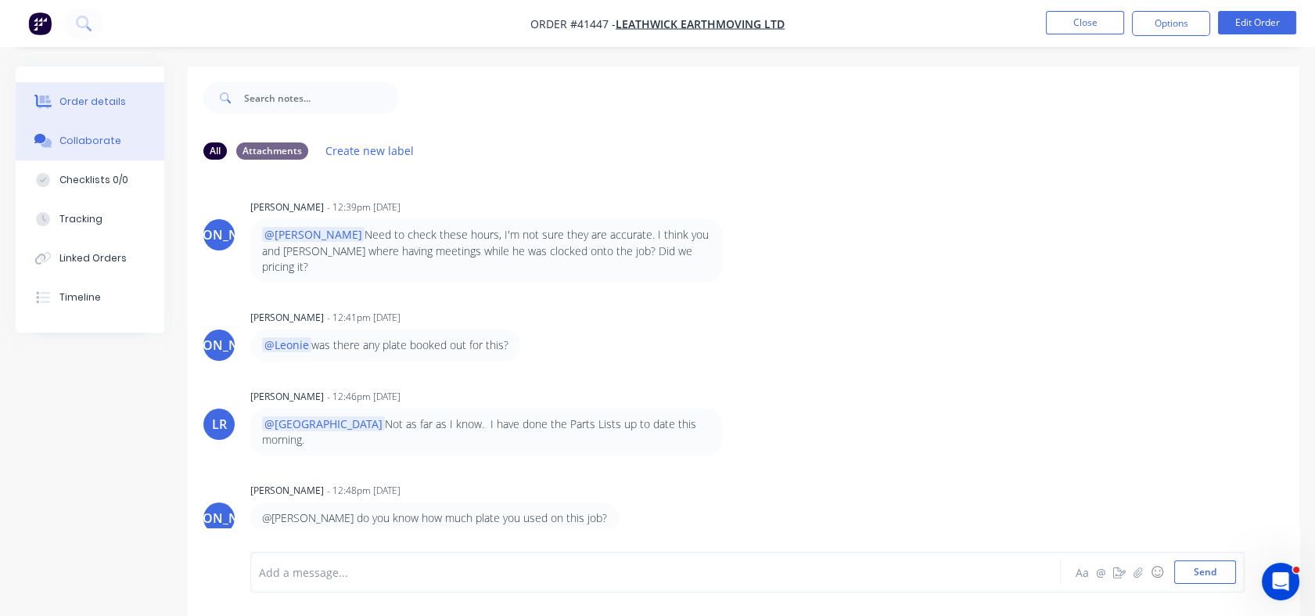
click at [82, 99] on div "Order details" at bounding box center [92, 102] width 66 height 14
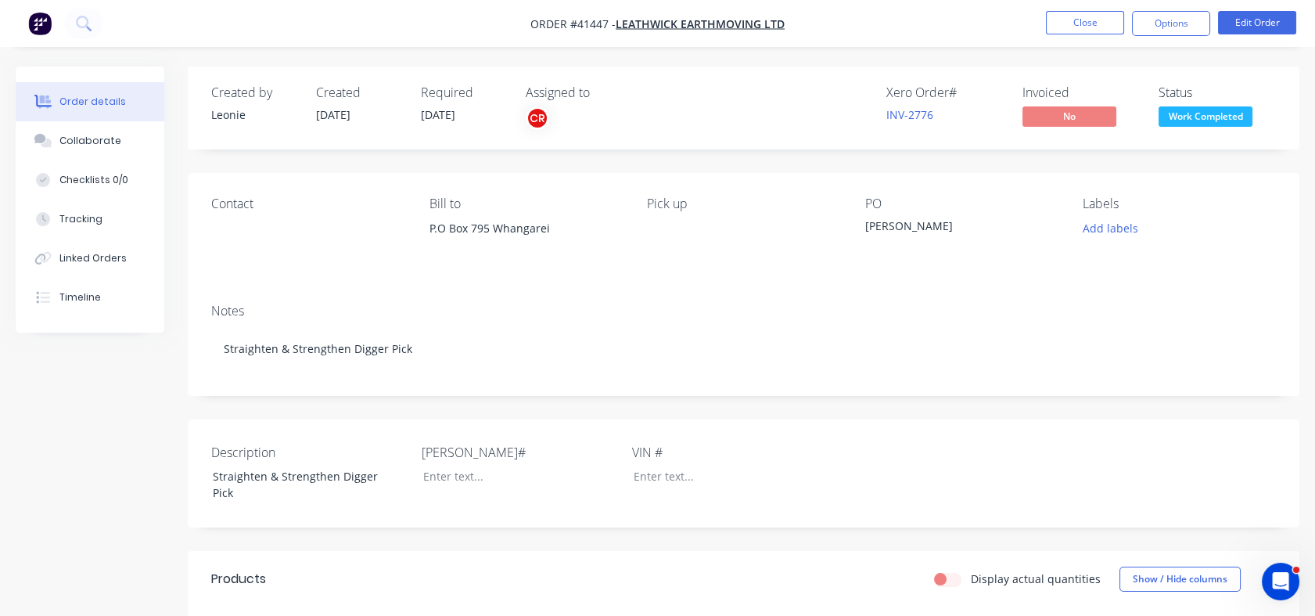
click at [1212, 111] on span "Work Completed" at bounding box center [1206, 116] width 94 height 20
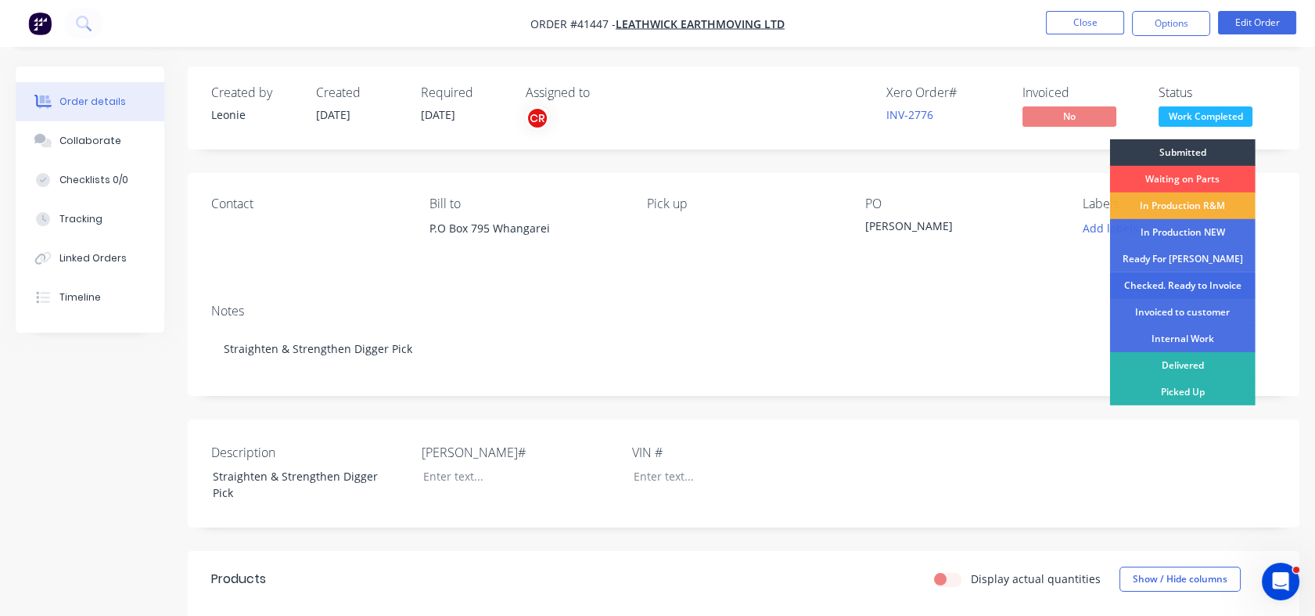
click at [1170, 281] on div "Checked. Ready to Invoice" at bounding box center [1182, 285] width 145 height 27
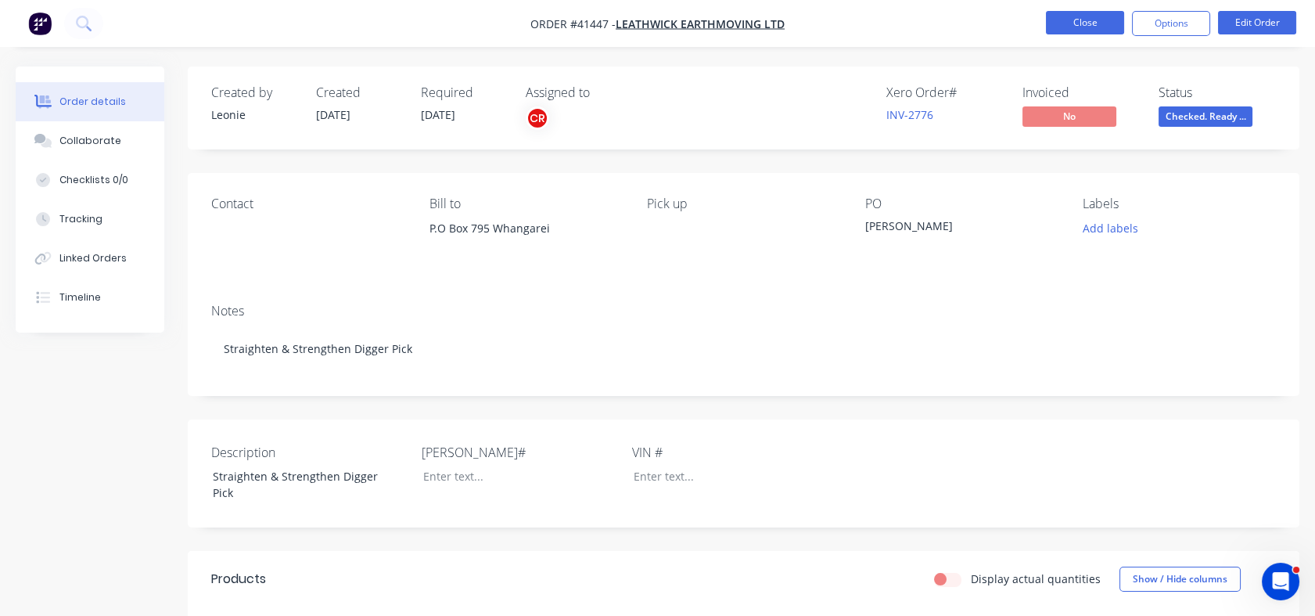
click at [1084, 21] on button "Close" at bounding box center [1085, 22] width 78 height 23
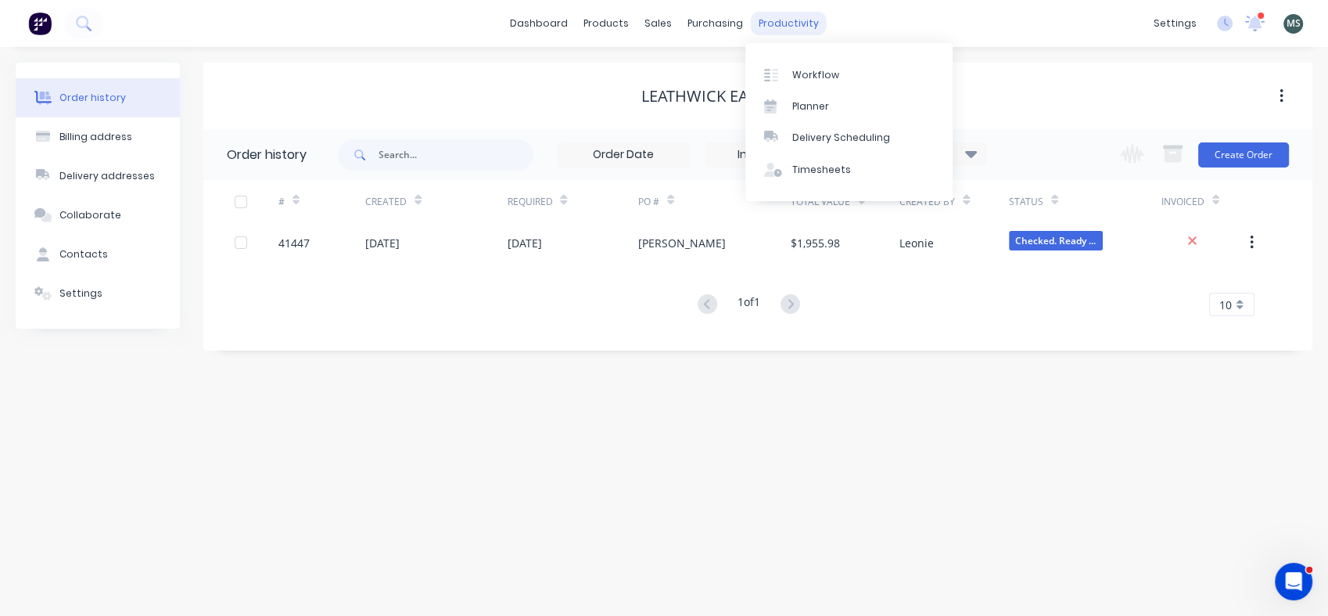
click at [767, 30] on div "productivity" at bounding box center [789, 23] width 76 height 23
click at [807, 75] on div "Workflow" at bounding box center [815, 75] width 47 height 14
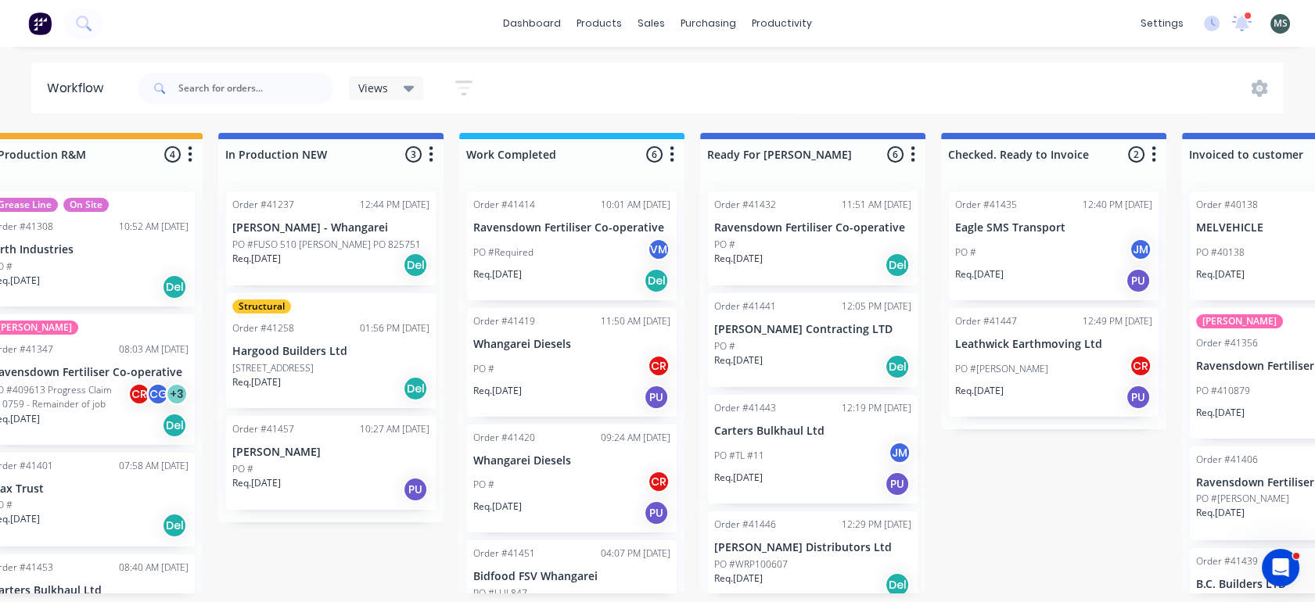
scroll to position [0, 549]
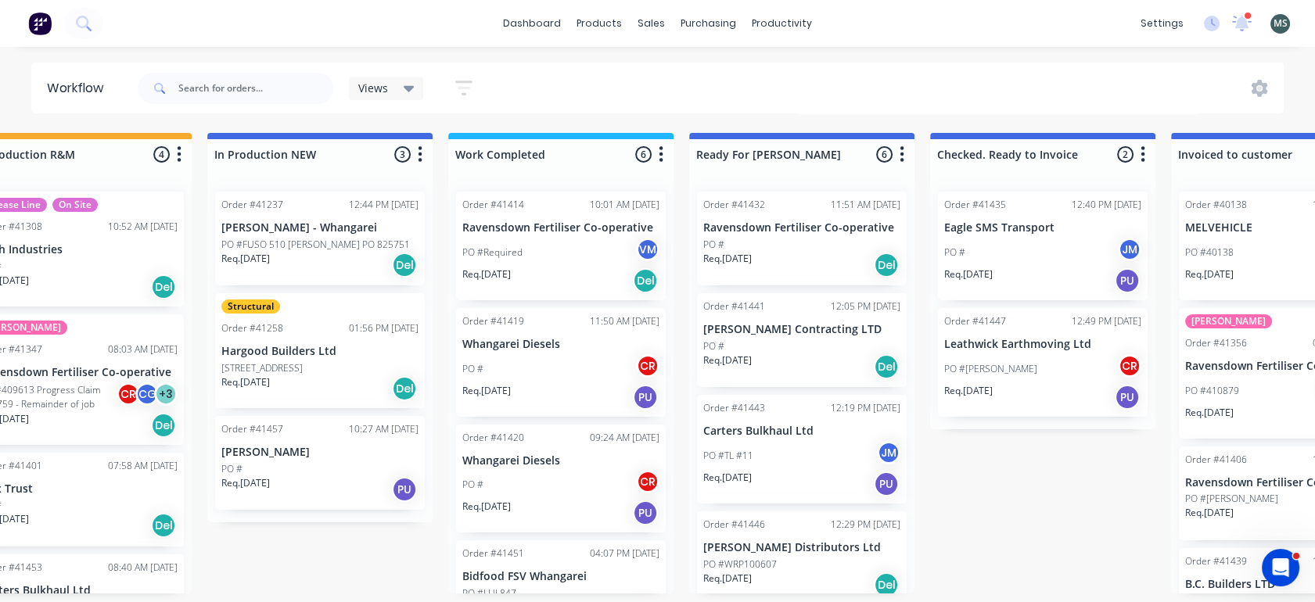
click at [762, 263] on div "Req. 15/08/25 Del" at bounding box center [801, 265] width 197 height 27
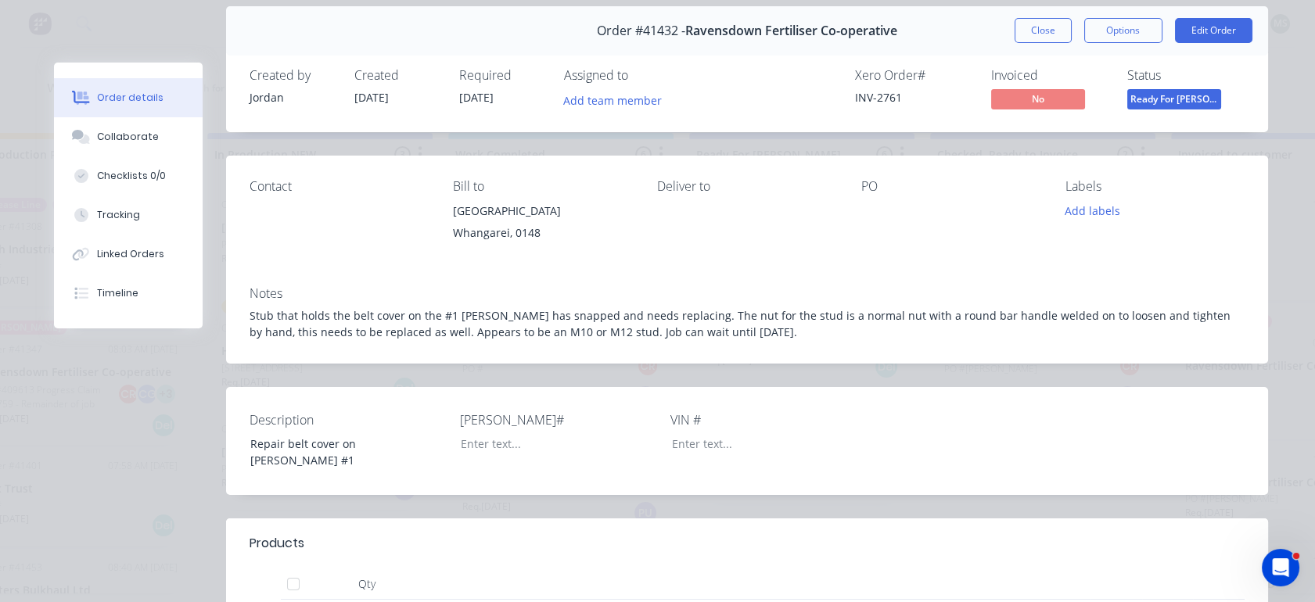
scroll to position [0, 0]
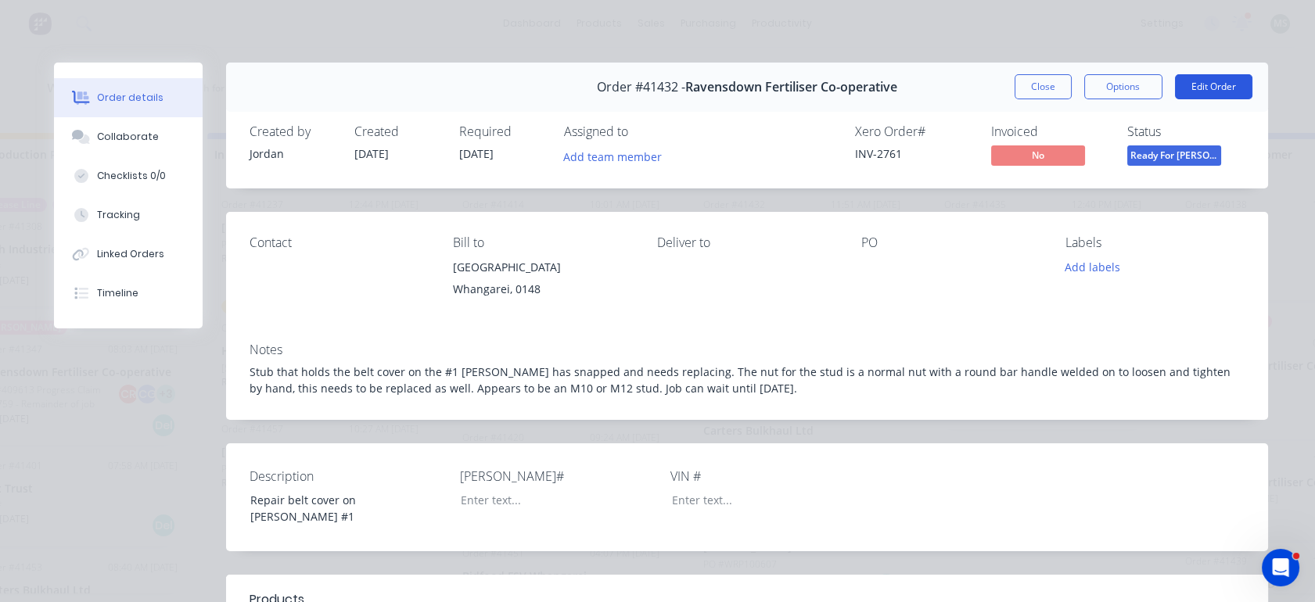
click at [1202, 79] on button "Edit Order" at bounding box center [1213, 86] width 77 height 25
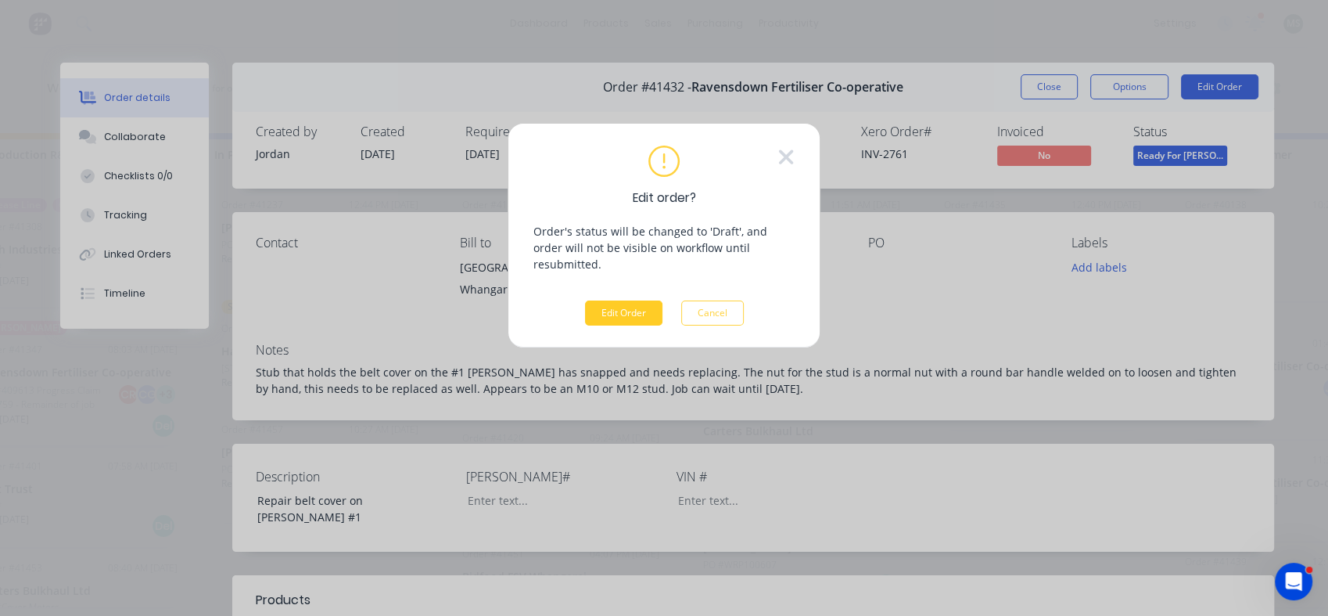
click at [626, 300] on button "Edit Order" at bounding box center [623, 312] width 77 height 25
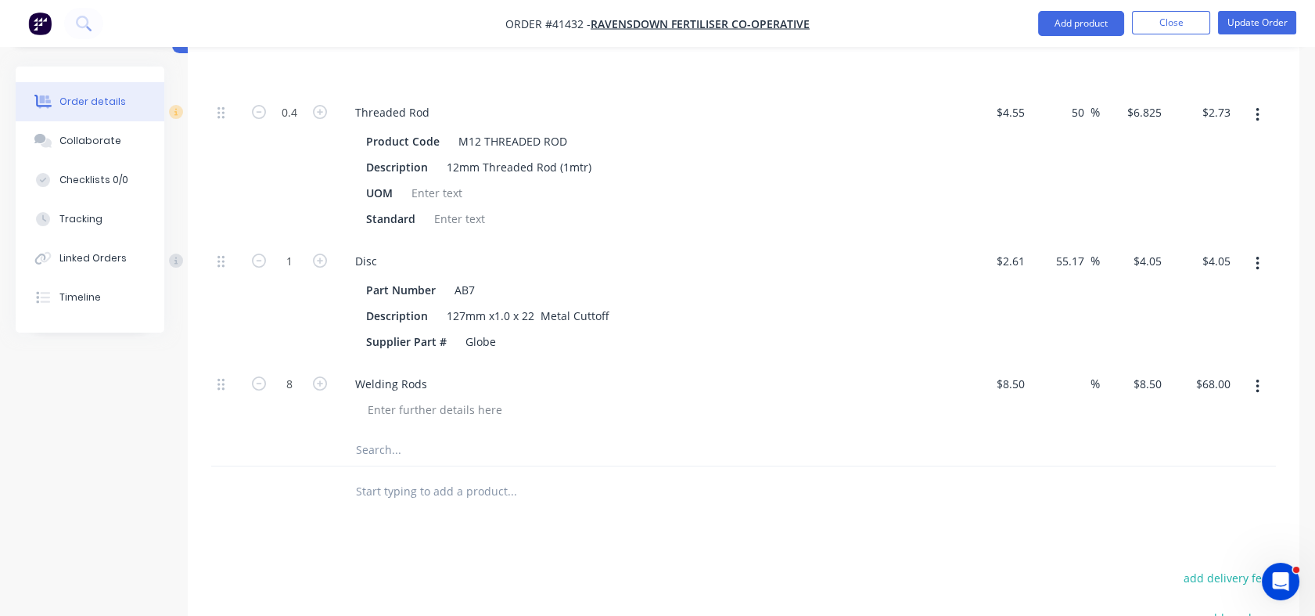
scroll to position [806, 0]
click at [375, 492] on input "text" at bounding box center [511, 492] width 313 height 31
type input "e"
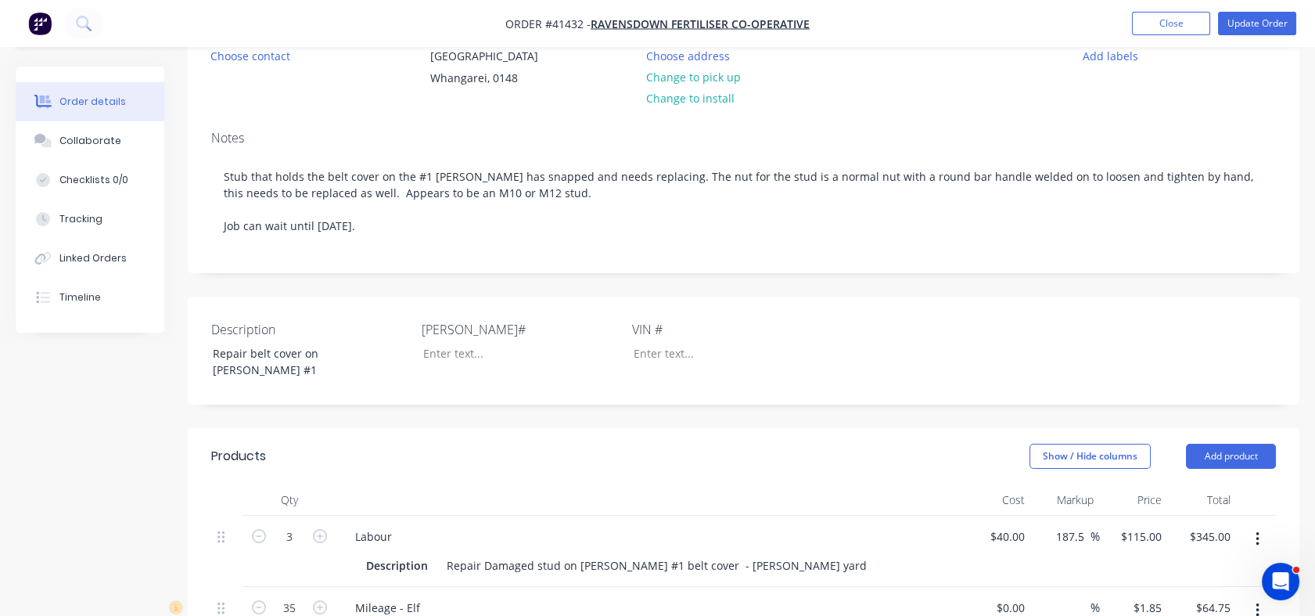
scroll to position [222, 0]
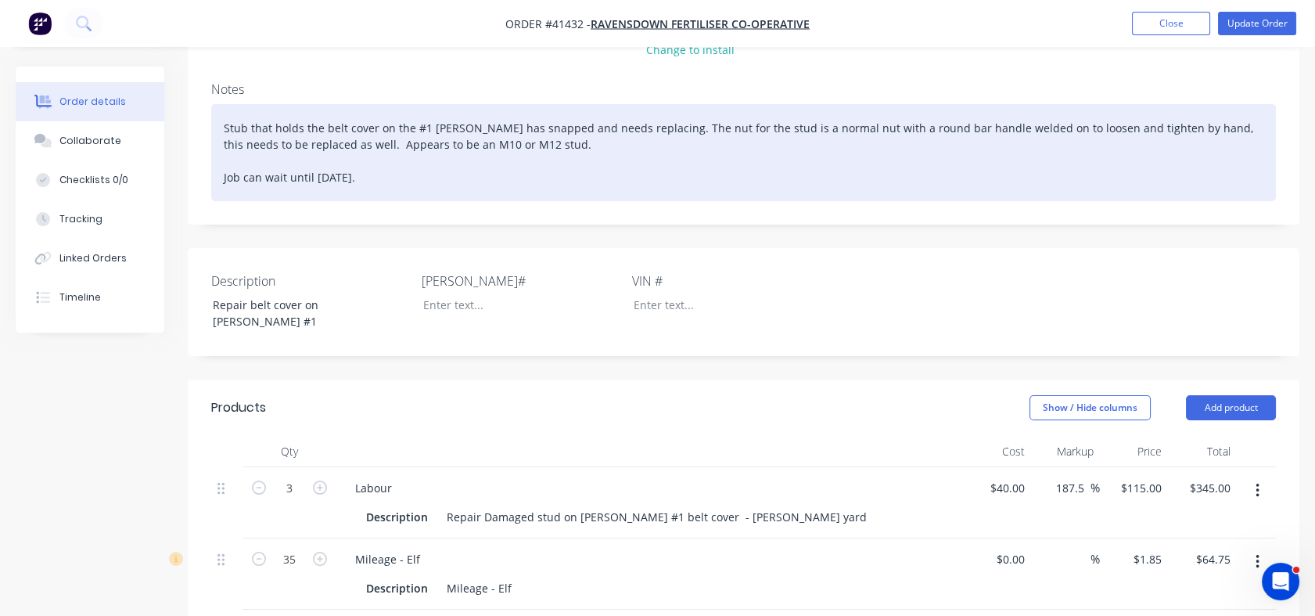
type input "external"
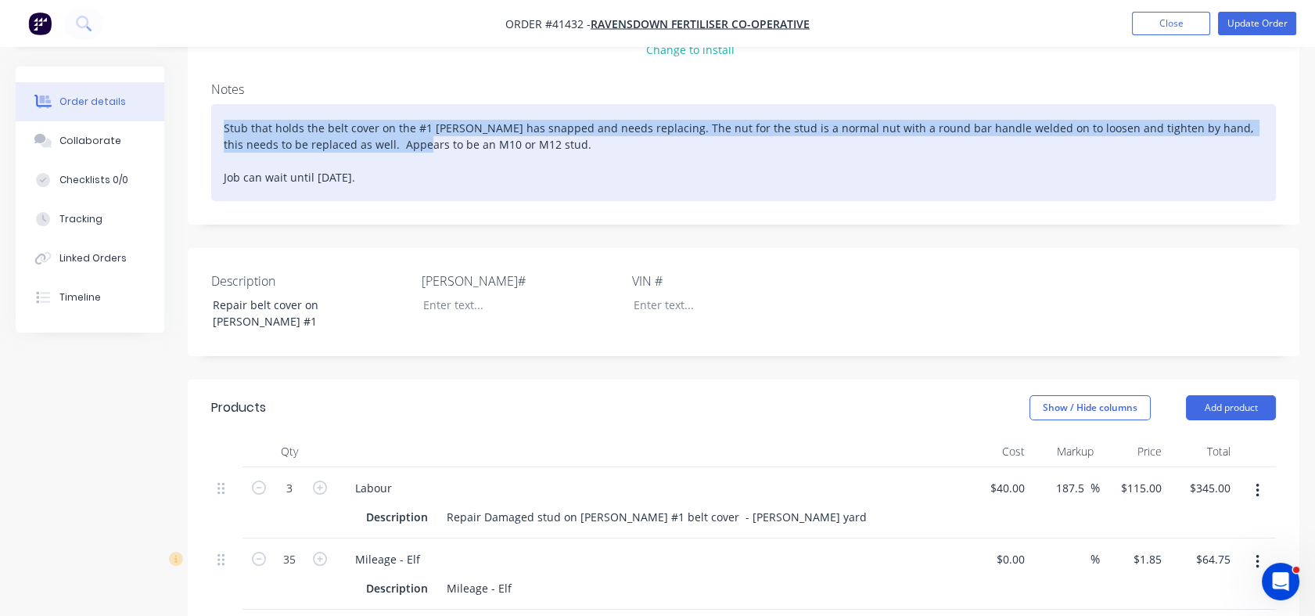
drag, startPoint x: 217, startPoint y: 137, endPoint x: 370, endPoint y: 168, distance: 156.5
click at [370, 168] on div "Stub that holds the belt cover on the #1 hopper has snapped and needs replacing…" at bounding box center [743, 152] width 1065 height 97
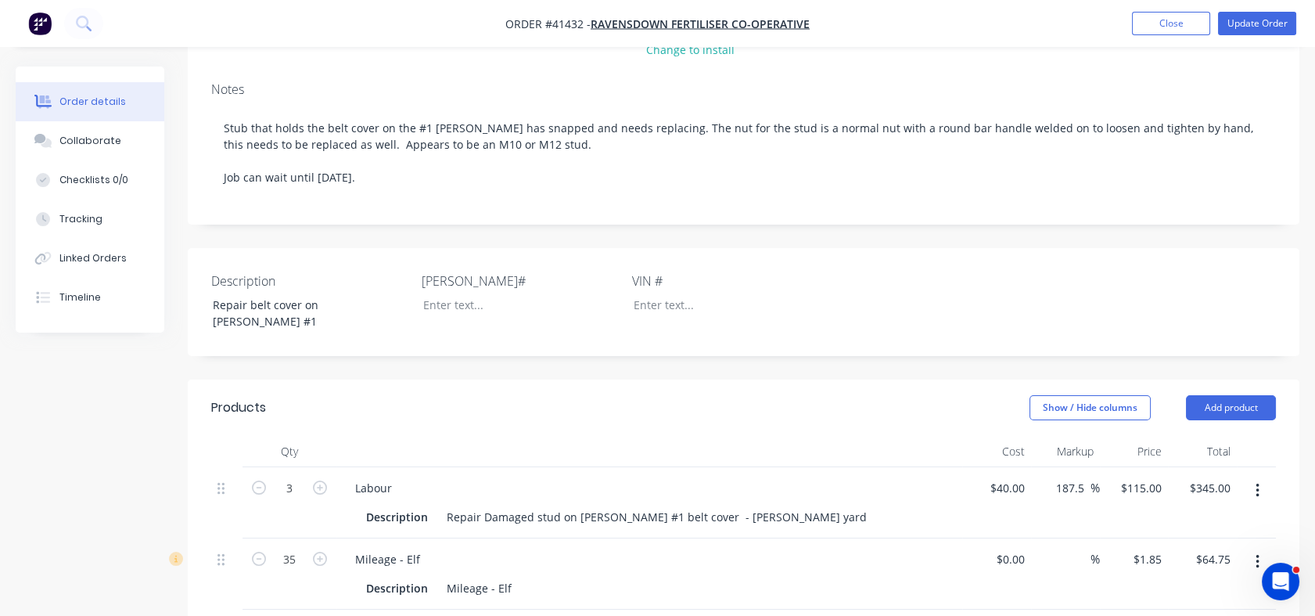
click at [404, 354] on div "Description Repair belt cover on hopper #1 Rego# VIN #" at bounding box center [744, 302] width 1112 height 108
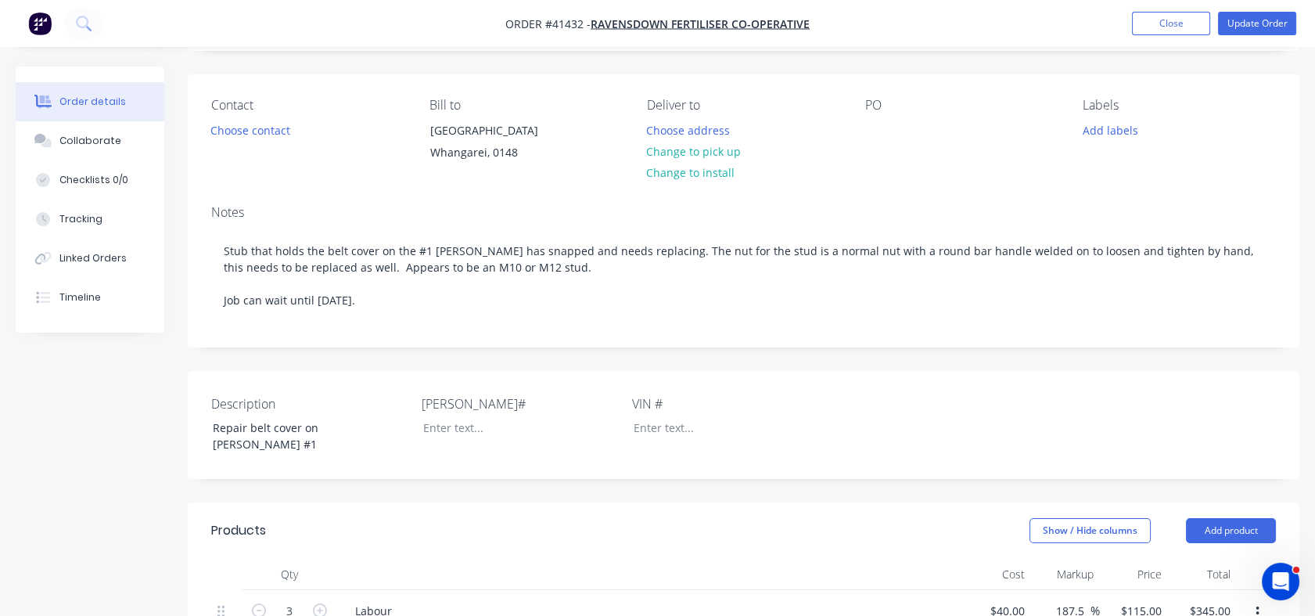
scroll to position [91, 0]
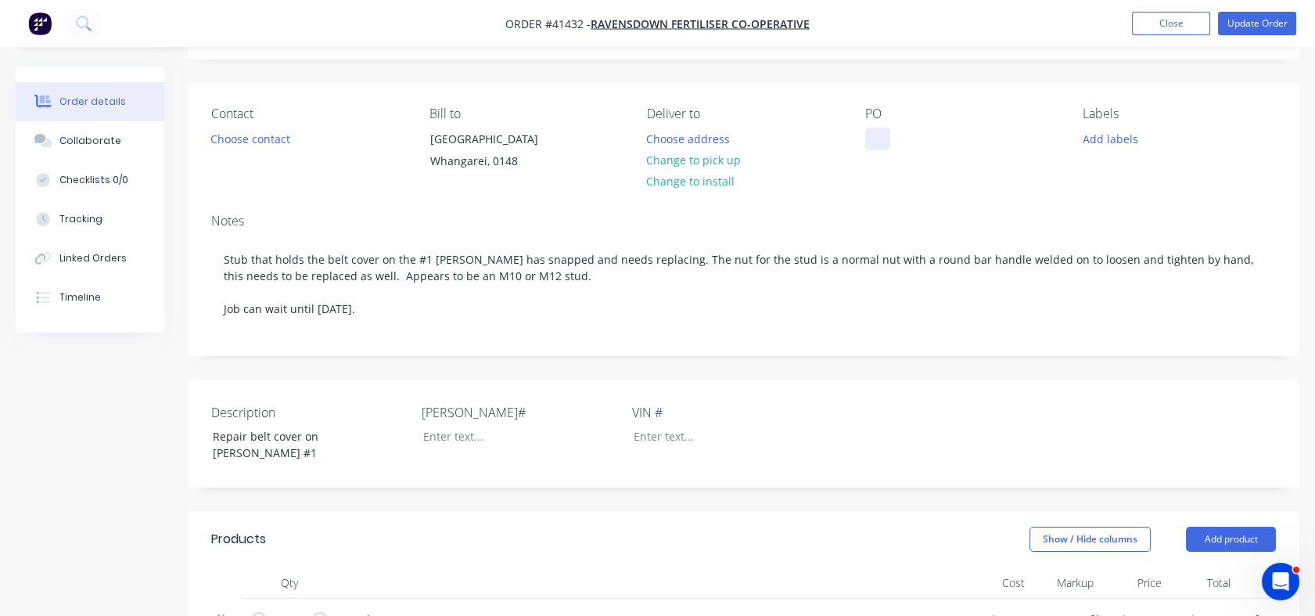
click at [876, 145] on div at bounding box center [877, 139] width 25 height 23
click at [871, 139] on div at bounding box center [877, 139] width 25 height 23
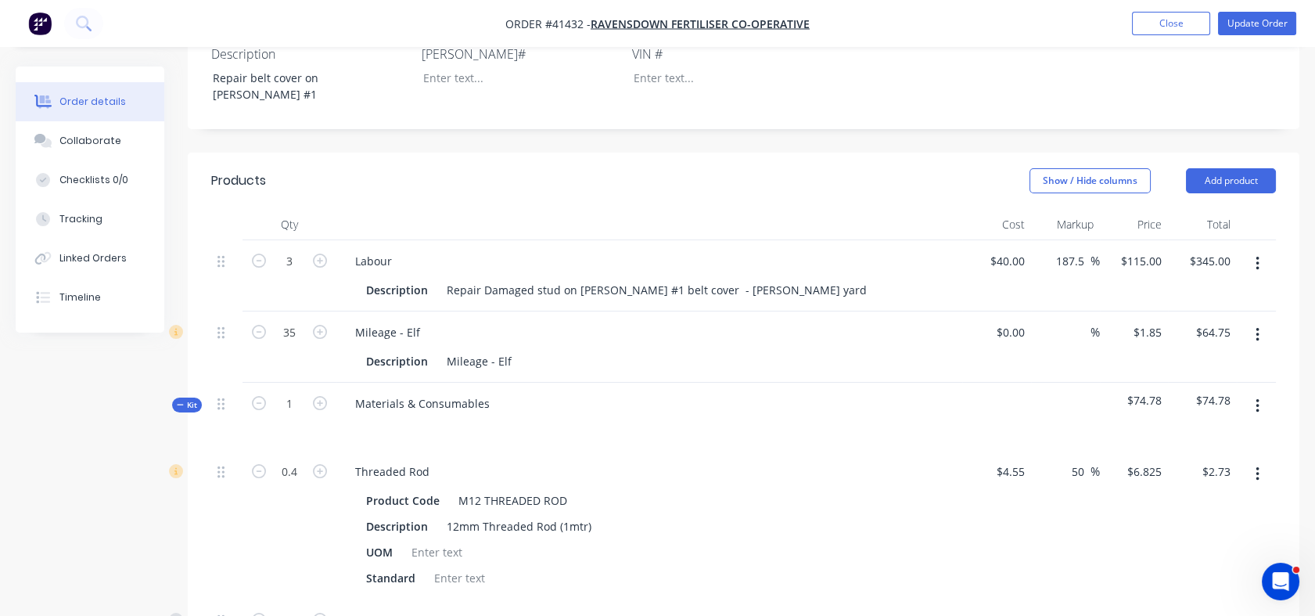
scroll to position [462, 0]
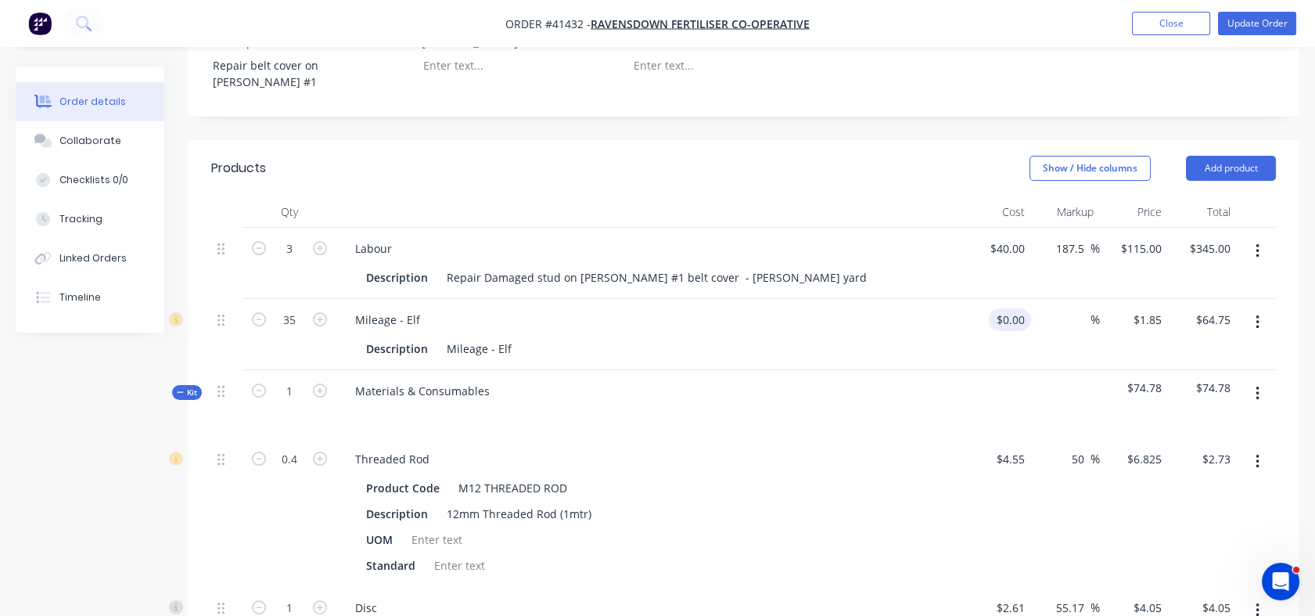
click at [1007, 325] on div "$0.00 $0.00" at bounding box center [996, 334] width 69 height 71
type input "$0.85"
type input "$29.75"
click at [1004, 374] on div at bounding box center [996, 404] width 69 height 68
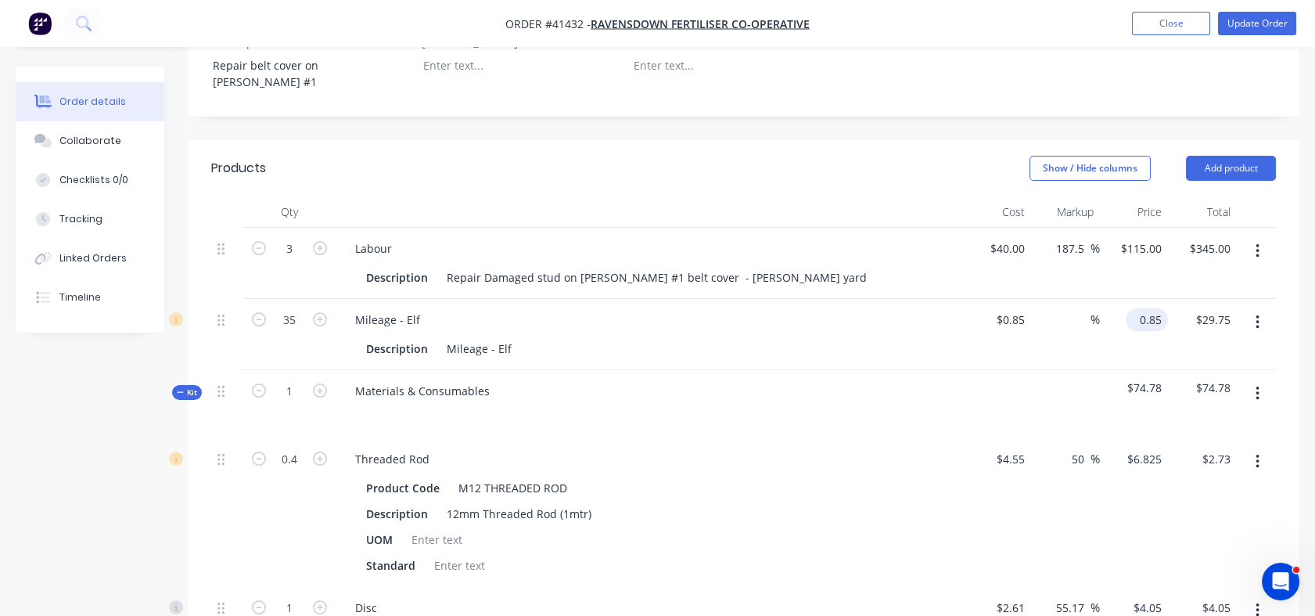
click at [1134, 317] on div "0.85 $0.85" at bounding box center [1147, 319] width 42 height 23
type input "1.85"
click at [1074, 376] on div at bounding box center [1065, 404] width 69 height 68
type input "117.65"
type input "$1.85"
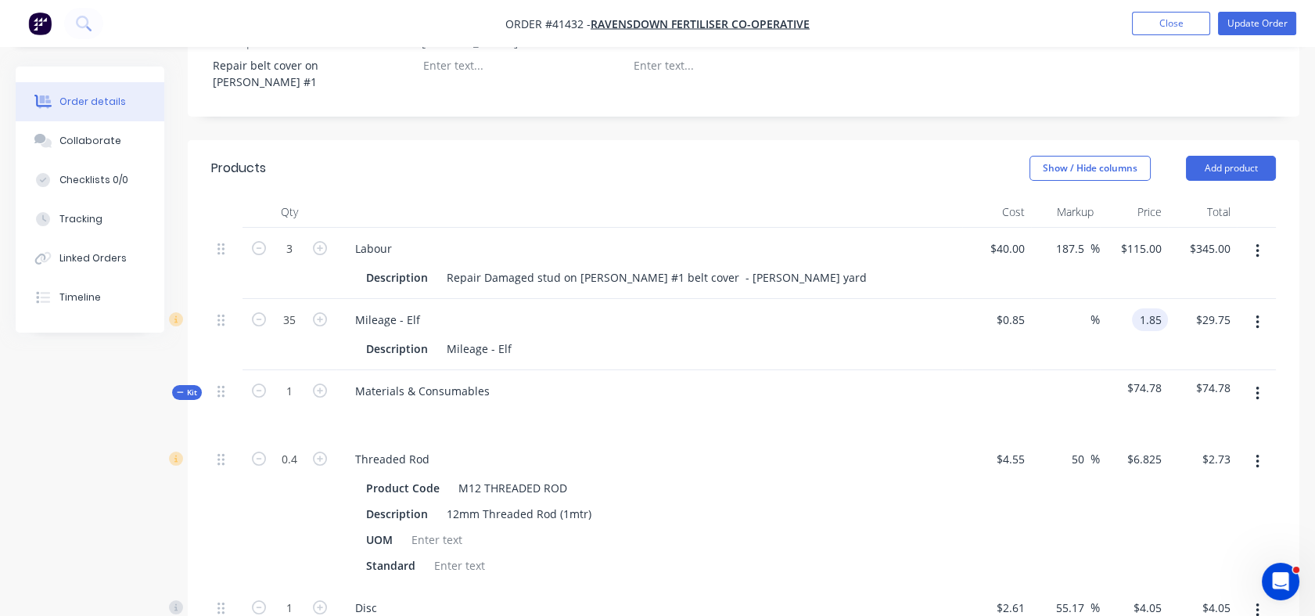
type input "$64.75"
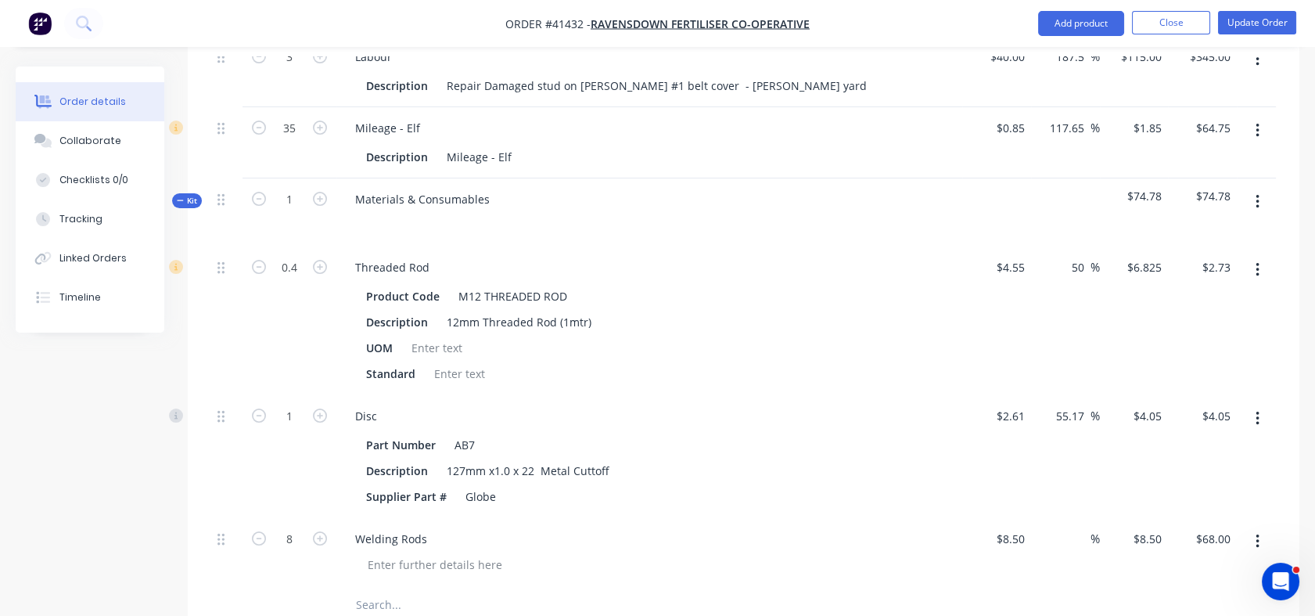
scroll to position [682, 0]
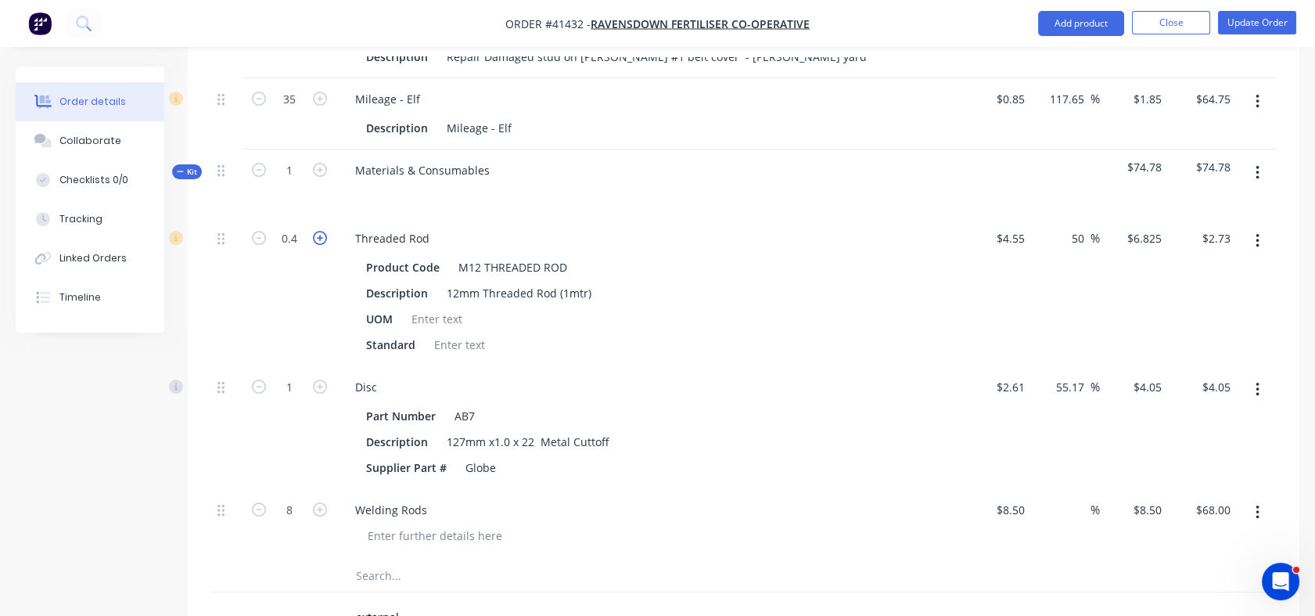
click at [320, 234] on icon "button" at bounding box center [320, 238] width 14 height 14
type input "1.4"
type input "$9.56"
click at [299, 239] on input "1.4" at bounding box center [289, 238] width 41 height 23
type input "1"
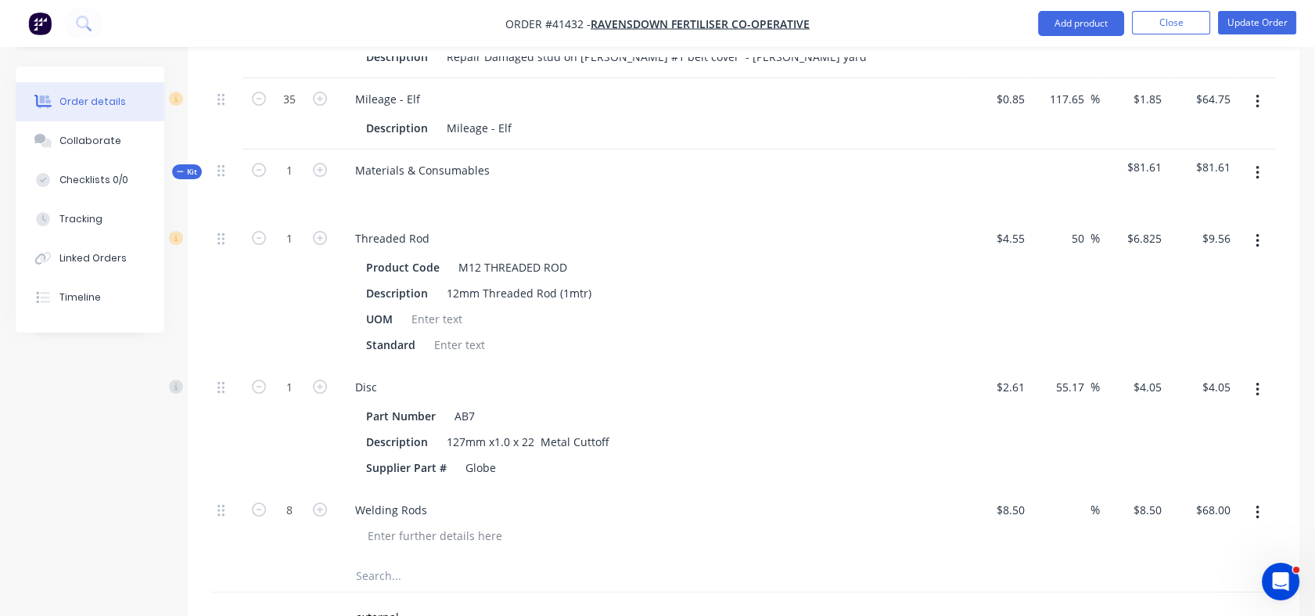
type input "$6.83"
click at [538, 220] on div "Threaded Rod Product Code M12 THREADED ROD Description 12mm Threaded Rod (1mtr)…" at bounding box center [649, 291] width 626 height 149
click at [1076, 240] on input "50" at bounding box center [1080, 238] width 20 height 23
drag, startPoint x: 1070, startPoint y: 235, endPoint x: 1080, endPoint y: 235, distance: 10.2
click at [1080, 235] on input "50" at bounding box center [1080, 238] width 20 height 23
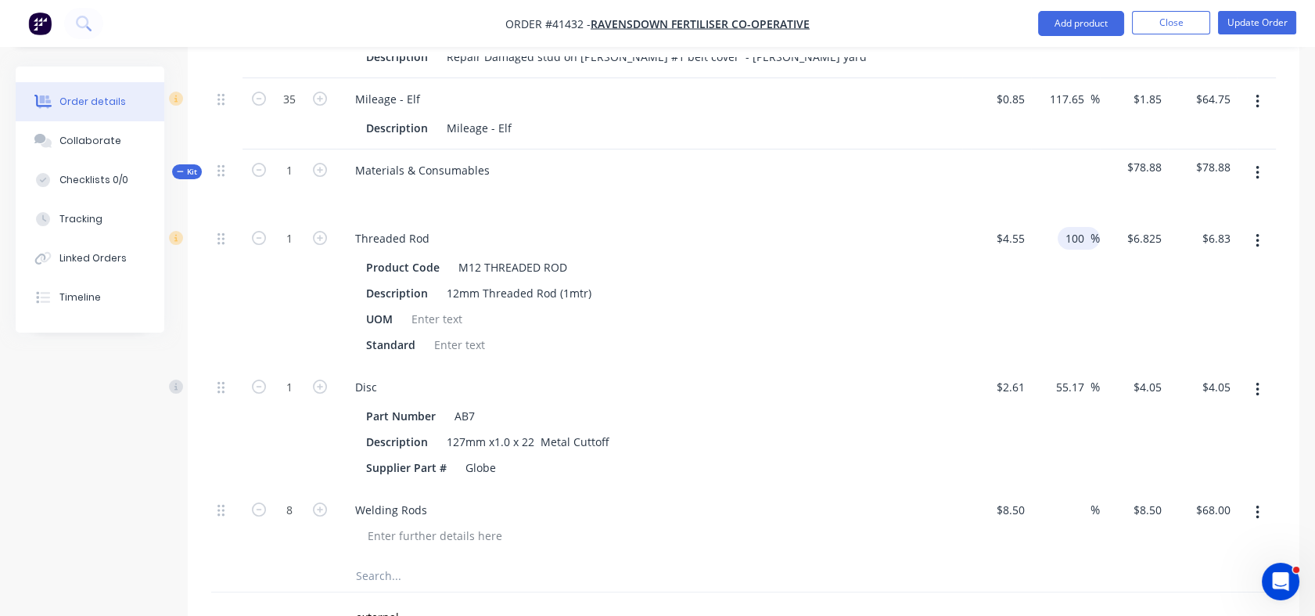
type input "100"
type input "$9.10"
click at [1051, 300] on div "100 100 %" at bounding box center [1065, 291] width 69 height 149
click at [1054, 387] on input "55.17" at bounding box center [1072, 386] width 36 height 23
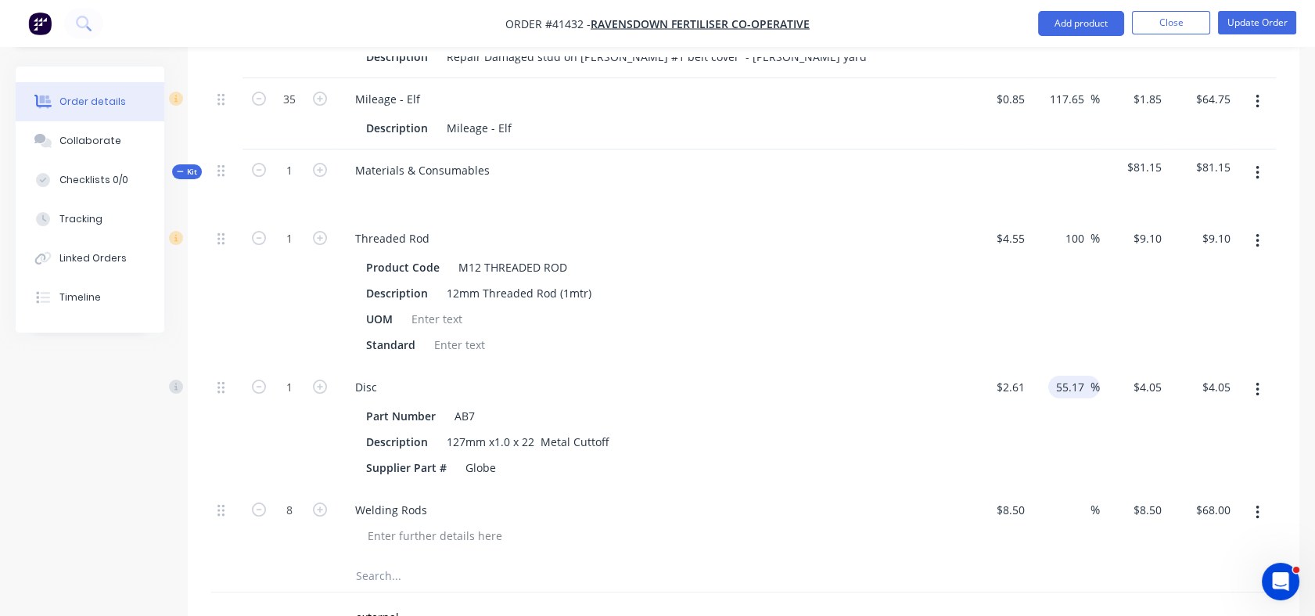
drag, startPoint x: 1054, startPoint y: 387, endPoint x: 1080, endPoint y: 387, distance: 25.8
click at [1080, 387] on input "55.17" at bounding box center [1072, 386] width 36 height 23
type input "100"
type input "$5.22"
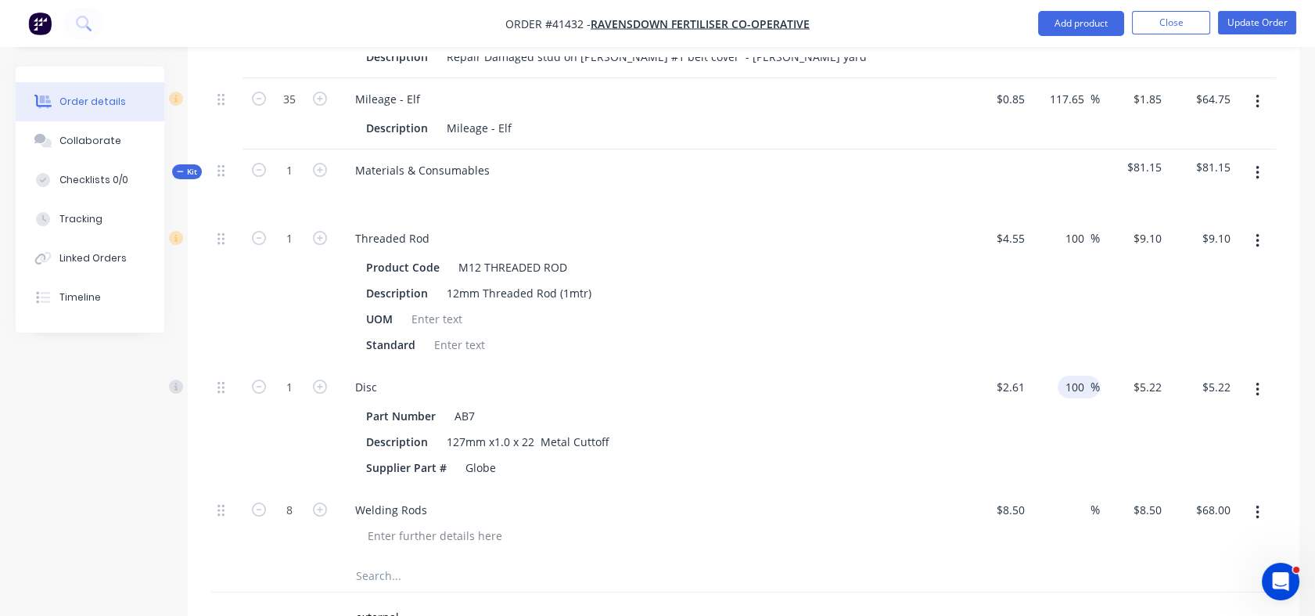
click at [1058, 479] on div "100 100 %" at bounding box center [1065, 427] width 69 height 123
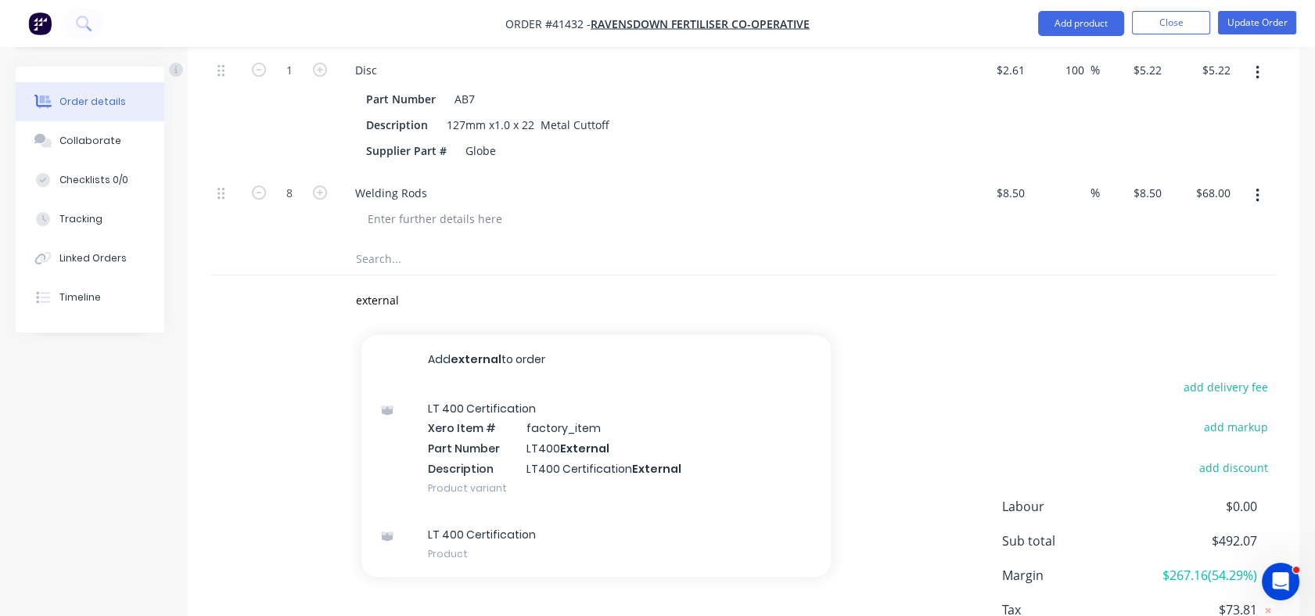
scroll to position [1005, 0]
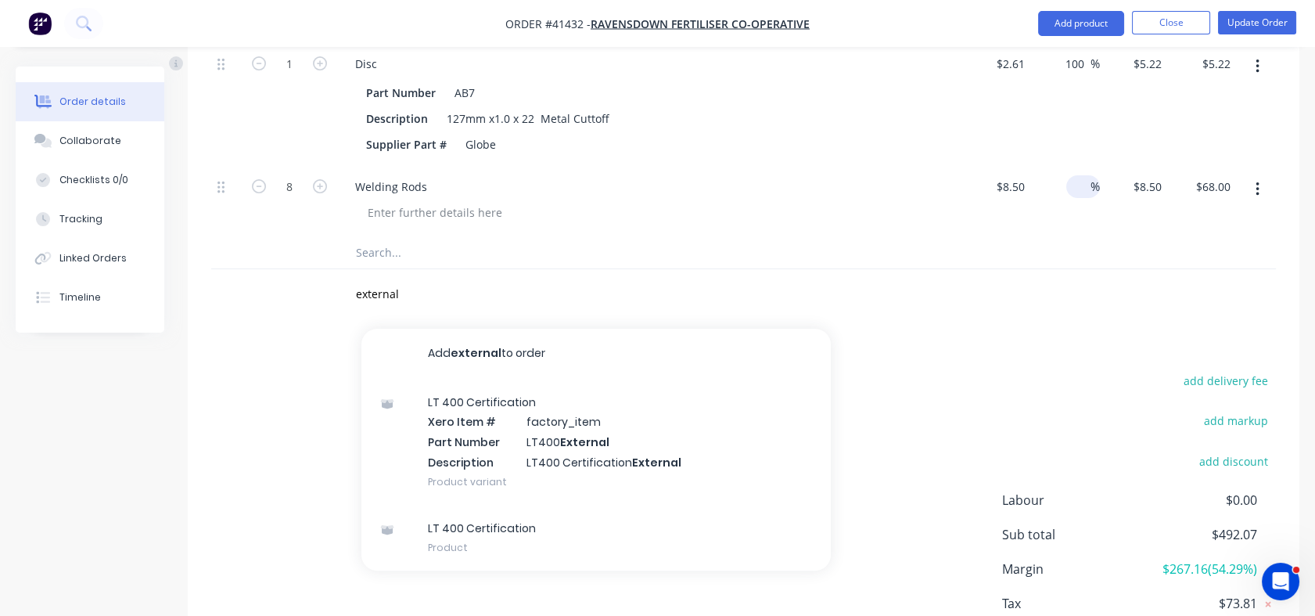
click at [1072, 184] on input at bounding box center [1081, 186] width 18 height 23
type input "100"
click at [1069, 228] on div "100 100 %" at bounding box center [1065, 201] width 69 height 71
type input "$17.00"
type input "$136.00"
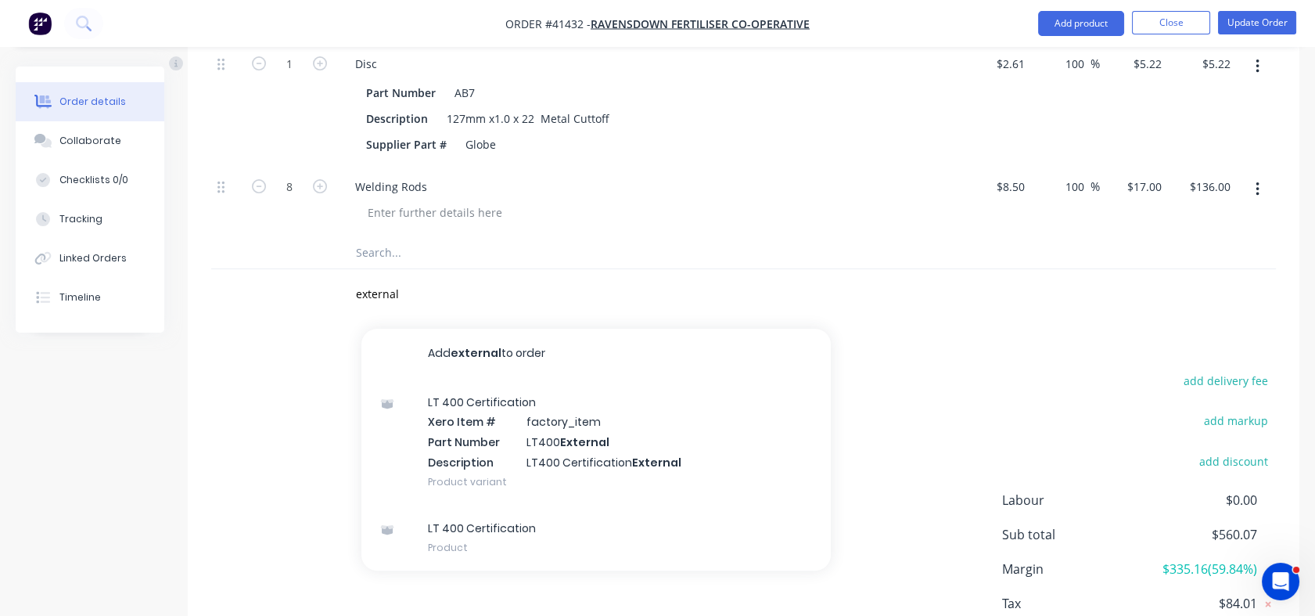
click at [1069, 228] on div "100 100 %" at bounding box center [1065, 201] width 69 height 71
drag, startPoint x: 422, startPoint y: 302, endPoint x: 326, endPoint y: 293, distance: 95.9
click at [326, 293] on div "external Add external to order LT 400 Certification Xero Item # factory_item Pa…" at bounding box center [743, 294] width 1065 height 51
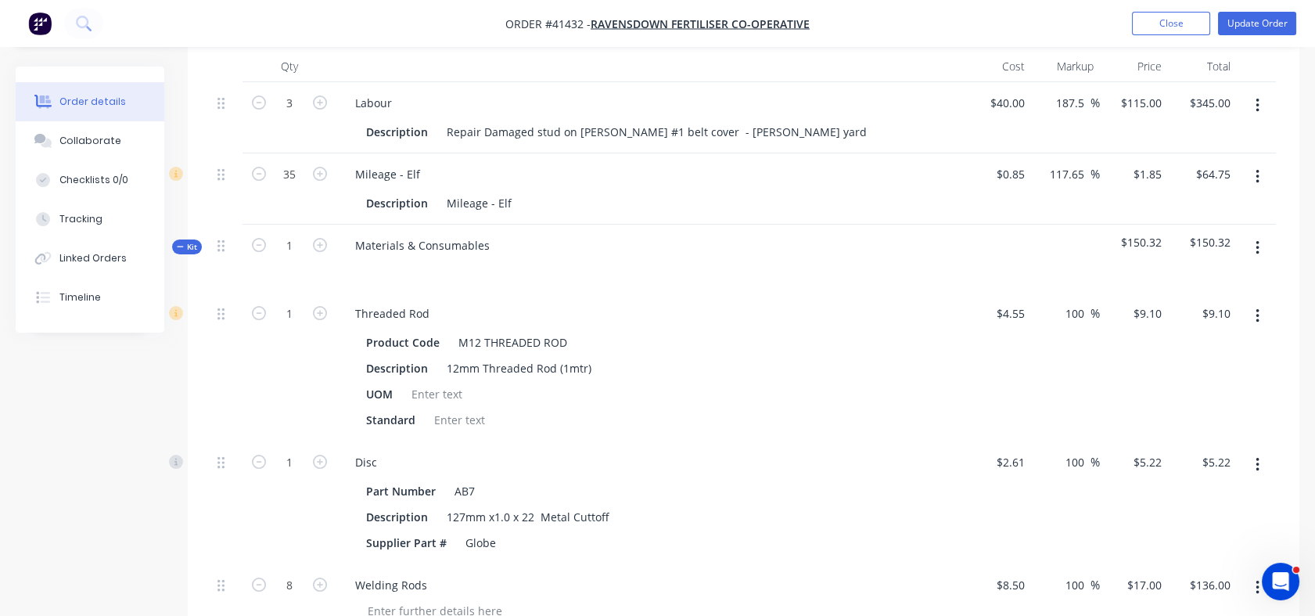
scroll to position [430, 0]
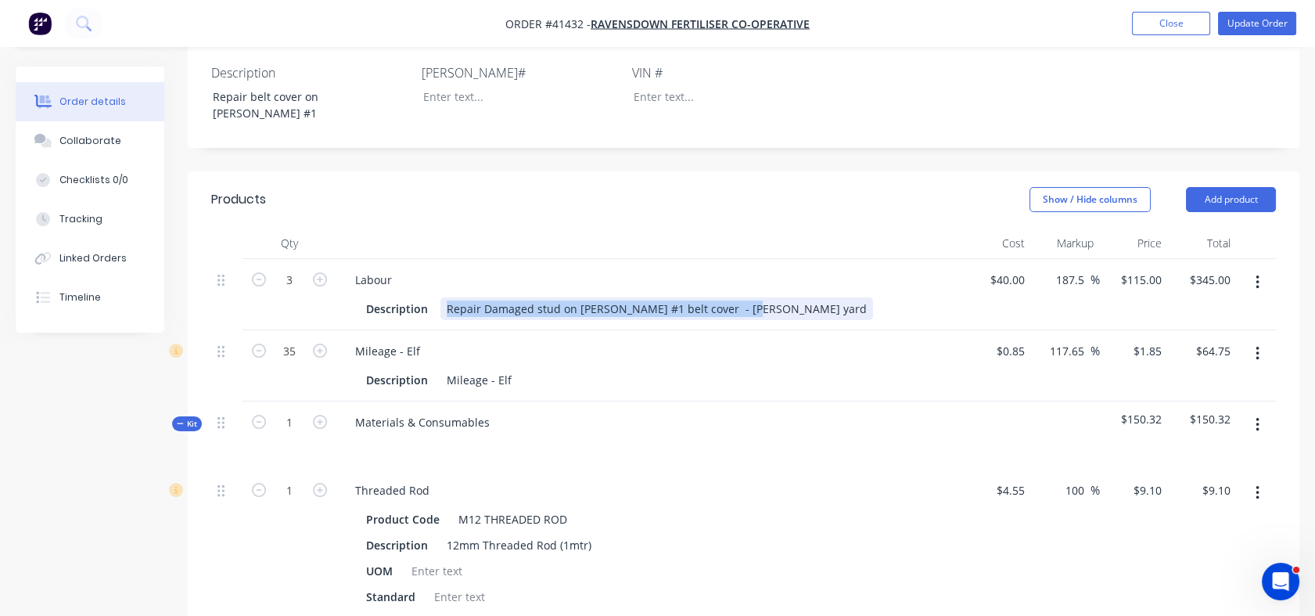
drag, startPoint x: 748, startPoint y: 310, endPoint x: 402, endPoint y: 294, distance: 346.1
click at [402, 294] on div "Description Repair Damaged stud on hopper #1 belt cover - Mata yard" at bounding box center [649, 307] width 613 height 26
copy div "Repair Damaged stud on hopper #1 belt cover - Mata yard"
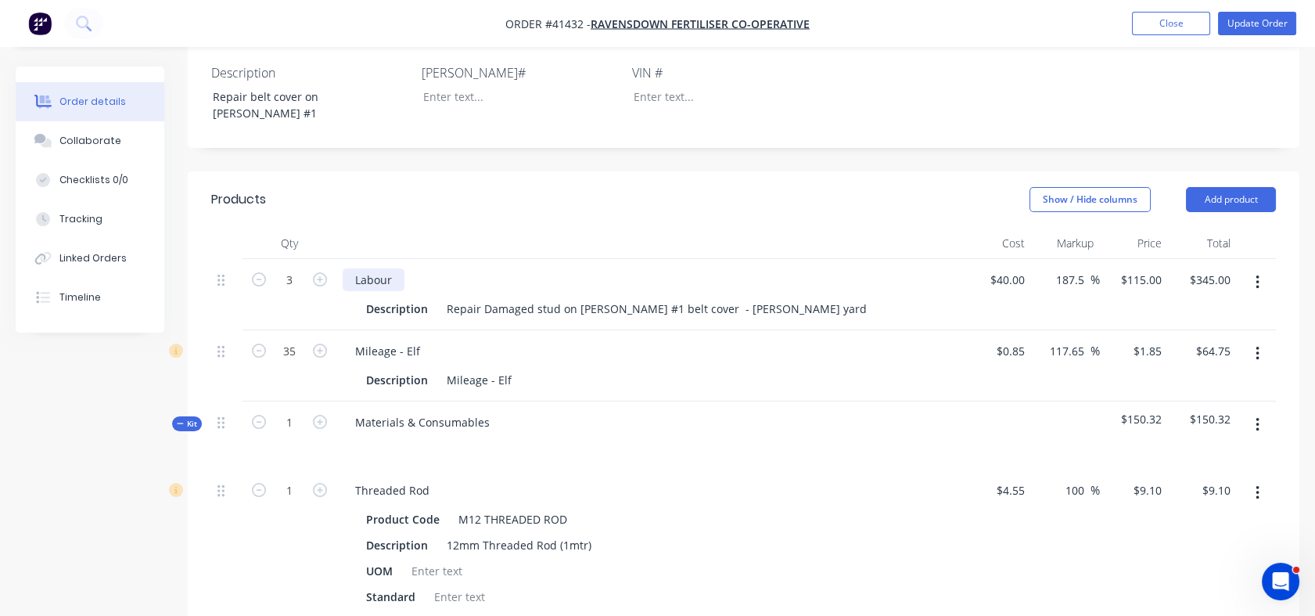
click at [370, 281] on div "Labour" at bounding box center [374, 279] width 62 height 23
drag, startPoint x: 394, startPoint y: 278, endPoint x: 347, endPoint y: 277, distance: 47.7
click at [347, 277] on div "Labour" at bounding box center [374, 279] width 62 height 23
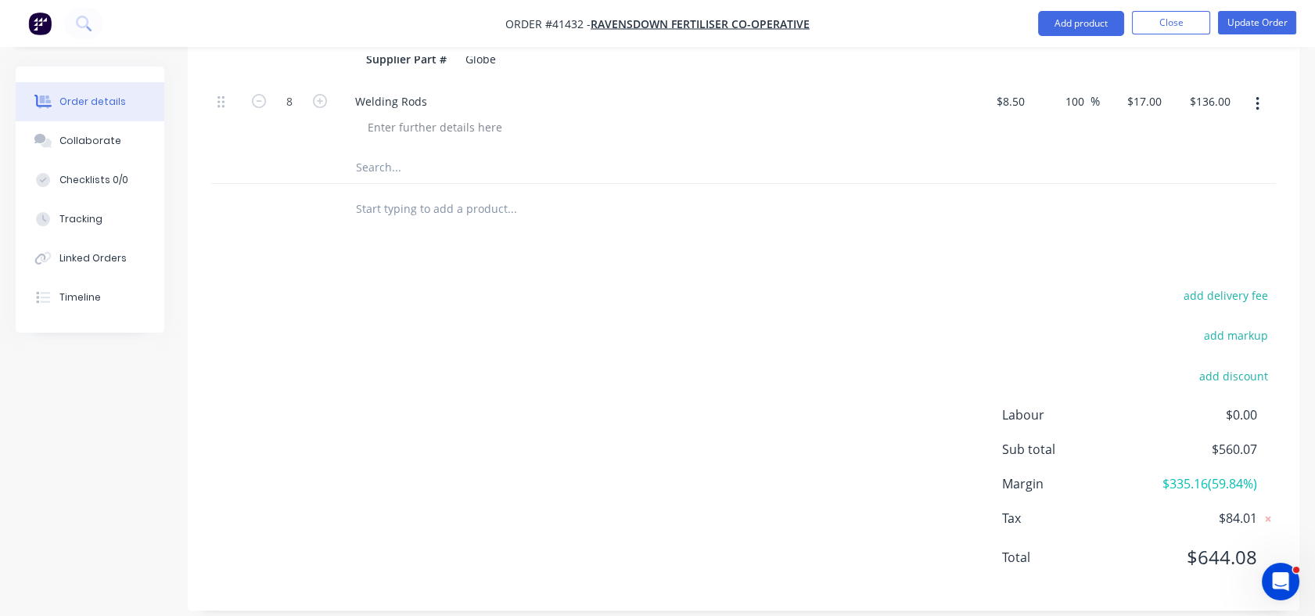
scroll to position [1108, 0]
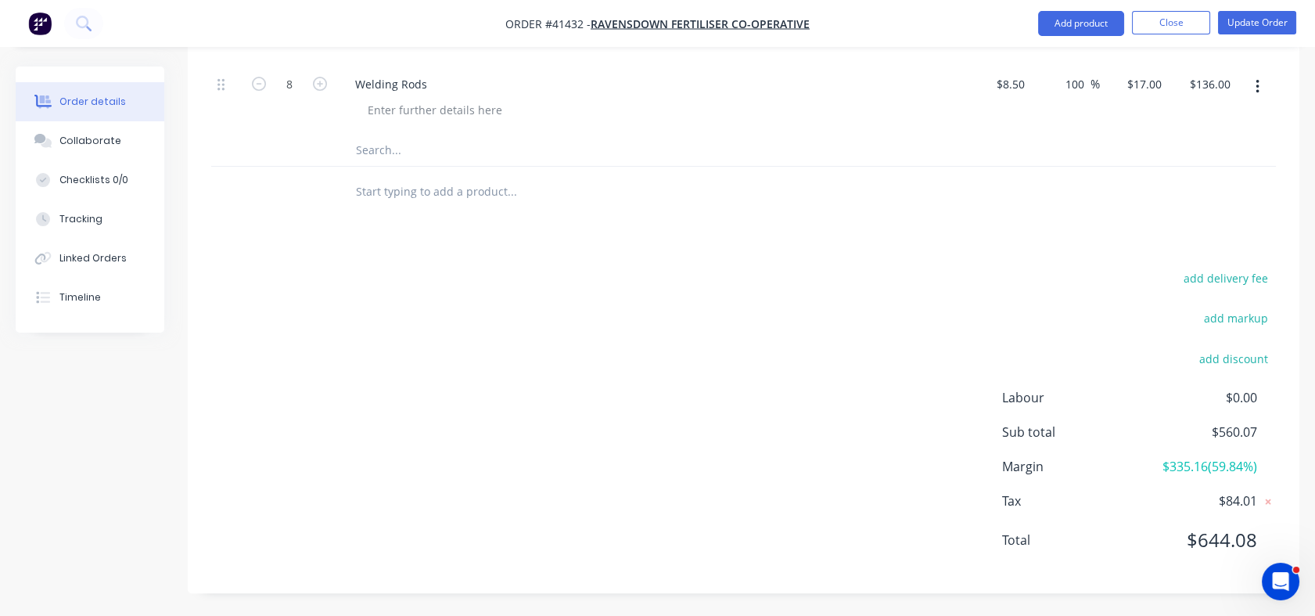
click at [391, 195] on input "text" at bounding box center [511, 191] width 313 height 31
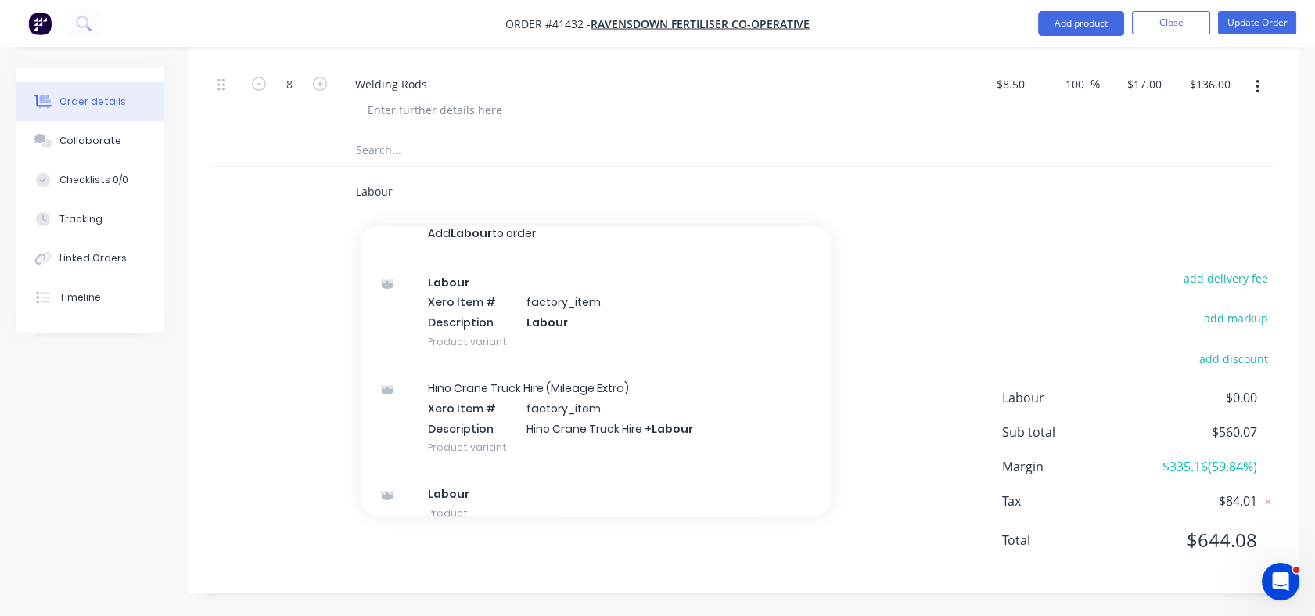
scroll to position [14, 0]
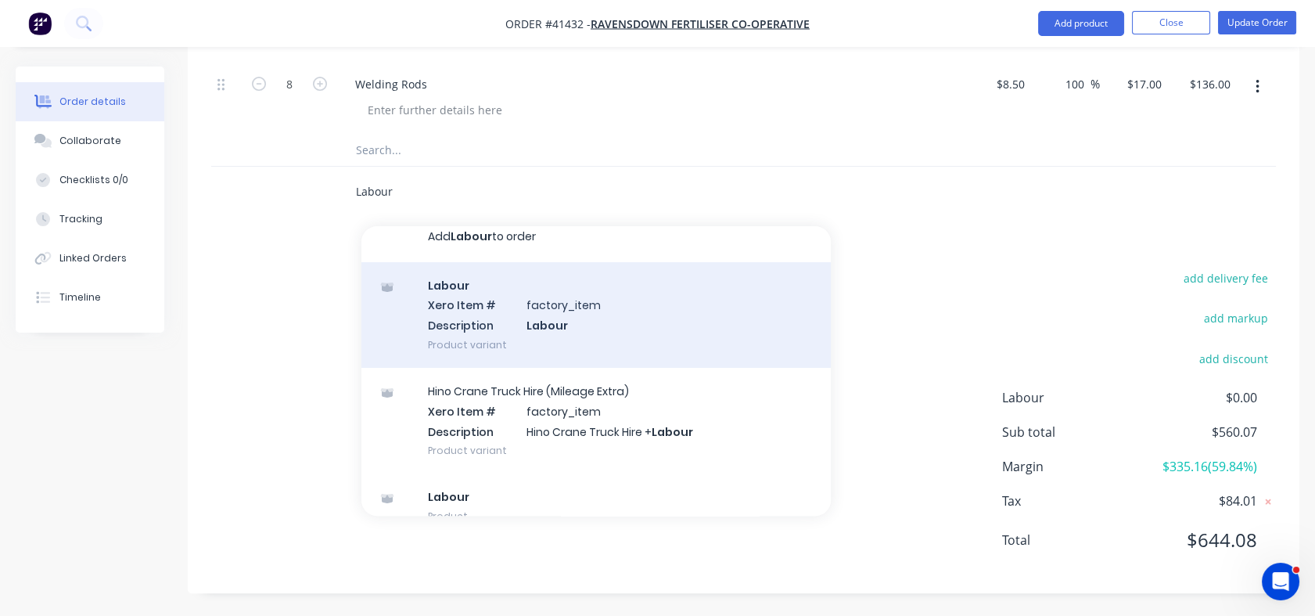
type input "Labour"
click at [444, 295] on div "Labour Xero Item # factory_item Description Labour Product variant" at bounding box center [595, 315] width 469 height 106
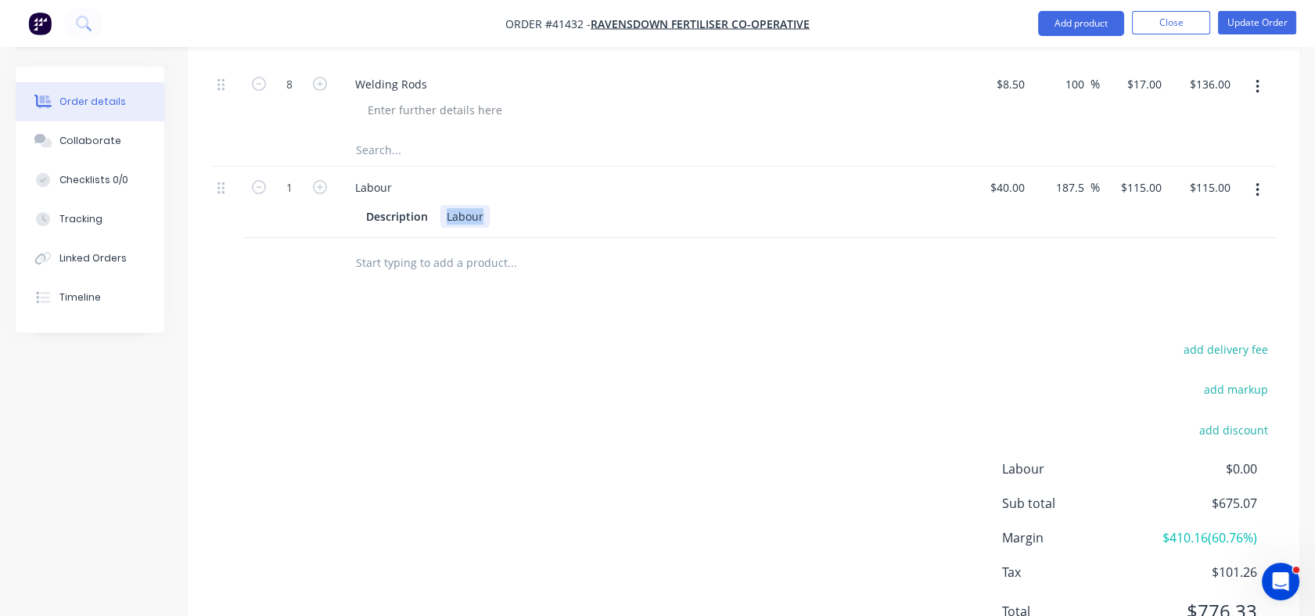
drag, startPoint x: 443, startPoint y: 216, endPoint x: 501, endPoint y: 247, distance: 66.5
paste div
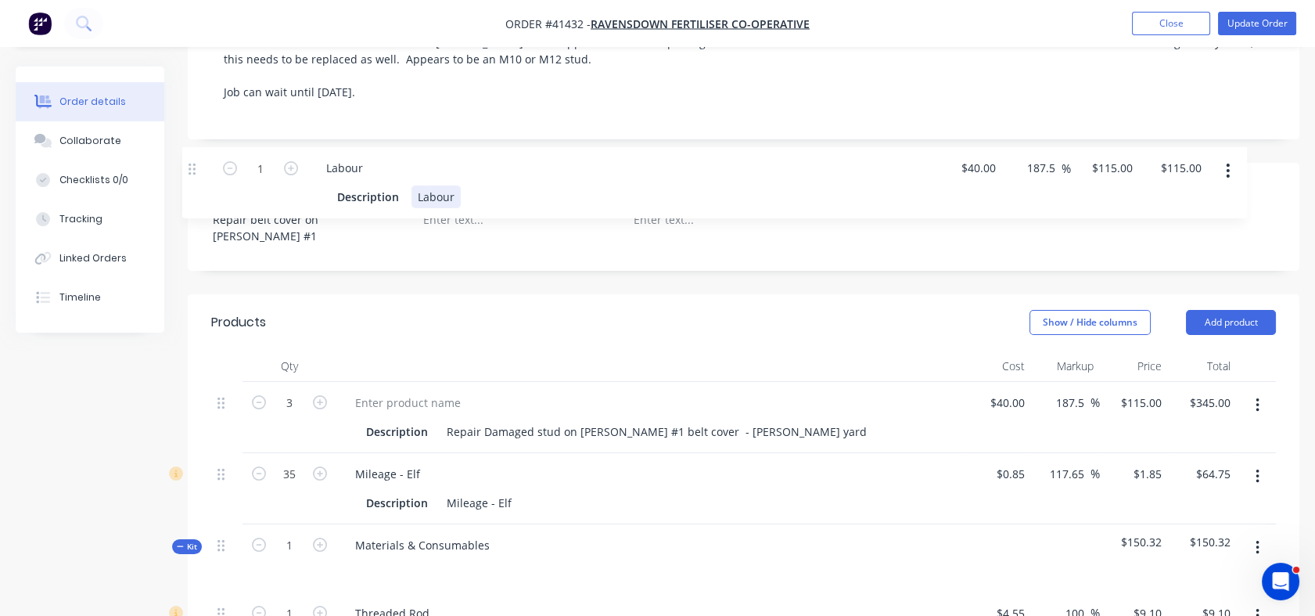
scroll to position [300, 0]
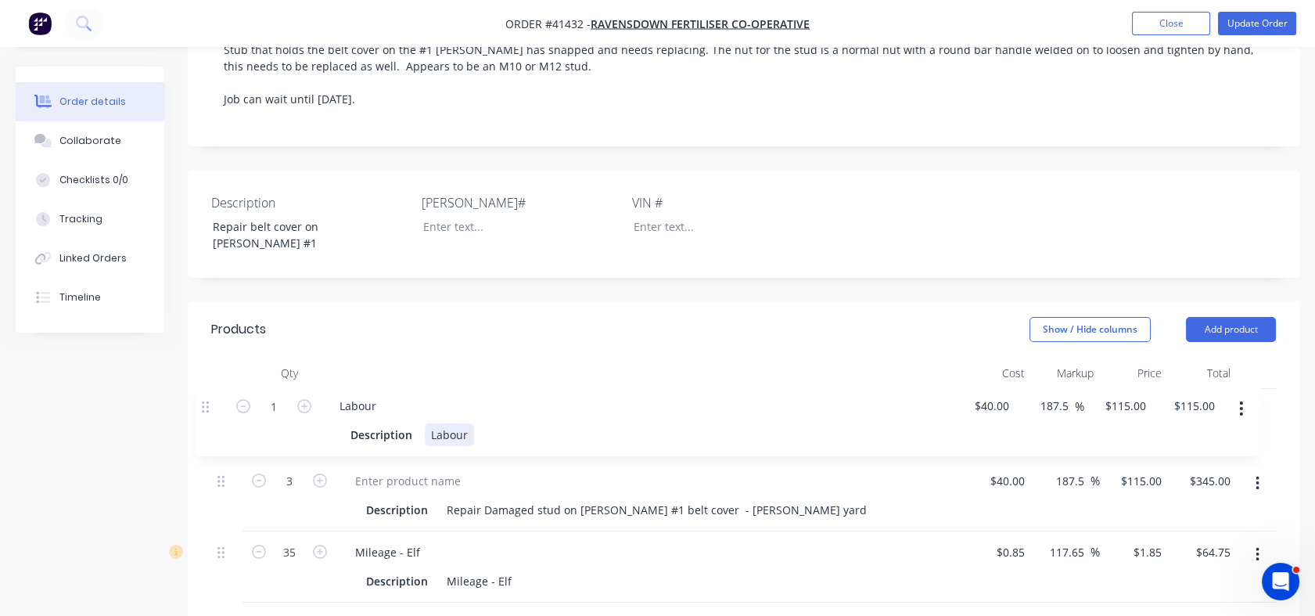
drag, startPoint x: 219, startPoint y: 189, endPoint x: 207, endPoint y: 388, distance: 199.0
click at [447, 443] on div "Labour" at bounding box center [464, 438] width 49 height 23
click at [1261, 405] on button "button" at bounding box center [1257, 412] width 37 height 28
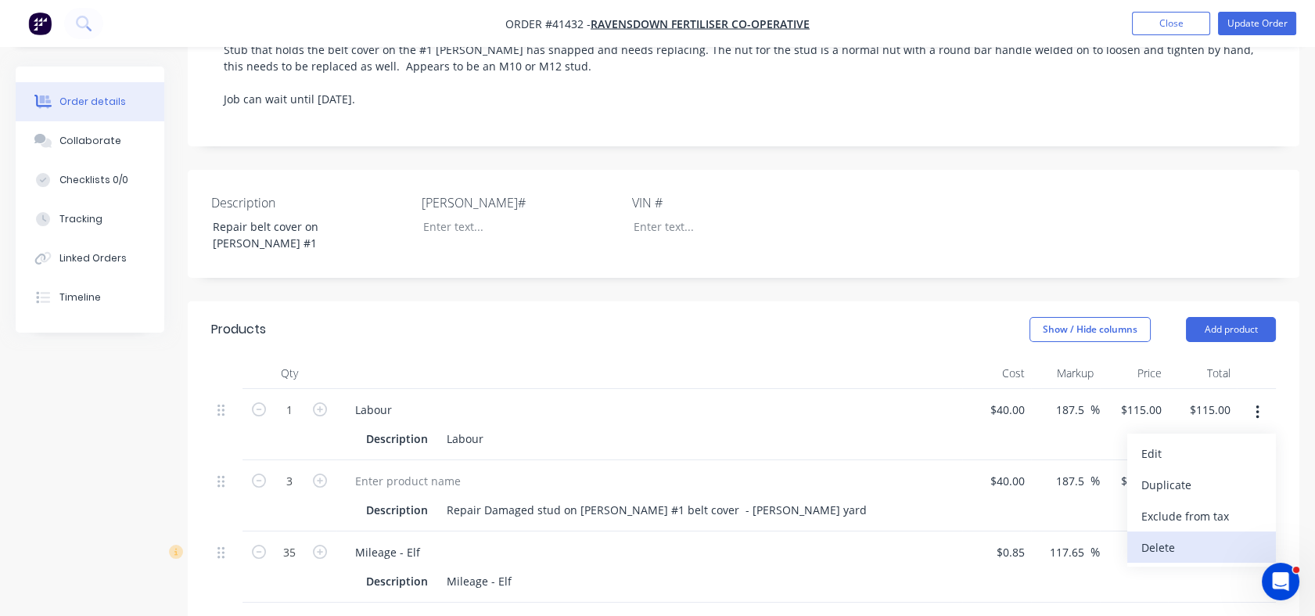
click at [1164, 537] on div "Delete" at bounding box center [1201, 547] width 120 height 23
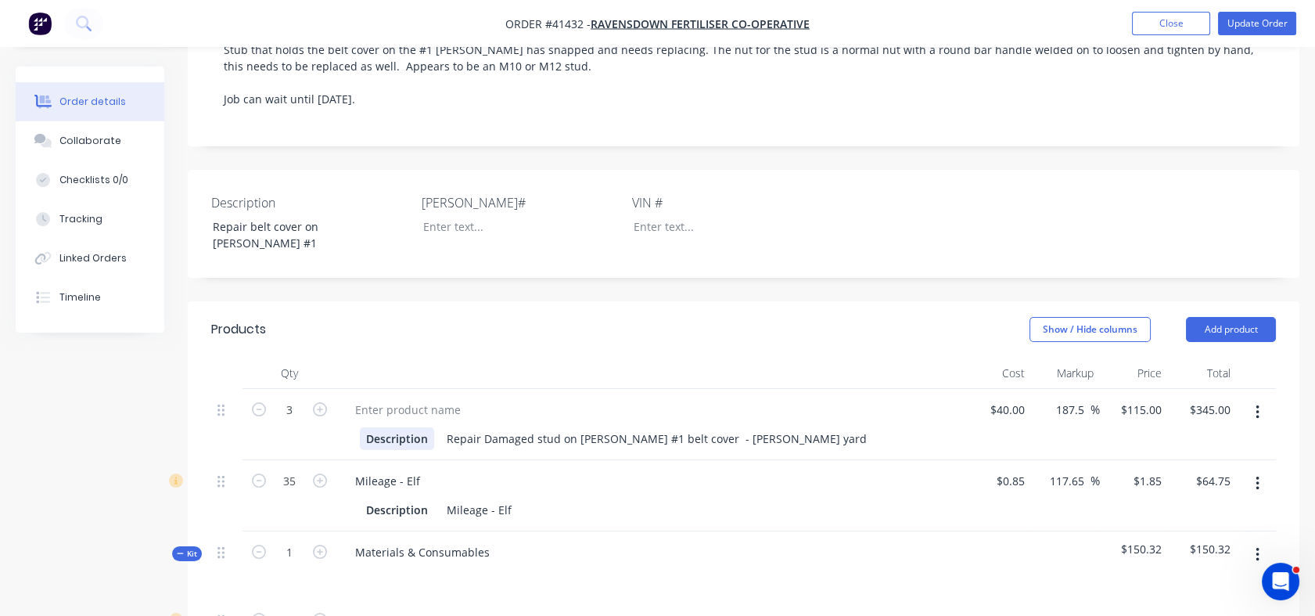
click at [343, 426] on div "Description Repair Damaged stud on hopper #1 belt cover - Mata yard" at bounding box center [649, 437] width 613 height 26
click at [651, 399] on div at bounding box center [649, 409] width 613 height 23
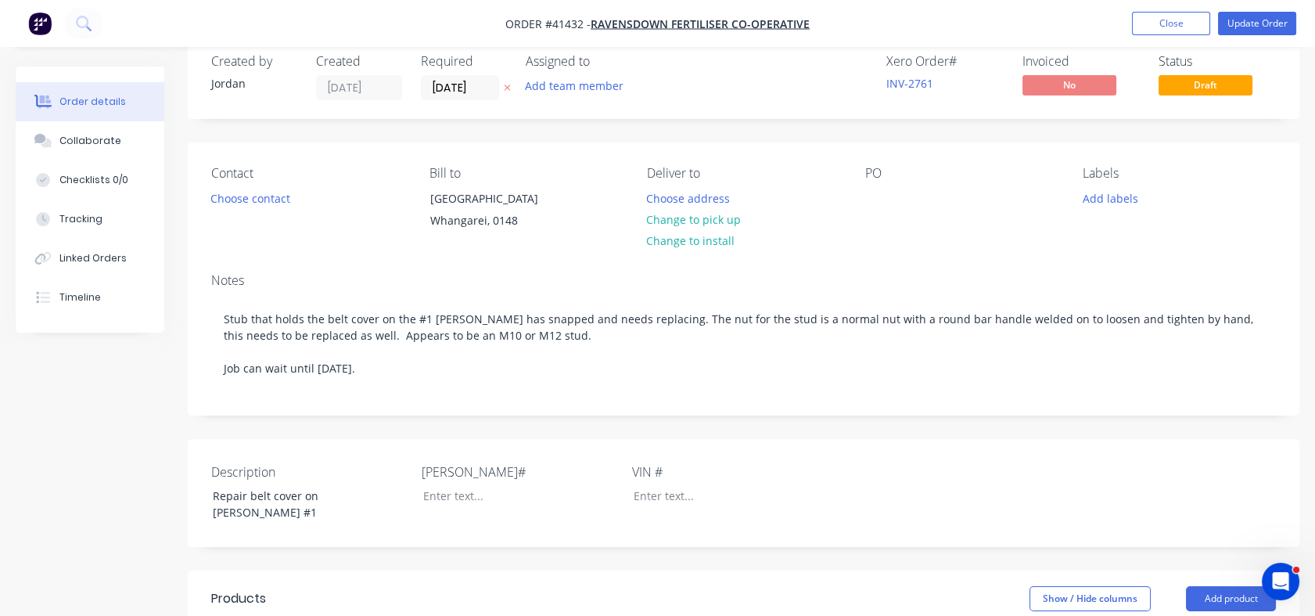
scroll to position [9, 0]
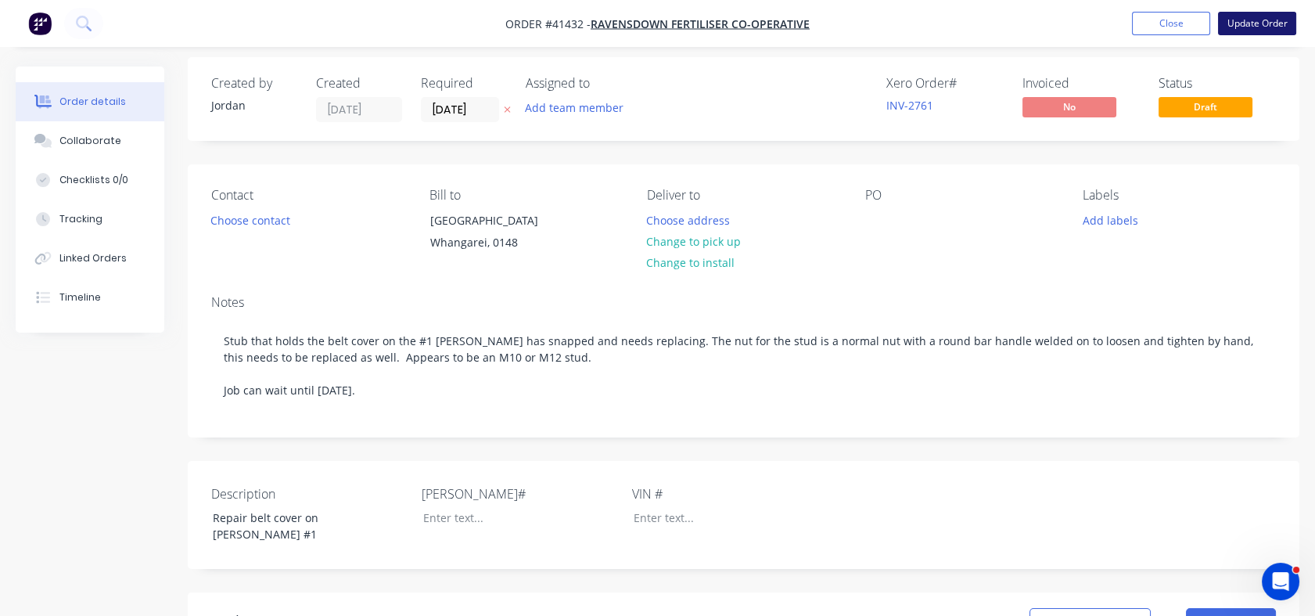
click at [1250, 13] on button "Update Order" at bounding box center [1257, 23] width 78 height 23
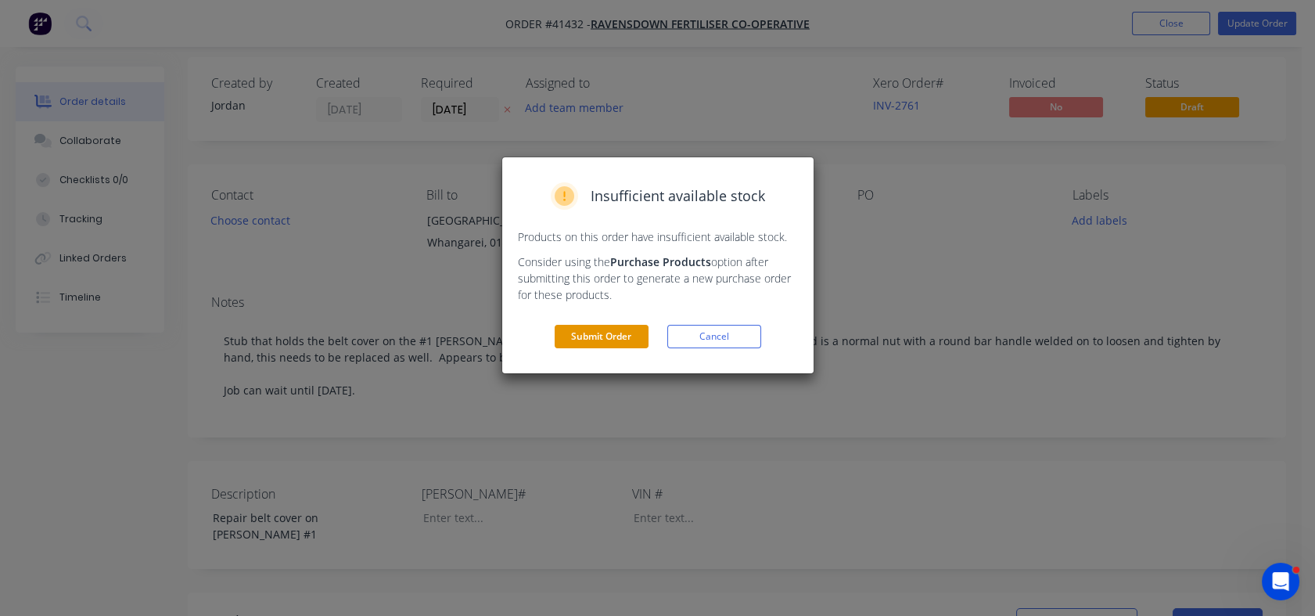
click at [586, 338] on button "Submit Order" at bounding box center [602, 336] width 94 height 23
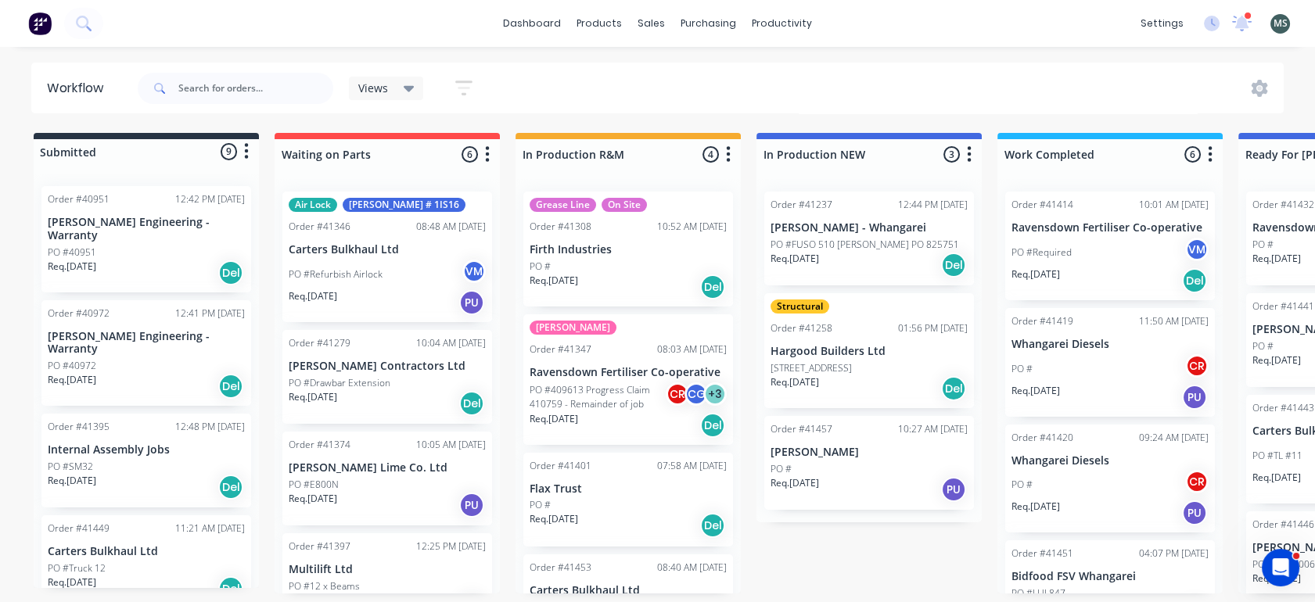
click at [1104, 269] on div "Req. 11/08/25 Del" at bounding box center [1109, 281] width 197 height 27
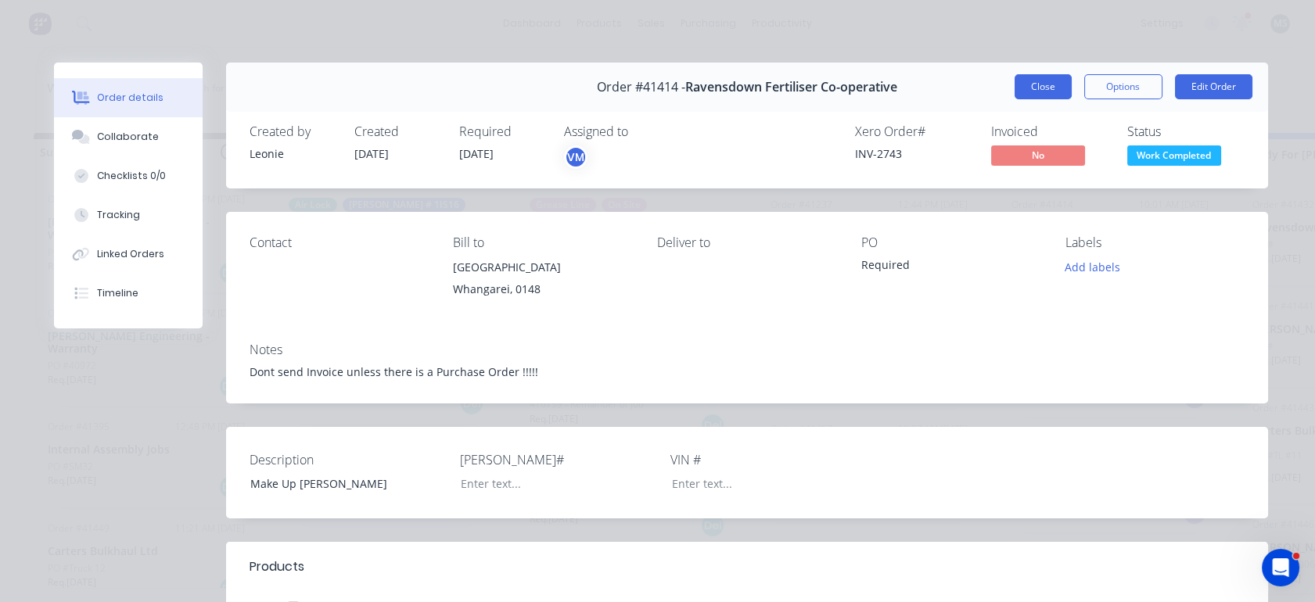
click at [1025, 87] on button "Close" at bounding box center [1043, 86] width 57 height 25
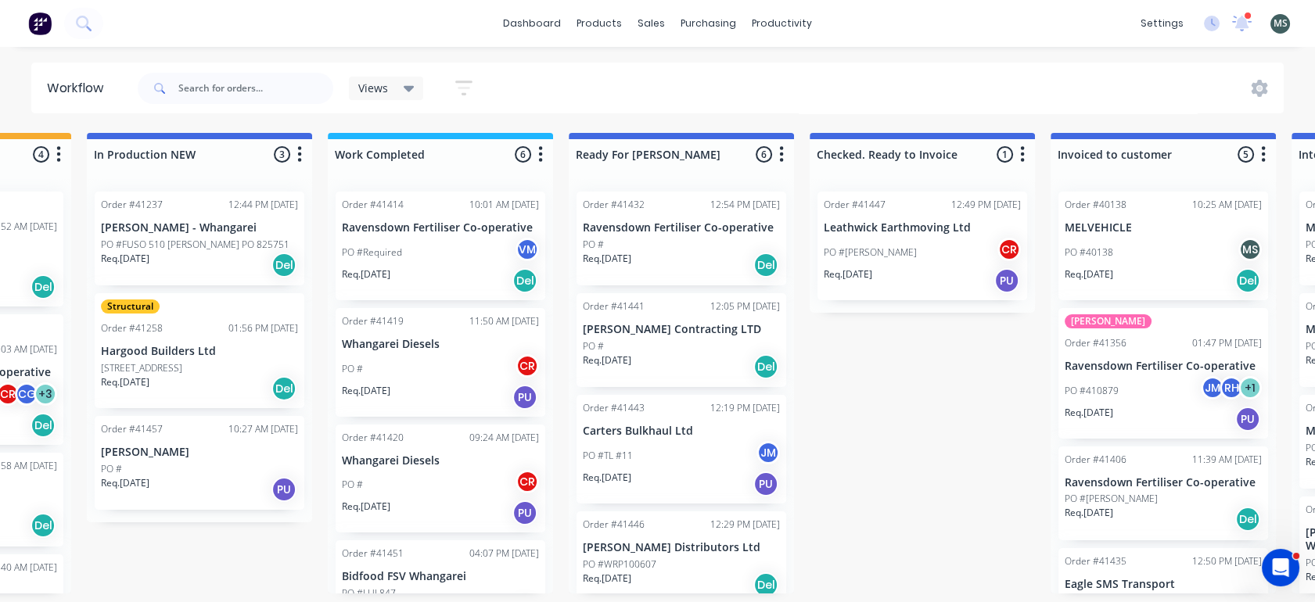
scroll to position [0, 676]
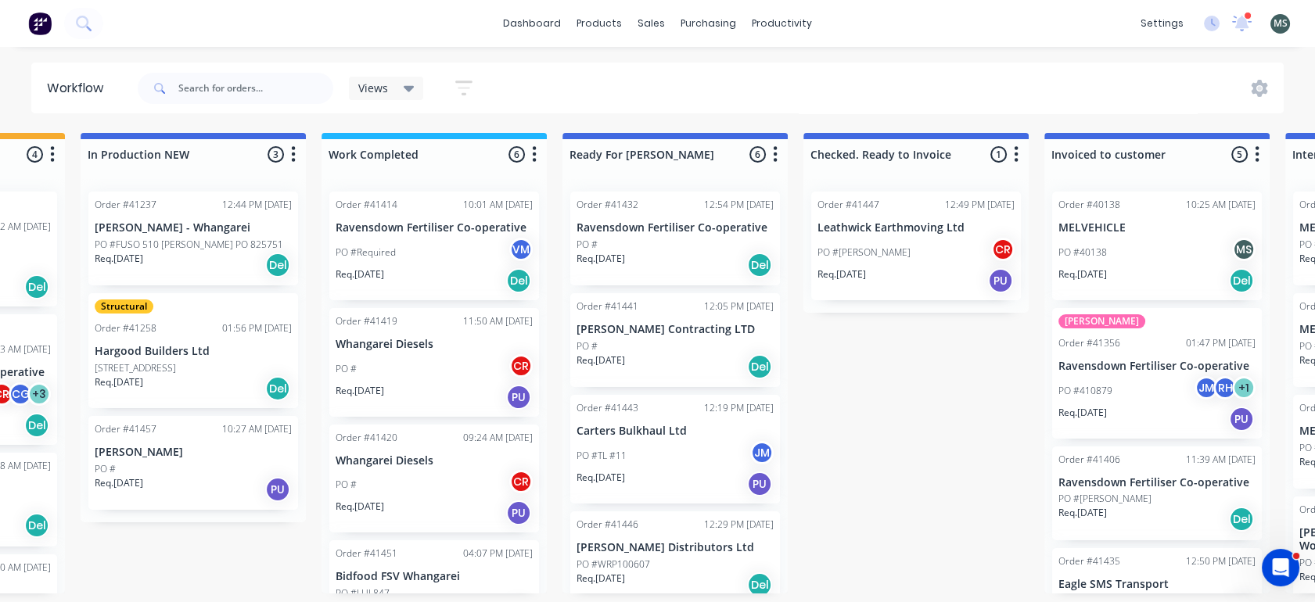
click at [901, 581] on div "Submitted 9 Status colour #273444 hex #273444 Save Cancel Summaries Total order…" at bounding box center [616, 363] width 2609 height 461
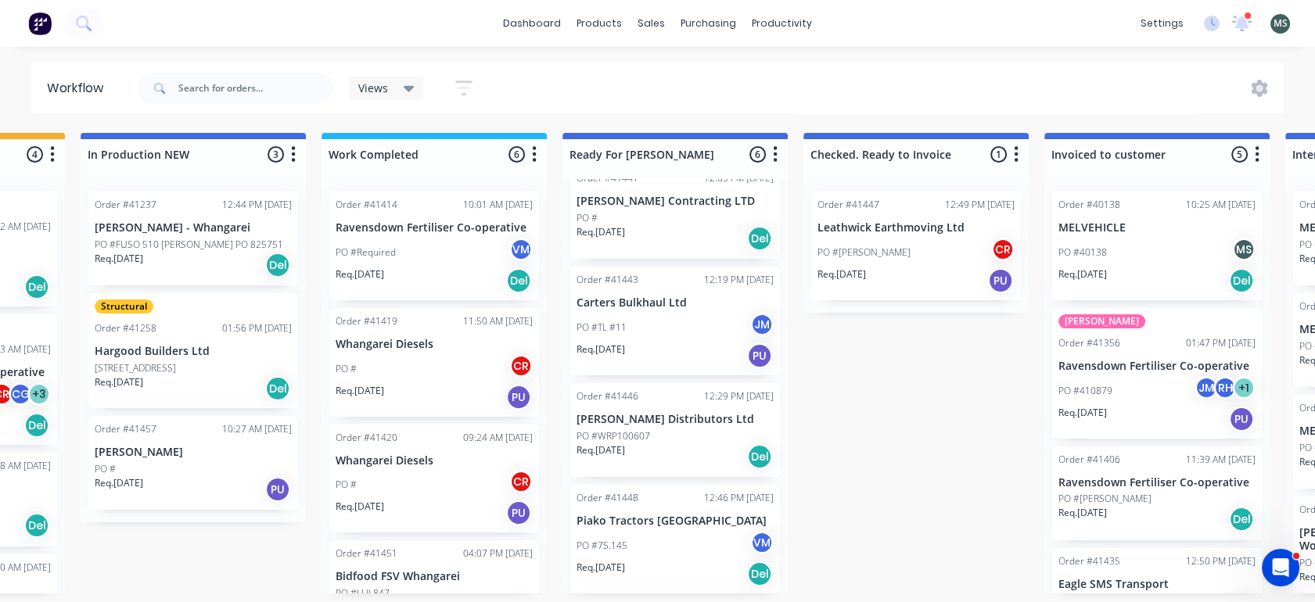
scroll to position [122, 0]
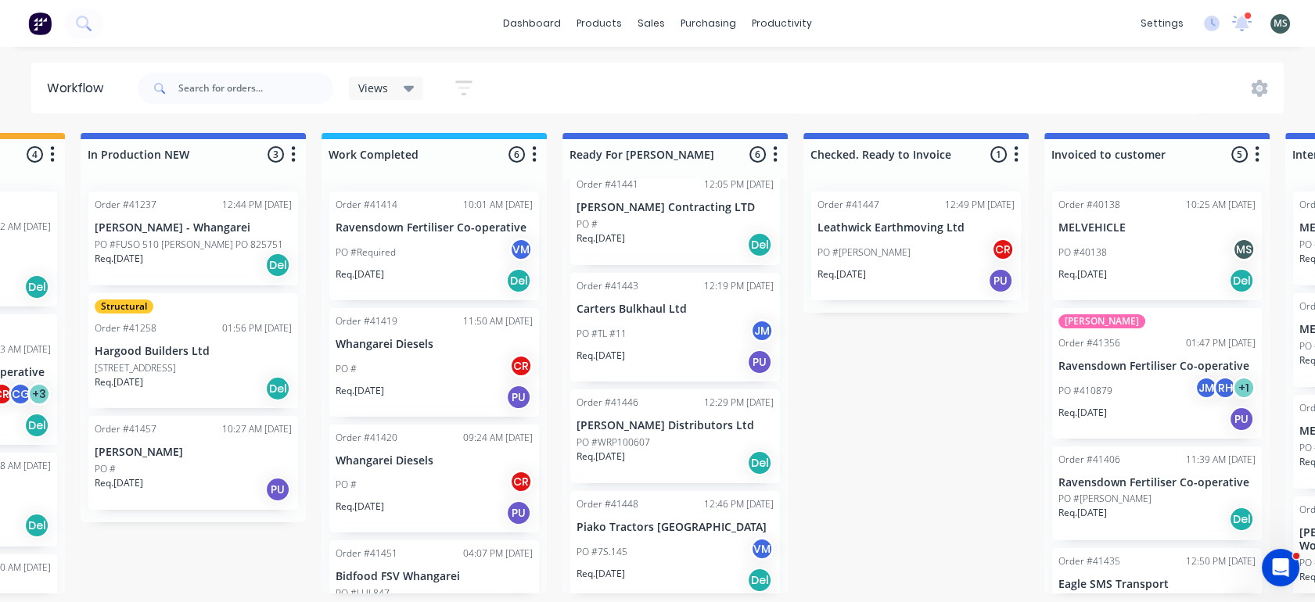
click at [643, 451] on div "Req. 20/08/25 Del" at bounding box center [675, 463] width 197 height 27
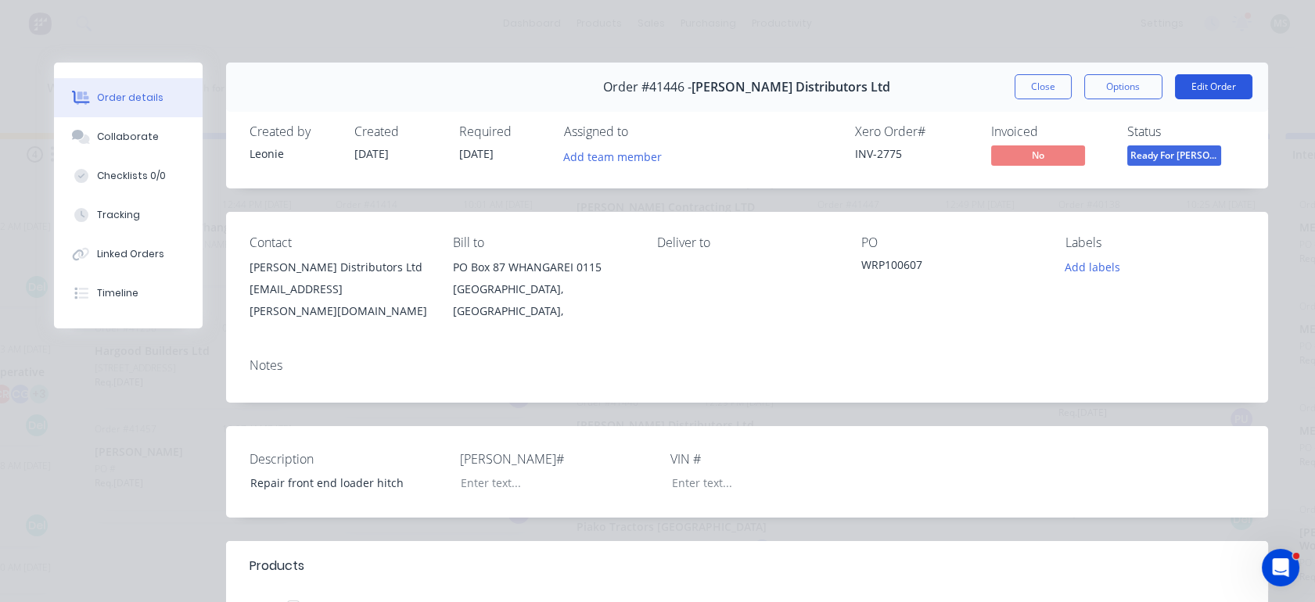
click at [1214, 88] on button "Edit Order" at bounding box center [1213, 86] width 77 height 25
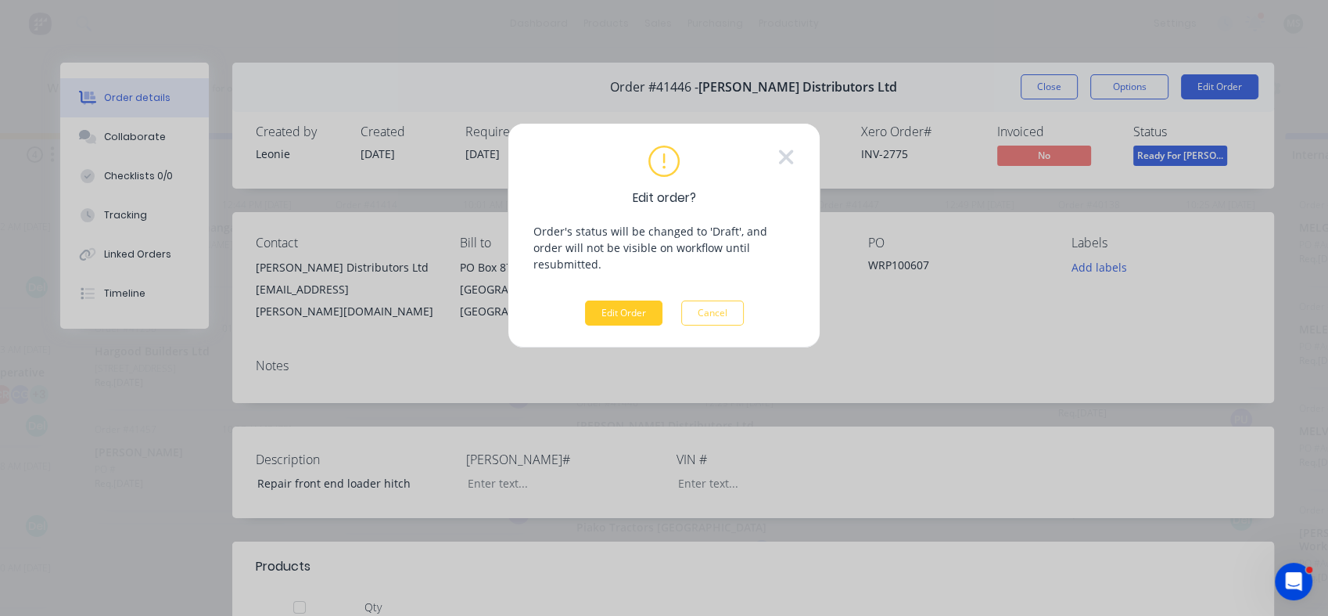
click at [609, 305] on button "Edit Order" at bounding box center [623, 312] width 77 height 25
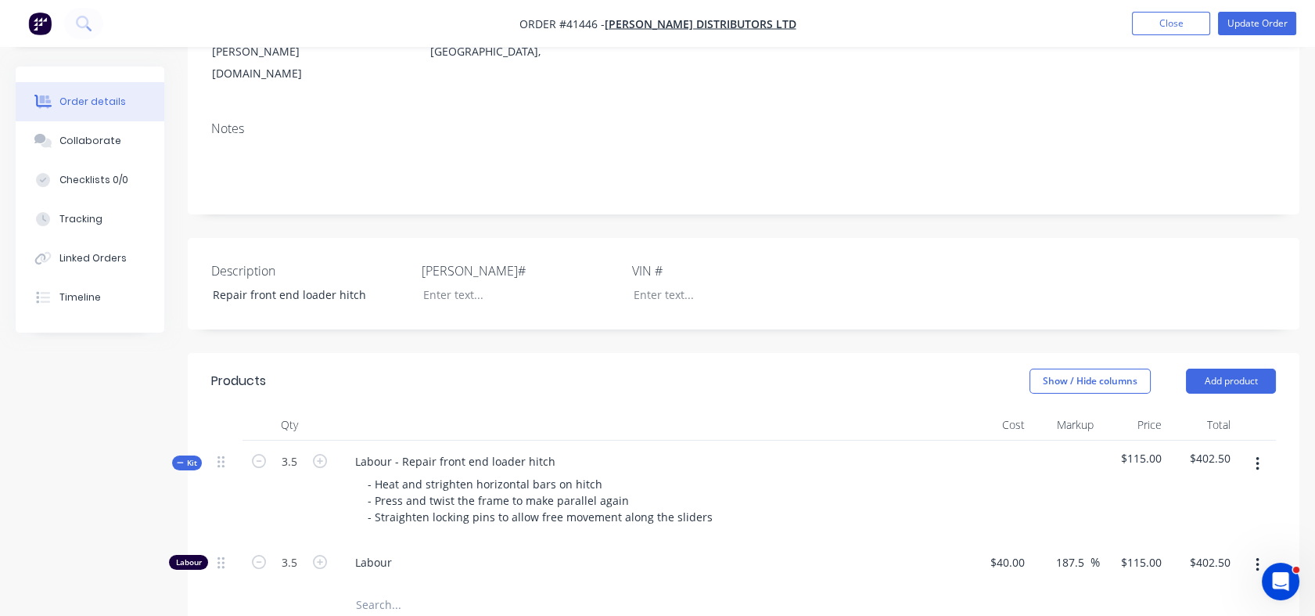
scroll to position [234, 0]
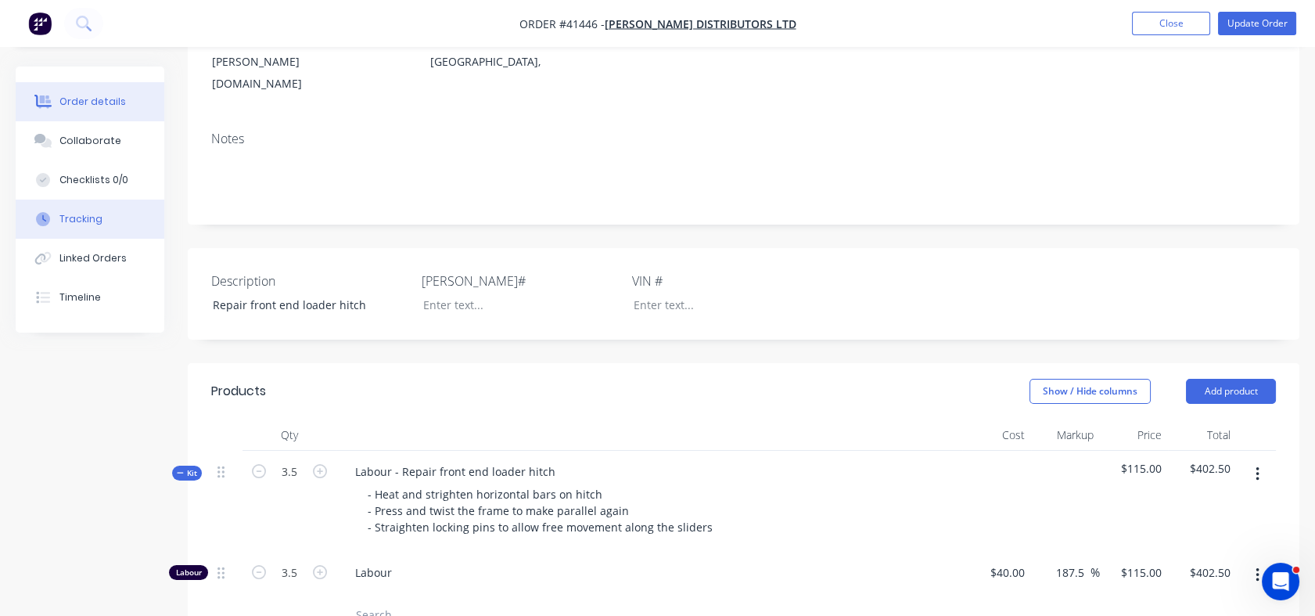
click at [84, 213] on div "Tracking" at bounding box center [80, 219] width 43 height 14
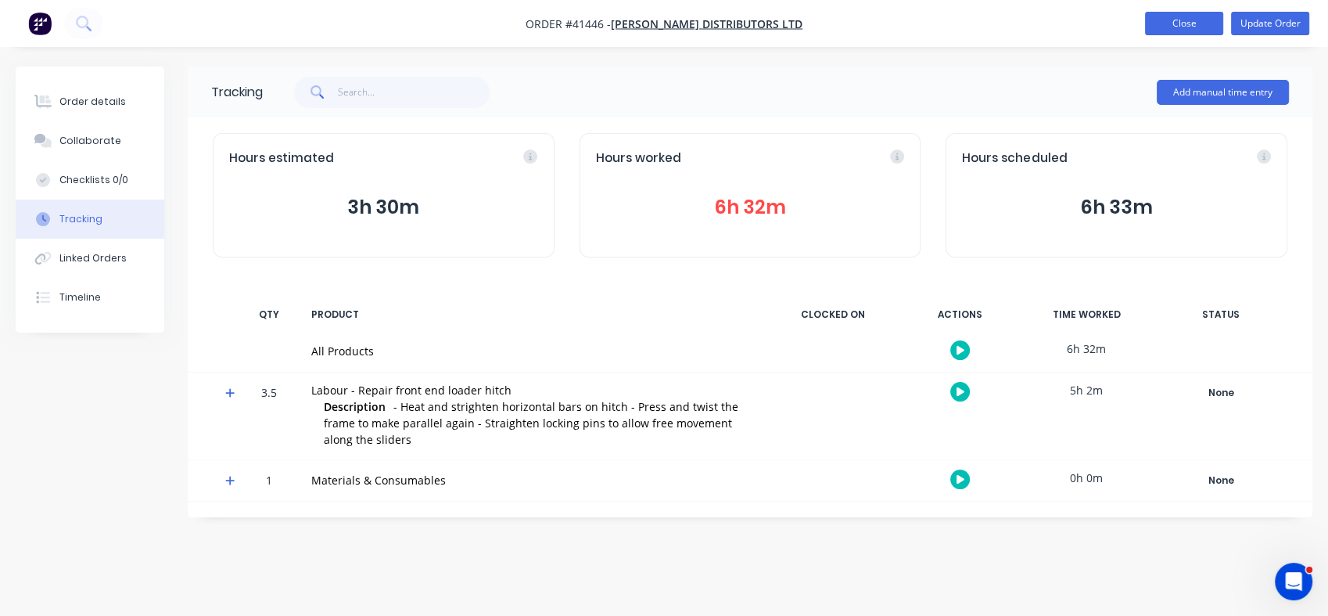
click at [1170, 22] on button "Close" at bounding box center [1184, 23] width 78 height 23
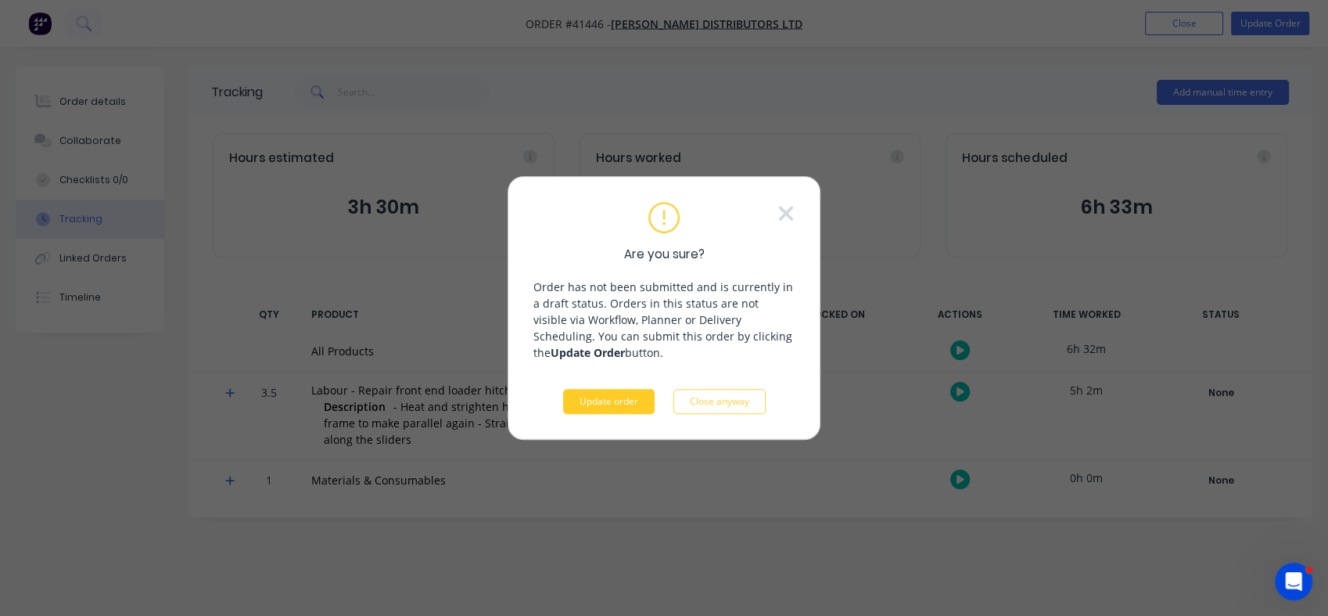
click at [595, 408] on button "Update order" at bounding box center [609, 401] width 92 height 25
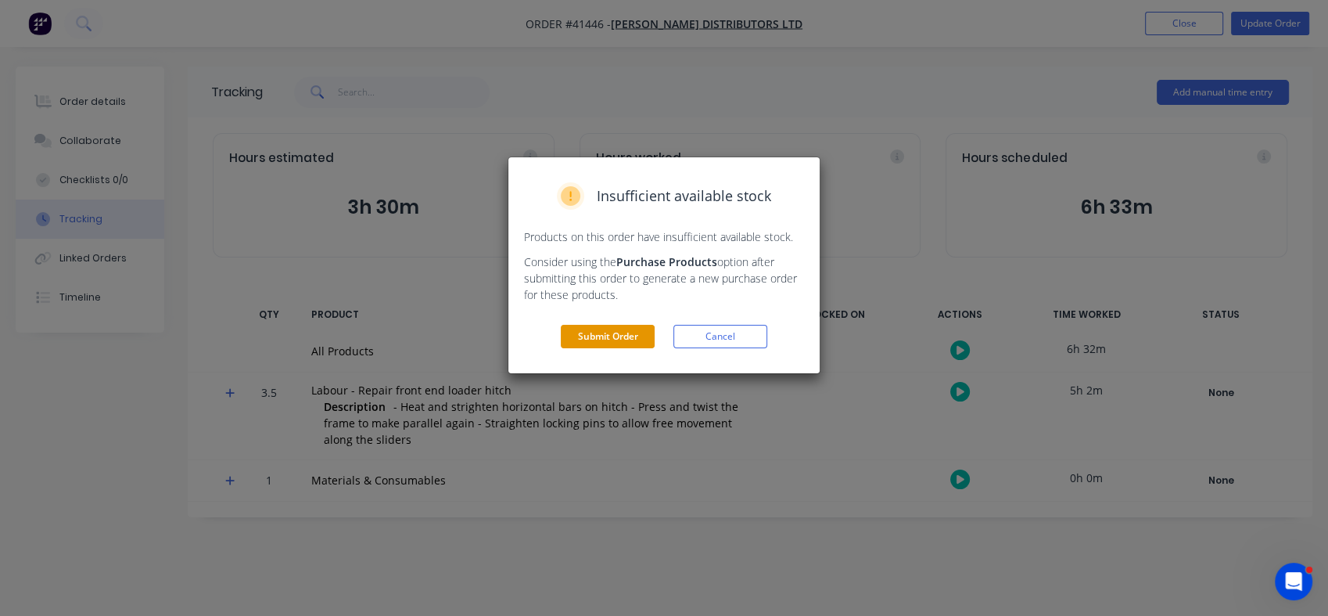
click at [629, 346] on button "Submit Order" at bounding box center [608, 336] width 94 height 23
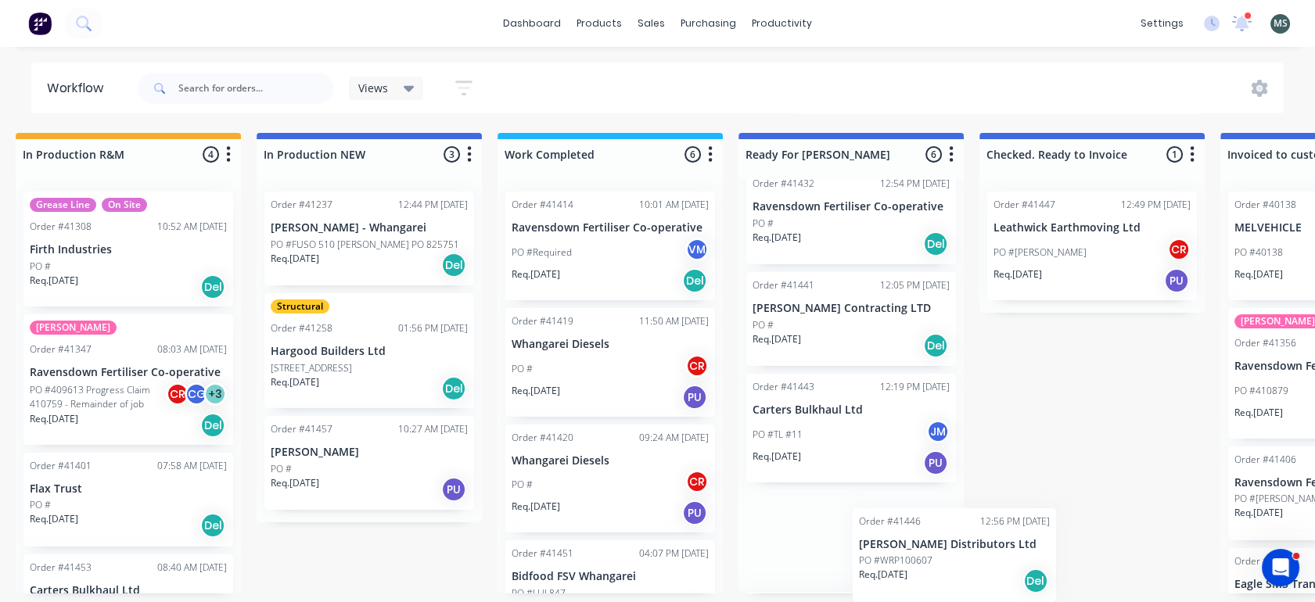
scroll to position [25, 0]
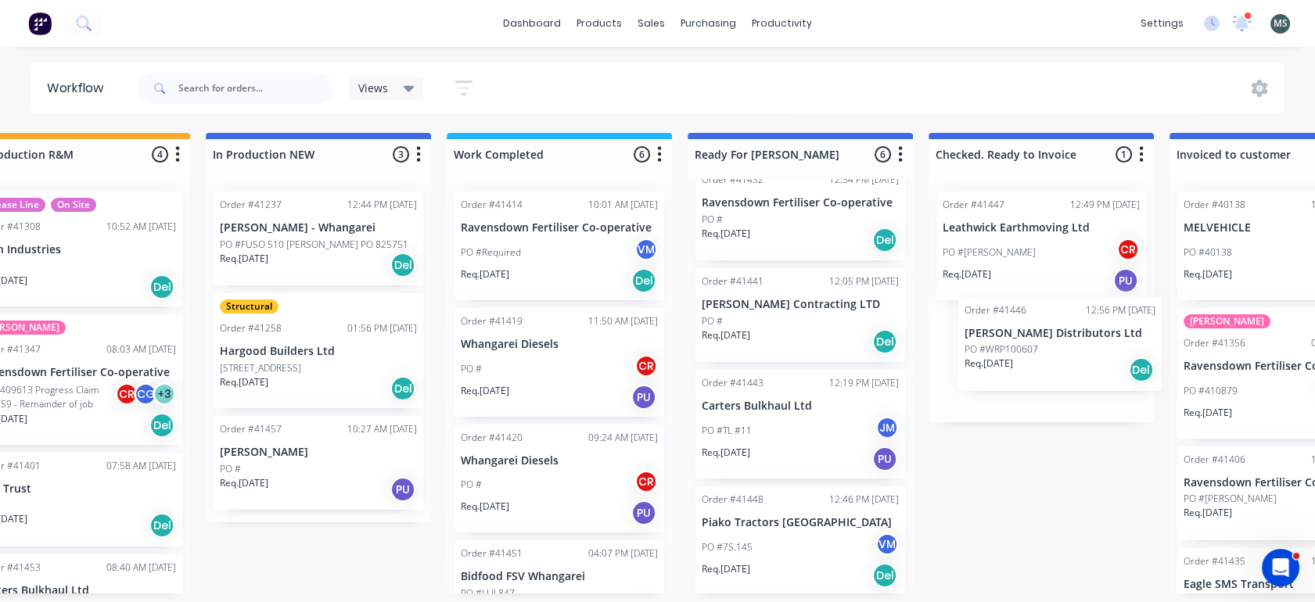
drag, startPoint x: 806, startPoint y: 543, endPoint x: 1058, endPoint y: 333, distance: 328.3
click at [1058, 333] on div "Submitted 9 Status colour #273444 hex #273444 Save Cancel Summaries Total order…" at bounding box center [742, 363] width 2609 height 461
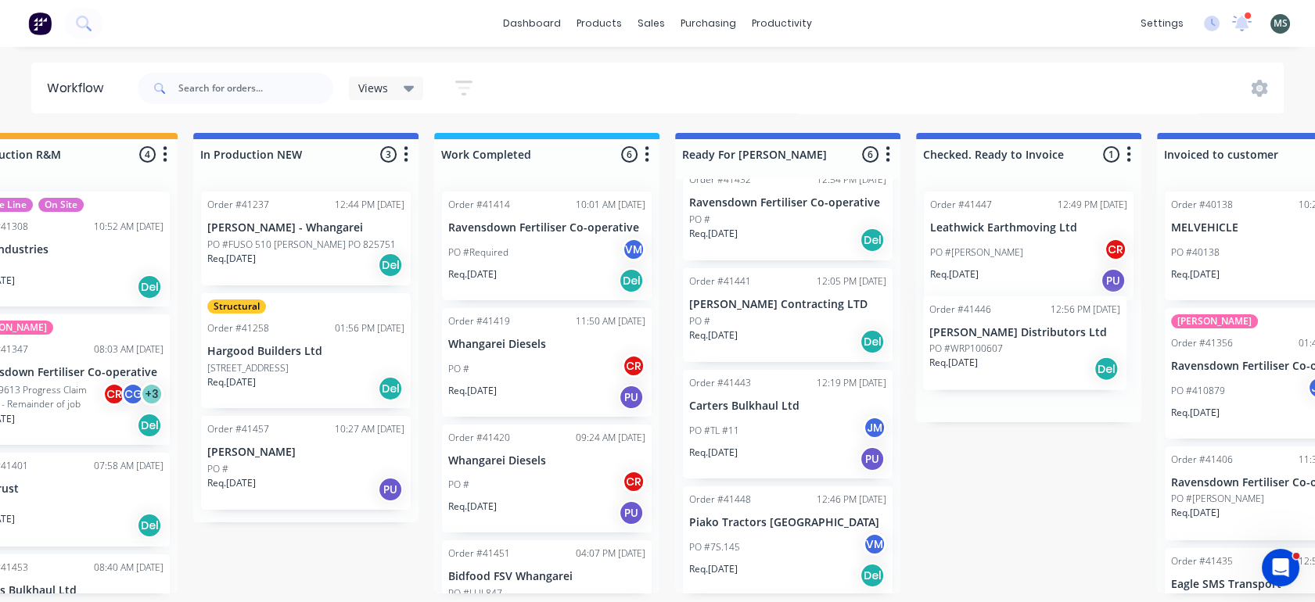
click at [1058, 333] on div "Order #41447 12:49 PM 25/08/25 Leathwick Earthmoving Ltd PO #Shaun CR Req. 21/0…" at bounding box center [1028, 300] width 225 height 243
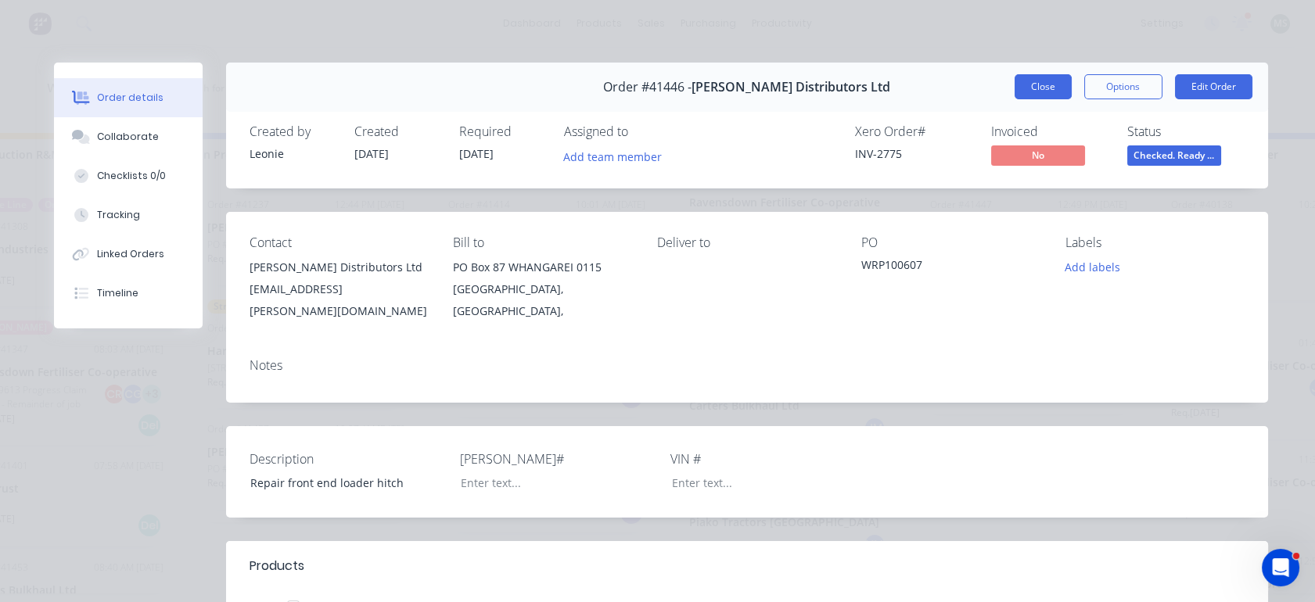
click at [1045, 90] on button "Close" at bounding box center [1043, 86] width 57 height 25
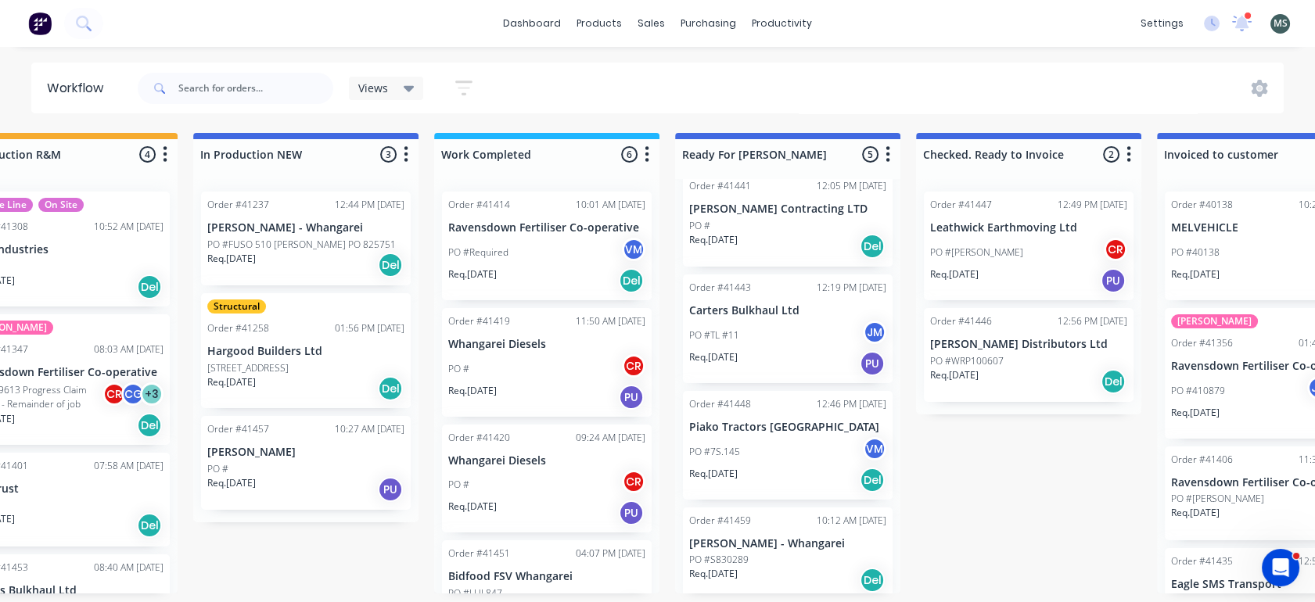
scroll to position [127, 0]
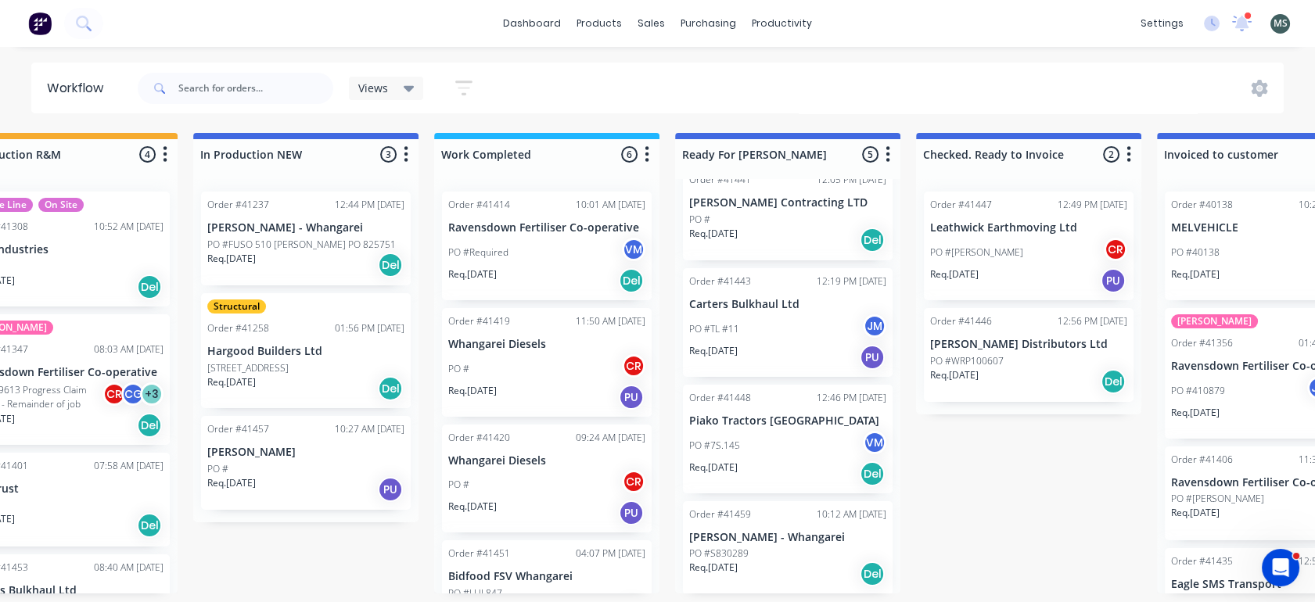
click at [723, 442] on p "PO #7S.145" at bounding box center [714, 446] width 51 height 14
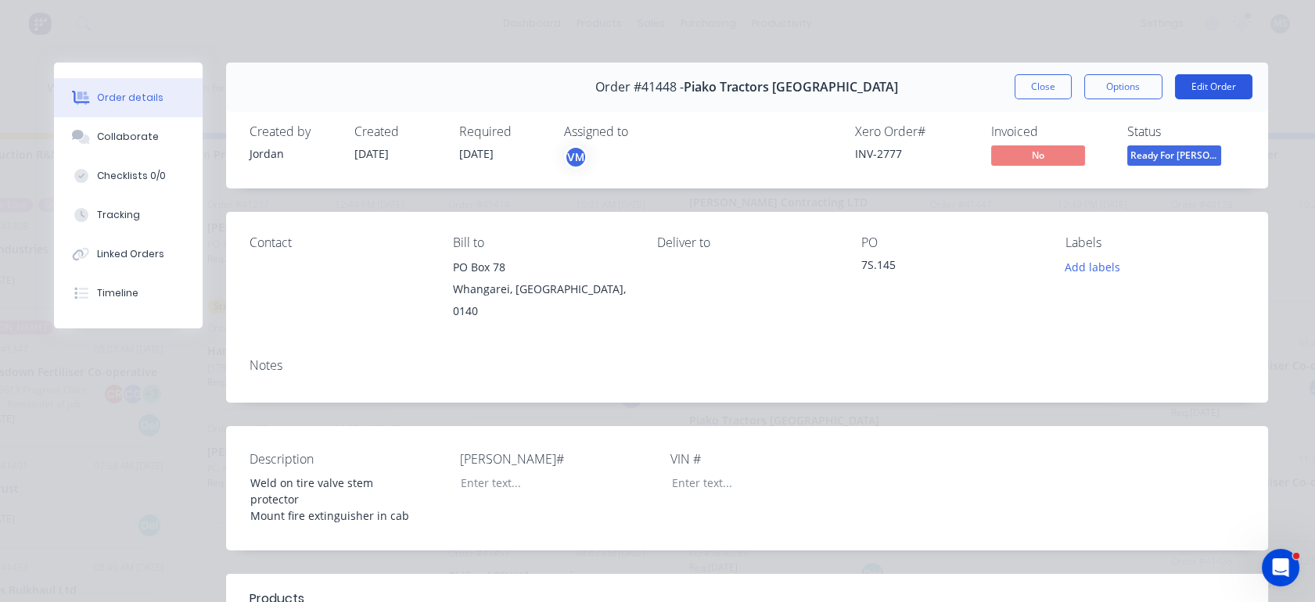
click at [1187, 86] on button "Edit Order" at bounding box center [1213, 86] width 77 height 25
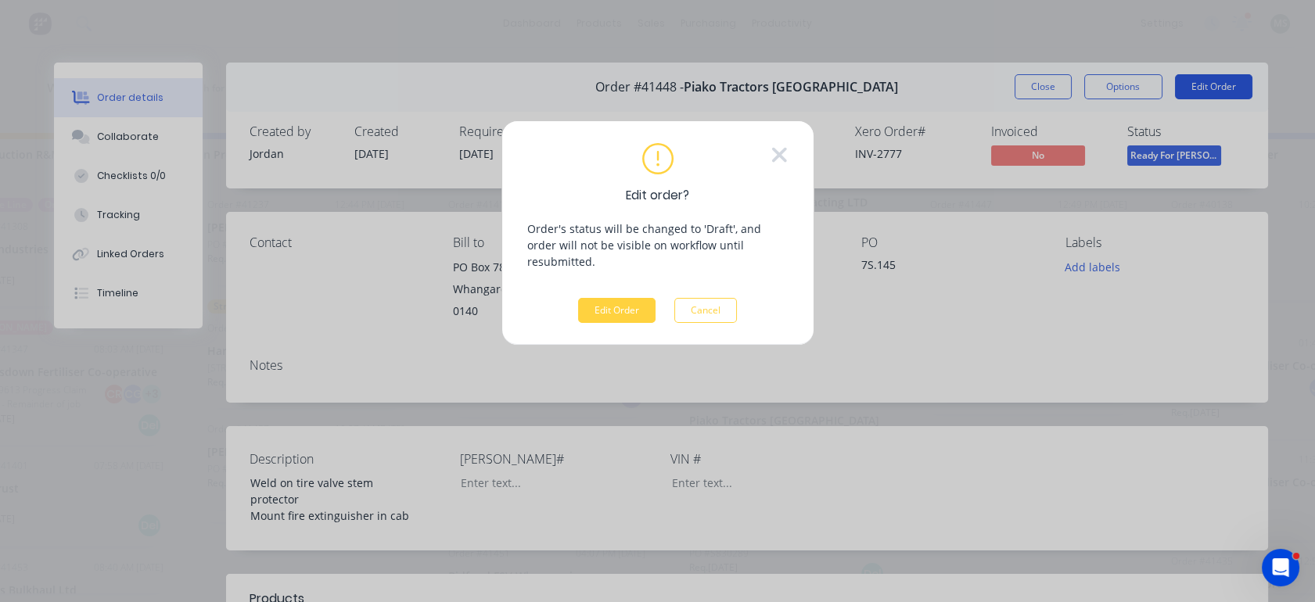
scroll to position [0, 563]
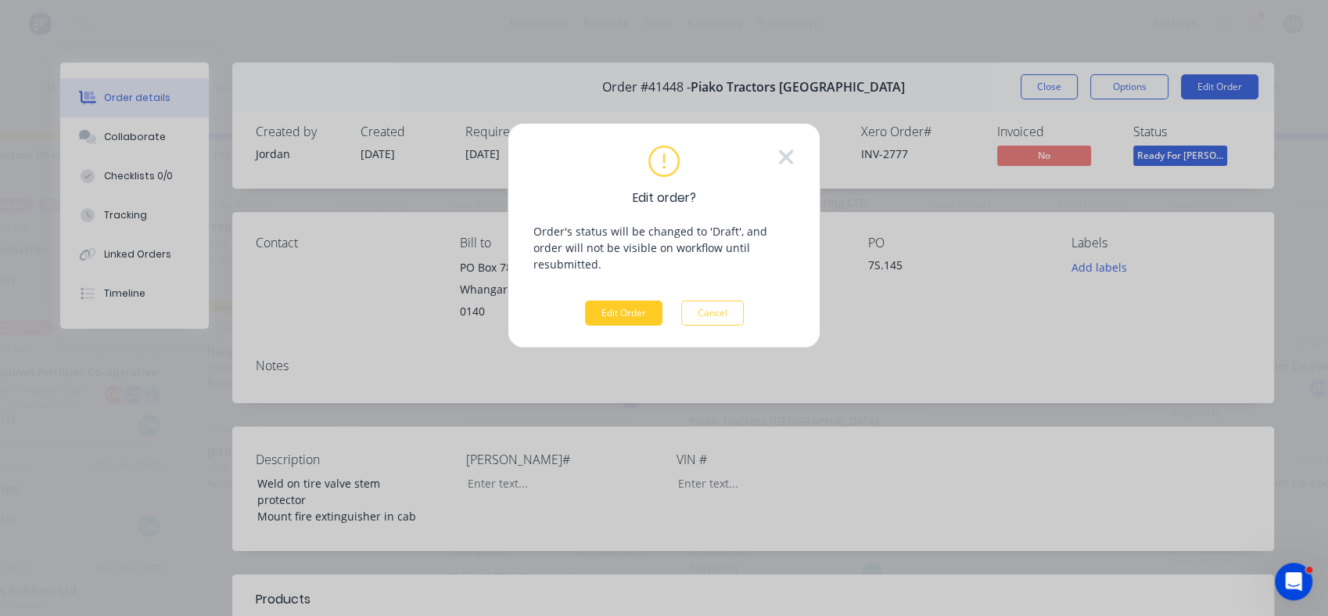
click at [613, 300] on button "Edit Order" at bounding box center [623, 312] width 77 height 25
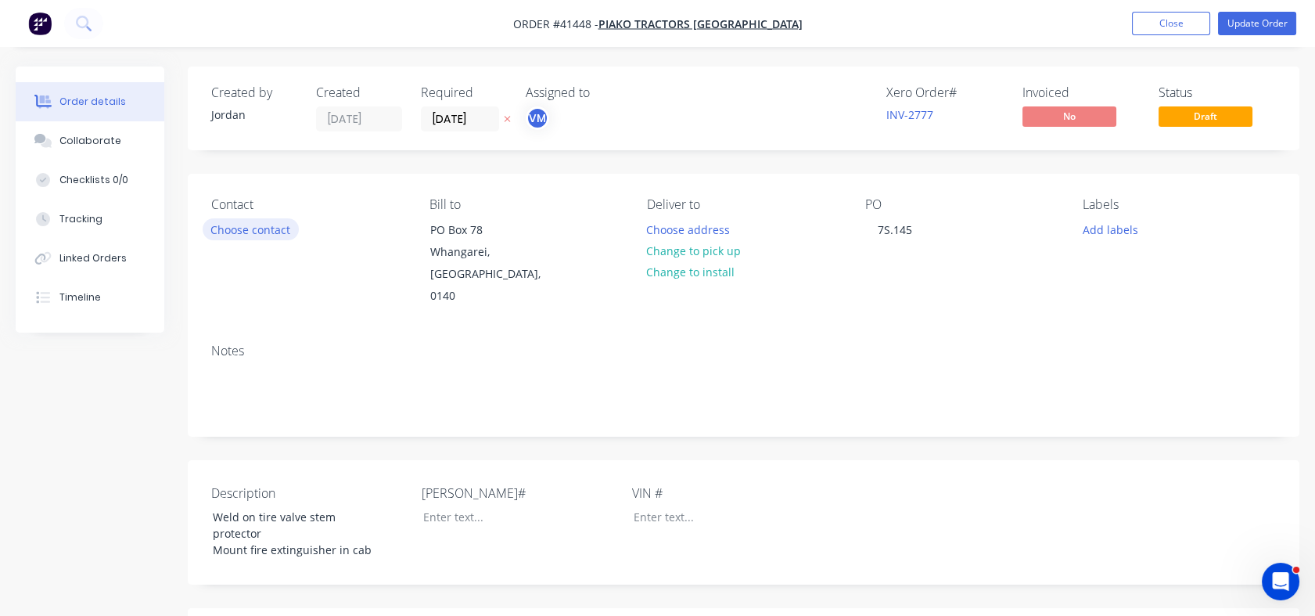
click at [253, 235] on button "Choose contact" at bounding box center [251, 228] width 96 height 21
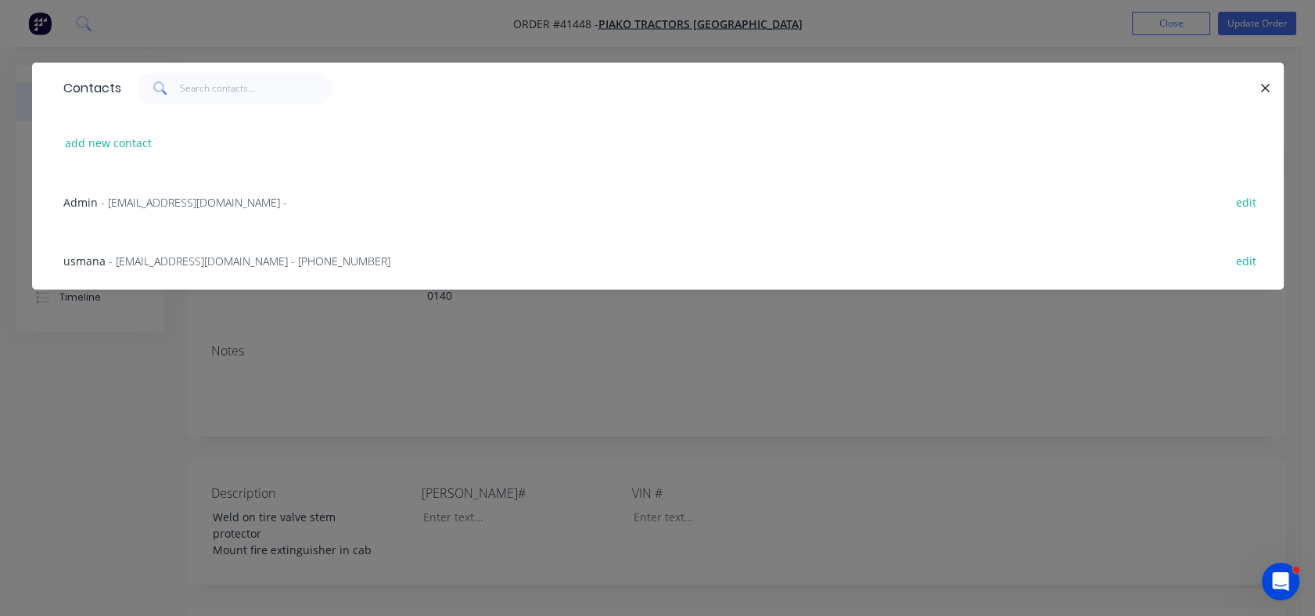
click at [189, 204] on span "- adminN@piakogroup.co.nz -" at bounding box center [194, 202] width 186 height 15
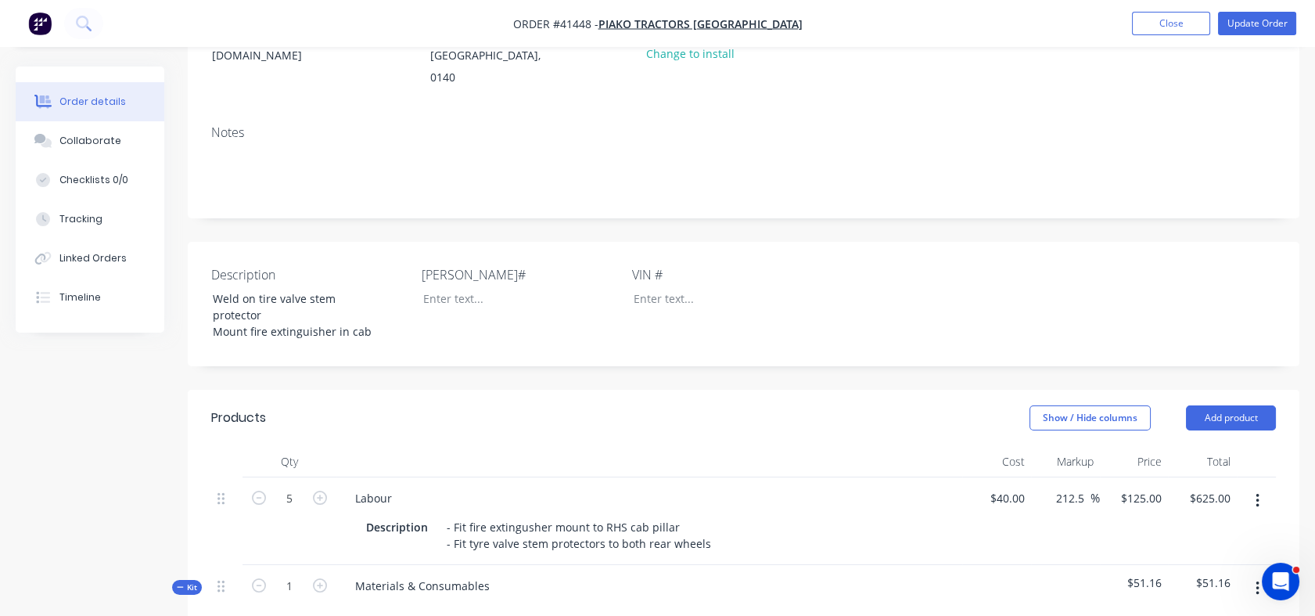
scroll to position [250, 0]
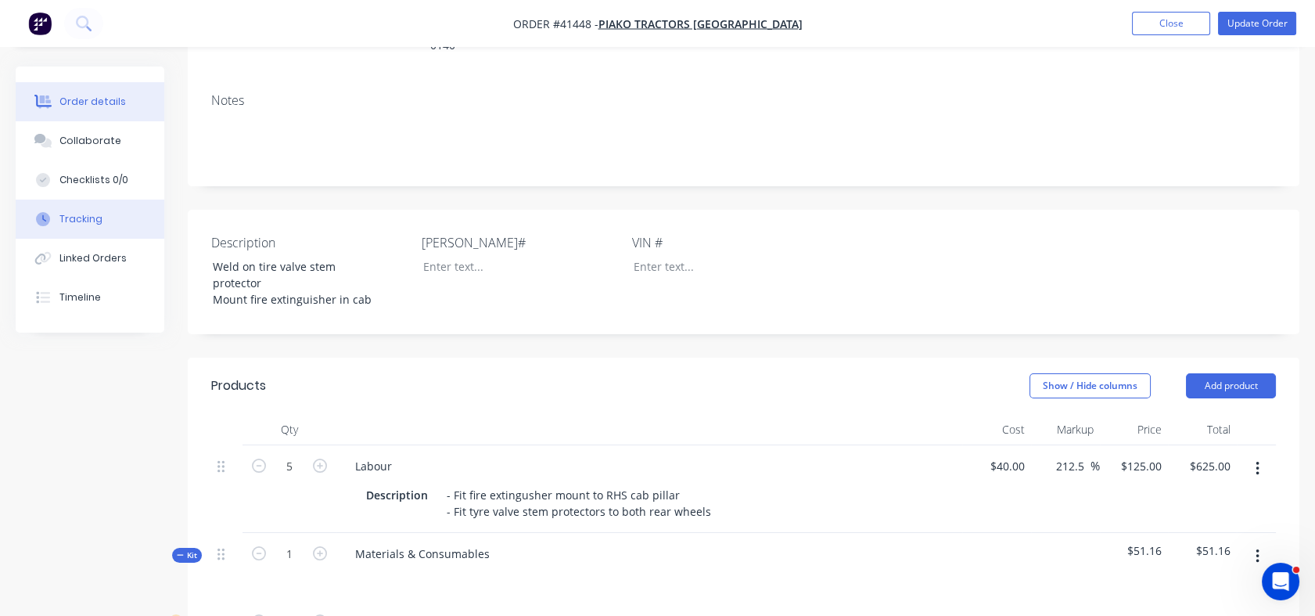
click at [88, 212] on div "Tracking" at bounding box center [80, 219] width 43 height 14
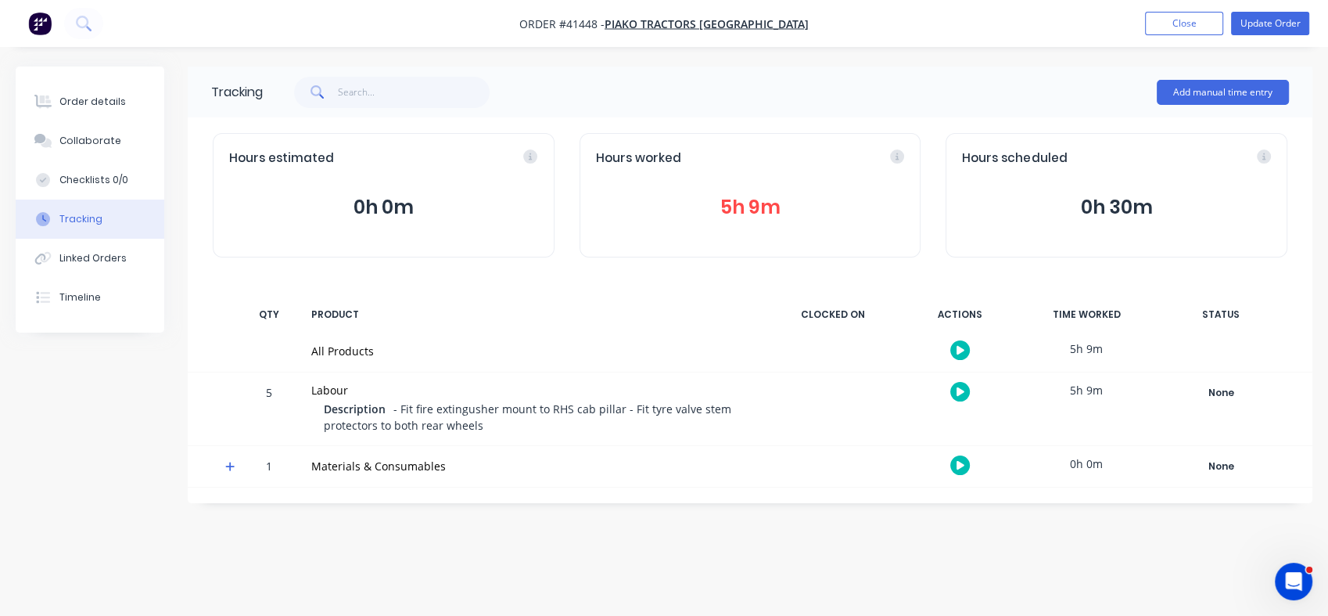
click at [88, 212] on div "Tracking" at bounding box center [80, 219] width 43 height 14
click at [79, 254] on div "Linked Orders" at bounding box center [92, 258] width 67 height 14
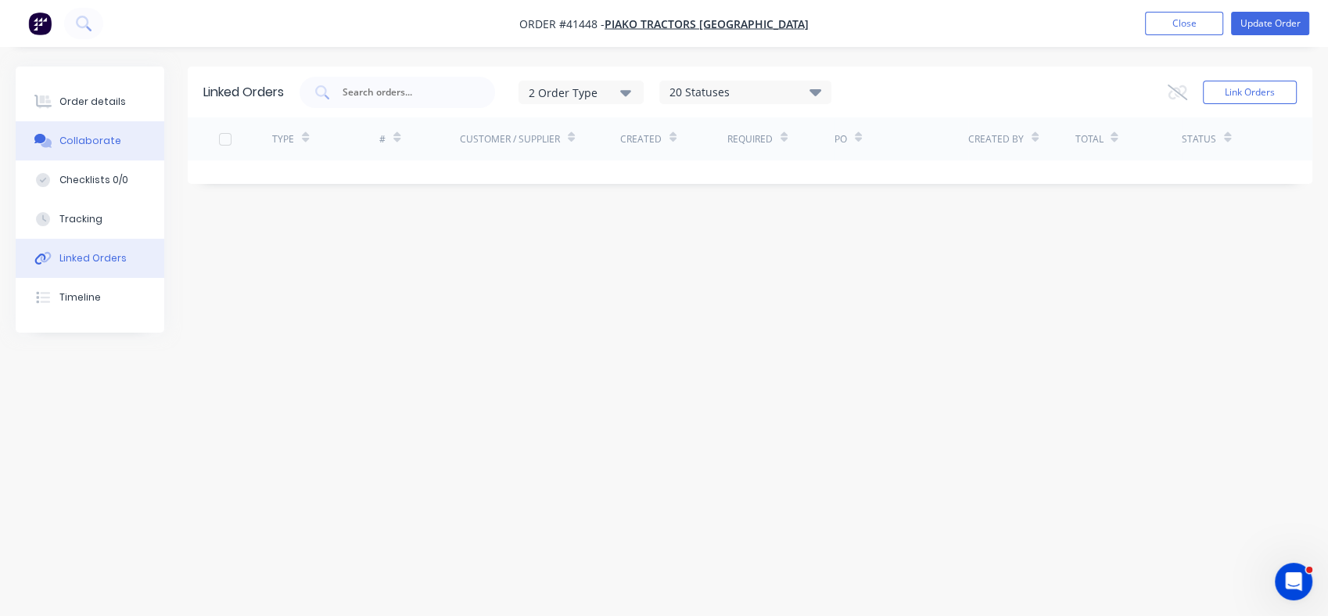
click at [82, 145] on div "Collaborate" at bounding box center [90, 141] width 62 height 14
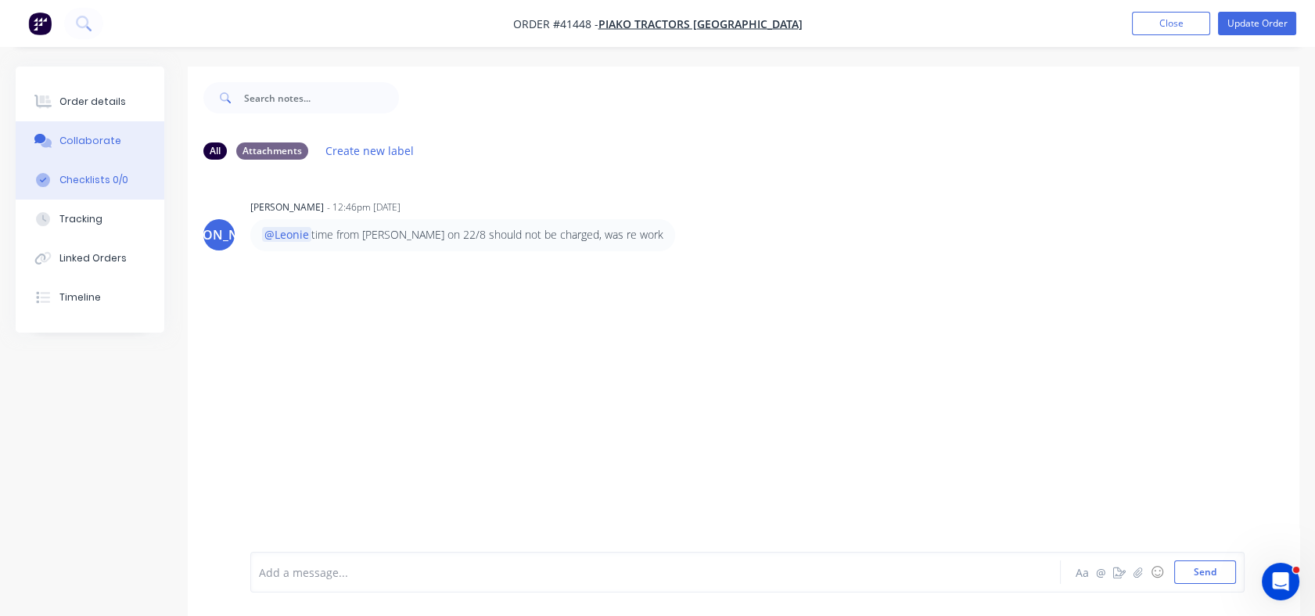
click at [86, 175] on div "Checklists 0/0" at bounding box center [93, 180] width 69 height 14
type textarea "x"
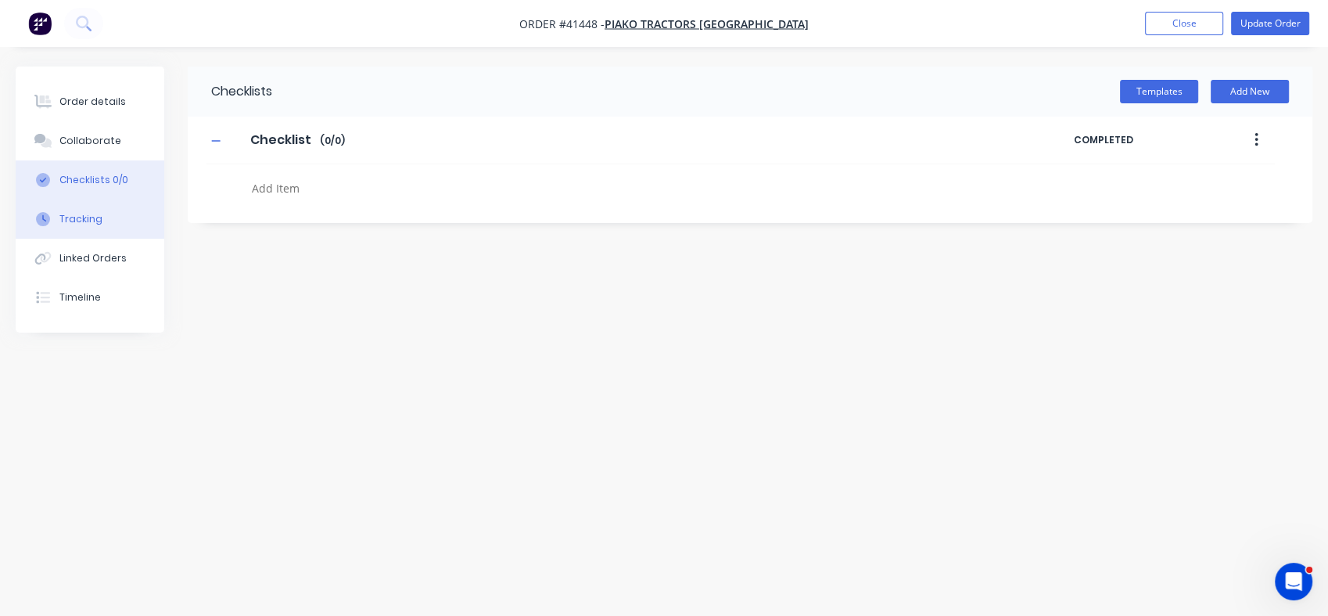
click at [84, 215] on div "Tracking" at bounding box center [80, 219] width 43 height 14
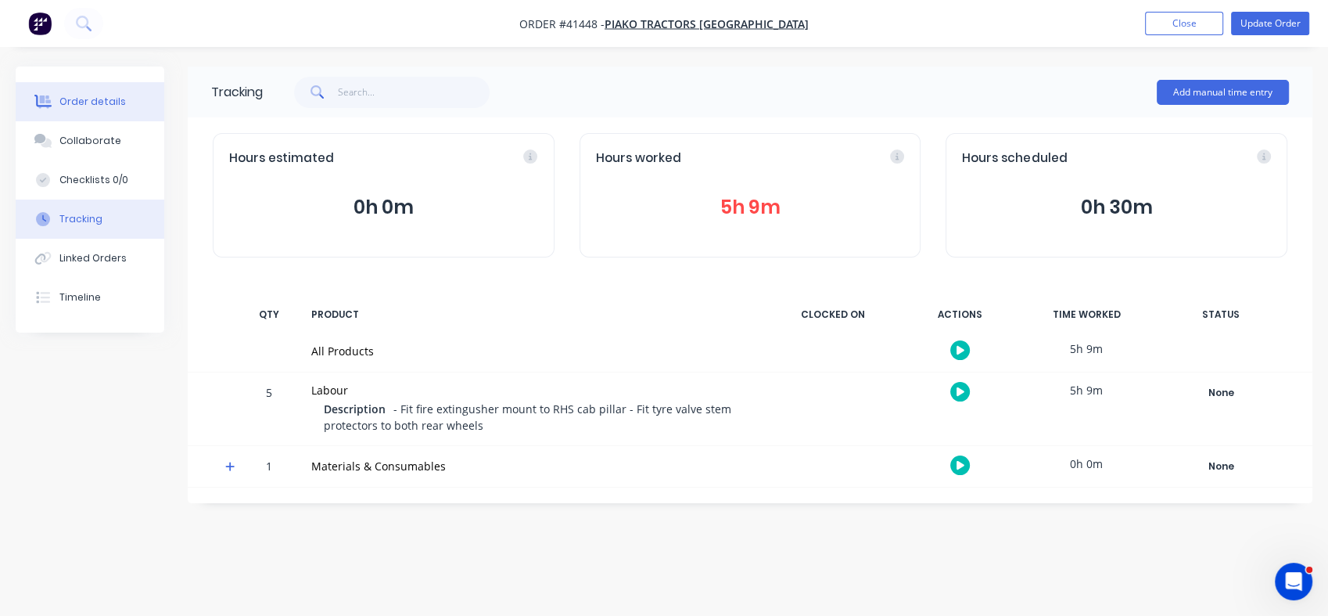
click at [93, 102] on div "Order details" at bounding box center [92, 102] width 66 height 14
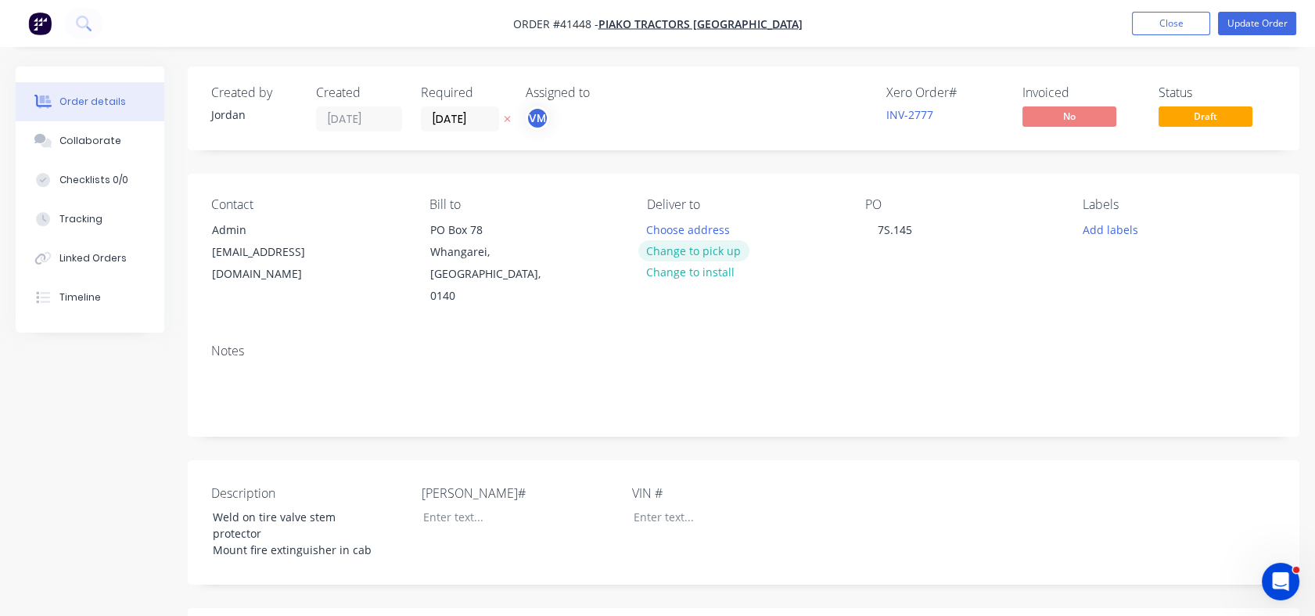
click at [693, 245] on button "Change to pick up" at bounding box center [693, 250] width 111 height 21
click at [1258, 28] on button "Update Order" at bounding box center [1257, 23] width 78 height 23
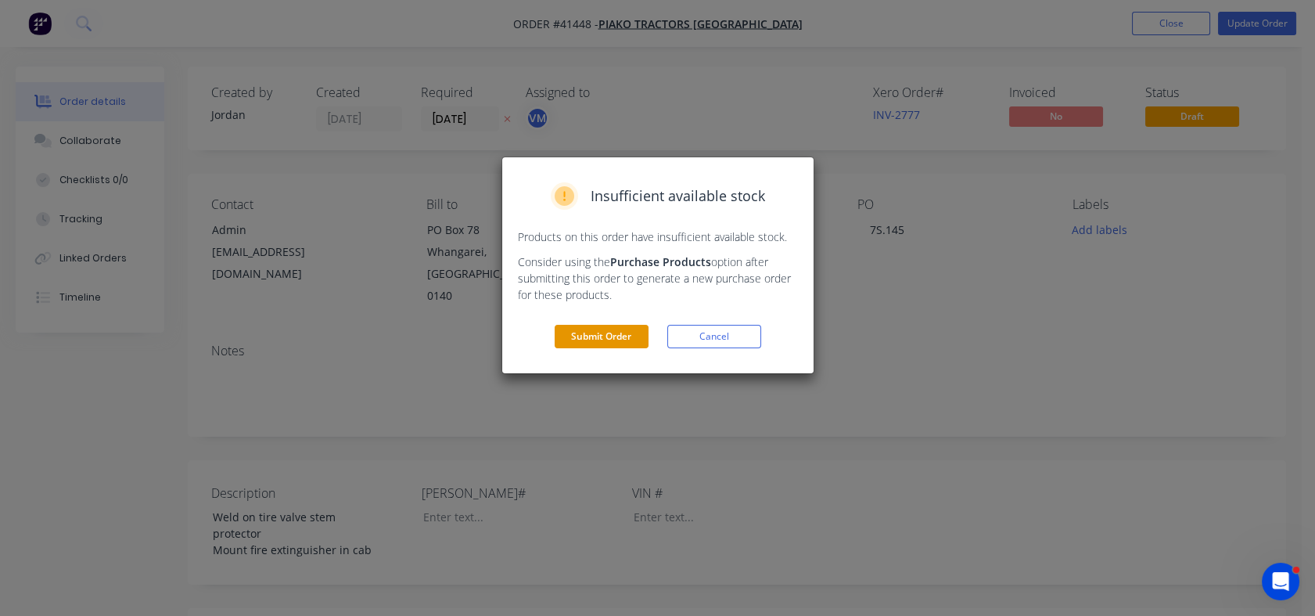
click at [604, 331] on button "Submit Order" at bounding box center [602, 336] width 94 height 23
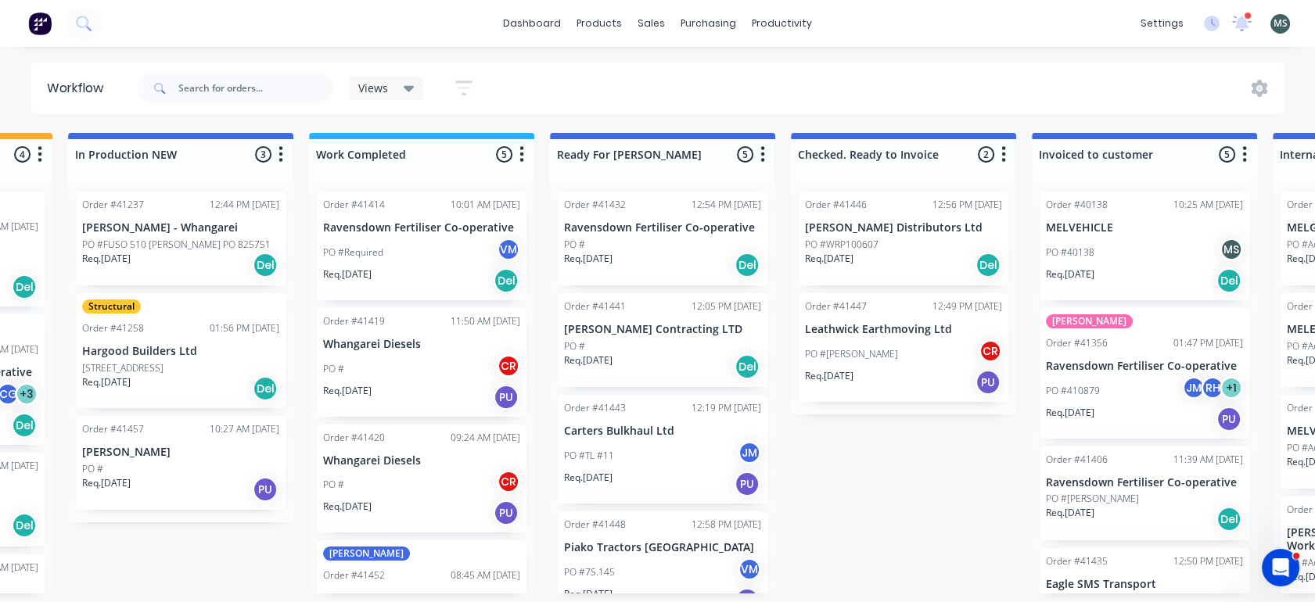
scroll to position [0, 699]
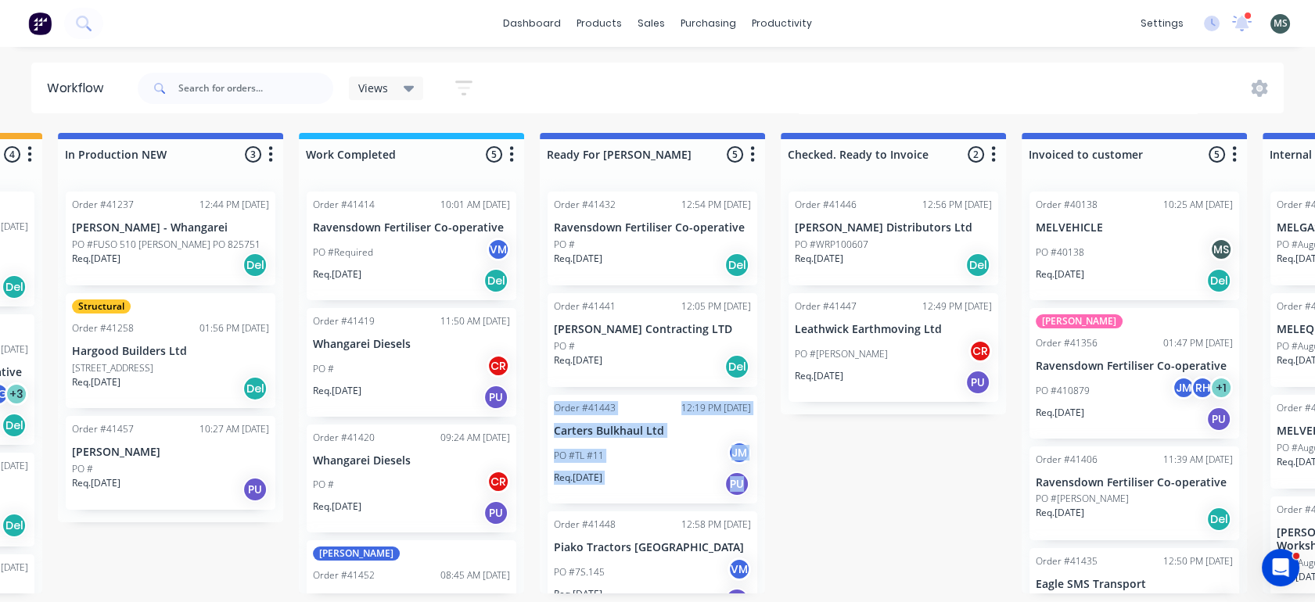
drag, startPoint x: 758, startPoint y: 361, endPoint x: 766, endPoint y: 490, distance: 130.1
click at [766, 490] on div "Submitted 9 Status colour #273444 hex #273444 Save Cancel Summaries Total order…" at bounding box center [594, 363] width 2609 height 461
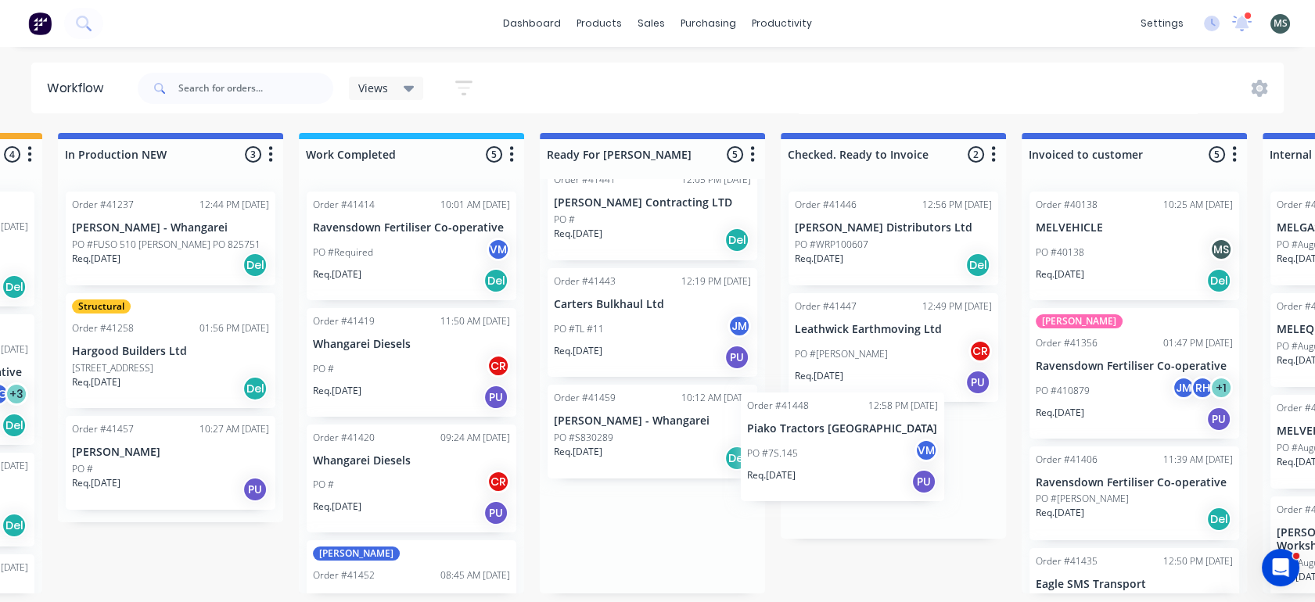
scroll to position [4, 699]
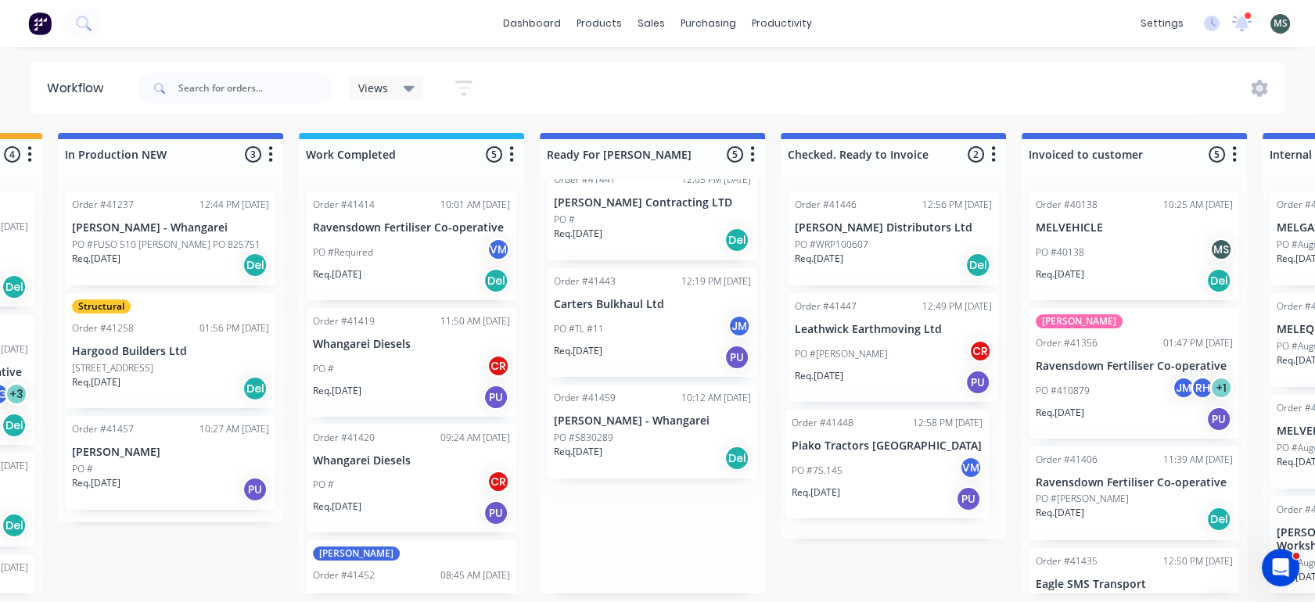
drag, startPoint x: 623, startPoint y: 438, endPoint x: 878, endPoint y: 462, distance: 256.1
click at [878, 462] on div "Submitted 9 Status colour #273444 hex #273444 Save Cancel Summaries Total order…" at bounding box center [594, 363] width 2609 height 461
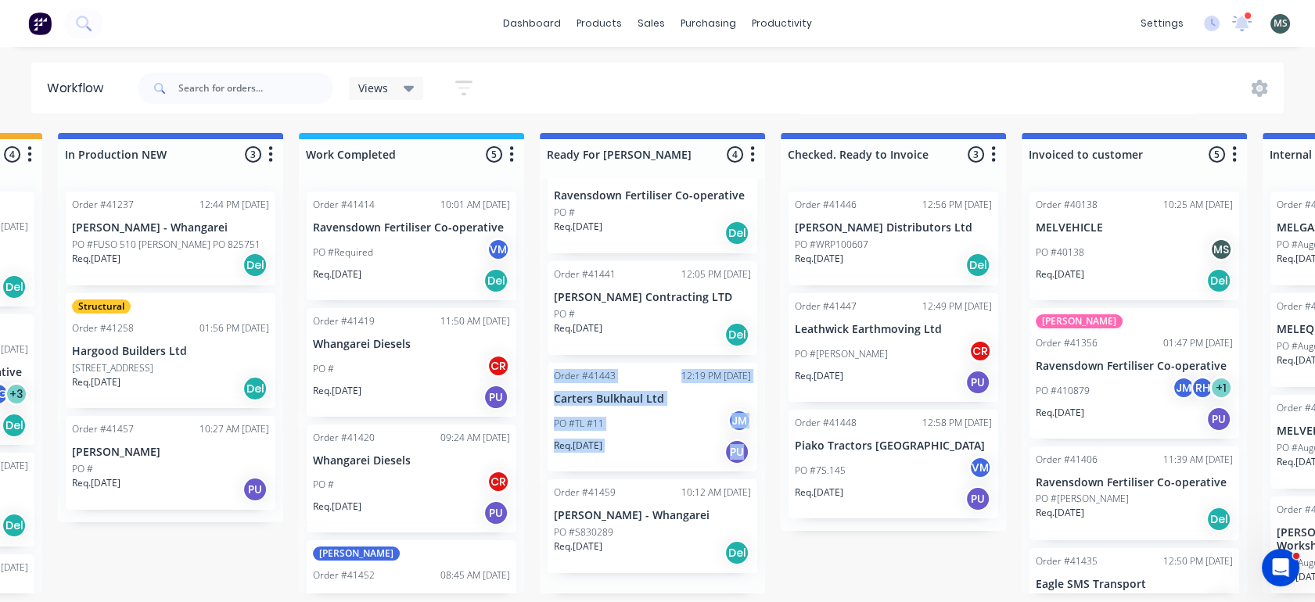
scroll to position [11, 0]
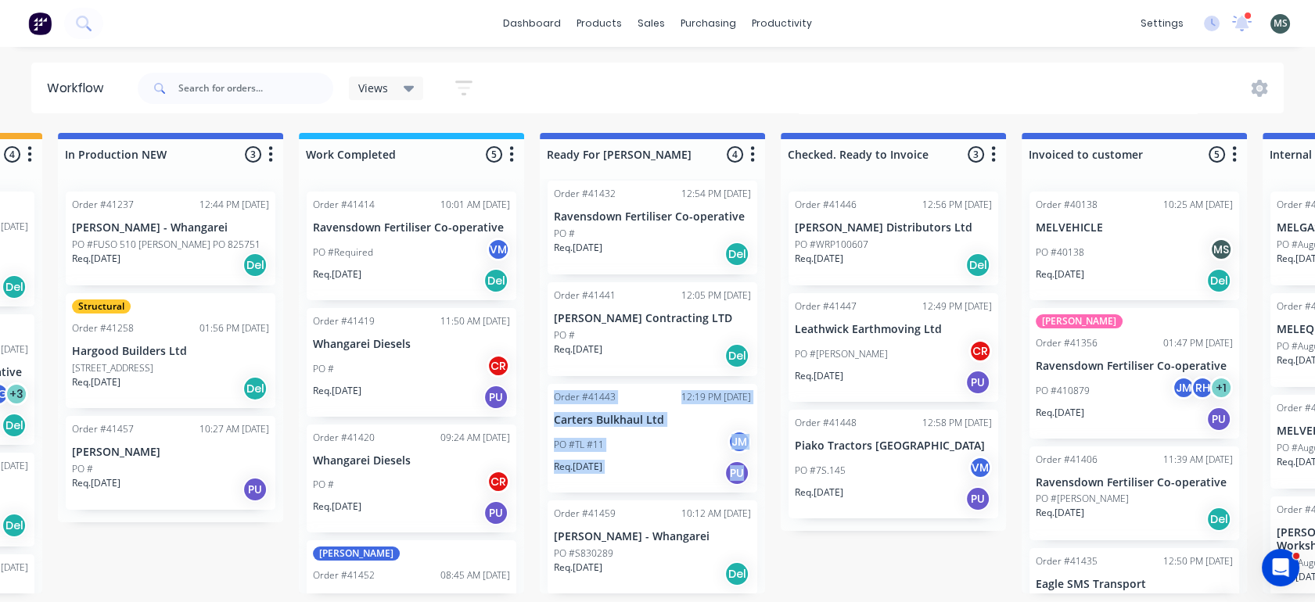
click at [630, 216] on p "Ravensdown Fertiliser Co-operative" at bounding box center [652, 216] width 197 height 13
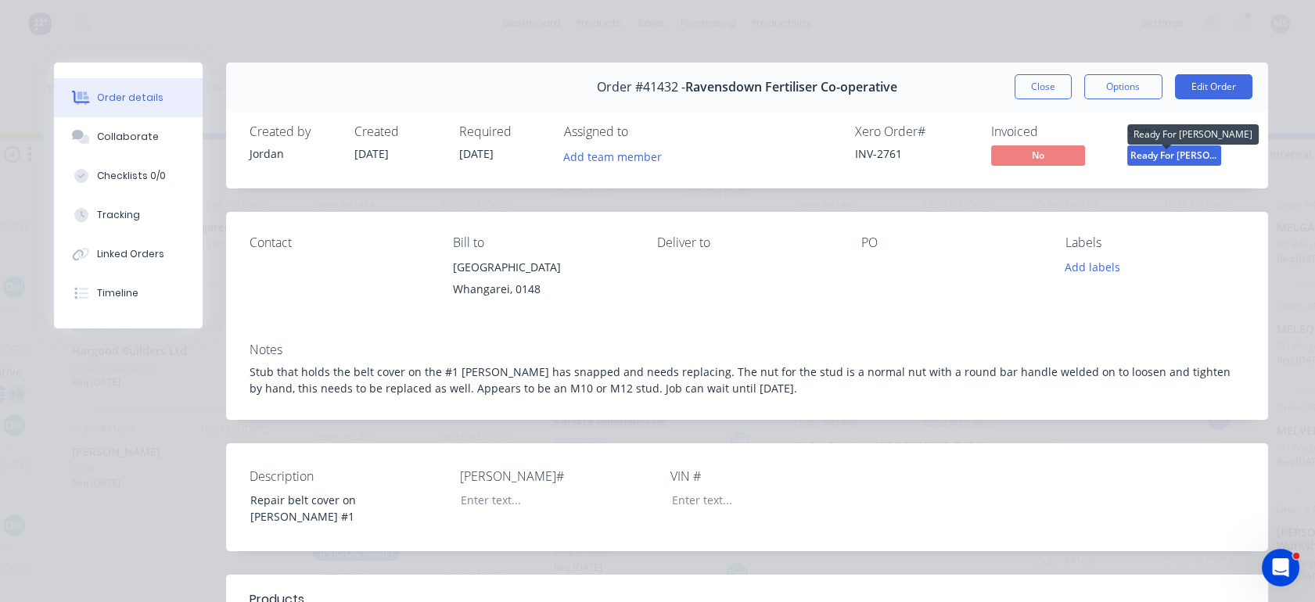
click at [1158, 158] on span "Ready For [PERSON_NAME]" at bounding box center [1174, 155] width 94 height 20
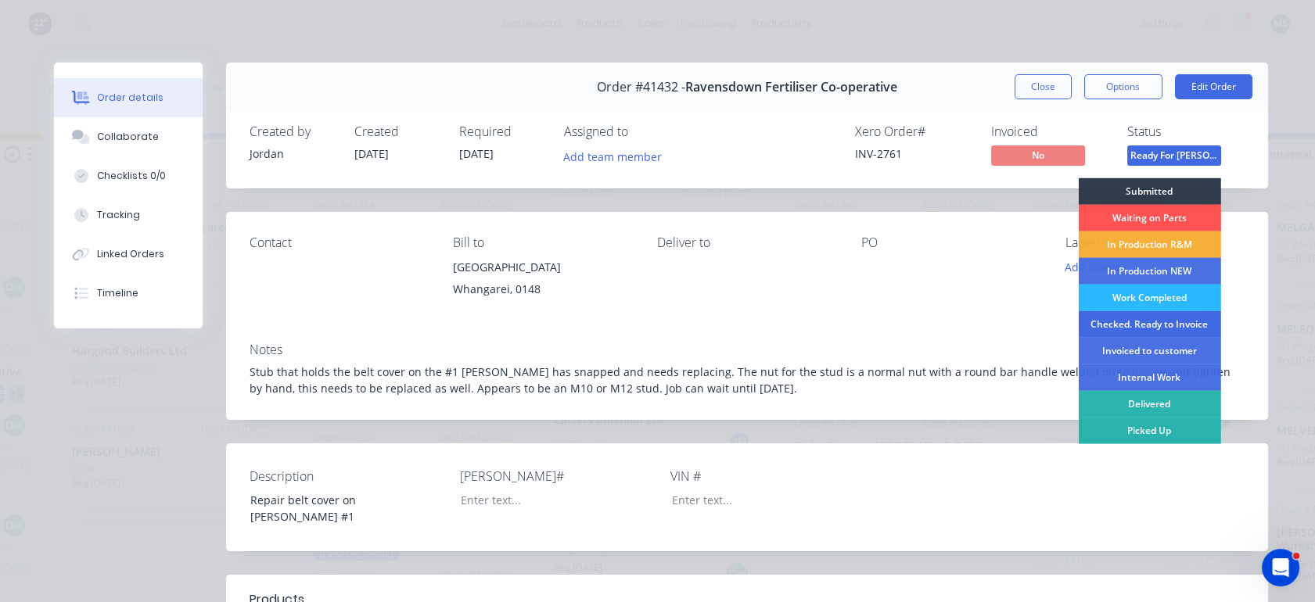
click at [1120, 325] on div "Checked. Ready to Invoice" at bounding box center [1149, 324] width 142 height 27
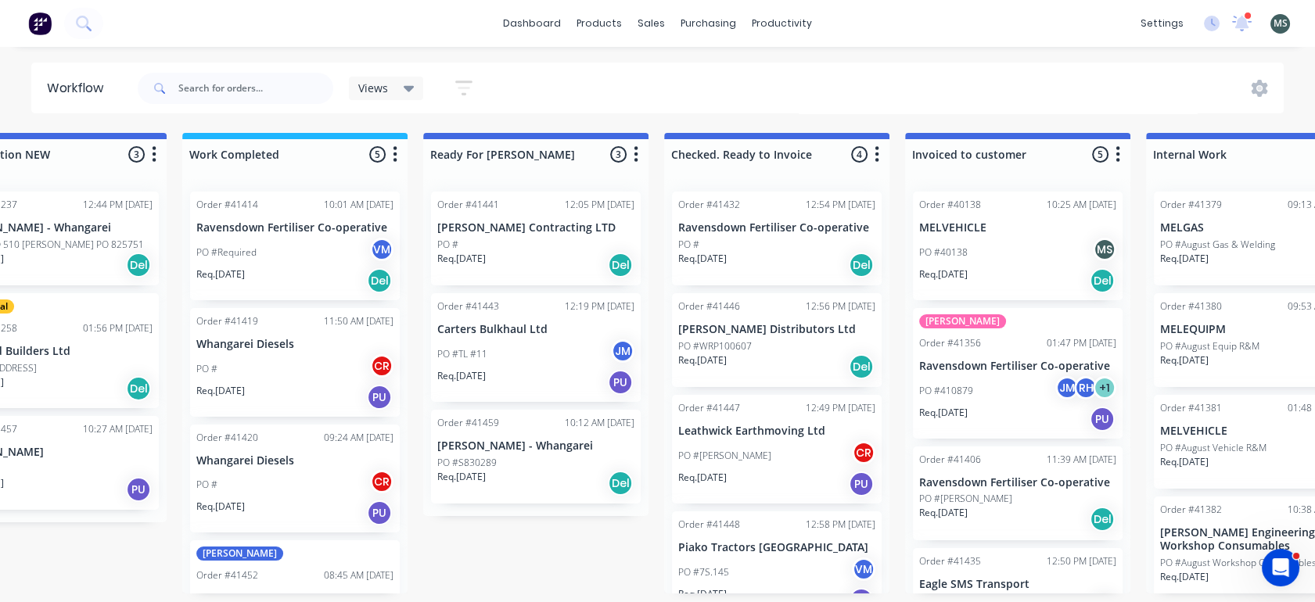
scroll to position [4, 781]
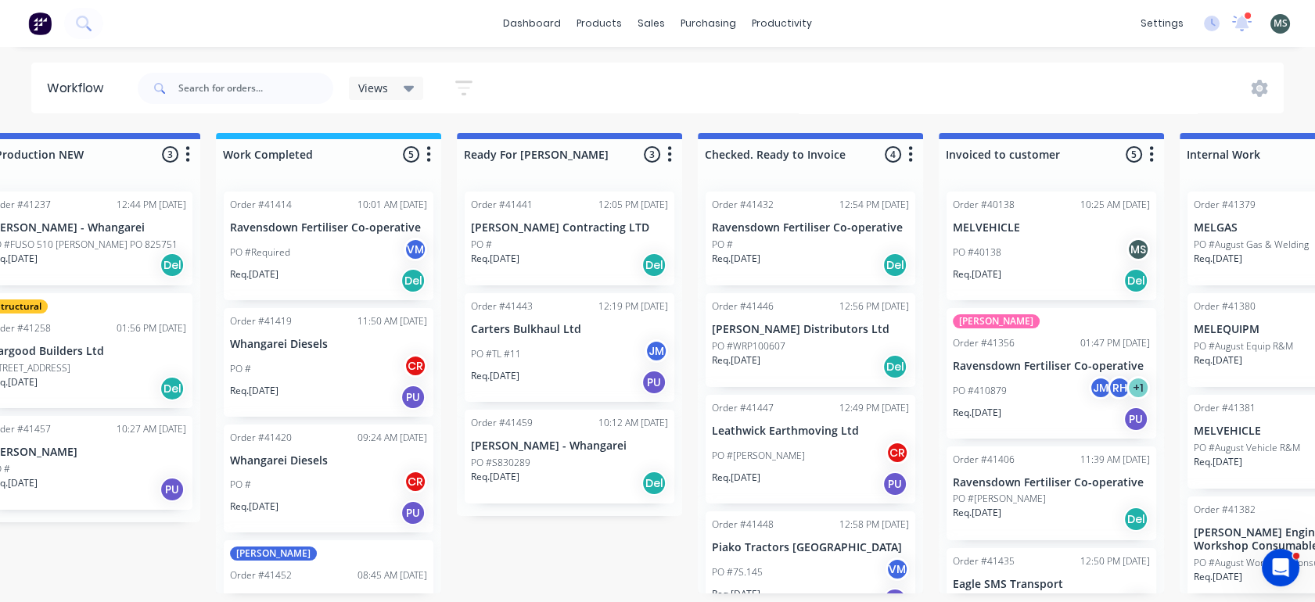
click at [567, 456] on div "PO #S830289" at bounding box center [569, 463] width 197 height 14
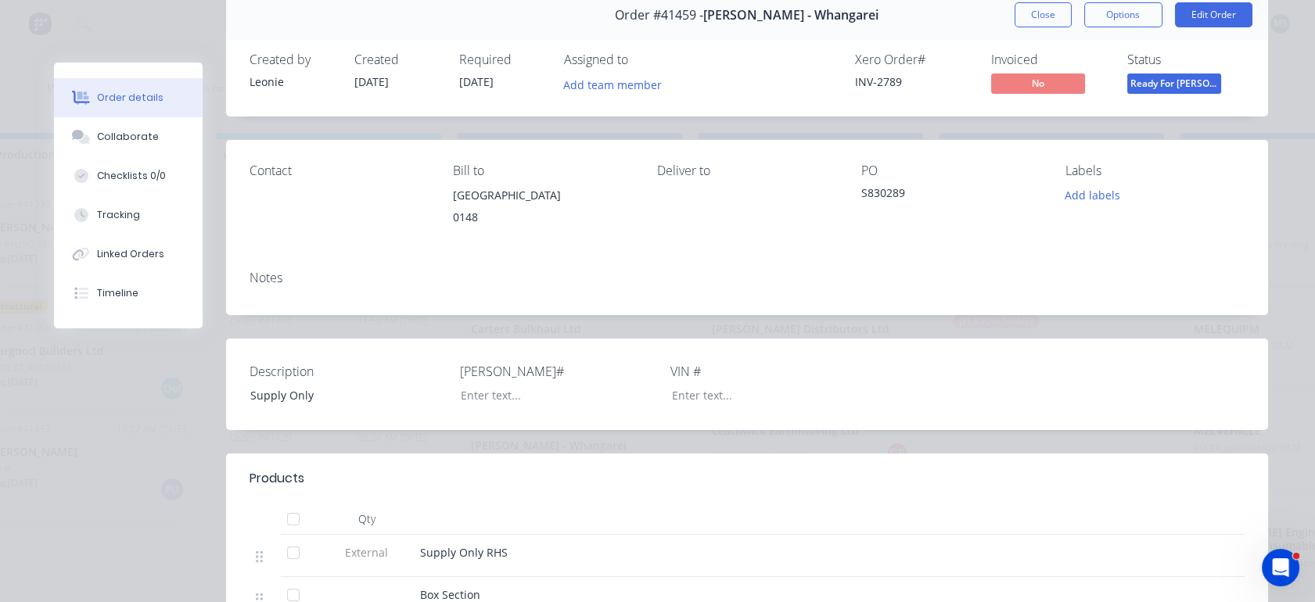
scroll to position [0, 0]
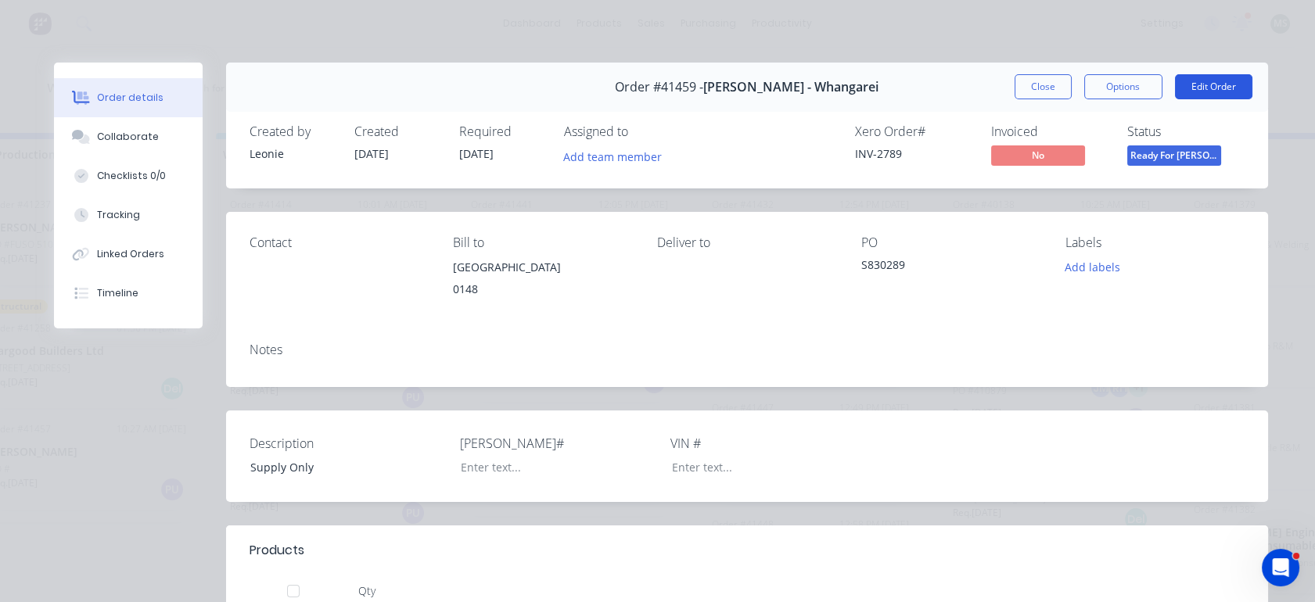
click at [1190, 81] on button "Edit Order" at bounding box center [1213, 86] width 77 height 25
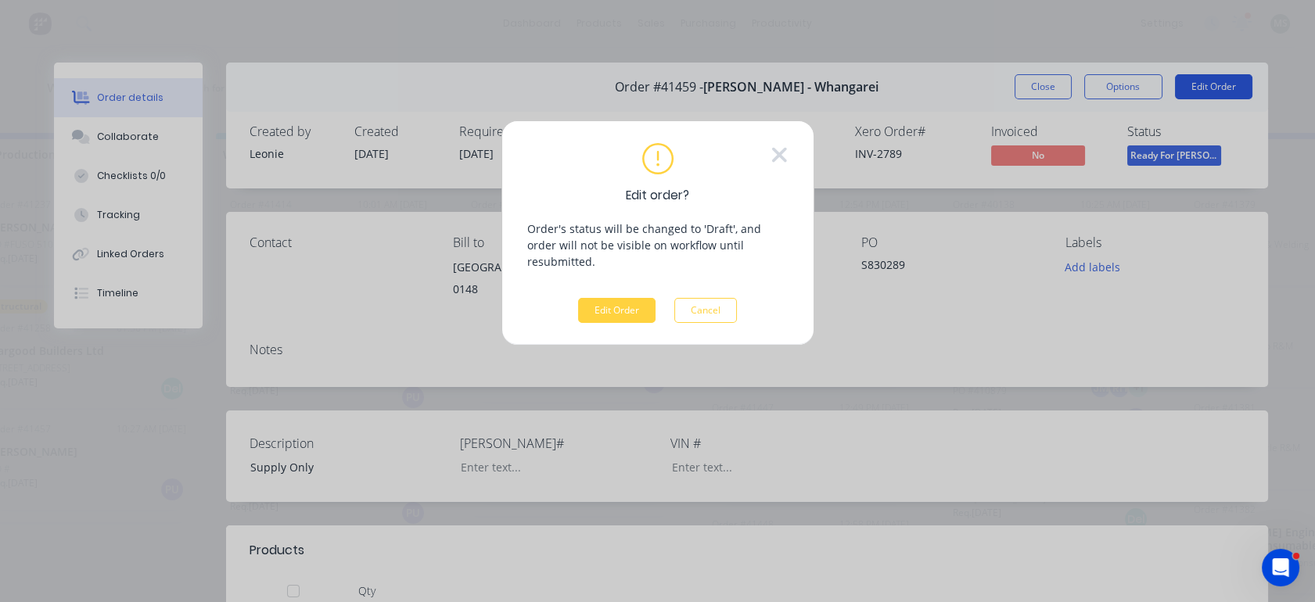
scroll to position [0, 781]
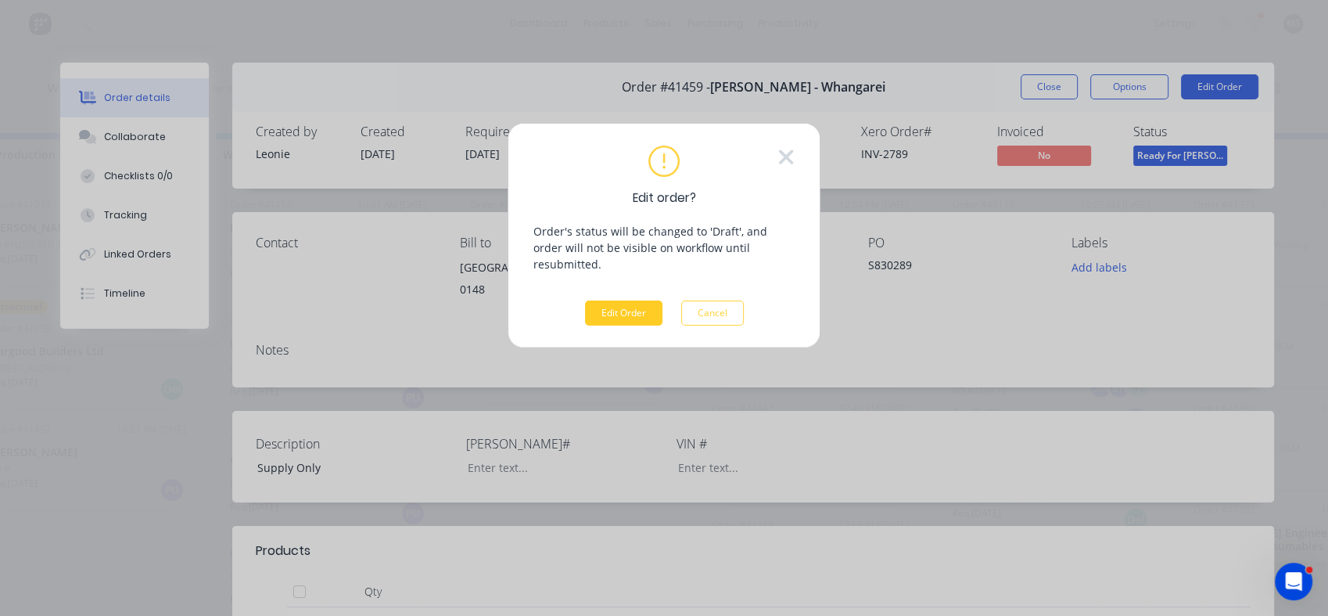
click at [613, 304] on button "Edit Order" at bounding box center [623, 312] width 77 height 25
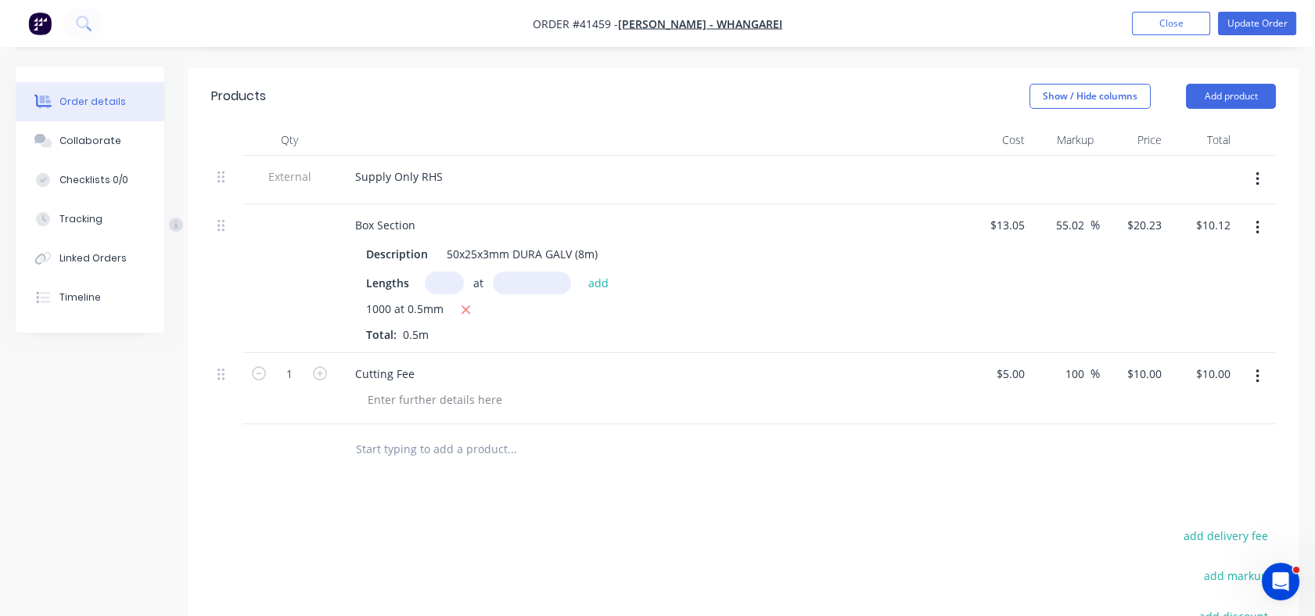
scroll to position [478, 0]
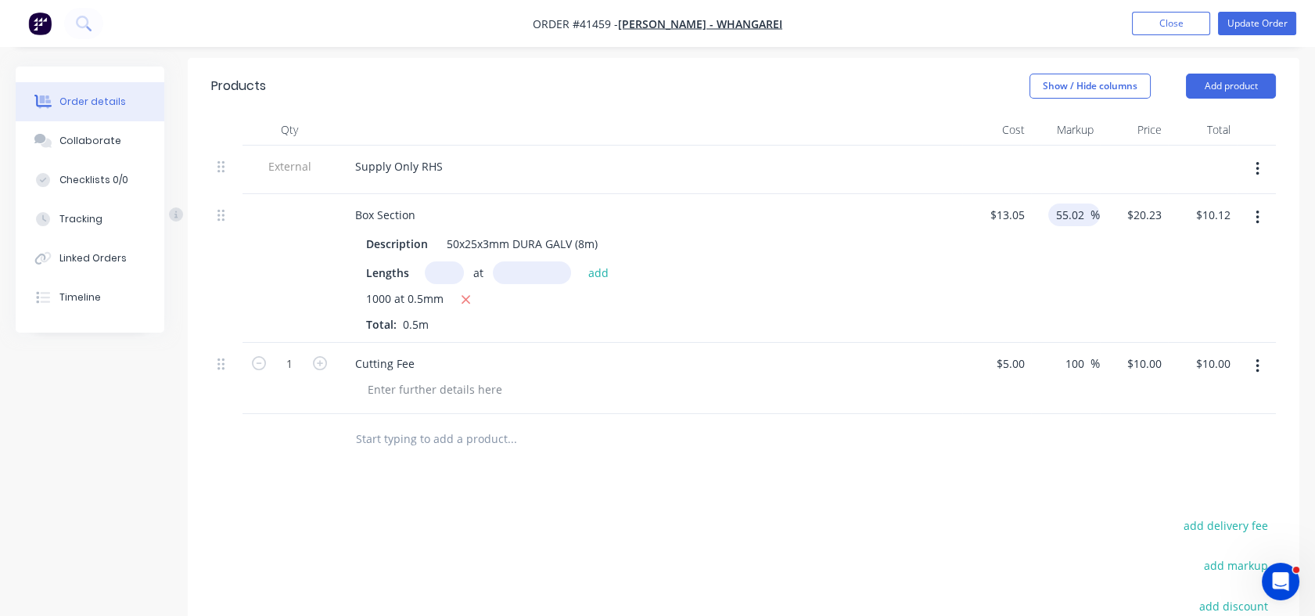
click at [1054, 226] on input "55.02" at bounding box center [1072, 214] width 36 height 23
drag, startPoint x: 1054, startPoint y: 231, endPoint x: 1083, endPoint y: 228, distance: 29.0
click at [1083, 226] on input "55.02" at bounding box center [1072, 214] width 36 height 23
type input "100"
type input "$26.10"
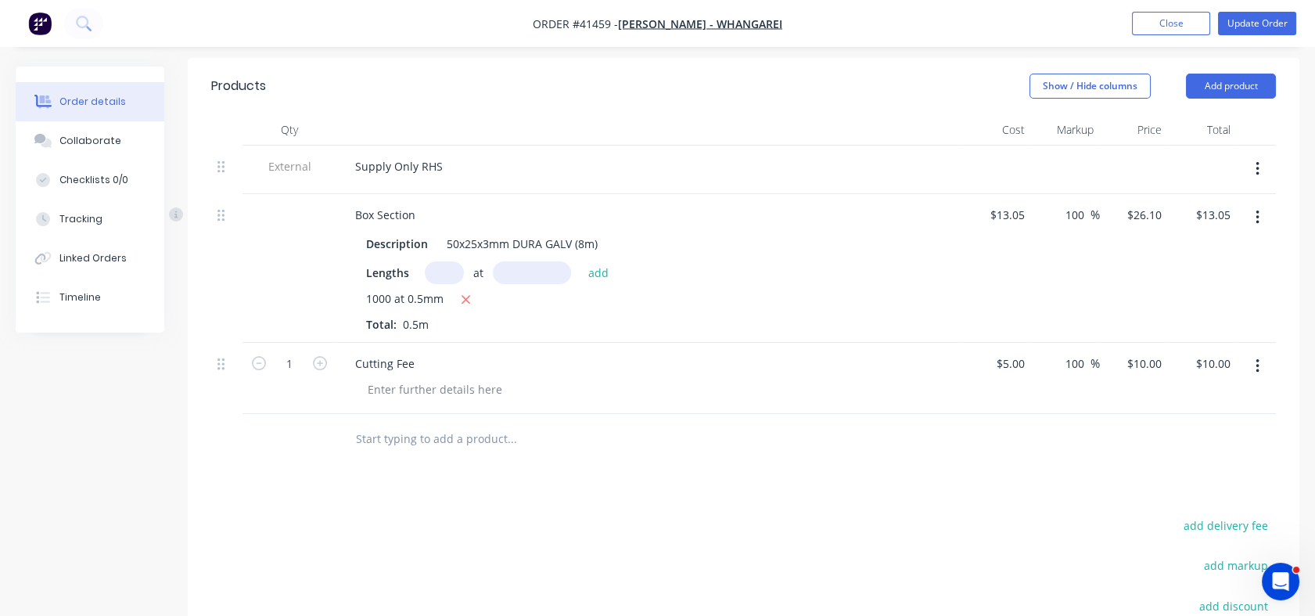
type input "$13.05"
click at [1082, 262] on div "100 100 %" at bounding box center [1065, 268] width 69 height 149
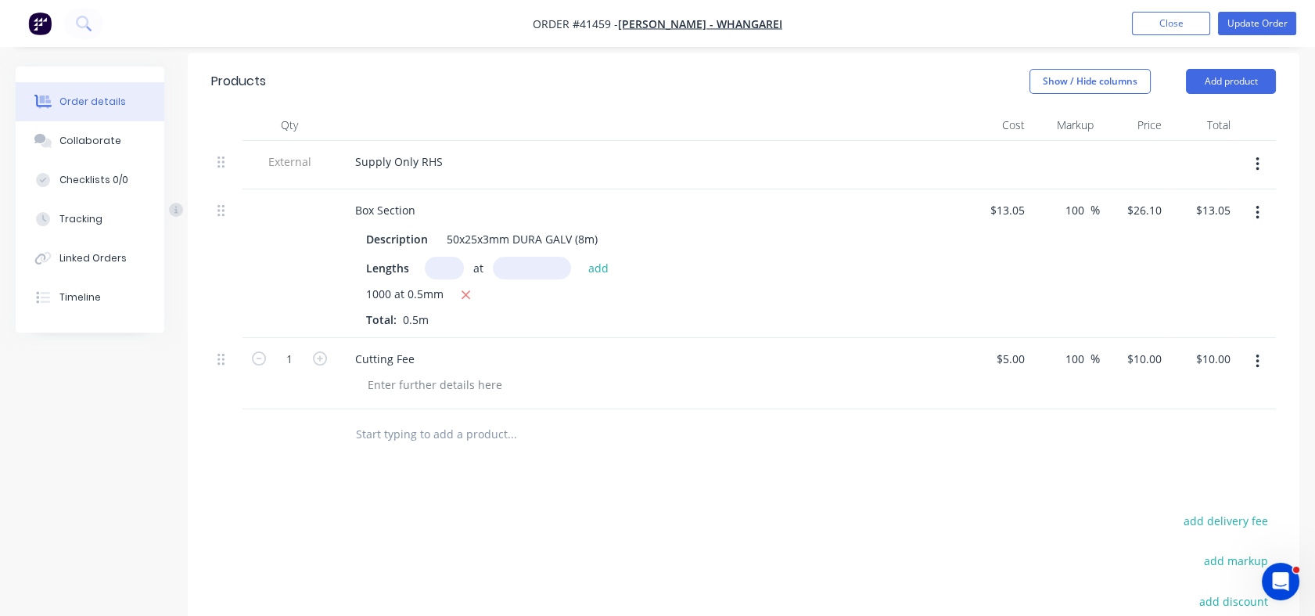
scroll to position [481, 0]
click at [1065, 223] on input "100" at bounding box center [1077, 211] width 27 height 23
drag, startPoint x: 1065, startPoint y: 225, endPoint x: 1083, endPoint y: 232, distance: 19.8
click at [1083, 223] on input "100" at bounding box center [1077, 211] width 27 height 23
type input "125"
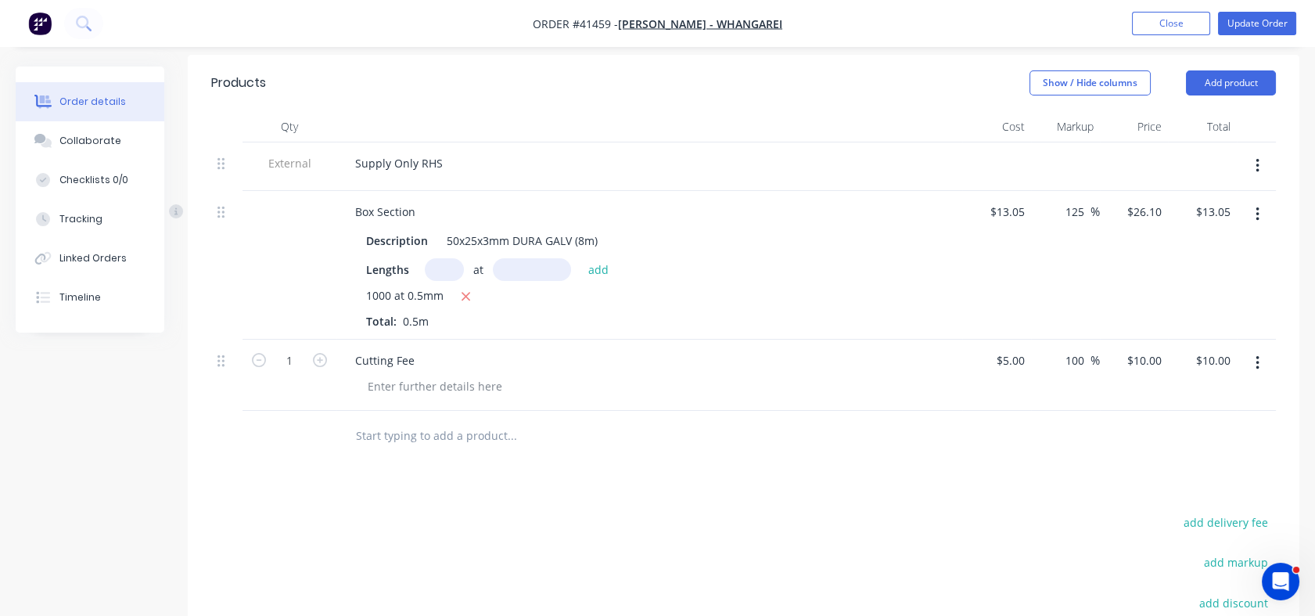
type input "$29.3625"
type input "$14.68"
click at [1092, 273] on div "125 125 %" at bounding box center [1065, 265] width 69 height 149
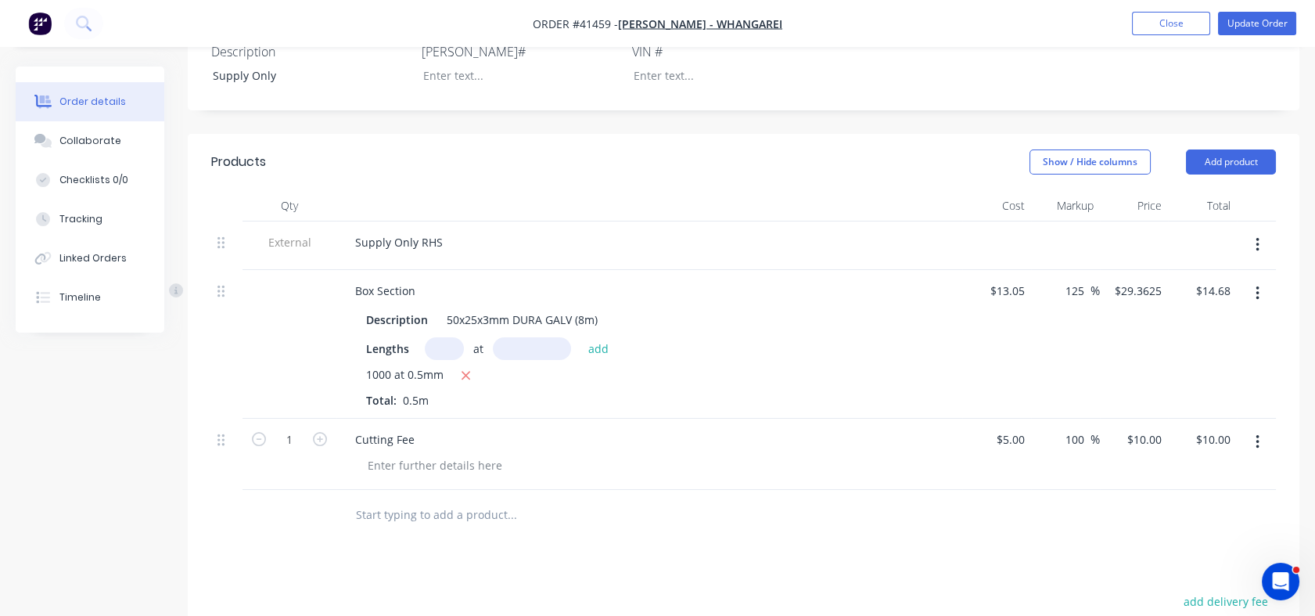
scroll to position [366, 0]
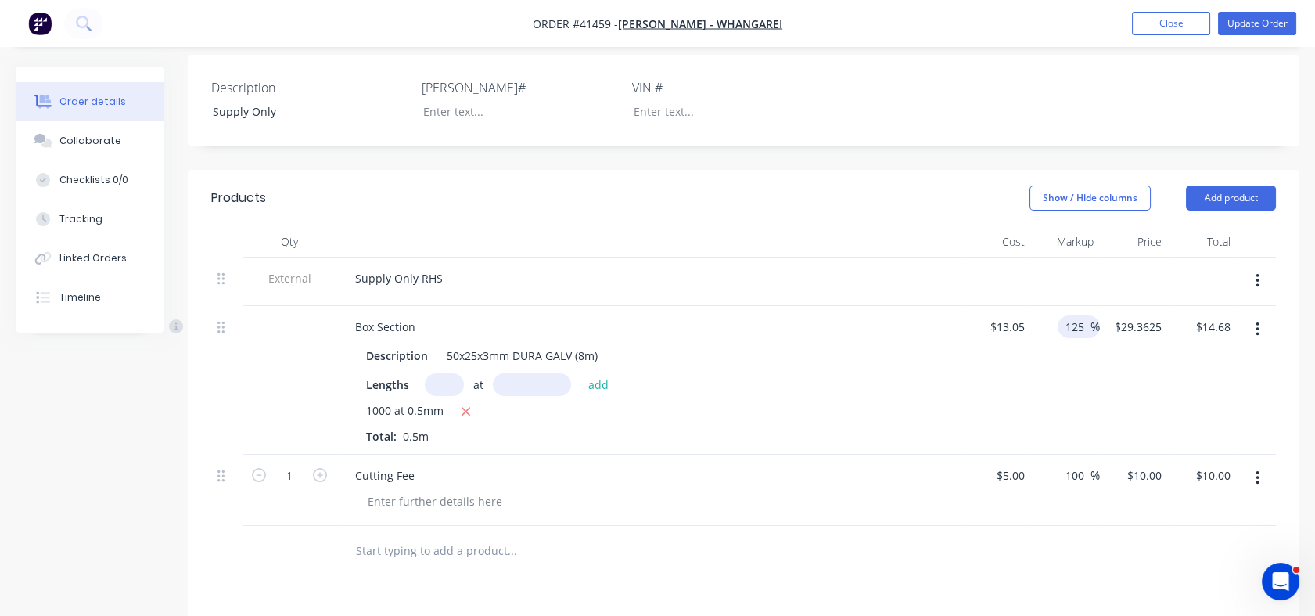
drag, startPoint x: 1064, startPoint y: 342, endPoint x: 1090, endPoint y: 339, distance: 26.7
click at [1090, 338] on div "125 125 %" at bounding box center [1079, 326] width 42 height 23
type input "150"
type input "$32.625"
type input "$16.31"
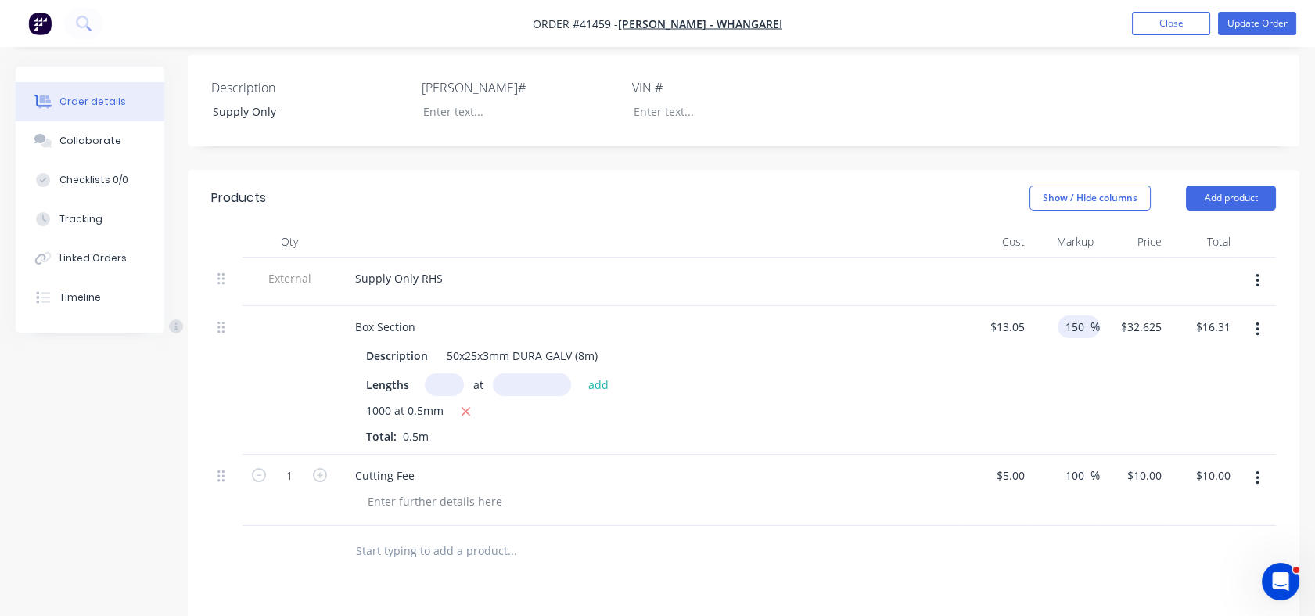
click at [1080, 421] on div "150 150 %" at bounding box center [1065, 380] width 69 height 149
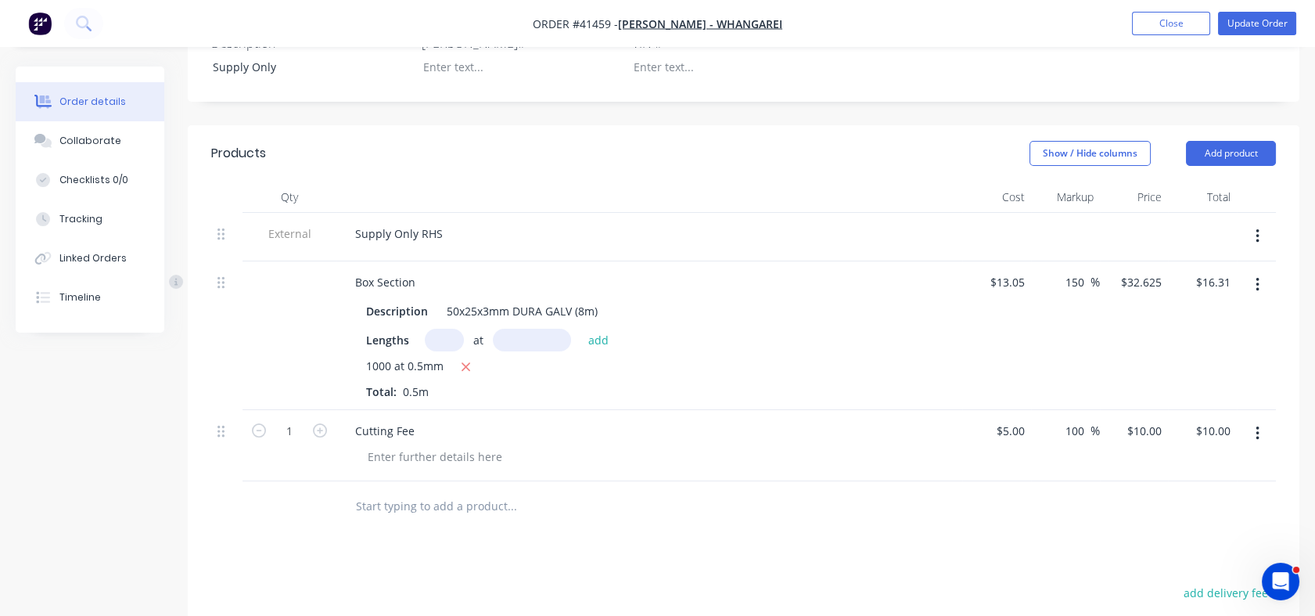
scroll to position [386, 0]
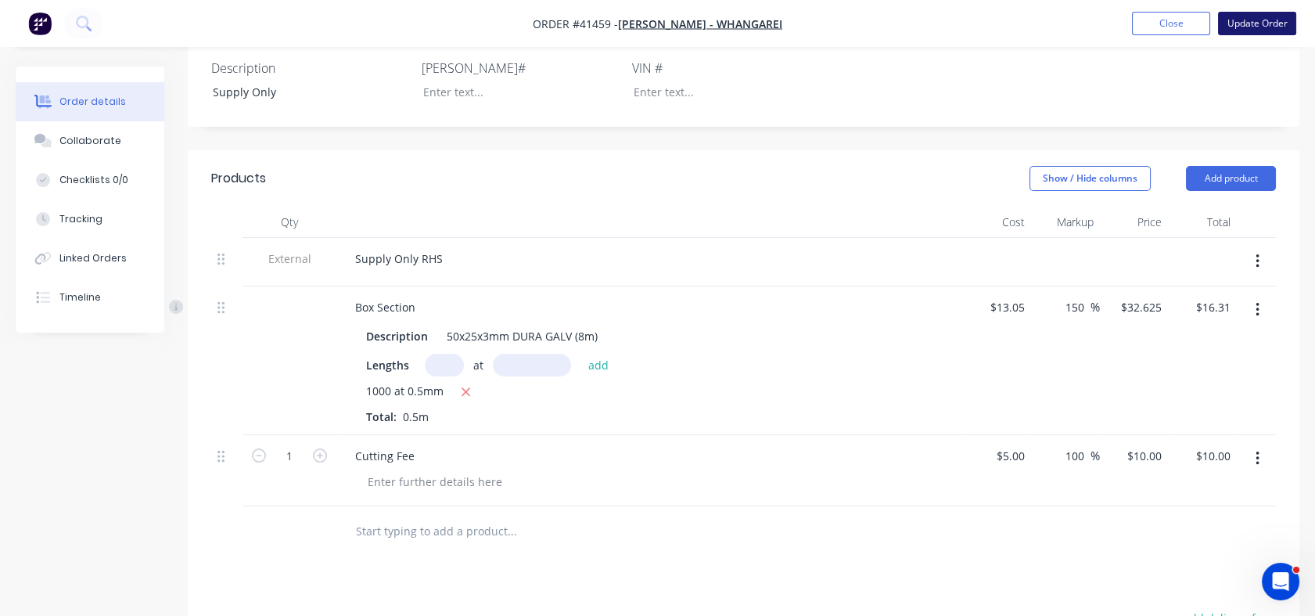
click at [1262, 25] on button "Update Order" at bounding box center [1257, 23] width 78 height 23
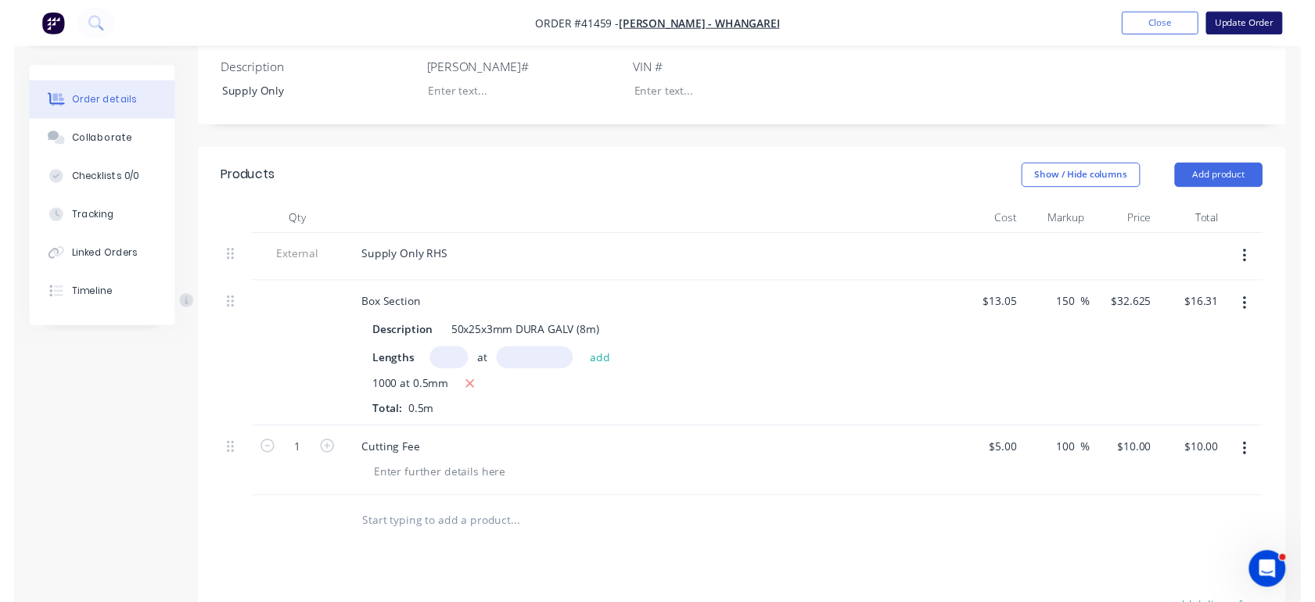
scroll to position [0, 0]
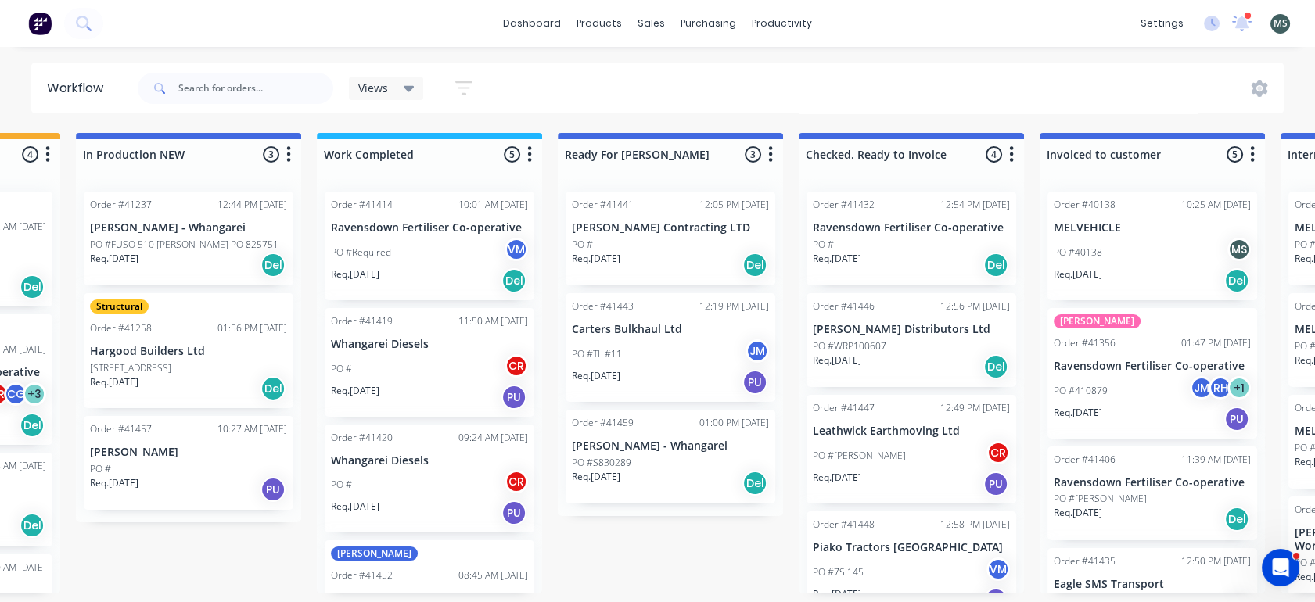
scroll to position [0, 681]
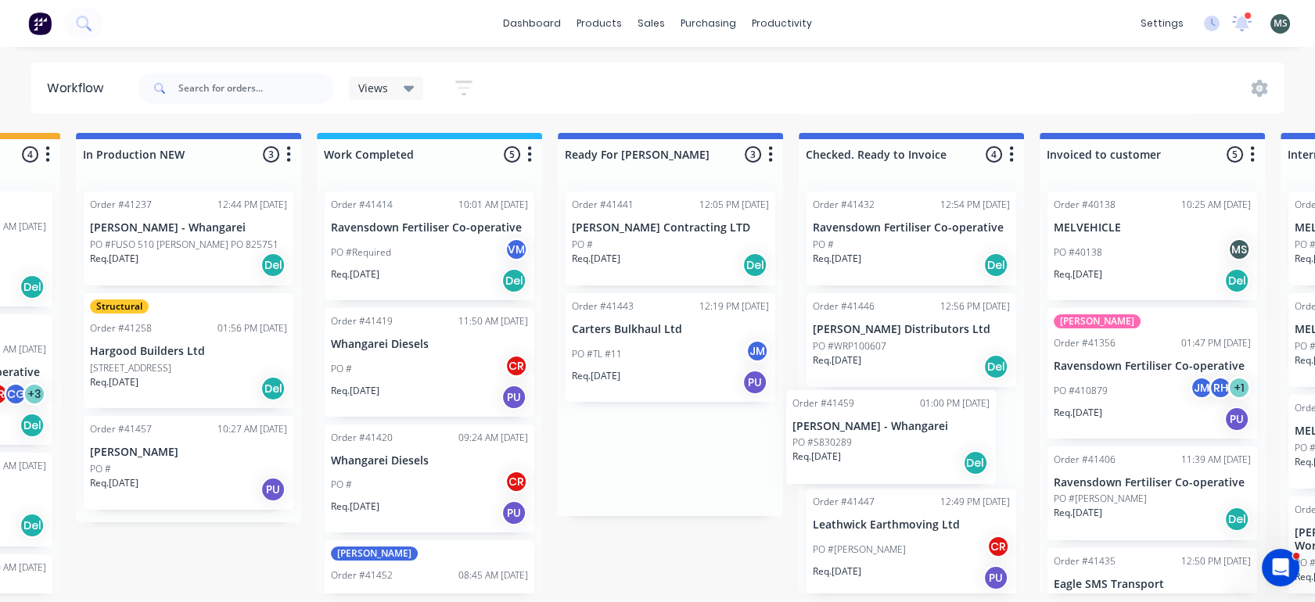
drag, startPoint x: 695, startPoint y: 466, endPoint x: 926, endPoint y: 445, distance: 231.7
click at [926, 445] on div "Submitted 9 Status colour #273444 hex #273444 Save Cancel Summaries Total order…" at bounding box center [612, 363] width 2609 height 461
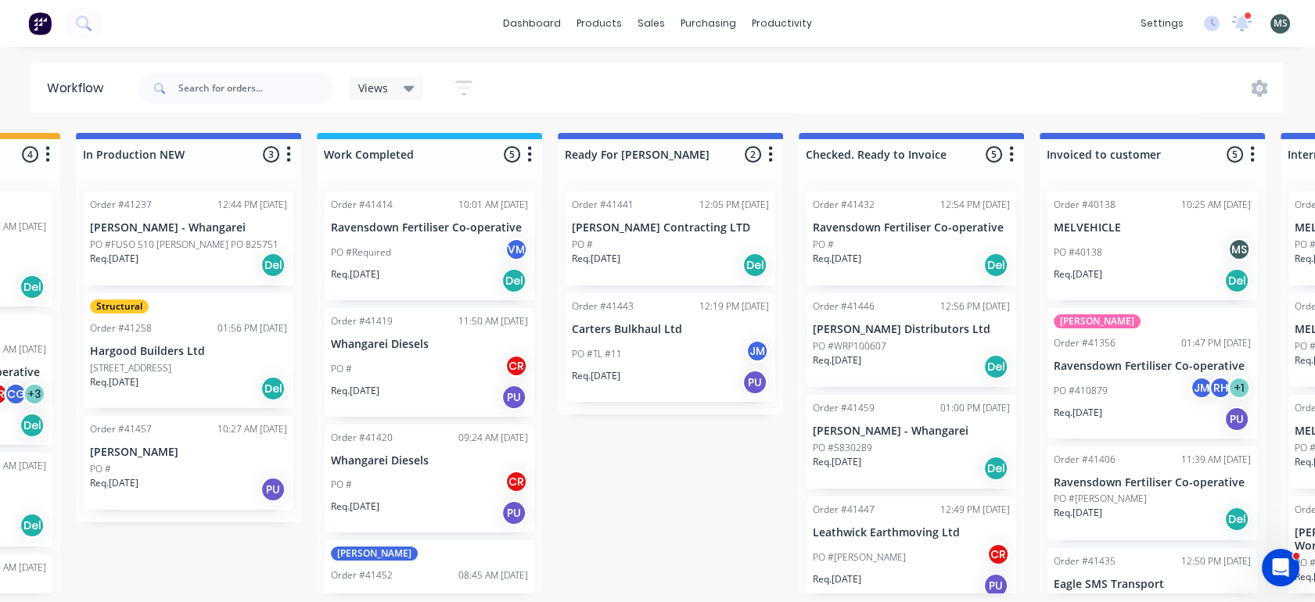
click at [657, 354] on div "PO #TL #11 JM" at bounding box center [670, 354] width 197 height 30
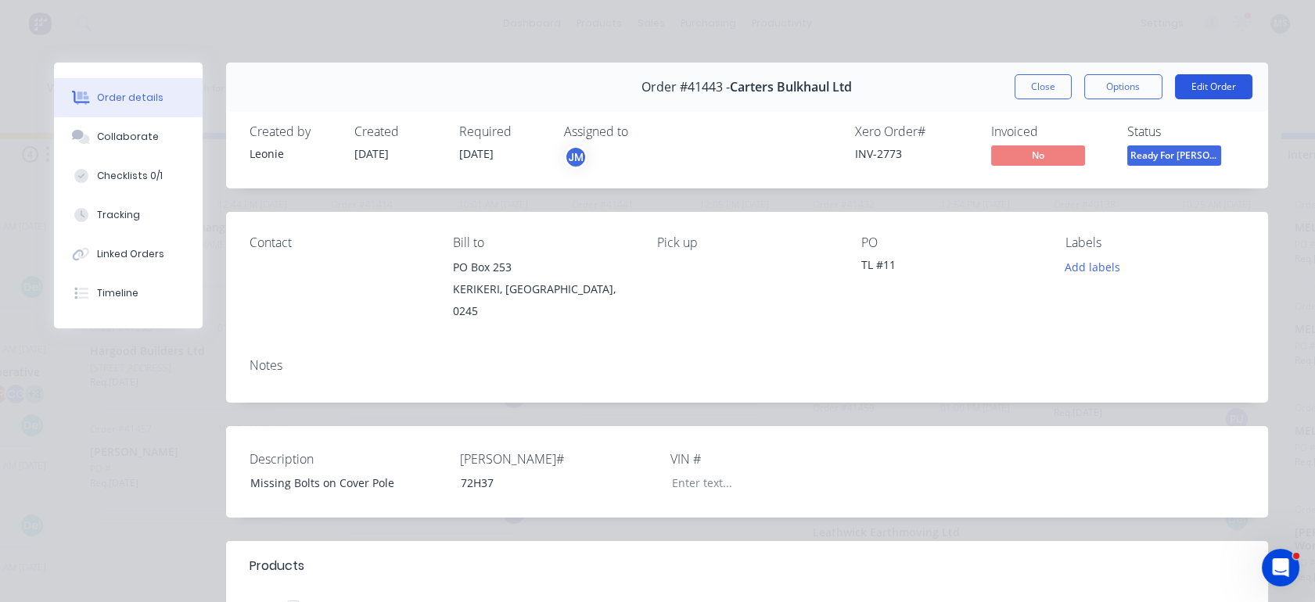
click at [1187, 91] on button "Edit Order" at bounding box center [1213, 86] width 77 height 25
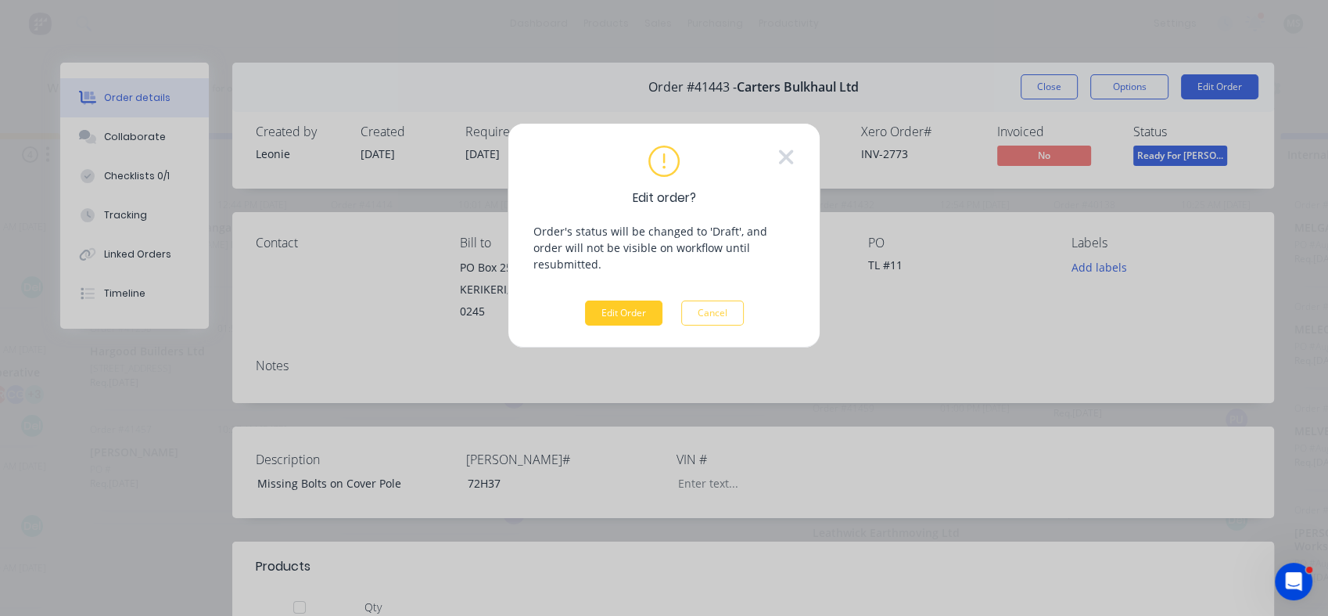
click at [602, 300] on button "Edit Order" at bounding box center [623, 312] width 77 height 25
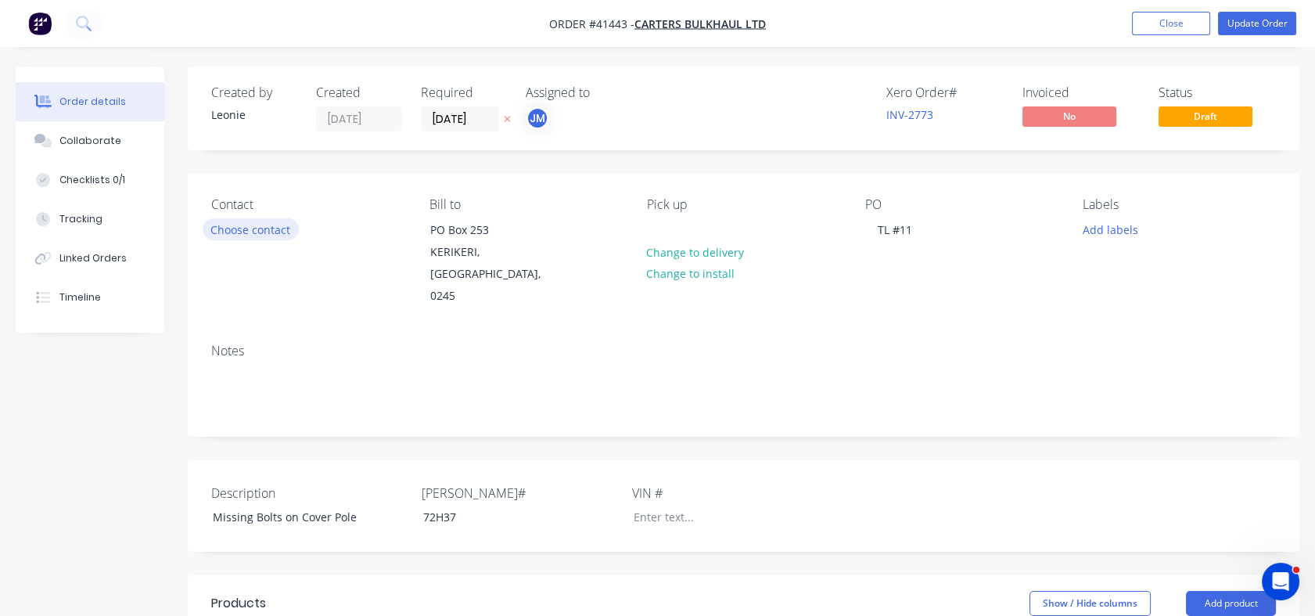
click at [264, 225] on button "Choose contact" at bounding box center [251, 228] width 96 height 21
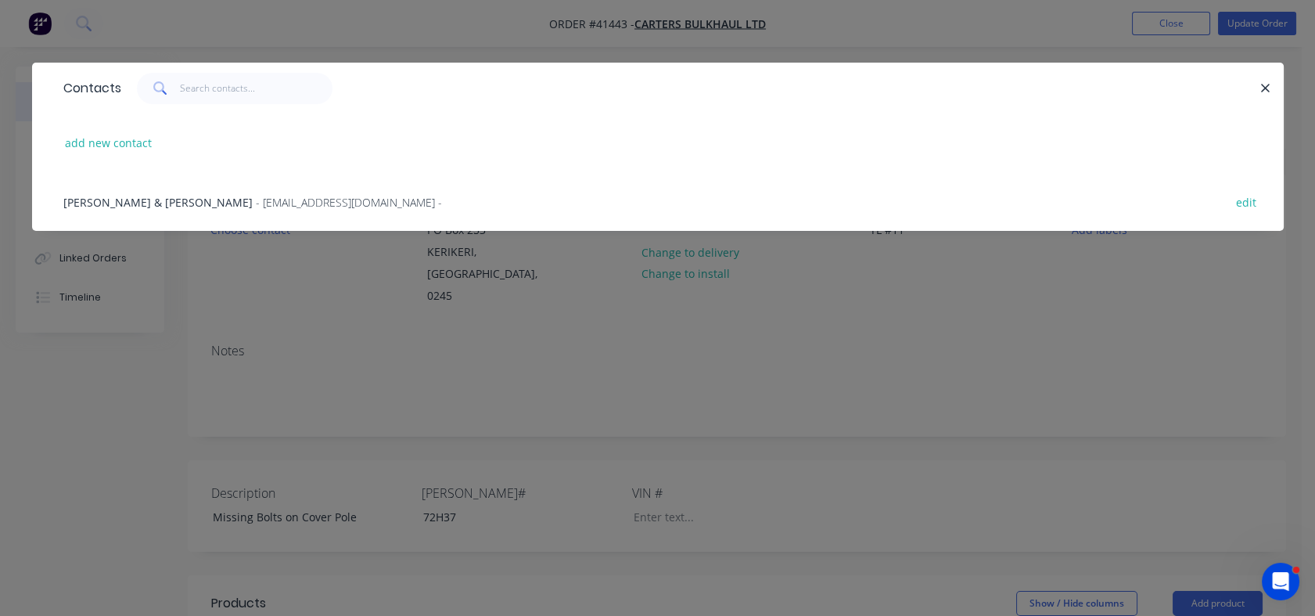
click at [127, 201] on span "Dan & Debbie Carter" at bounding box center [157, 202] width 189 height 15
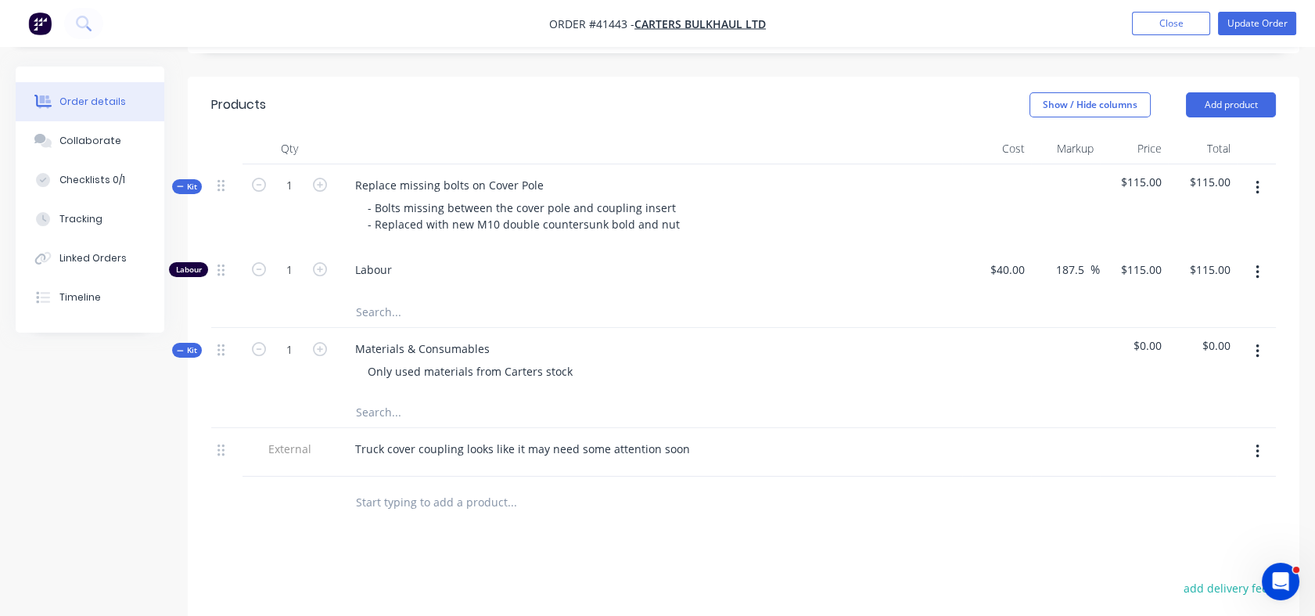
scroll to position [491, 0]
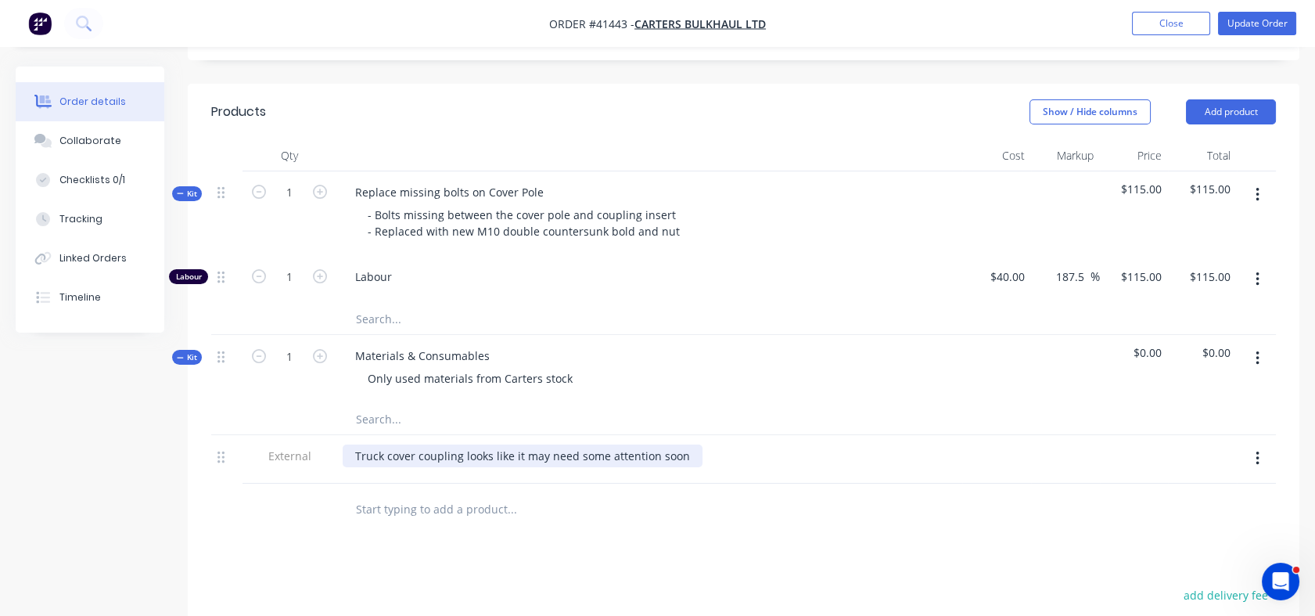
click at [354, 444] on div "Truck cover coupling looks like it may need some attention soon" at bounding box center [523, 455] width 360 height 23
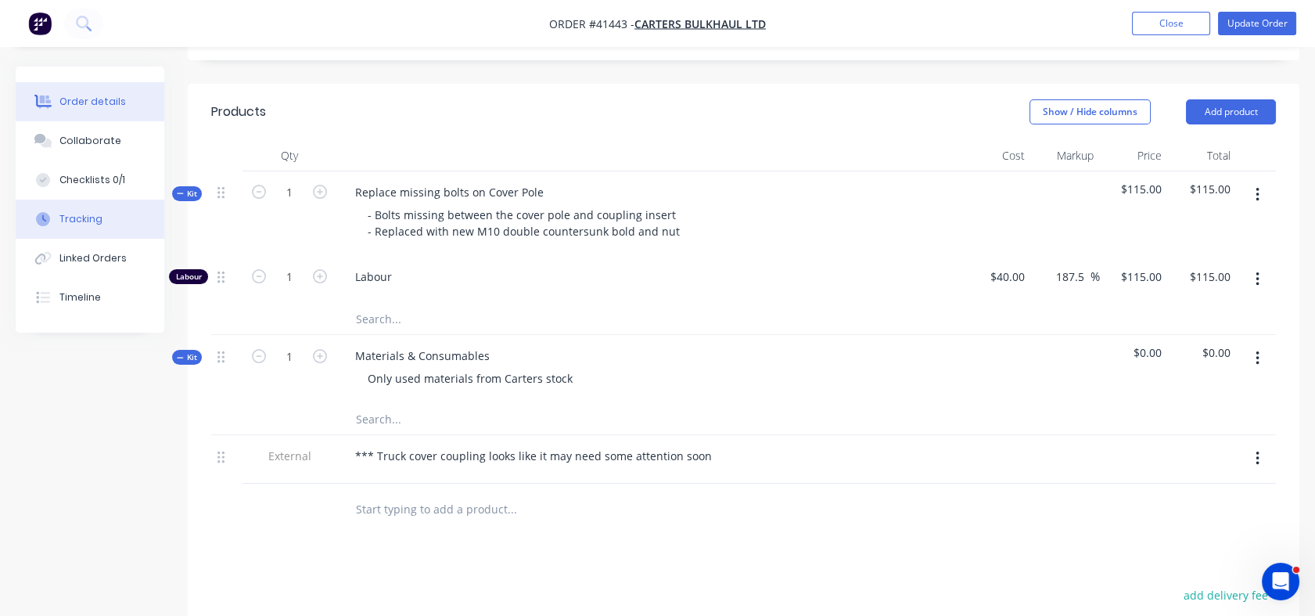
click at [95, 225] on div "Tracking" at bounding box center [80, 219] width 43 height 14
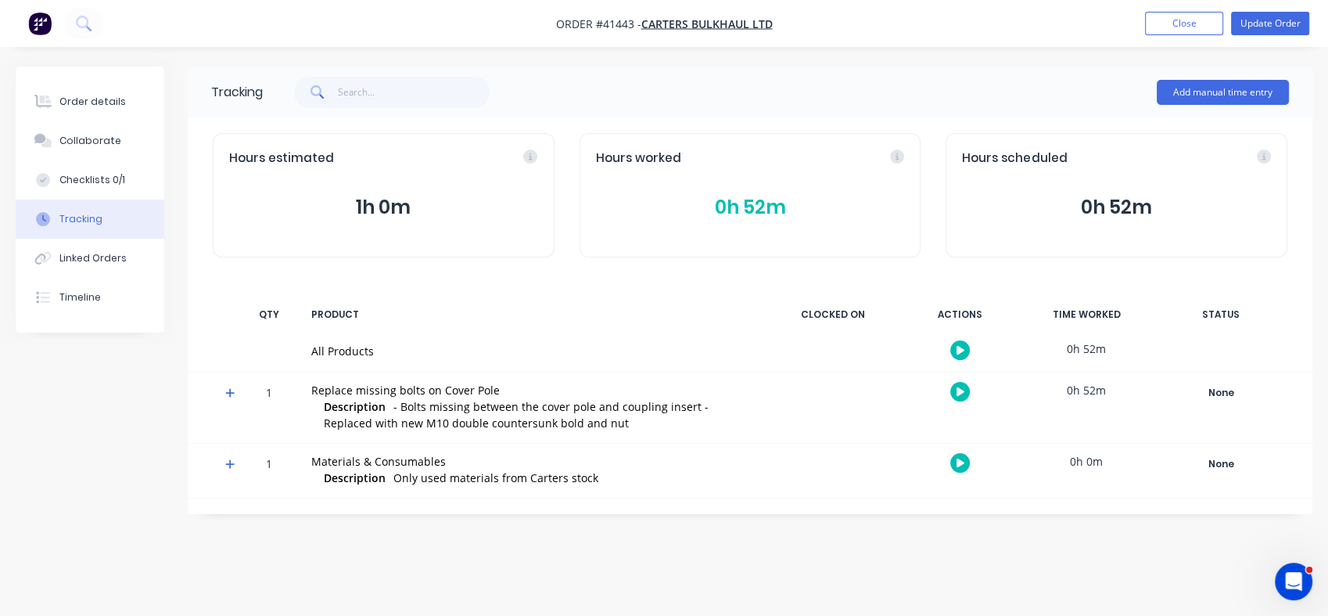
click at [95, 225] on div "Tracking" at bounding box center [80, 219] width 43 height 14
click at [86, 256] on div "Linked Orders" at bounding box center [92, 258] width 67 height 14
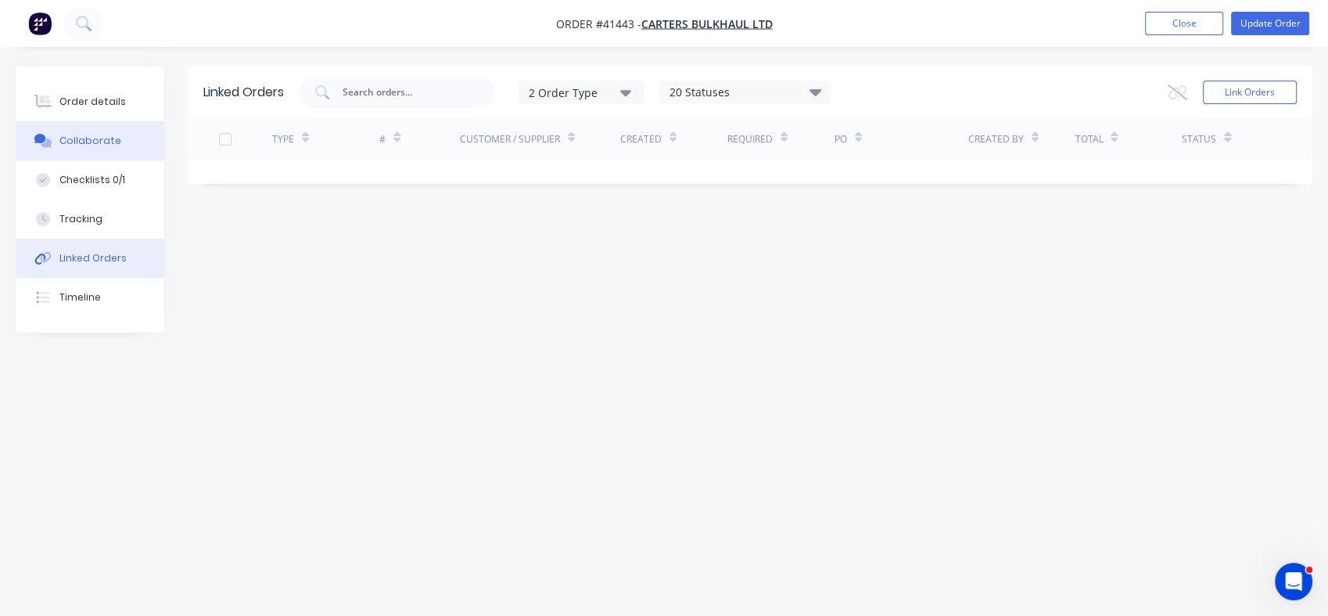
click at [81, 136] on div "Collaborate" at bounding box center [90, 141] width 62 height 14
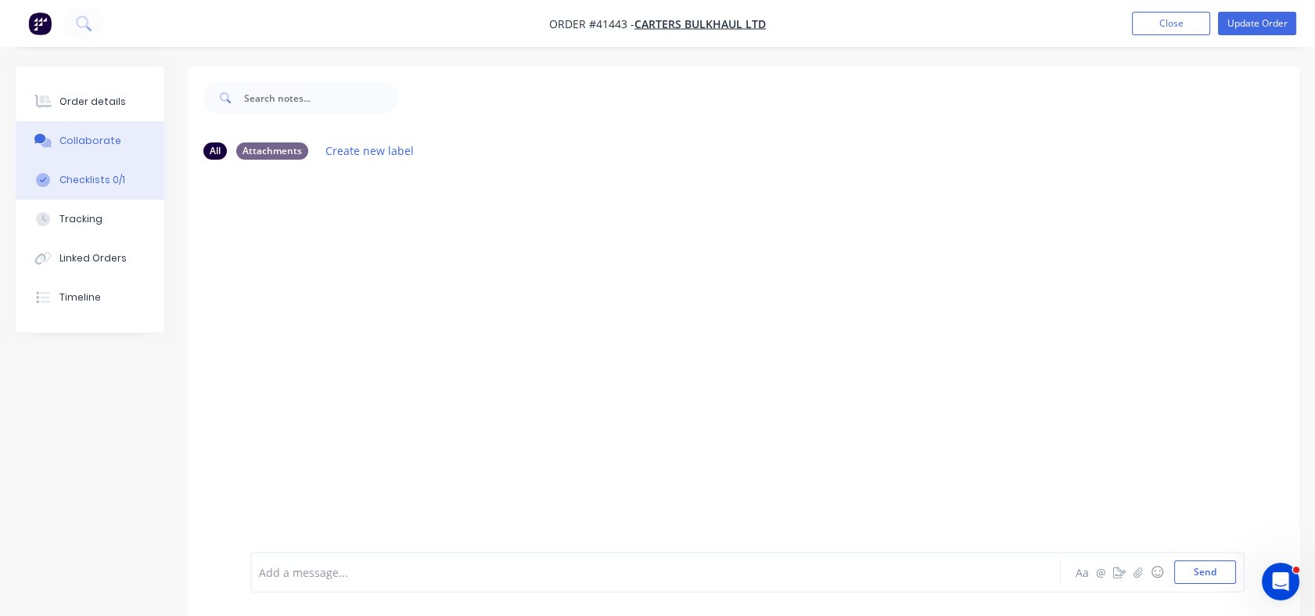
click at [74, 181] on div "Checklists 0/1" at bounding box center [92, 180] width 66 height 14
type textarea "x"
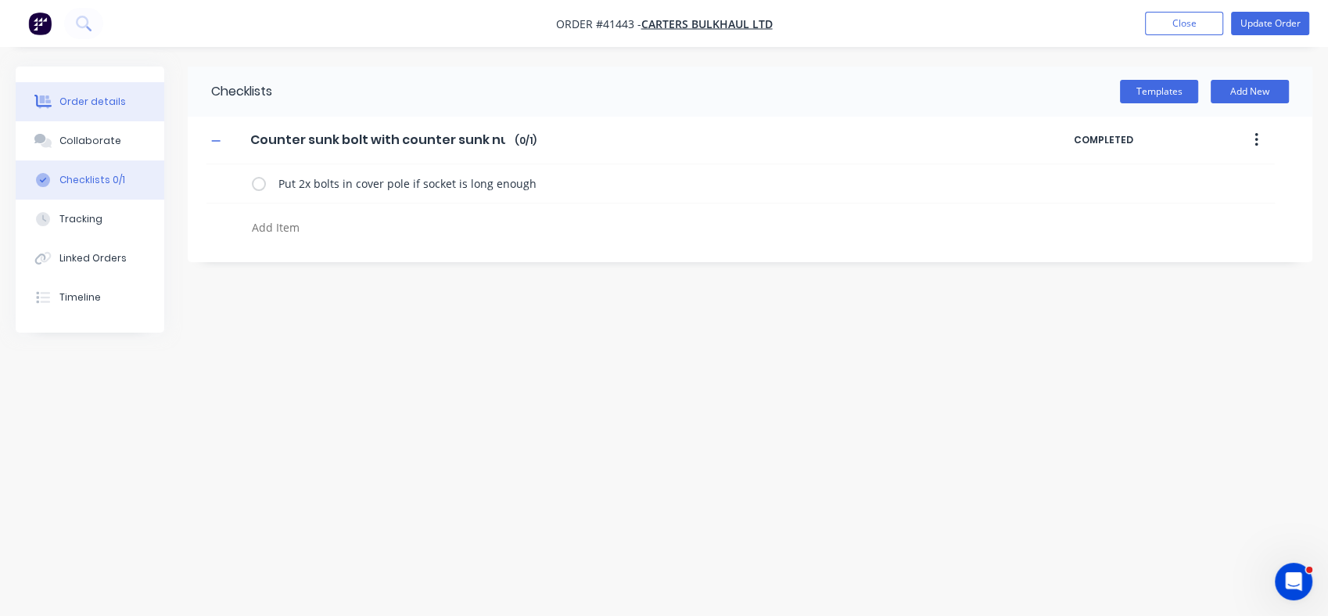
click at [81, 105] on div "Order details" at bounding box center [92, 102] width 66 height 14
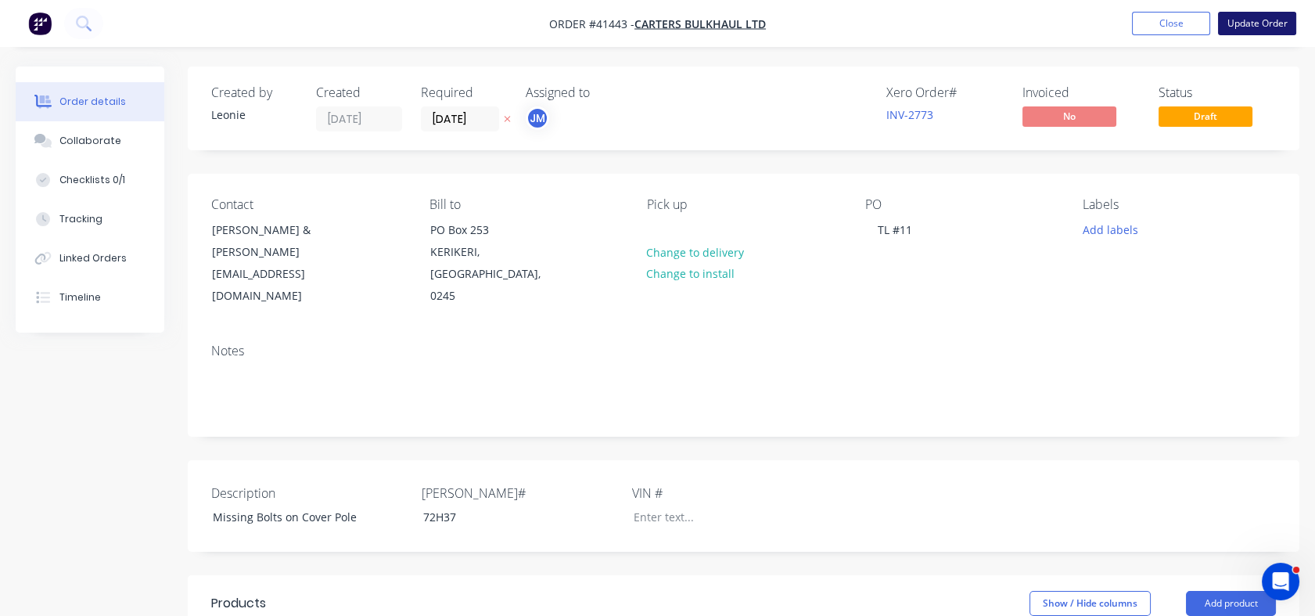
click at [1256, 26] on button "Update Order" at bounding box center [1257, 23] width 78 height 23
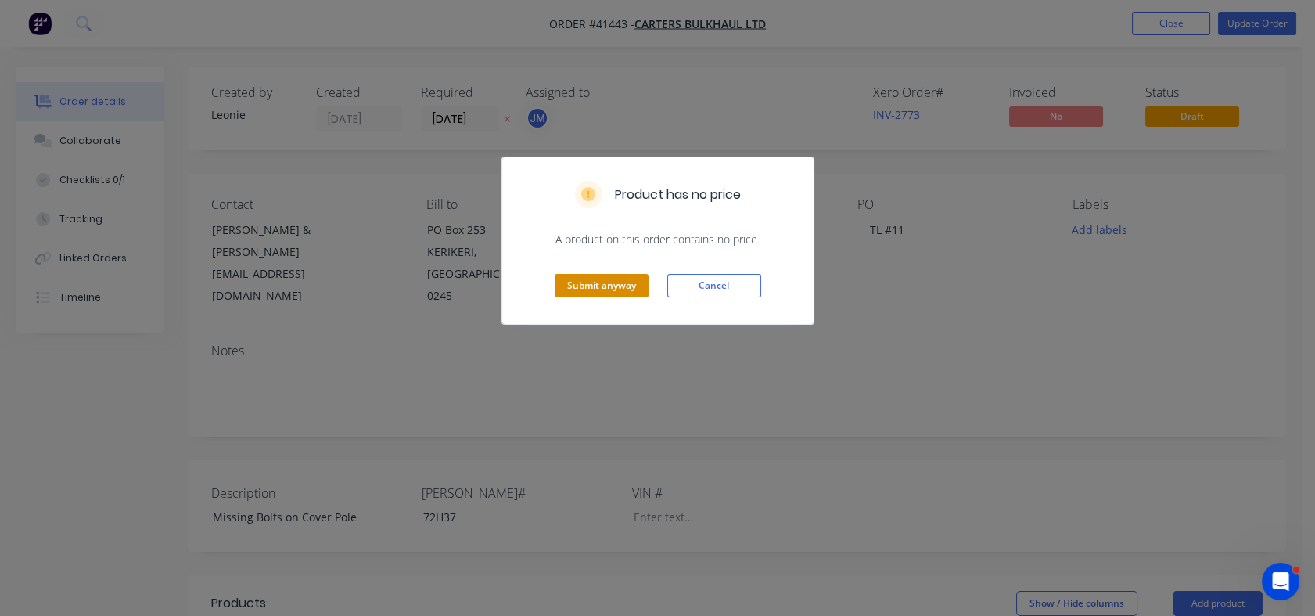
click at [618, 287] on button "Submit anyway" at bounding box center [602, 285] width 94 height 23
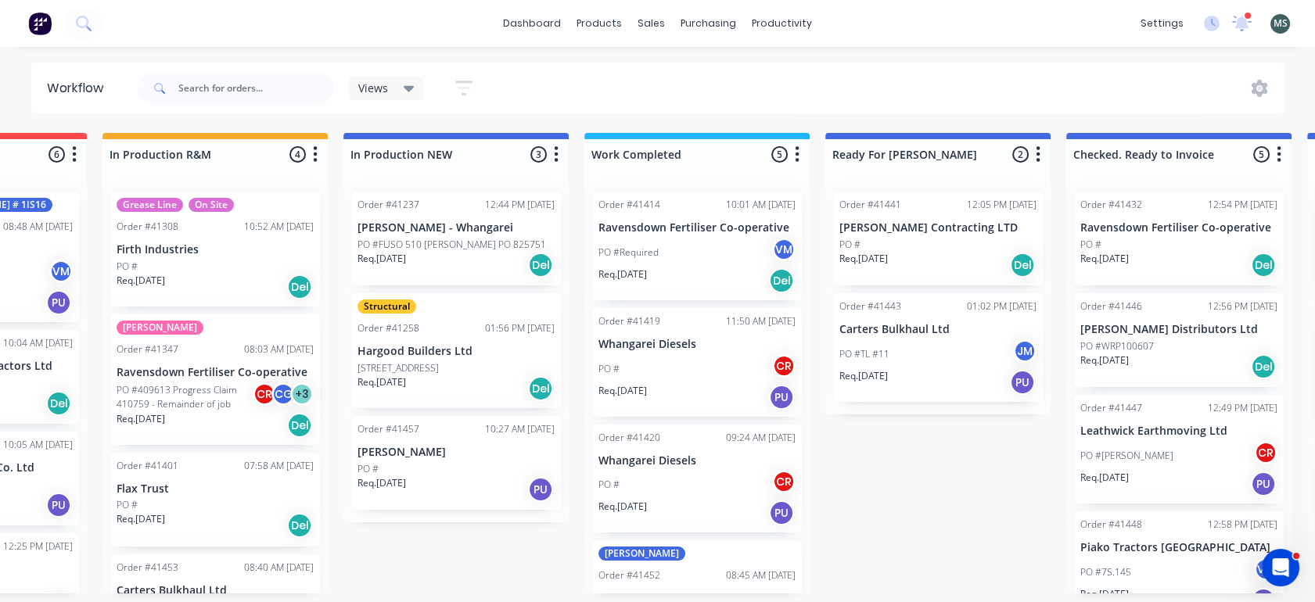
scroll to position [0, 419]
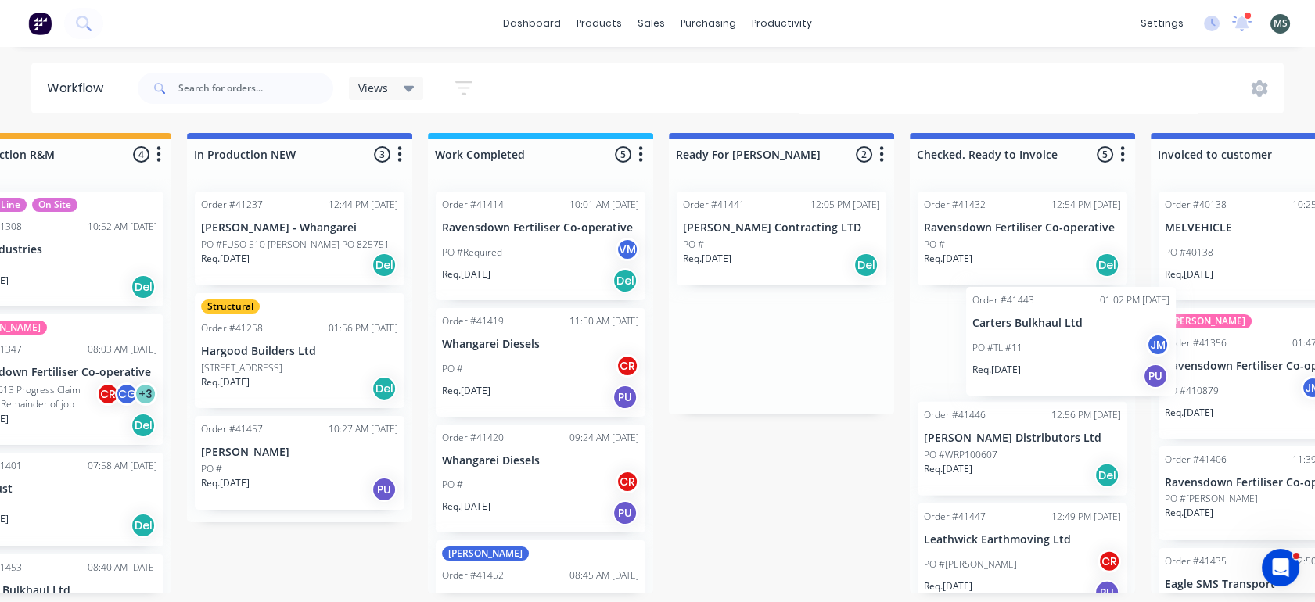
drag, startPoint x: 906, startPoint y: 383, endPoint x: 993, endPoint y: 393, distance: 87.4
click at [993, 393] on div "Submitted 9 Status colour #273444 hex #273444 Save Cancel Summaries Total order…" at bounding box center [723, 363] width 2609 height 461
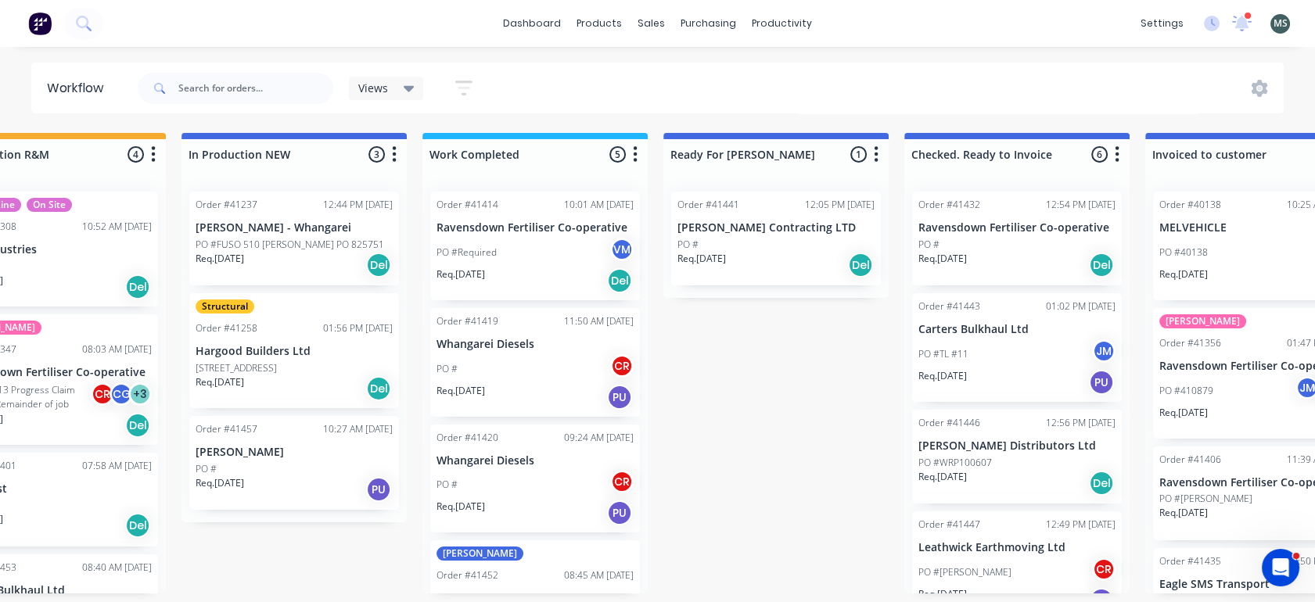
click at [725, 252] on p "Req. 19/08/25" at bounding box center [701, 259] width 48 height 14
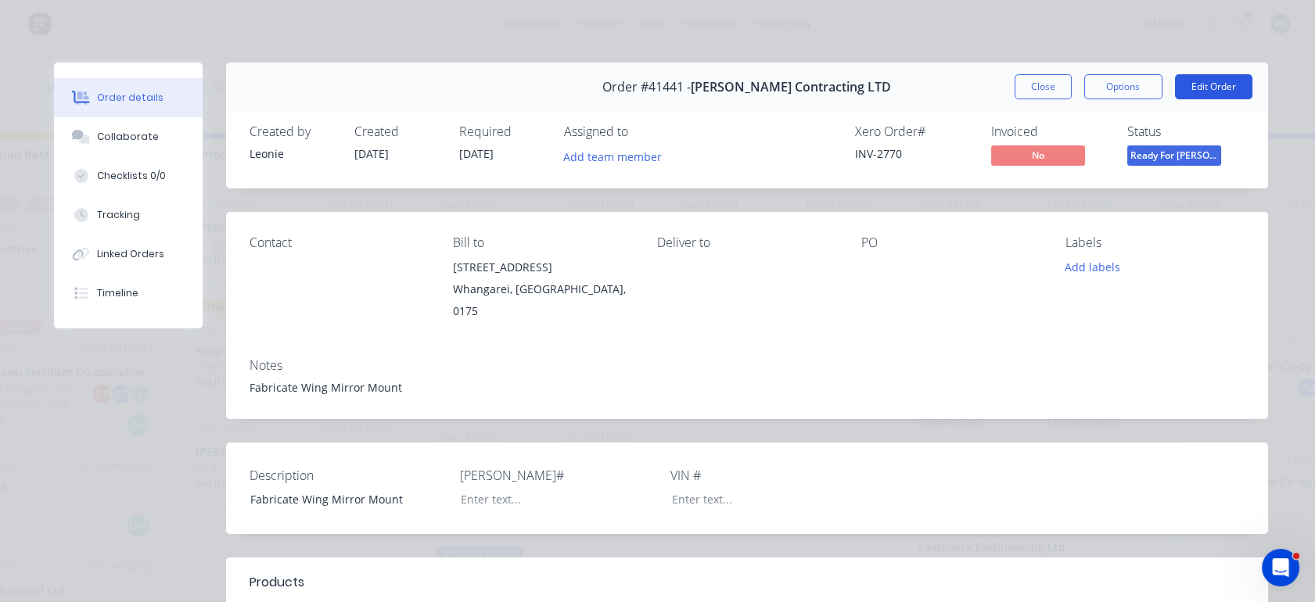
click at [1200, 80] on button "Edit Order" at bounding box center [1213, 86] width 77 height 25
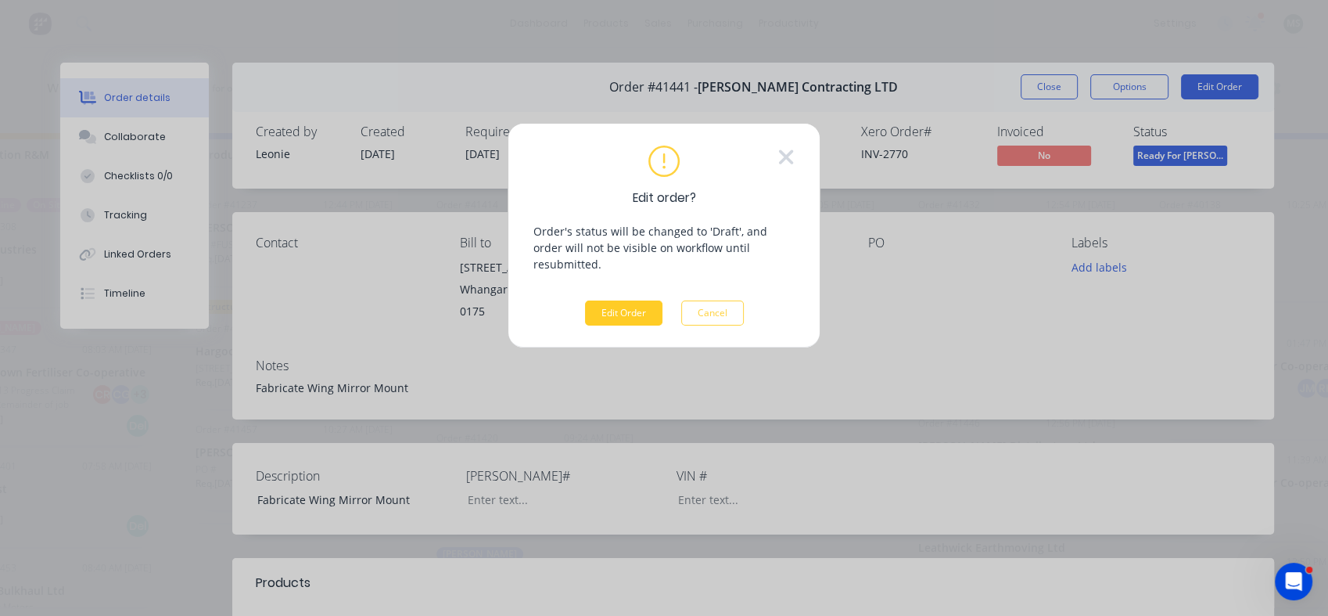
click at [630, 300] on button "Edit Order" at bounding box center [623, 312] width 77 height 25
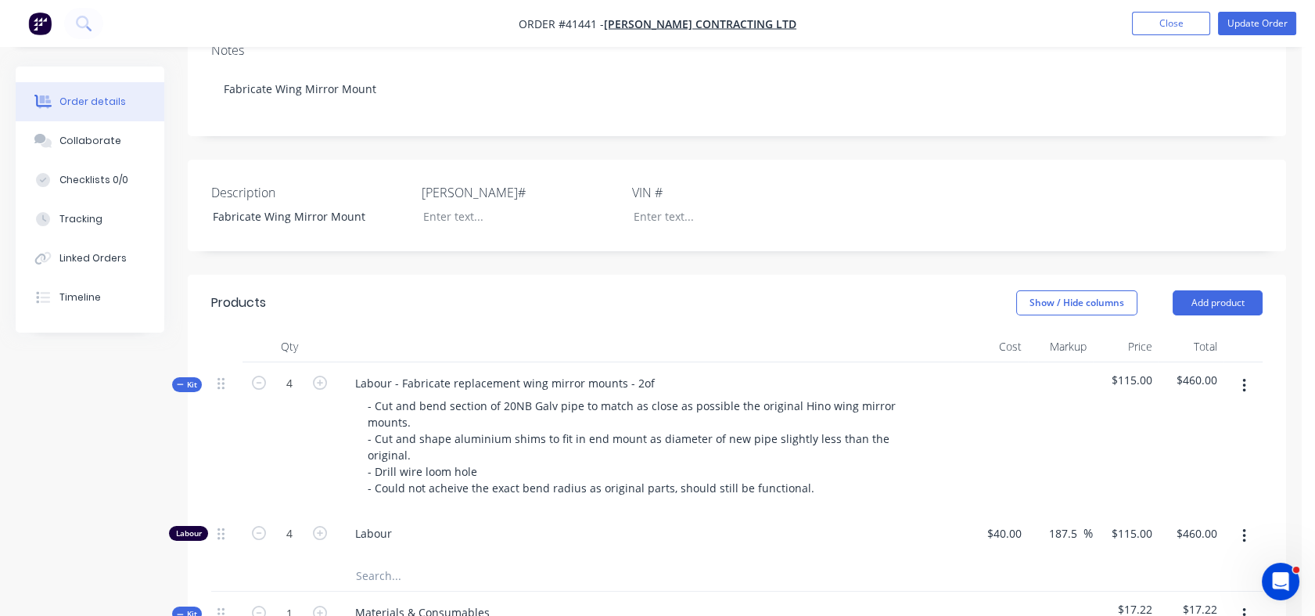
scroll to position [361, 0]
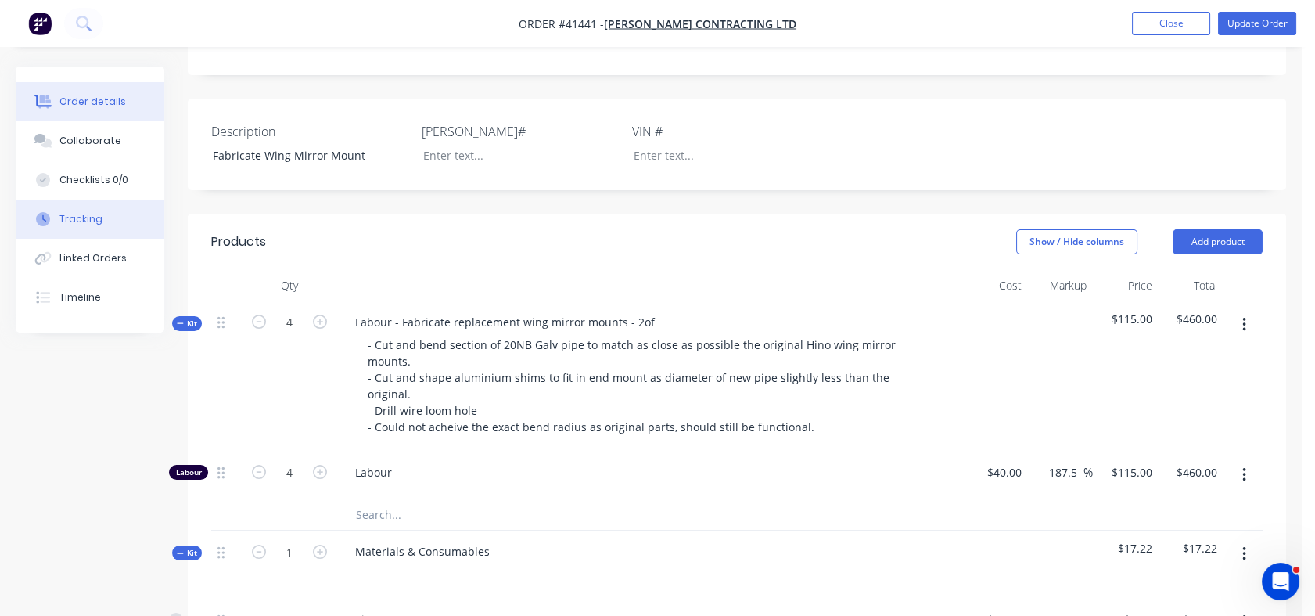
click at [81, 219] on div "Tracking" at bounding box center [80, 219] width 43 height 14
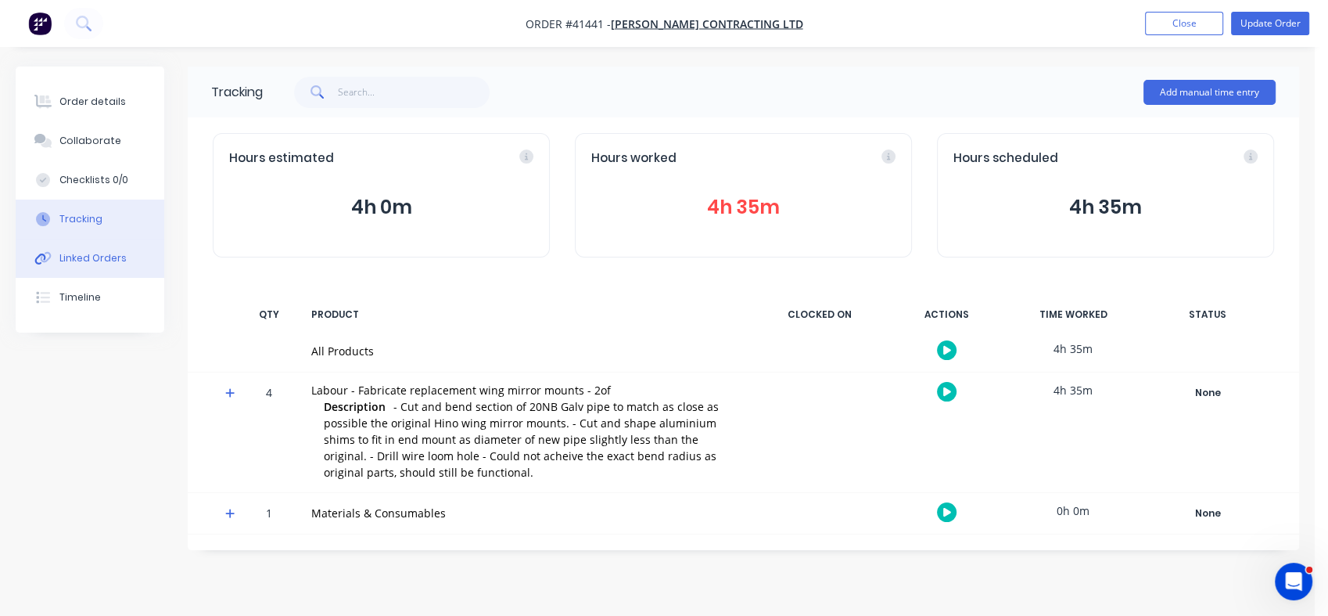
click at [77, 260] on div "Linked Orders" at bounding box center [92, 258] width 67 height 14
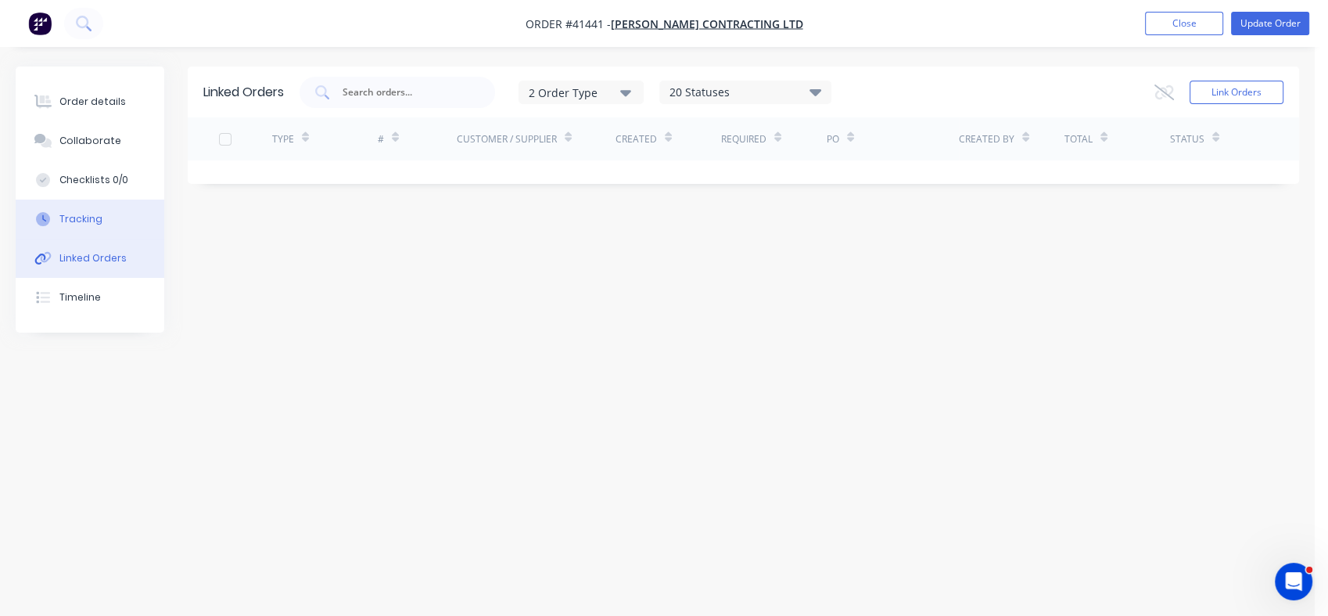
click at [66, 212] on div "Tracking" at bounding box center [80, 219] width 43 height 14
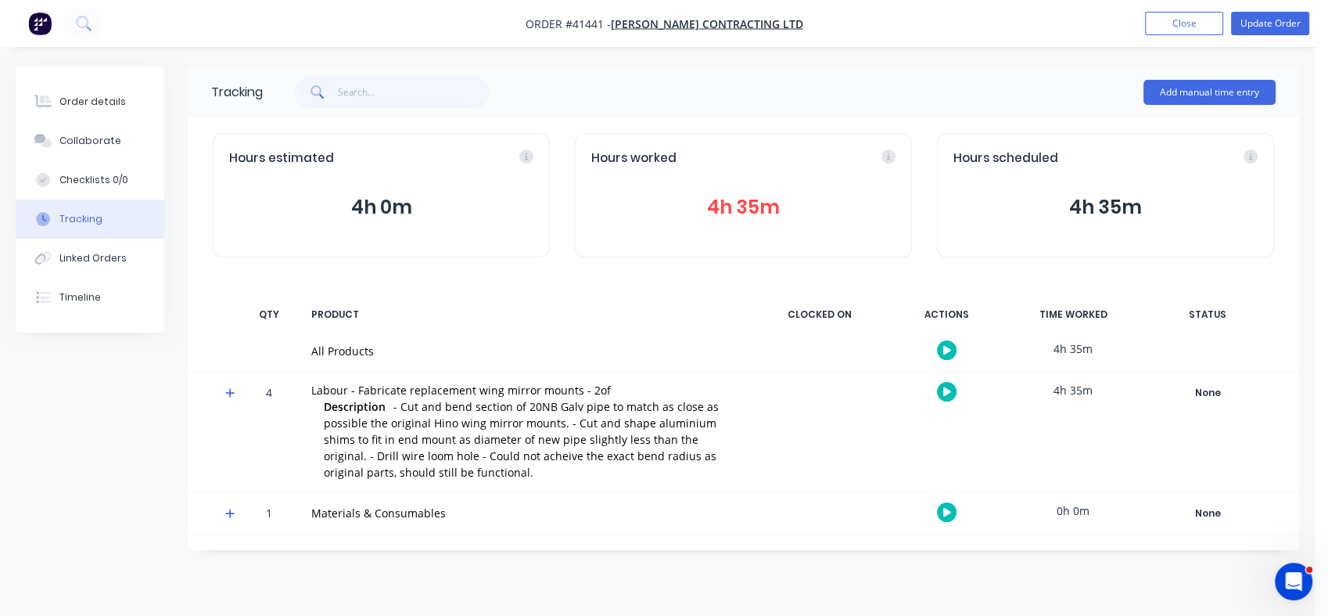
click at [717, 207] on button "4h 35m" at bounding box center [743, 207] width 304 height 30
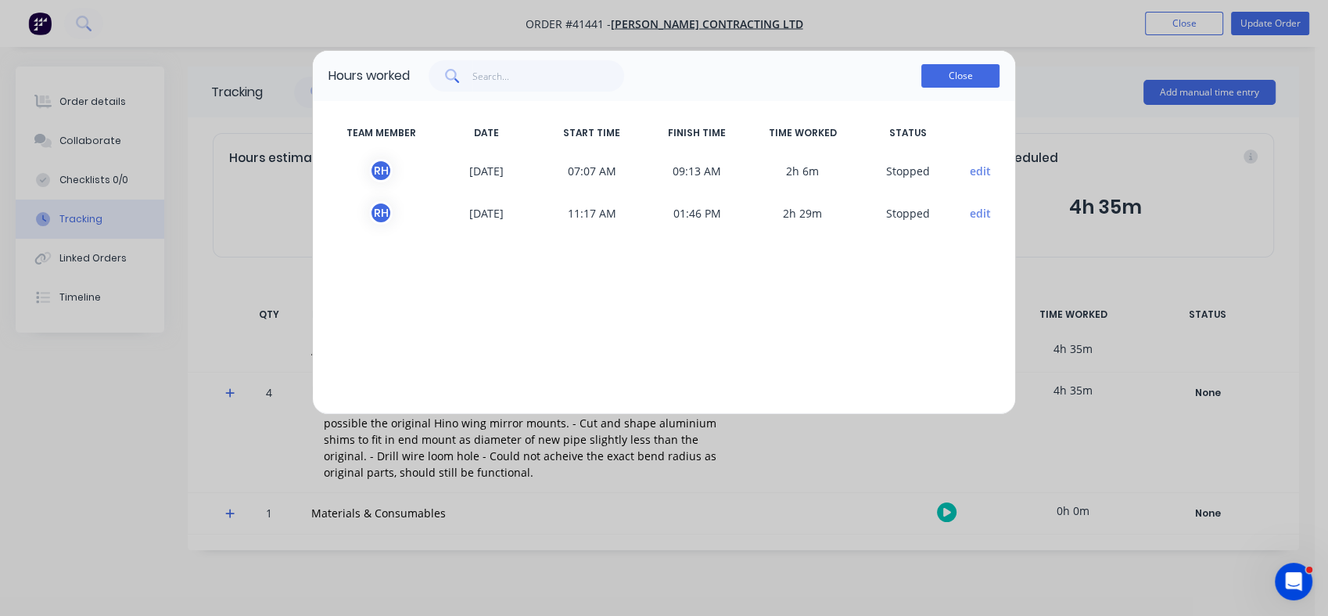
click at [969, 74] on button "Close" at bounding box center [960, 75] width 78 height 23
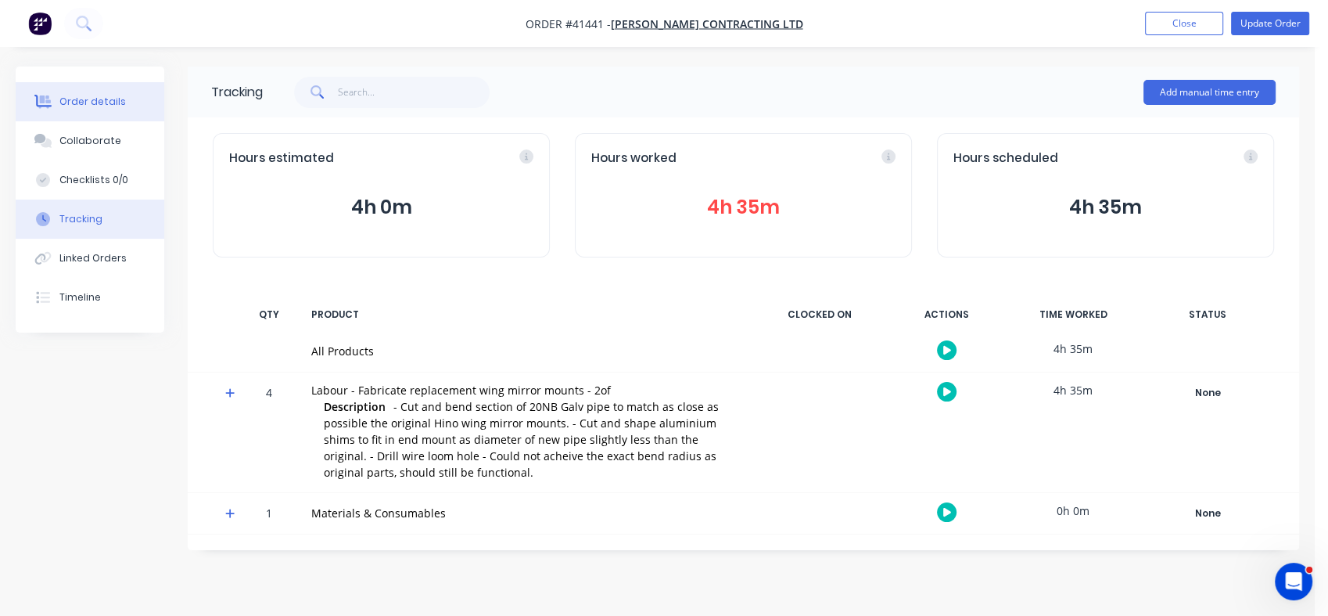
click at [98, 95] on div "Order details" at bounding box center [92, 102] width 66 height 14
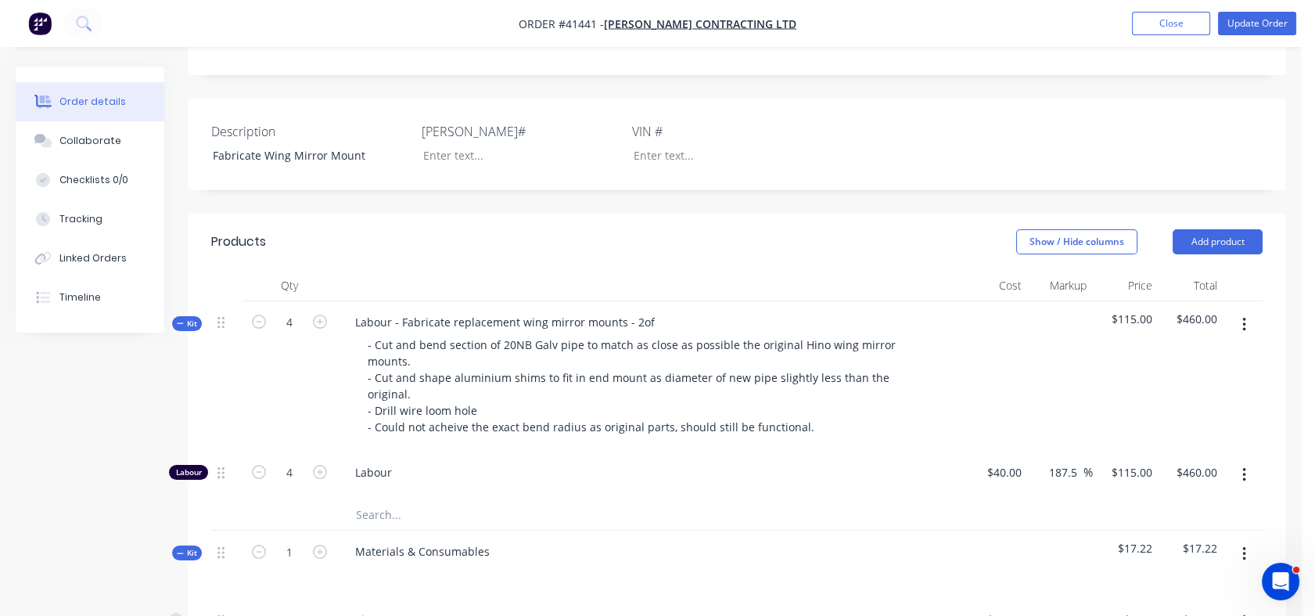
scroll to position [367, 0]
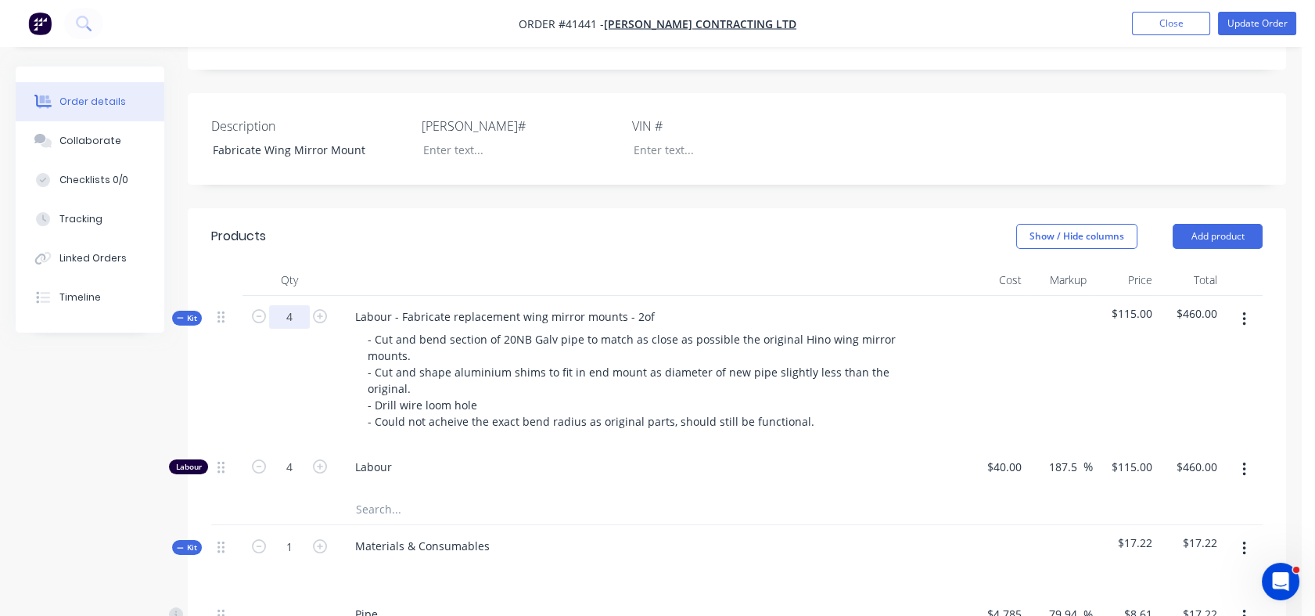
click at [297, 322] on input "4" at bounding box center [289, 316] width 41 height 23
type input "4.5"
type input "$517.50"
click at [500, 427] on div "Labour - Fabricate replacement wing mirror mounts - 2of - Cut and bend section …" at bounding box center [649, 371] width 626 height 150
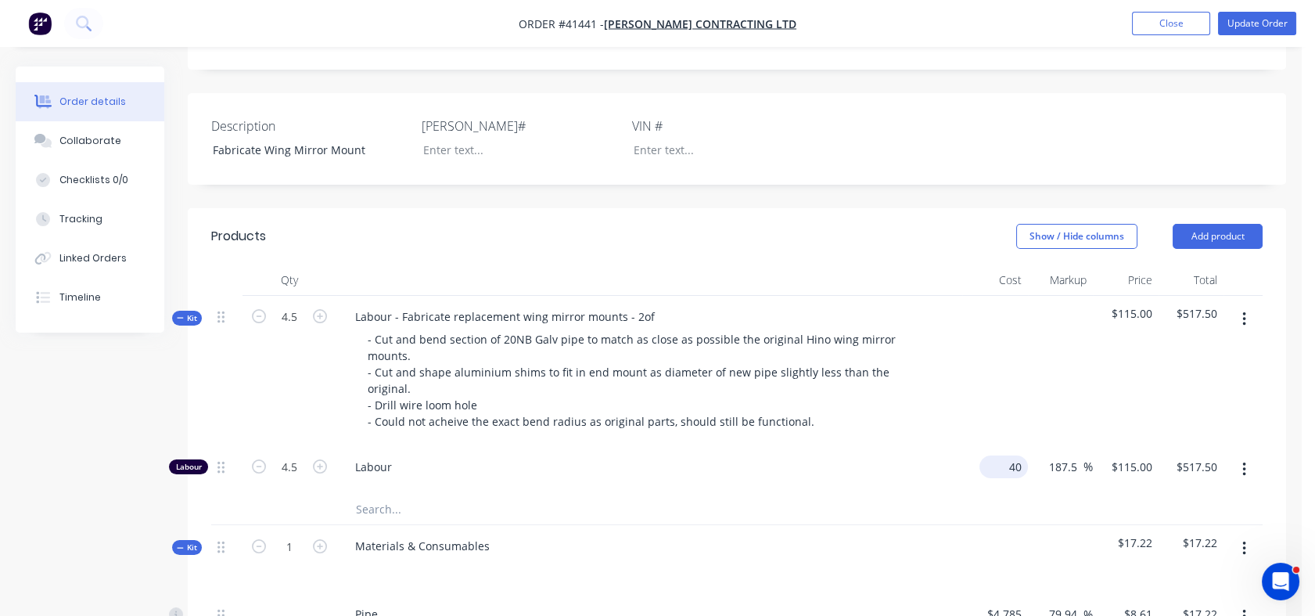
click at [989, 451] on div "40 $40.00" at bounding box center [995, 470] width 66 height 48
type input "$32.00"
type input "$92.00"
type input "$414.00"
click at [992, 525] on div at bounding box center [995, 559] width 66 height 68
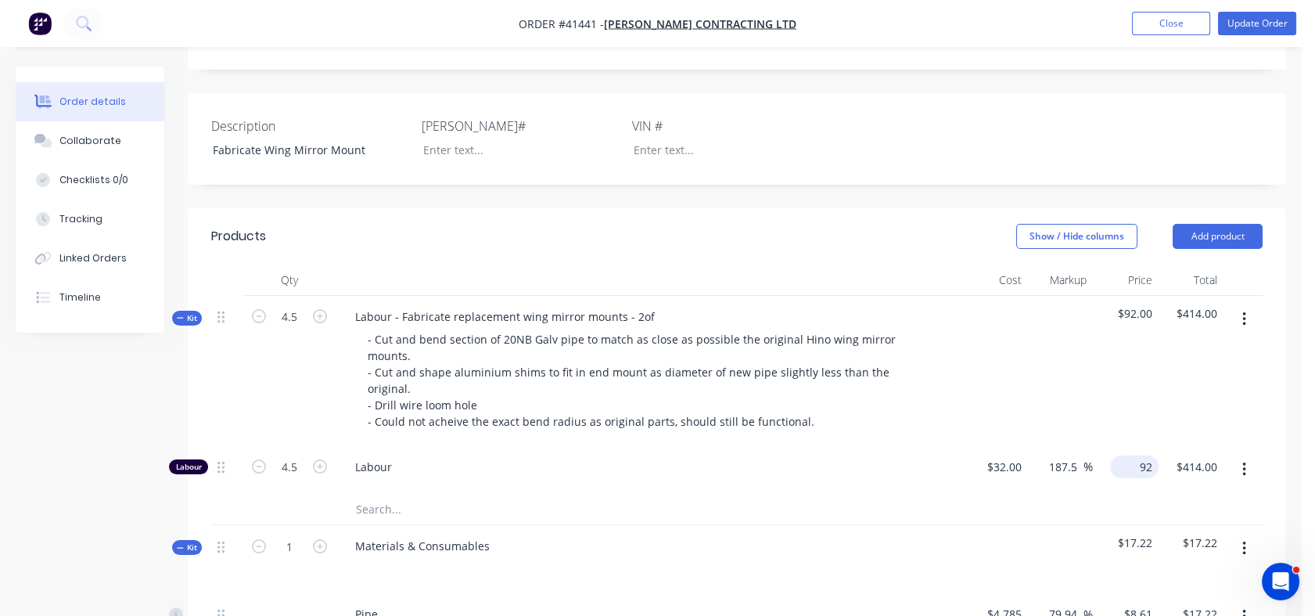
click at [1123, 446] on div "92 $92.00" at bounding box center [1126, 470] width 66 height 48
type input "125"
click at [1084, 493] on div at bounding box center [736, 509] width 1051 height 32
type input "290.63"
type input "$125.00"
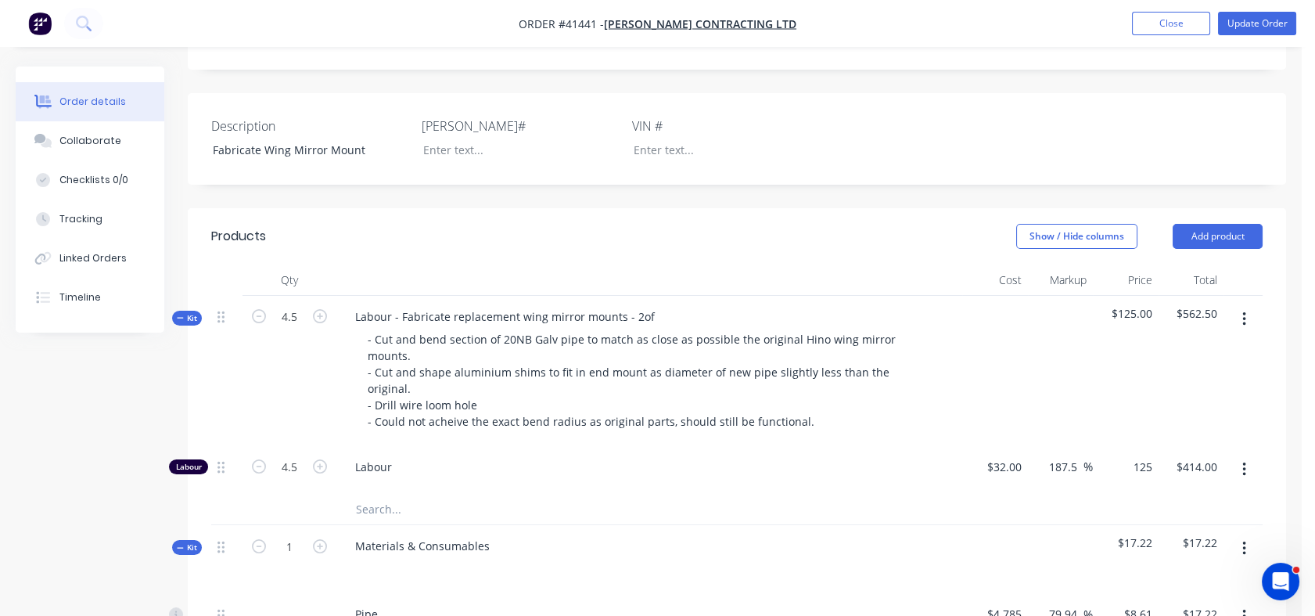
type input "$562.50"
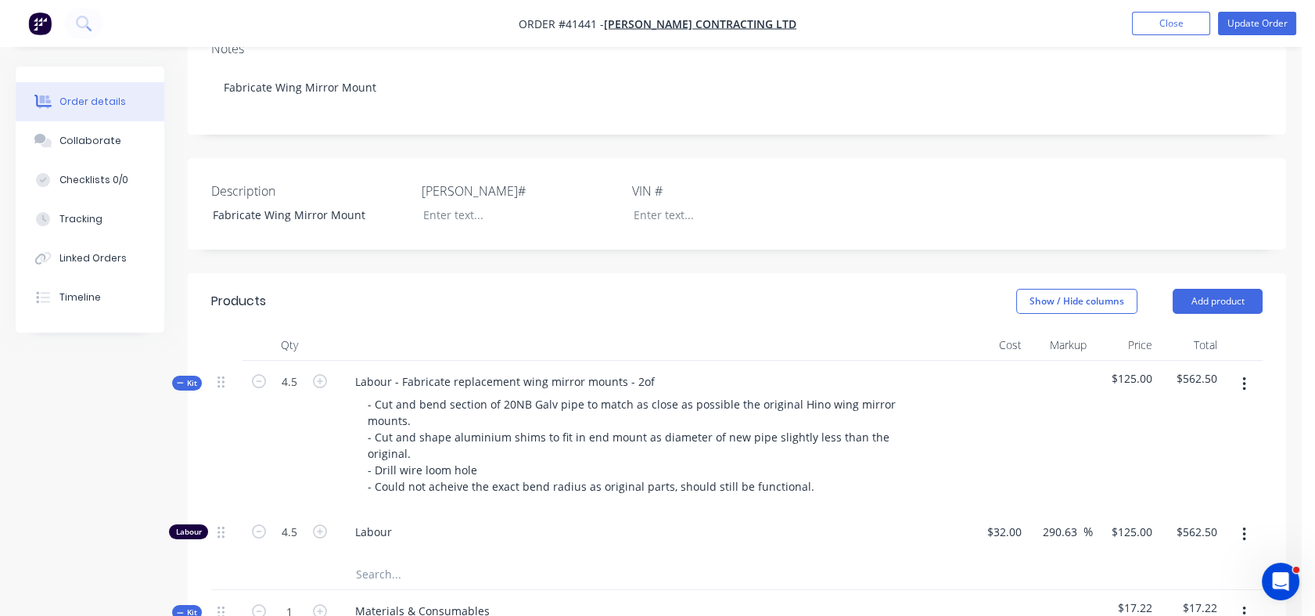
scroll to position [23, 0]
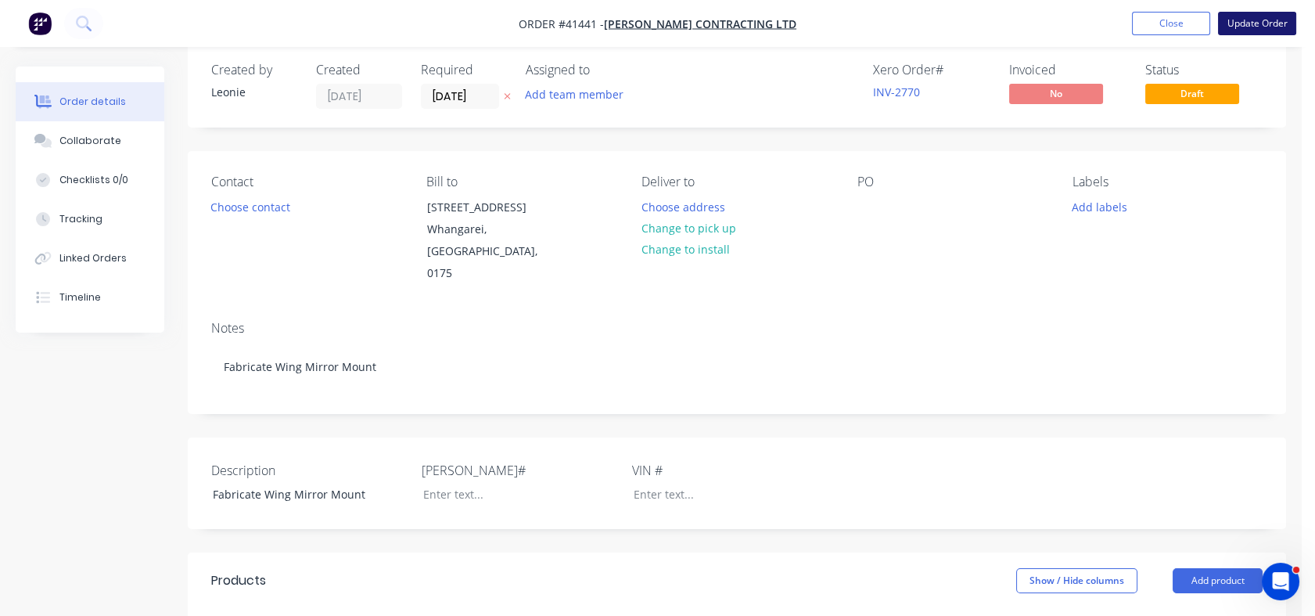
click at [1263, 26] on button "Update Order" at bounding box center [1257, 23] width 78 height 23
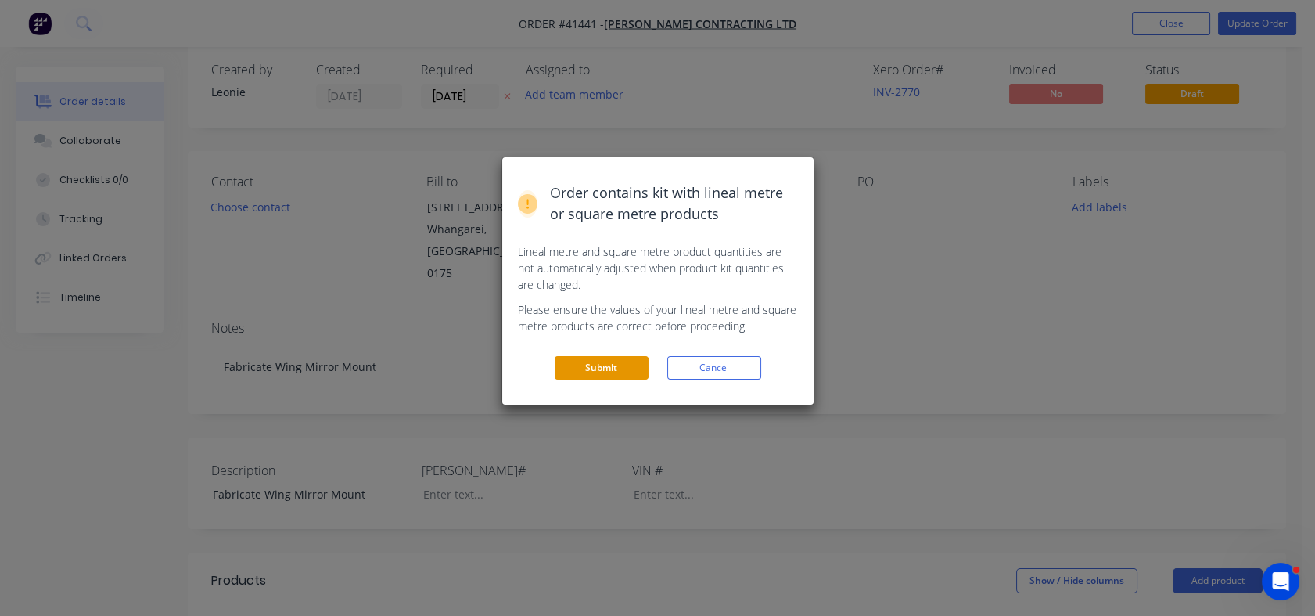
click at [598, 364] on button "Submit" at bounding box center [602, 367] width 94 height 23
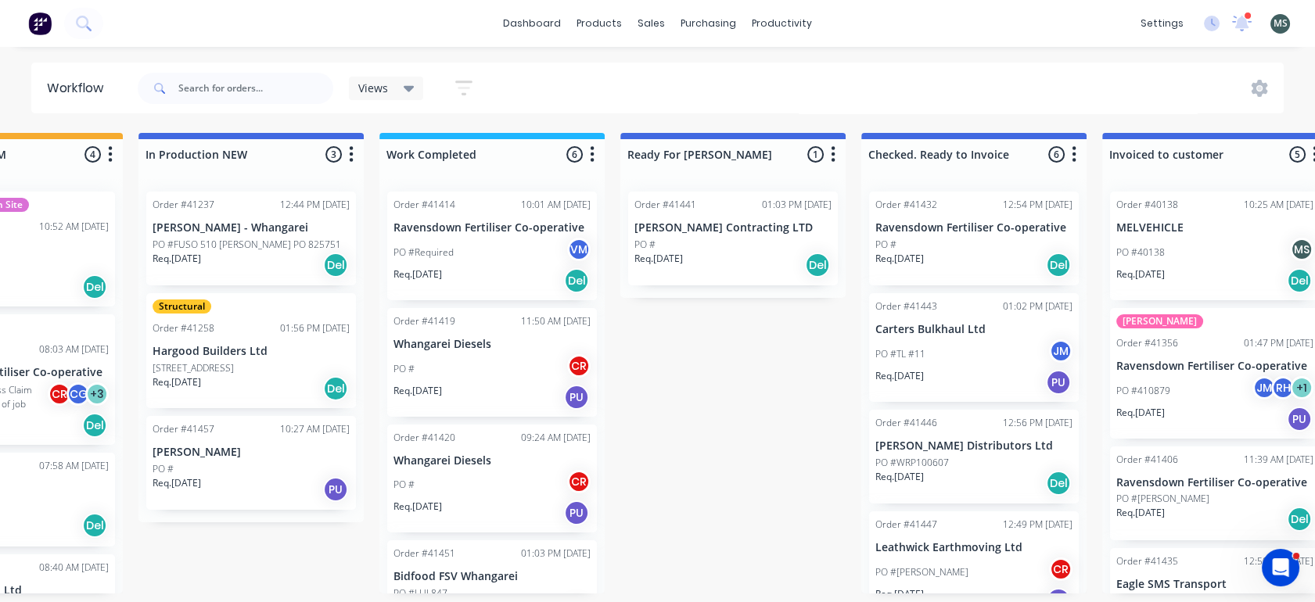
scroll to position [0, 620]
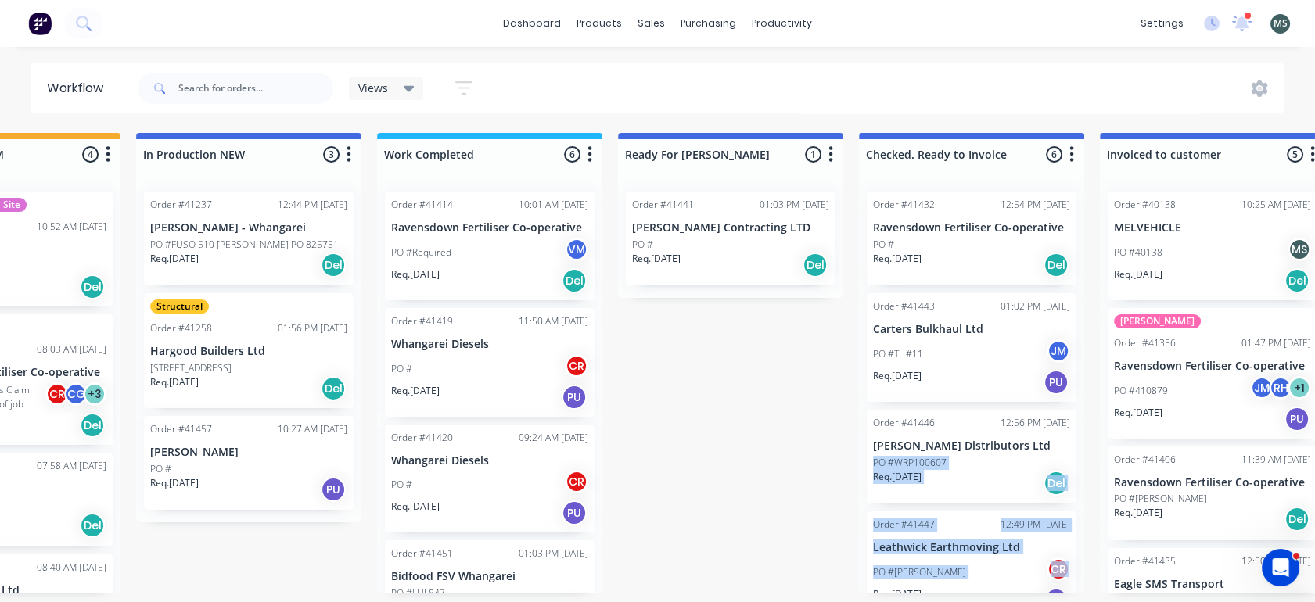
drag, startPoint x: 857, startPoint y: 601, endPoint x: 782, endPoint y: 468, distance: 152.3
click at [782, 468] on div "Submitted 9 Status colour #273444 hex #273444 Save Cancel Summaries Total order…" at bounding box center [672, 363] width 2609 height 461
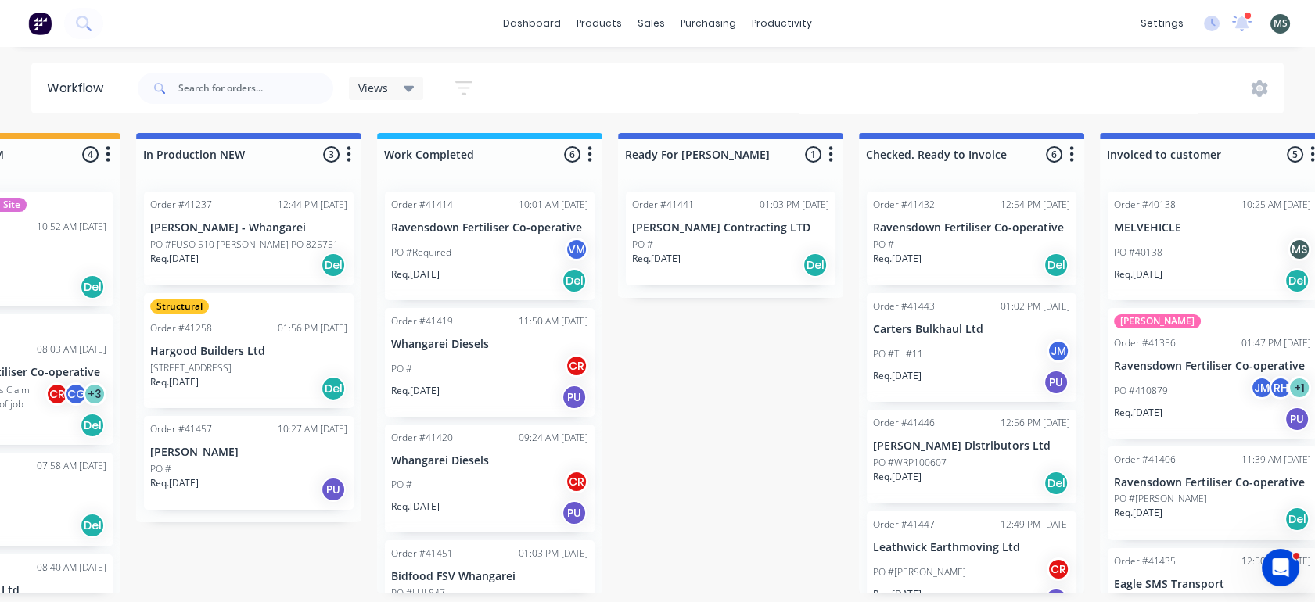
drag, startPoint x: 782, startPoint y: 468, endPoint x: 677, endPoint y: 385, distance: 134.3
click at [677, 385] on div "Submitted 9 Status colour #273444 hex #273444 Save Cancel Summaries Total order…" at bounding box center [672, 363] width 2609 height 461
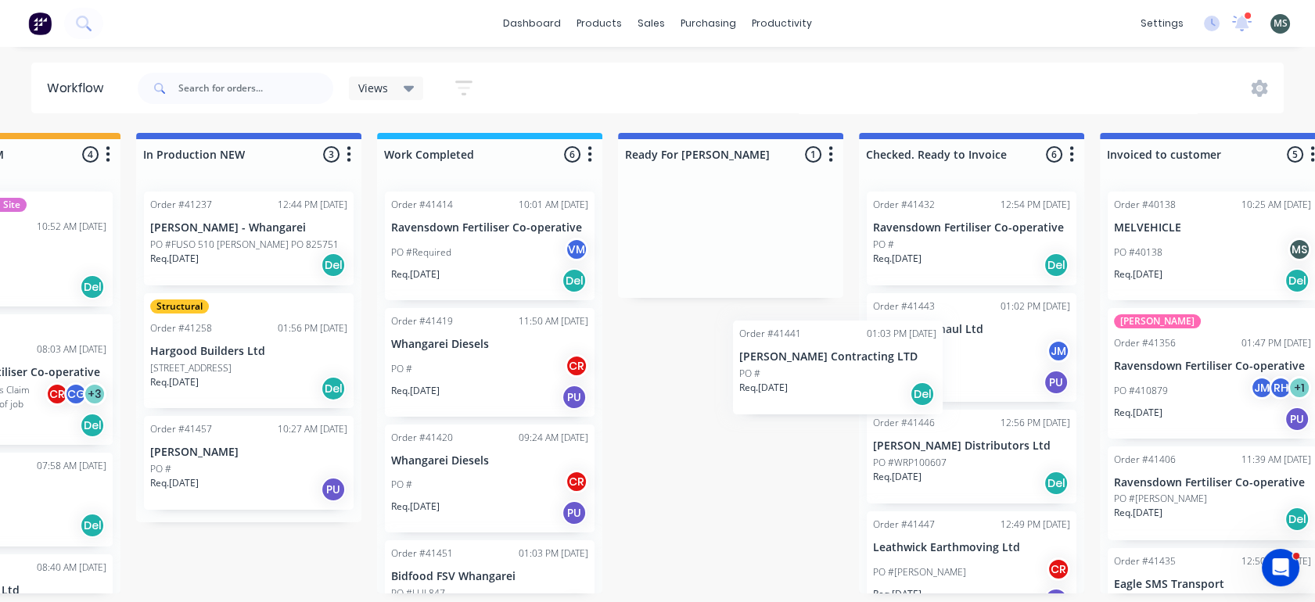
drag, startPoint x: 695, startPoint y: 238, endPoint x: 852, endPoint y: 494, distance: 300.3
click at [852, 494] on div "Submitted 9 Status colour #273444 hex #273444 Save Cancel Summaries Total order…" at bounding box center [672, 363] width 2609 height 461
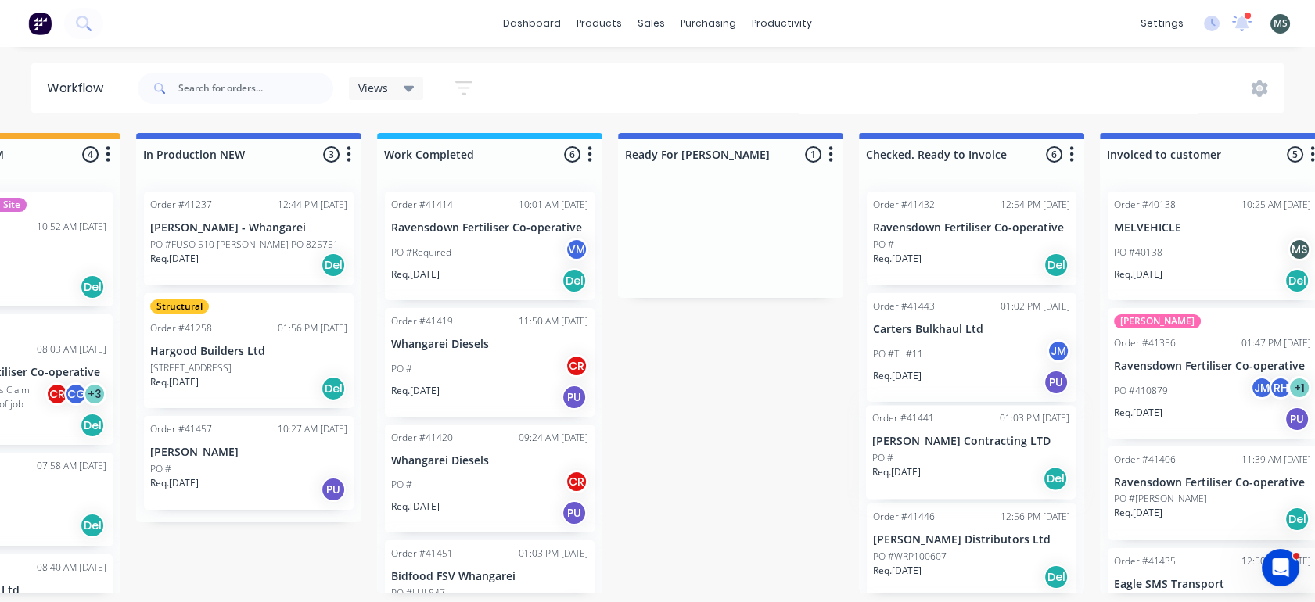
scroll to position [4, 620]
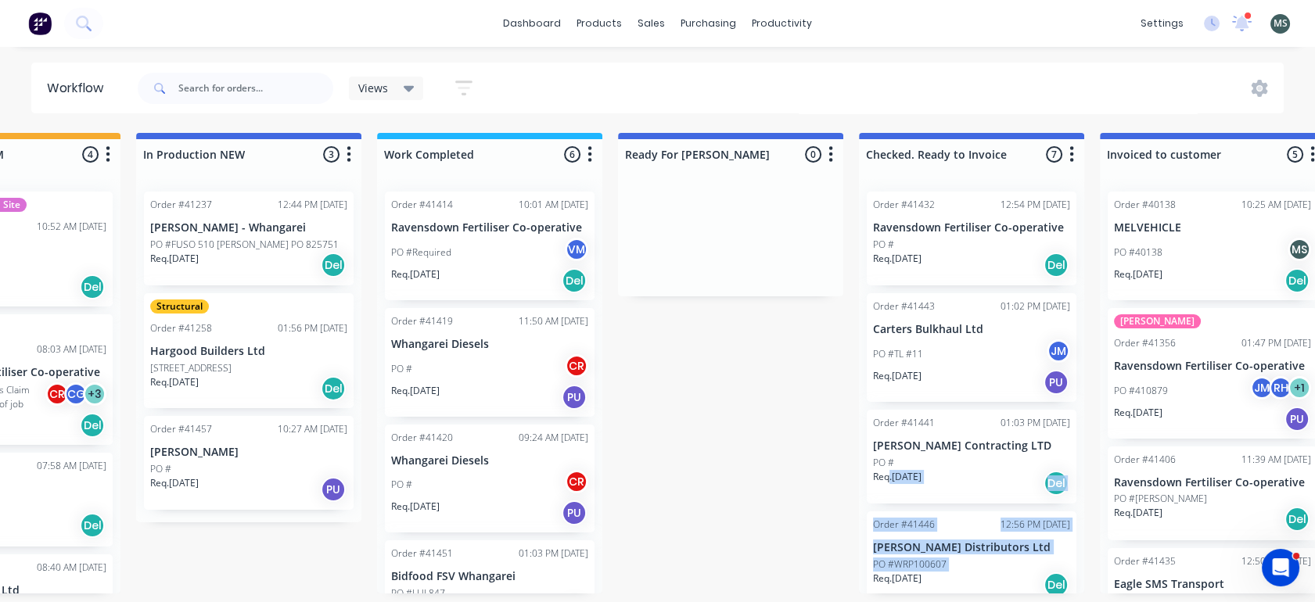
drag, startPoint x: 852, startPoint y: 494, endPoint x: 893, endPoint y: 469, distance: 47.8
click at [893, 469] on div "Submitted 9 Status colour #273444 hex #273444 Save Cancel Summaries Total order…" at bounding box center [672, 363] width 2609 height 461
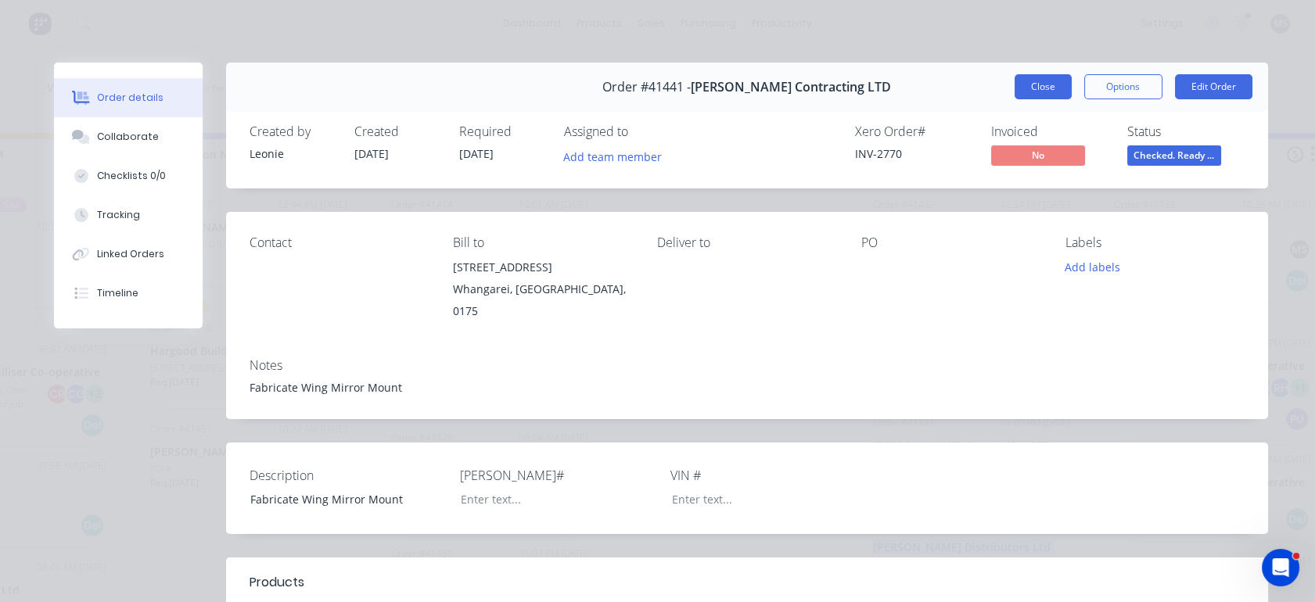
click at [1044, 93] on button "Close" at bounding box center [1043, 86] width 57 height 25
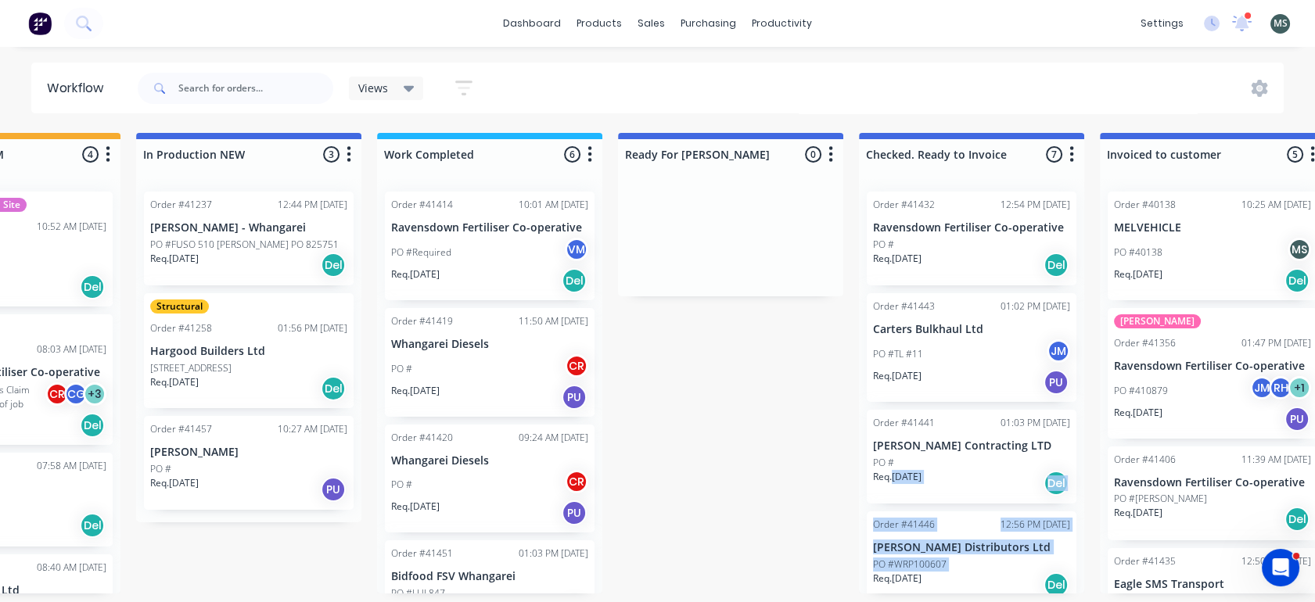
click at [727, 96] on div "Views Save new view None (Default) edit Admin edit Show/Hide statuses Show line…" at bounding box center [710, 88] width 1150 height 47
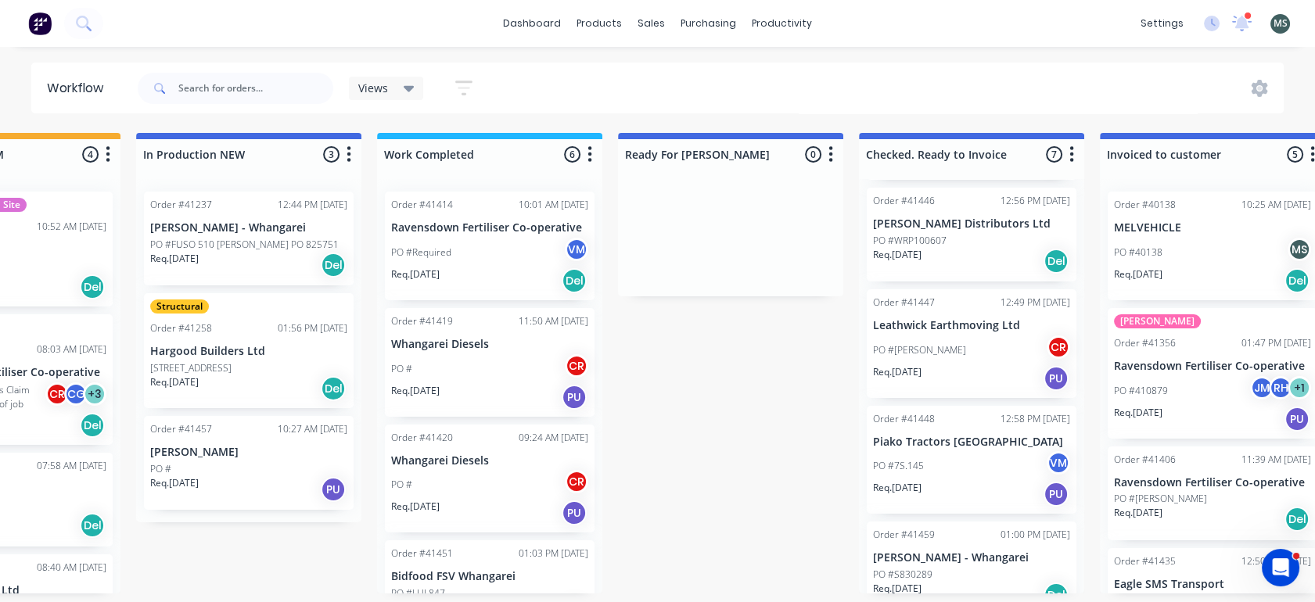
scroll to position [0, 0]
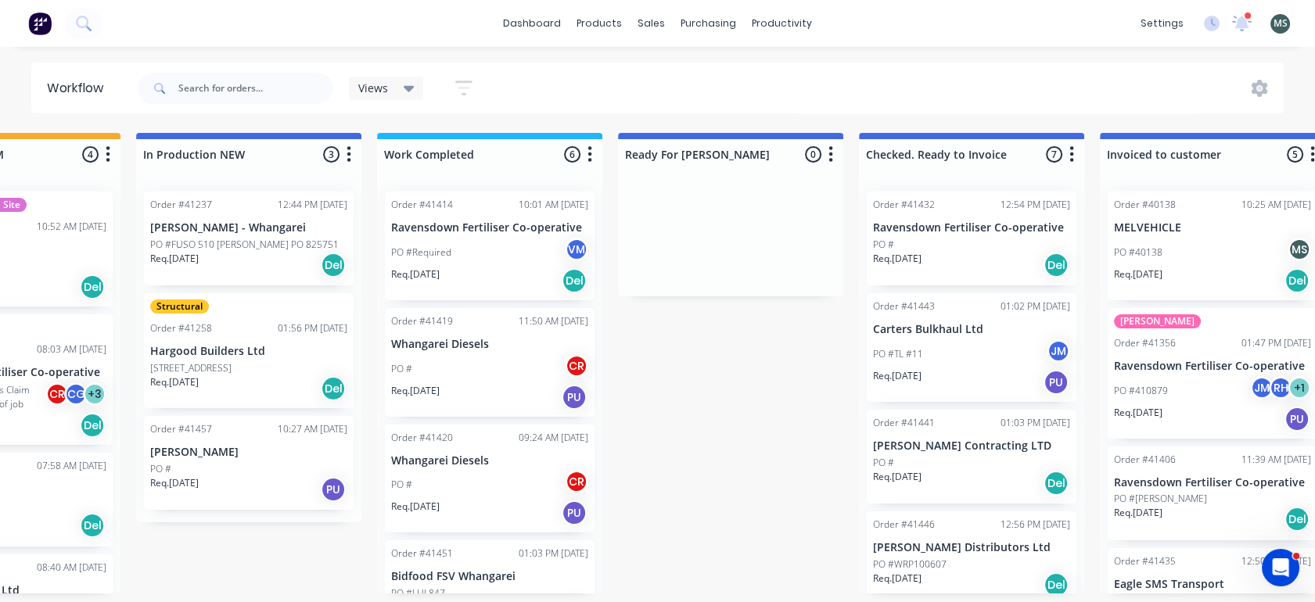
click at [682, 339] on div "Submitted 9 Status colour #273444 hex #273444 Save Cancel Summaries Total order…" at bounding box center [672, 363] width 2609 height 461
